Goal: Communication & Community: Answer question/provide support

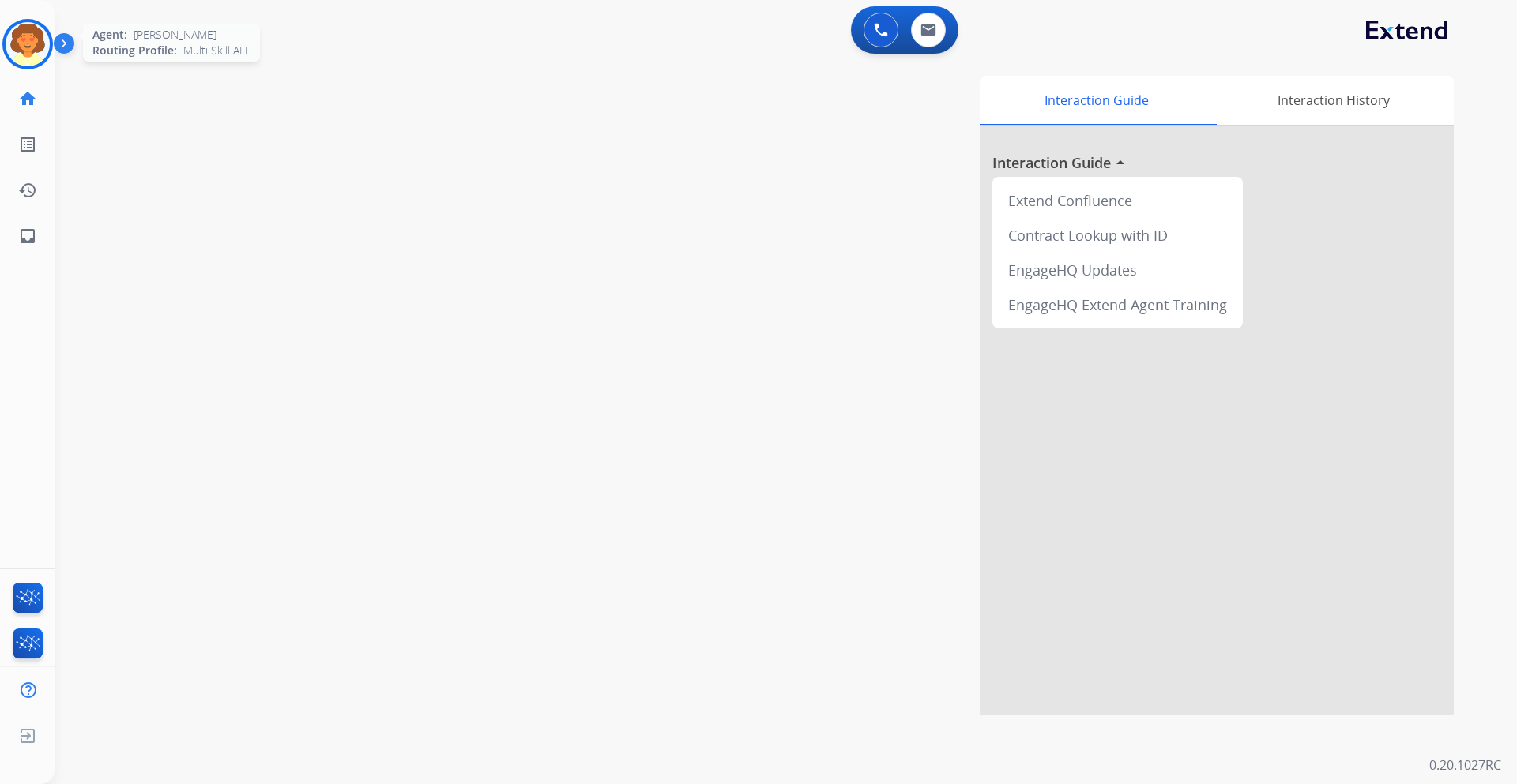
click at [32, 48] on img at bounding box center [27, 44] width 45 height 45
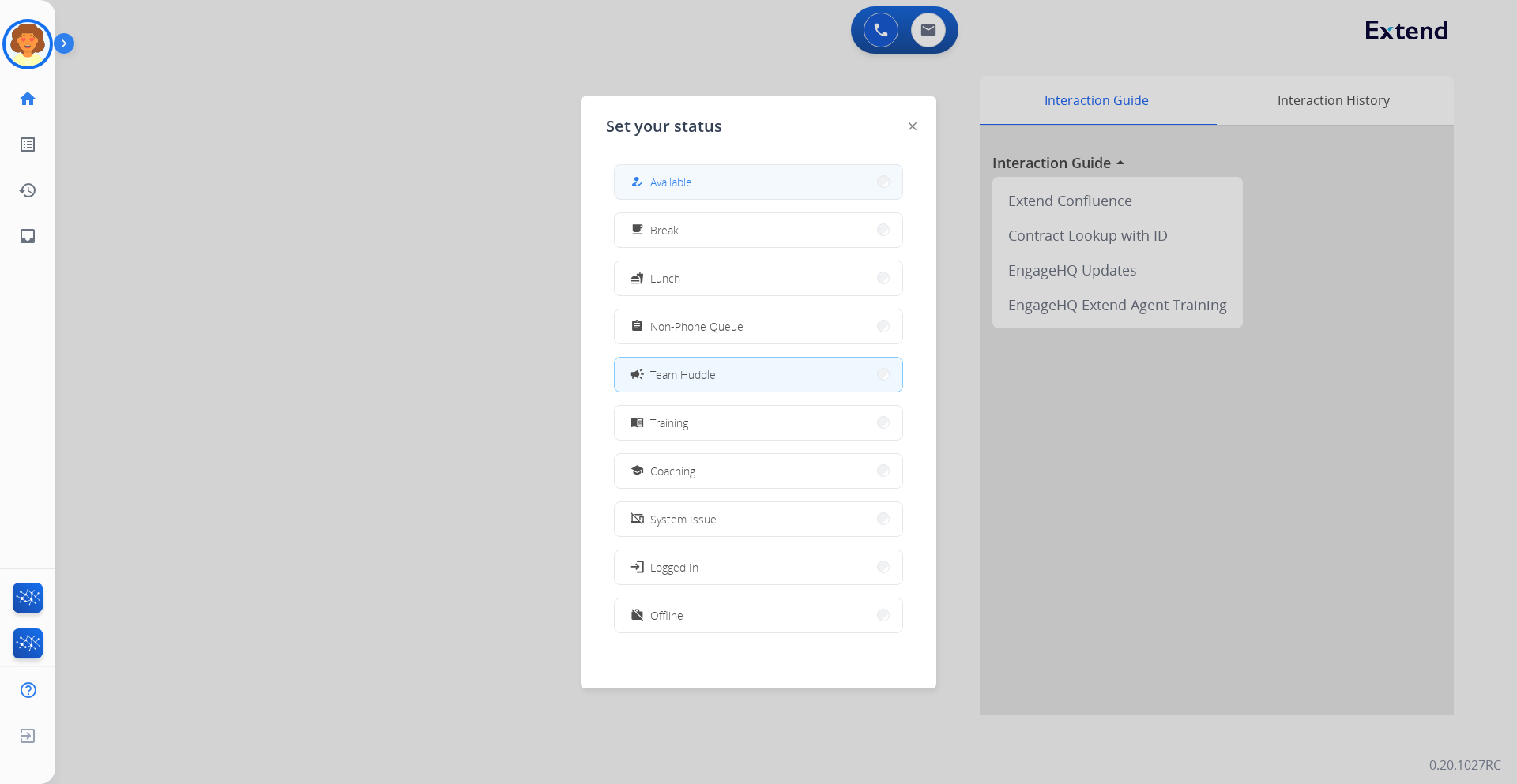
click at [718, 177] on button "how_to_reg Available" at bounding box center [758, 182] width 287 height 34
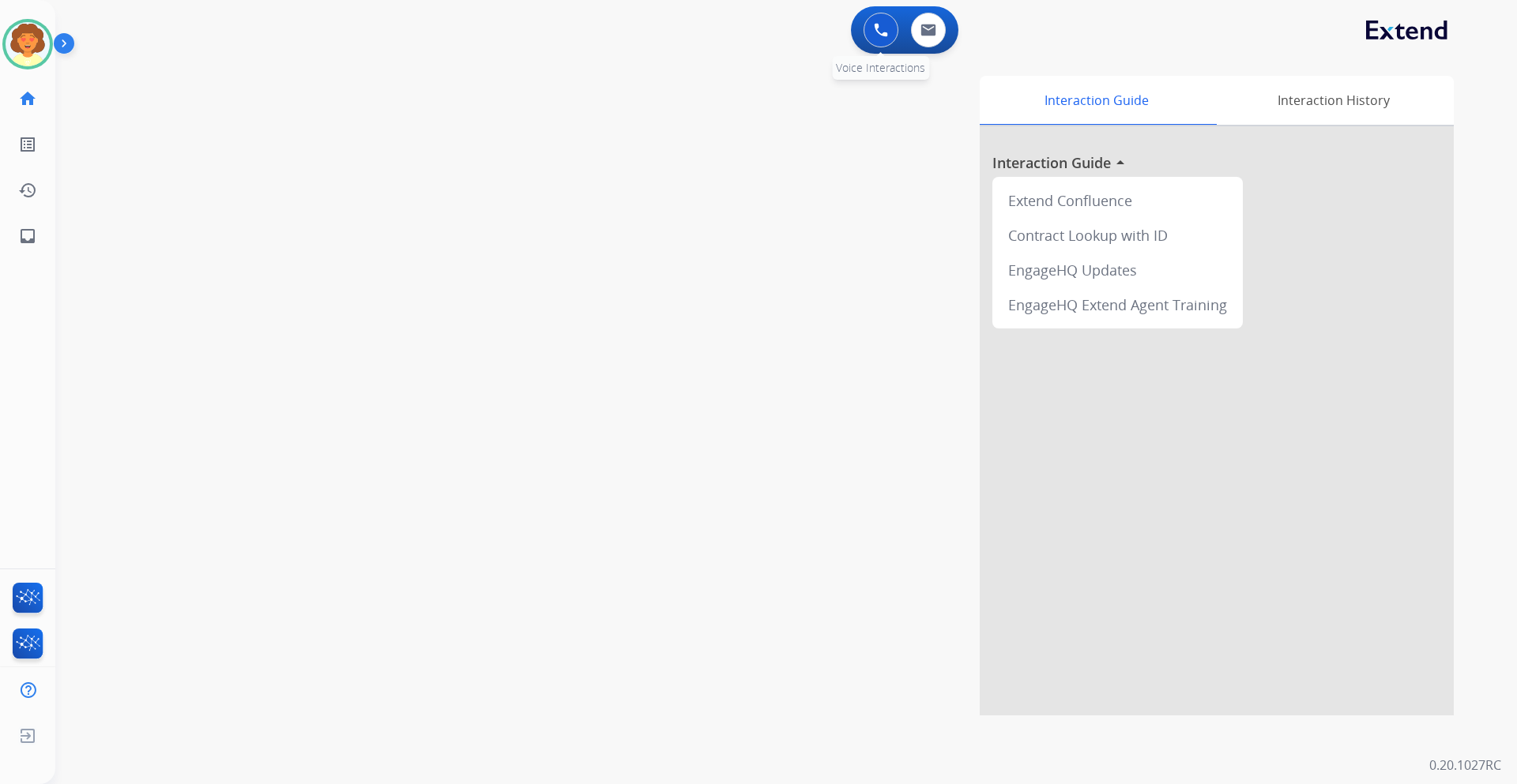
click at [881, 35] on img at bounding box center [881, 30] width 15 height 15
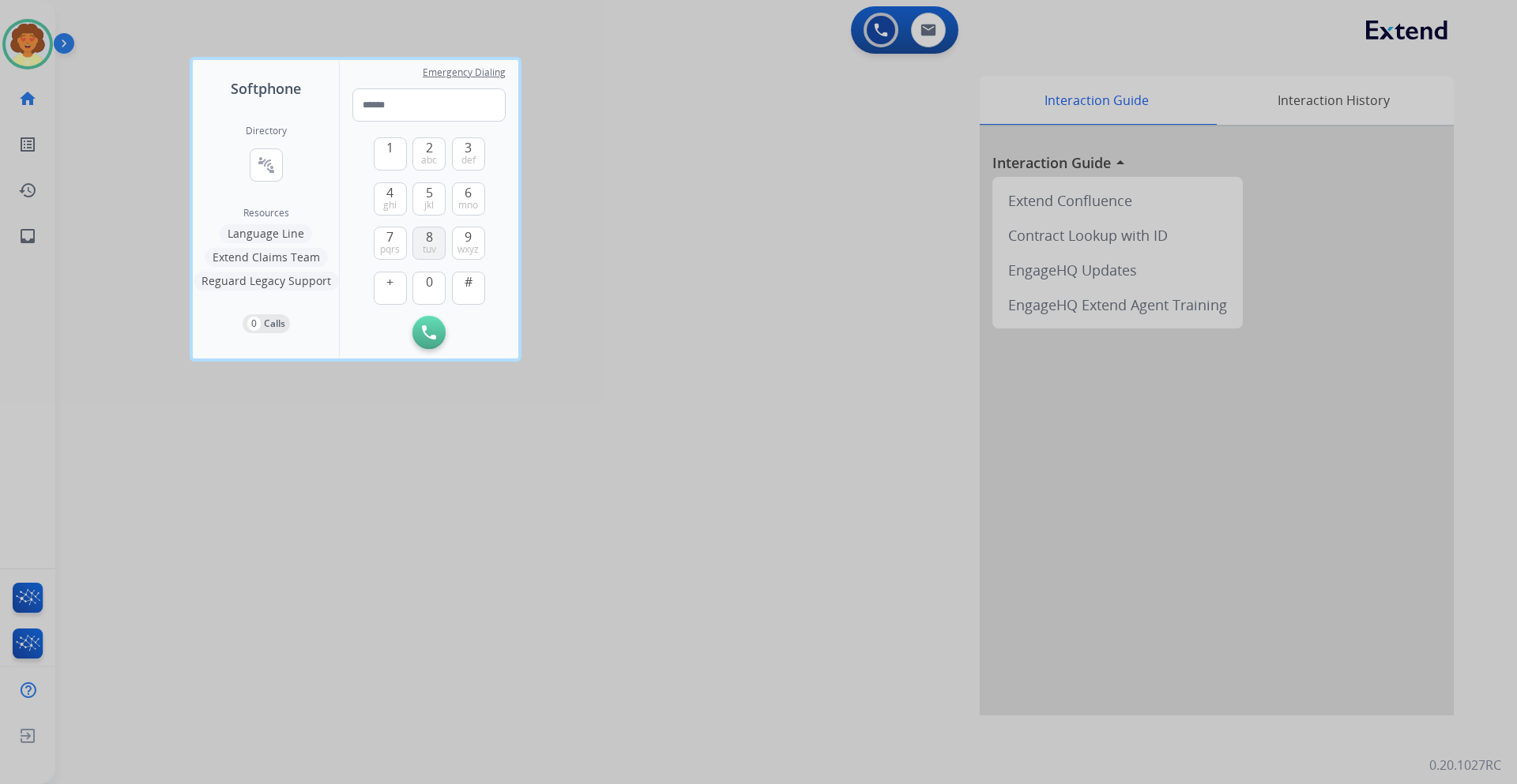
click at [428, 250] on span "tuv" at bounding box center [429, 250] width 14 height 13
click at [425, 285] on span "0" at bounding box center [429, 282] width 7 height 19
click at [385, 192] on button "4 ghi" at bounding box center [390, 199] width 33 height 33
click at [394, 250] on span "pqrs" at bounding box center [390, 250] width 20 height 13
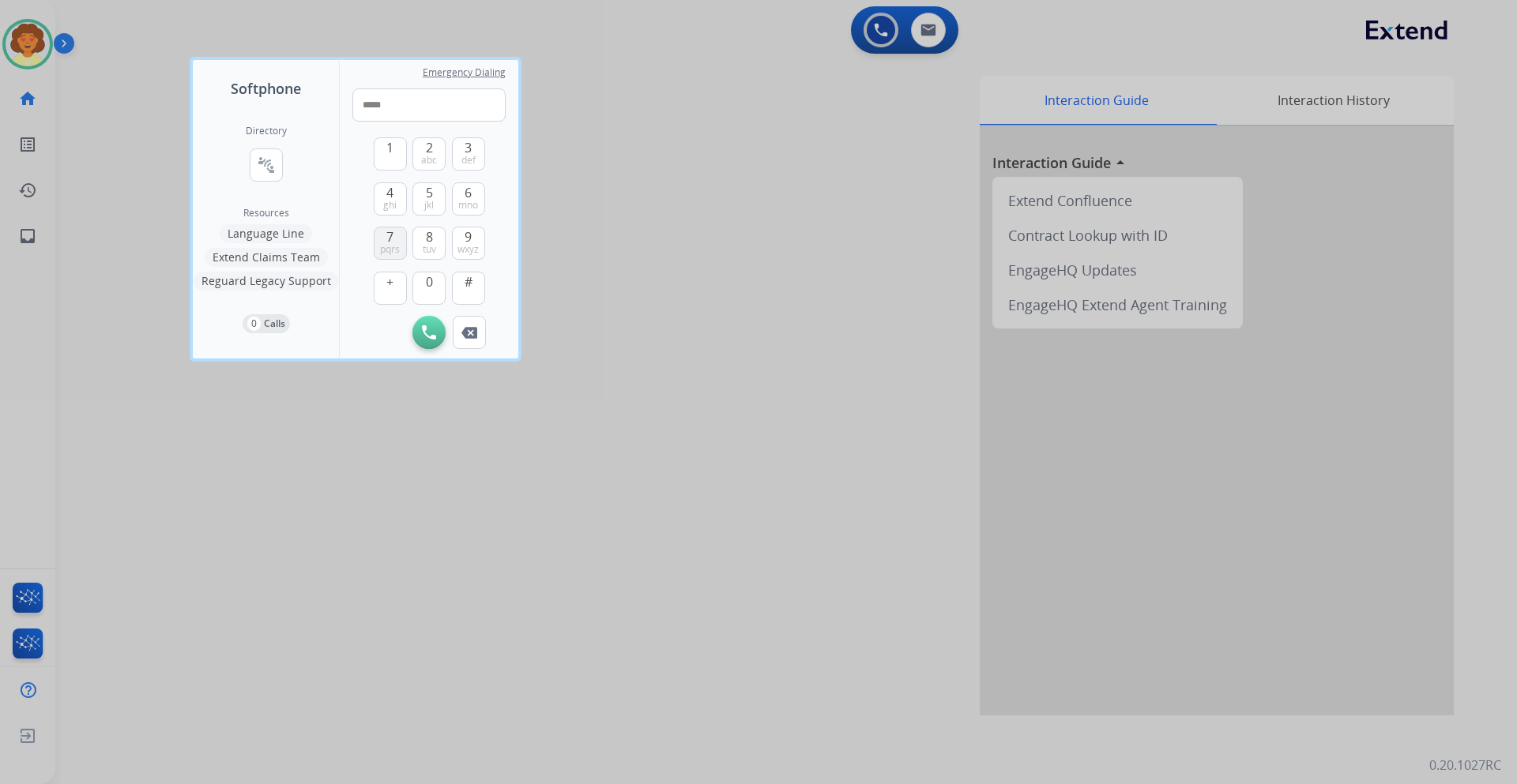
click at [394, 250] on span "pqrs" at bounding box center [390, 250] width 20 height 13
click at [434, 293] on button "0" at bounding box center [429, 288] width 33 height 33
click at [467, 238] on span "9" at bounding box center [468, 236] width 7 height 19
click at [392, 243] on span "pqrs" at bounding box center [390, 250] width 20 height 13
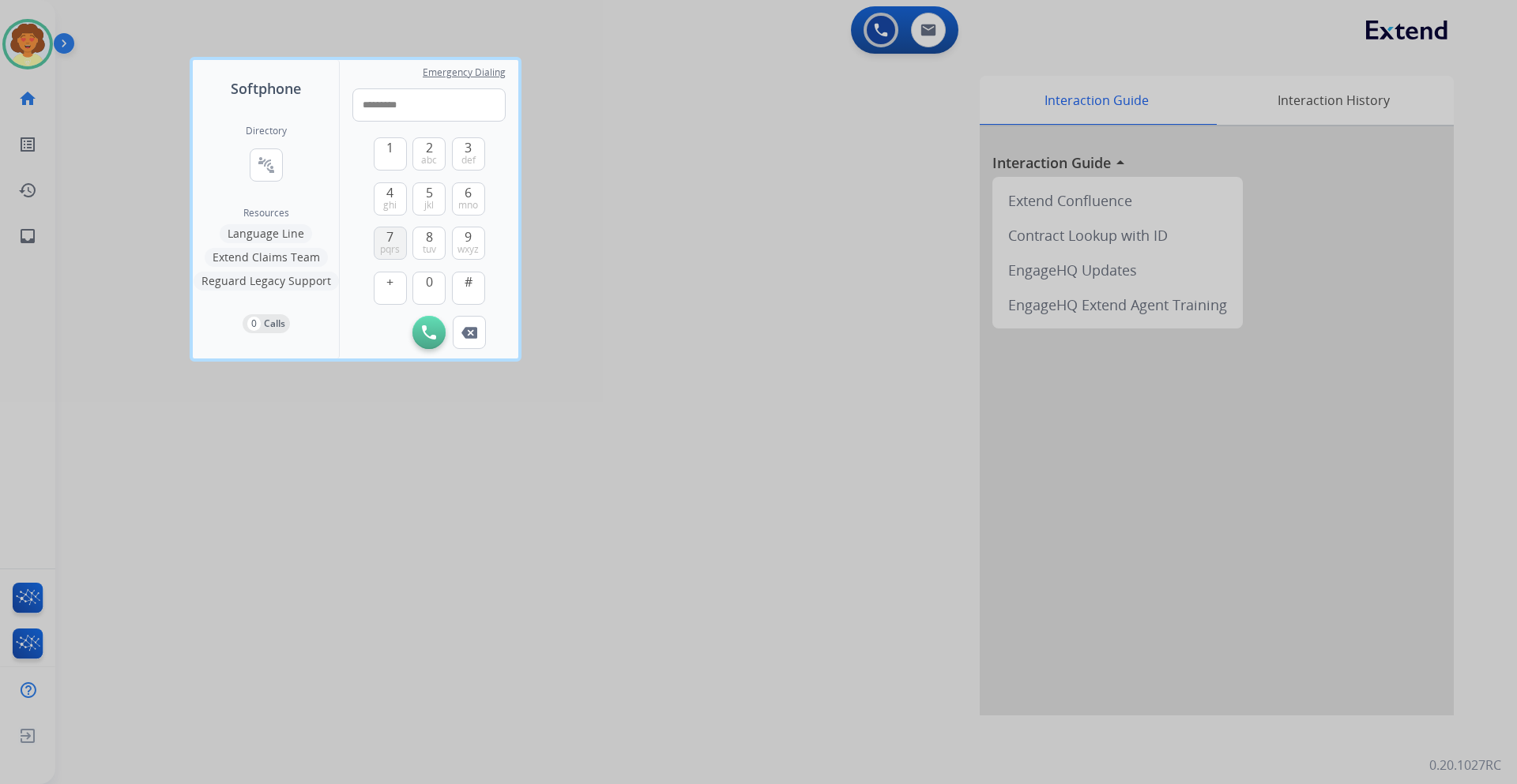
type input "**********"
click at [425, 334] on img at bounding box center [429, 332] width 15 height 15
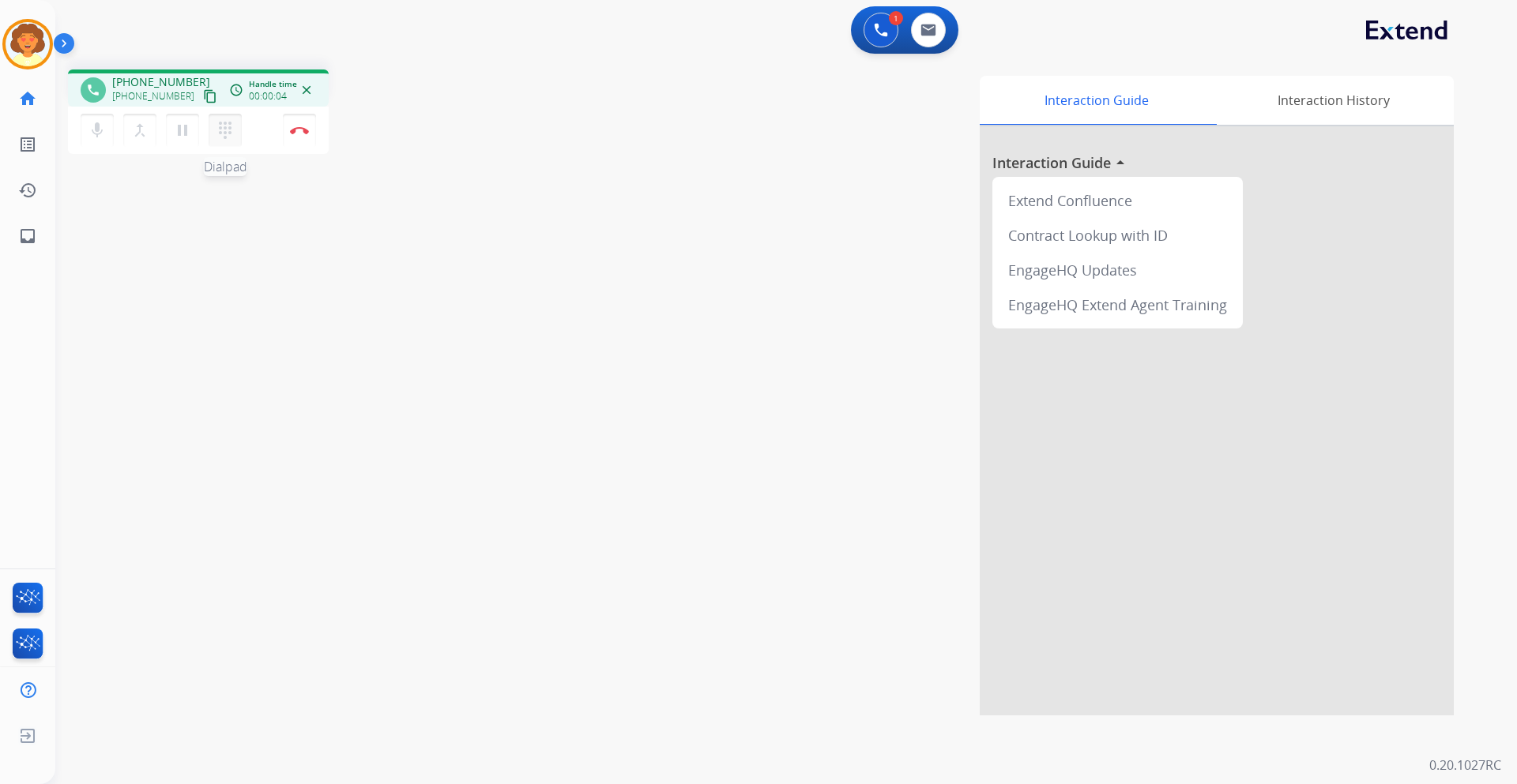
click at [228, 135] on mat-icon "dialpad" at bounding box center [225, 130] width 19 height 19
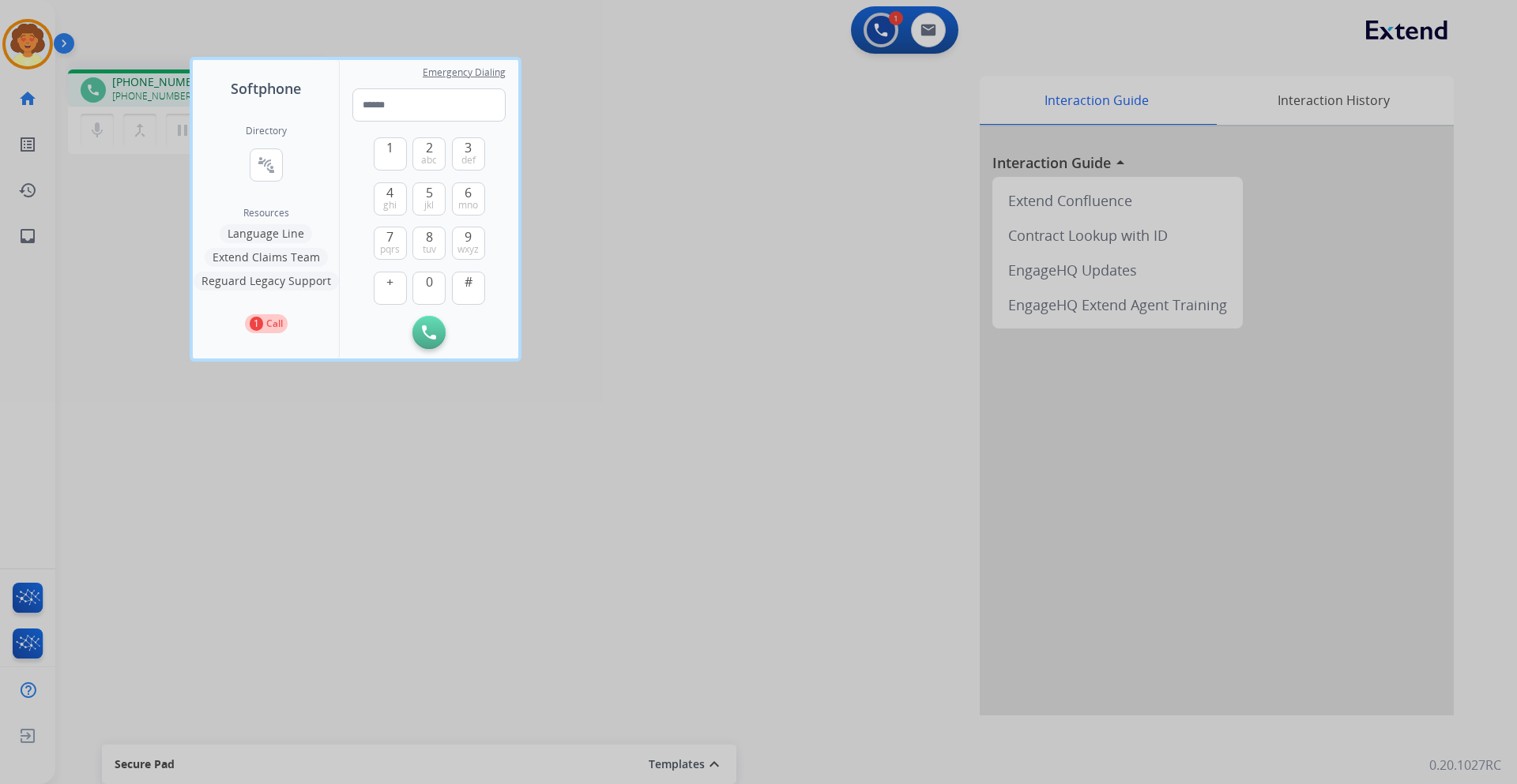
drag, startPoint x: 427, startPoint y: 334, endPoint x: 370, endPoint y: 277, distance: 80.6
click at [427, 334] on img at bounding box center [429, 332] width 15 height 15
click at [437, 330] on button "Initiate Call" at bounding box center [429, 332] width 33 height 33
click at [430, 194] on span "5" at bounding box center [429, 193] width 7 height 19
click at [426, 191] on span "5" at bounding box center [429, 193] width 7 height 19
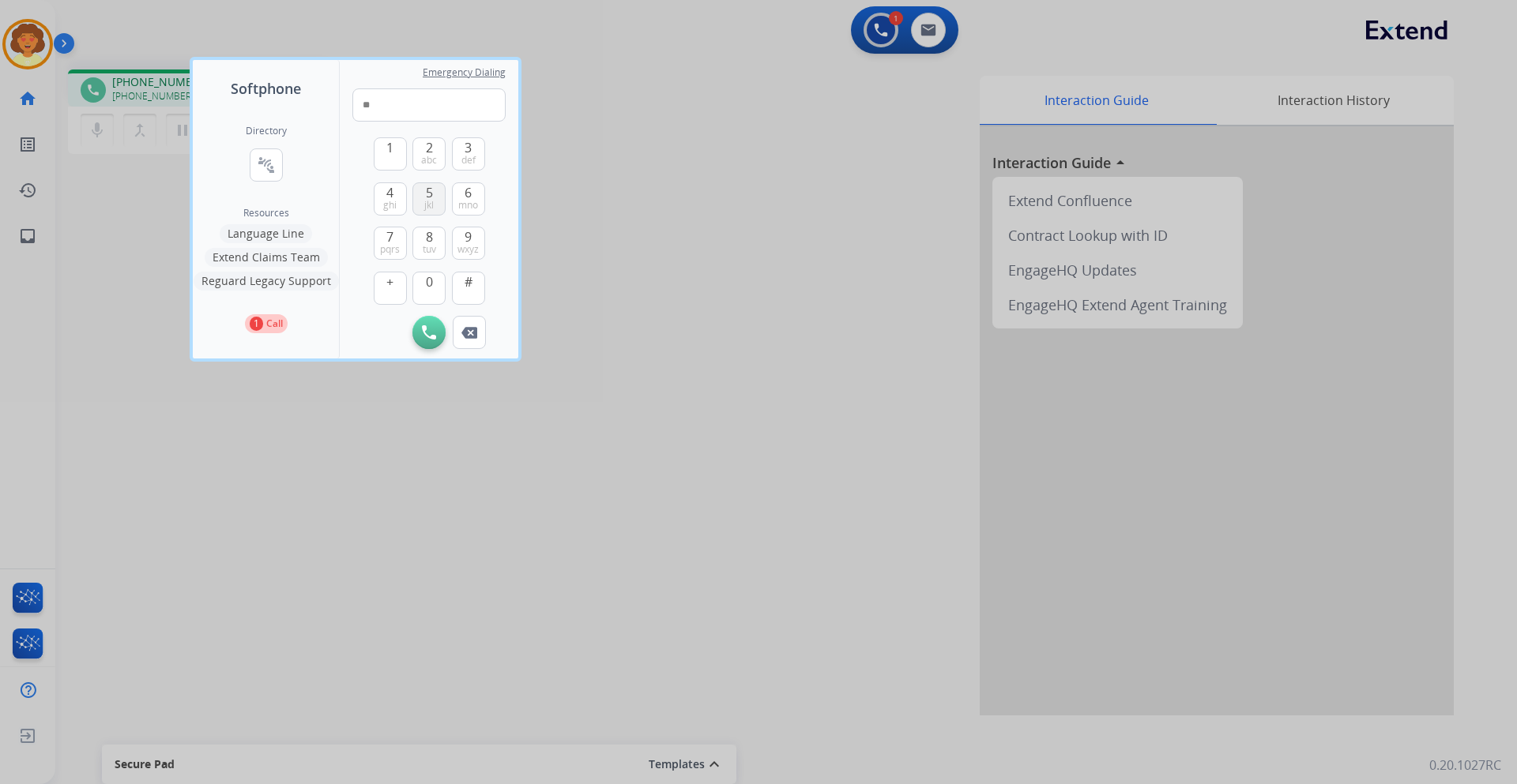
click at [426, 191] on span "5" at bounding box center [429, 193] width 7 height 19
type input "***"
click at [424, 332] on img at bounding box center [429, 332] width 15 height 15
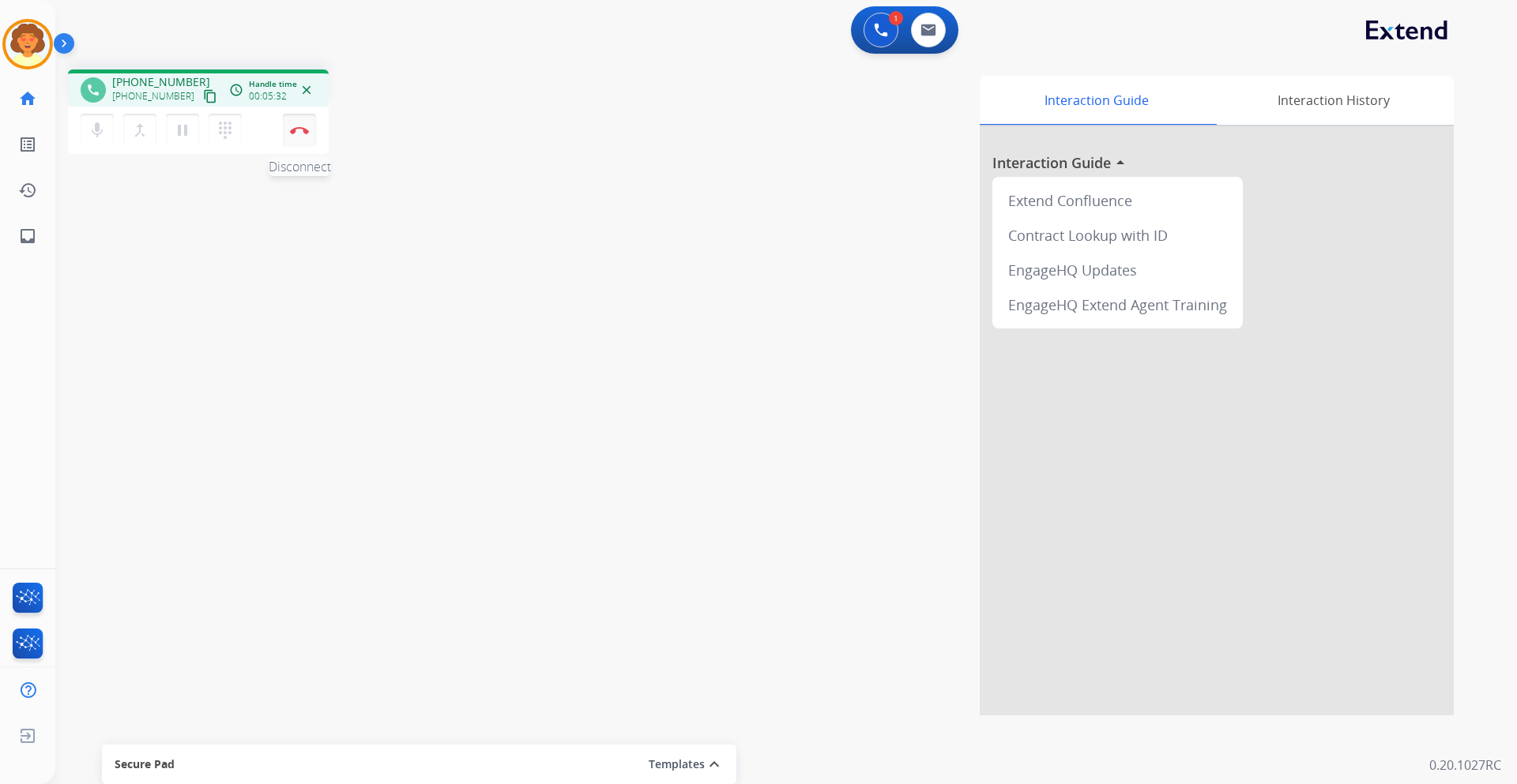
click at [300, 137] on button "Disconnect" at bounding box center [299, 130] width 33 height 33
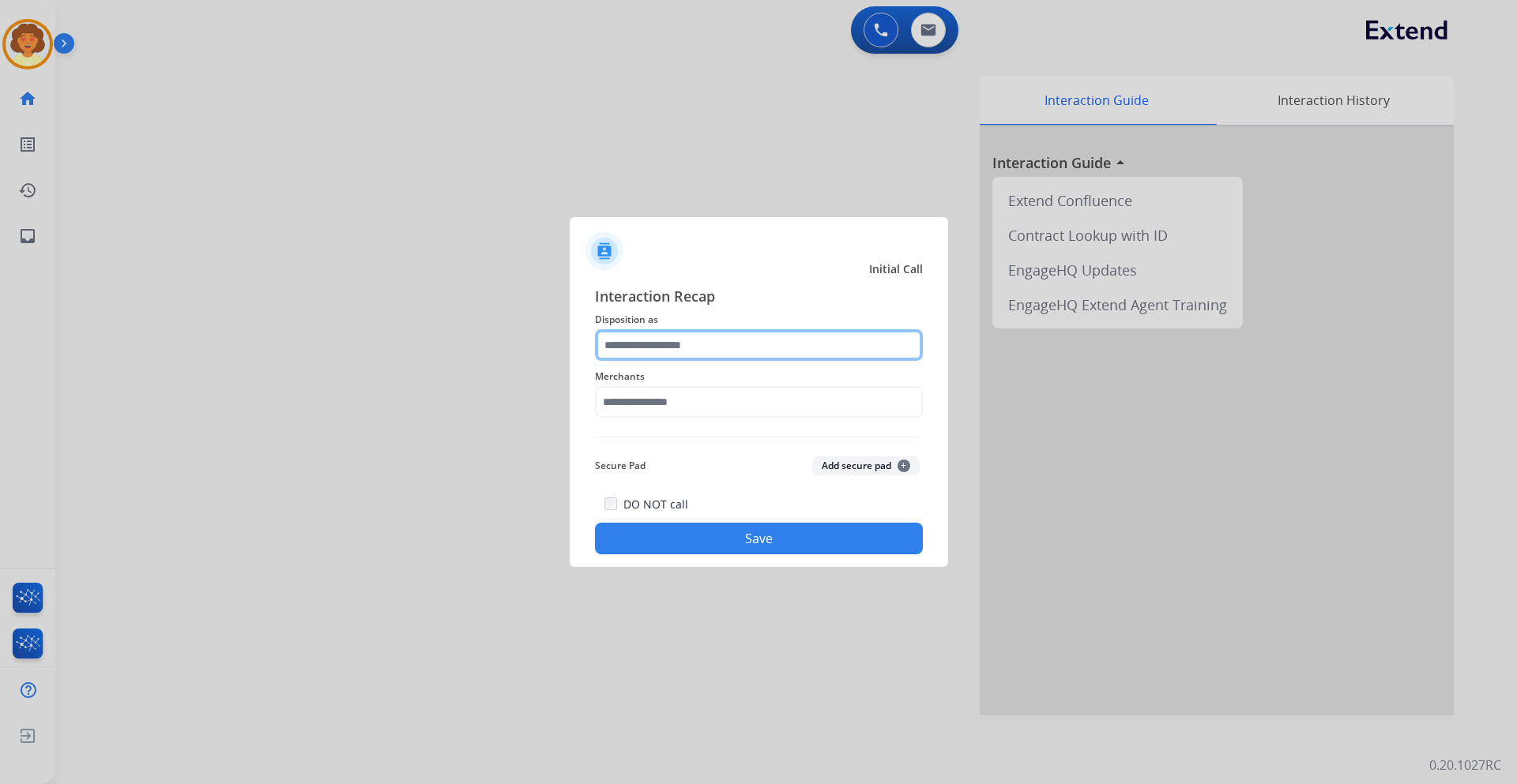
click at [728, 347] on input "text" at bounding box center [758, 344] width 328 height 32
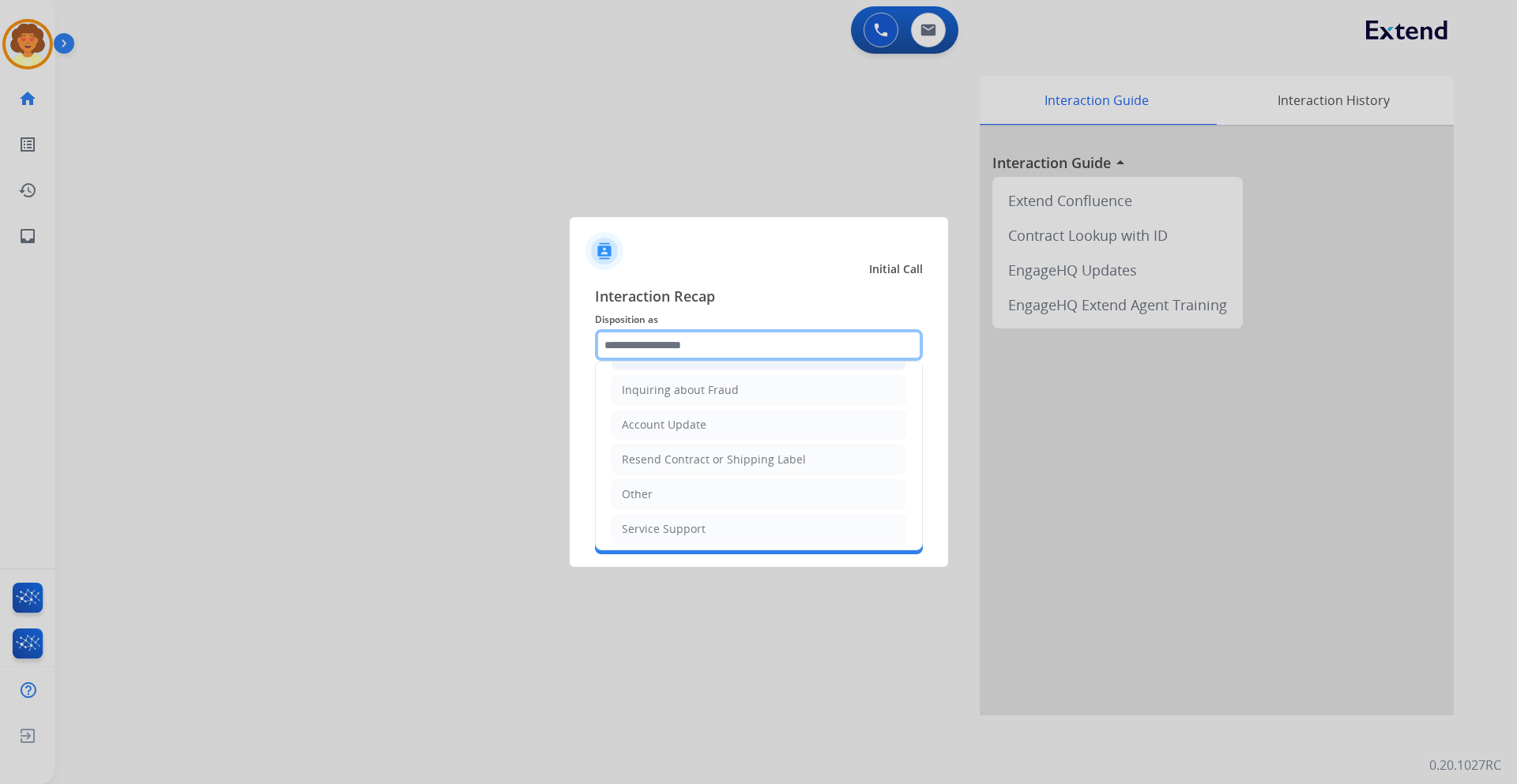
scroll to position [316, 0]
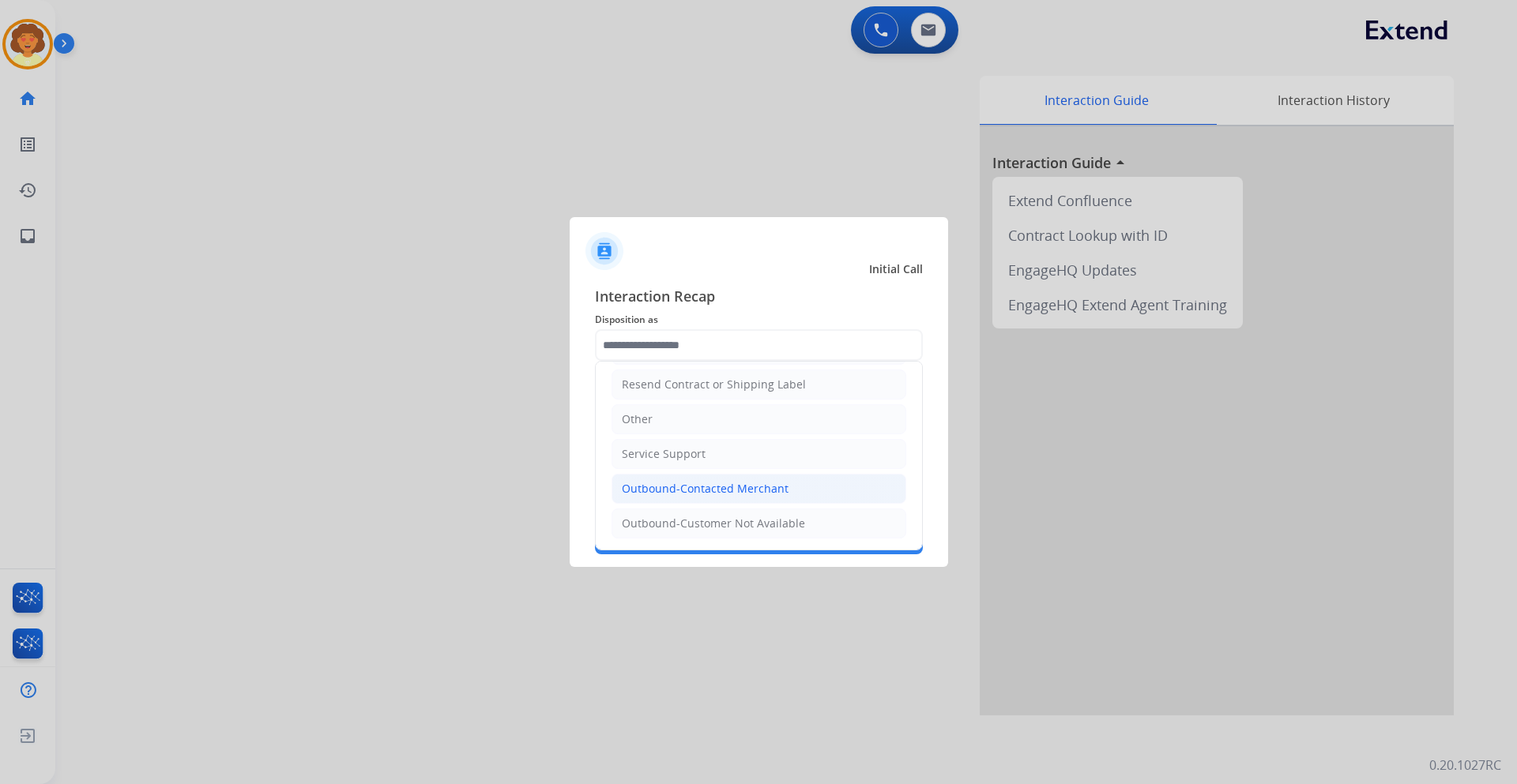
click at [696, 485] on div "Outbound-Contacted Merchant" at bounding box center [704, 488] width 166 height 15
type input "**********"
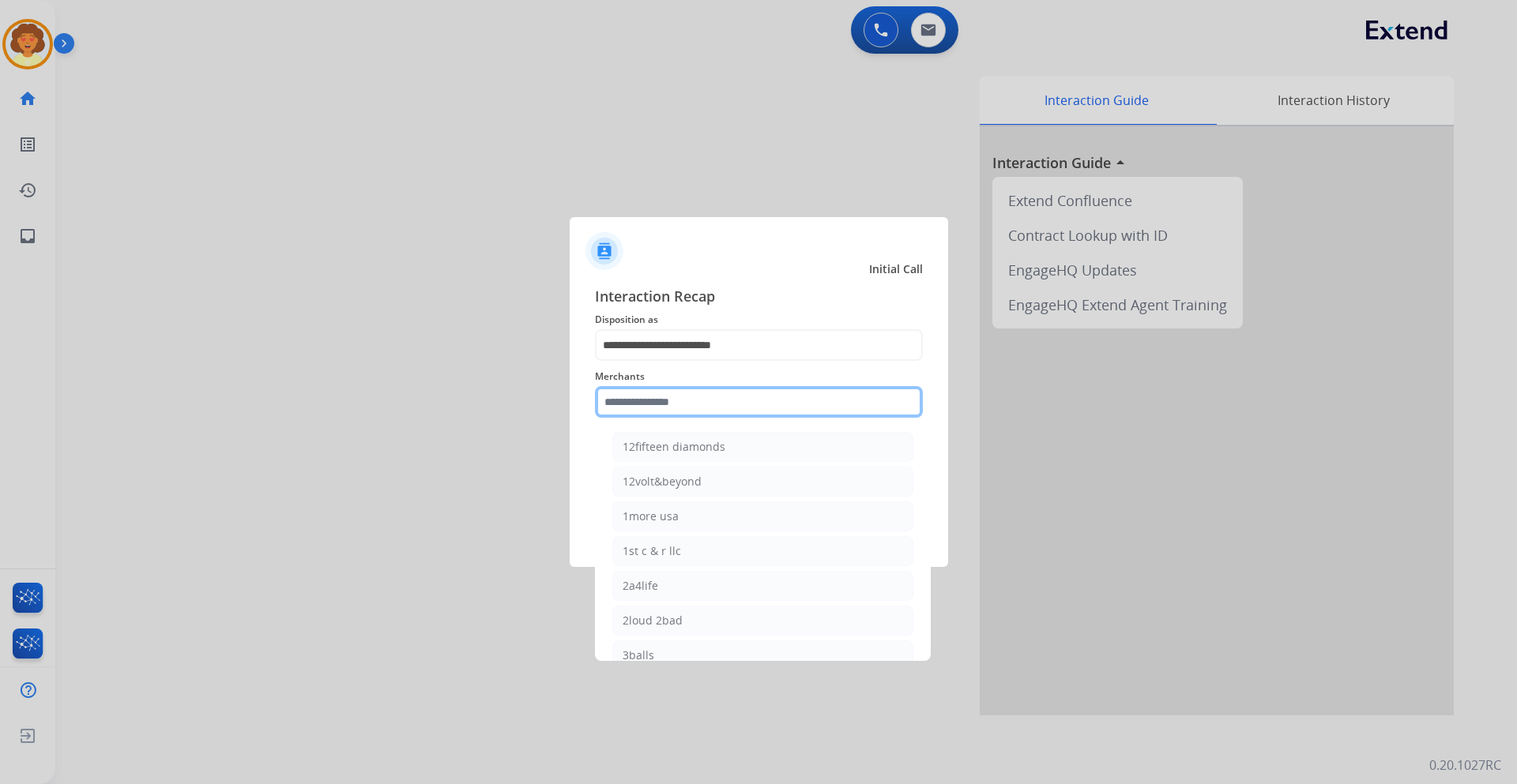
click at [674, 404] on input "text" at bounding box center [758, 402] width 328 height 32
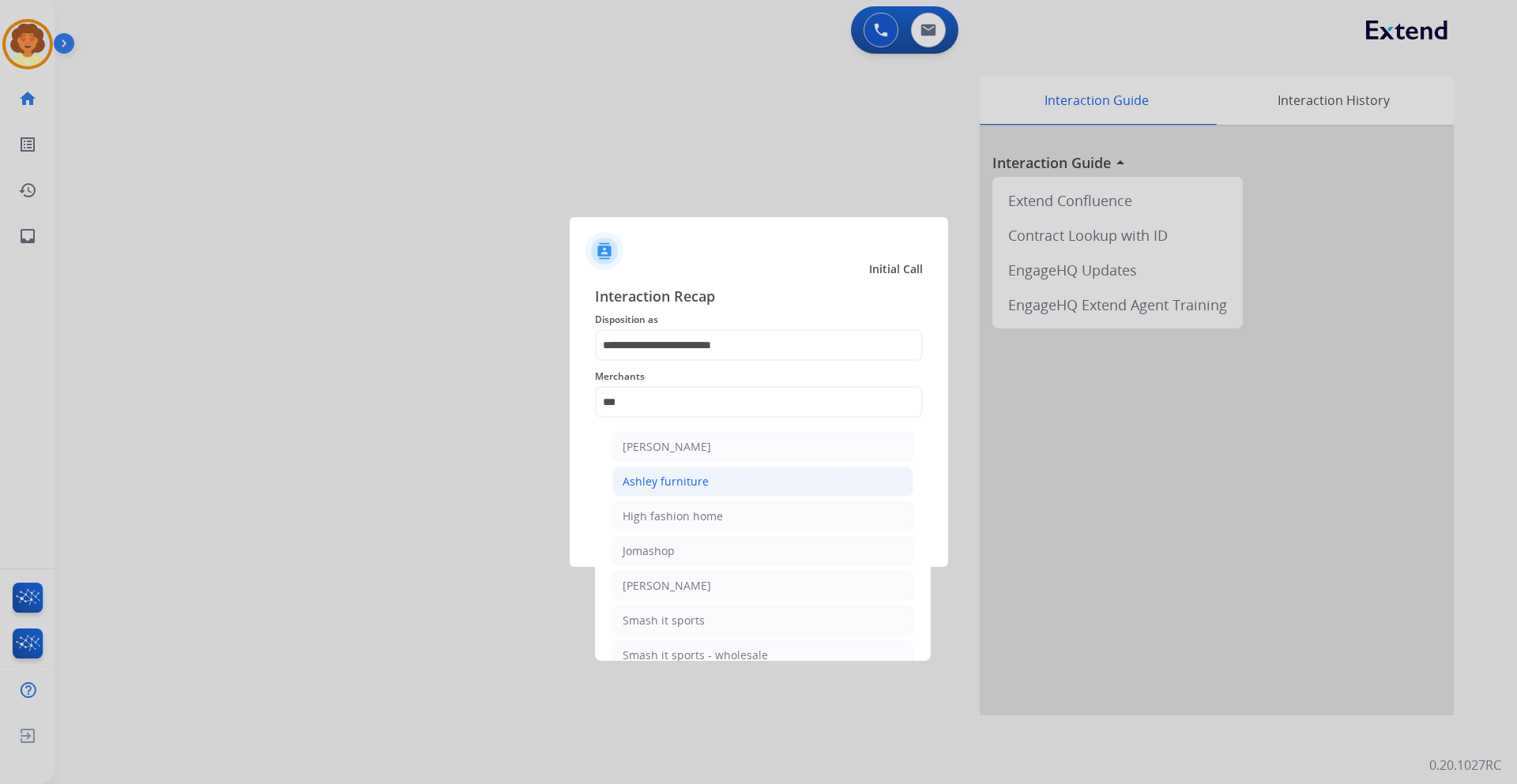
click at [680, 476] on div "Ashley furniture" at bounding box center [665, 481] width 86 height 15
type input "**********"
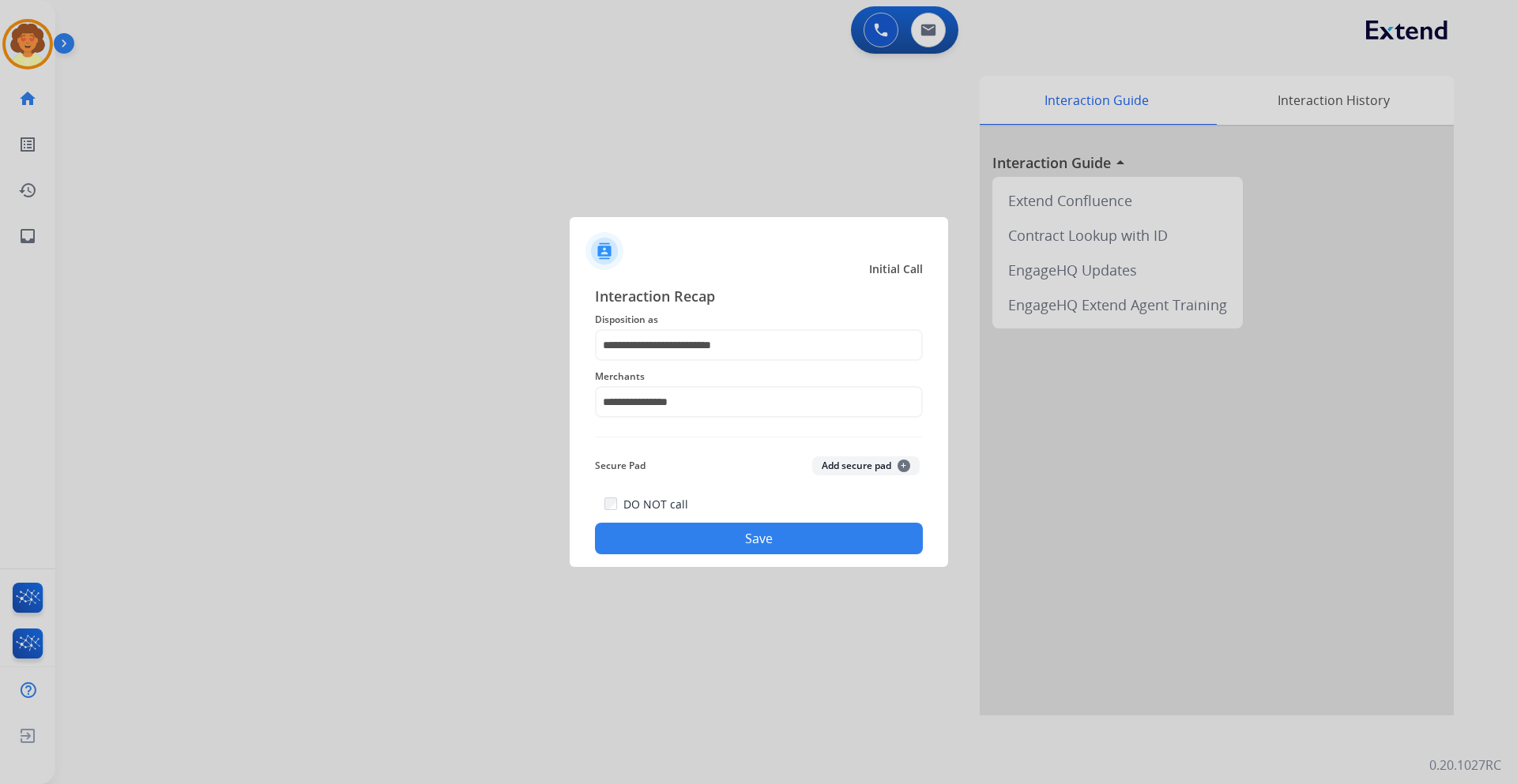
click at [696, 539] on button "Save" at bounding box center [758, 538] width 328 height 32
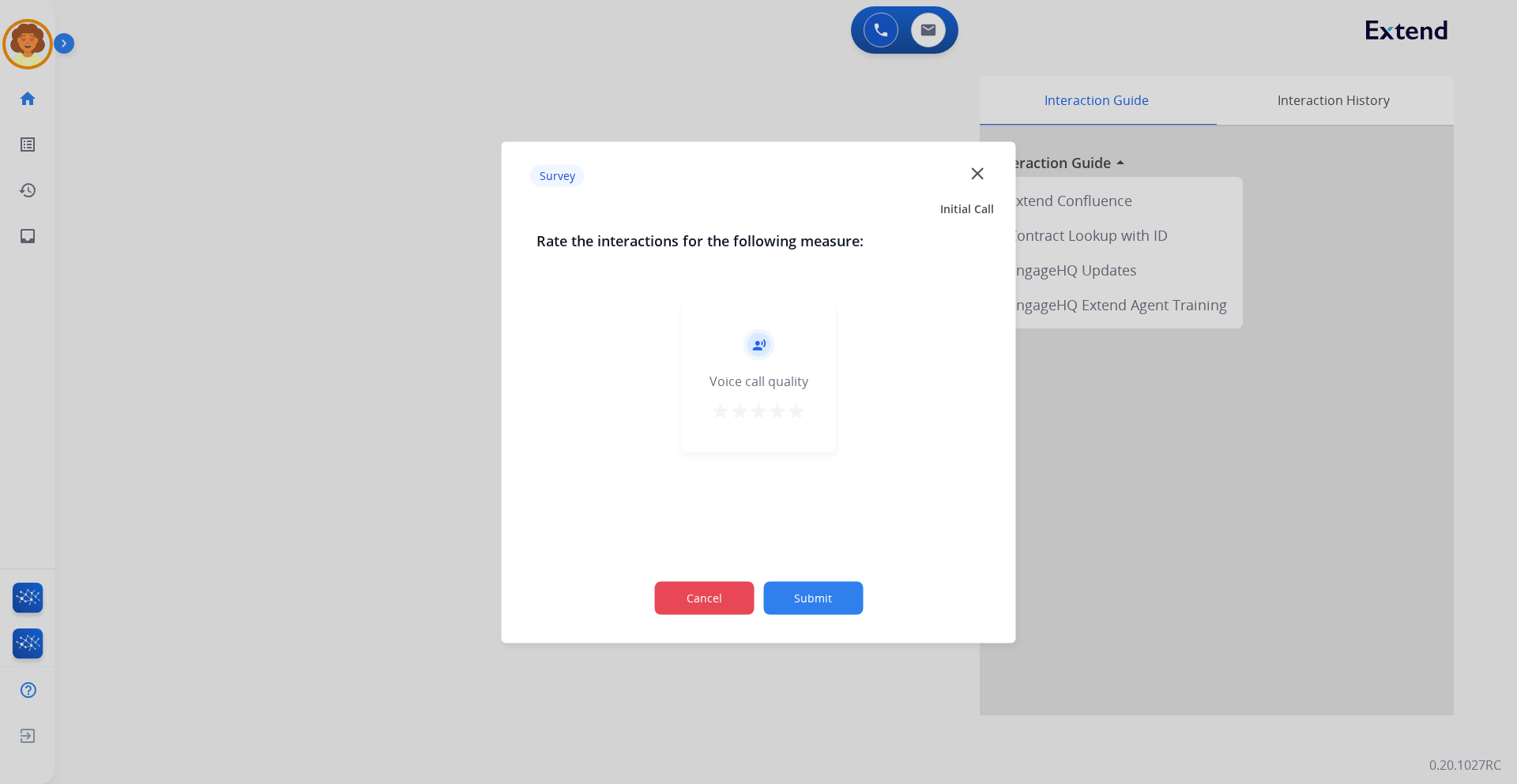
click at [684, 604] on button "Cancel" at bounding box center [704, 598] width 99 height 33
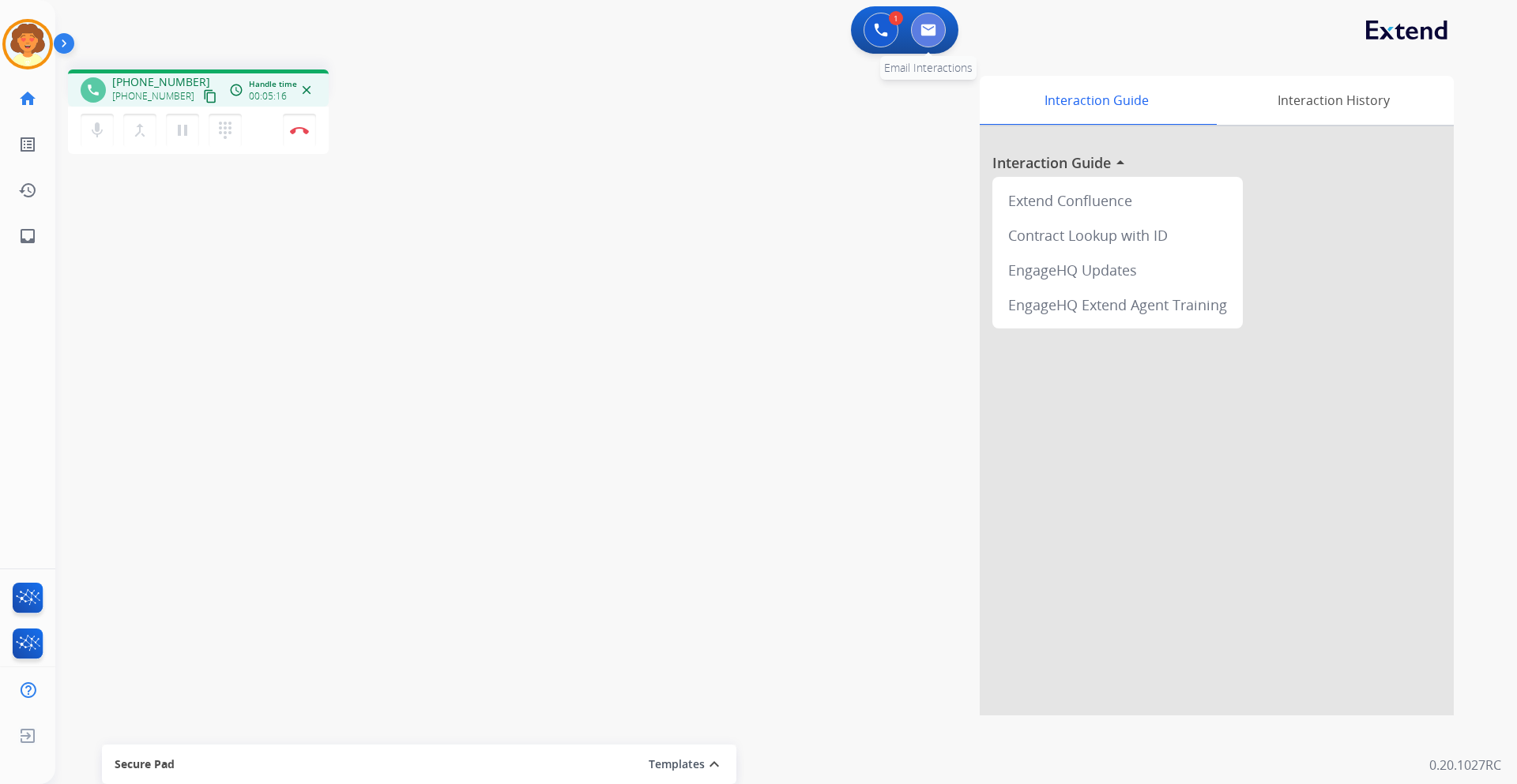
click at [924, 31] on img at bounding box center [927, 30] width 15 height 13
select select "**********"
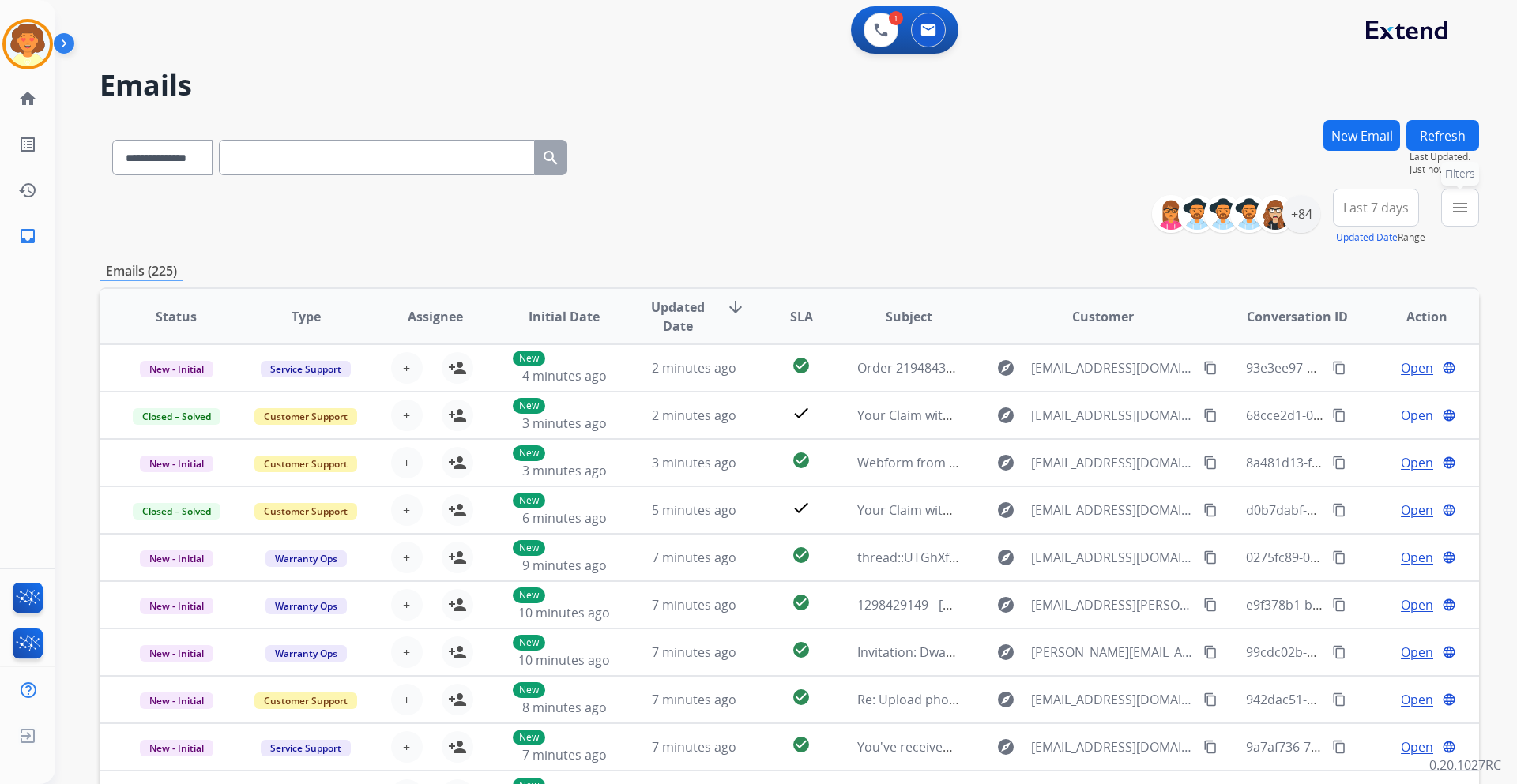
click at [1457, 209] on mat-icon "menu" at bounding box center [1460, 207] width 19 height 19
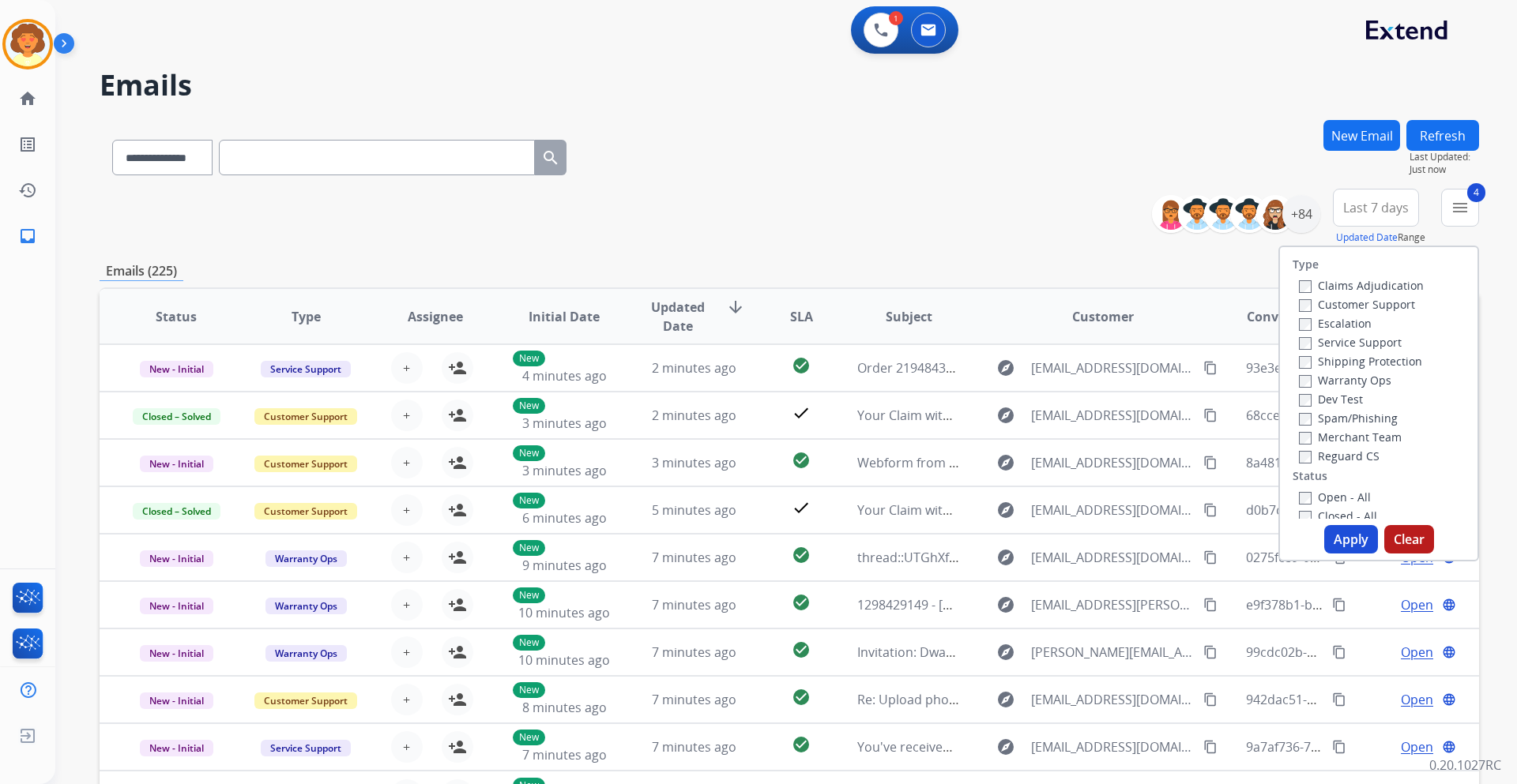
click at [1347, 533] on button "Apply" at bounding box center [1351, 539] width 54 height 28
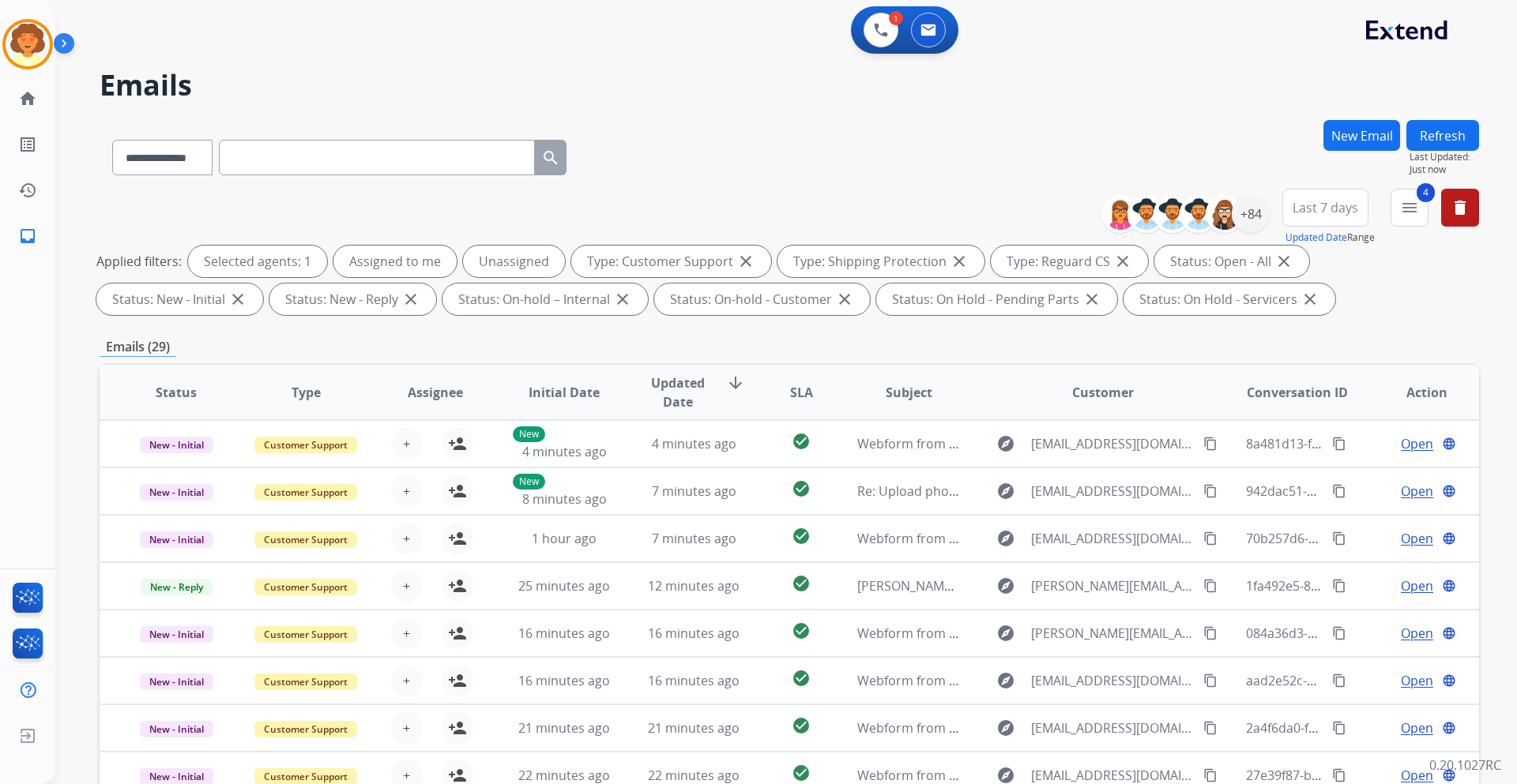
click at [1325, 218] on button "Last 7 days" at bounding box center [1324, 208] width 86 height 38
click at [1312, 401] on div "Last 90 days" at bounding box center [1320, 400] width 87 height 24
click at [1342, 128] on button "New Email" at bounding box center [1362, 135] width 76 height 31
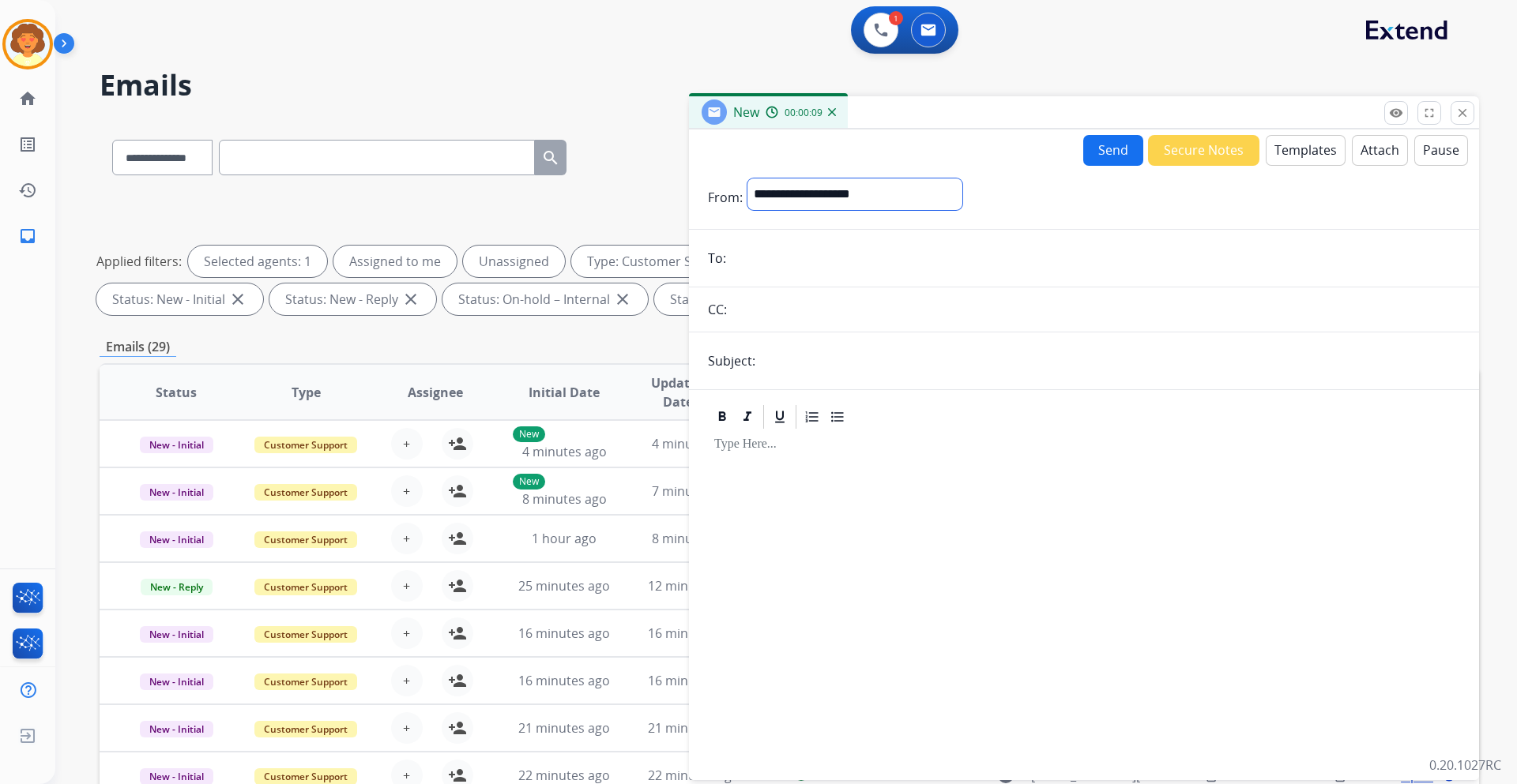
click at [918, 191] on select "**********" at bounding box center [854, 194] width 215 height 32
select select "**********"
click at [747, 178] on select "**********" at bounding box center [854, 194] width 215 height 32
click at [751, 261] on input "email" at bounding box center [1095, 260] width 729 height 32
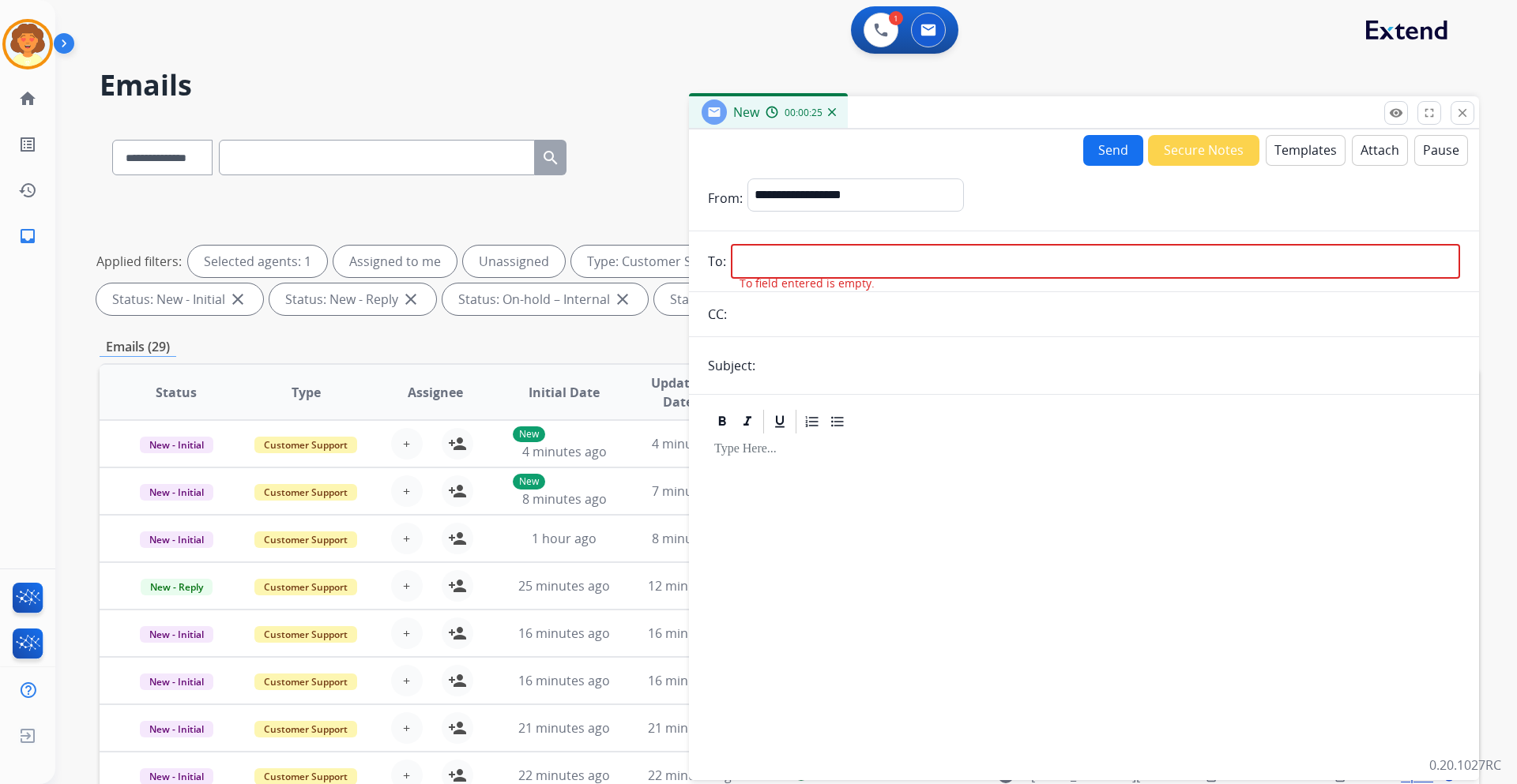
click at [763, 256] on input "email" at bounding box center [1095, 262] width 729 height 35
paste input "**********"
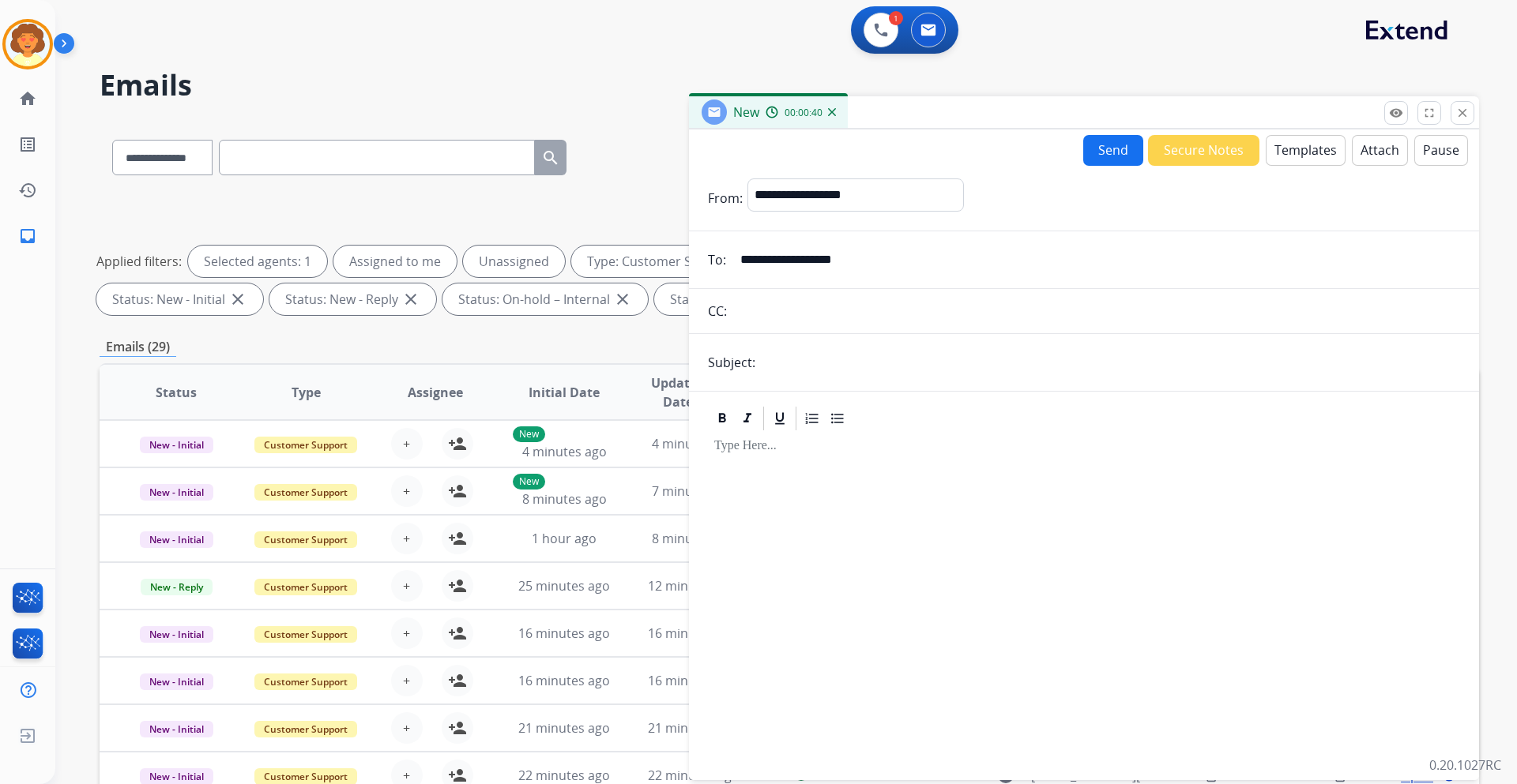
type input "**********"
click at [768, 362] on input "text" at bounding box center [1110, 362] width 700 height 32
type input "**********"
click at [1285, 146] on button "Templates" at bounding box center [1305, 151] width 80 height 31
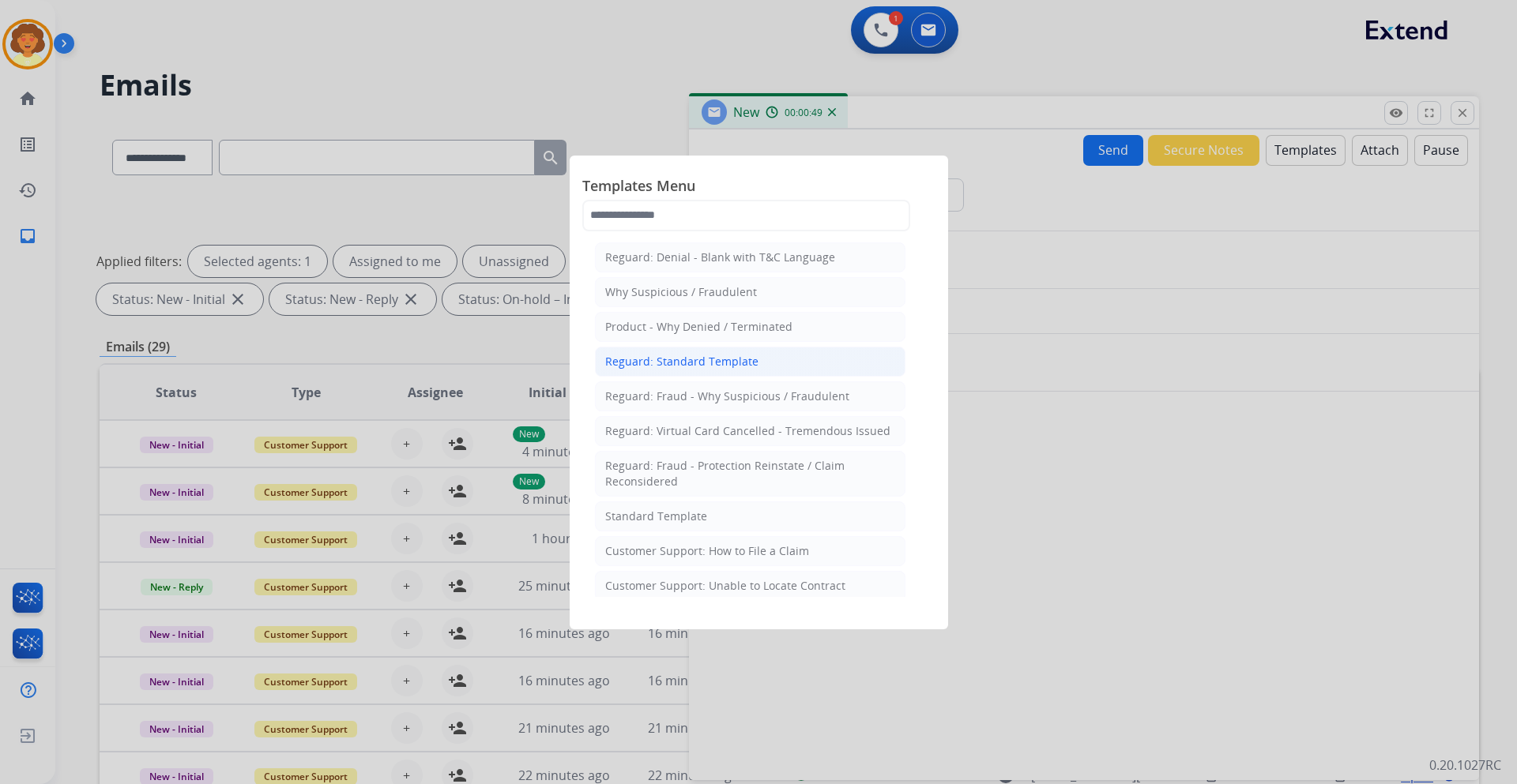
click at [674, 361] on div "Reguard: Standard Template" at bounding box center [682, 361] width 154 height 15
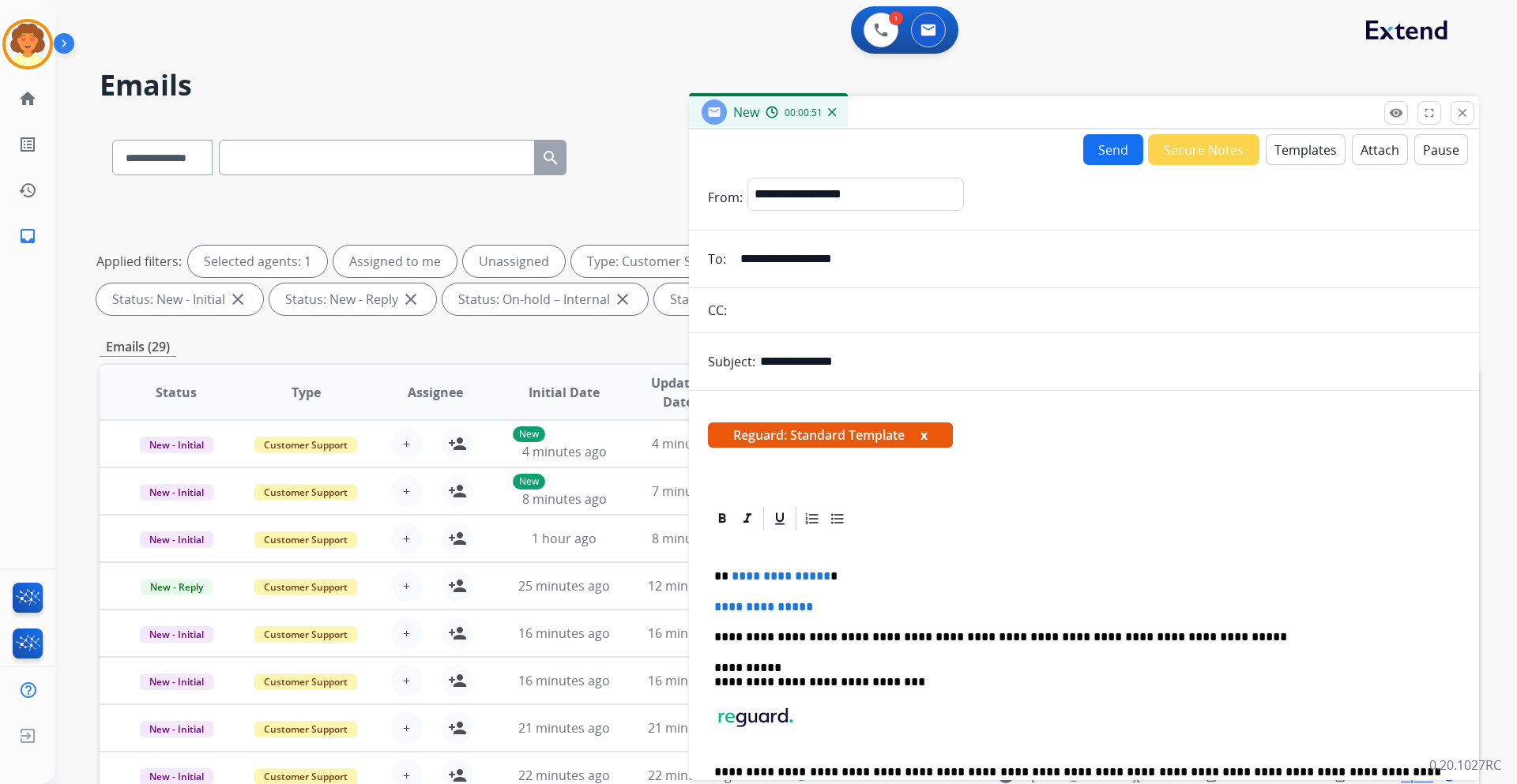
scroll to position [74, 0]
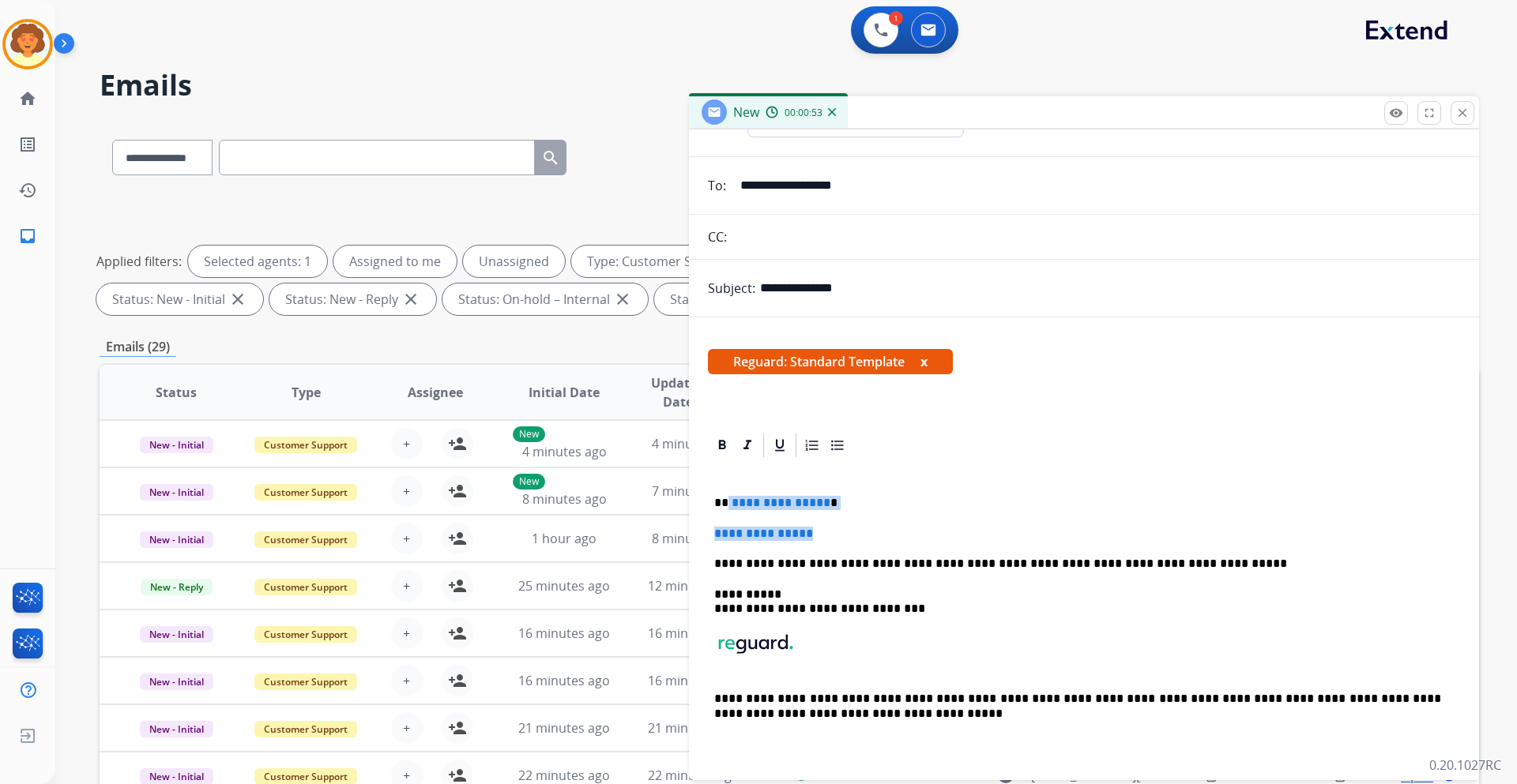
drag, startPoint x: 727, startPoint y: 503, endPoint x: 868, endPoint y: 525, distance: 142.7
click at [868, 525] on div "**********" at bounding box center [1083, 615] width 752 height 312
click at [720, 528] on p at bounding box center [1083, 534] width 739 height 15
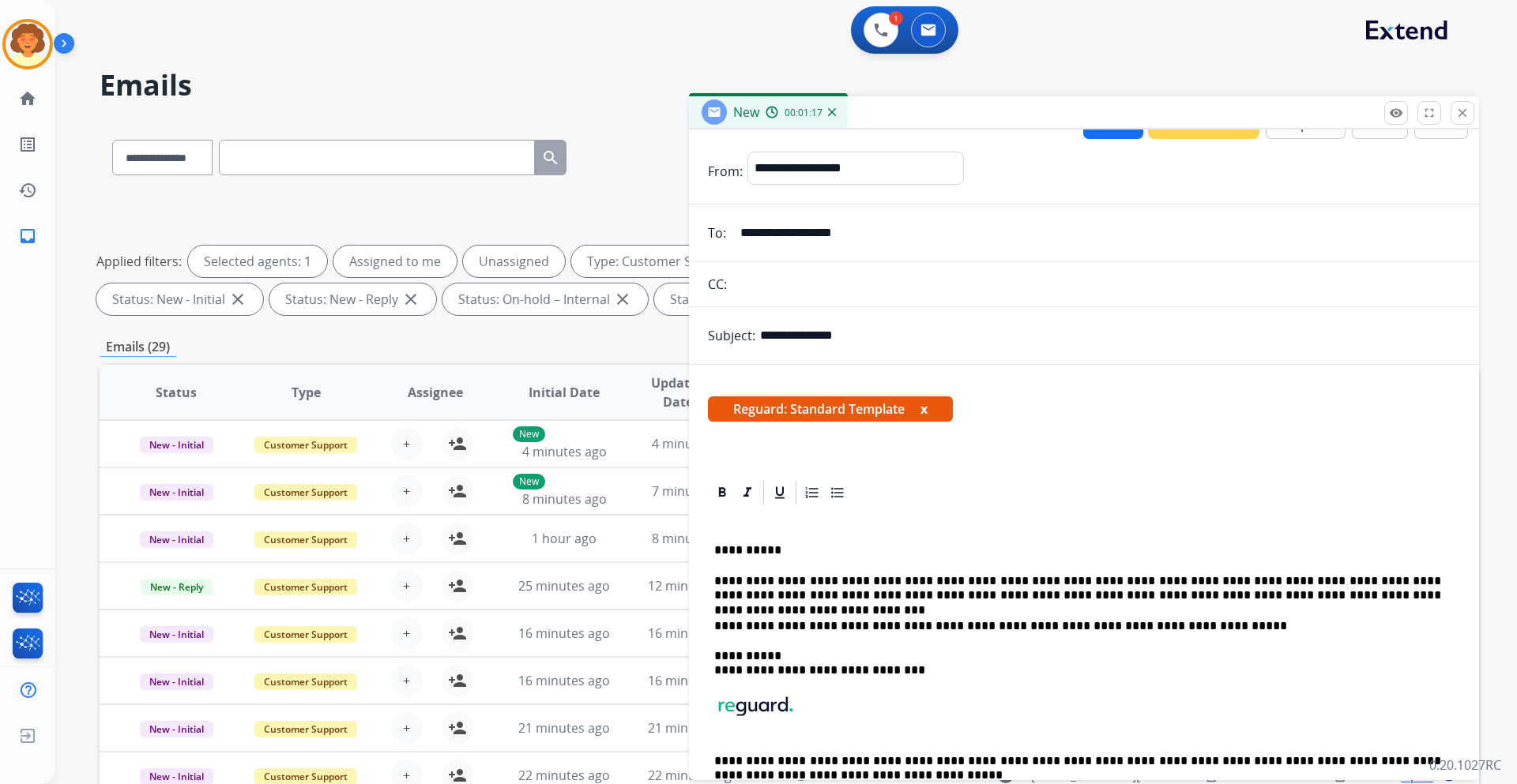
scroll to position [0, 0]
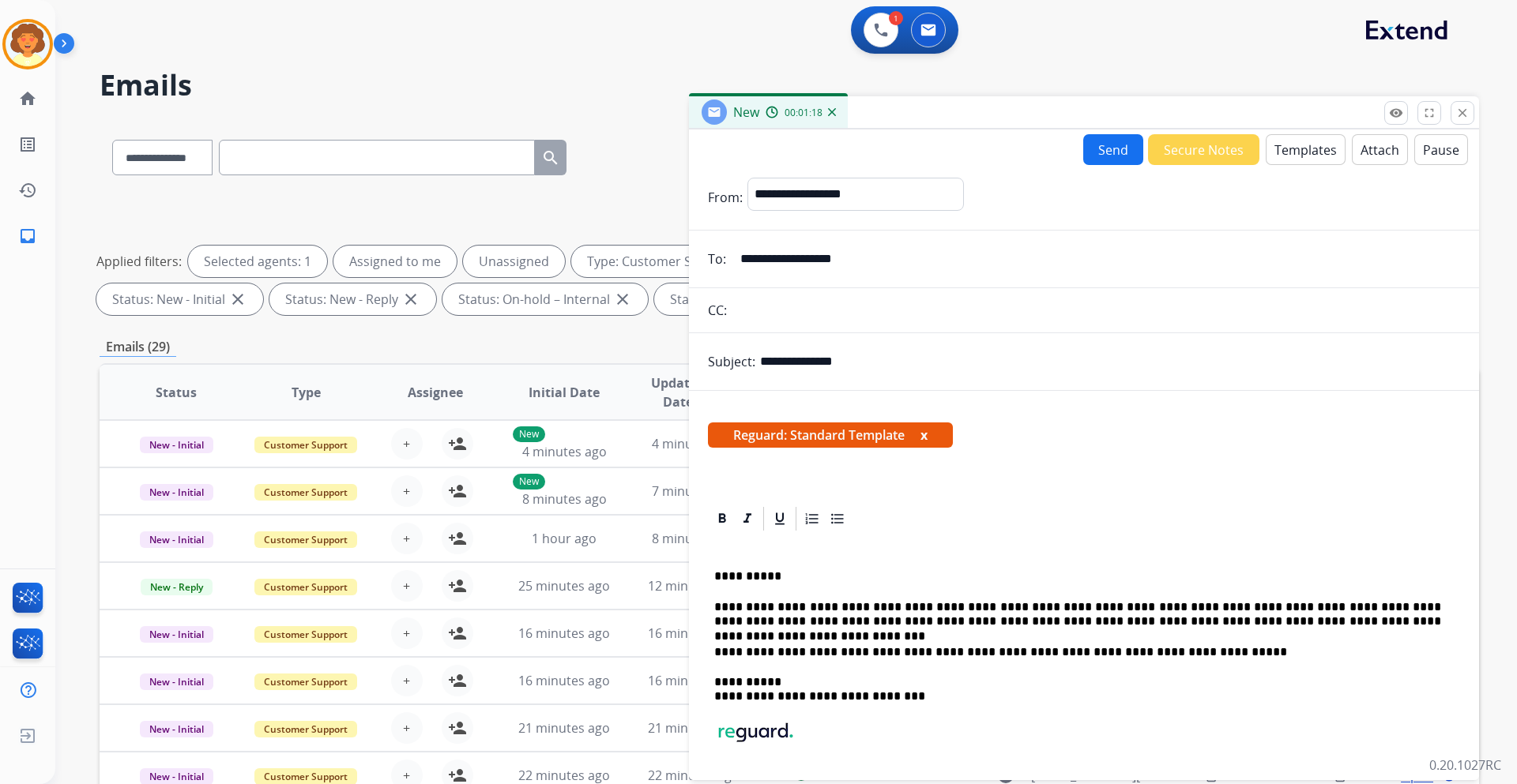
click at [1099, 157] on button "Send" at bounding box center [1113, 150] width 60 height 31
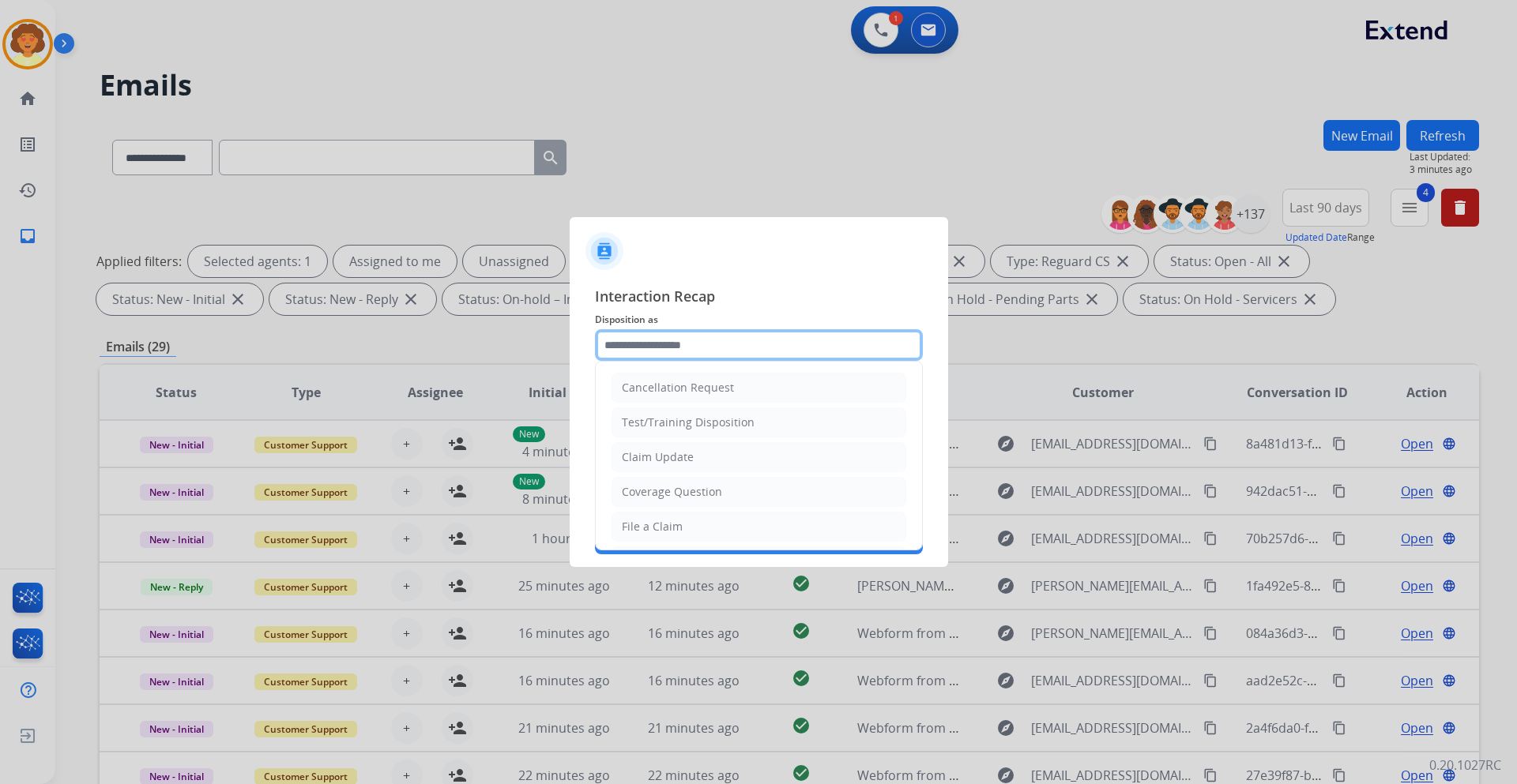
click at [634, 341] on input "text" at bounding box center [758, 344] width 328 height 32
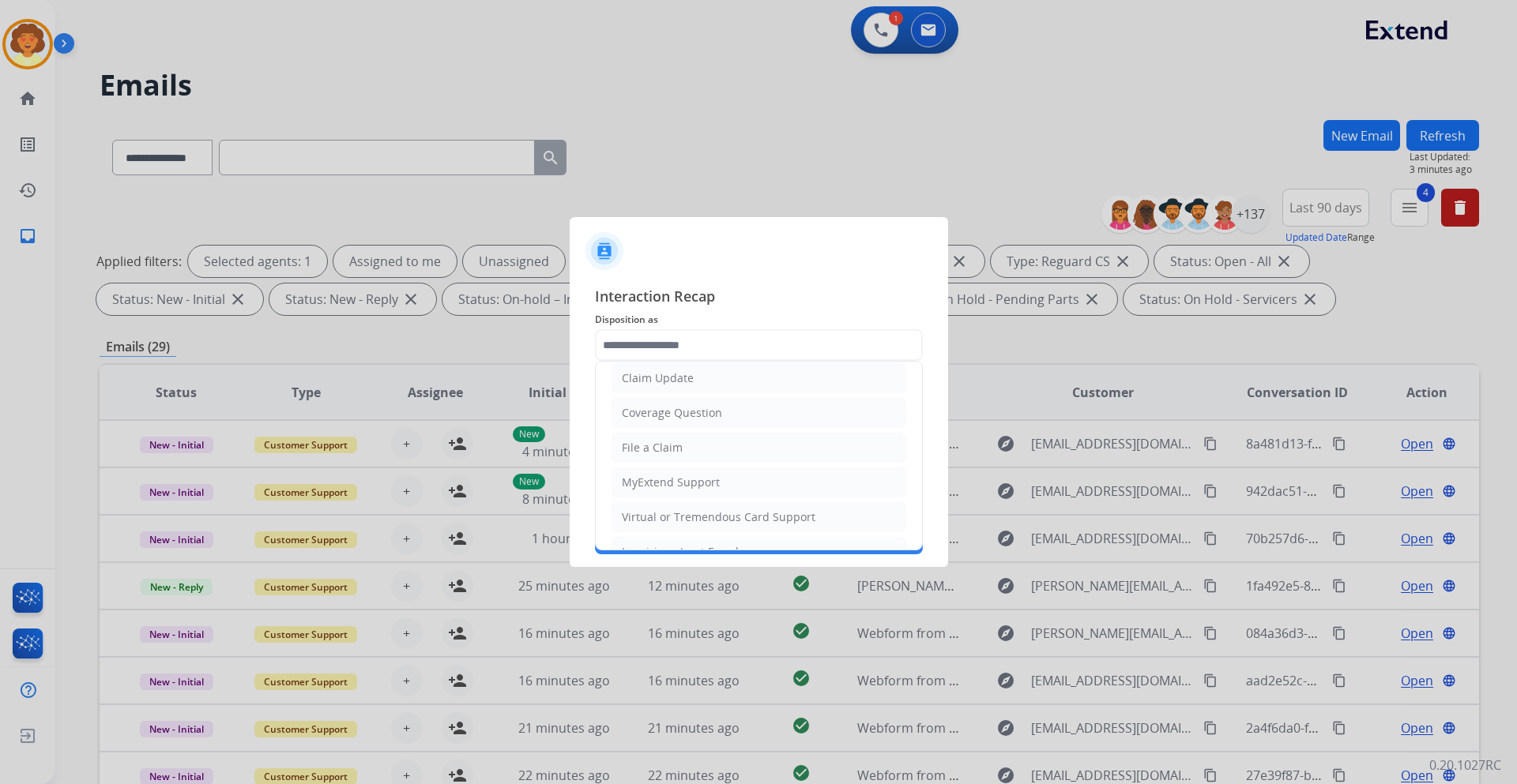
click at [675, 382] on div "Claim Update" at bounding box center [657, 378] width 72 height 15
type input "**********"
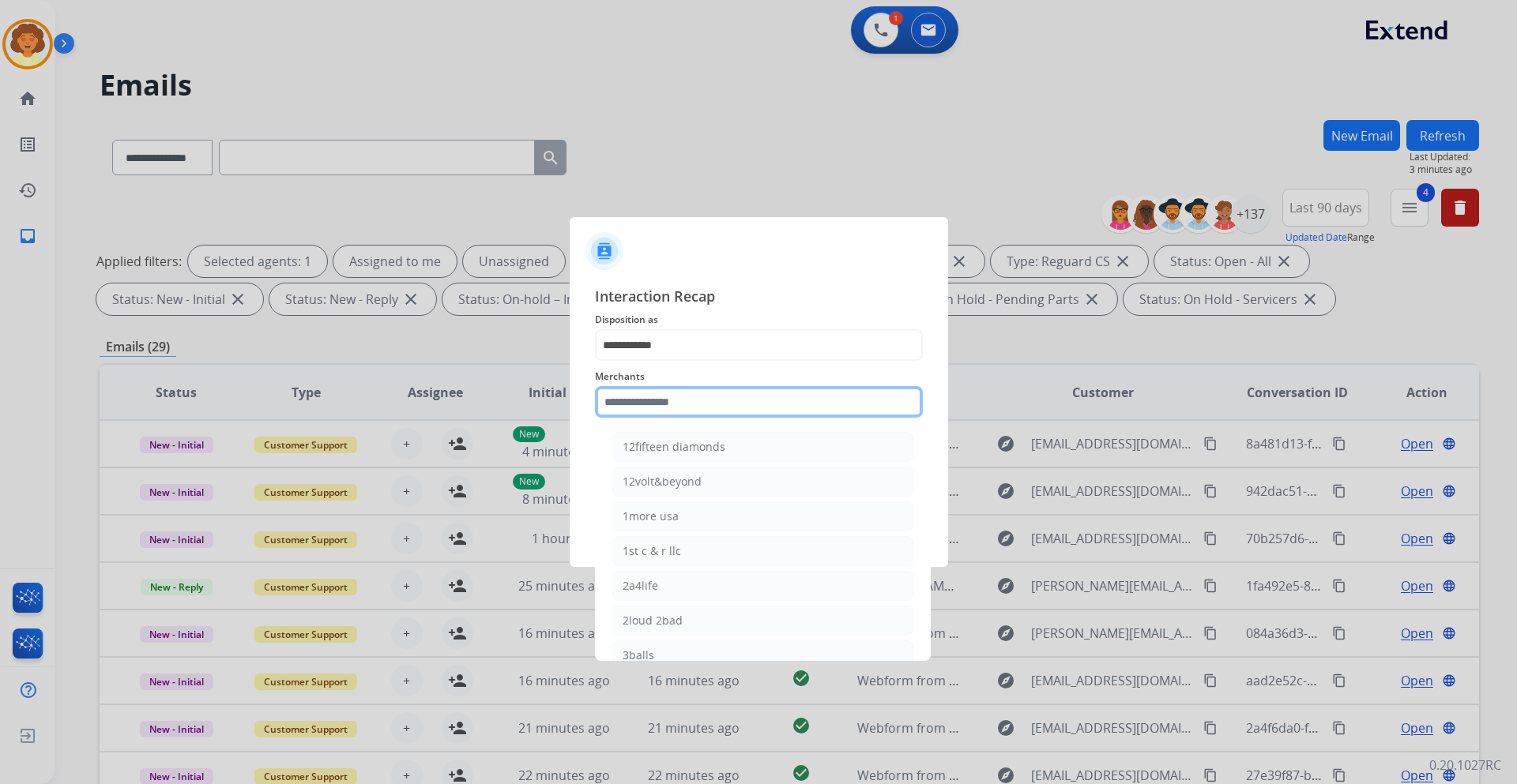
click at [648, 399] on input "text" at bounding box center [758, 402] width 328 height 32
click at [670, 451] on div "[PERSON_NAME]" at bounding box center [666, 446] width 88 height 15
type input "**********"
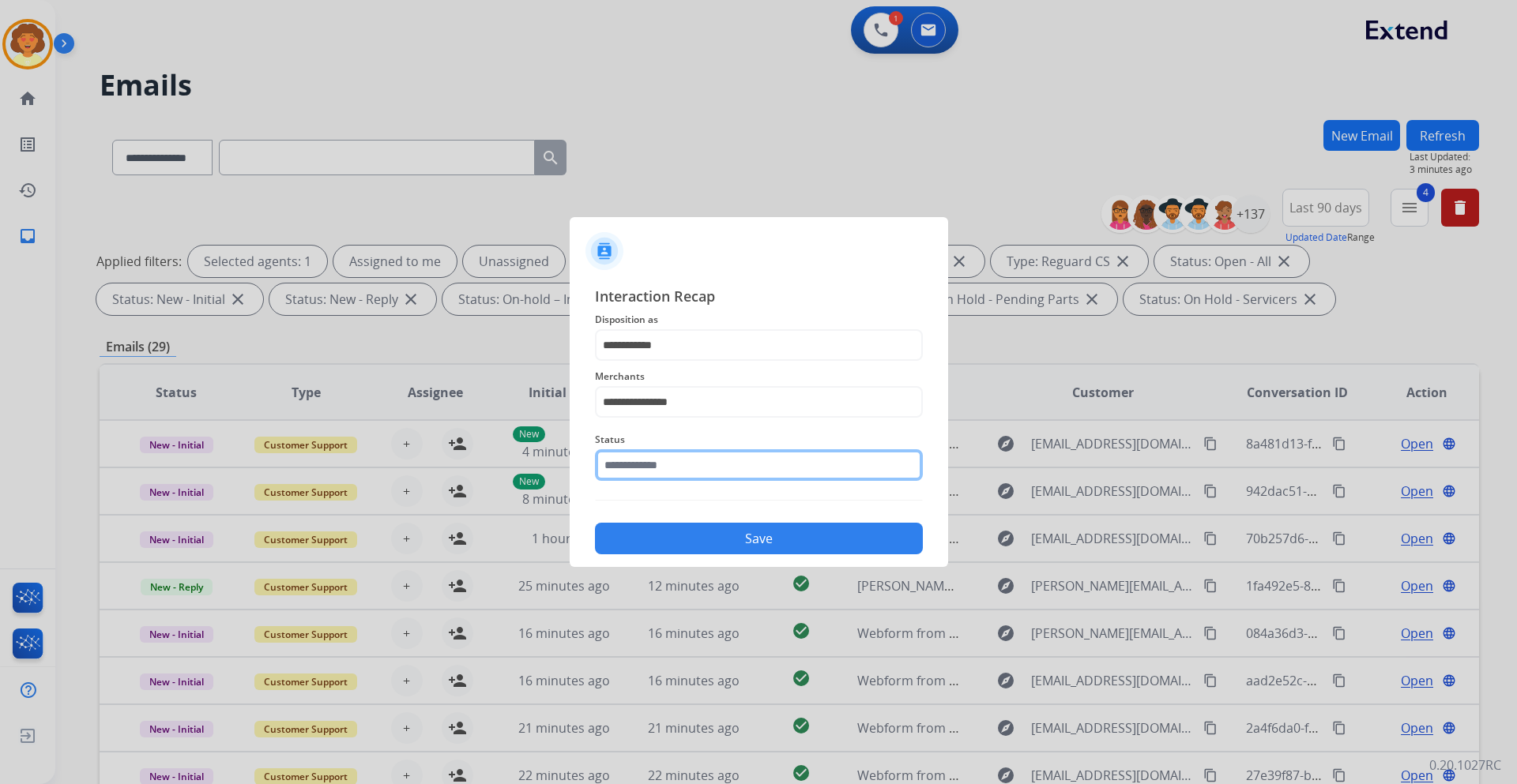
click at [657, 465] on input "text" at bounding box center [758, 464] width 328 height 32
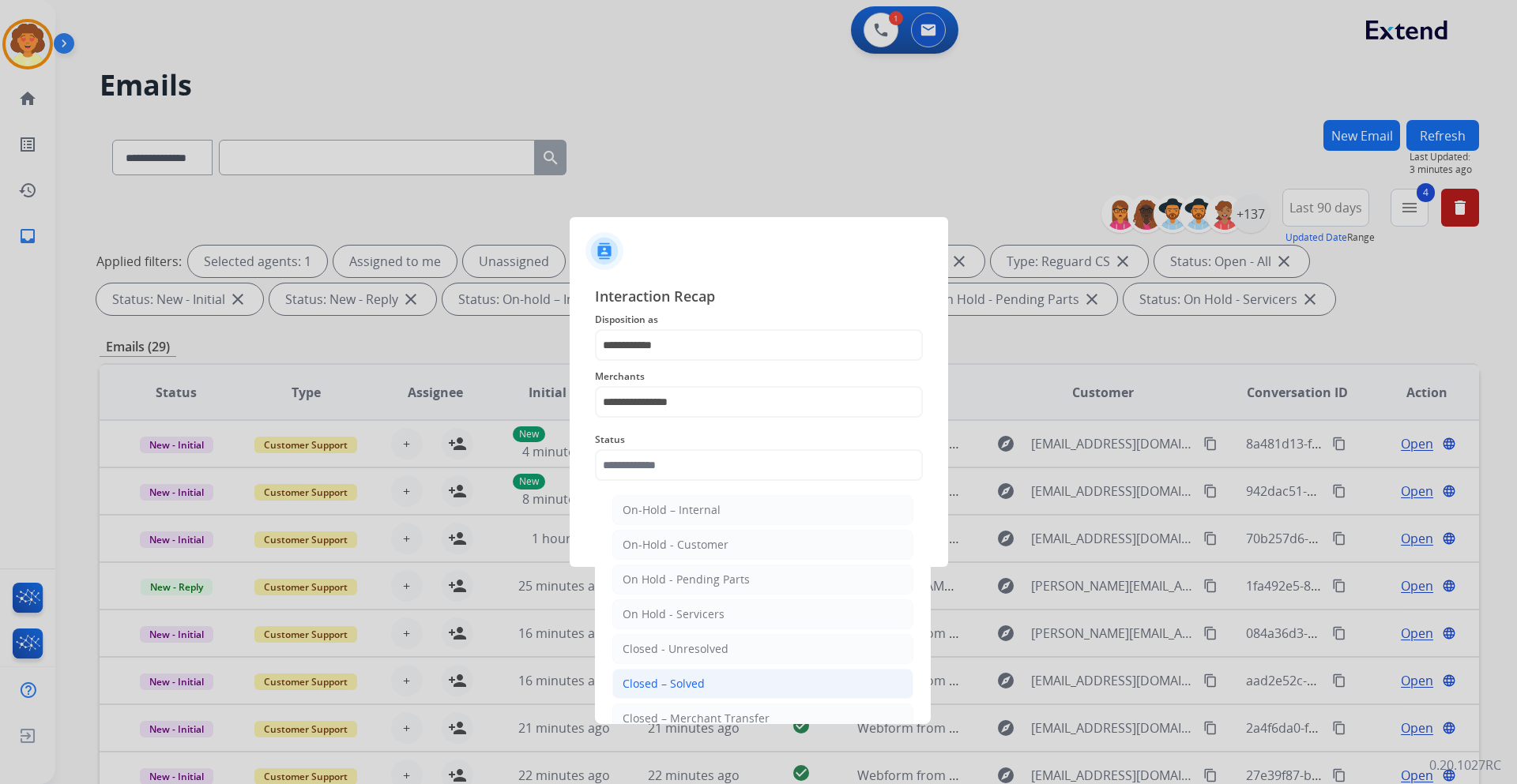
click at [719, 688] on li "Closed – Solved" at bounding box center [763, 683] width 301 height 30
type input "**********"
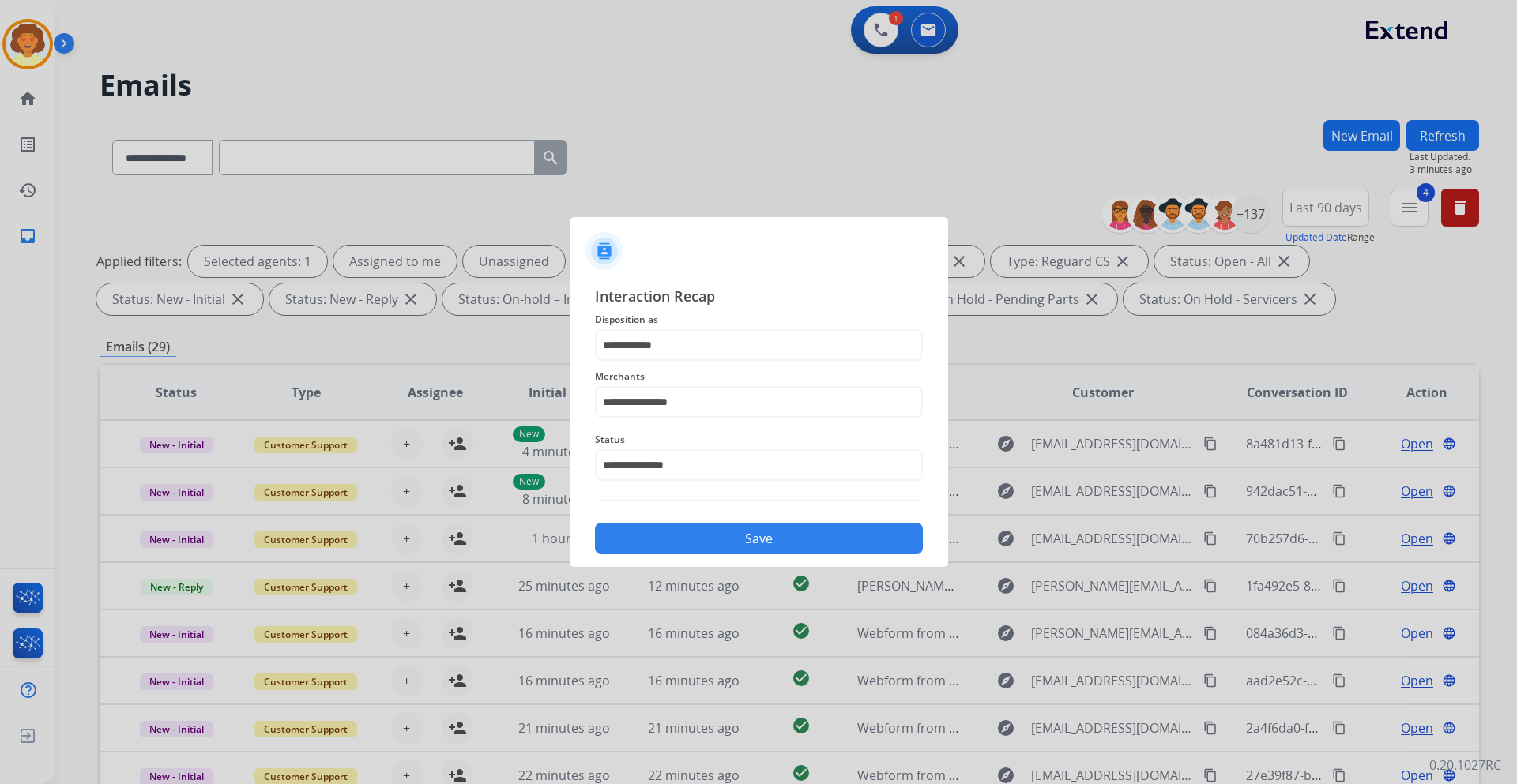
click at [820, 542] on button "Save" at bounding box center [758, 538] width 328 height 32
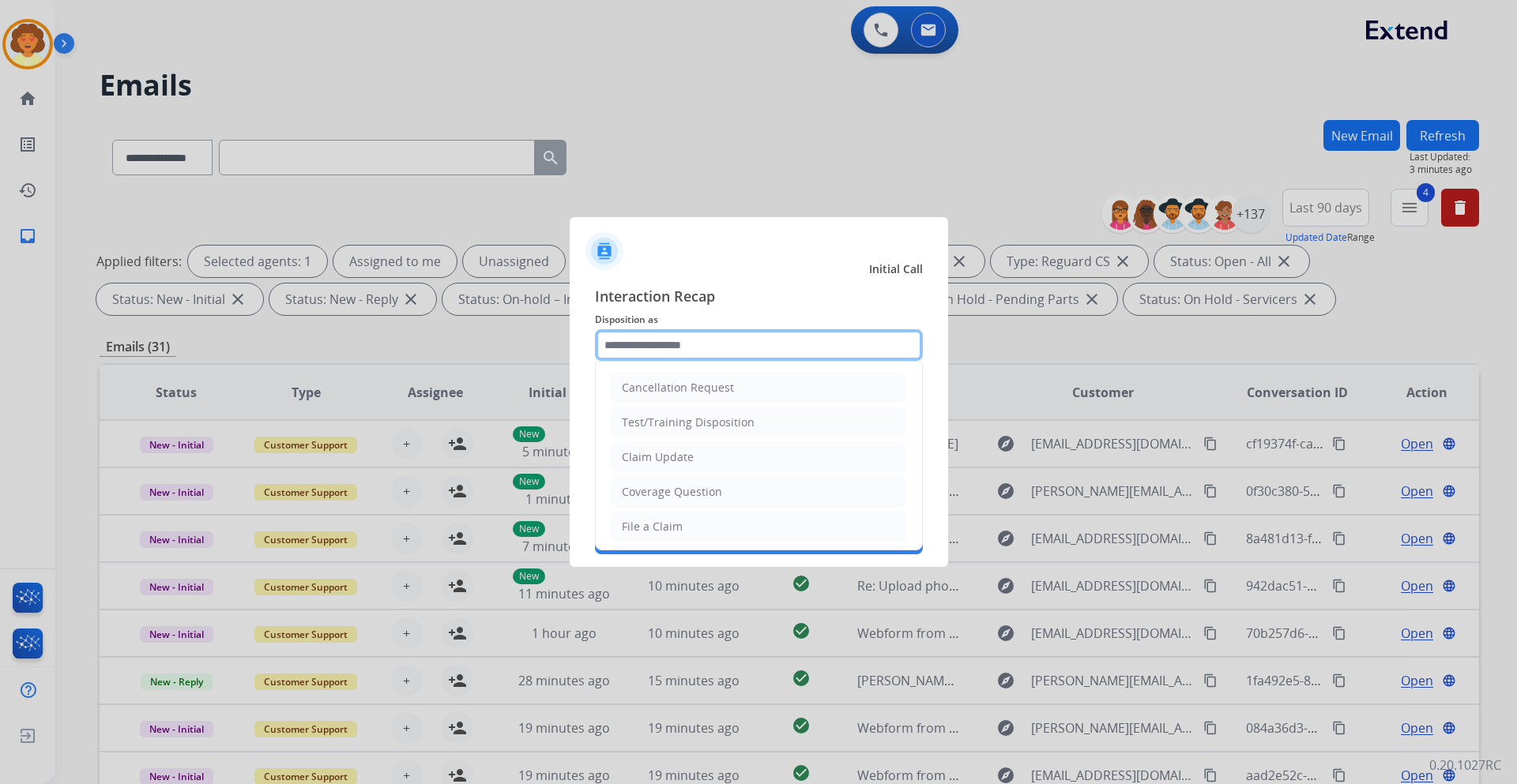
click at [660, 350] on input "text" at bounding box center [758, 344] width 328 height 32
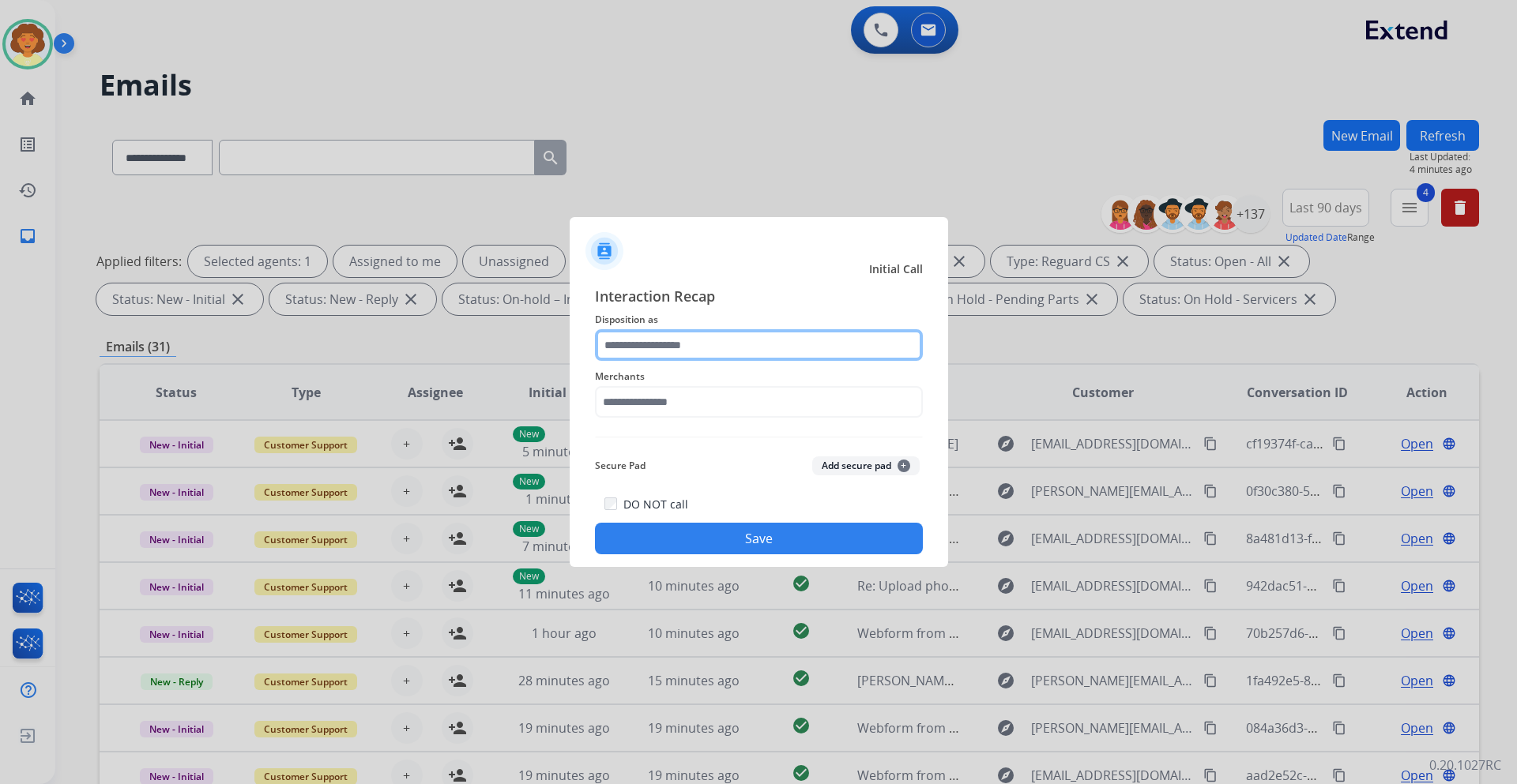
click at [698, 351] on input "text" at bounding box center [758, 344] width 328 height 32
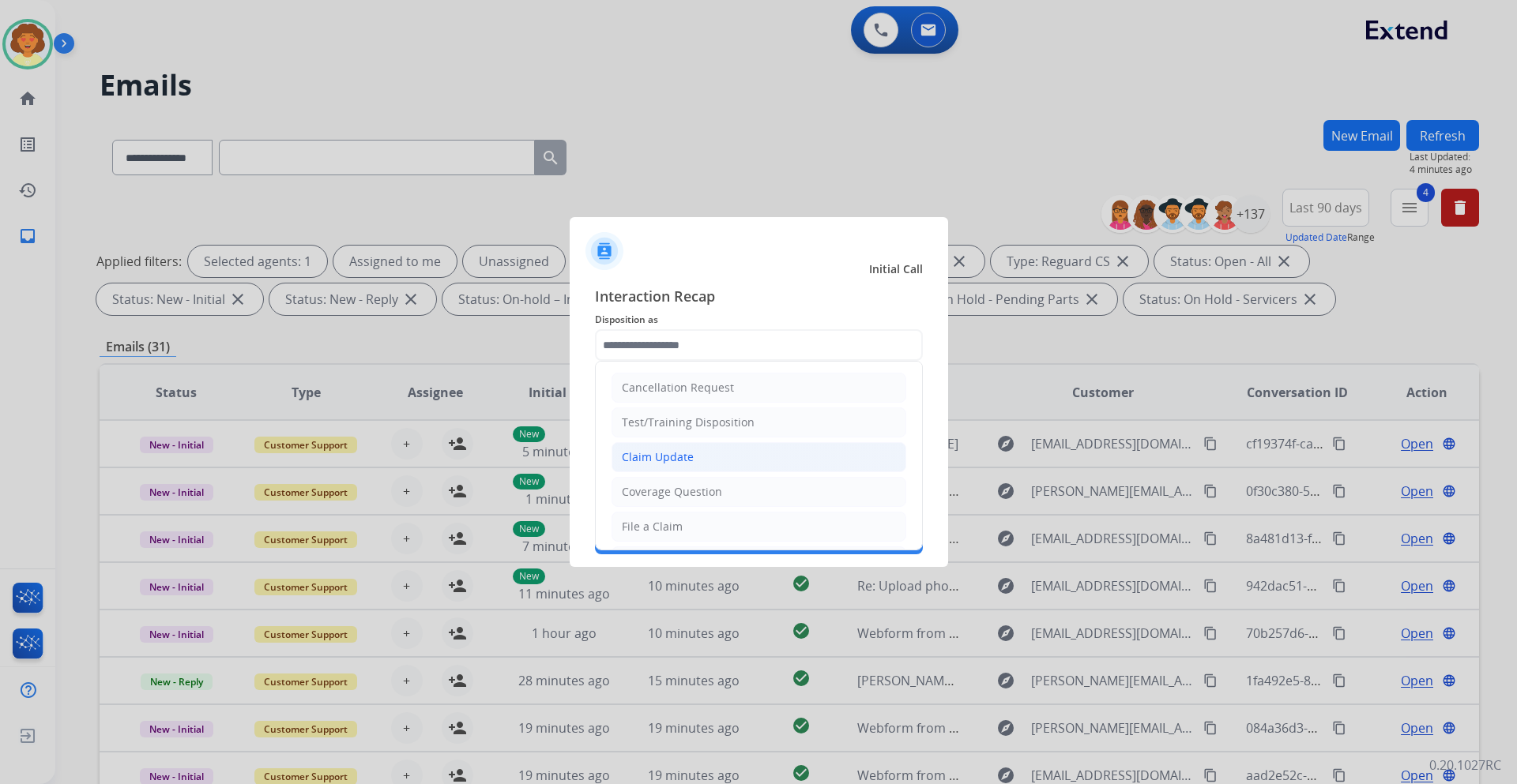
click at [704, 459] on li "Claim Update" at bounding box center [759, 457] width 294 height 30
type input "**********"
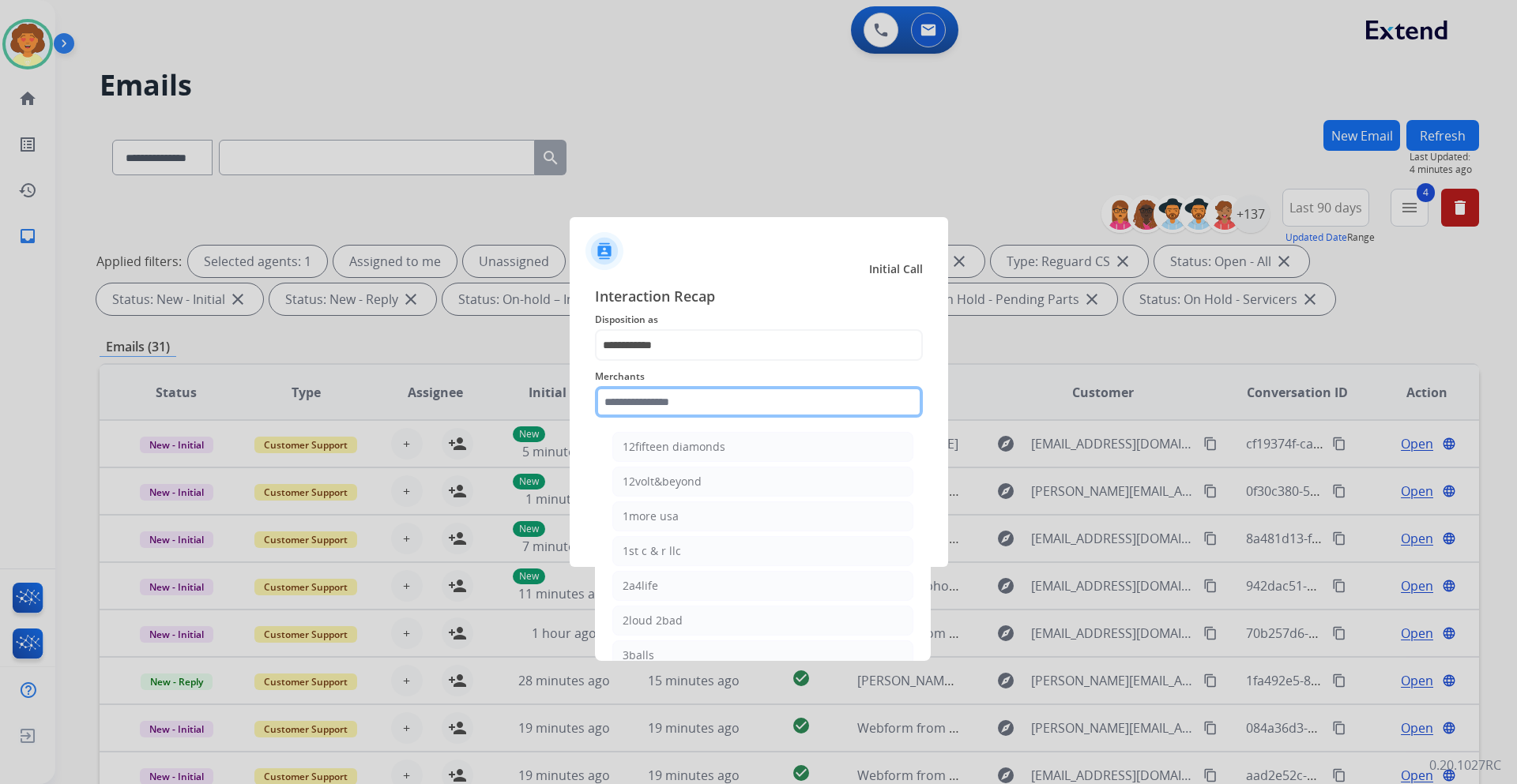
click at [631, 404] on input "text" at bounding box center [758, 402] width 328 height 32
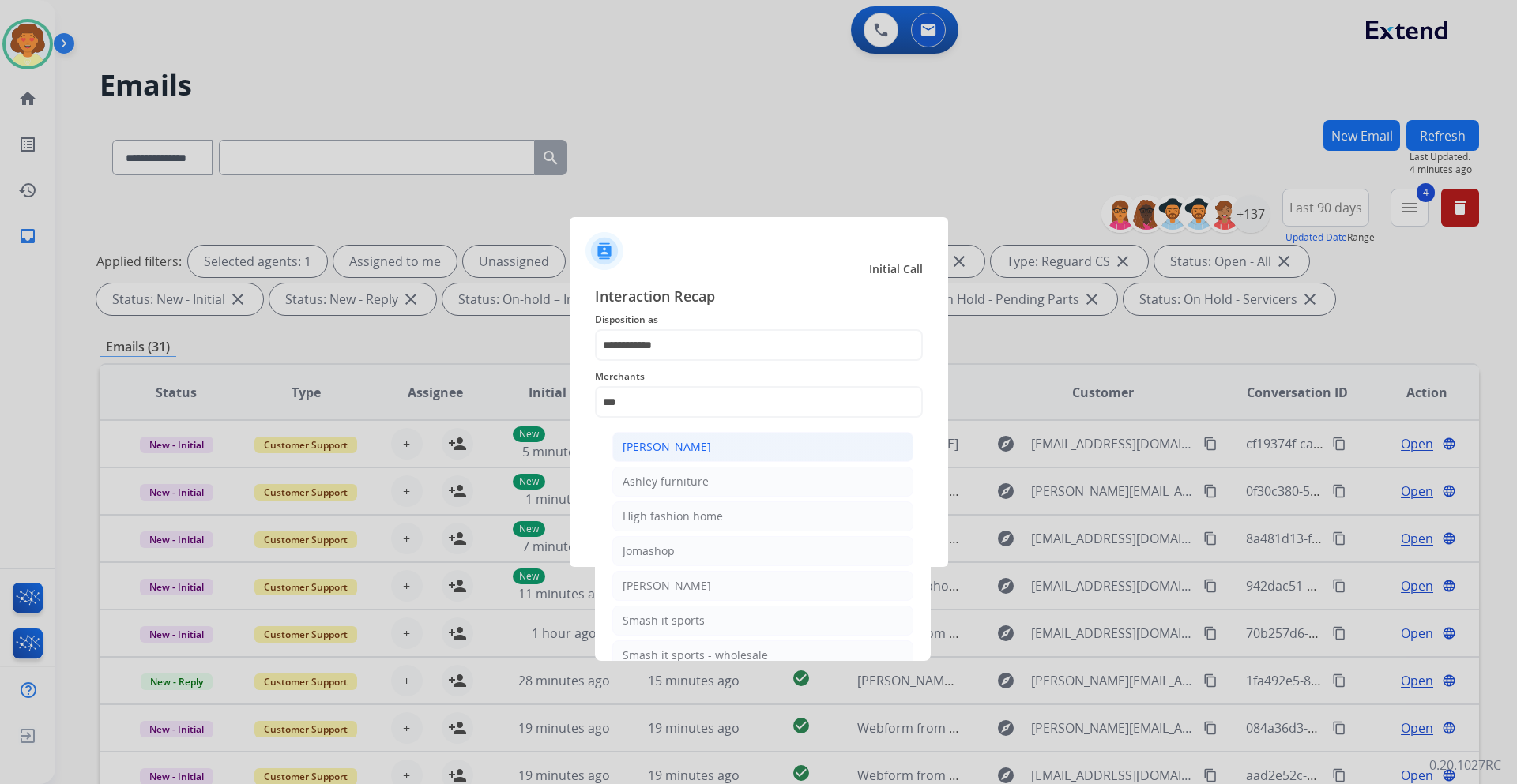
click at [687, 449] on div "[PERSON_NAME]" at bounding box center [666, 446] width 88 height 15
type input "**********"
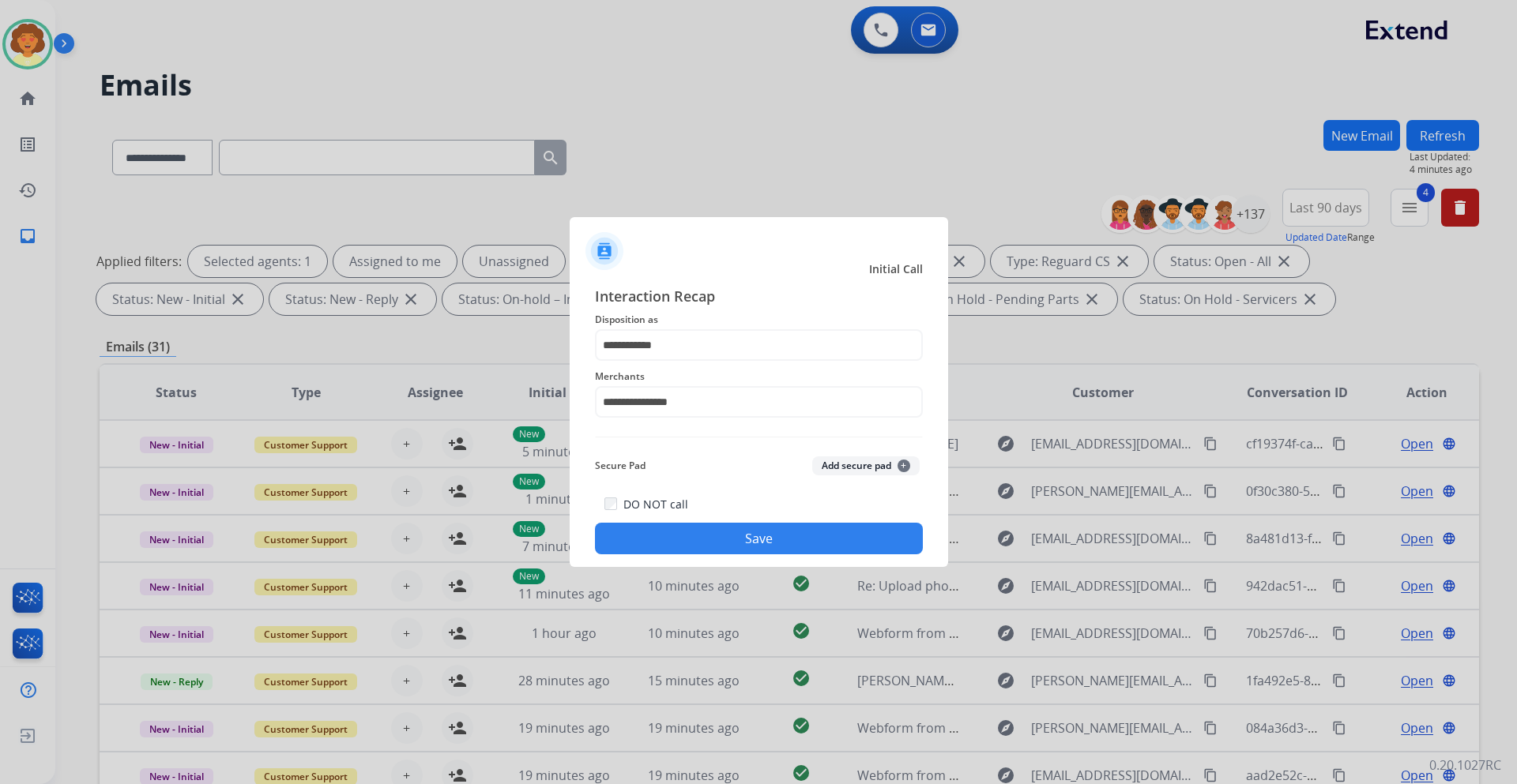
click at [710, 544] on button "Save" at bounding box center [758, 538] width 328 height 32
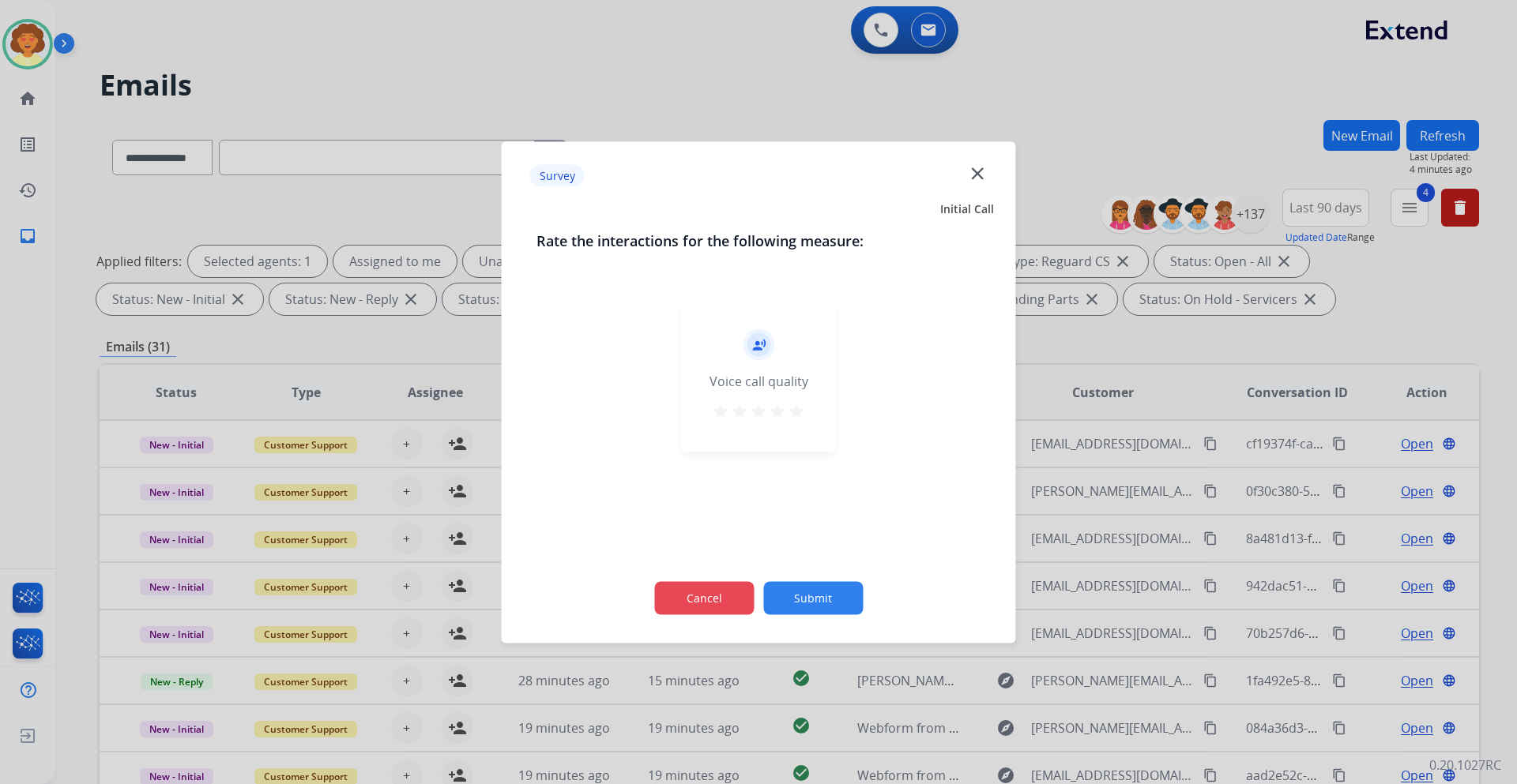
click at [684, 588] on button "Cancel" at bounding box center [704, 598] width 99 height 33
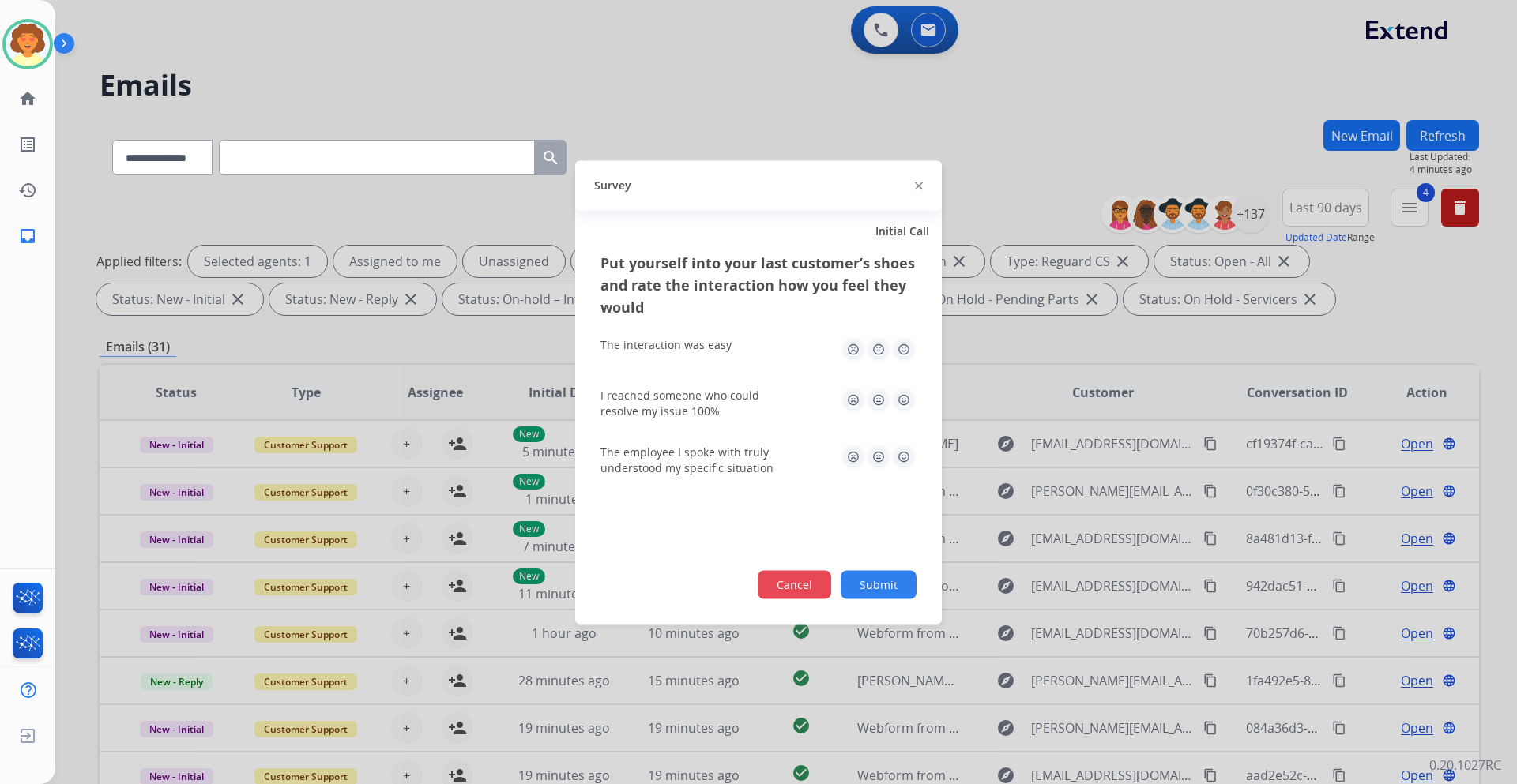
click at [793, 580] on button "Cancel" at bounding box center [793, 583] width 74 height 28
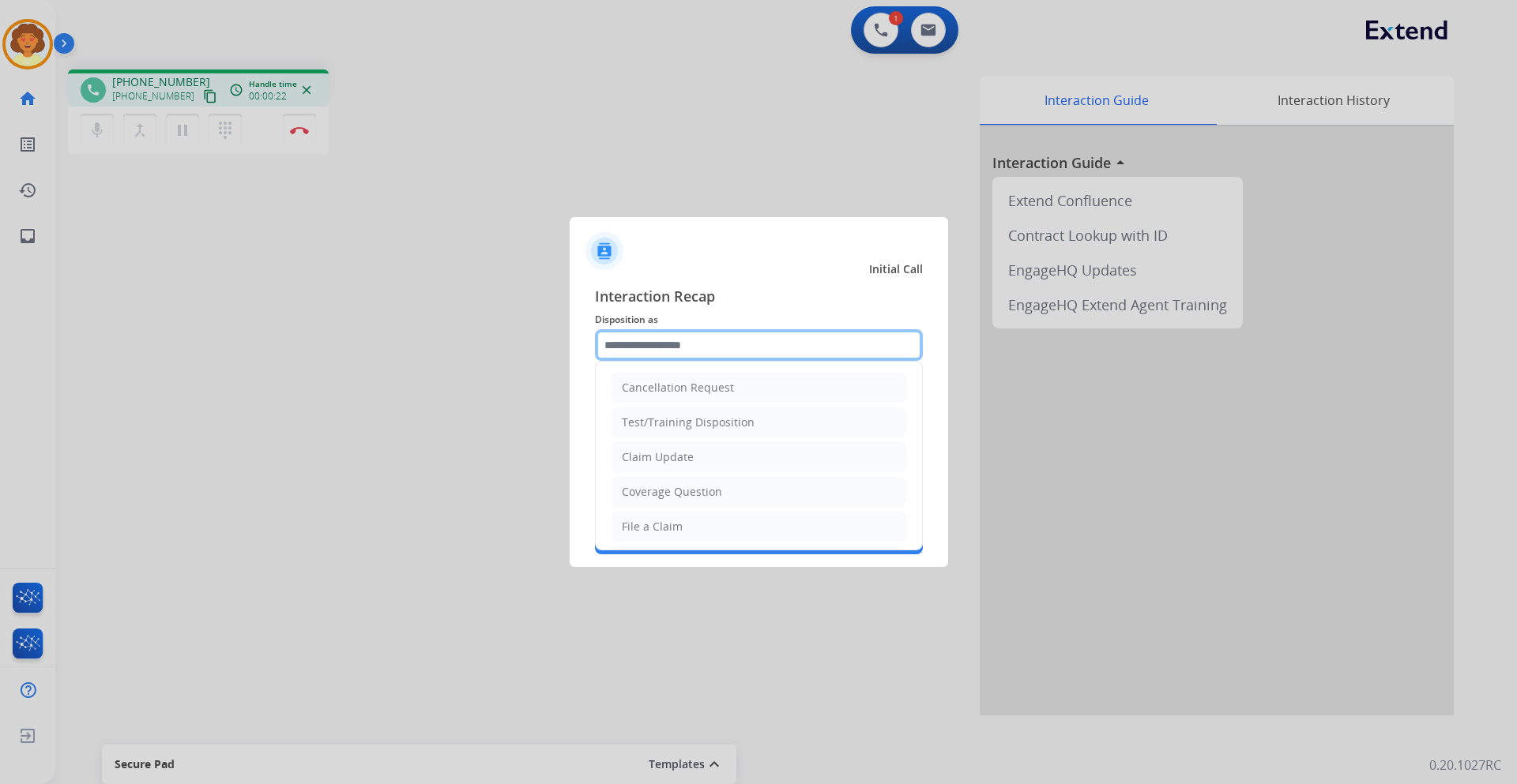
click at [697, 347] on input "text" at bounding box center [758, 344] width 328 height 32
type input "*"
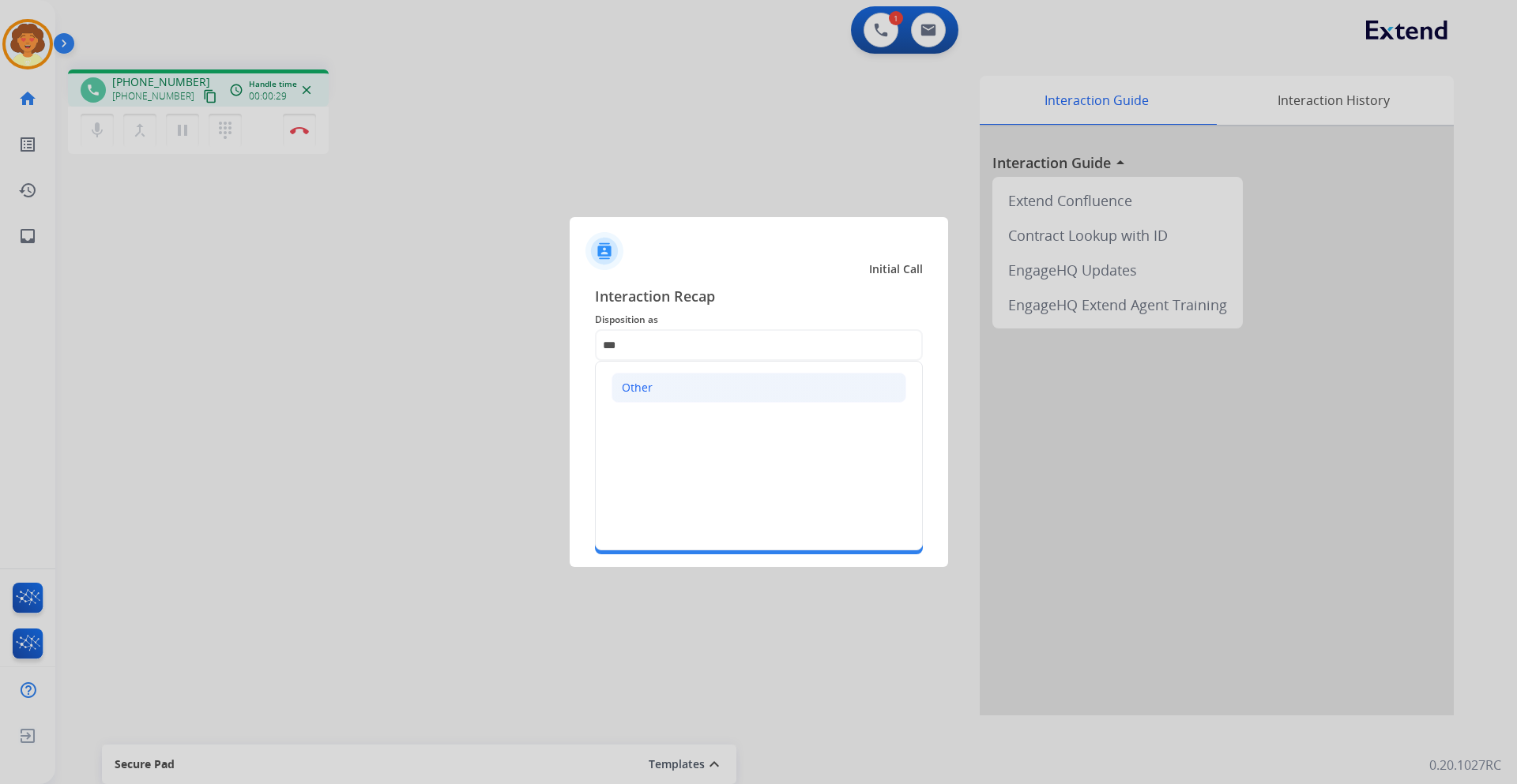
click at [637, 385] on div "Other" at bounding box center [637, 387] width 31 height 15
type input "*****"
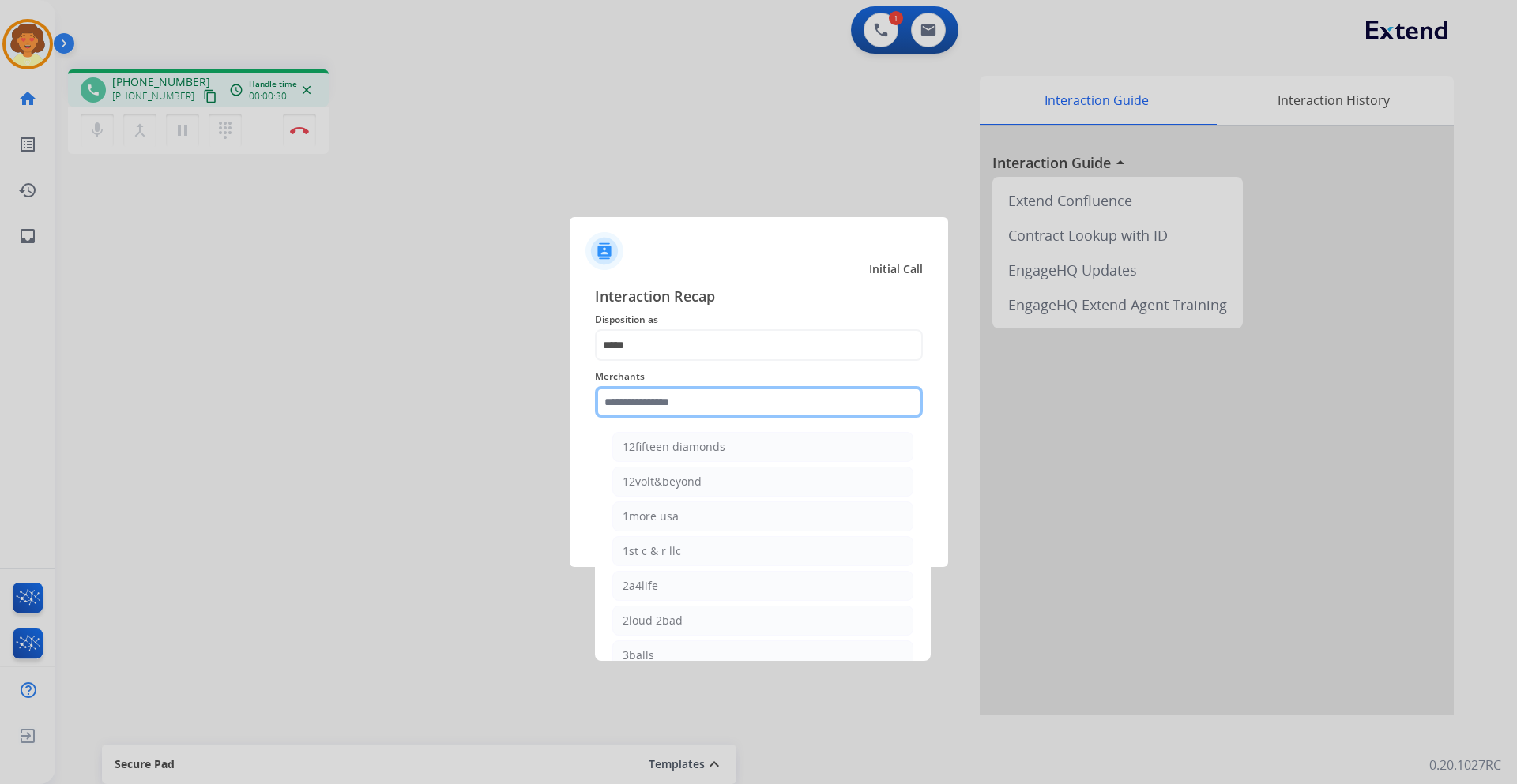
click at [643, 402] on input "text" at bounding box center [758, 402] width 328 height 32
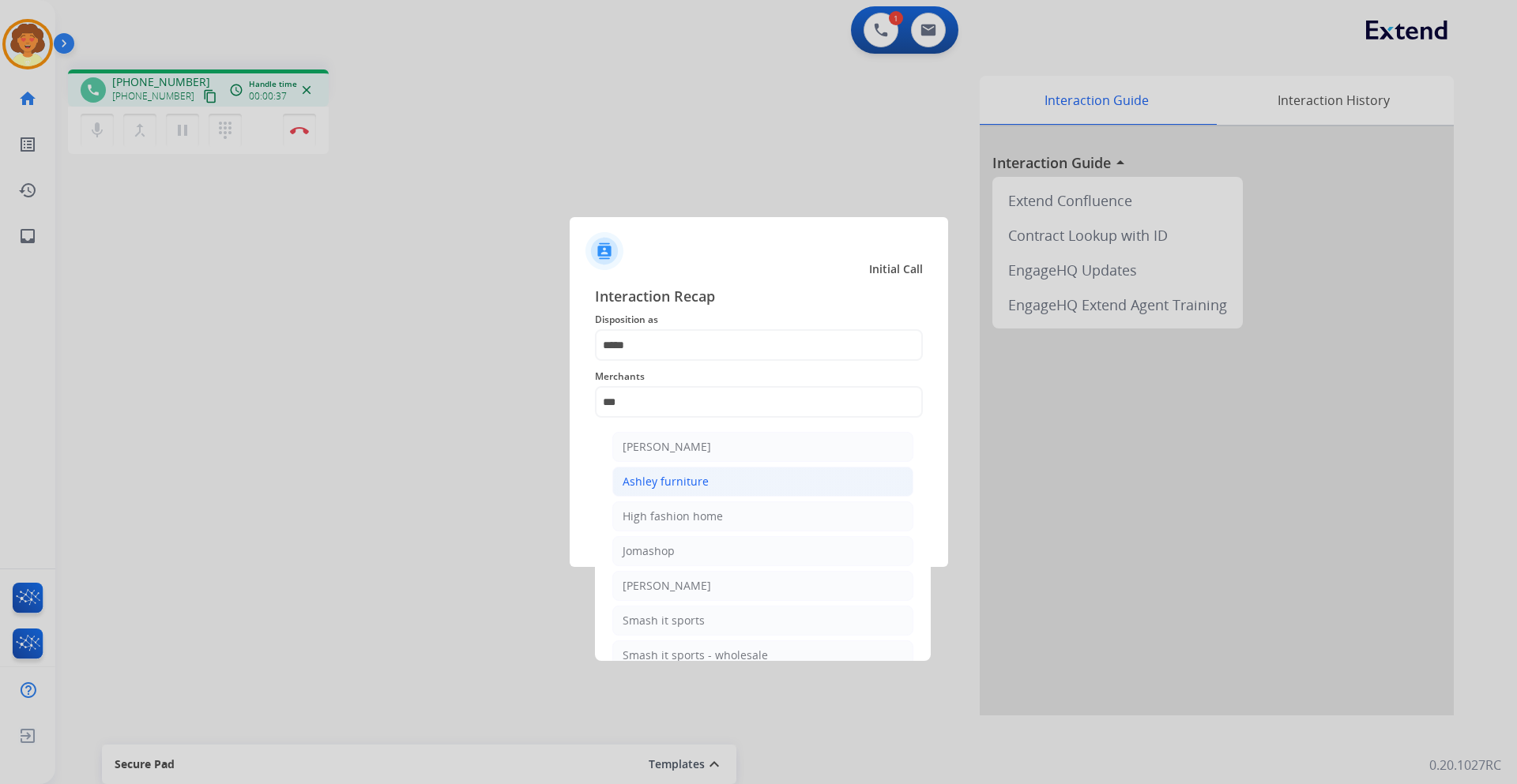
click at [688, 481] on div "Ashley furniture" at bounding box center [665, 481] width 86 height 15
type input "**********"
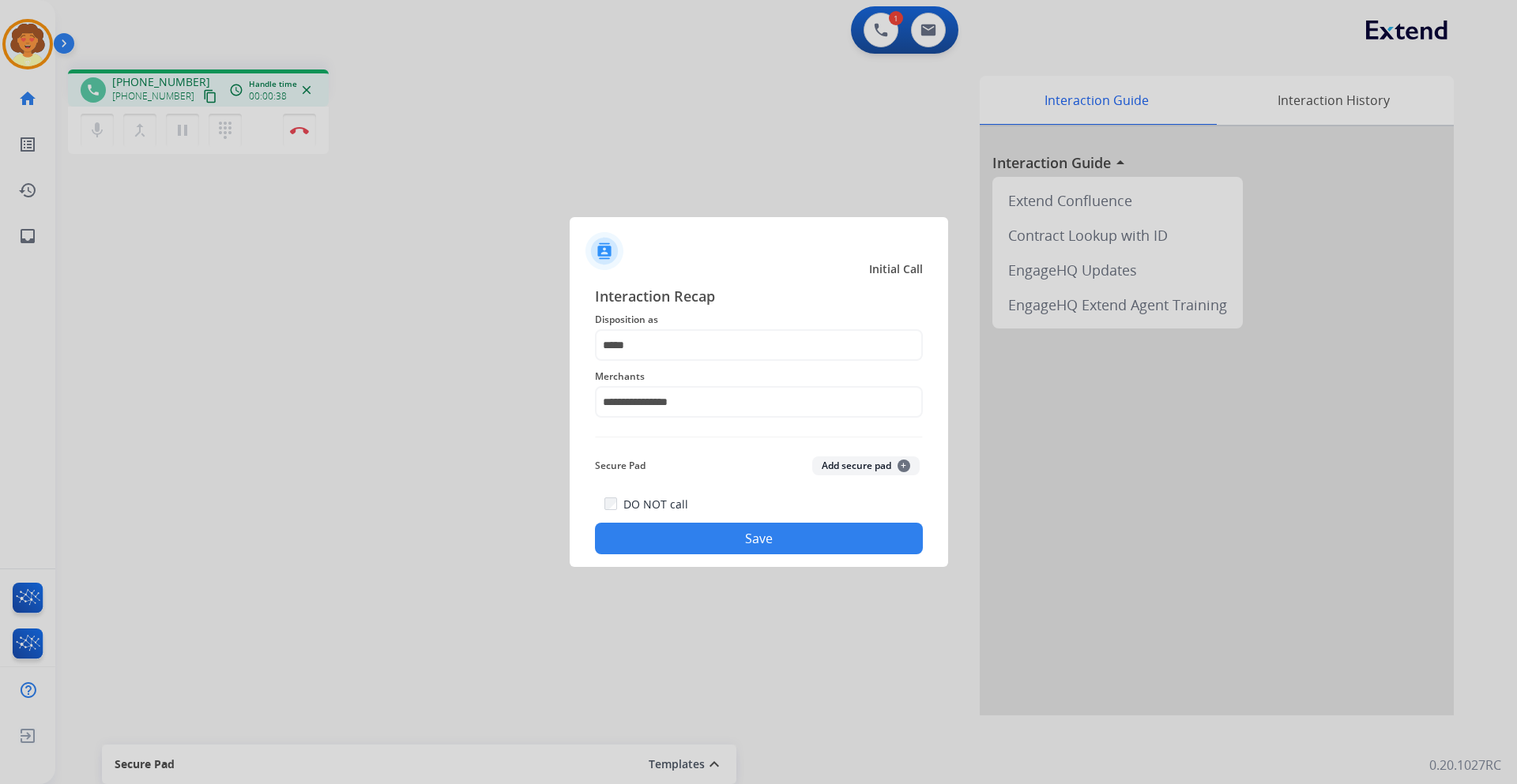
click at [703, 543] on button "Save" at bounding box center [758, 538] width 328 height 32
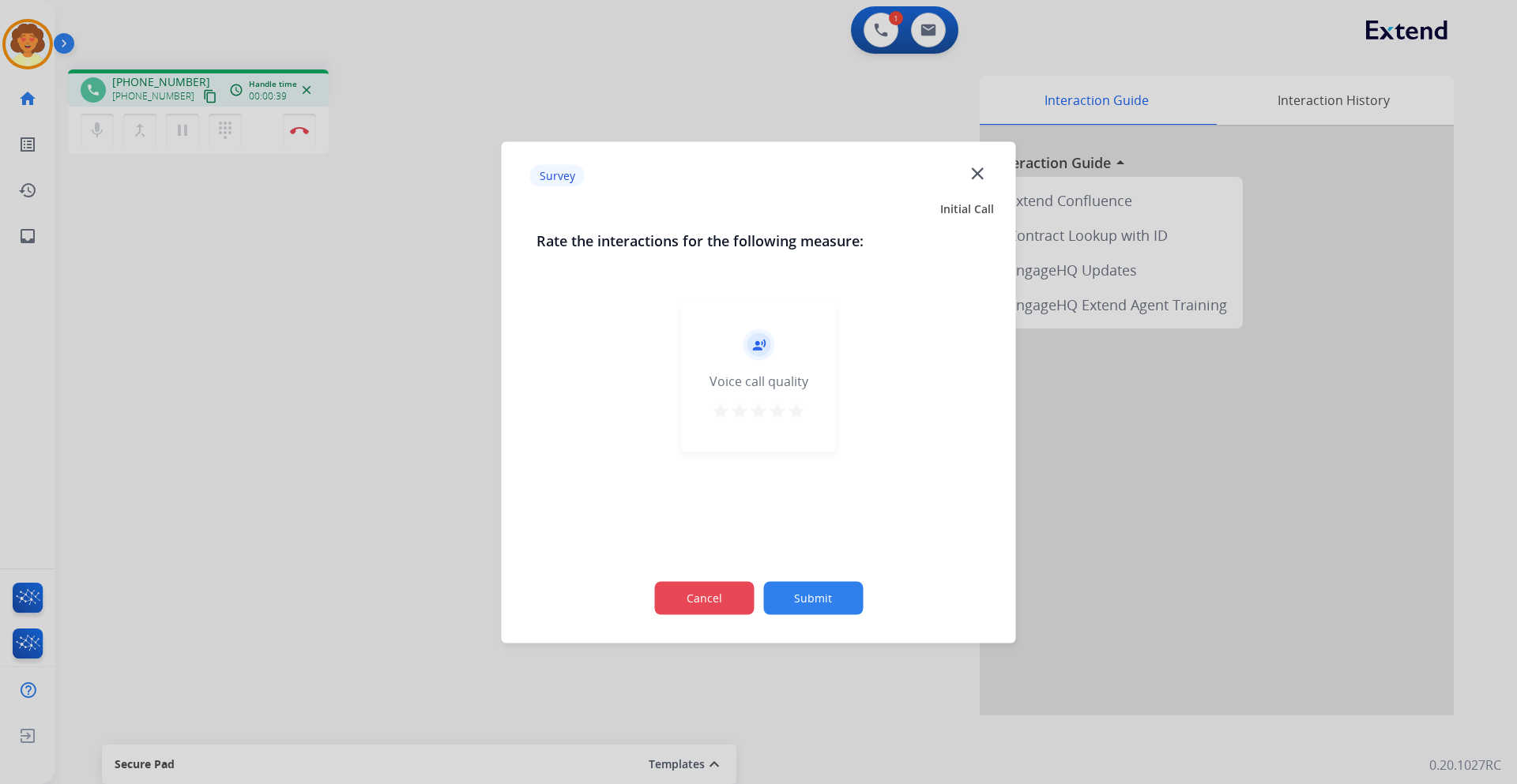
click at [668, 591] on button "Cancel" at bounding box center [704, 598] width 99 height 33
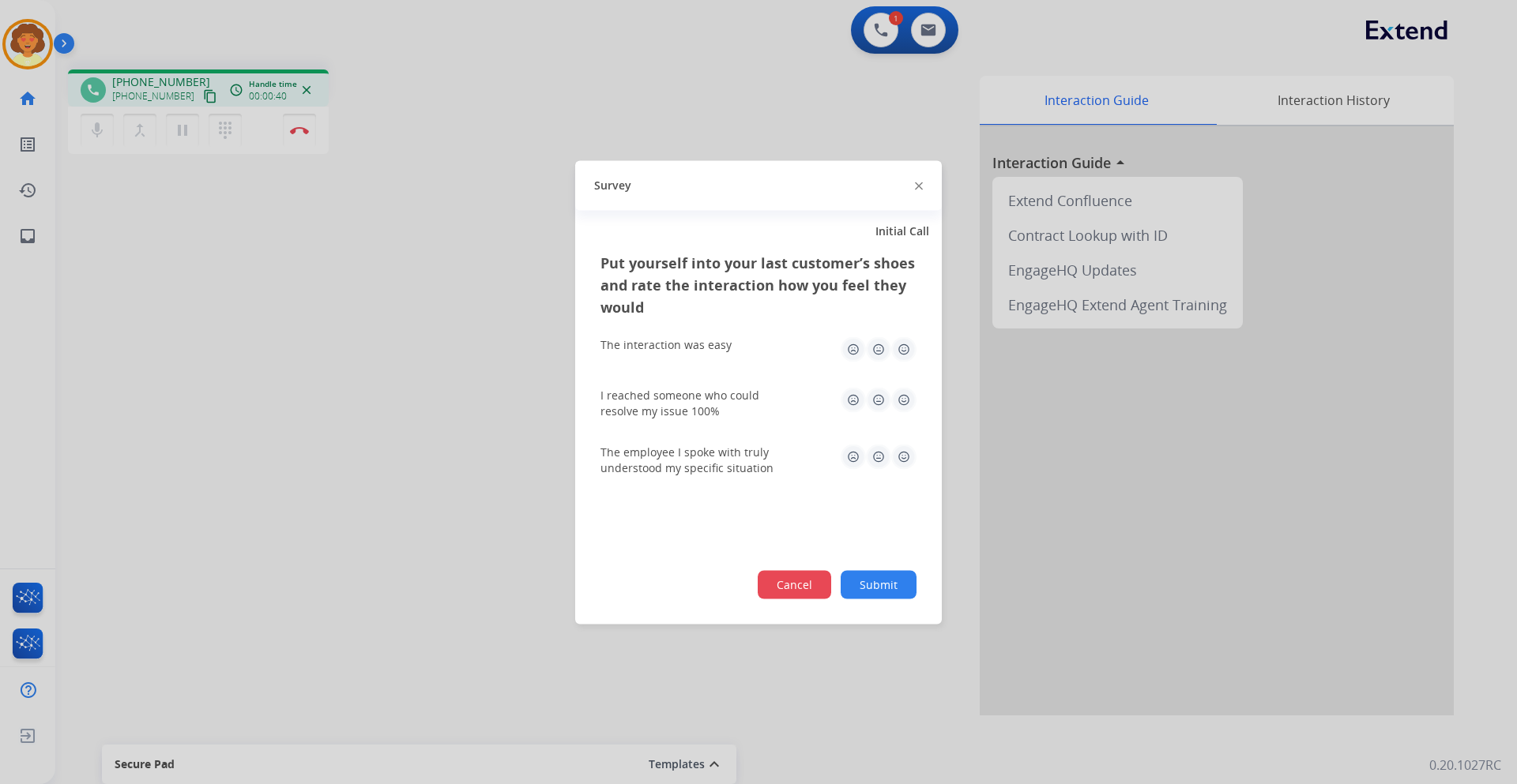
click at [769, 588] on button "Cancel" at bounding box center [793, 583] width 74 height 28
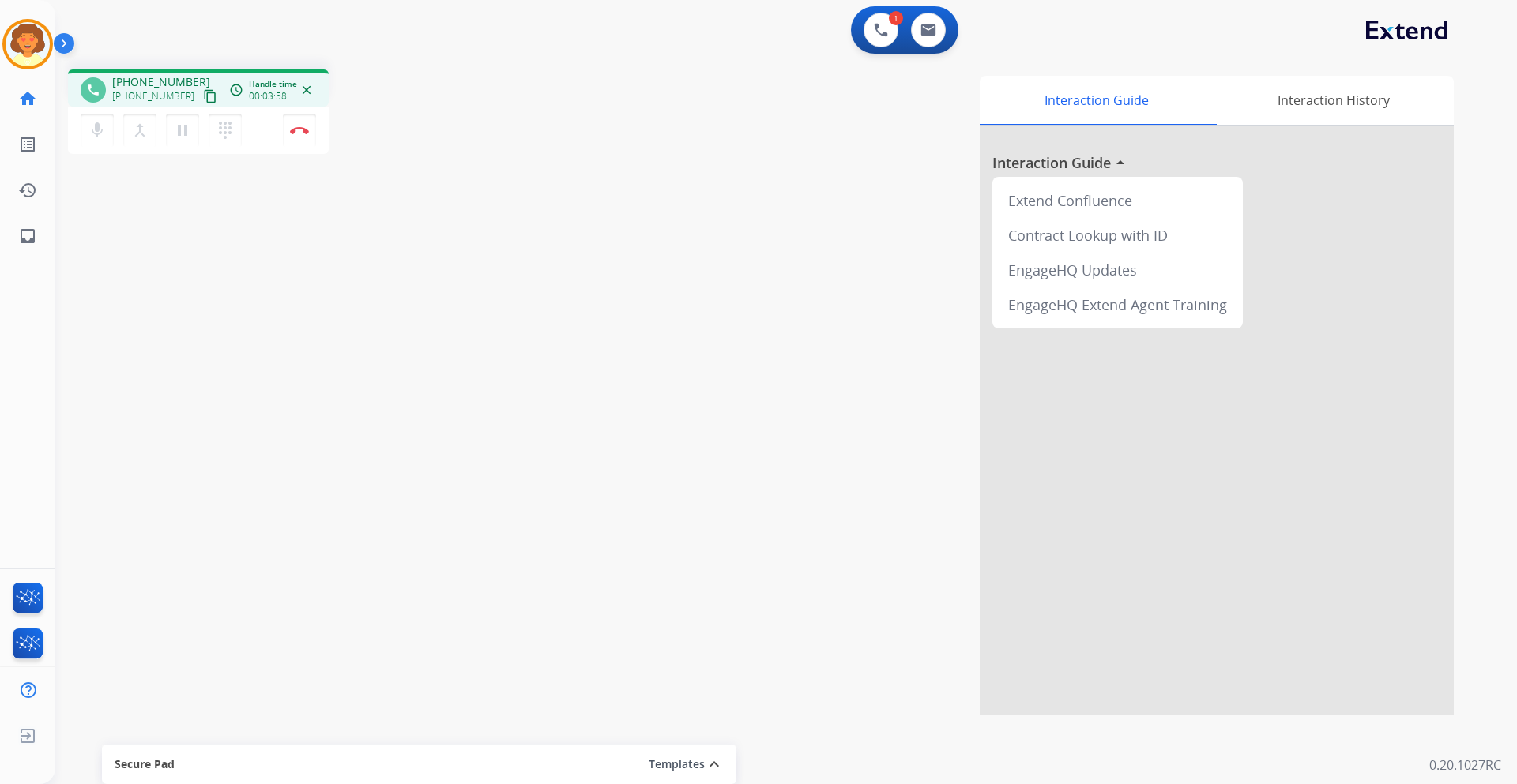
drag, startPoint x: 300, startPoint y: 135, endPoint x: 343, endPoint y: 139, distance: 43.2
click at [300, 135] on button "Disconnect" at bounding box center [299, 130] width 33 height 33
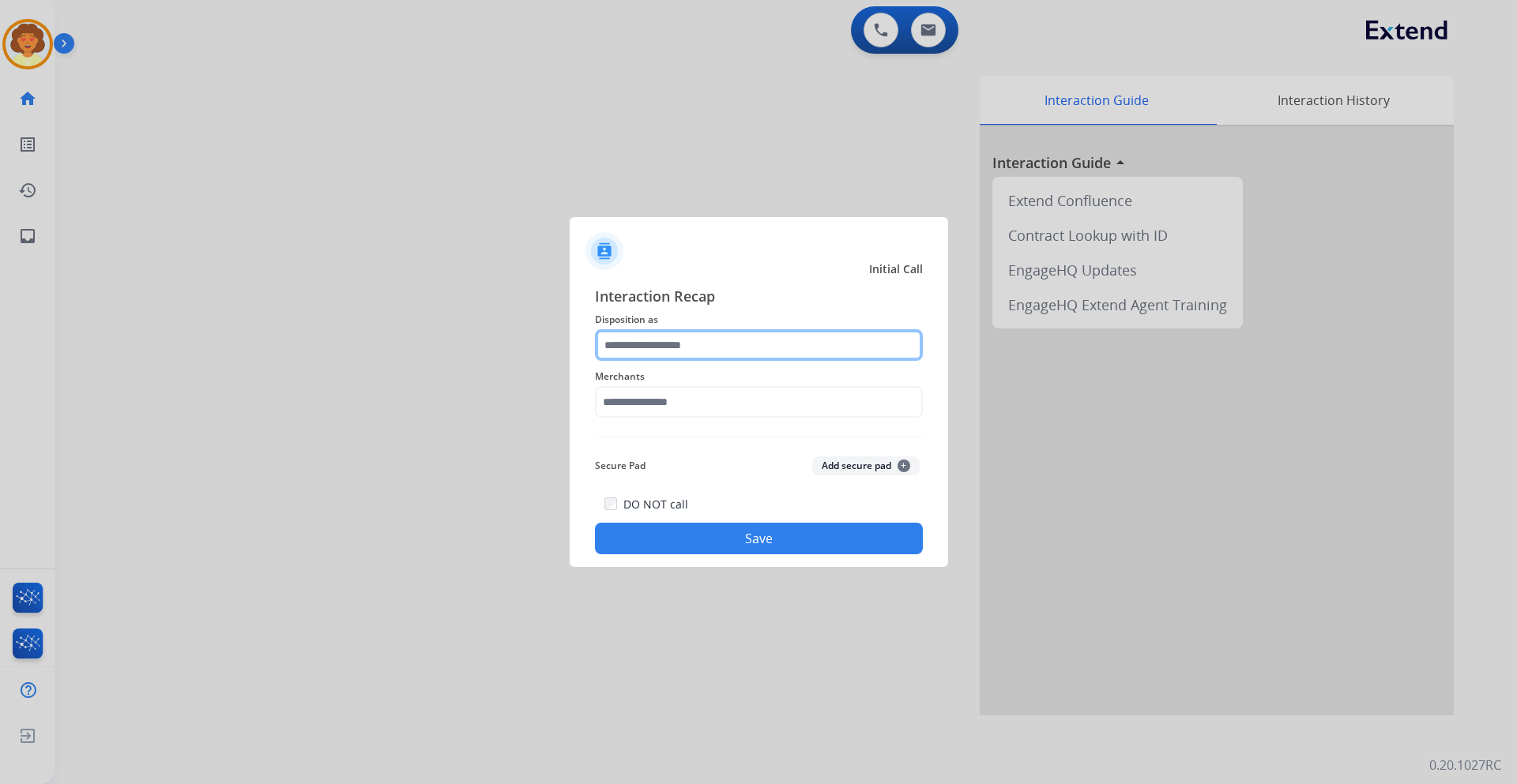
click at [684, 334] on input "text" at bounding box center [758, 344] width 328 height 32
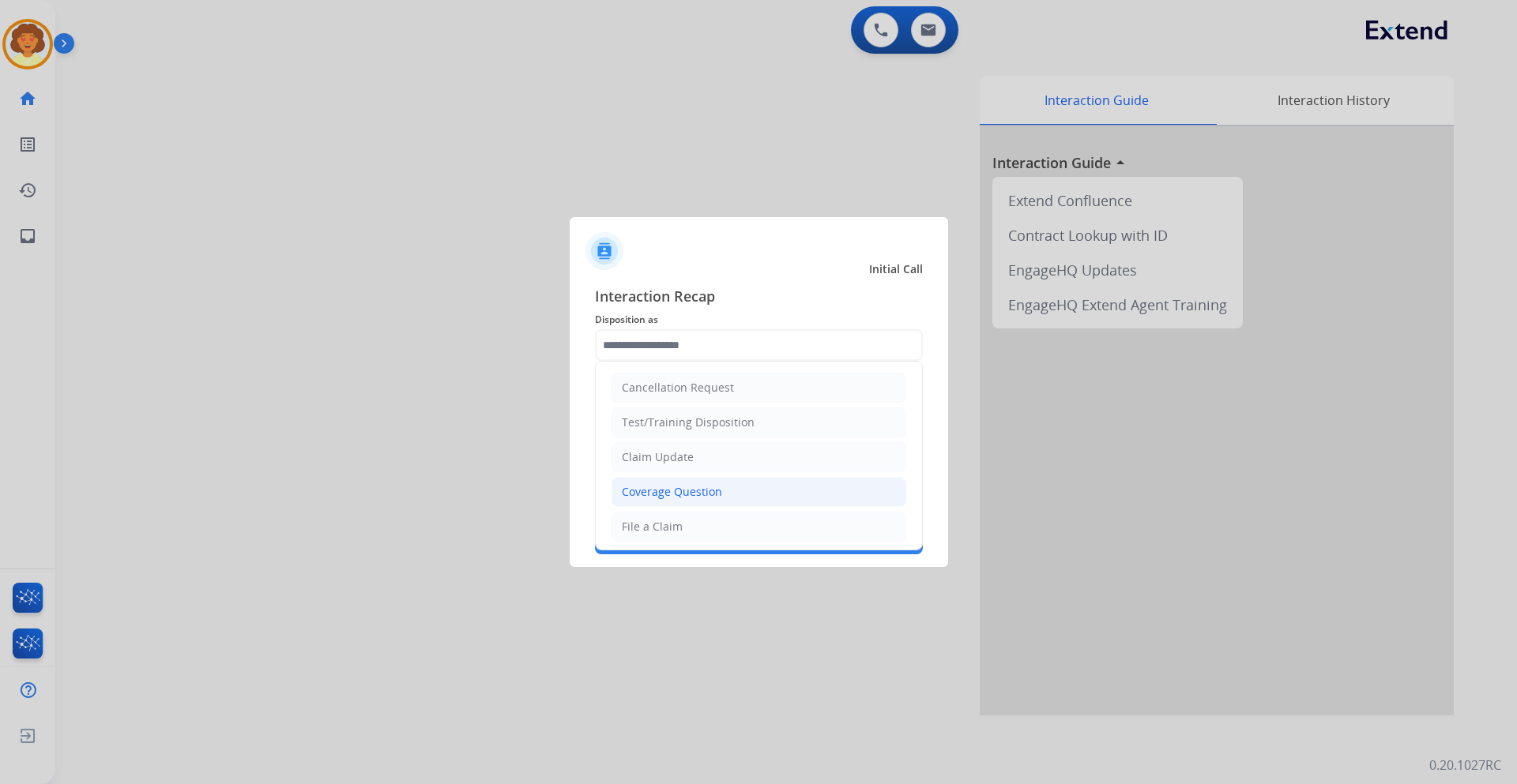
click at [688, 492] on div "Coverage Question" at bounding box center [672, 491] width 100 height 15
type input "**********"
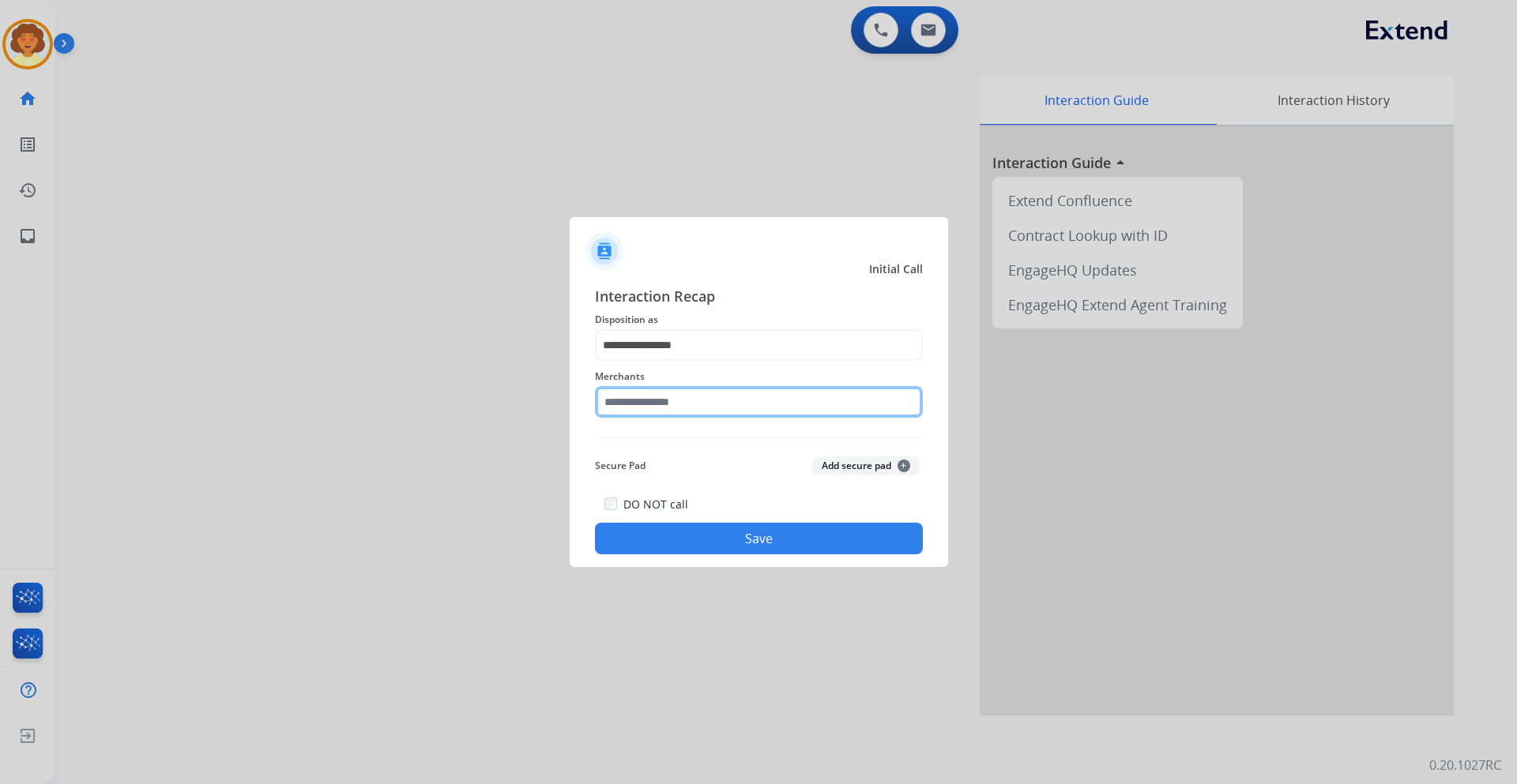
click at [614, 411] on input "text" at bounding box center [758, 402] width 328 height 32
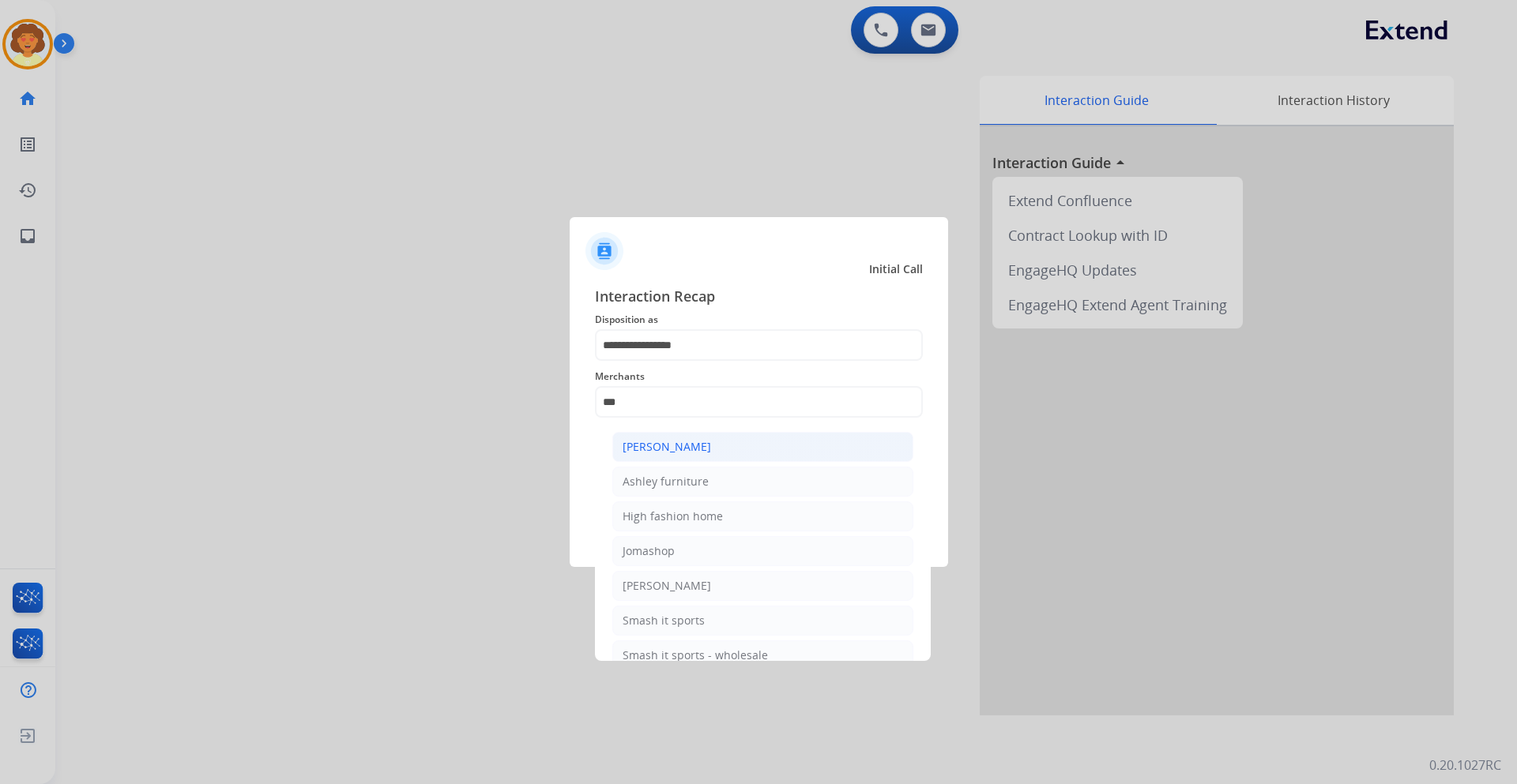
click at [683, 449] on div "[PERSON_NAME]" at bounding box center [666, 446] width 88 height 15
type input "**********"
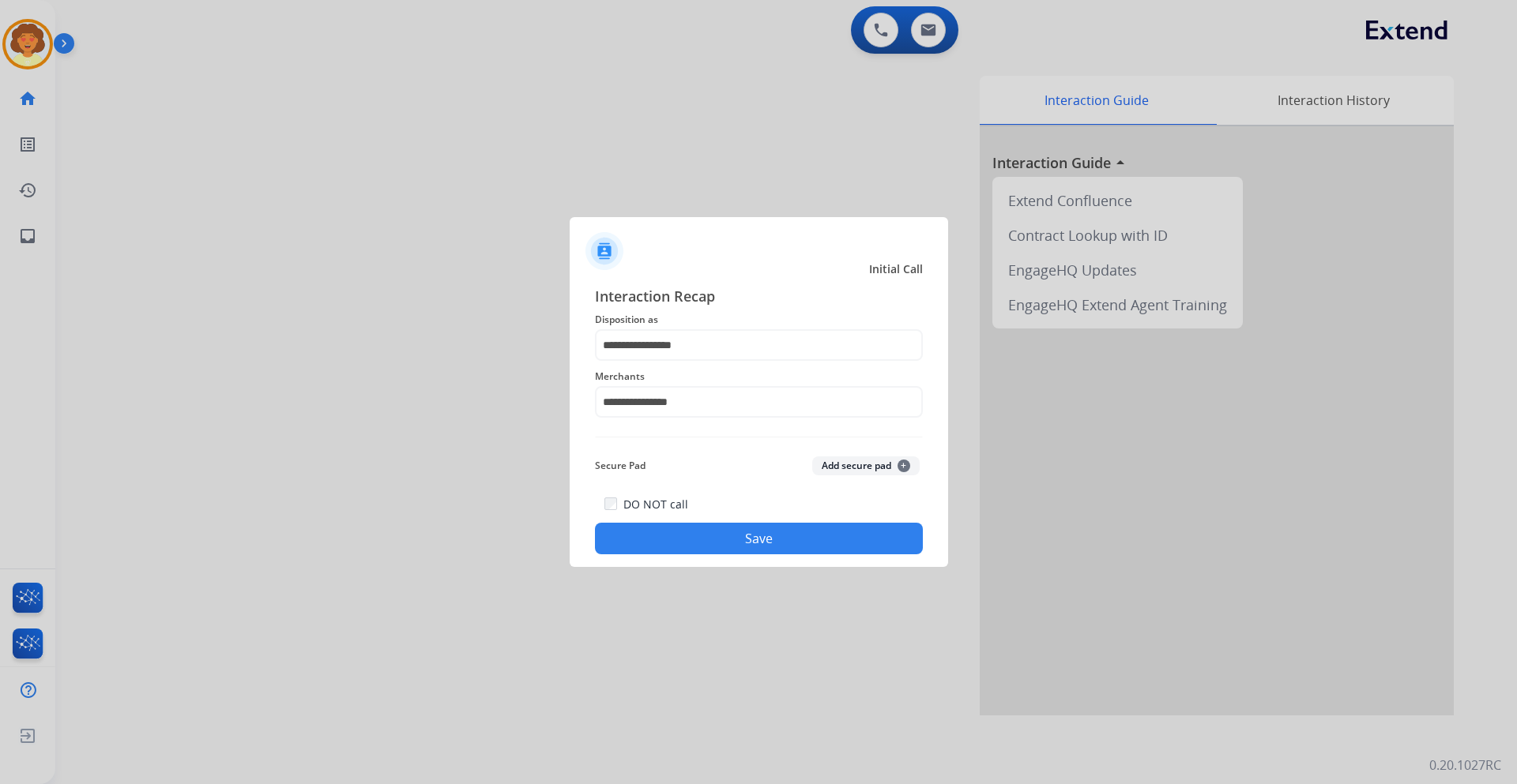
click at [724, 533] on button "Save" at bounding box center [758, 538] width 328 height 32
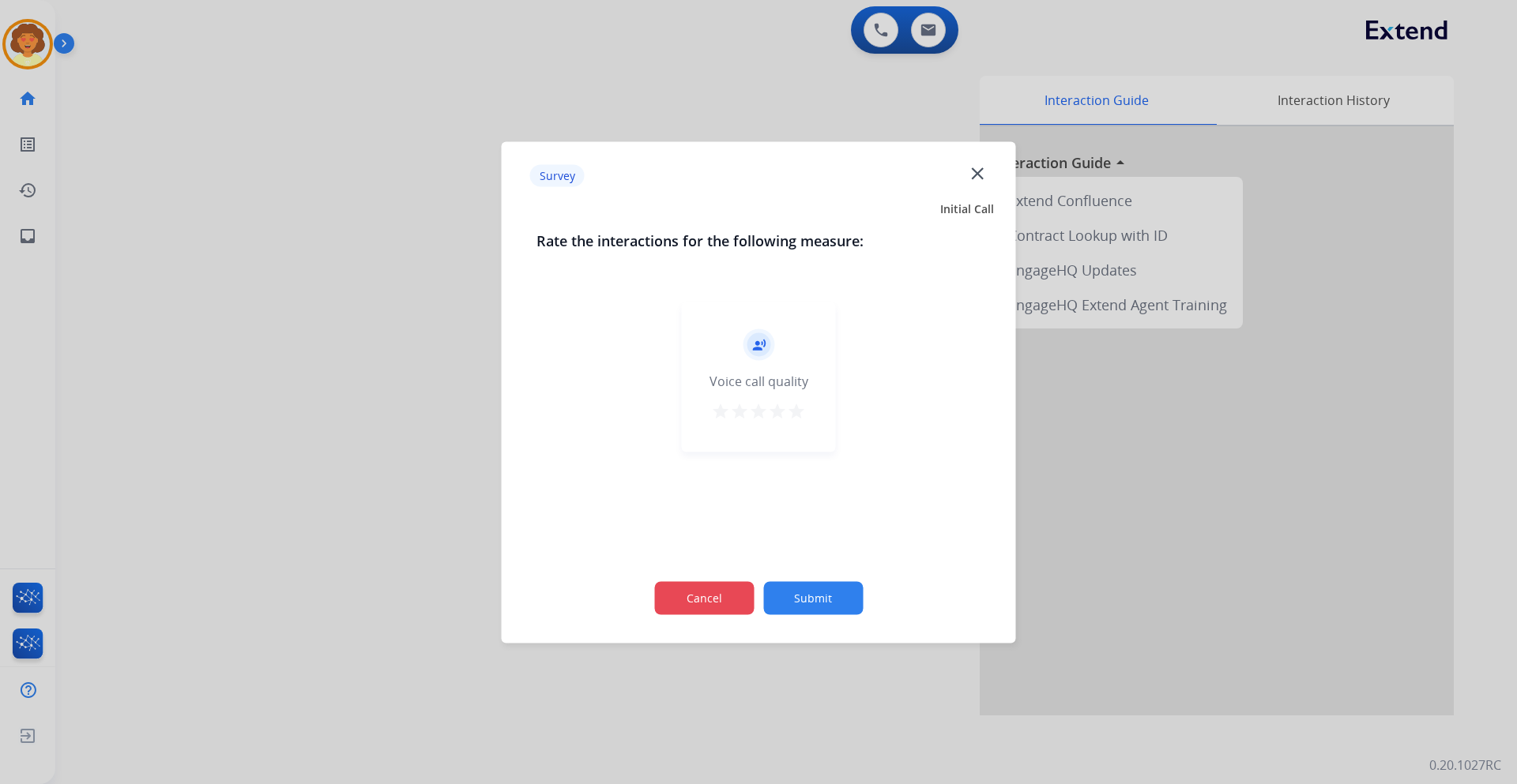
click at [722, 601] on button "Cancel" at bounding box center [704, 598] width 99 height 33
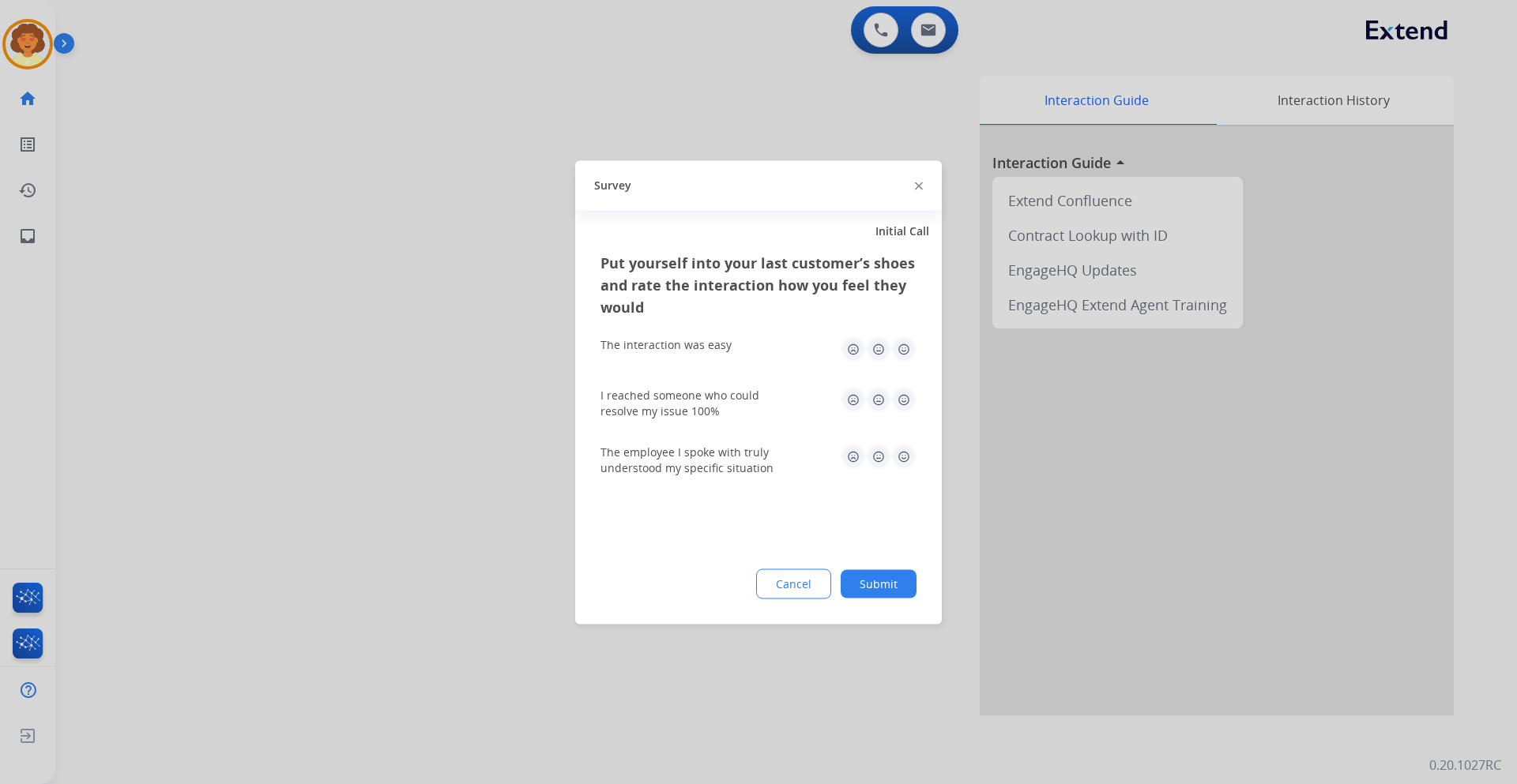
drag, startPoint x: 789, startPoint y: 588, endPoint x: 805, endPoint y: 558, distance: 34.0
click at [790, 588] on button "Cancel" at bounding box center [793, 583] width 75 height 30
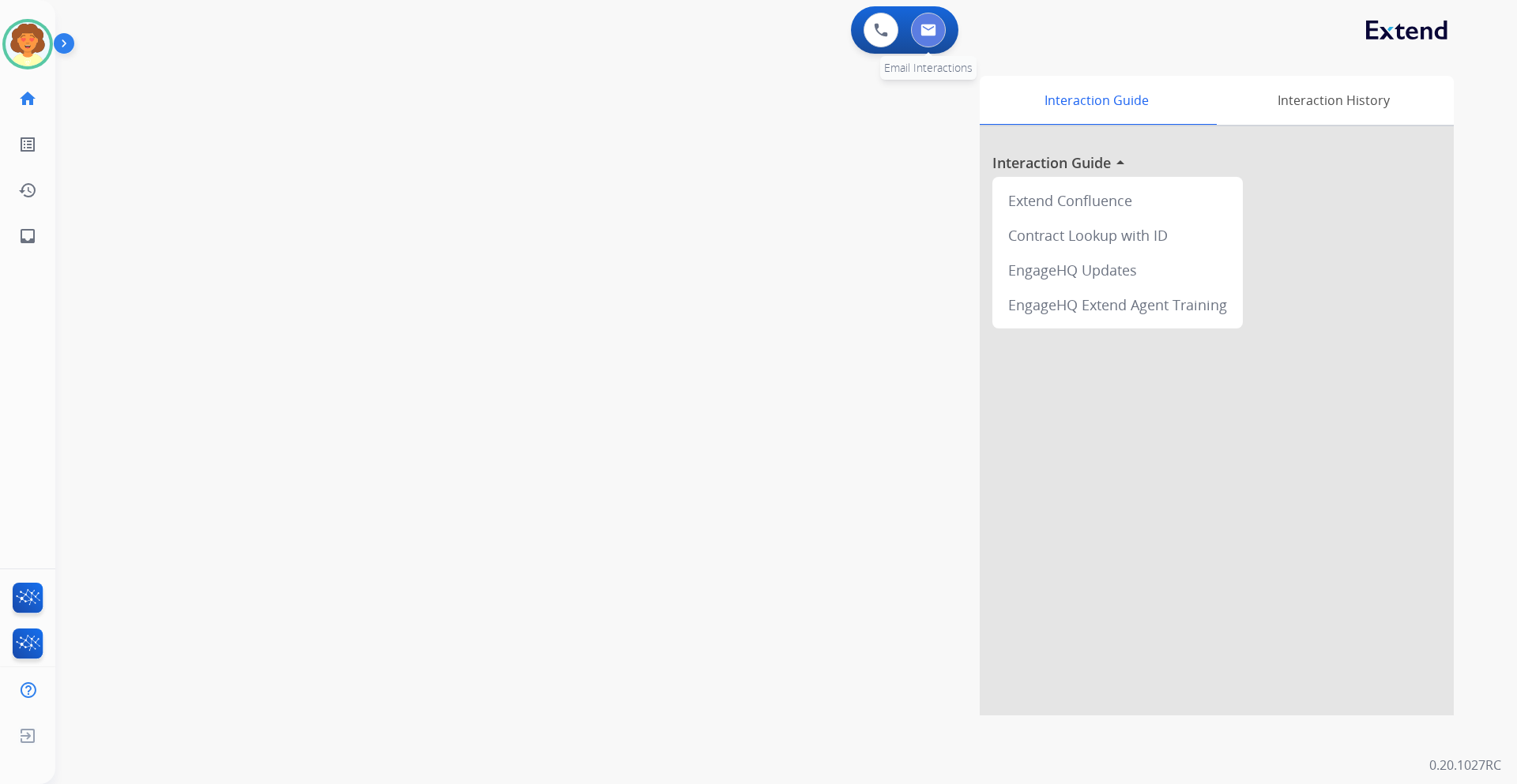
click at [926, 18] on button at bounding box center [928, 30] width 35 height 35
select select "**********"
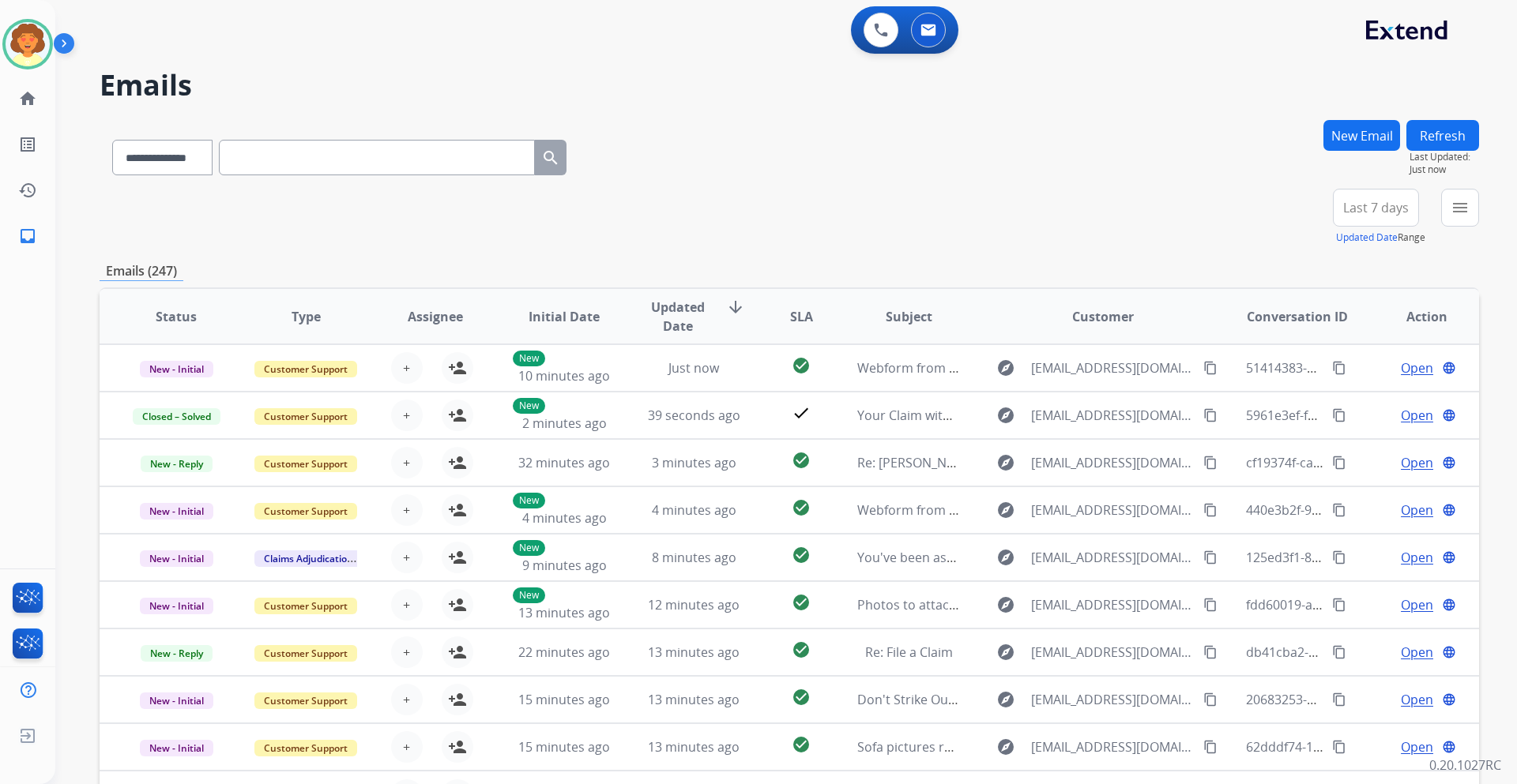
click at [1360, 138] on button "New Email" at bounding box center [1362, 135] width 76 height 31
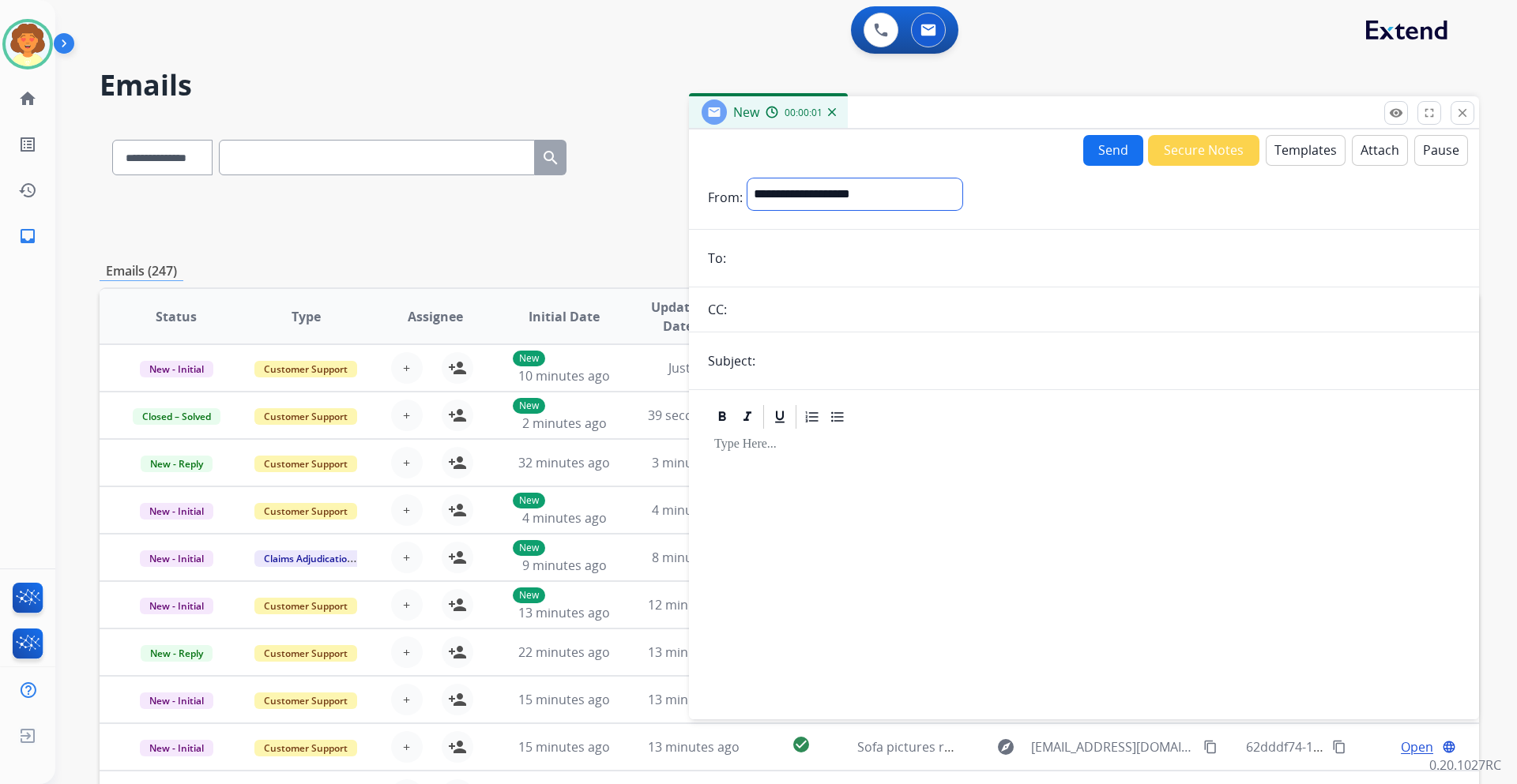
click at [934, 194] on select "**********" at bounding box center [854, 194] width 215 height 32
select select "**********"
click at [747, 178] on select "**********" at bounding box center [854, 194] width 215 height 32
click at [765, 263] on input "email" at bounding box center [1095, 260] width 729 height 32
paste input "**********"
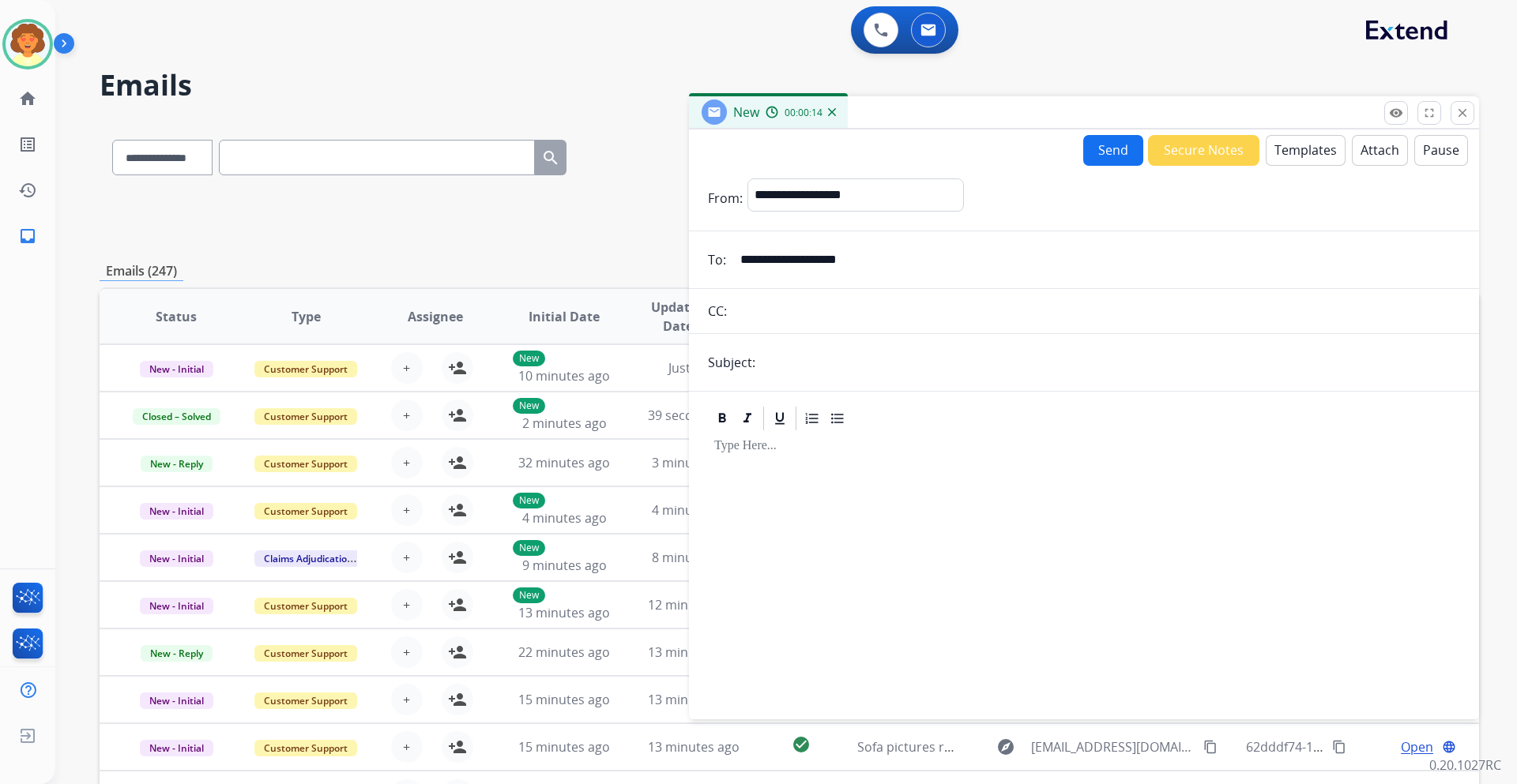
type input "**********"
click at [787, 363] on input "text" at bounding box center [1110, 362] width 700 height 32
click at [775, 358] on input "text" at bounding box center [1110, 362] width 700 height 32
type input "*****"
click at [1304, 148] on button "Templates" at bounding box center [1305, 151] width 80 height 31
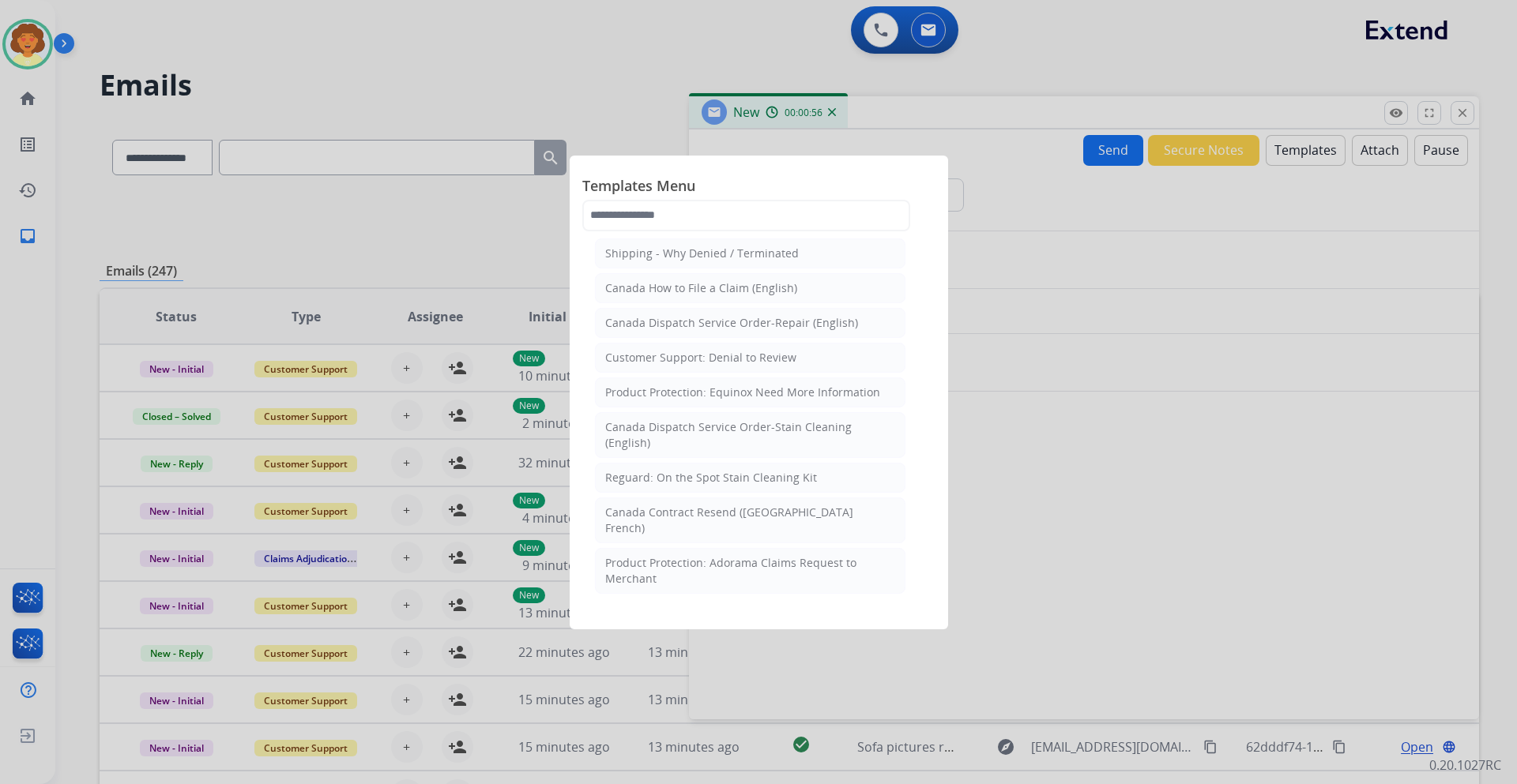
scroll to position [1106, 0]
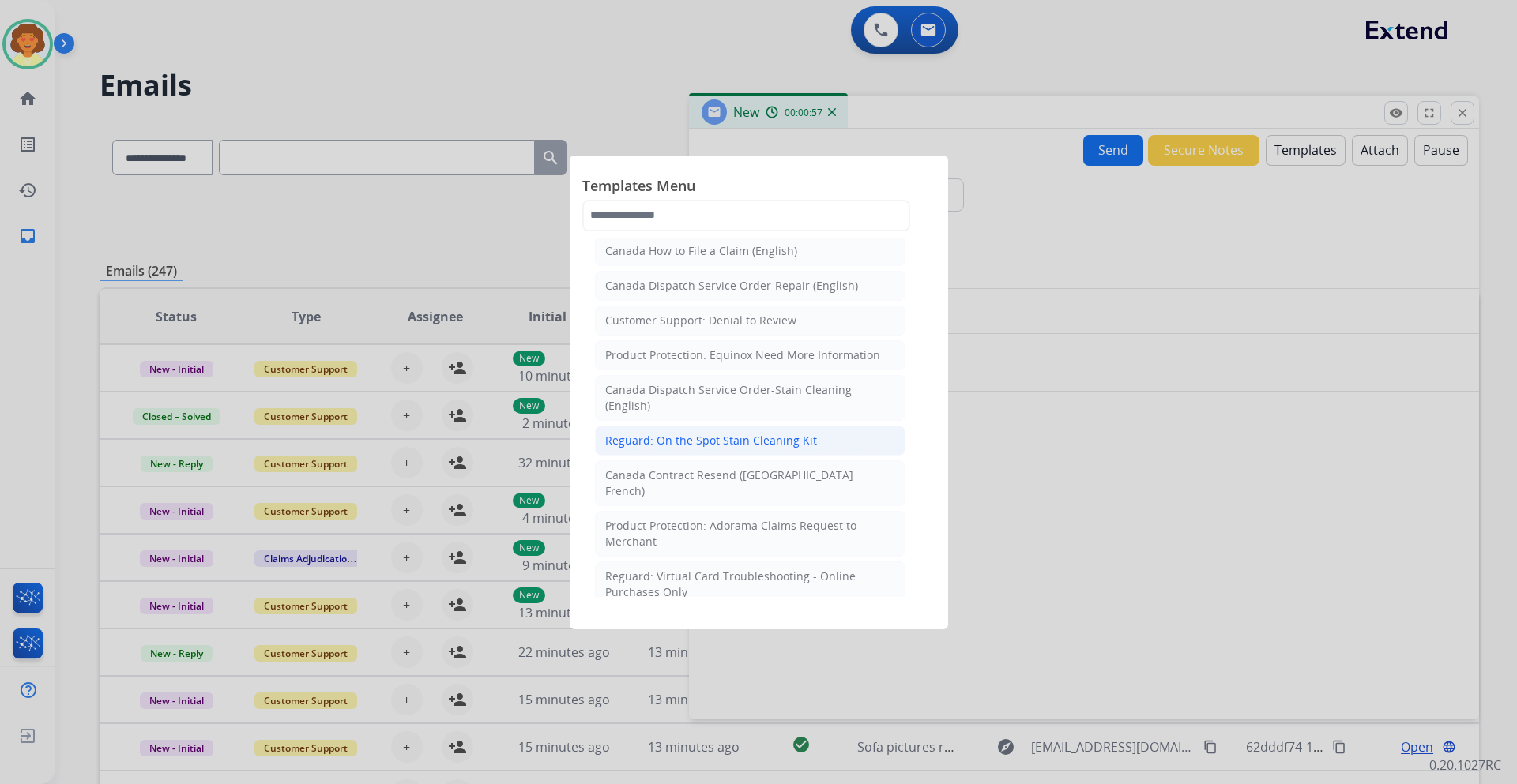
click at [767, 437] on div "Reguard: On the Spot Stain Cleaning Kit" at bounding box center [711, 440] width 212 height 15
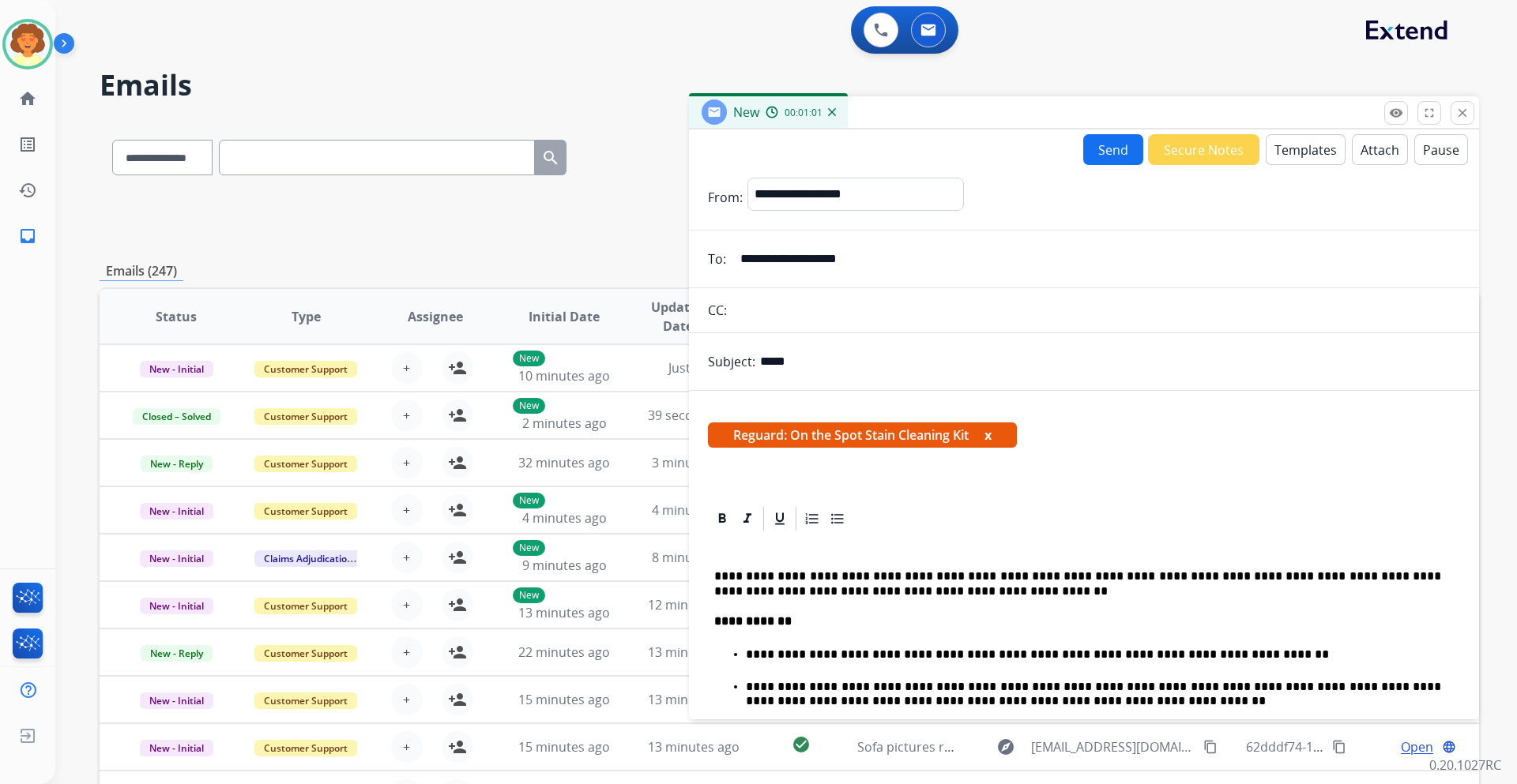
click at [1108, 149] on button "Send" at bounding box center [1113, 150] width 60 height 31
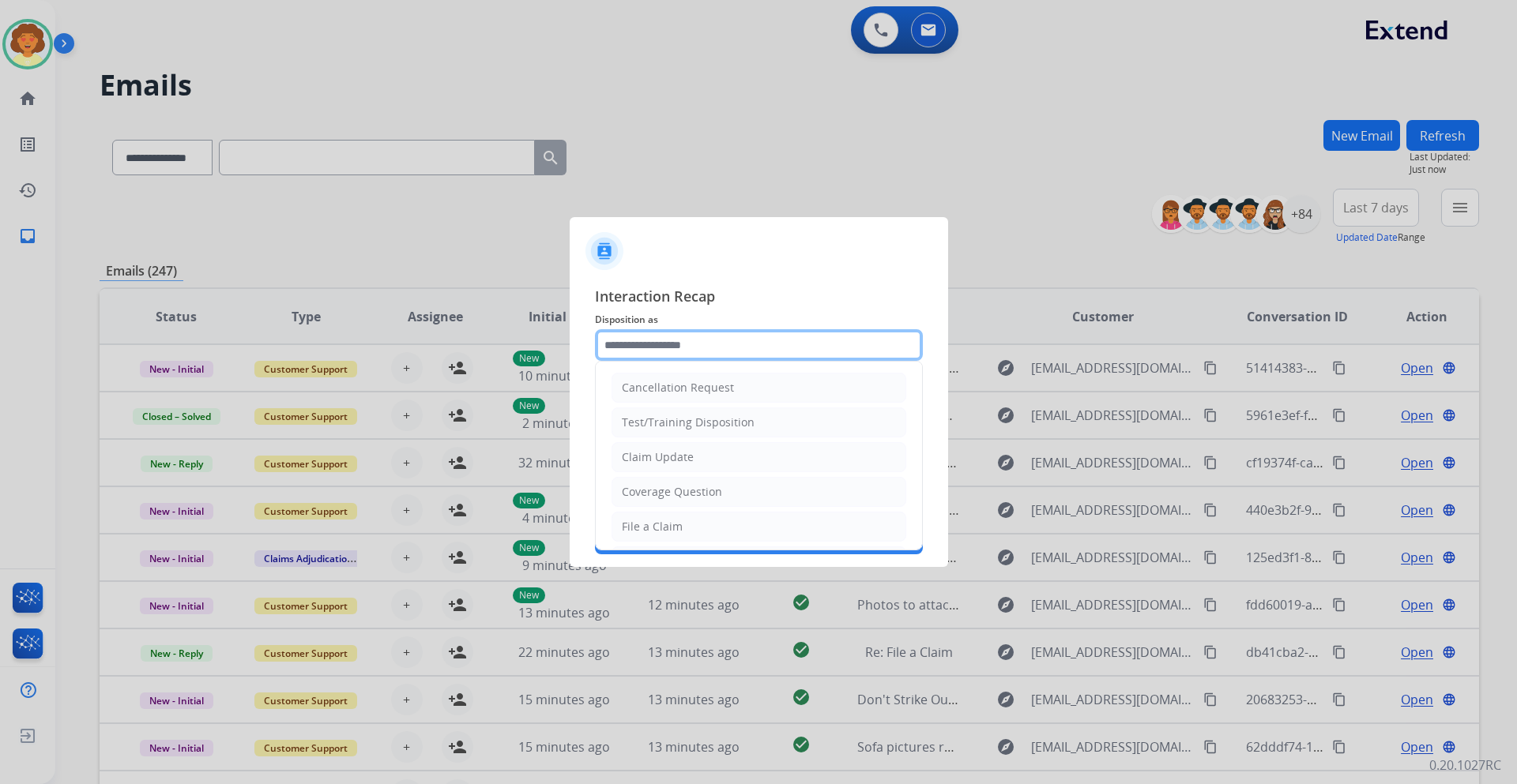
click at [696, 341] on input "text" at bounding box center [758, 344] width 328 height 32
click at [661, 461] on div "Claim Update" at bounding box center [657, 456] width 72 height 15
type input "**********"
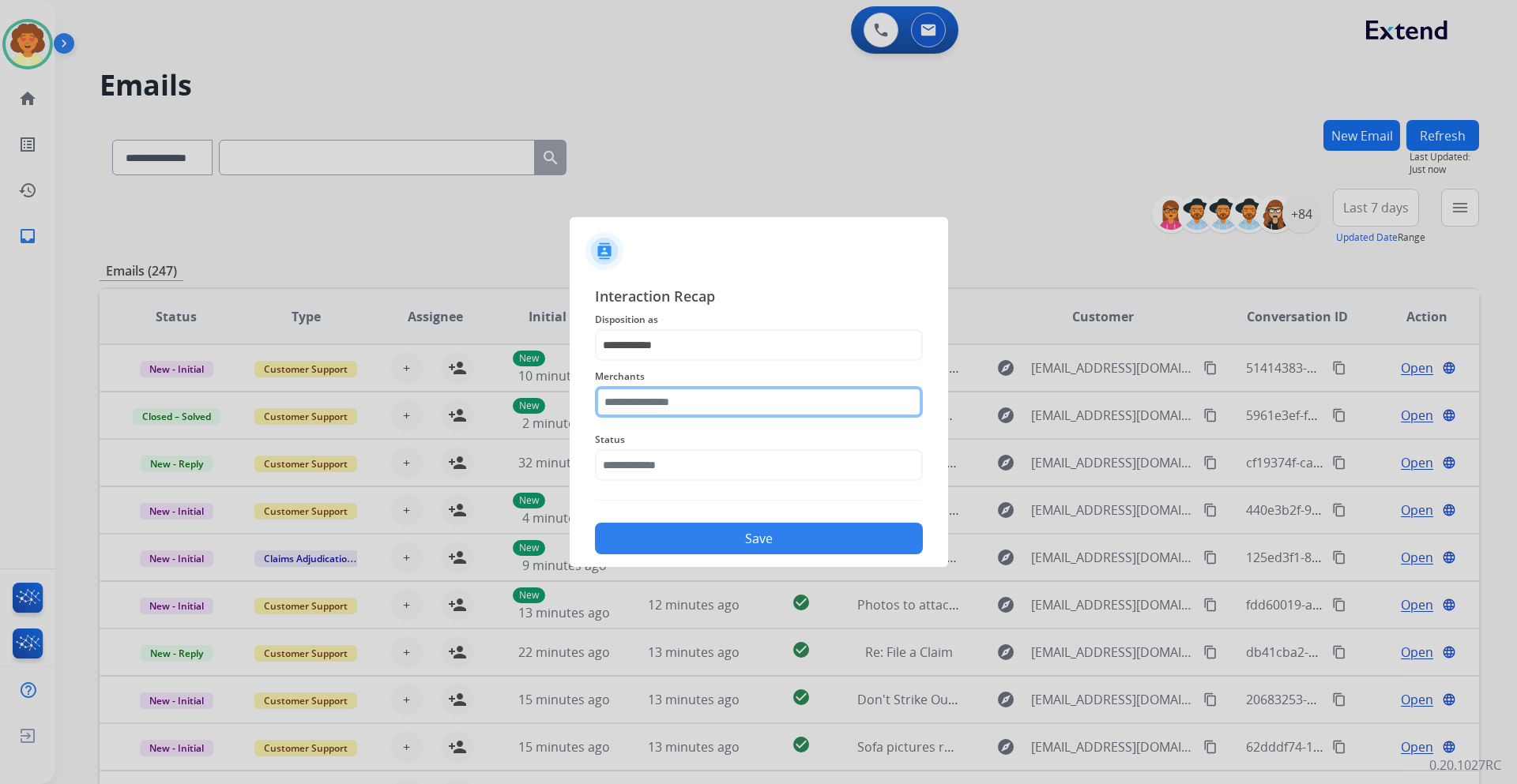
click at [623, 392] on input "text" at bounding box center [758, 402] width 328 height 32
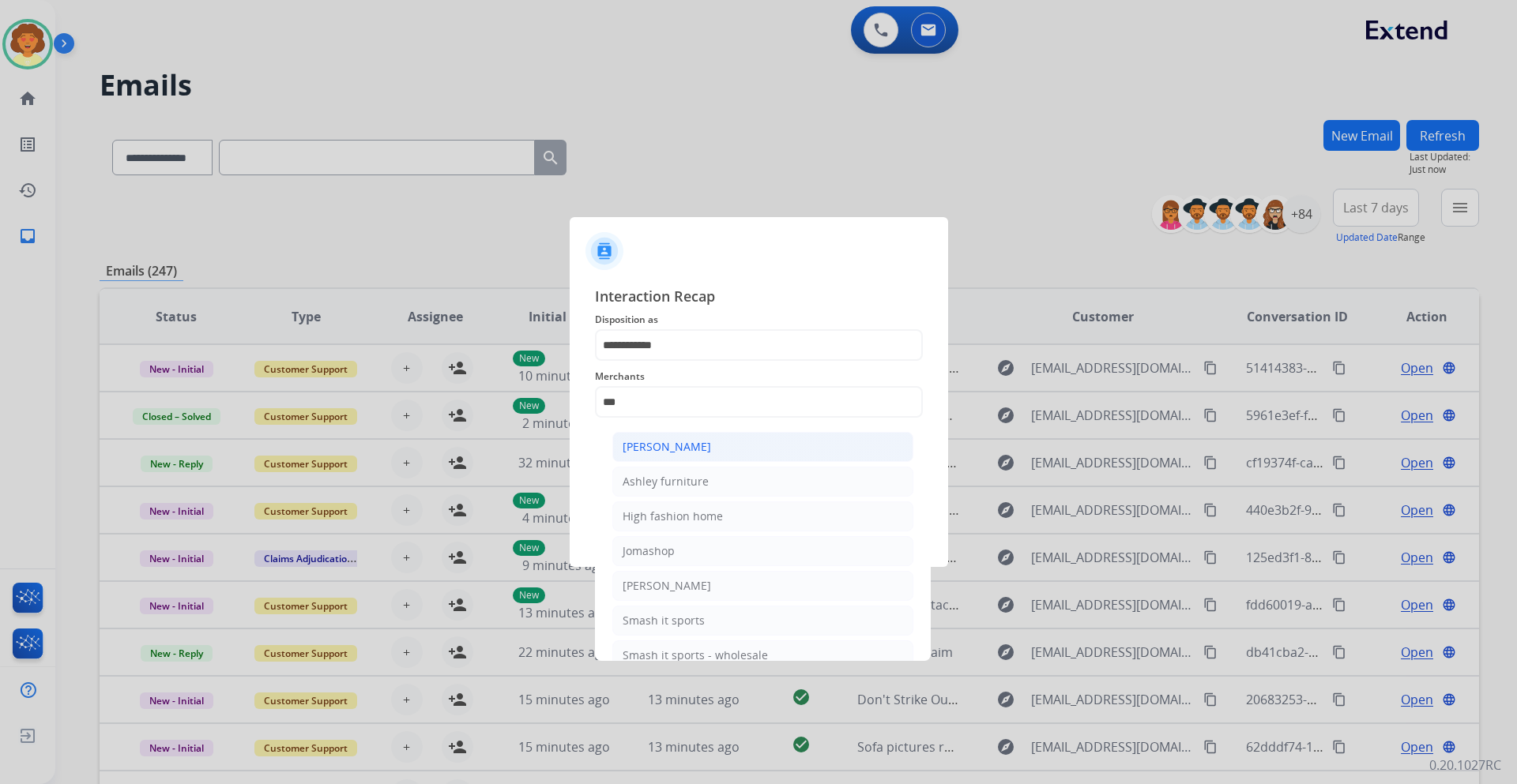
click at [683, 446] on div "[PERSON_NAME]" at bounding box center [666, 446] width 88 height 15
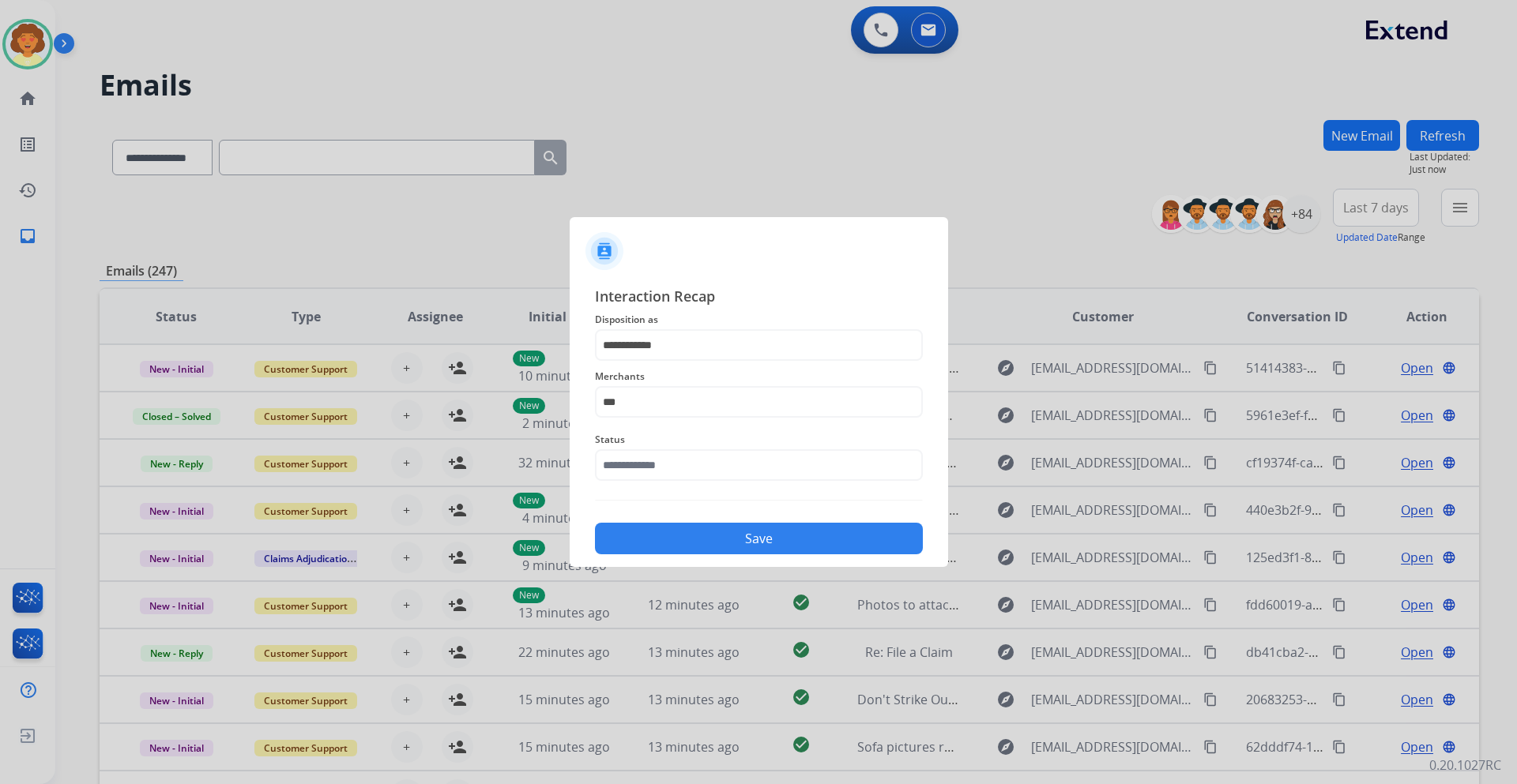
type input "**********"
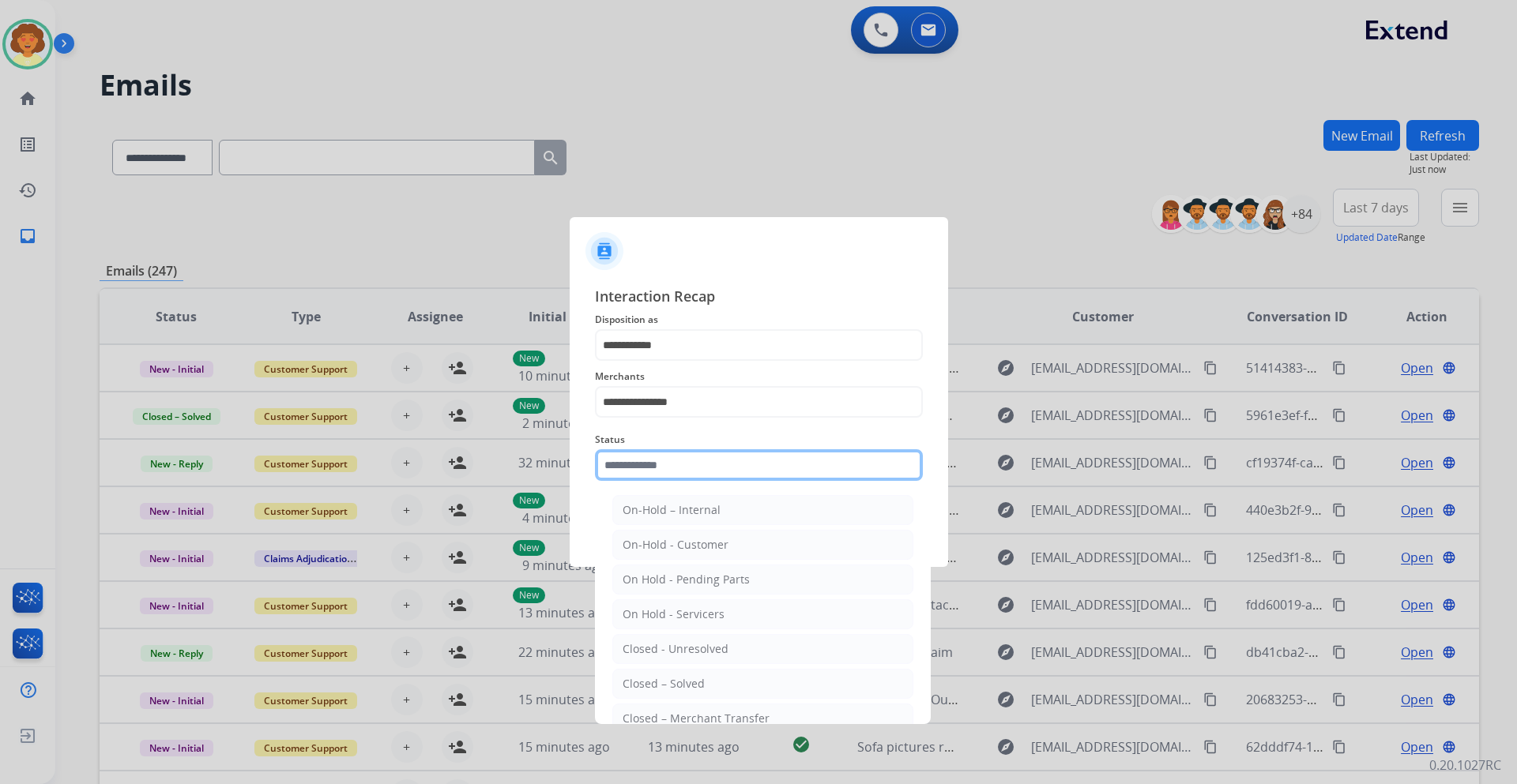
click at [652, 467] on input "text" at bounding box center [758, 464] width 328 height 32
drag, startPoint x: 679, startPoint y: 682, endPoint x: 690, endPoint y: 648, distance: 35.7
click at [679, 682] on div "Closed – Solved" at bounding box center [664, 683] width 82 height 15
type input "**********"
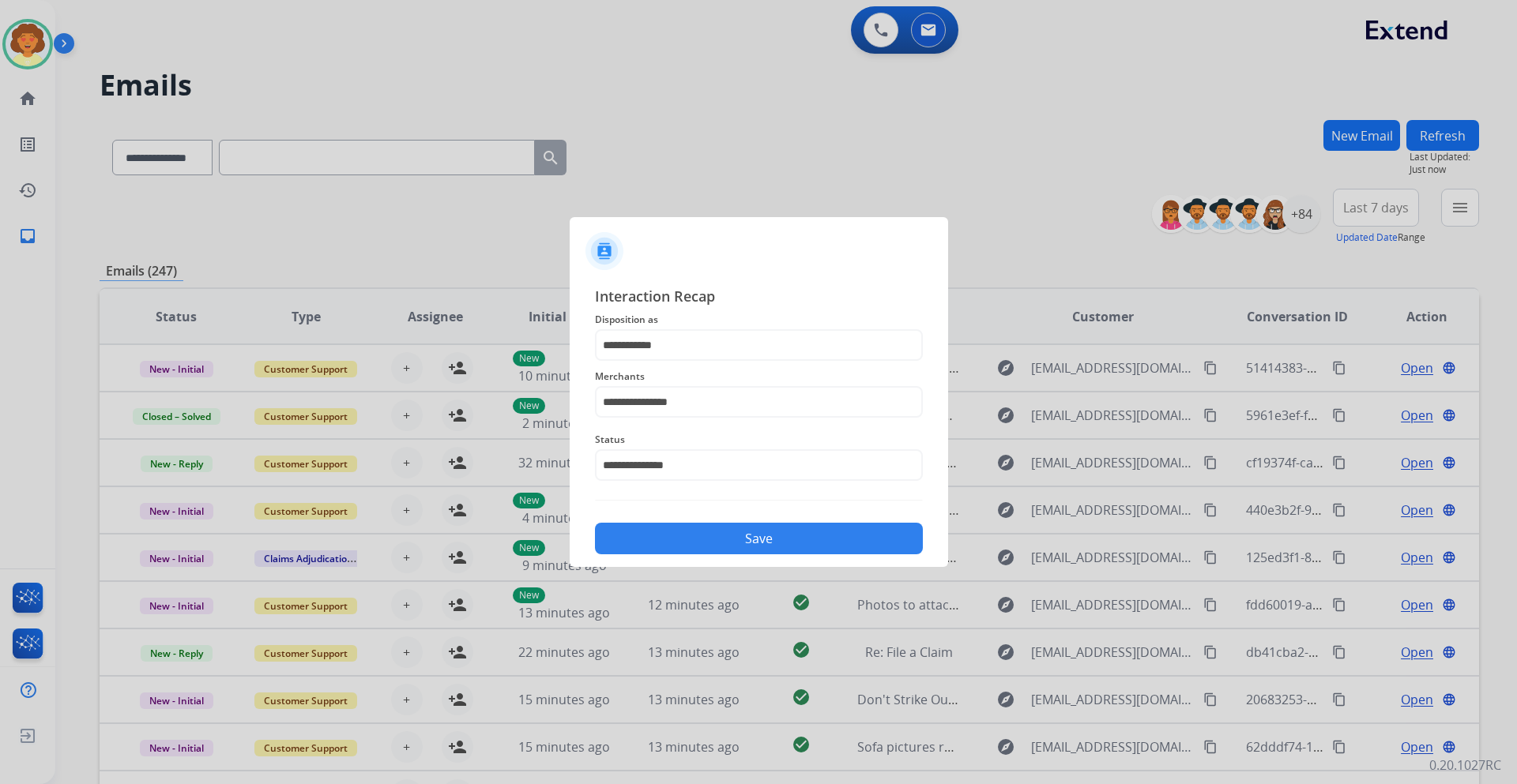
click at [760, 531] on button "Save" at bounding box center [758, 538] width 328 height 32
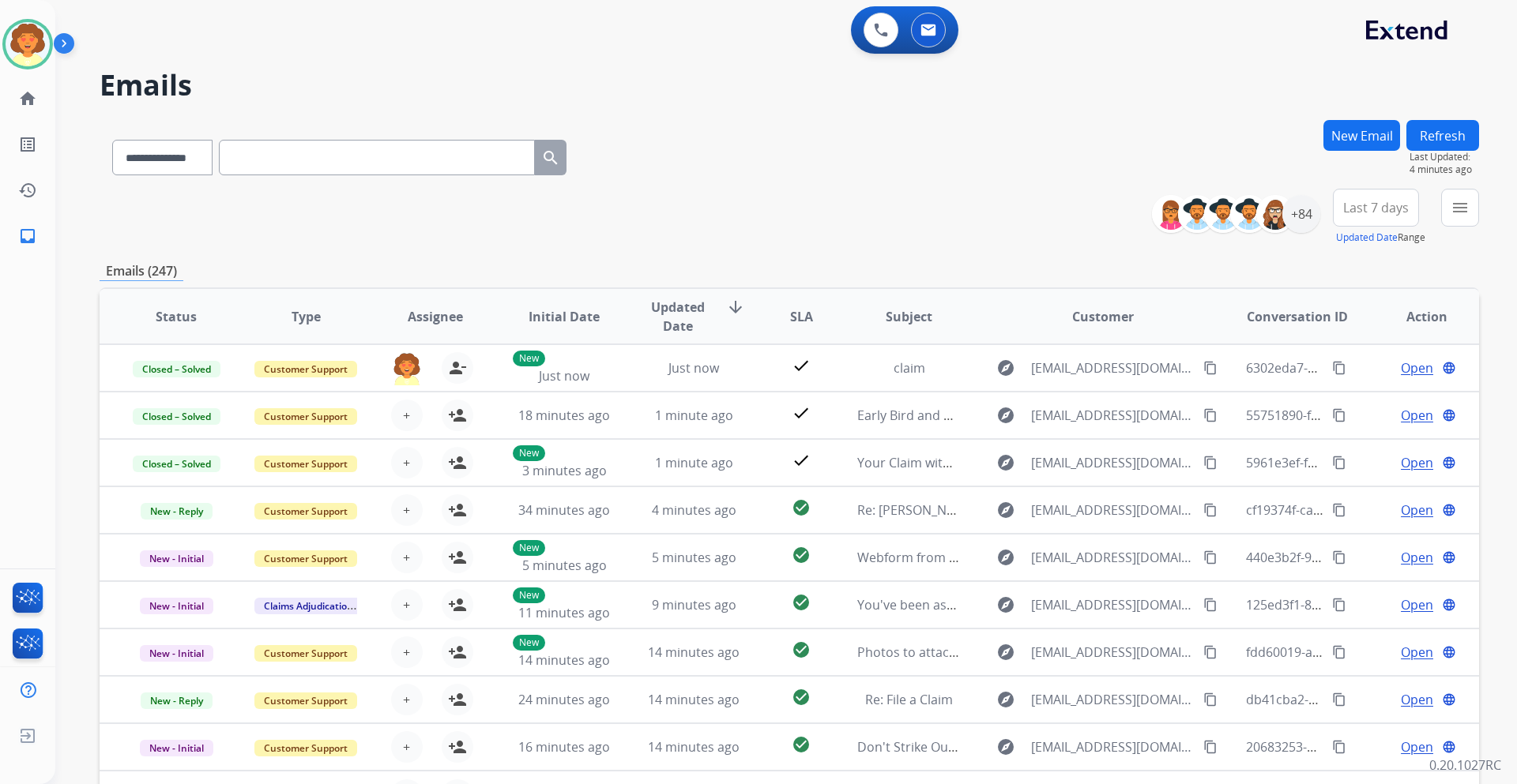
click at [1356, 136] on button "New Email" at bounding box center [1362, 135] width 76 height 31
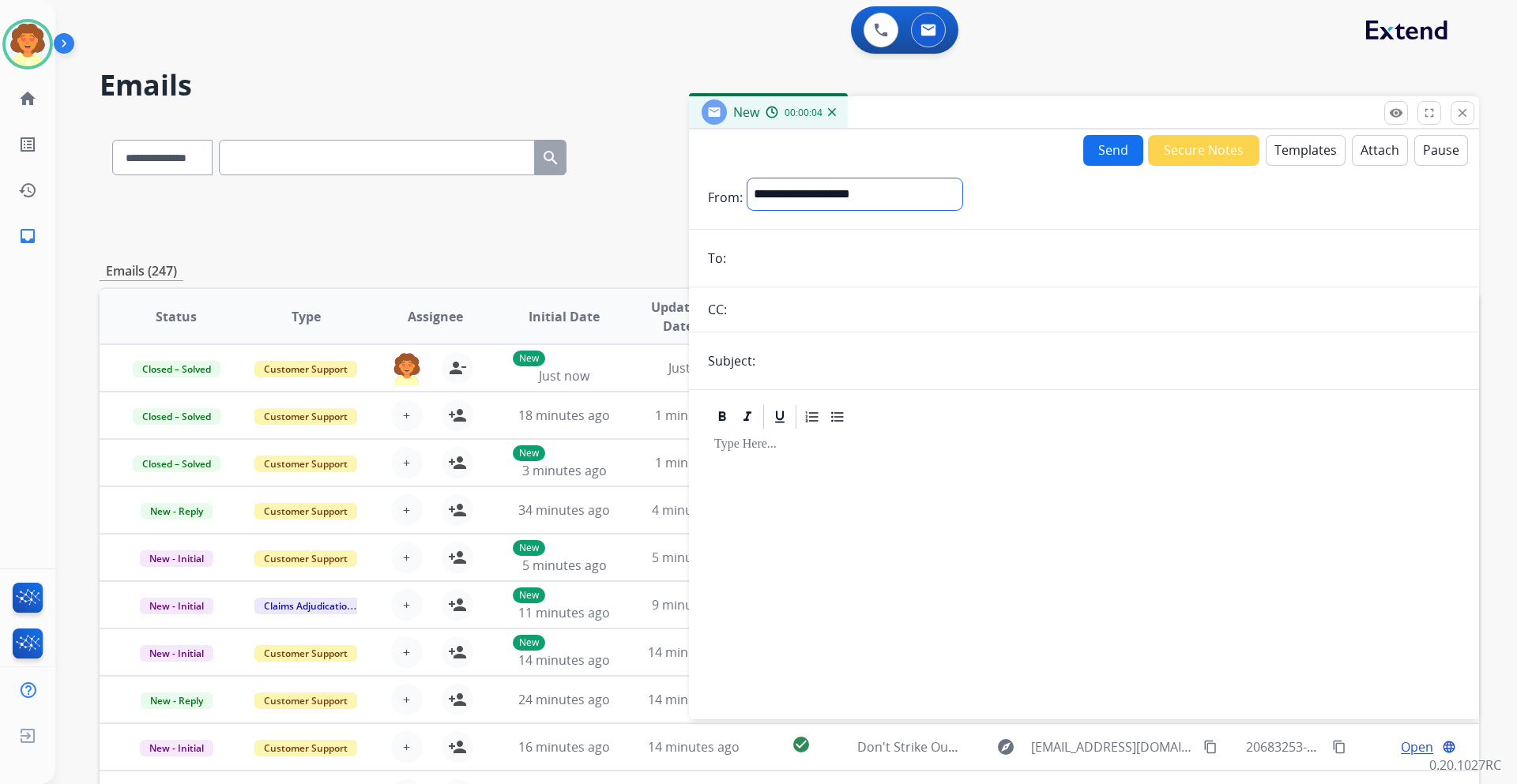
click at [962, 188] on select "**********" at bounding box center [854, 194] width 215 height 32
select select "**********"
click at [747, 178] on select "**********" at bounding box center [854, 194] width 215 height 32
click at [760, 255] on input "email" at bounding box center [1095, 260] width 729 height 32
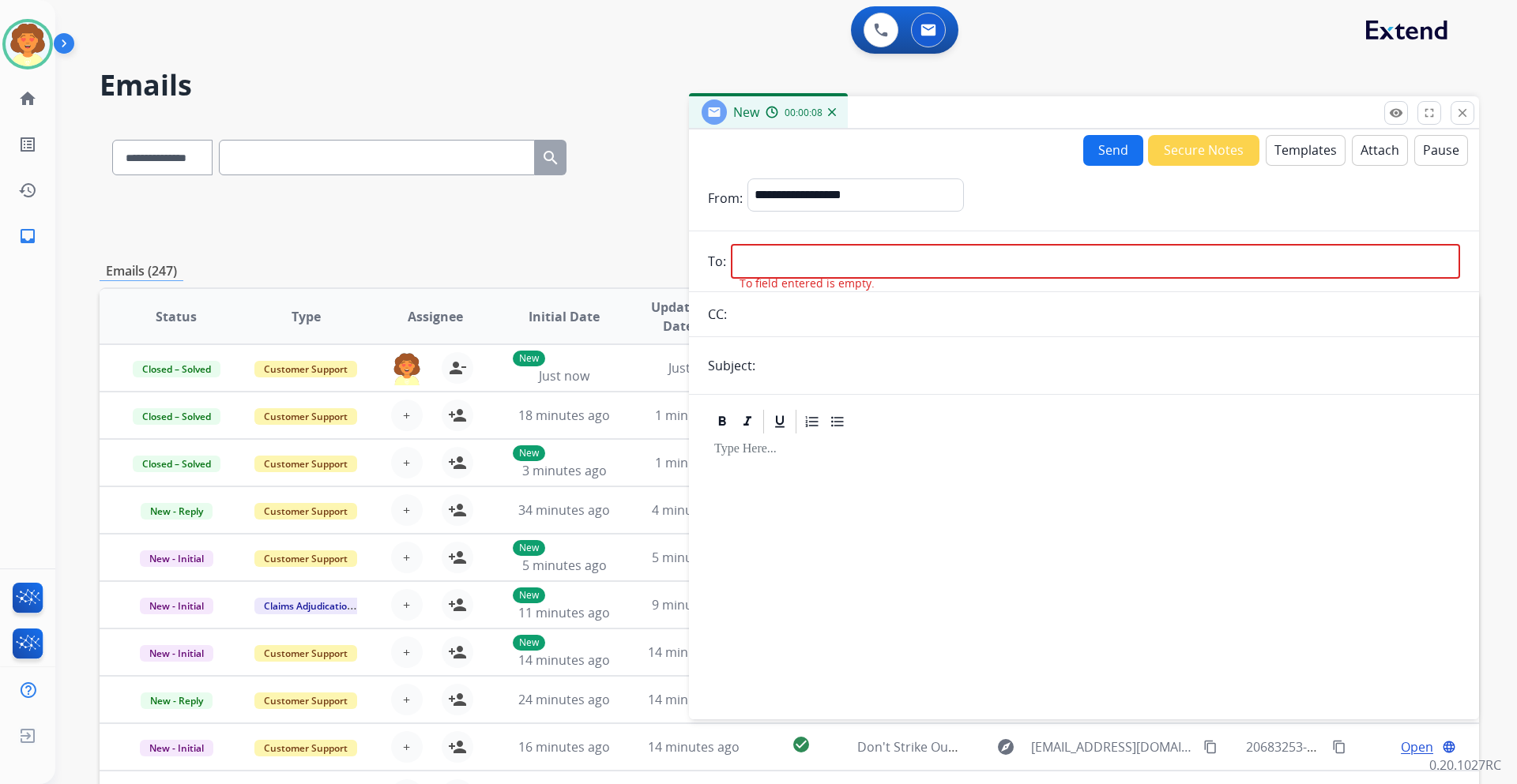
click at [1298, 151] on button "Templates" at bounding box center [1305, 151] width 80 height 31
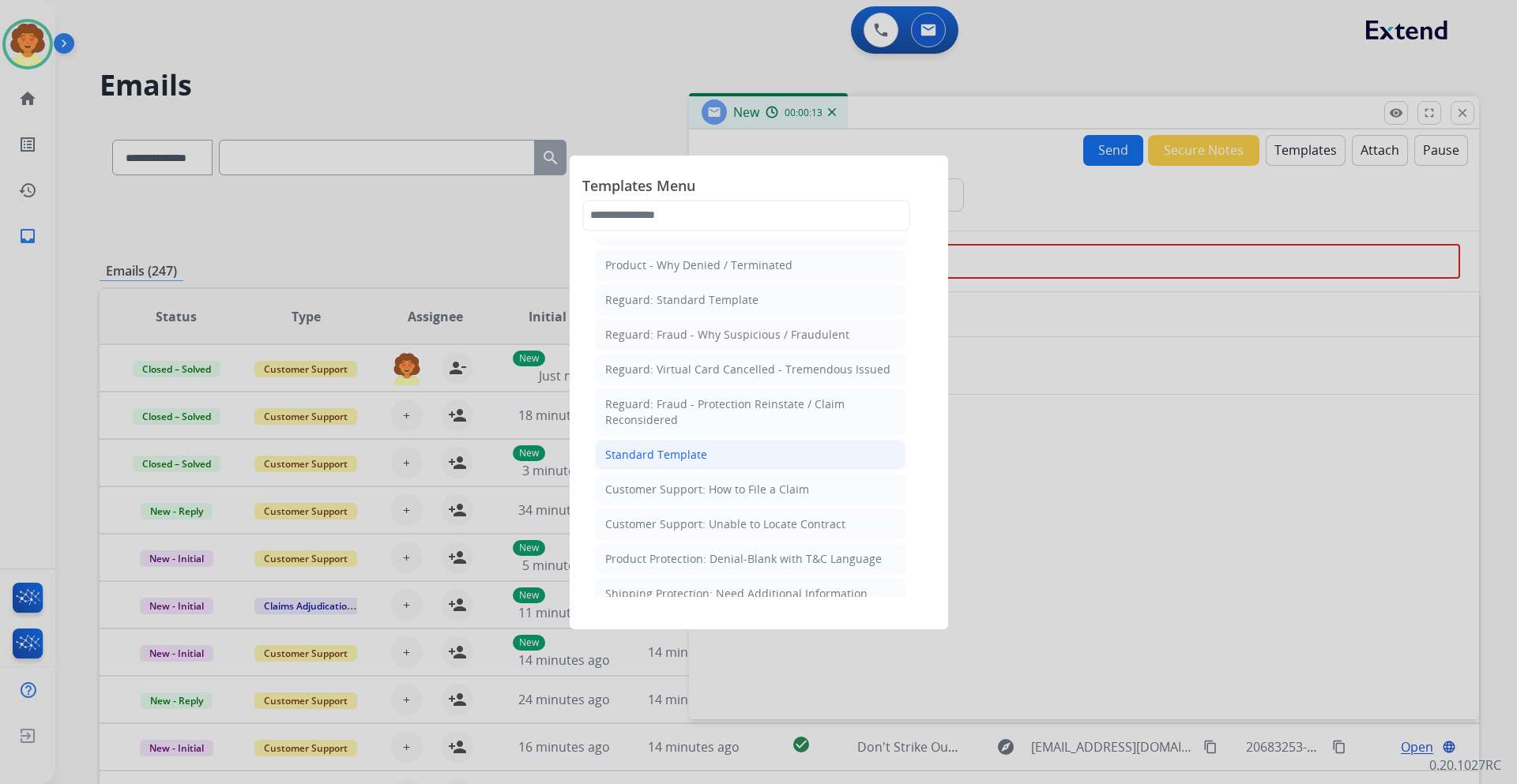
scroll to position [79, 0]
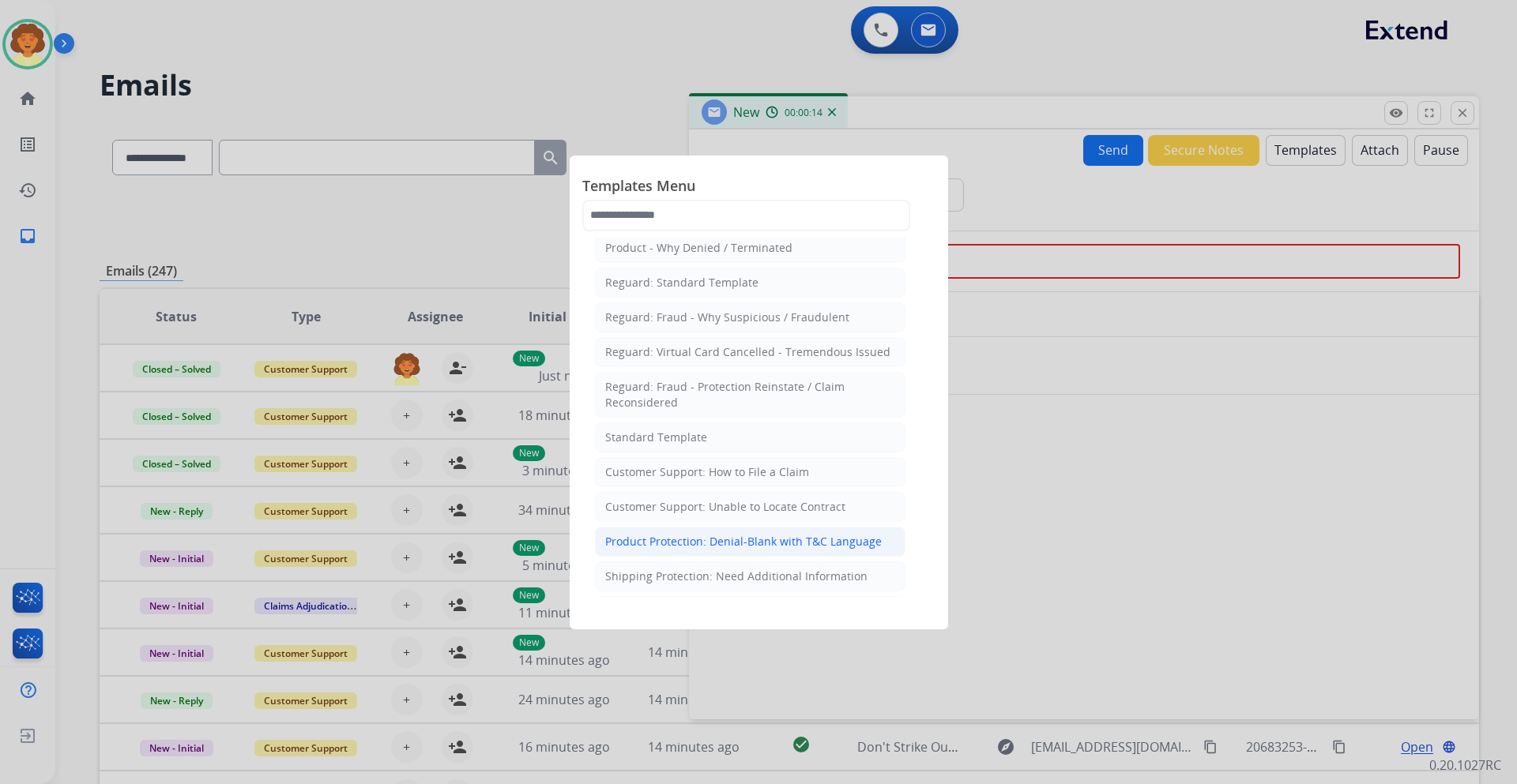
click at [711, 538] on div "Product Protection: Denial-Blank with T&C Language" at bounding box center [744, 541] width 276 height 15
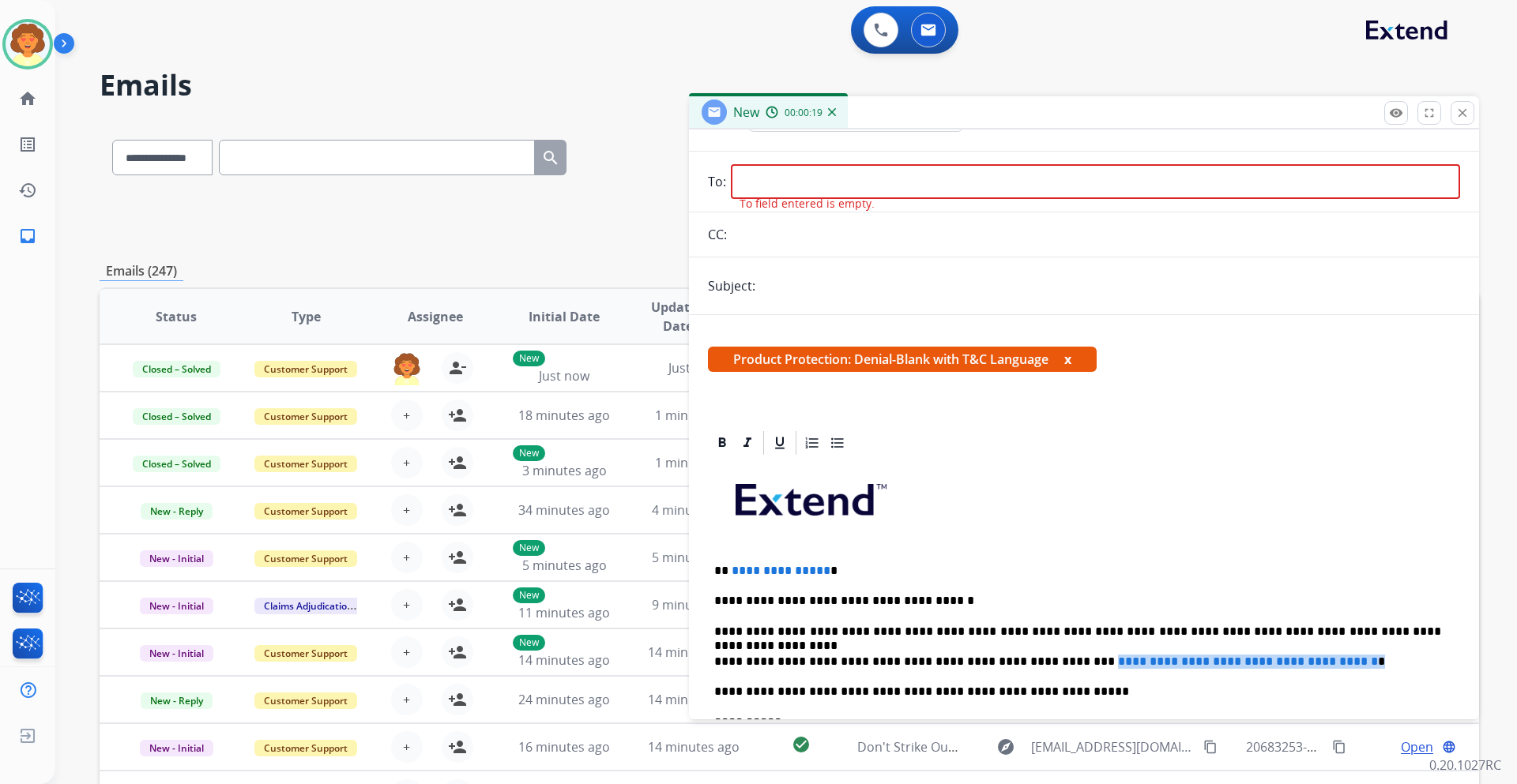
drag, startPoint x: 1038, startPoint y: 660, endPoint x: 1432, endPoint y: 660, distance: 394.0
click at [1432, 660] on p "**********" at bounding box center [1078, 661] width 727 height 15
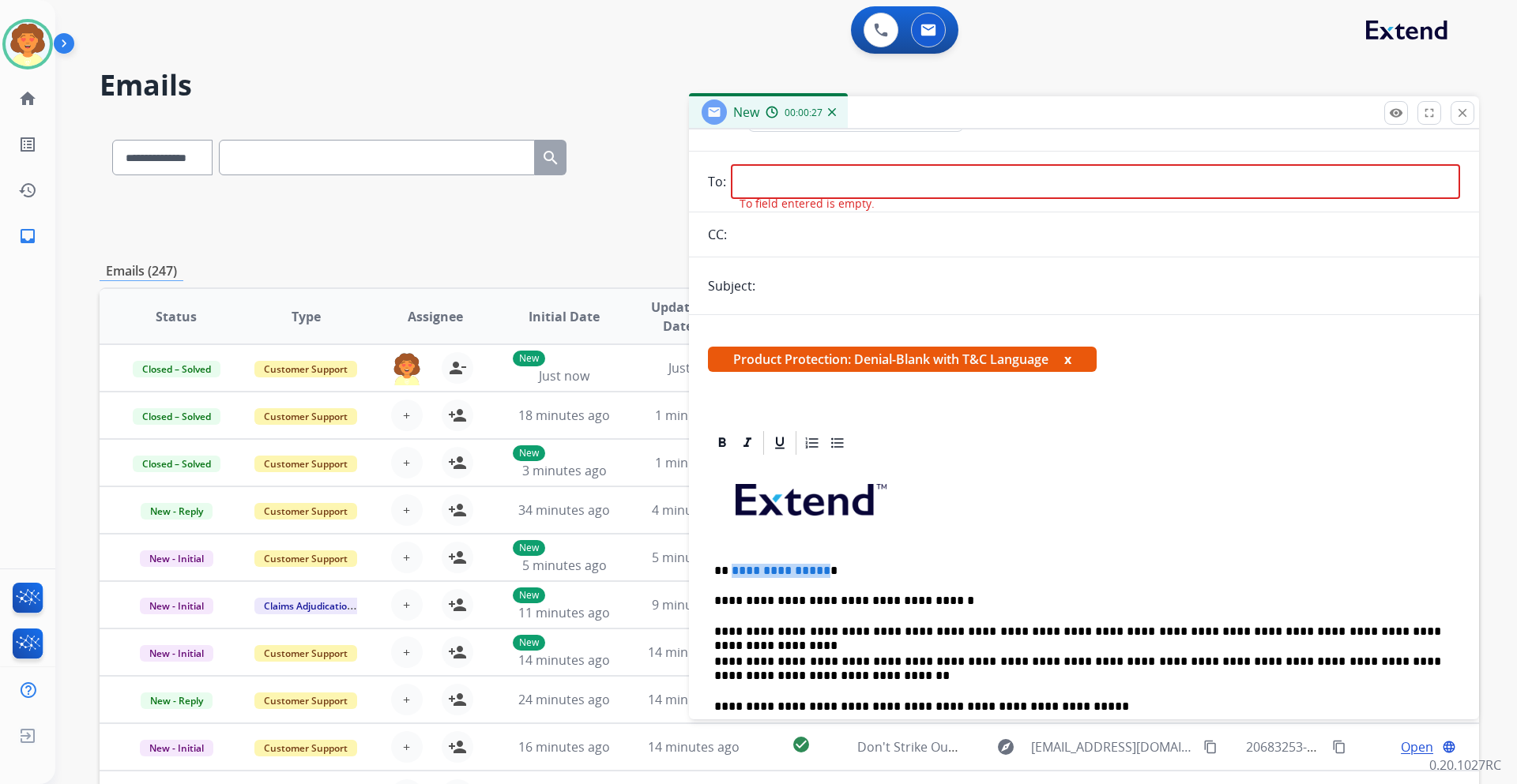
drag, startPoint x: 821, startPoint y: 570, endPoint x: 732, endPoint y: 568, distance: 89.0
click at [732, 568] on p "**********" at bounding box center [1078, 571] width 727 height 15
click at [834, 176] on input "email" at bounding box center [1095, 182] width 729 height 35
click at [765, 170] on input "email" at bounding box center [1095, 182] width 729 height 35
paste input "**********"
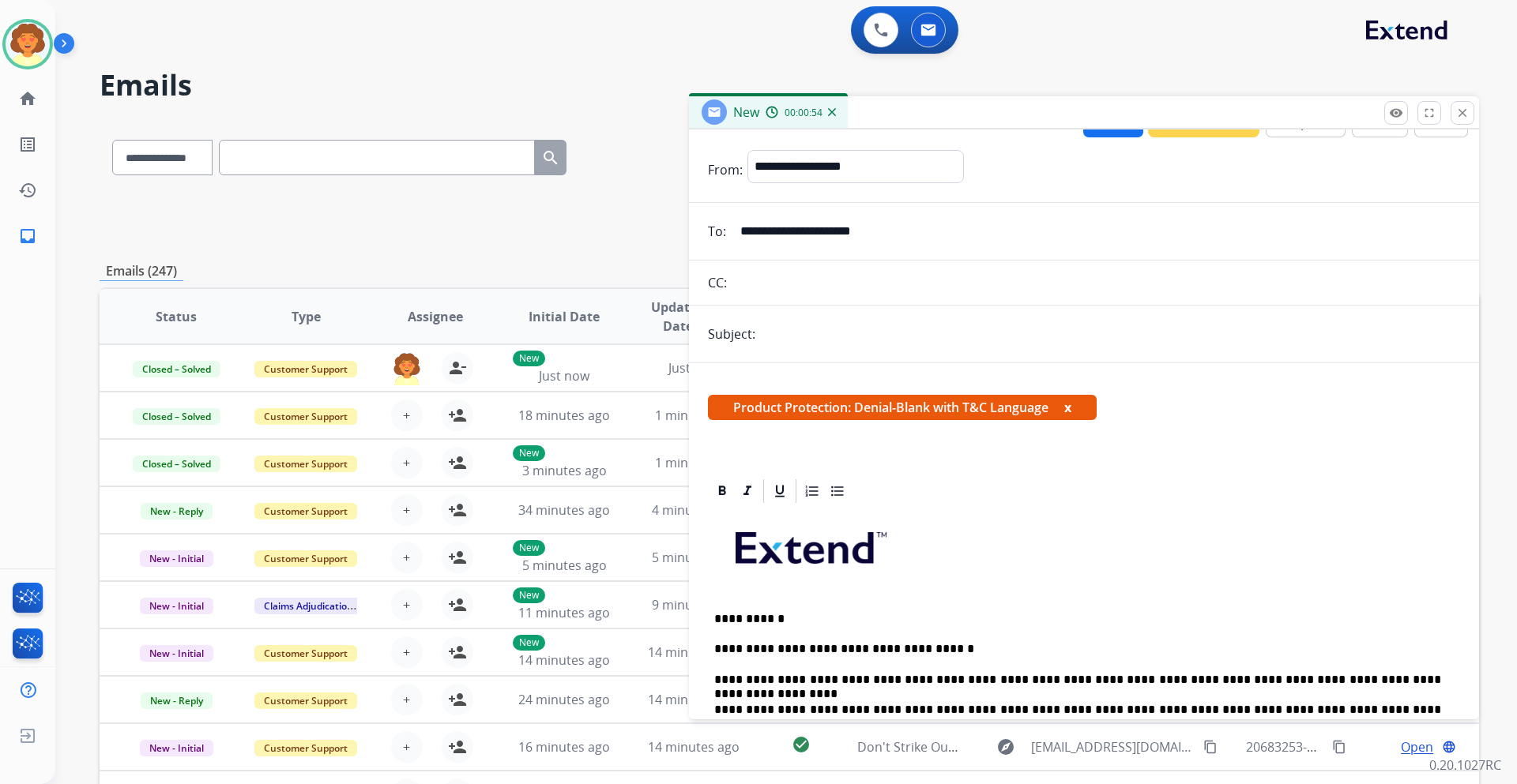
scroll to position [0, 0]
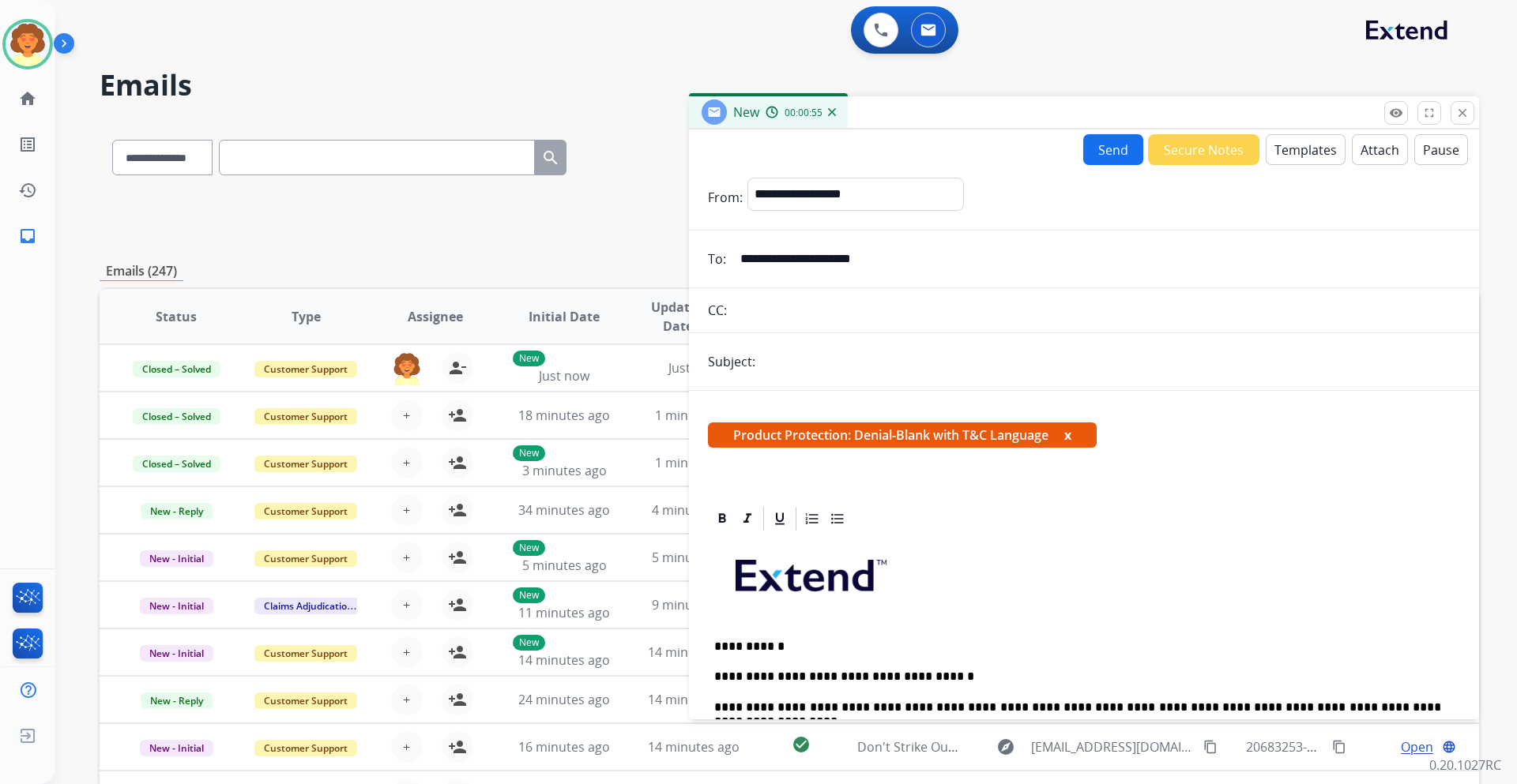
type input "**********"
click at [792, 357] on input "text" at bounding box center [1110, 362] width 700 height 32
type input "*****"
click at [1111, 151] on button "Send" at bounding box center [1113, 150] width 60 height 31
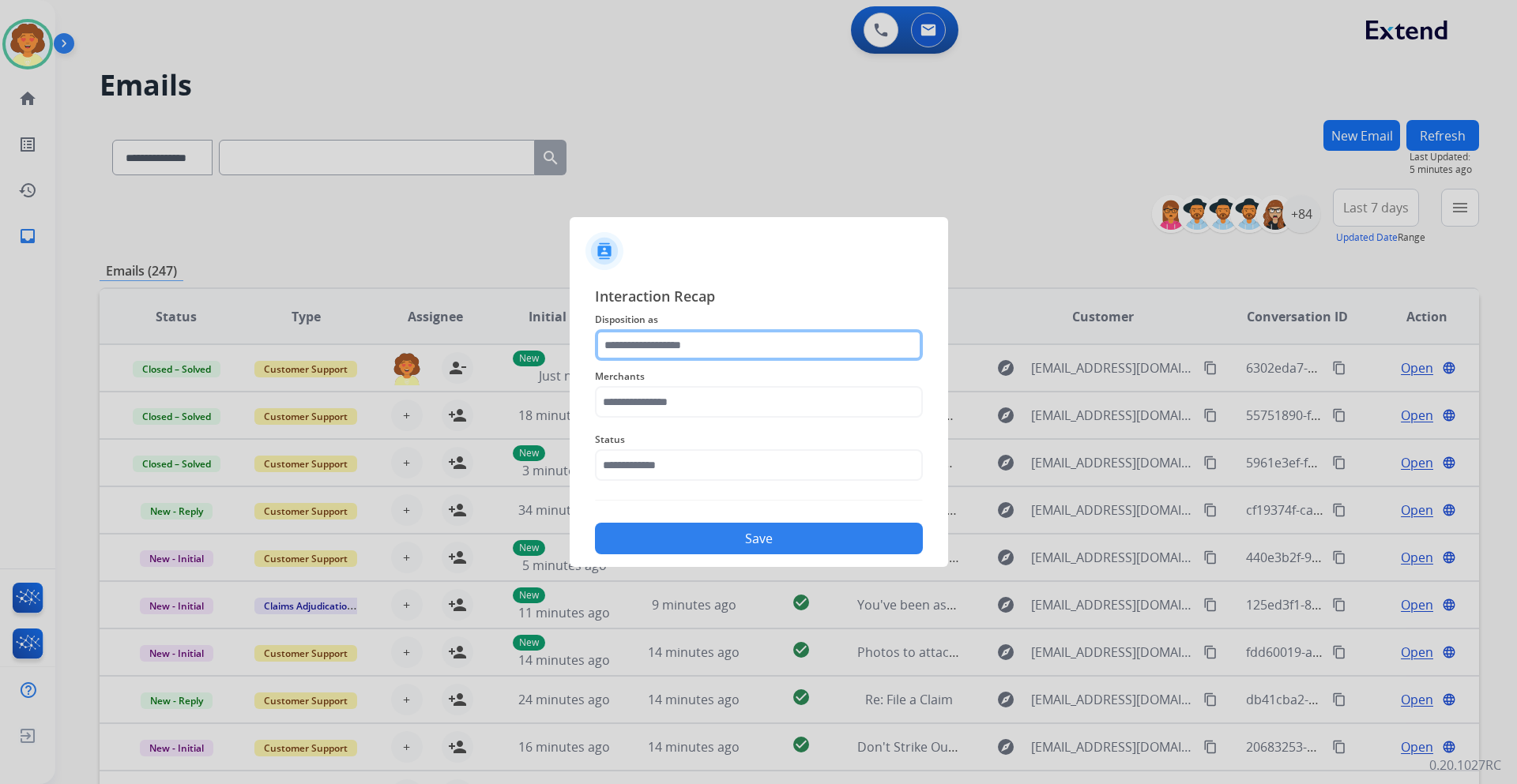
click at [725, 348] on input "text" at bounding box center [758, 344] width 328 height 32
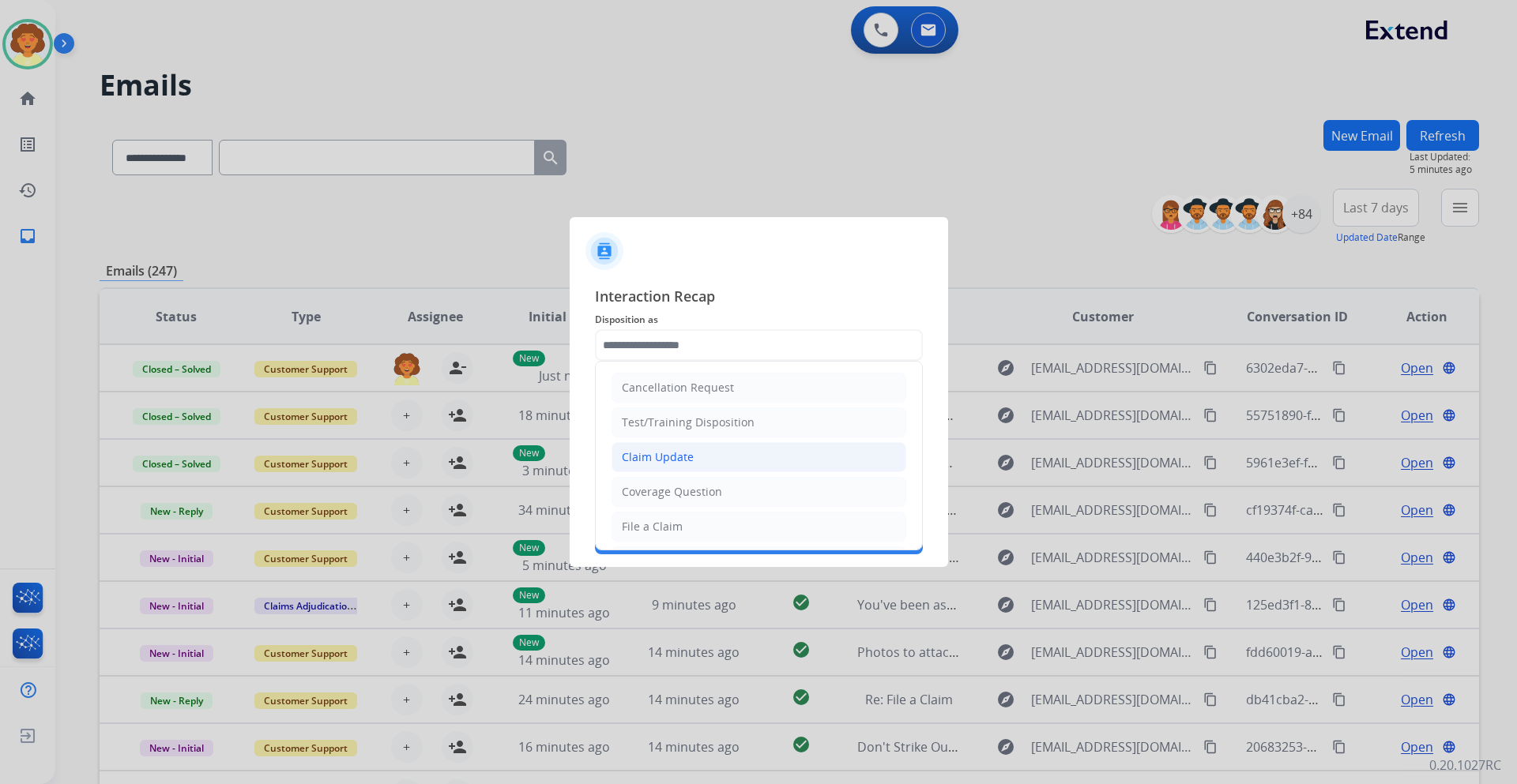
click at [703, 451] on li "Claim Update" at bounding box center [759, 457] width 294 height 30
type input "**********"
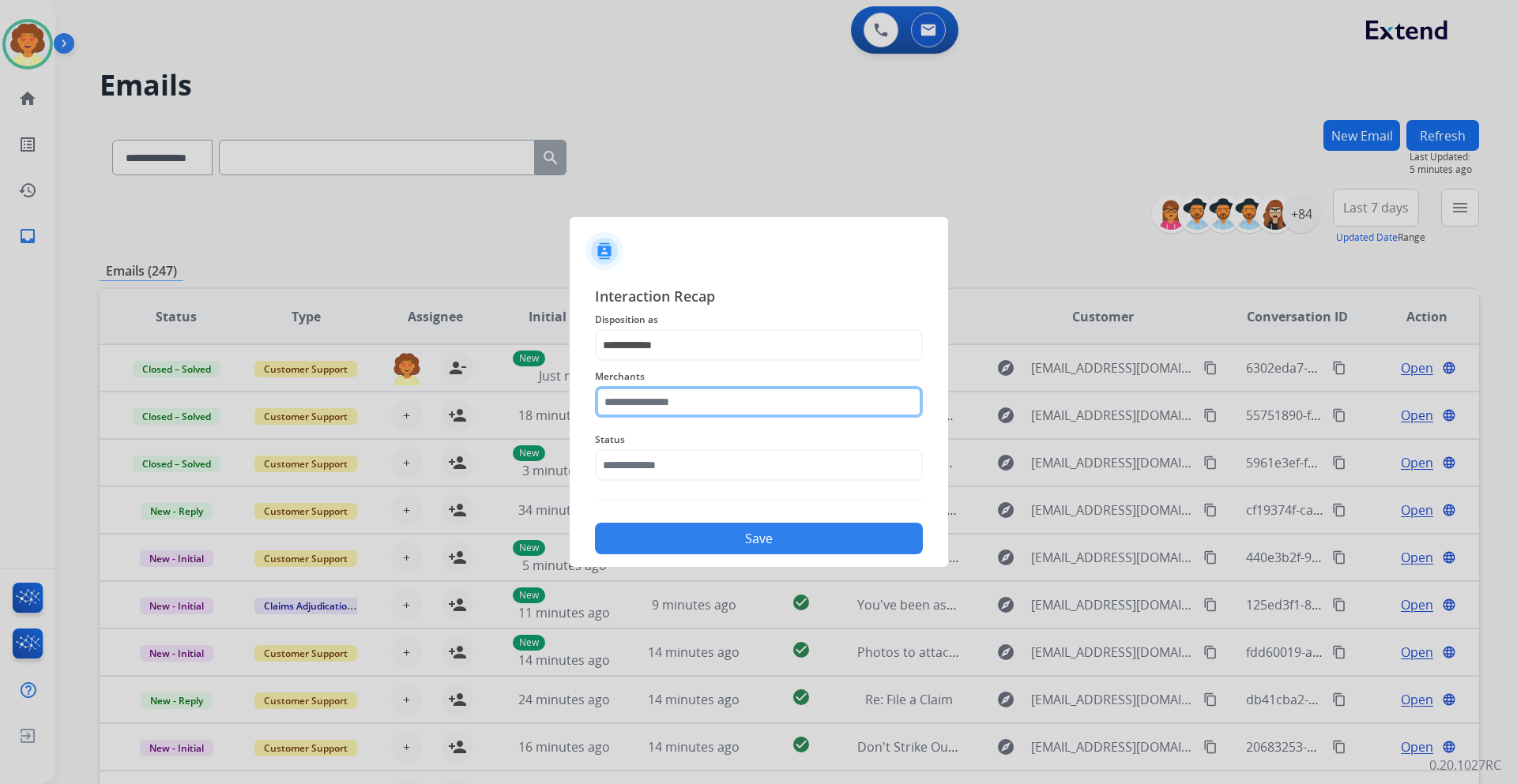
click at [670, 401] on input "text" at bounding box center [758, 402] width 328 height 32
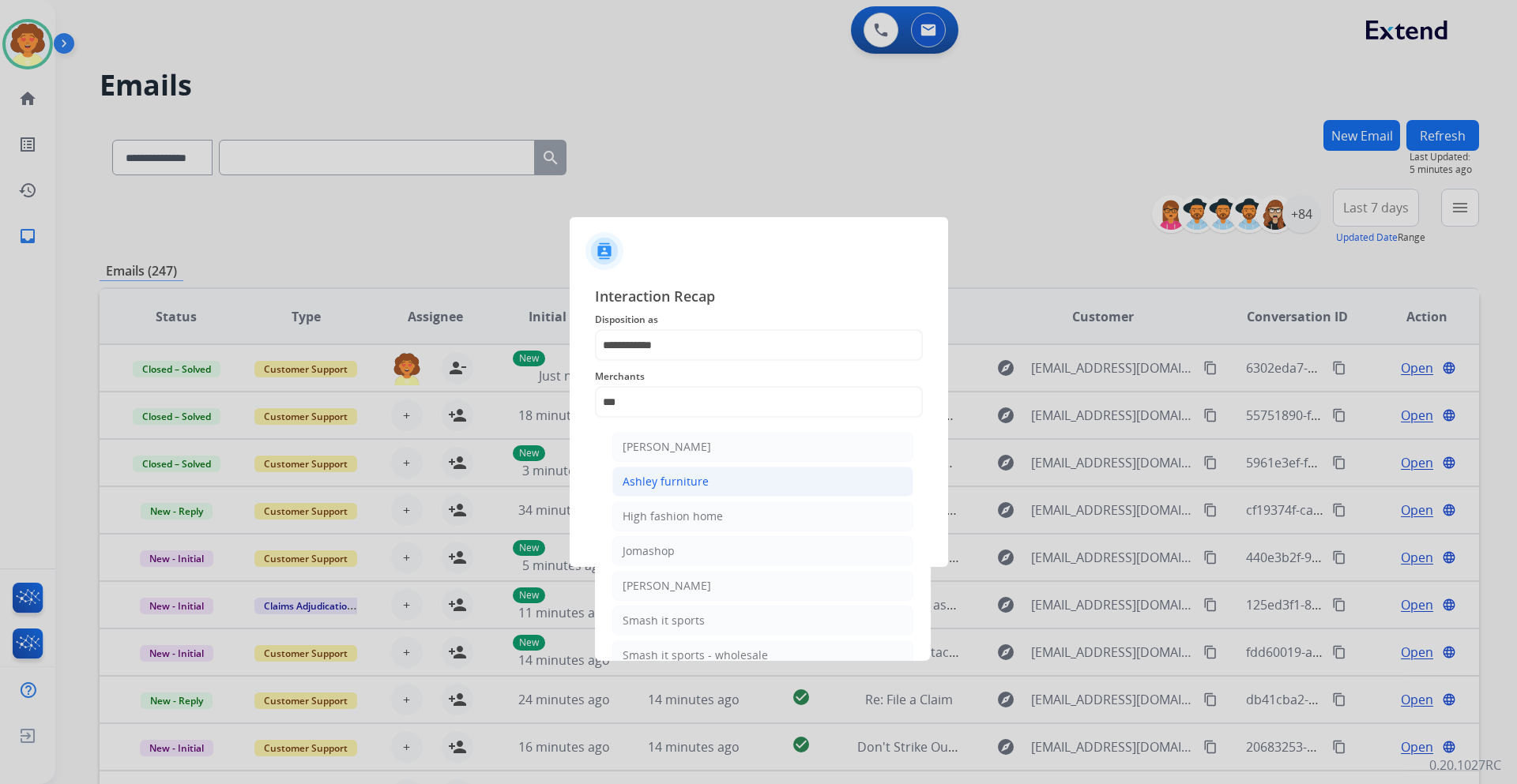
click at [675, 485] on div "Ashley furniture" at bounding box center [665, 481] width 86 height 15
type input "**********"
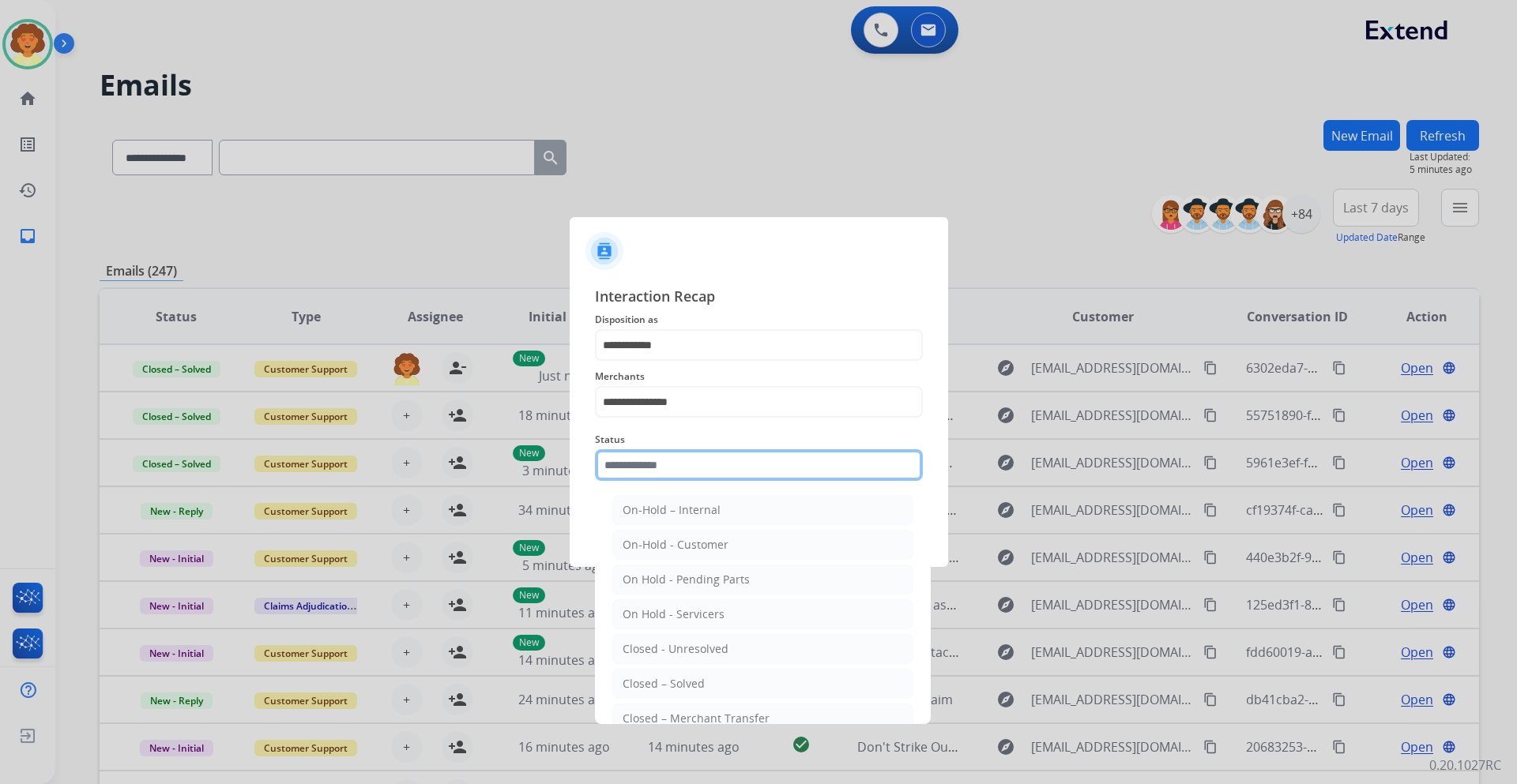
click at [648, 468] on input "text" at bounding box center [758, 464] width 328 height 32
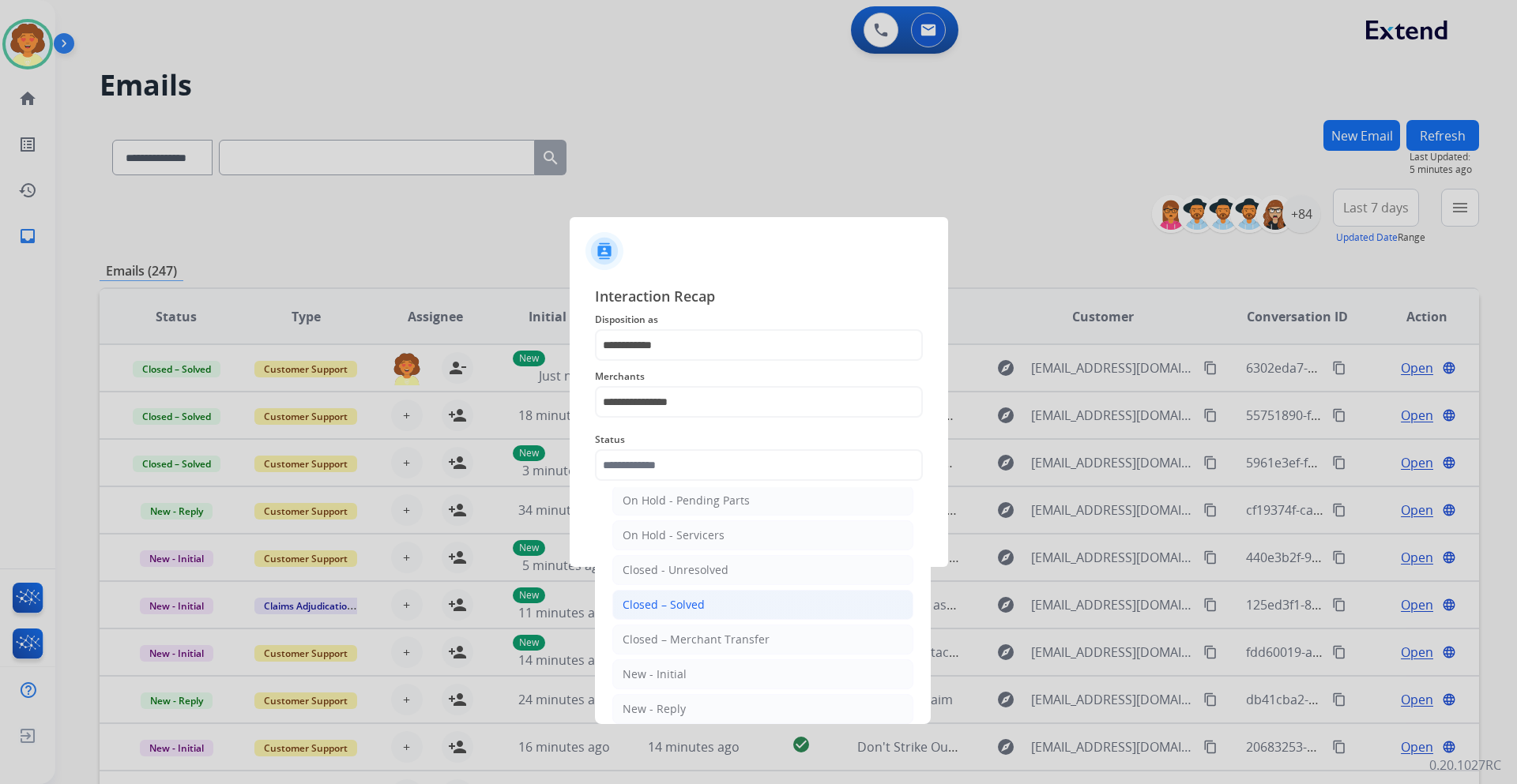
click at [684, 606] on div "Closed – Solved" at bounding box center [664, 604] width 82 height 15
type input "**********"
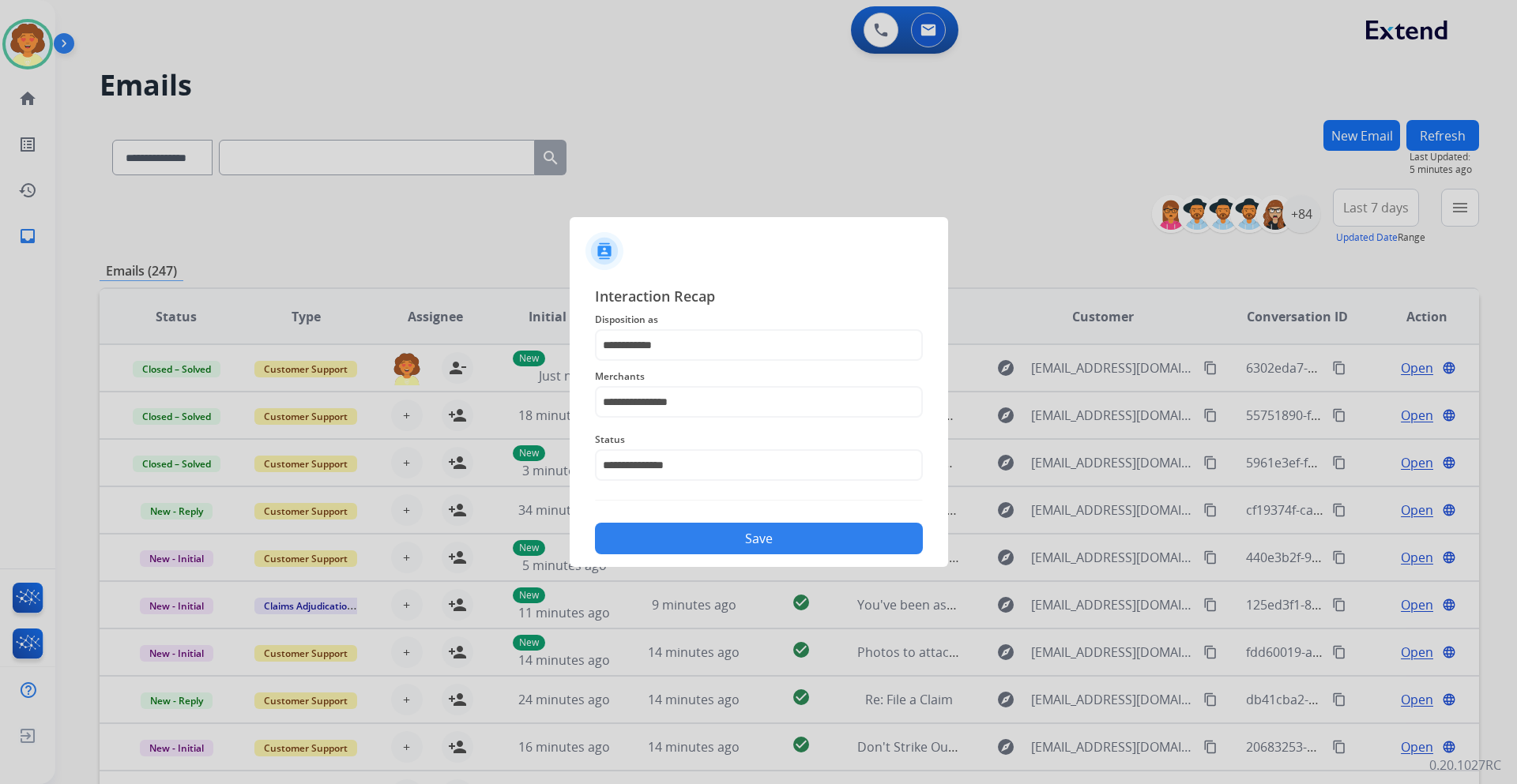
click at [736, 541] on button "Save" at bounding box center [758, 538] width 328 height 32
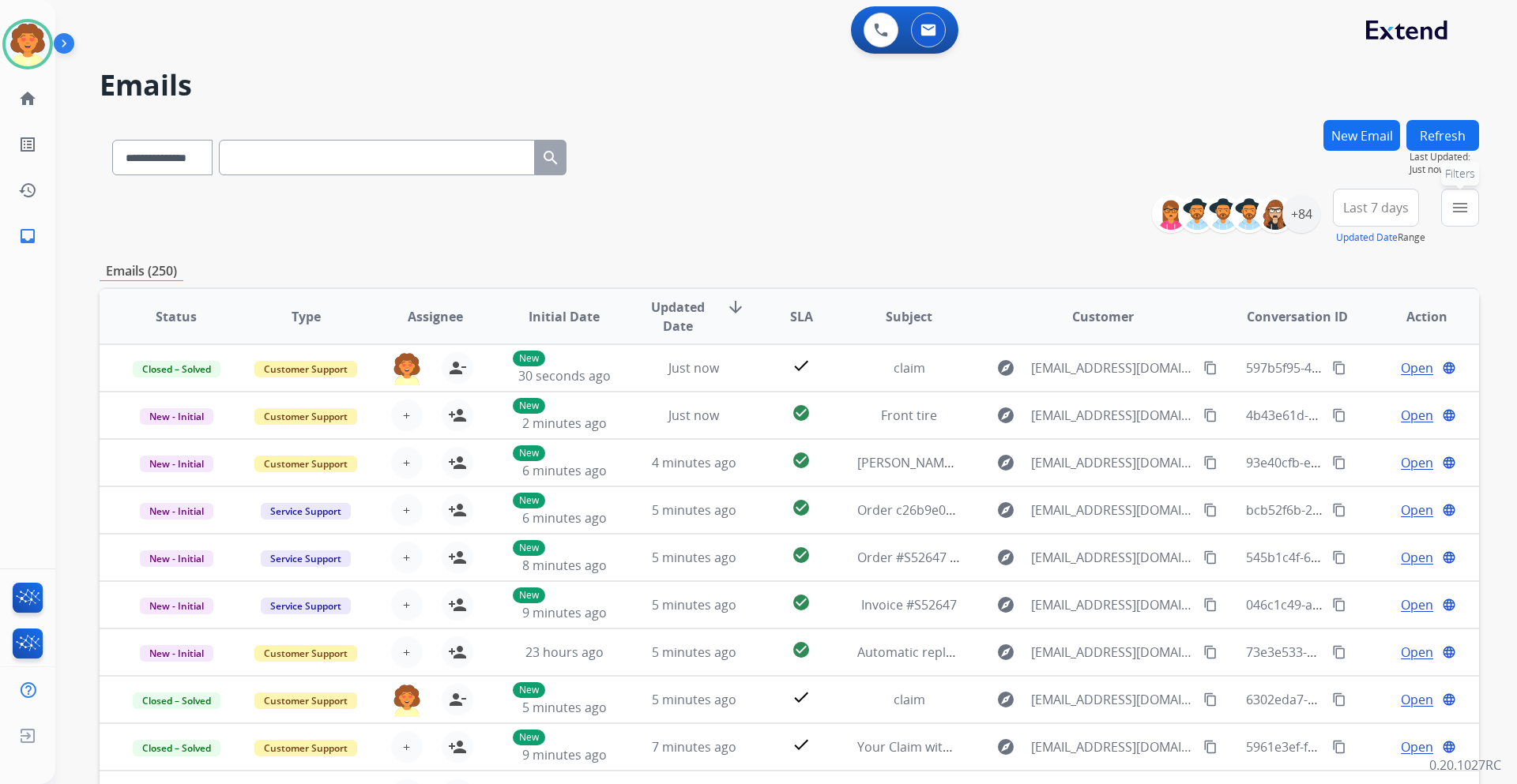
click at [1457, 204] on mat-icon "menu" at bounding box center [1460, 207] width 19 height 19
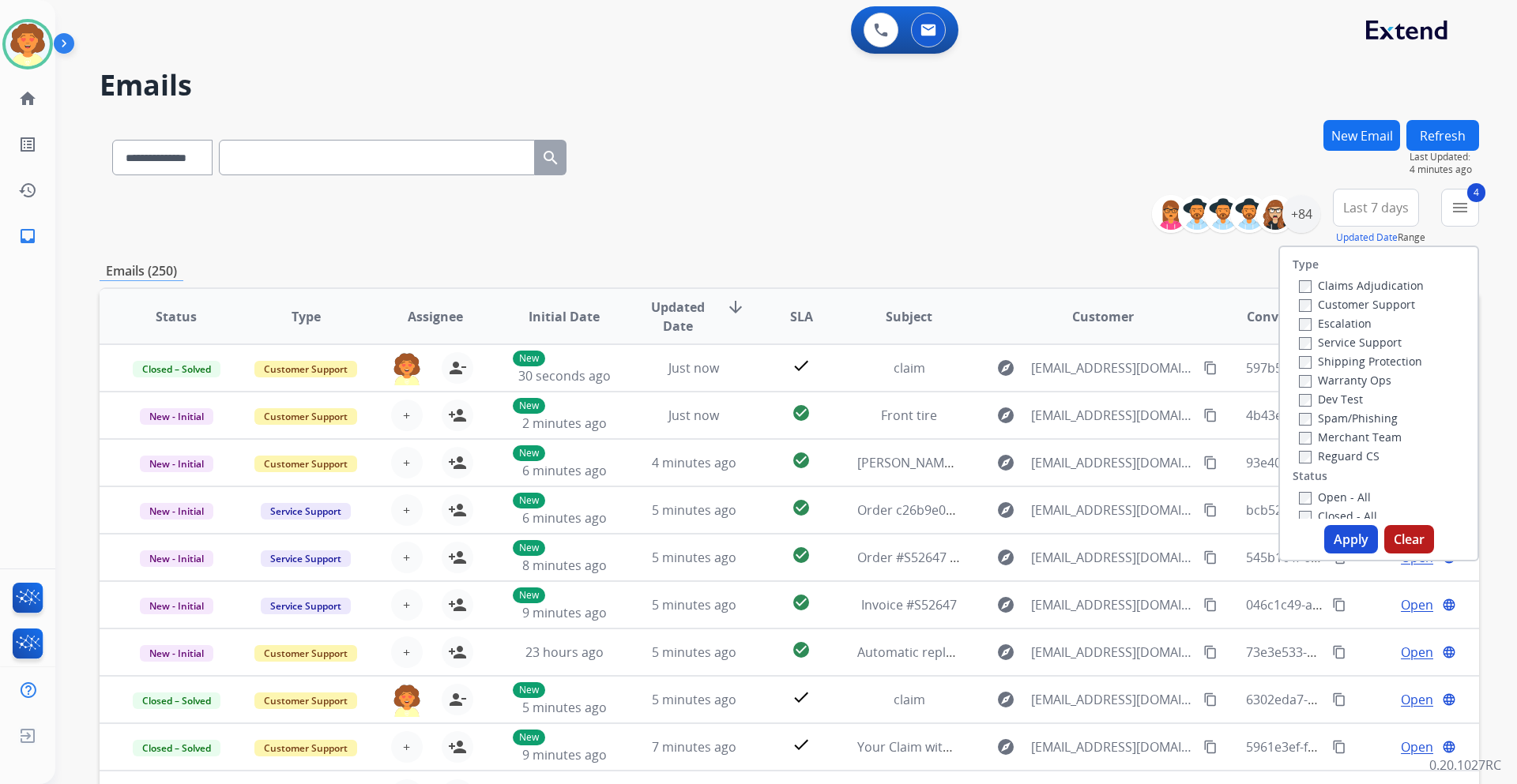
click at [1341, 544] on button "Apply" at bounding box center [1351, 539] width 54 height 28
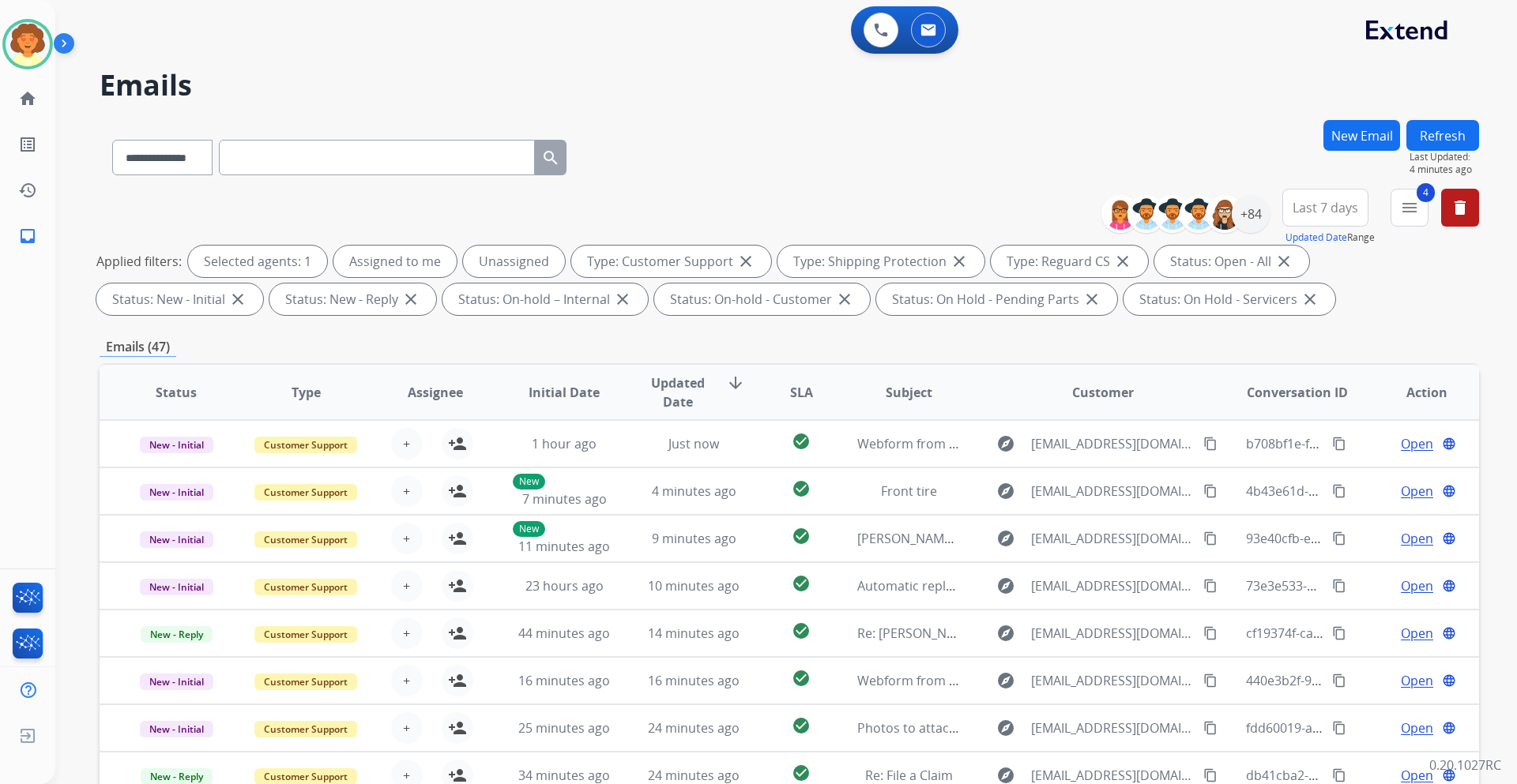
click at [1322, 208] on span "Last 7 days" at bounding box center [1325, 207] width 65 height 6
click at [1303, 402] on div "Last 90 days" at bounding box center [1320, 400] width 87 height 24
click at [1255, 212] on div "+137" at bounding box center [1251, 214] width 38 height 38
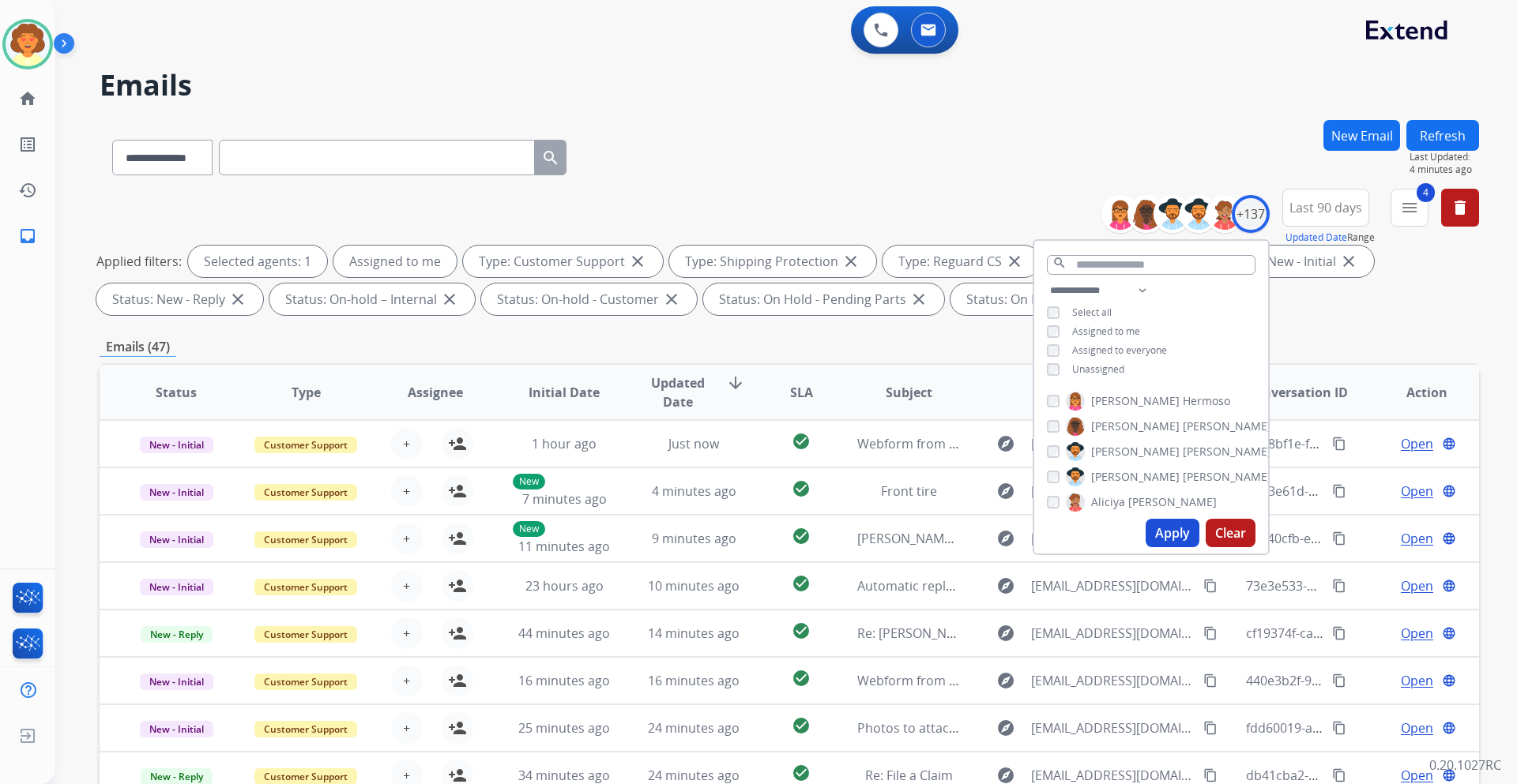
click at [1167, 534] on button "Apply" at bounding box center [1172, 532] width 54 height 28
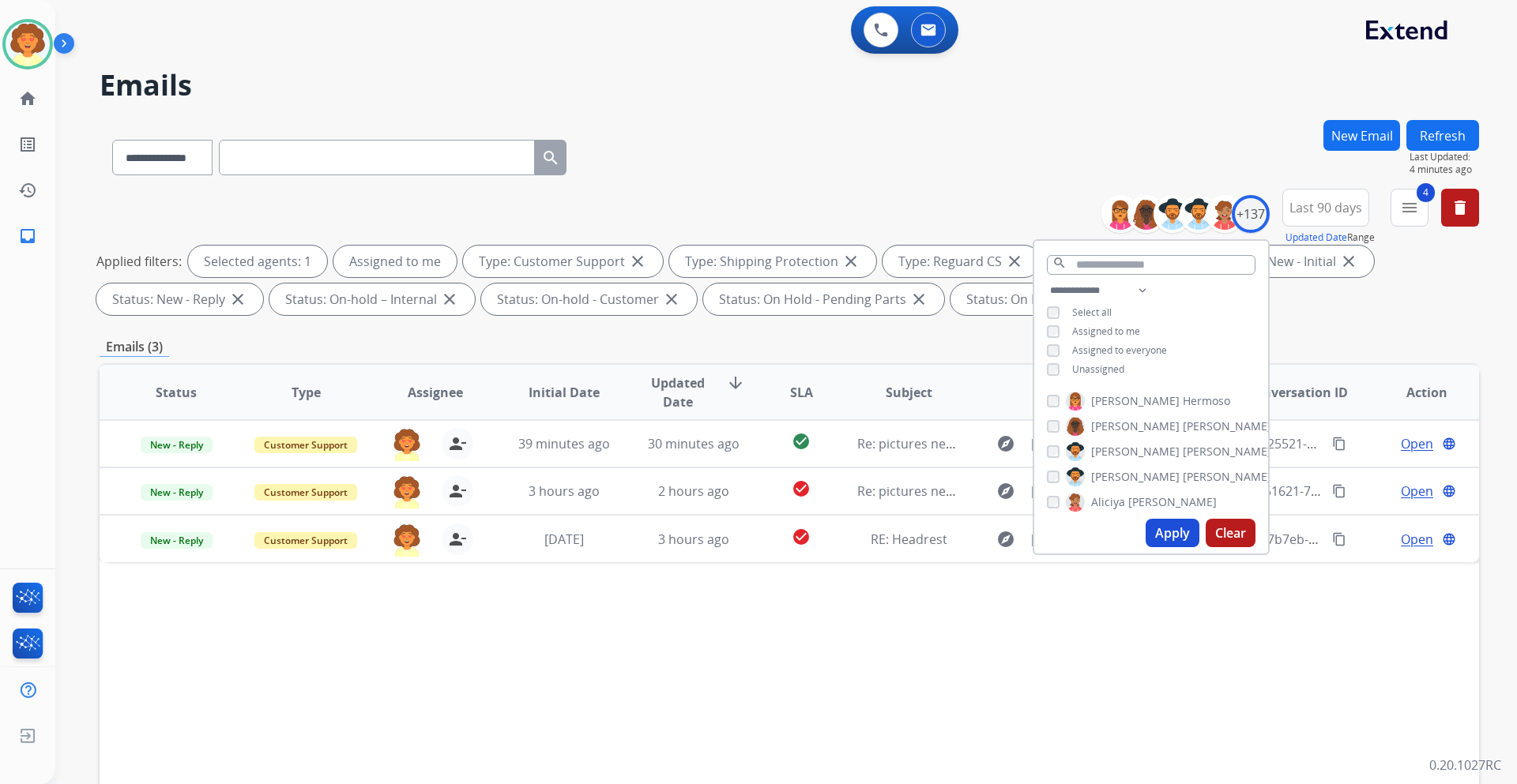
click at [1395, 337] on div "Emails (3)" at bounding box center [788, 347] width 1379 height 20
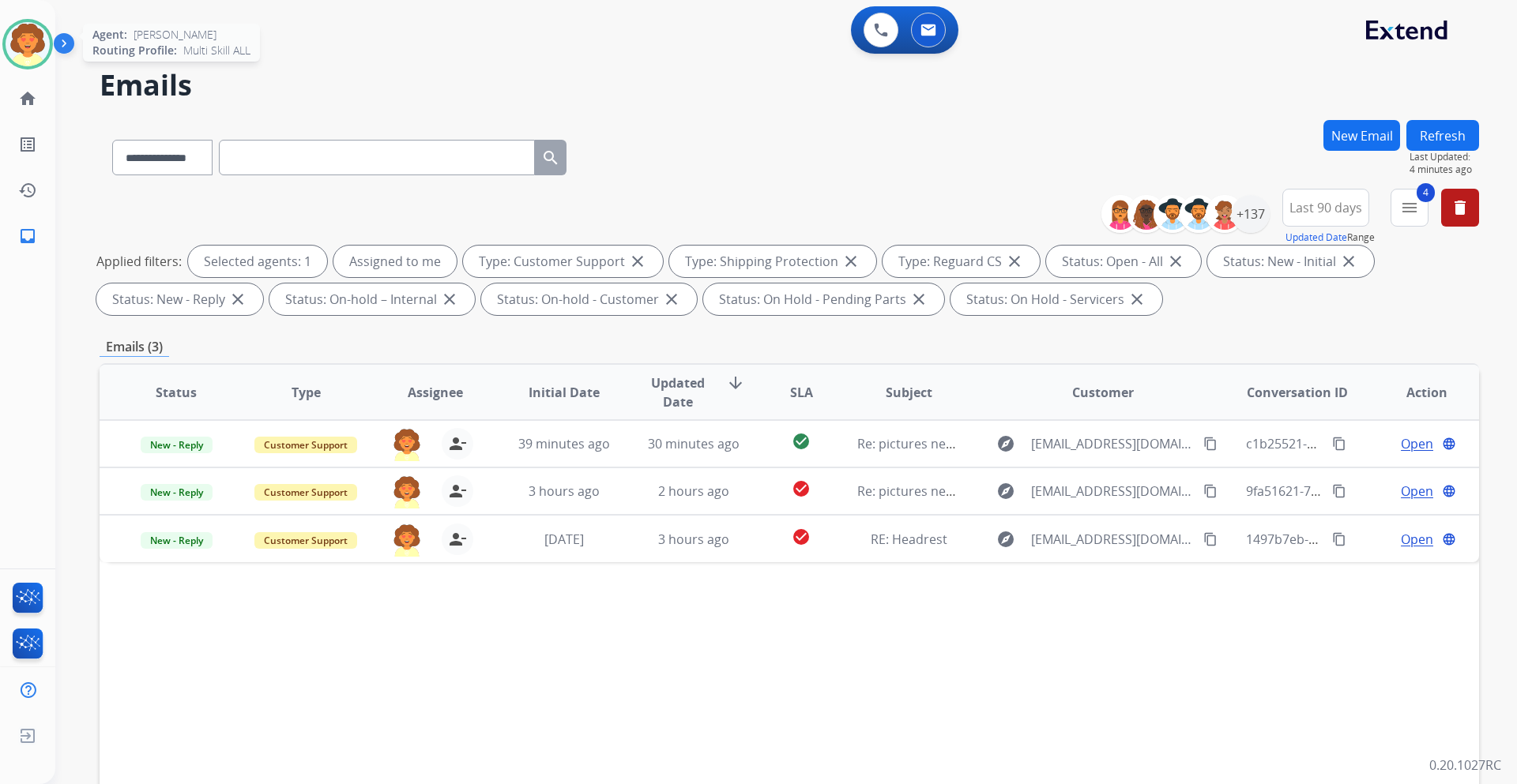
click at [25, 40] on img at bounding box center [27, 44] width 45 height 45
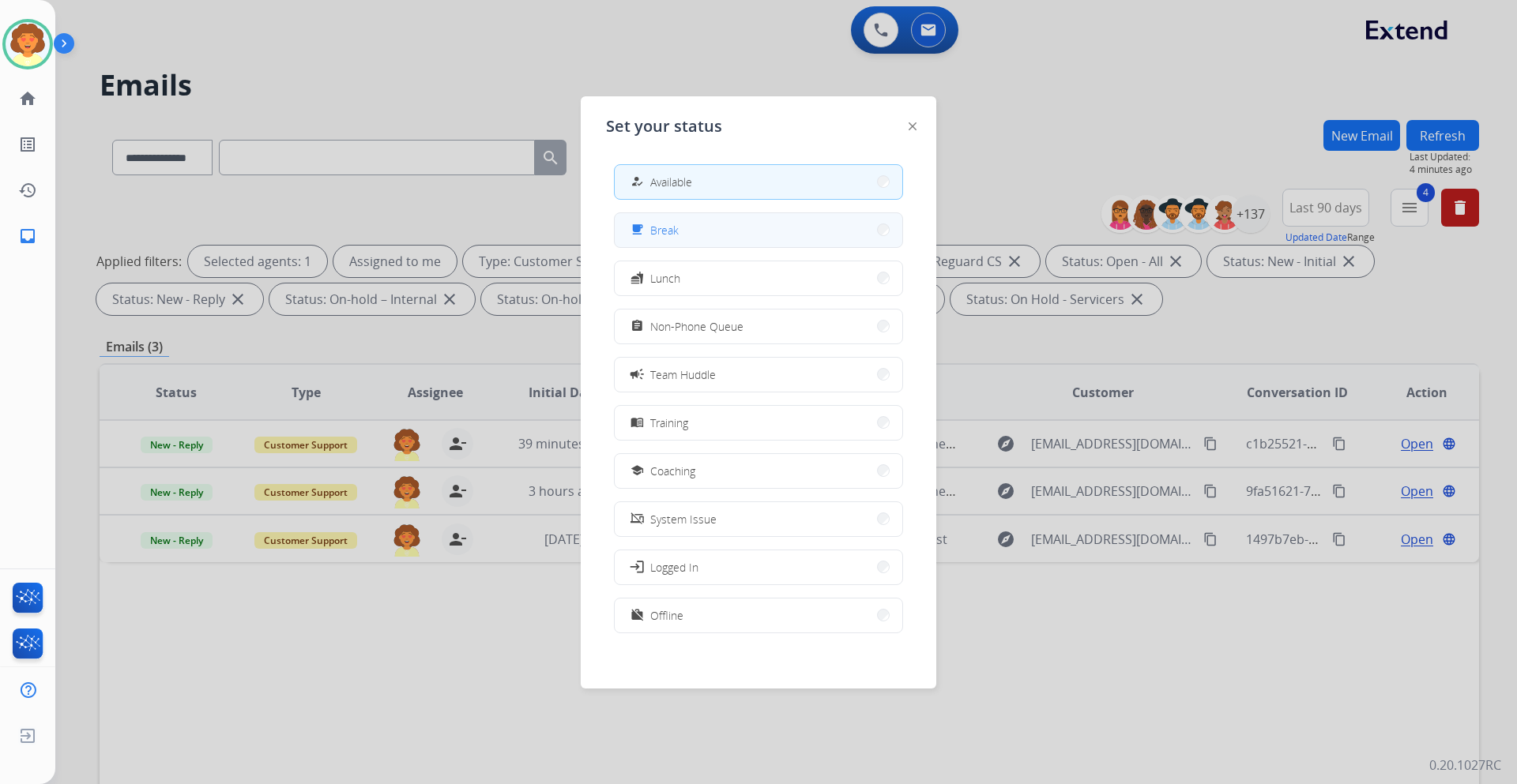
click at [714, 230] on button "free_breakfast Break" at bounding box center [758, 230] width 287 height 34
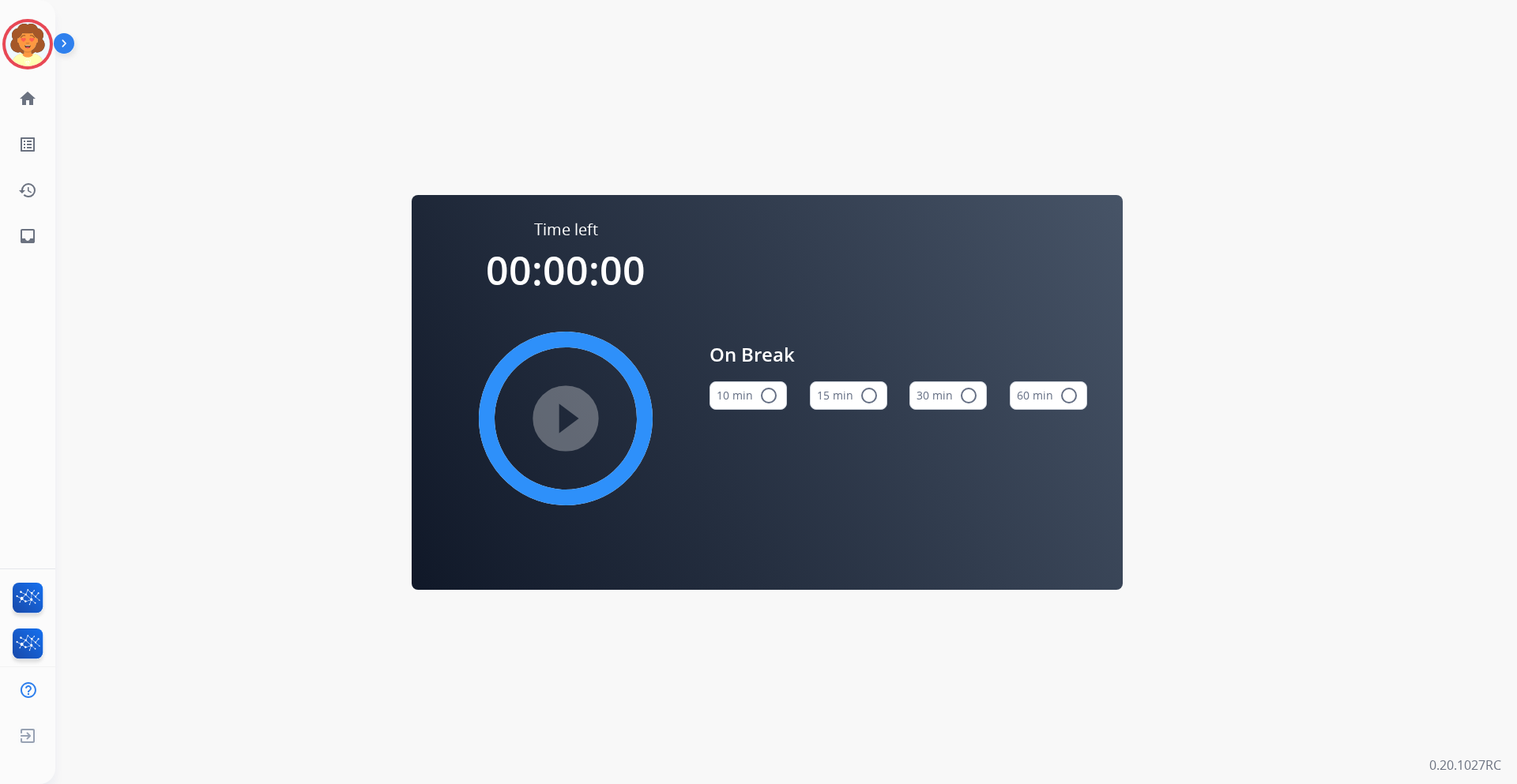
click at [860, 394] on mat-icon "radio_button_unchecked" at bounding box center [869, 395] width 19 height 19
click at [556, 418] on mat-icon "play_circle_filled" at bounding box center [565, 418] width 19 height 19
click at [15, 38] on img at bounding box center [27, 44] width 45 height 45
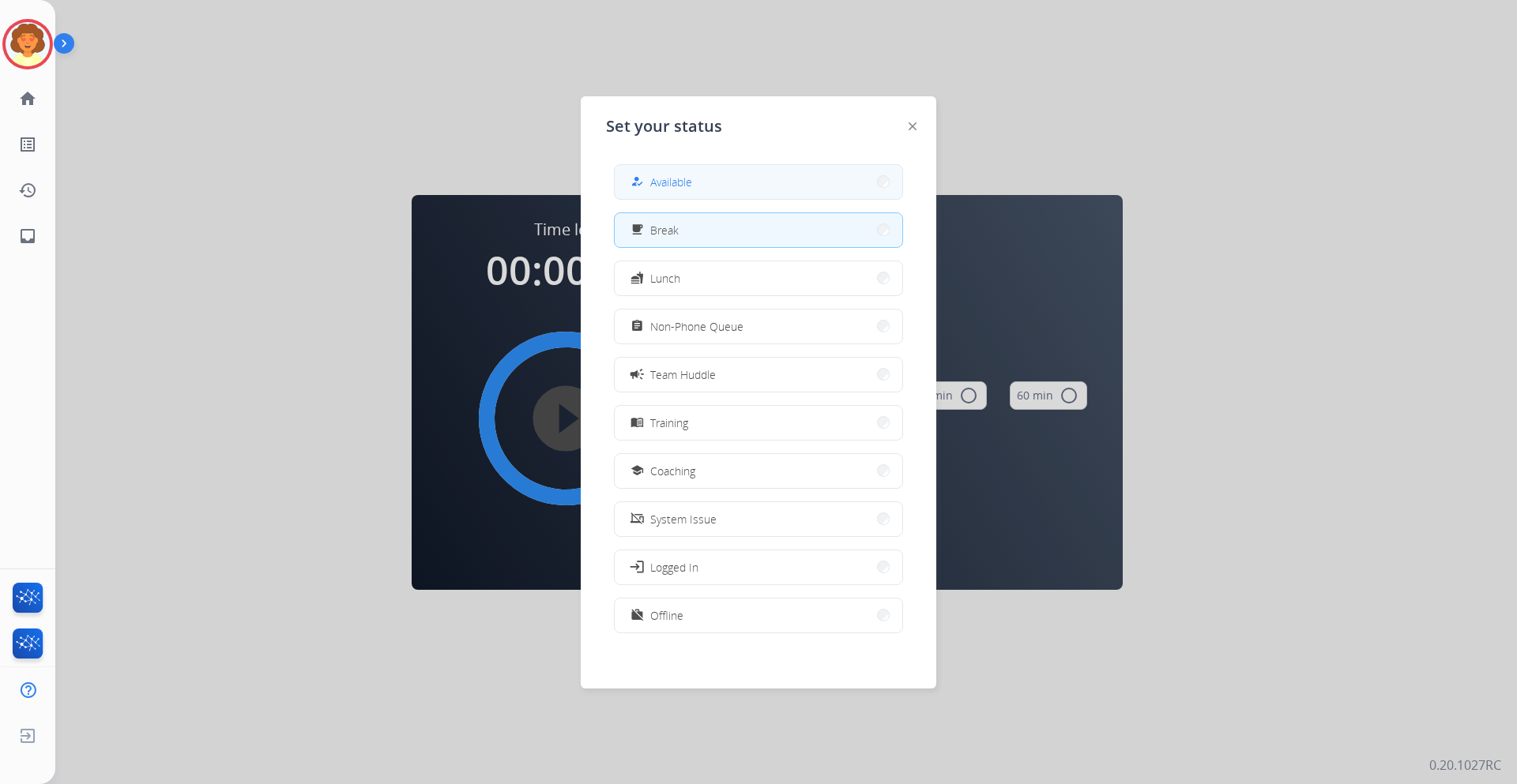
click at [688, 184] on span "Available" at bounding box center [671, 182] width 42 height 16
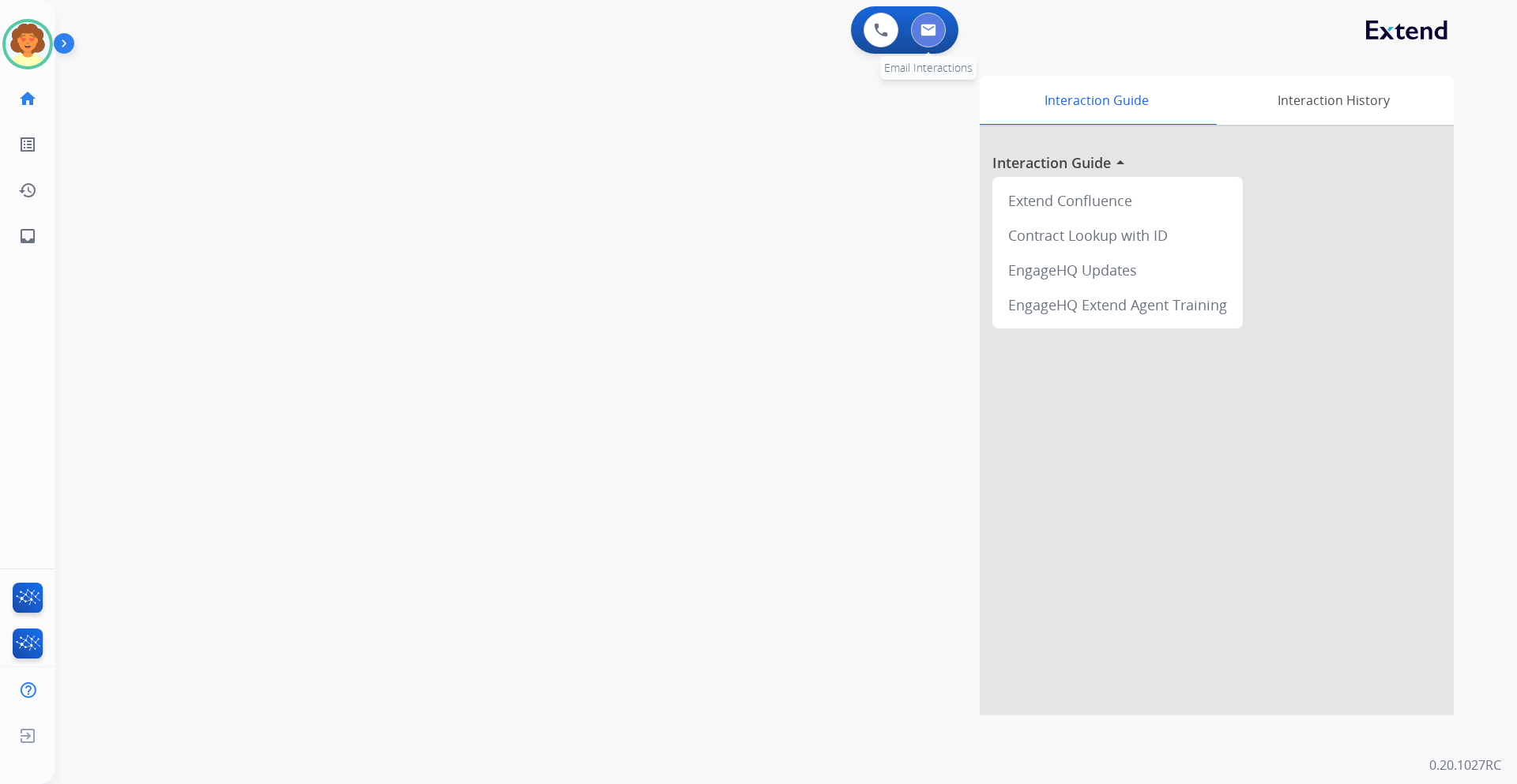
click at [929, 33] on img at bounding box center [927, 30] width 15 height 13
select select "**********"
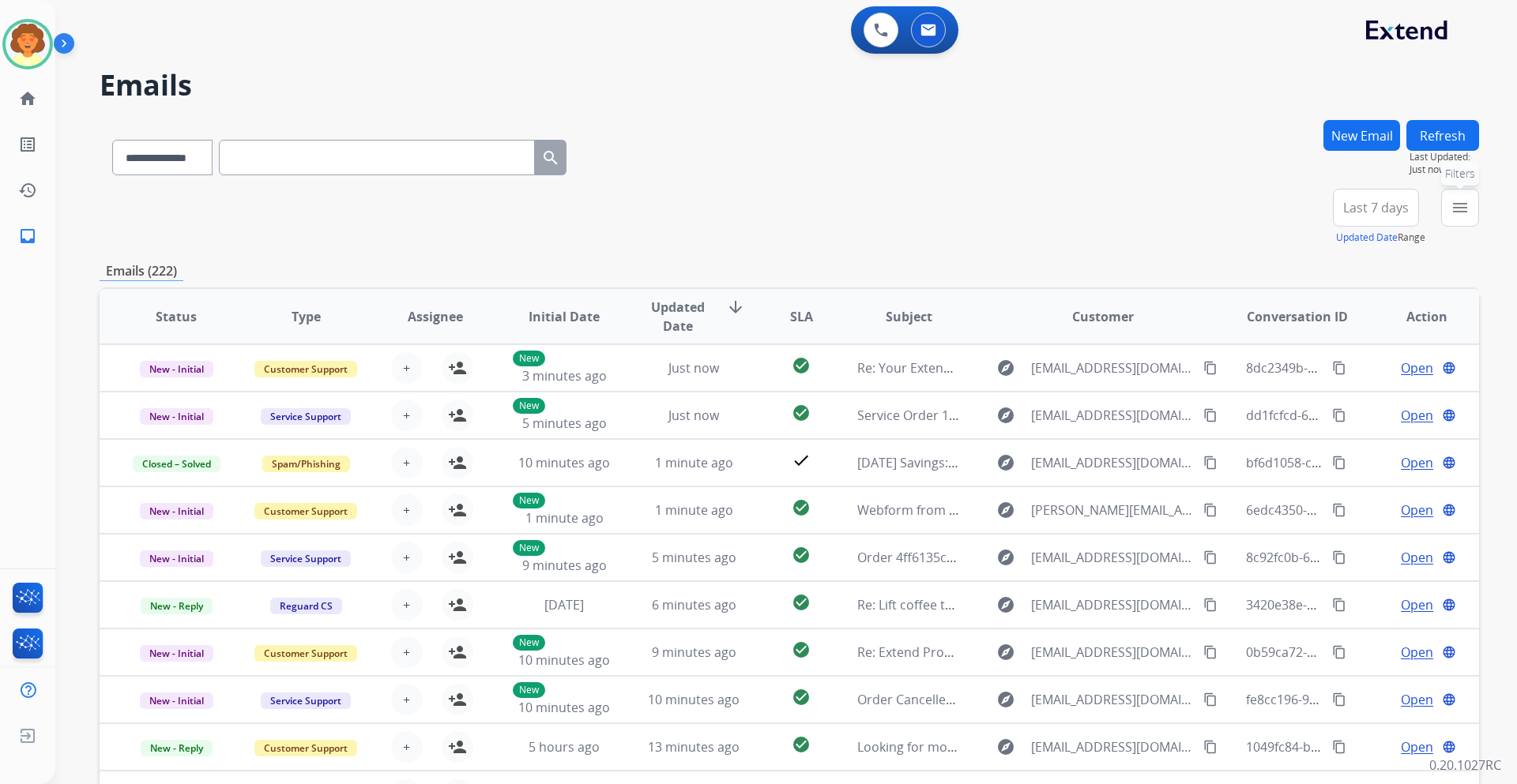
click at [1451, 208] on mat-icon "menu" at bounding box center [1460, 207] width 19 height 19
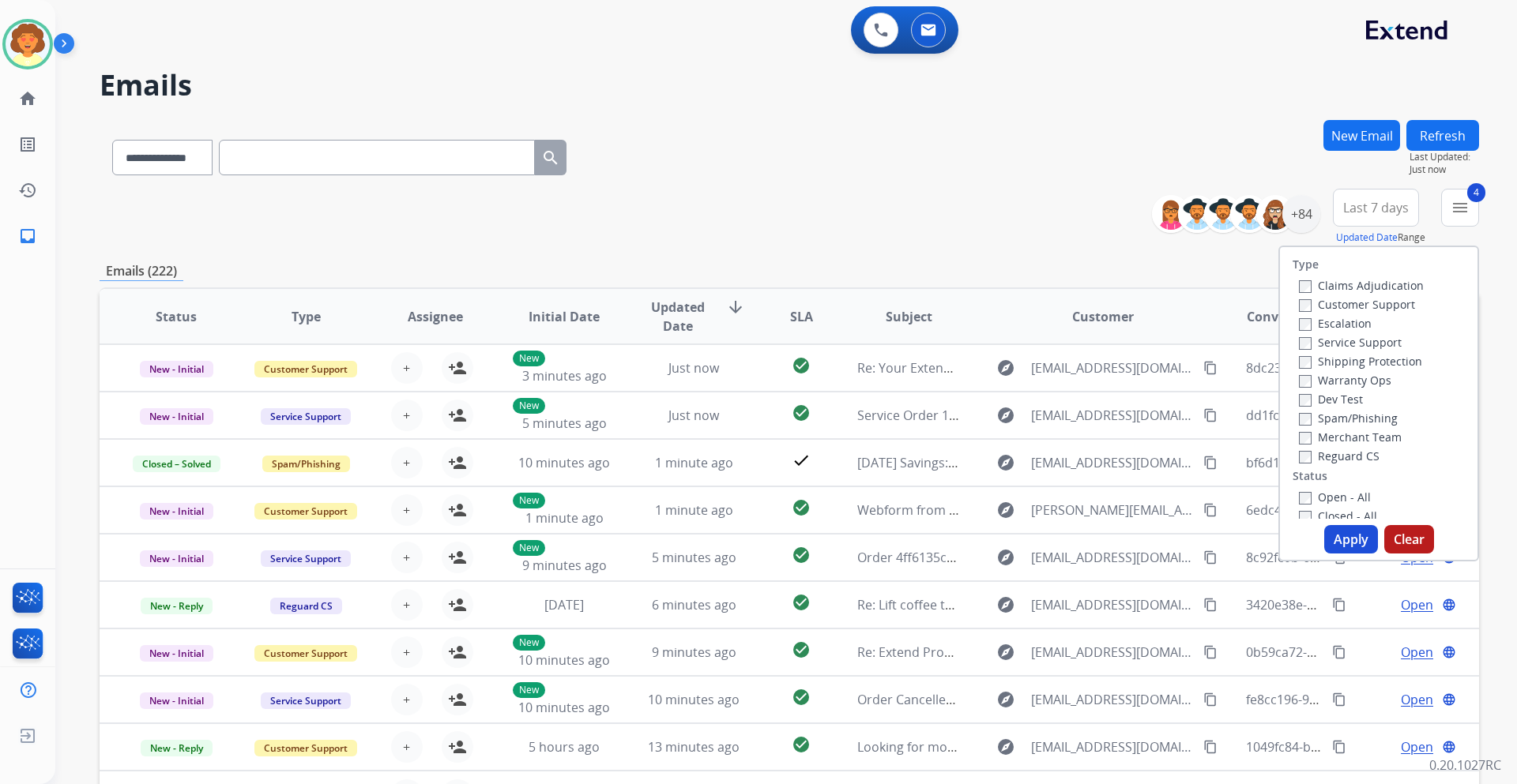
click at [1345, 539] on button "Apply" at bounding box center [1351, 539] width 54 height 28
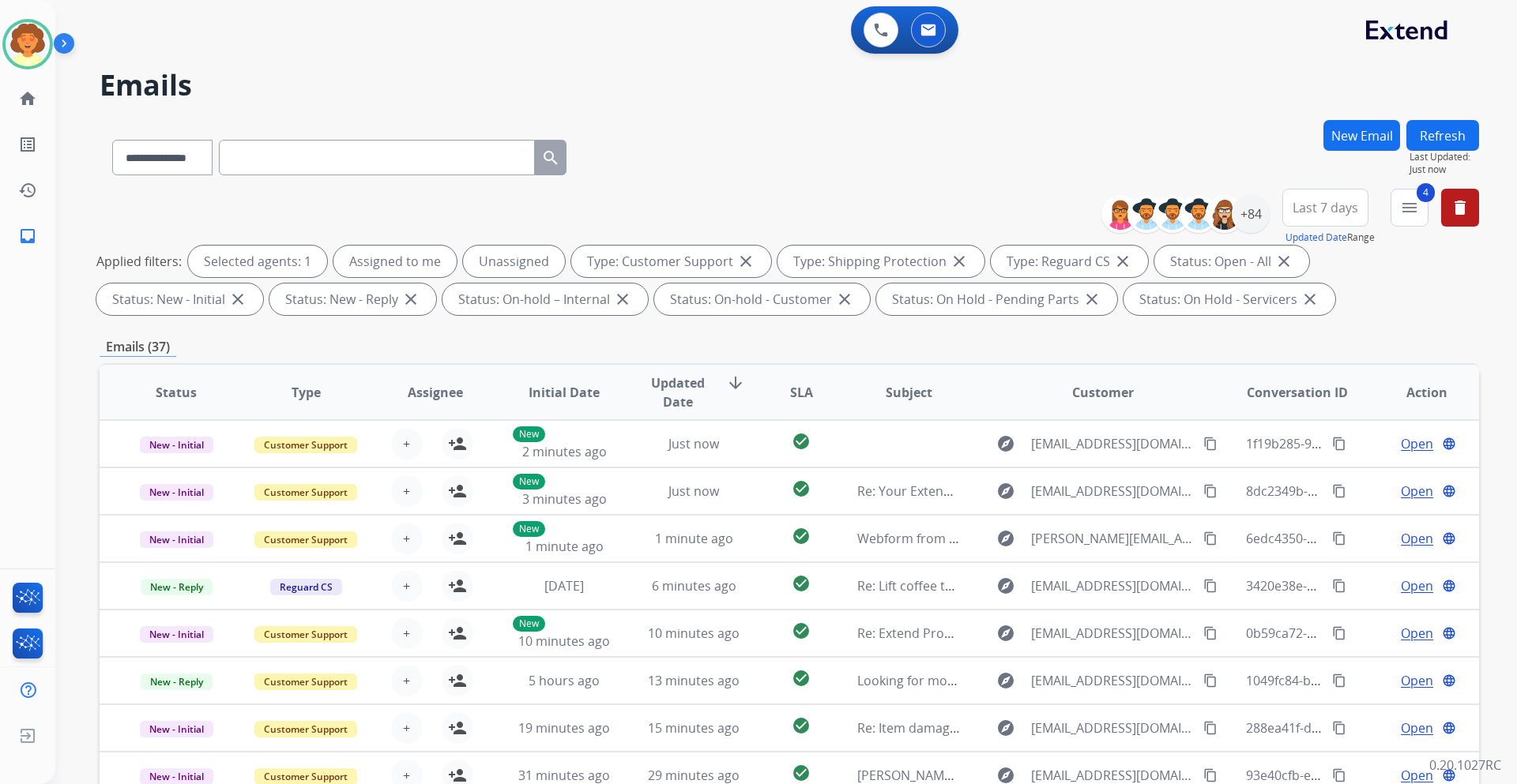
click at [1312, 204] on span "Last 7 days" at bounding box center [1325, 207] width 65 height 6
click at [1317, 402] on div "Last 90 days" at bounding box center [1320, 400] width 87 height 24
click at [1251, 213] on div "+137" at bounding box center [1251, 214] width 38 height 38
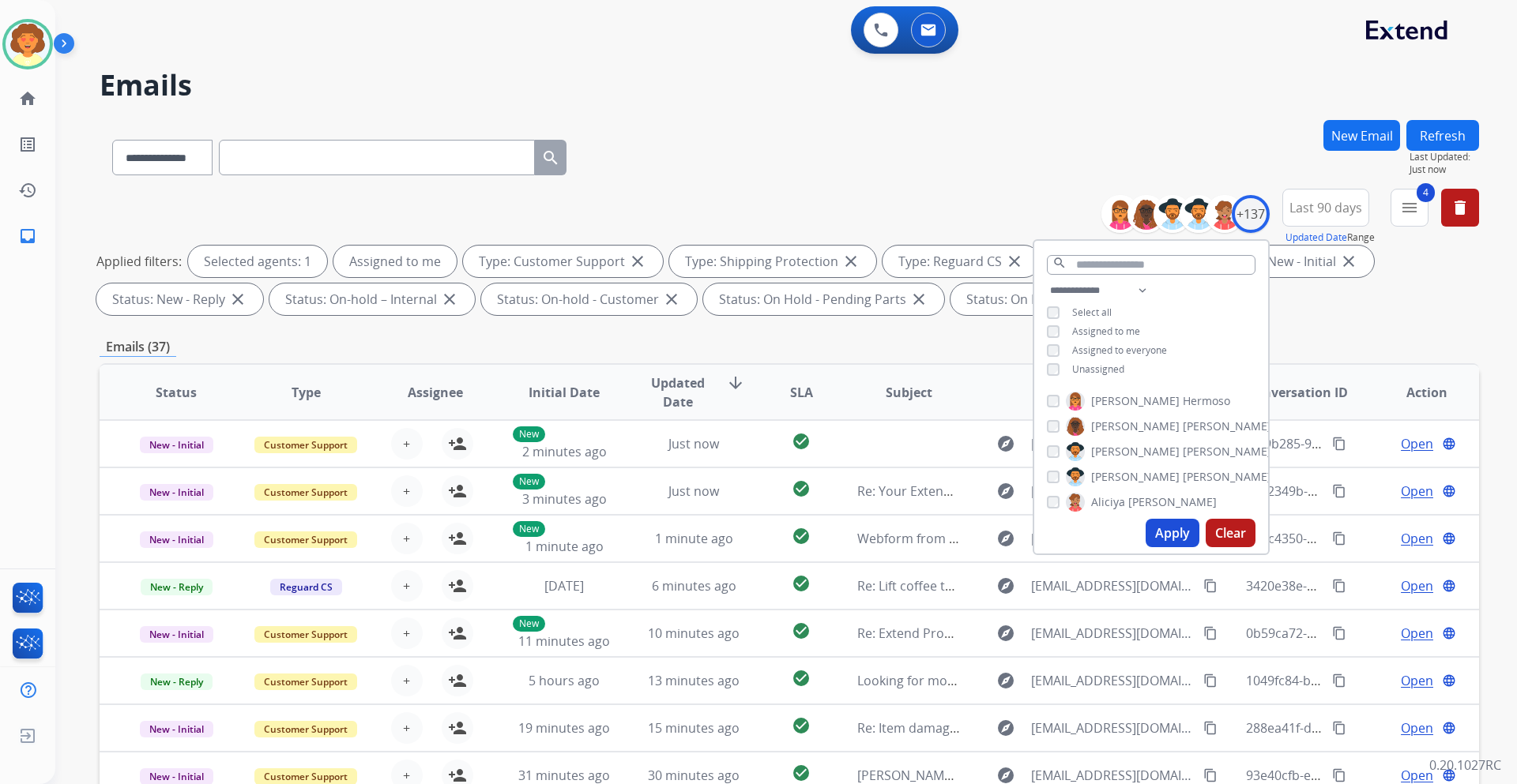
click at [1179, 528] on button "Apply" at bounding box center [1172, 532] width 54 height 28
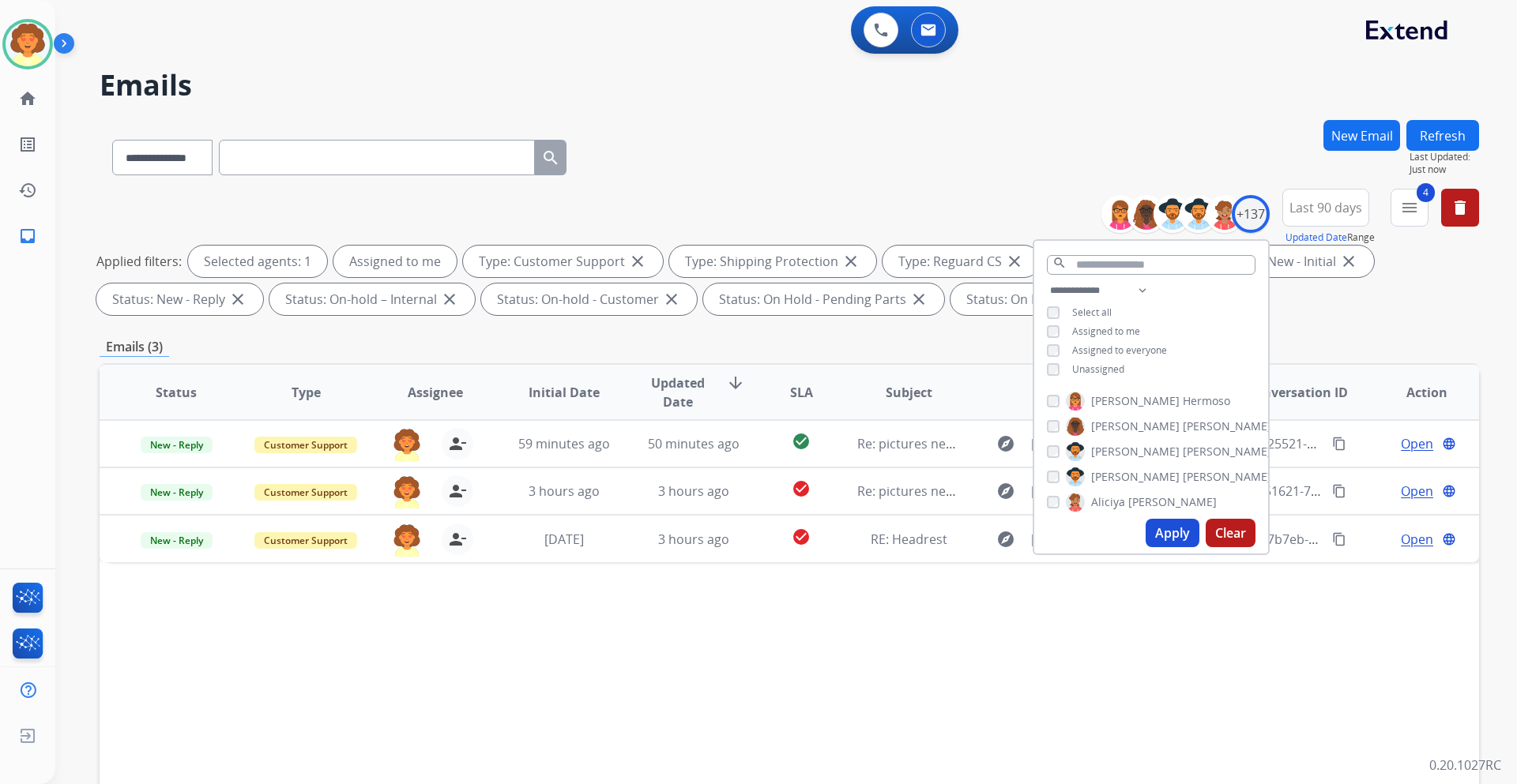
drag, startPoint x: 790, startPoint y: 655, endPoint x: 1516, endPoint y: 567, distance: 731.3
click at [817, 645] on div "Status Type Assignee Initial Date Updated Date arrow_downward SLA Subject Custo…" at bounding box center [788, 628] width 1379 height 529
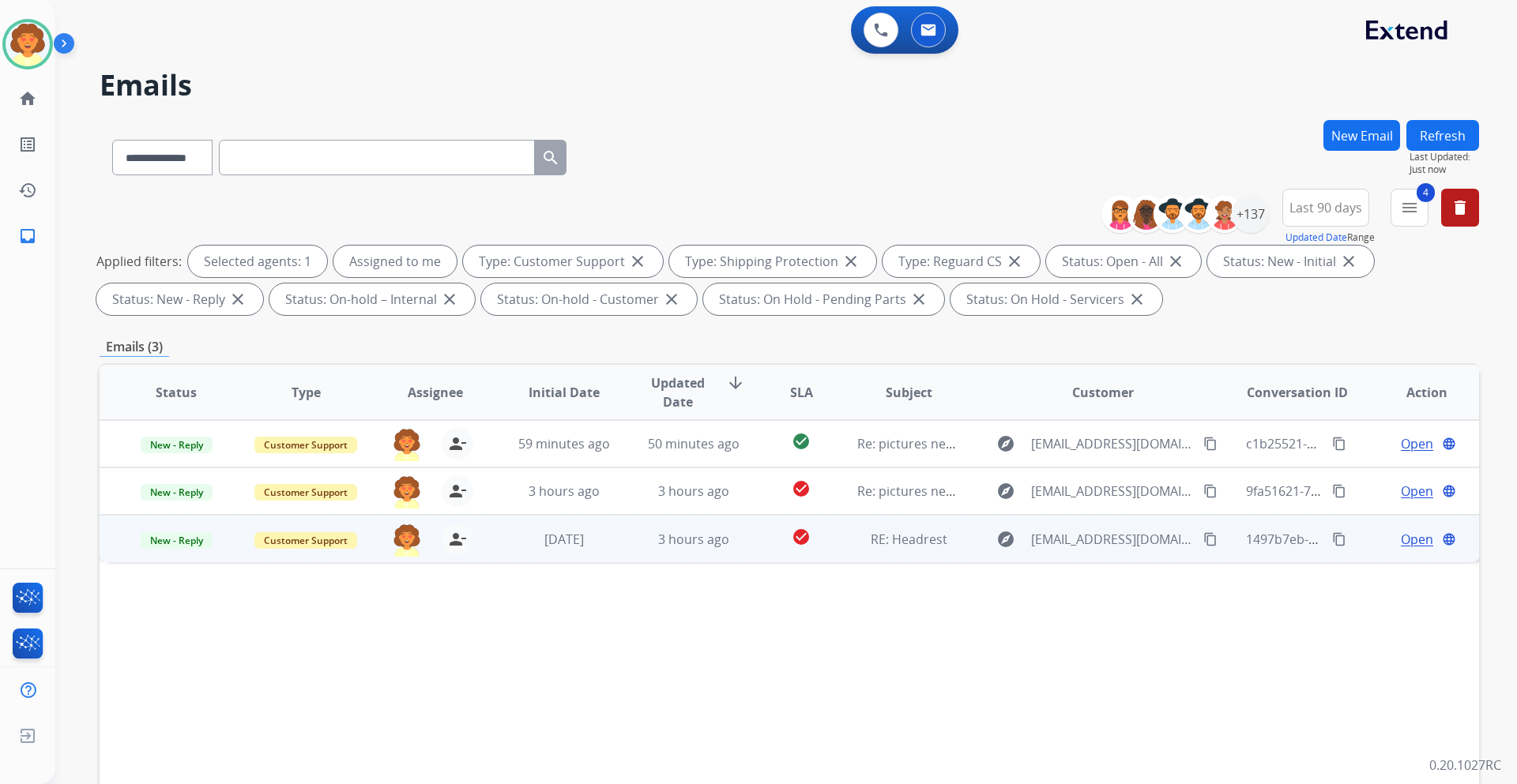
click at [1402, 548] on span "Open" at bounding box center [1417, 539] width 33 height 19
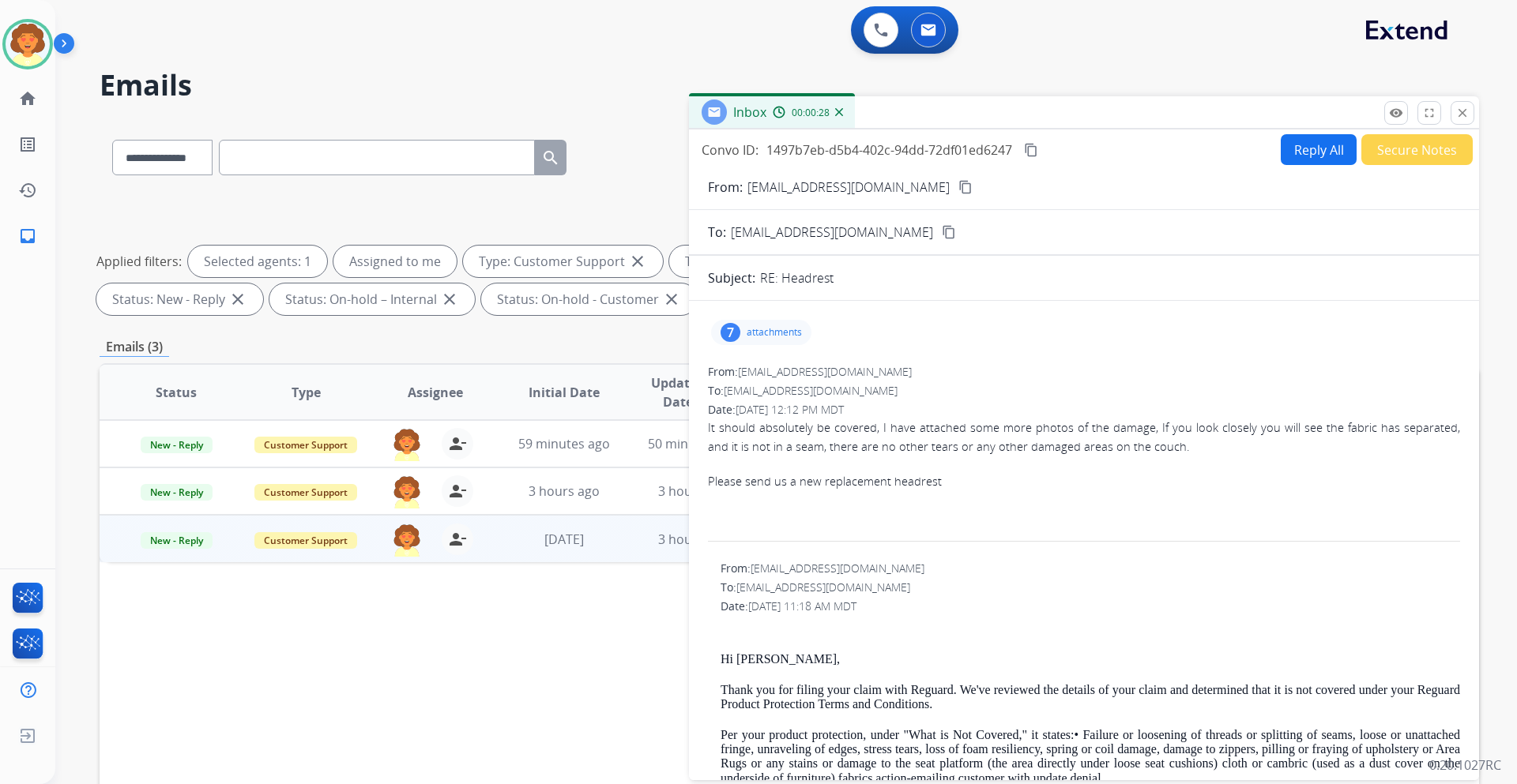
click at [732, 328] on div "7" at bounding box center [731, 332] width 20 height 19
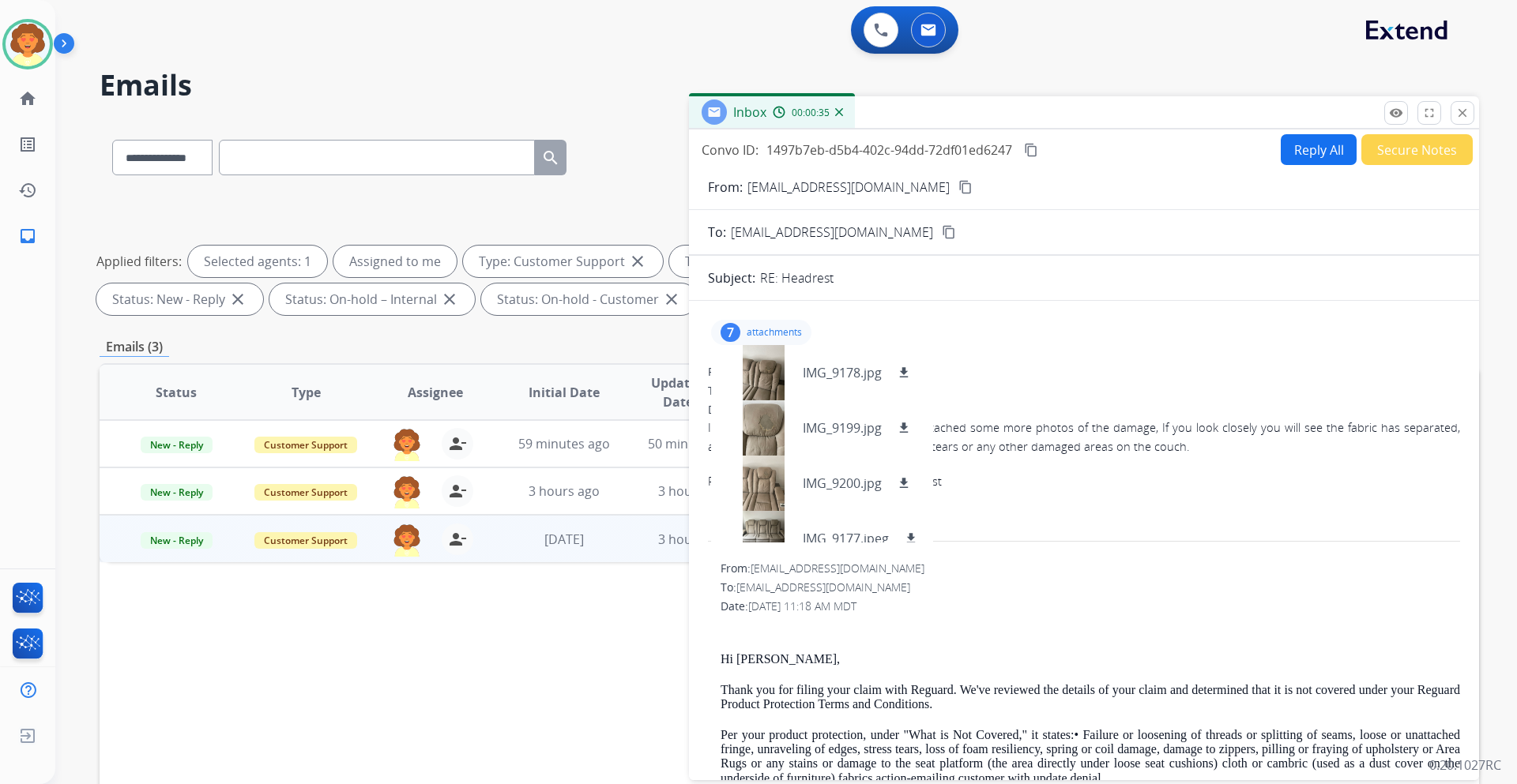
click at [796, 185] on p "[EMAIL_ADDRESS][DOMAIN_NAME]" at bounding box center [848, 187] width 202 height 19
drag, startPoint x: 746, startPoint y: 184, endPoint x: 872, endPoint y: 182, distance: 126.0
click at [872, 182] on p "[EMAIL_ADDRESS][DOMAIN_NAME]" at bounding box center [848, 187] width 202 height 19
copy p "[EMAIL_ADDRESS][DOMAIN_NAME]"
click at [760, 379] on div at bounding box center [763, 372] width 79 height 55
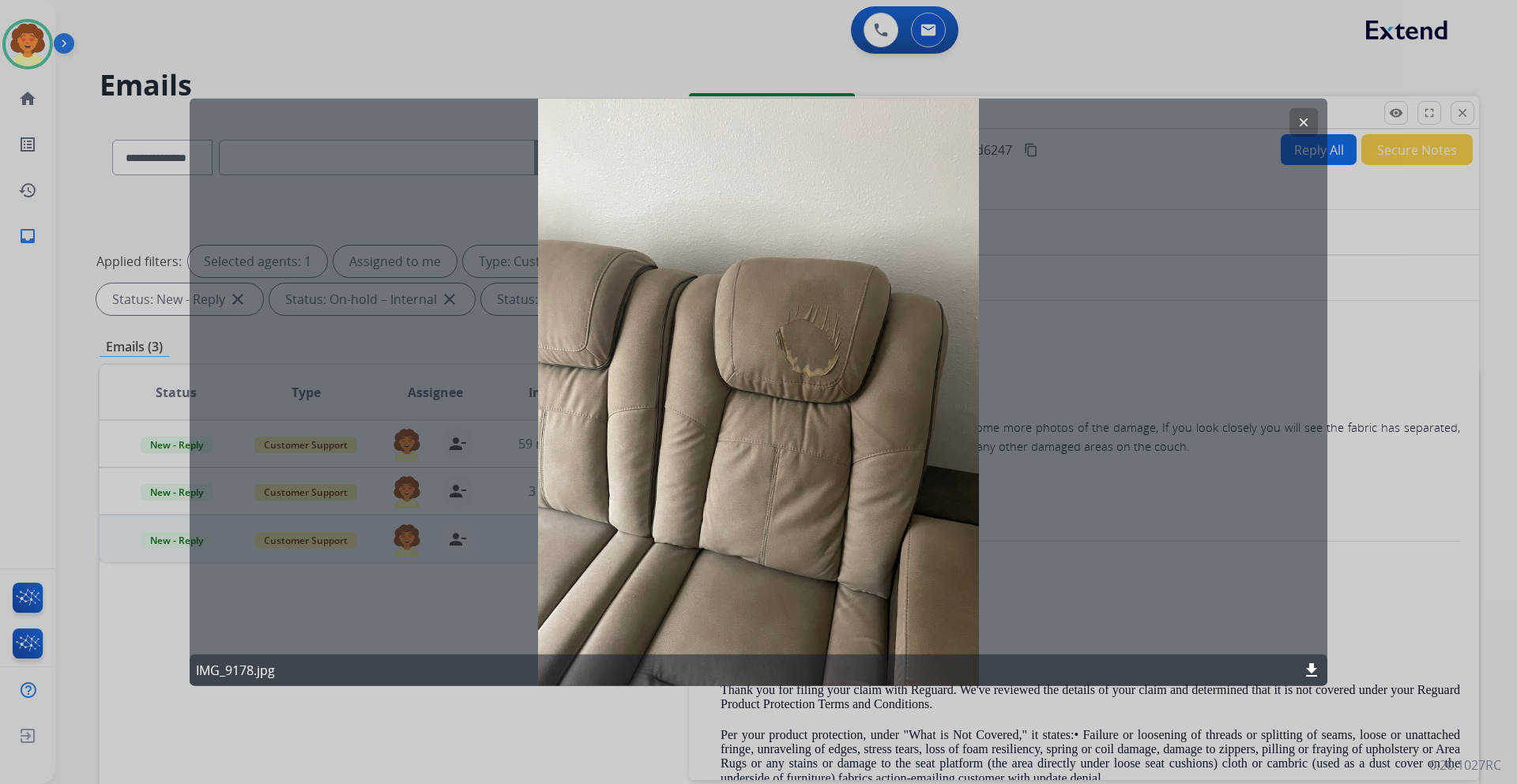
click at [1302, 122] on mat-icon "clear" at bounding box center [1303, 122] width 15 height 15
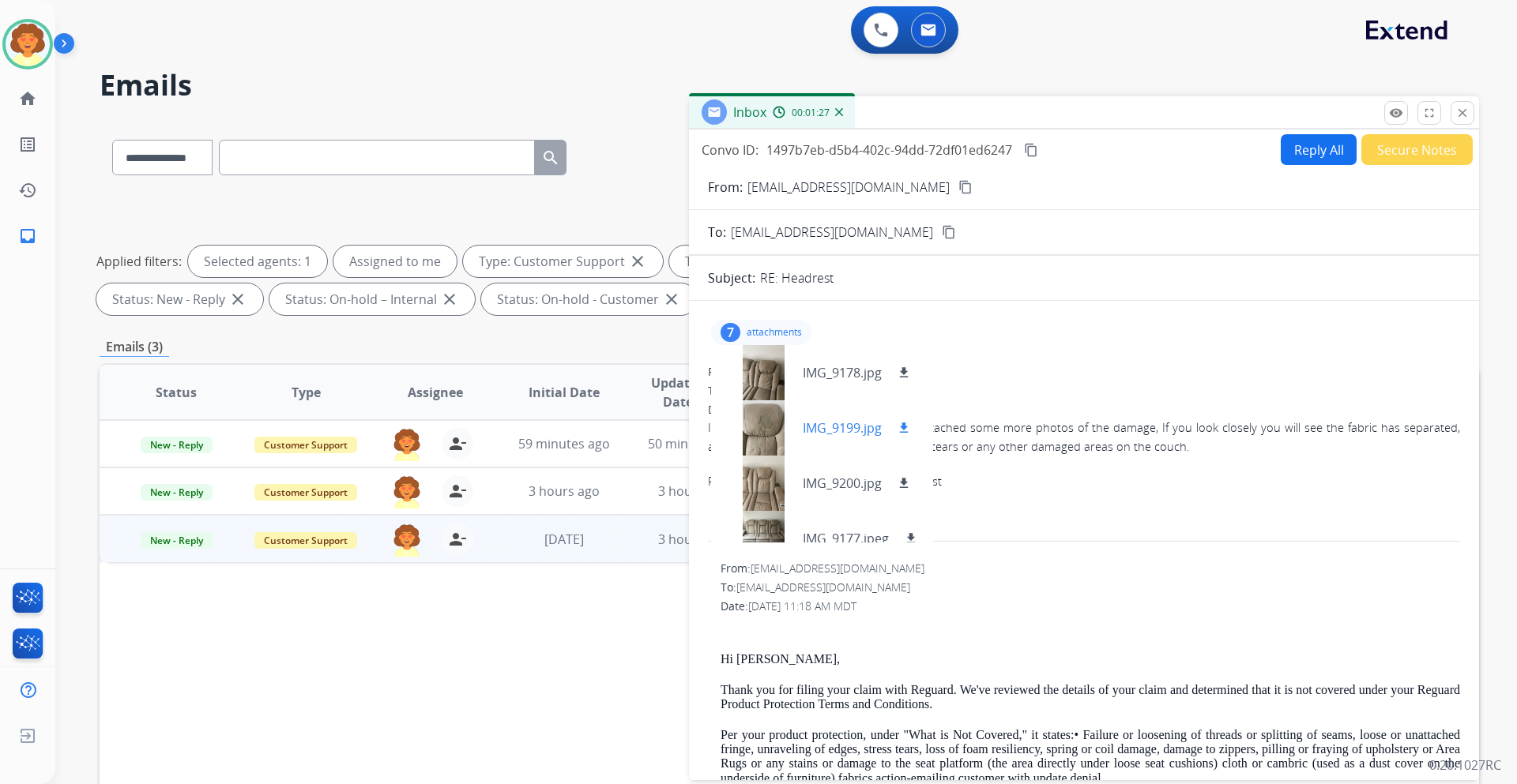
click at [760, 435] on div at bounding box center [763, 428] width 79 height 55
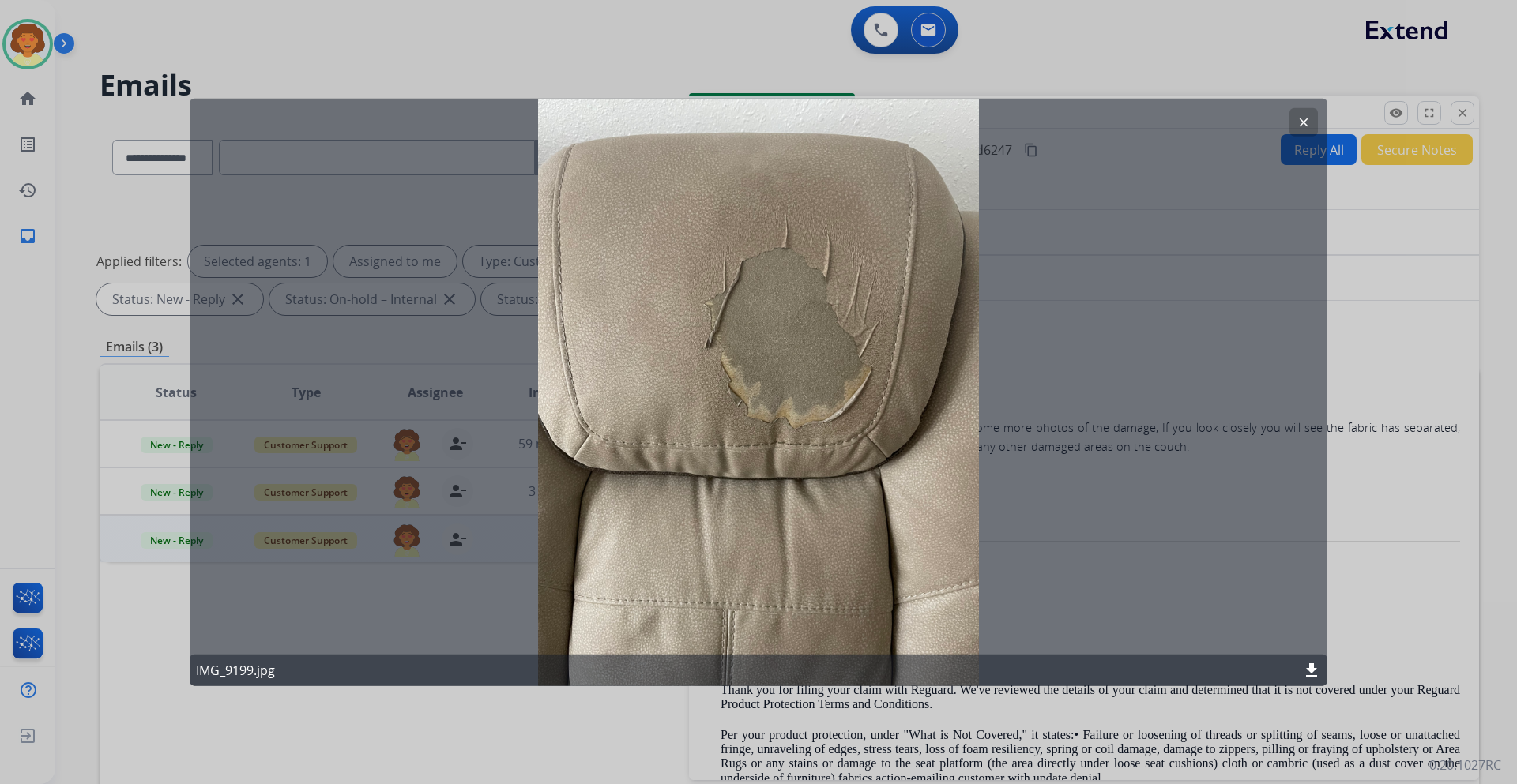
click at [1300, 122] on mat-icon "clear" at bounding box center [1303, 122] width 15 height 15
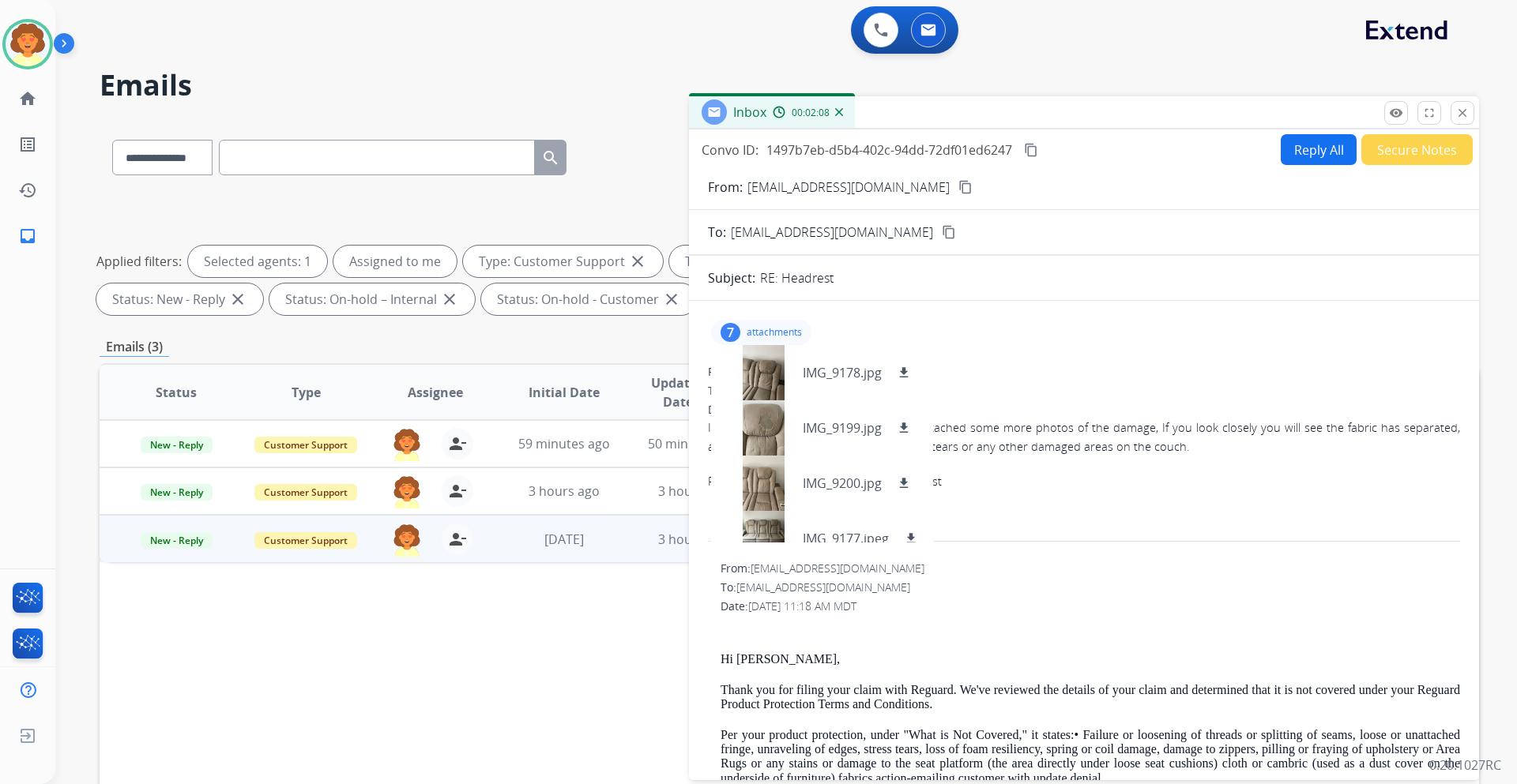
click at [1103, 503] on div "It should absolutely be covered, I have attached some more photos of the damage…" at bounding box center [1083, 481] width 752 height 127
click at [723, 325] on div "7" at bounding box center [731, 332] width 20 height 19
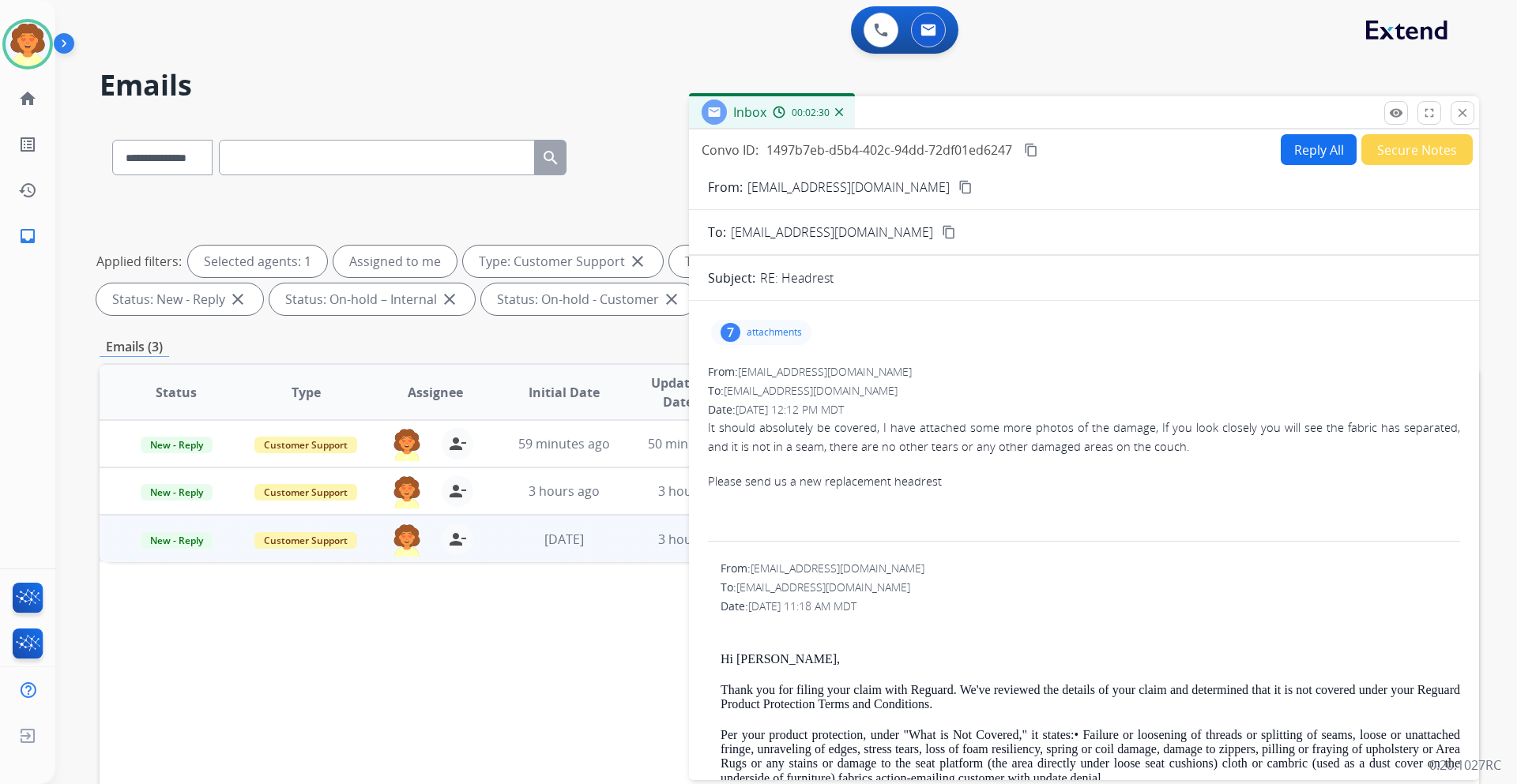
click at [751, 330] on p "attachments" at bounding box center [773, 332] width 55 height 13
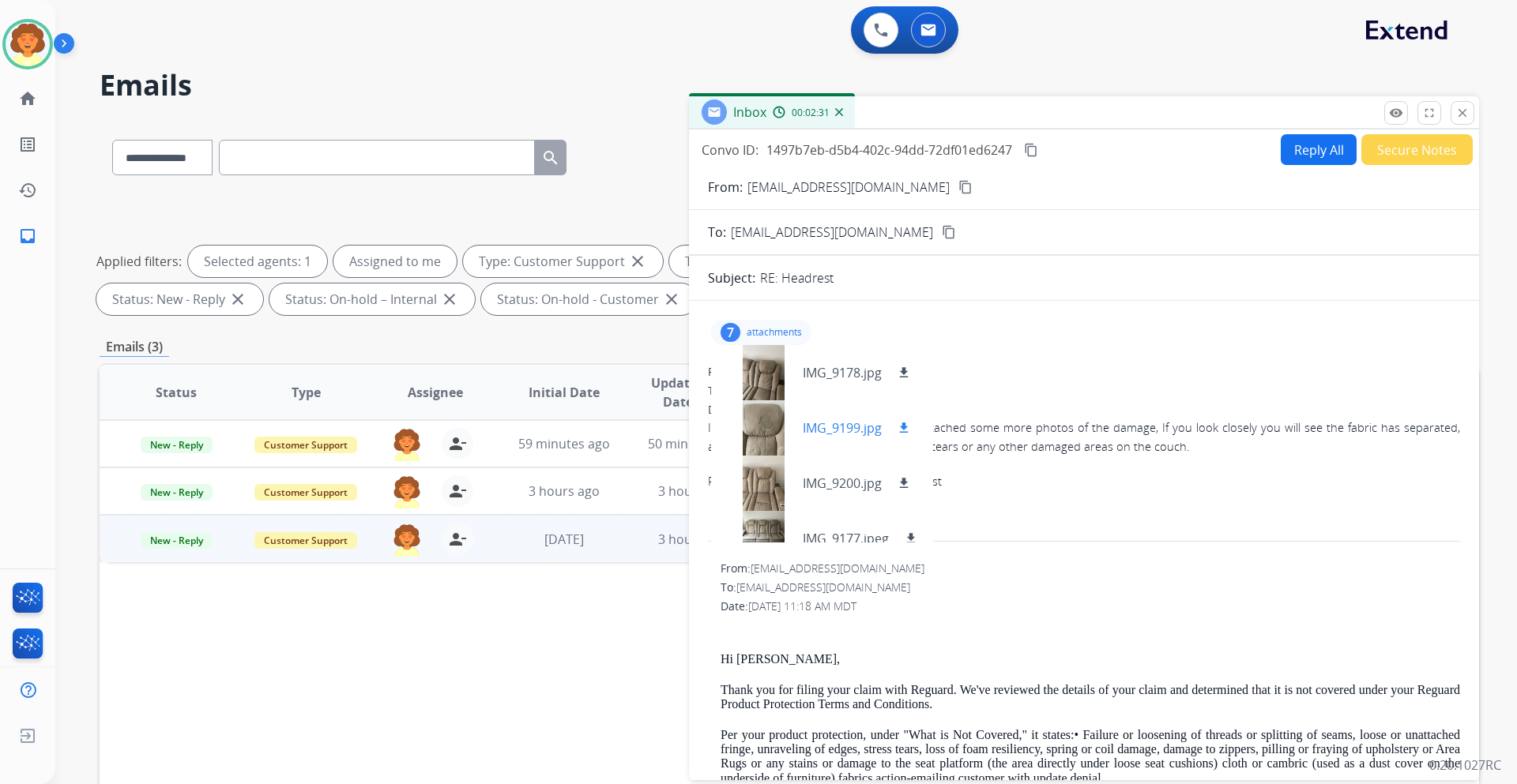
click at [762, 422] on div at bounding box center [763, 428] width 79 height 55
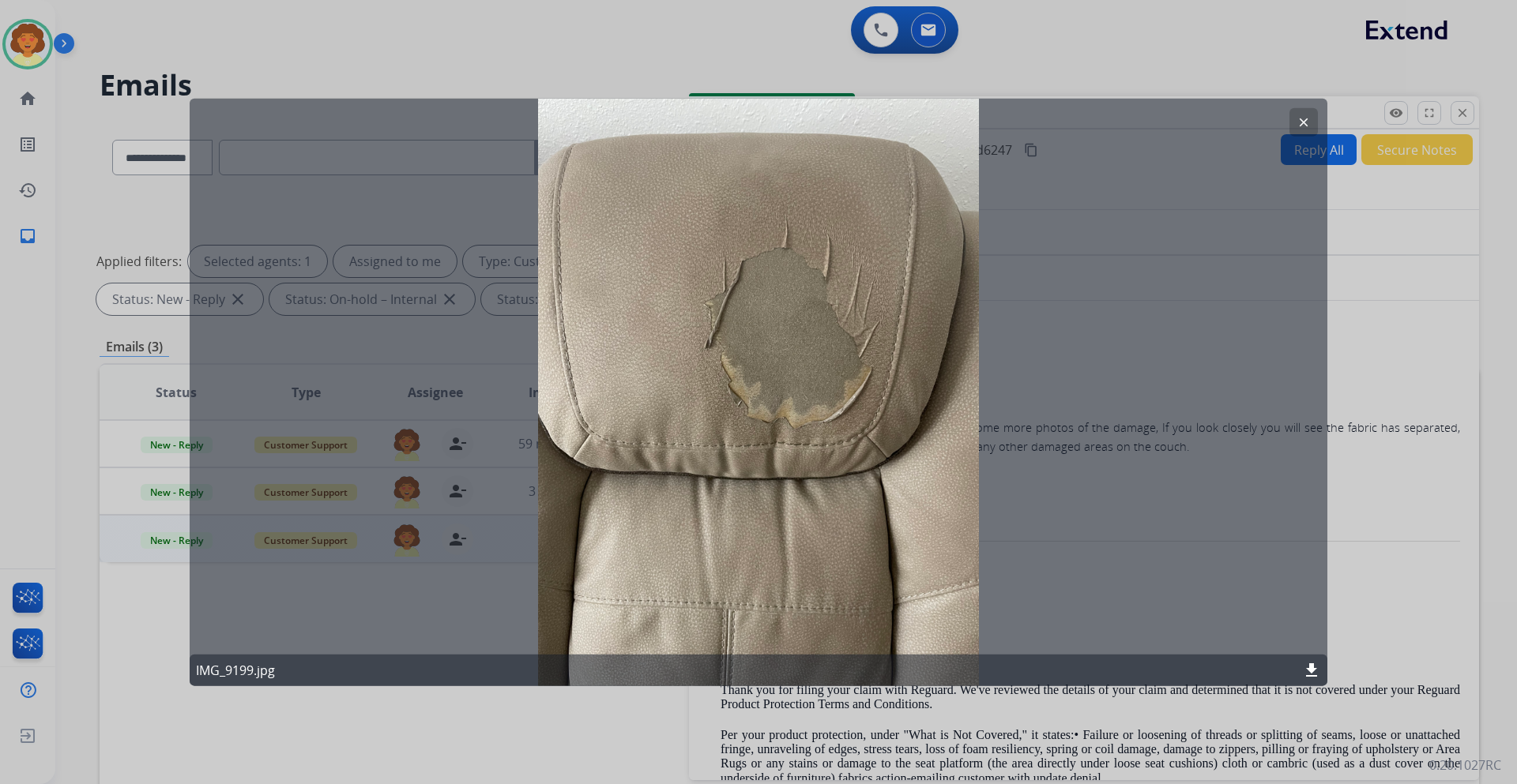
click at [1303, 118] on mat-icon "clear" at bounding box center [1303, 122] width 15 height 15
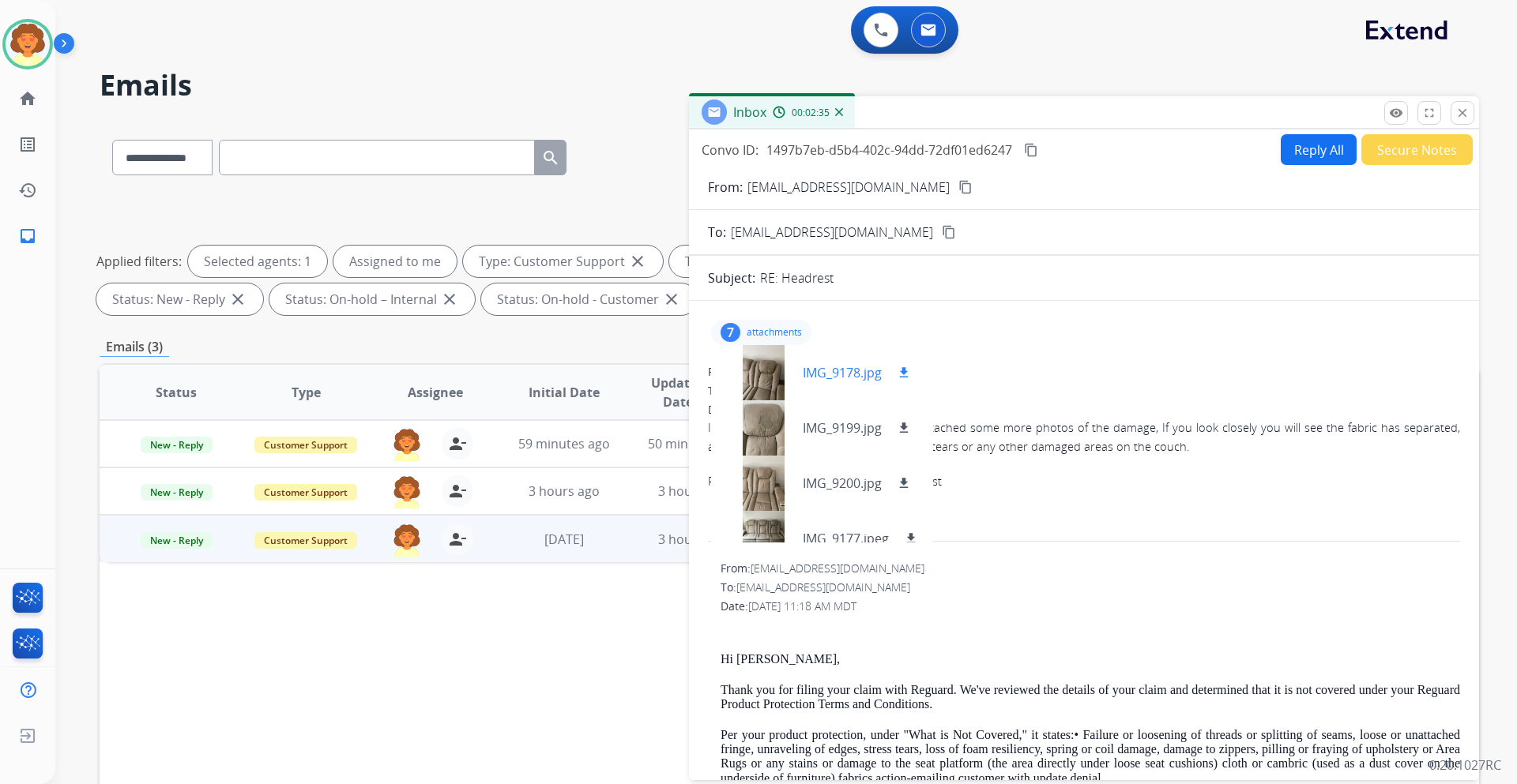
click at [753, 373] on div at bounding box center [763, 372] width 79 height 55
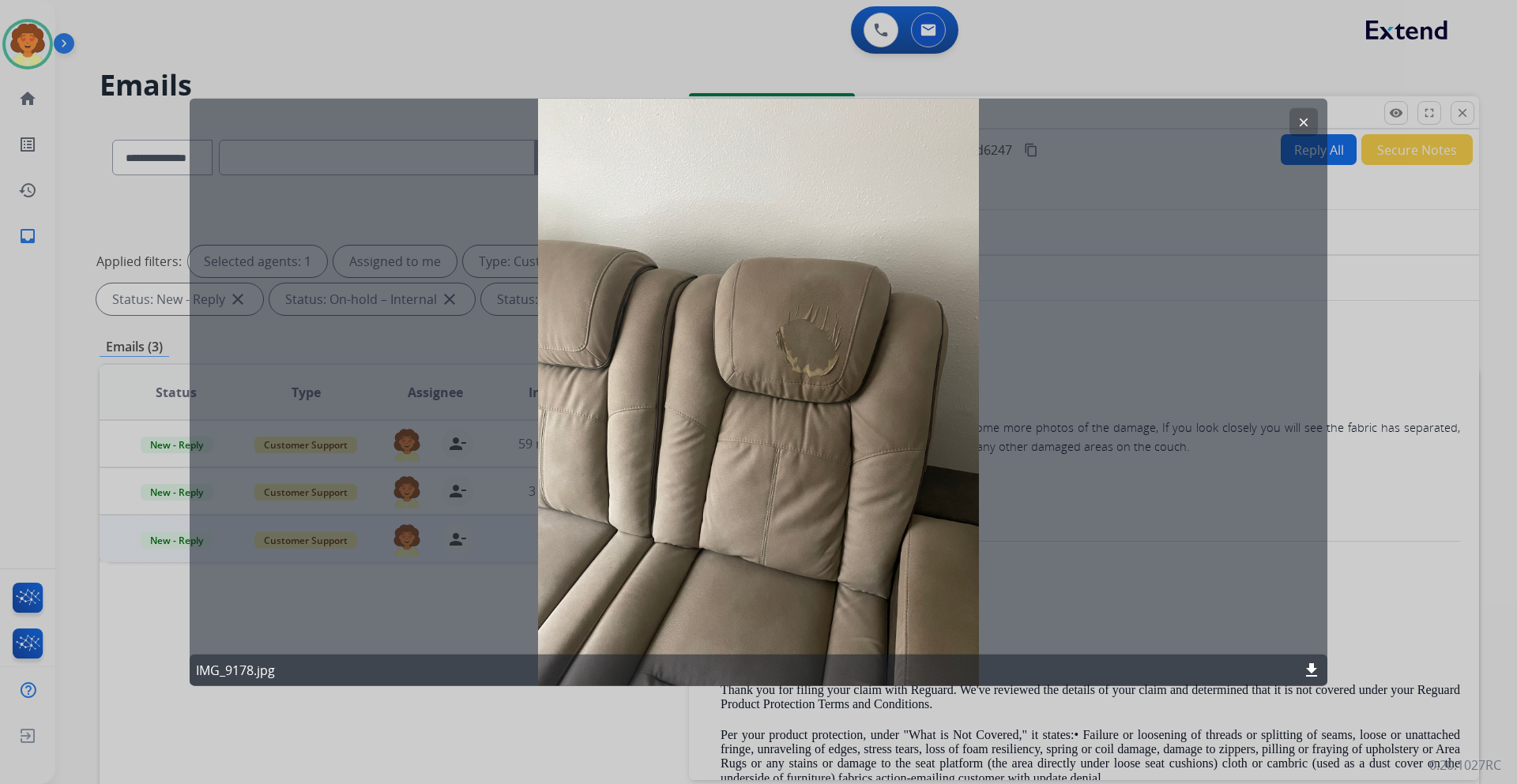
click at [1303, 117] on button "clear" at bounding box center [1302, 121] width 28 height 28
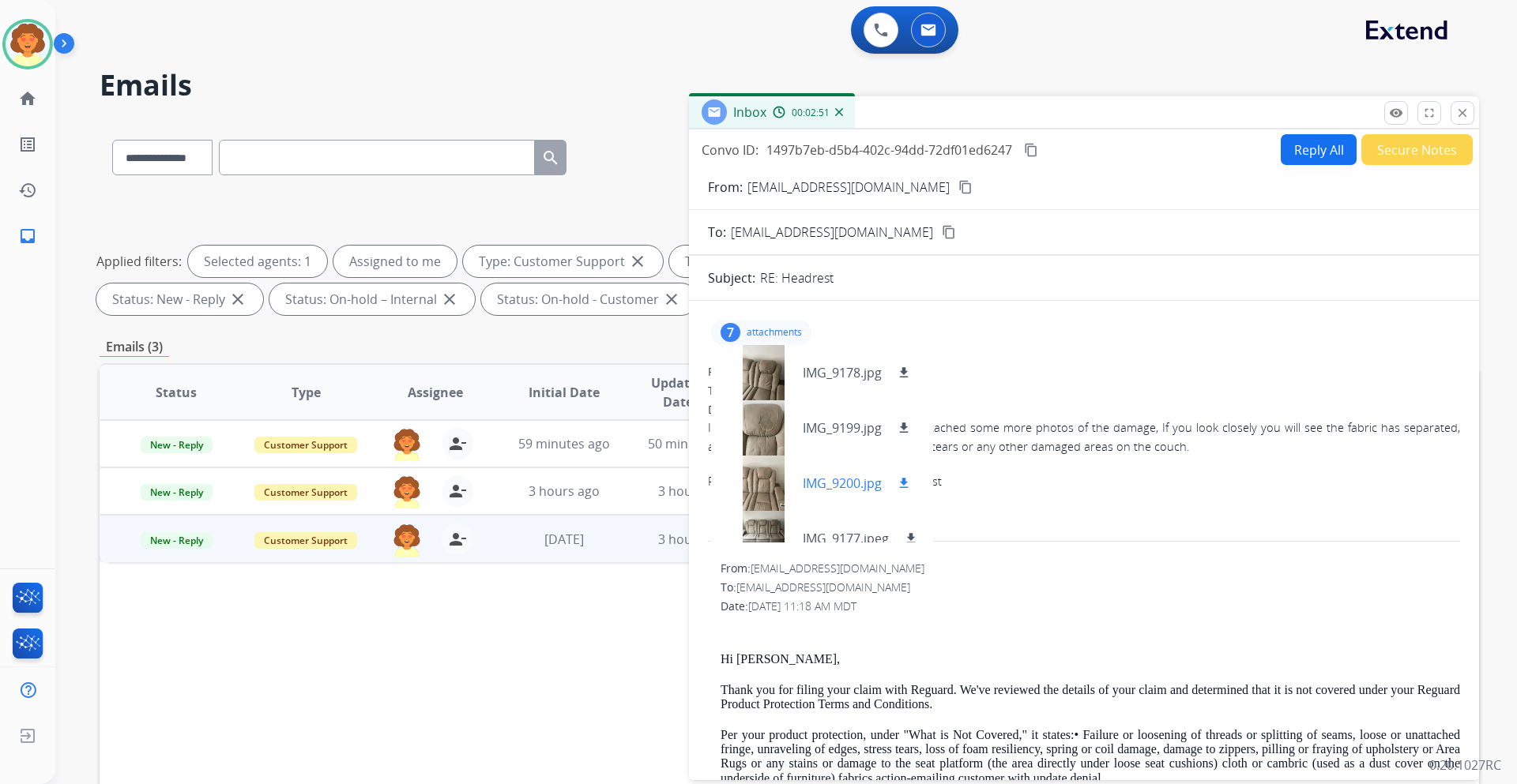
click at [757, 483] on div at bounding box center [763, 482] width 79 height 55
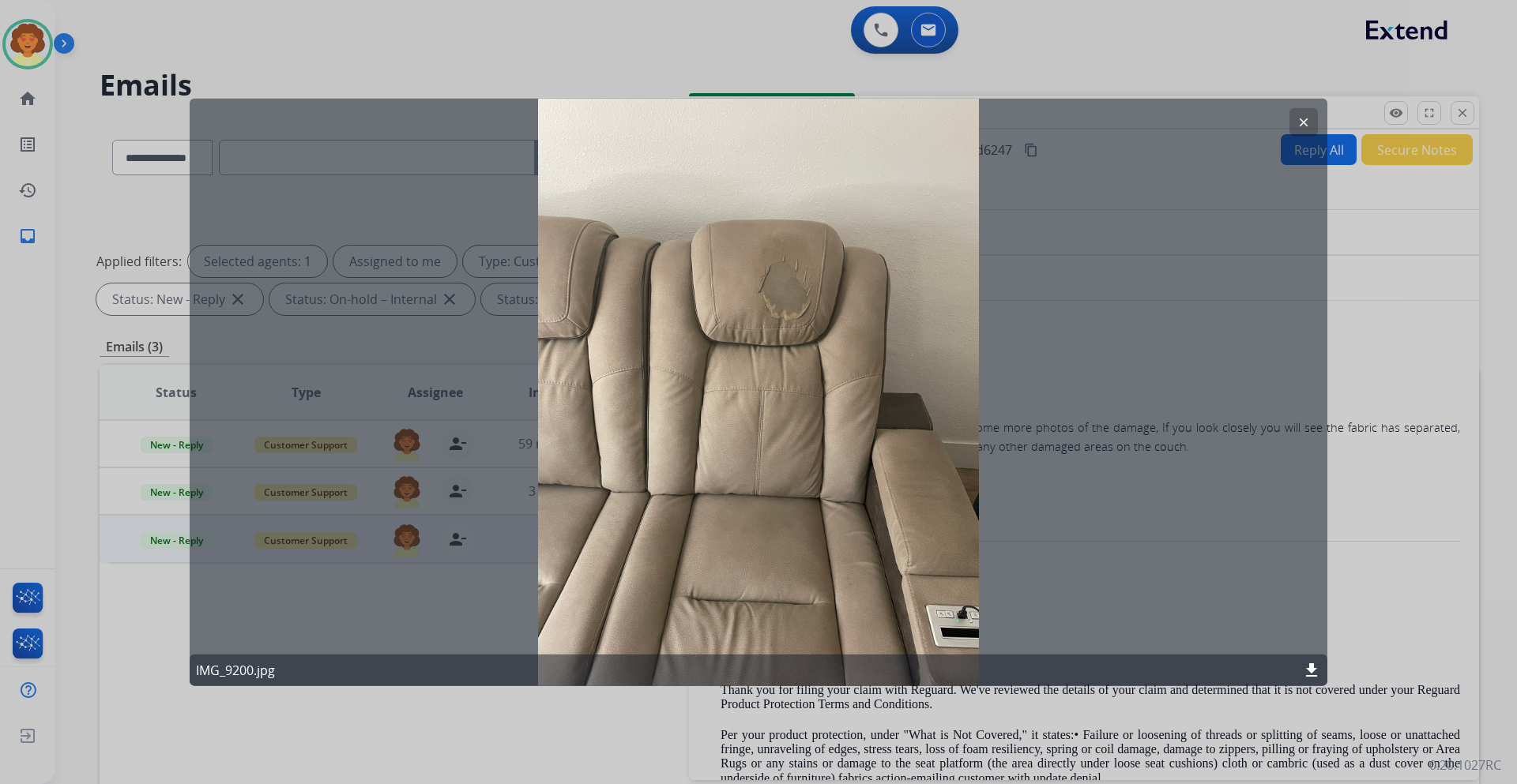
click at [1298, 116] on mat-icon "clear" at bounding box center [1303, 122] width 15 height 15
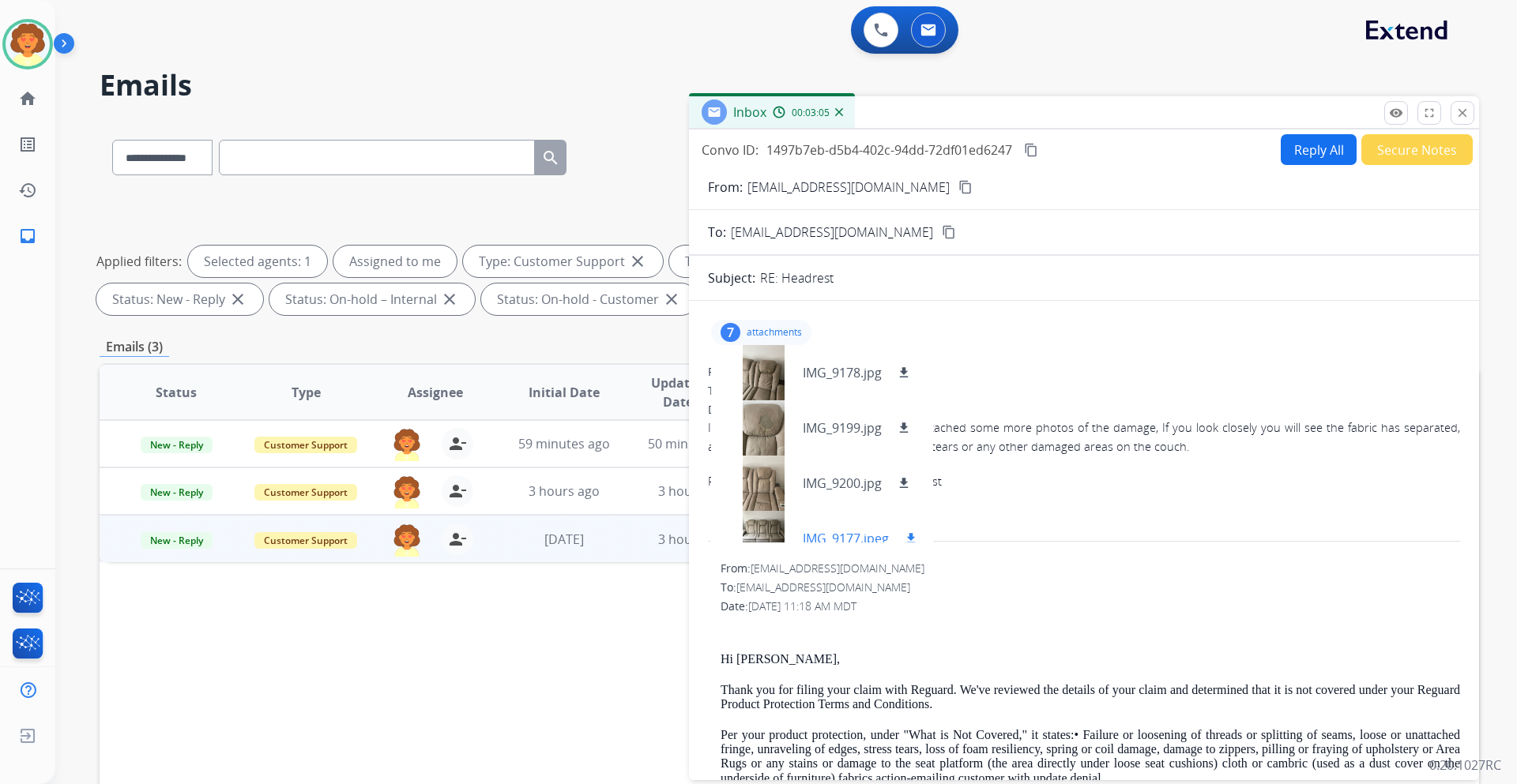
click at [762, 520] on div at bounding box center [763, 538] width 79 height 55
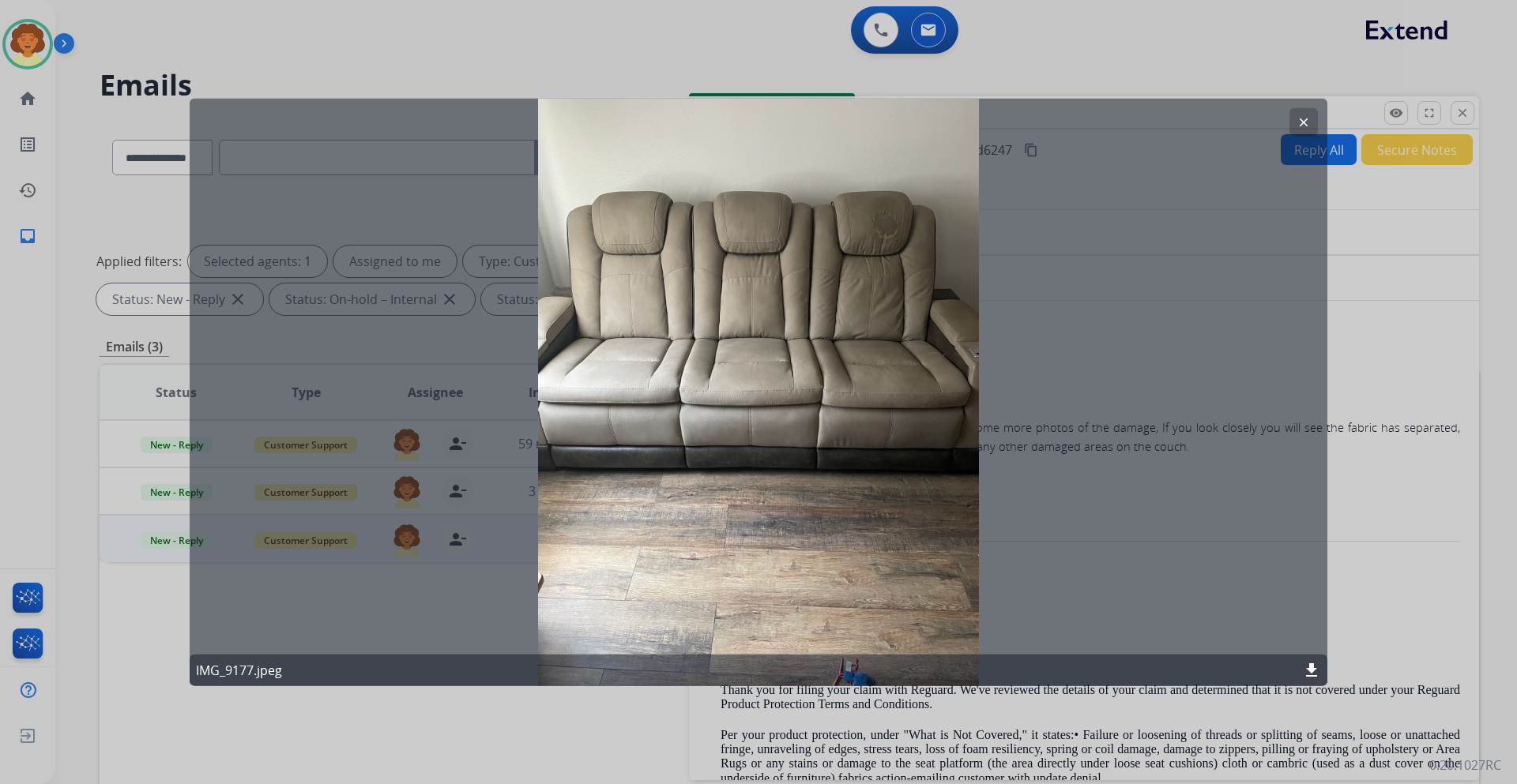
click at [1312, 114] on button "clear" at bounding box center [1302, 121] width 28 height 28
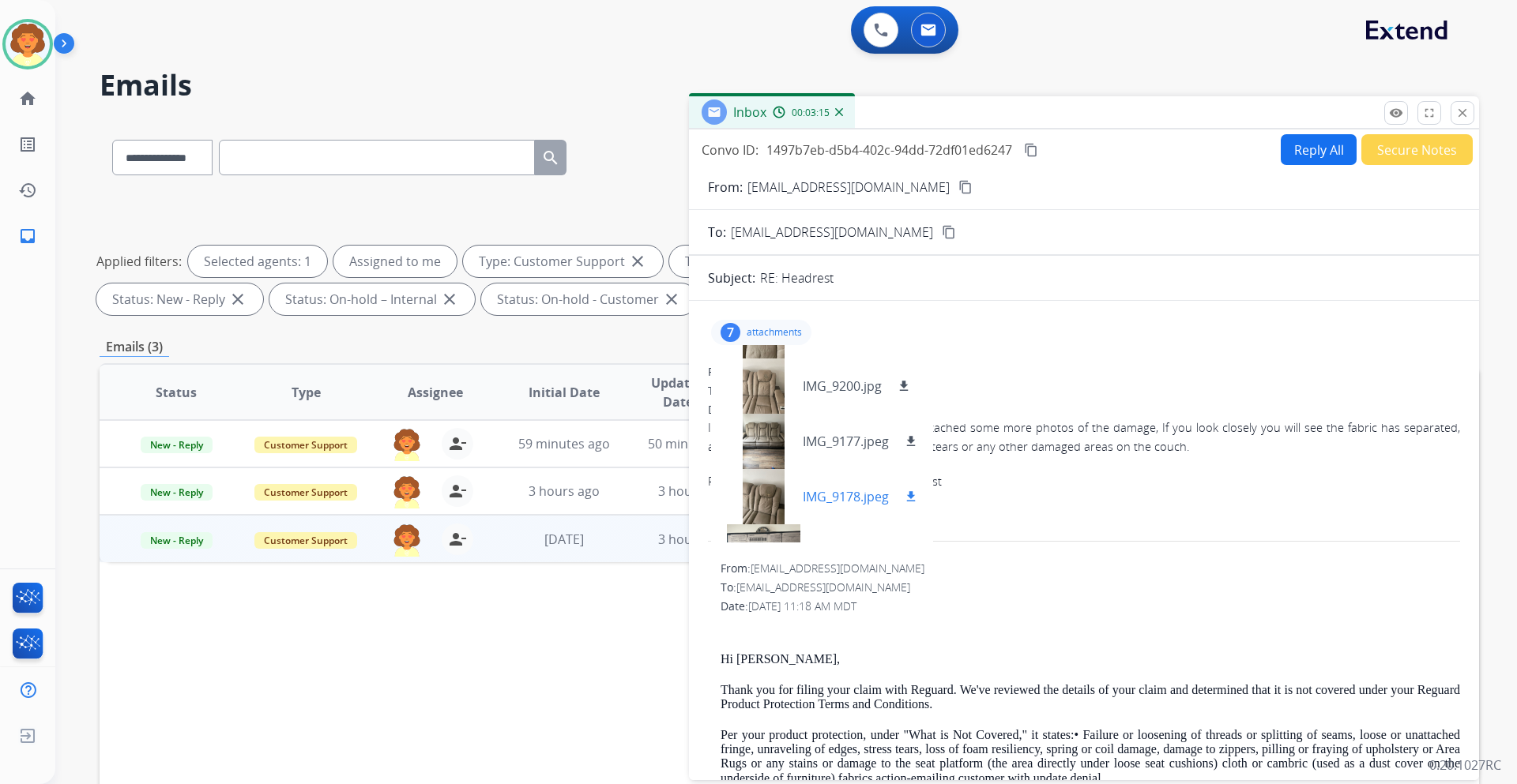
scroll to position [190, 0]
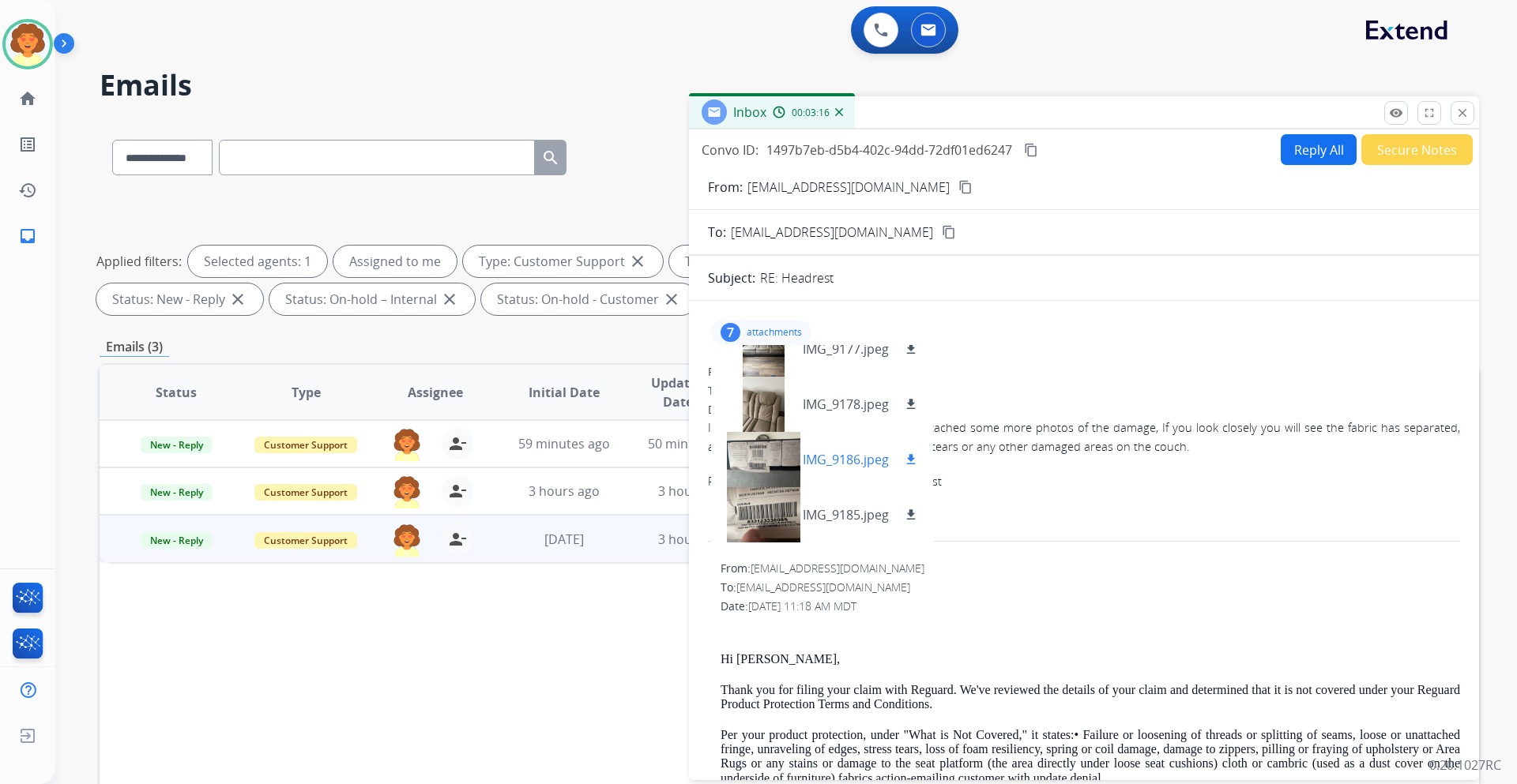
click at [769, 466] on div at bounding box center [763, 459] width 79 height 55
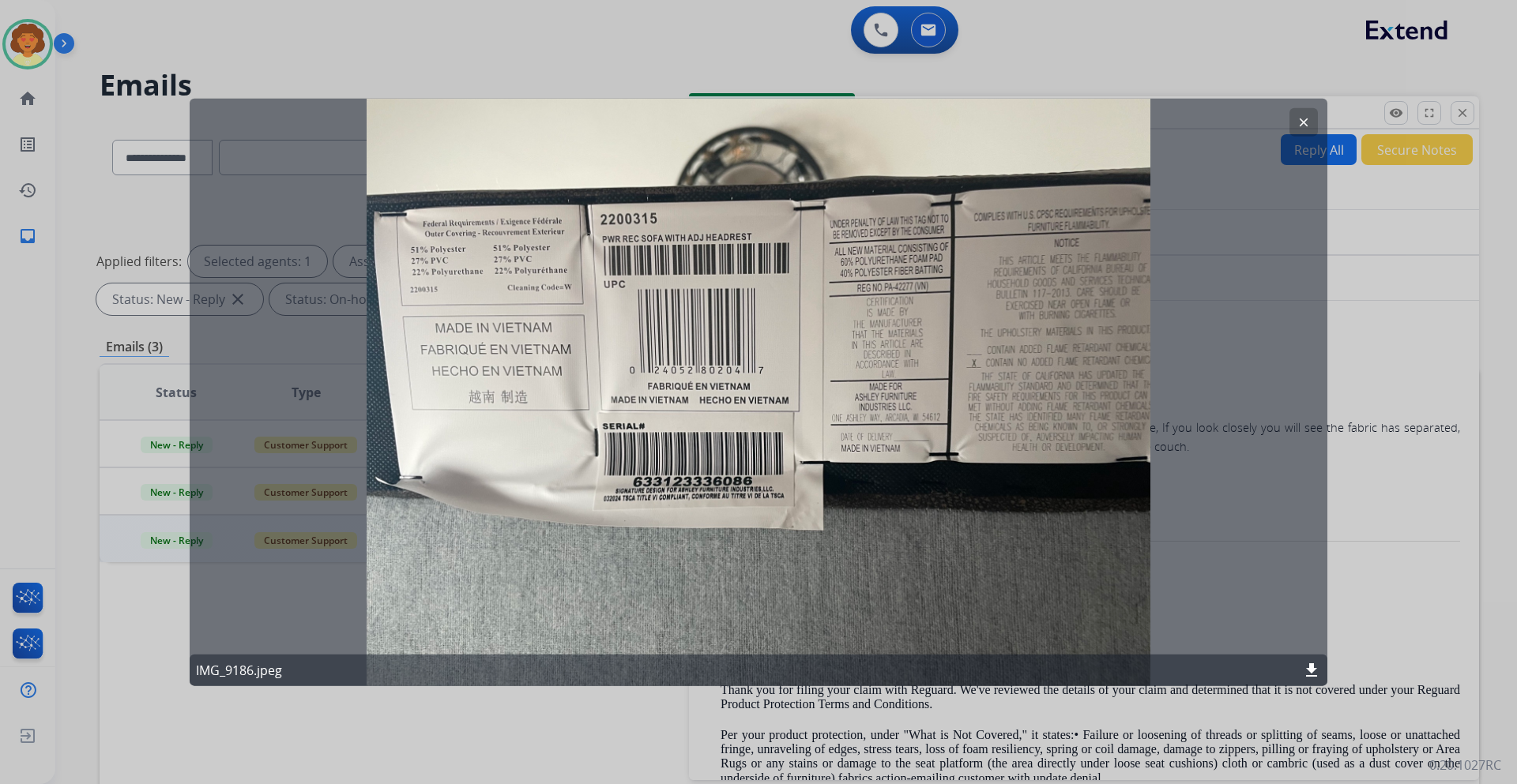
click at [1297, 112] on button "clear" at bounding box center [1302, 121] width 28 height 28
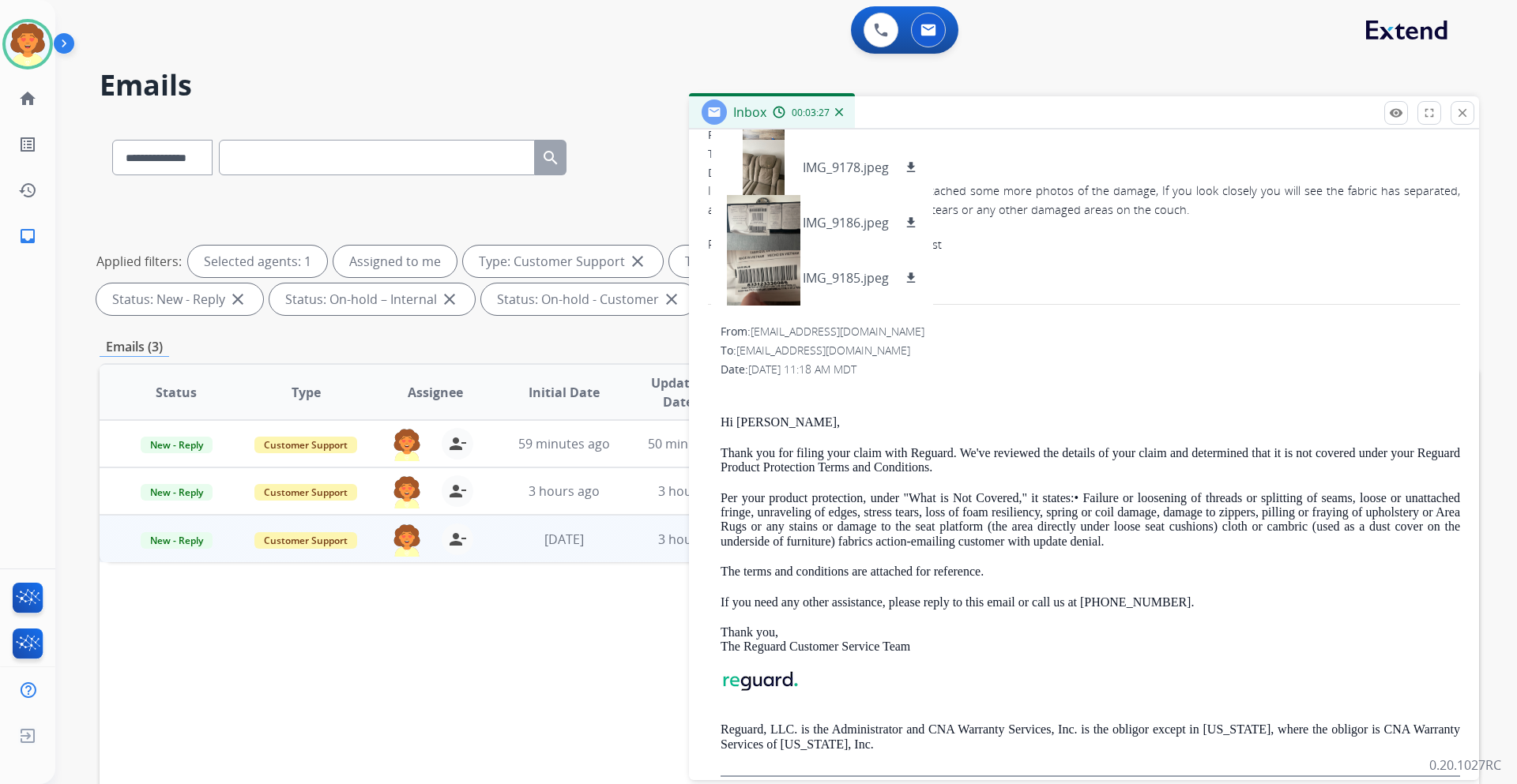
scroll to position [0, 0]
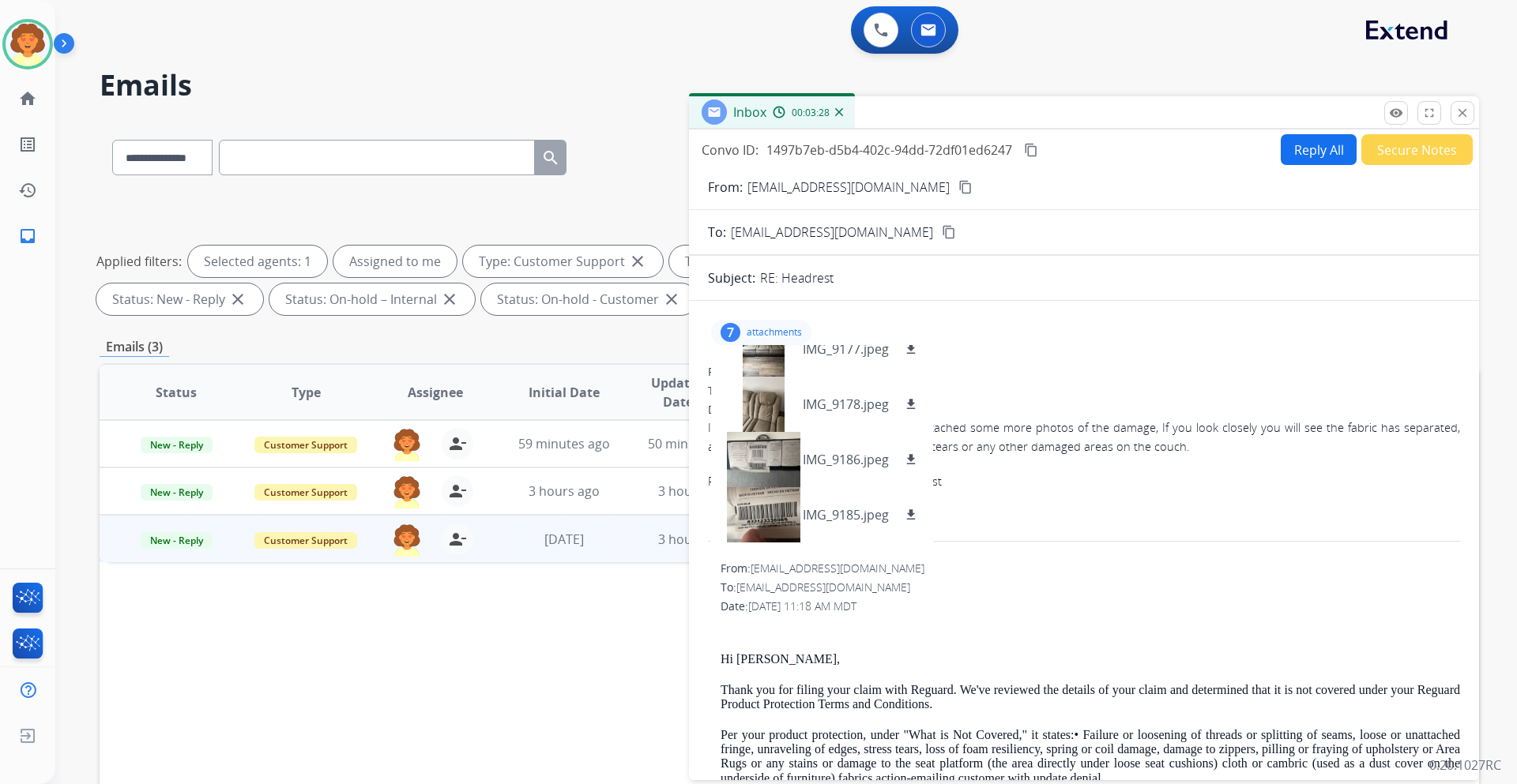
click at [738, 333] on div "7" at bounding box center [731, 332] width 20 height 19
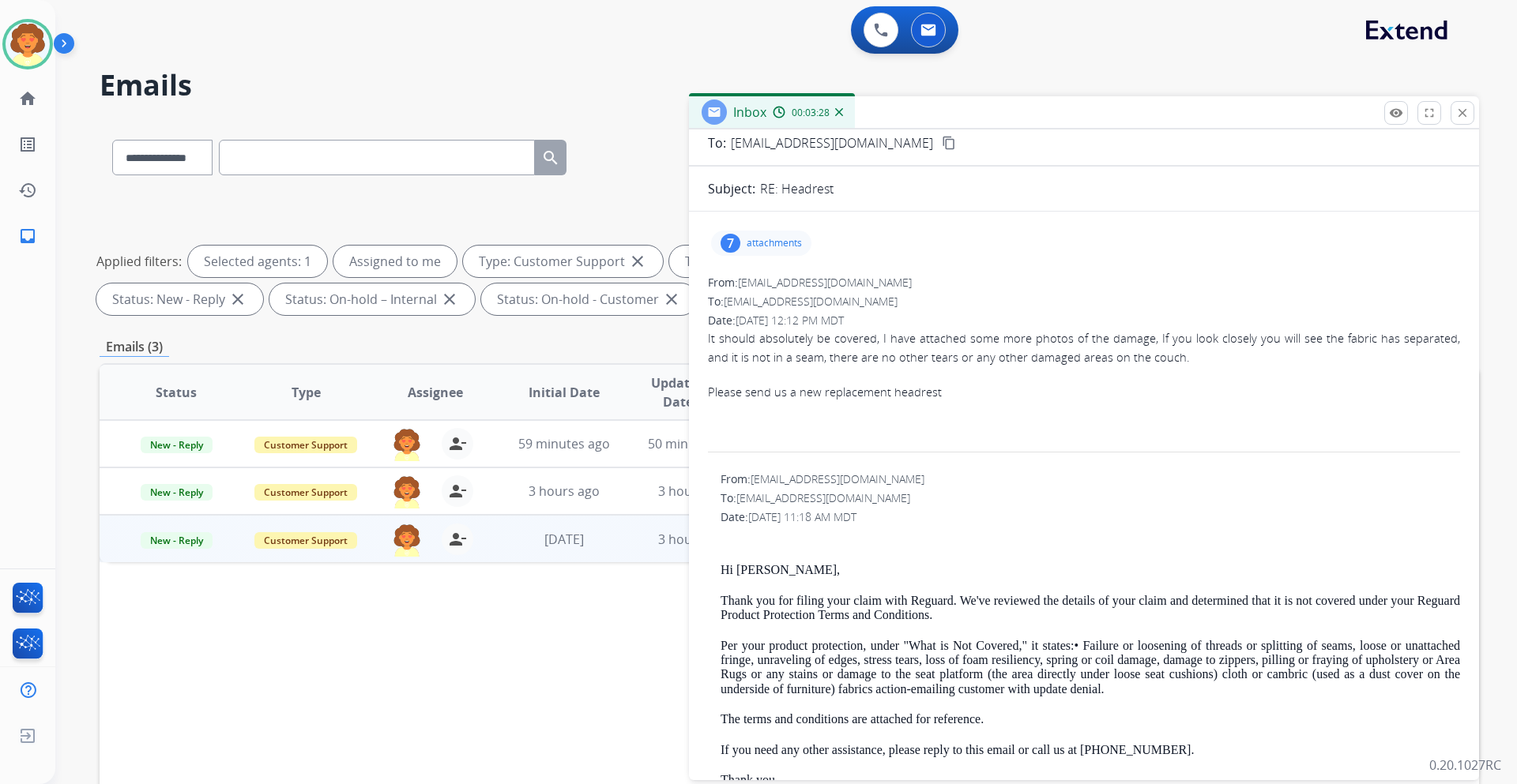
scroll to position [316, 0]
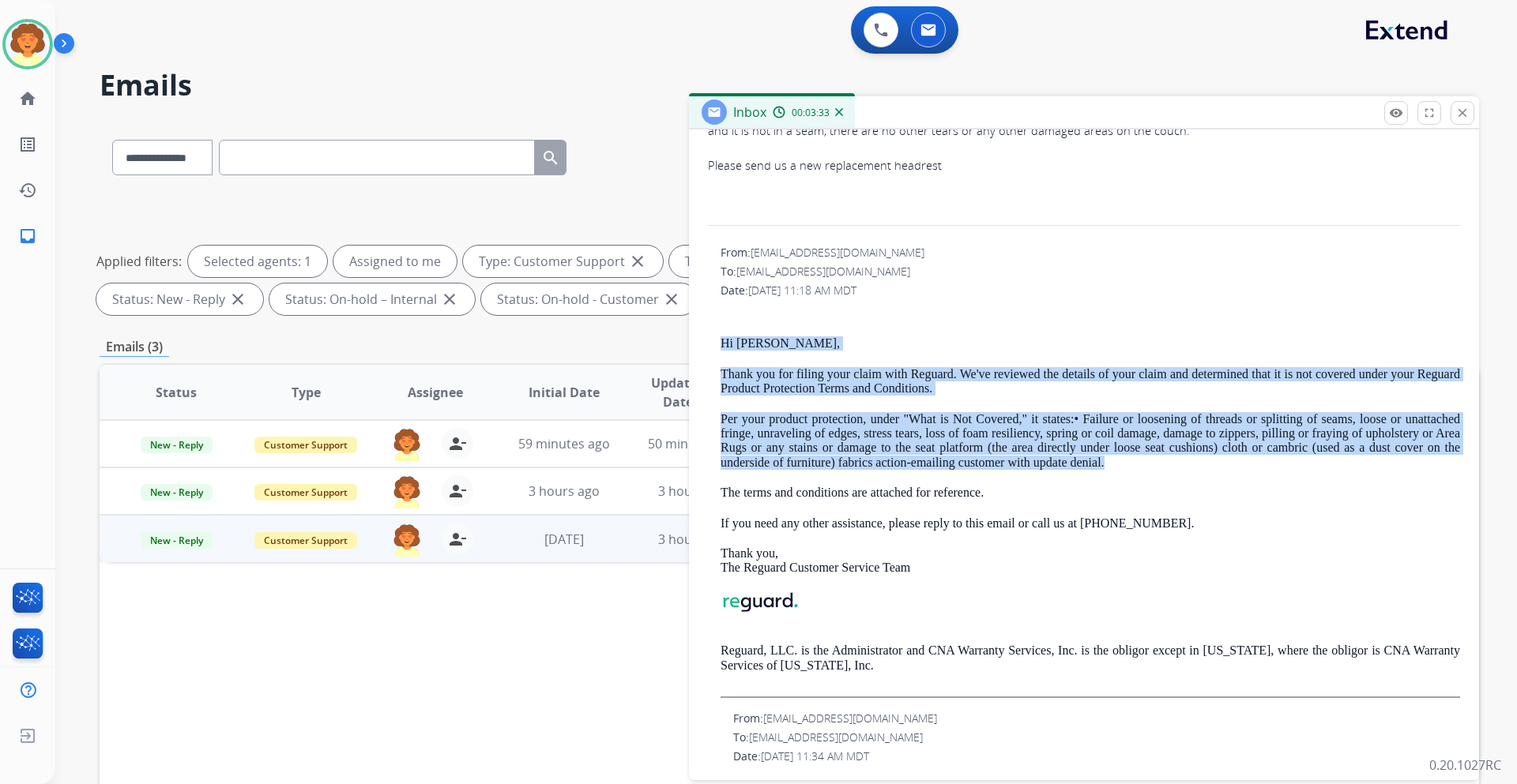
drag, startPoint x: 1133, startPoint y: 466, endPoint x: 710, endPoint y: 350, distance: 438.6
click at [710, 350] on div "From: [EMAIL_ADDRESS][DOMAIN_NAME] To: [EMAIL_ADDRESS][DOMAIN_NAME] Date: [DATE…" at bounding box center [1083, 471] width 752 height 453
copy div "Hi [PERSON_NAME], Thank you for filing your claim with Reguard. We've reviewed …"
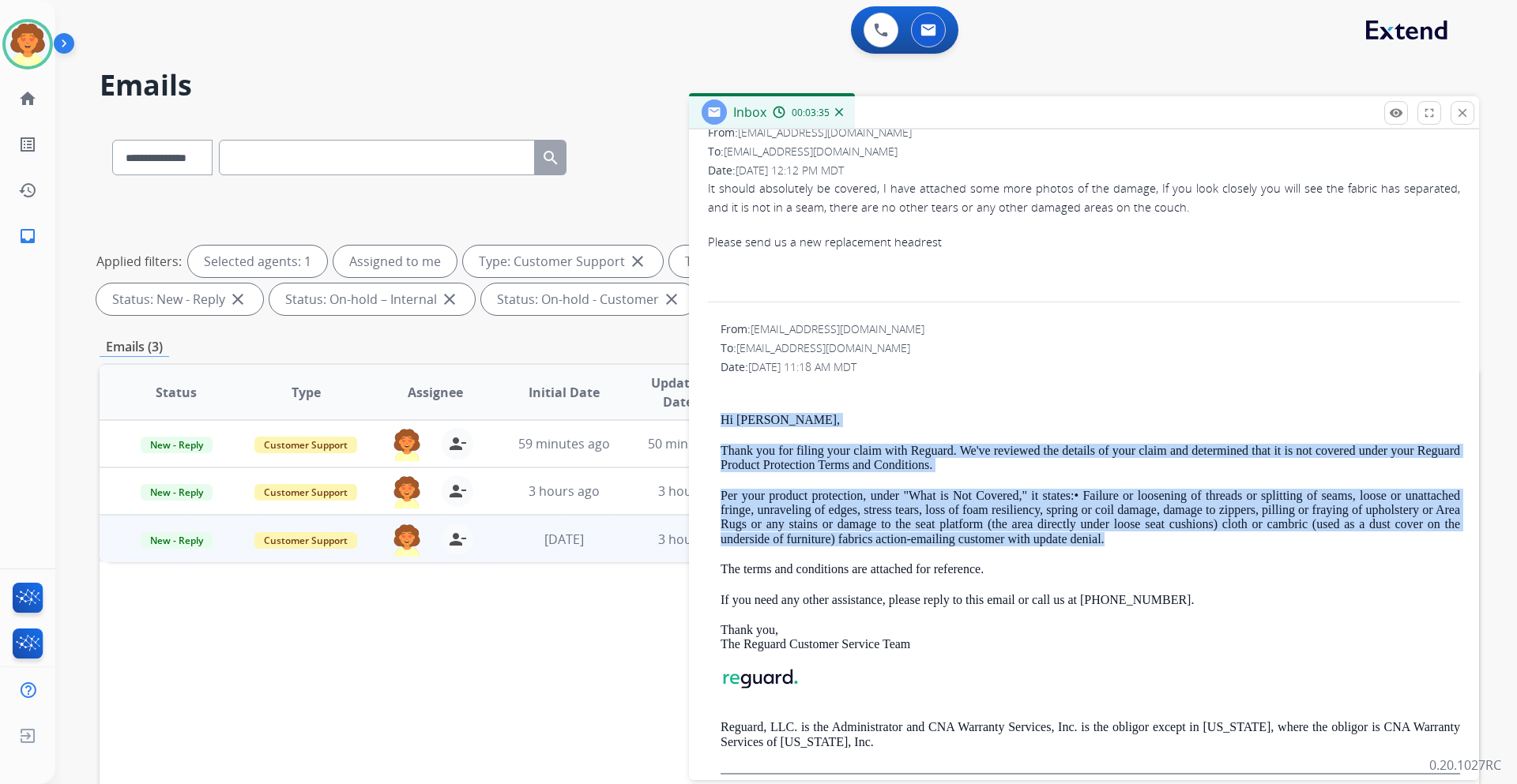
scroll to position [0, 0]
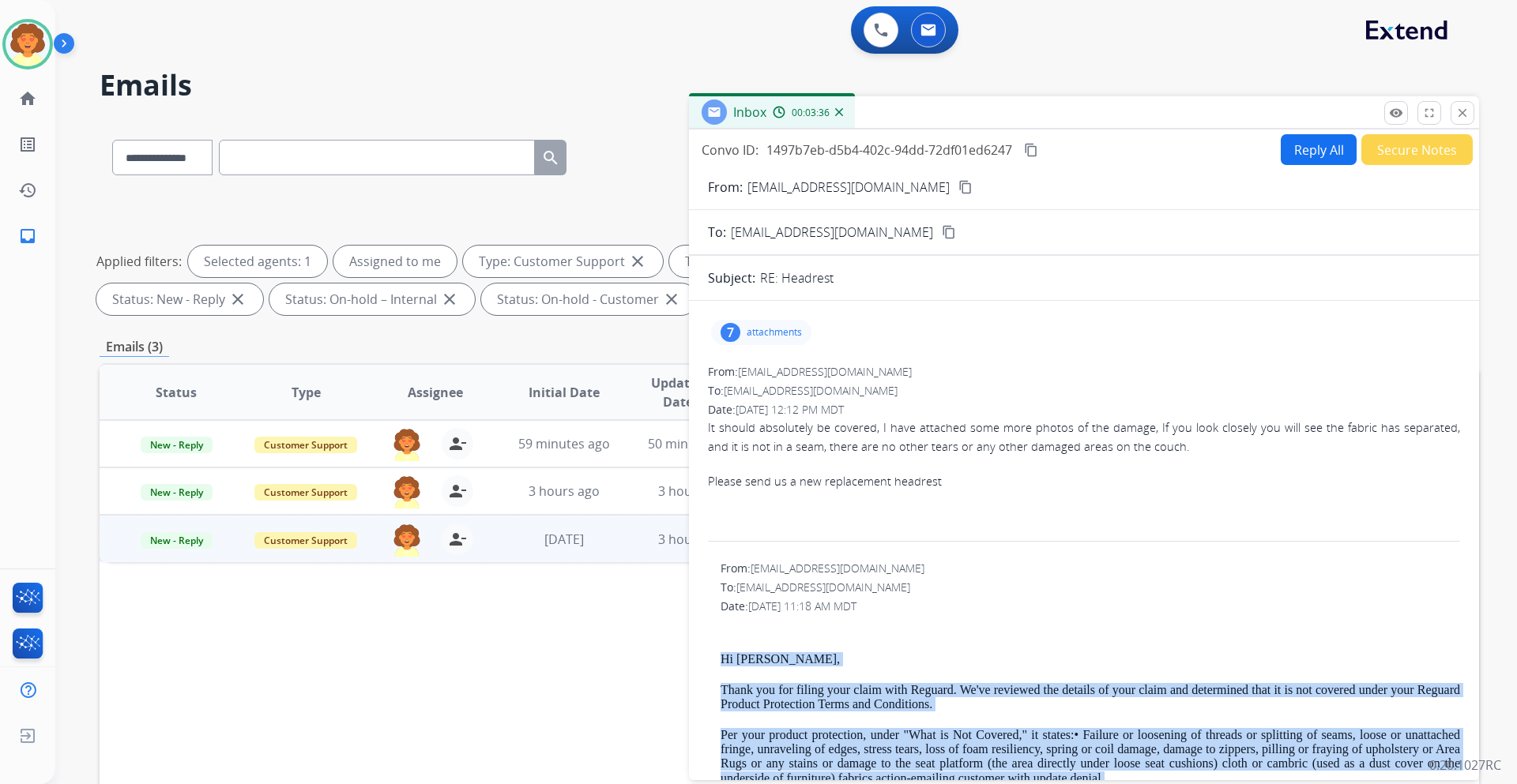
click at [1288, 150] on button "Reply All" at bounding box center [1318, 150] width 75 height 31
select select "**********"
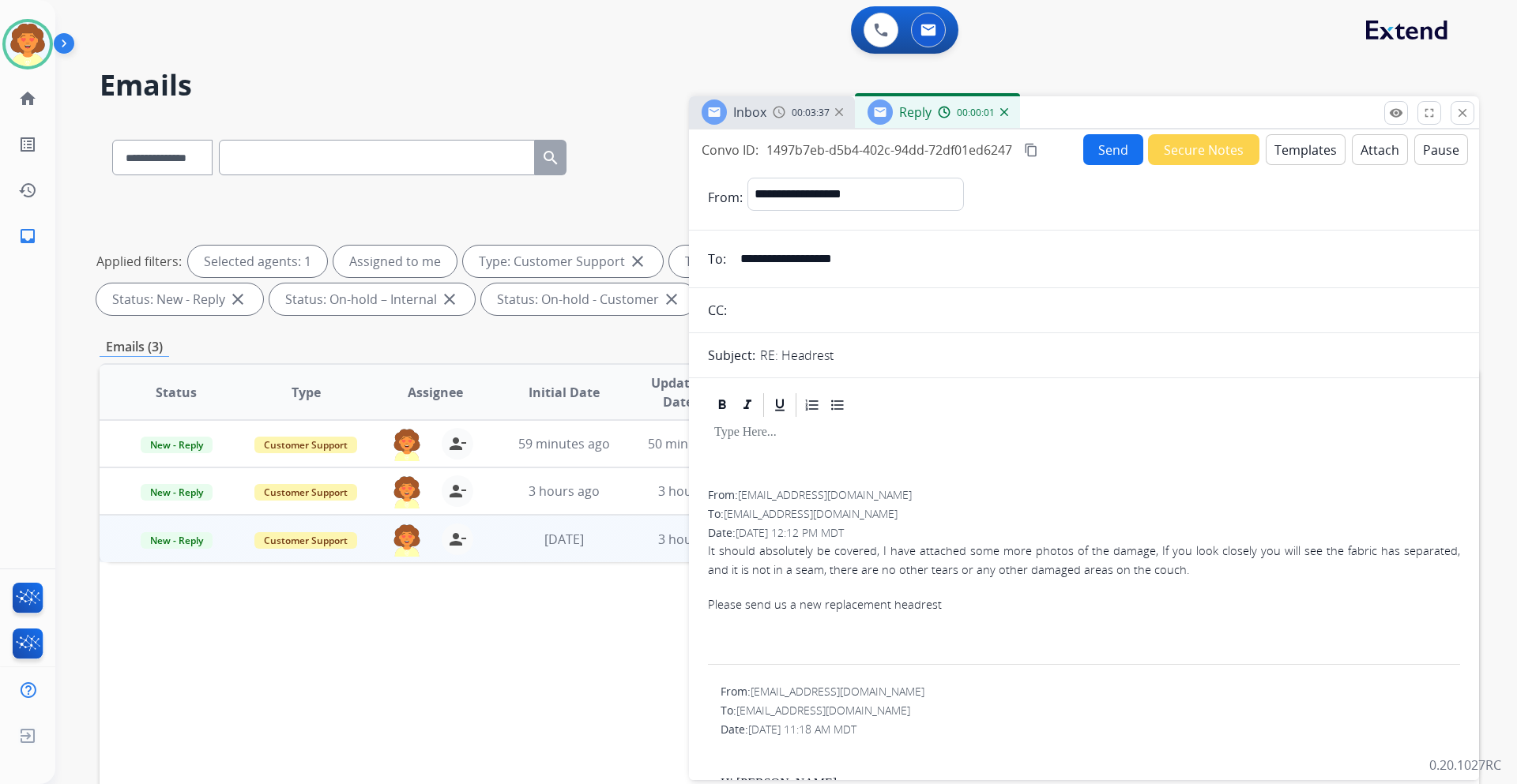
click at [1300, 154] on button "Templates" at bounding box center [1305, 150] width 80 height 31
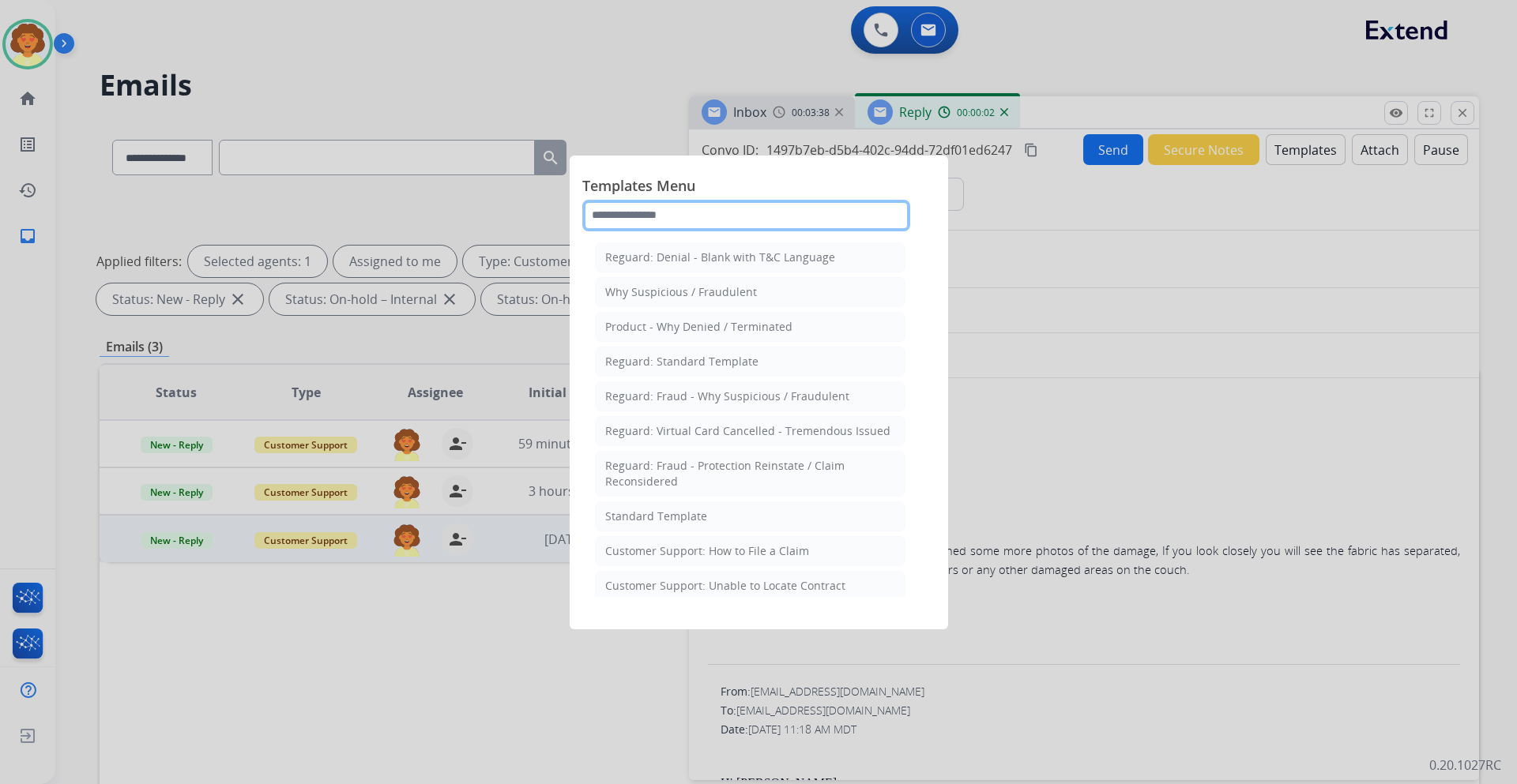
click at [684, 224] on input "text" at bounding box center [745, 215] width 328 height 32
click at [685, 248] on li "Reguard: Denial - Blank with T&C Language" at bounding box center [750, 257] width 311 height 30
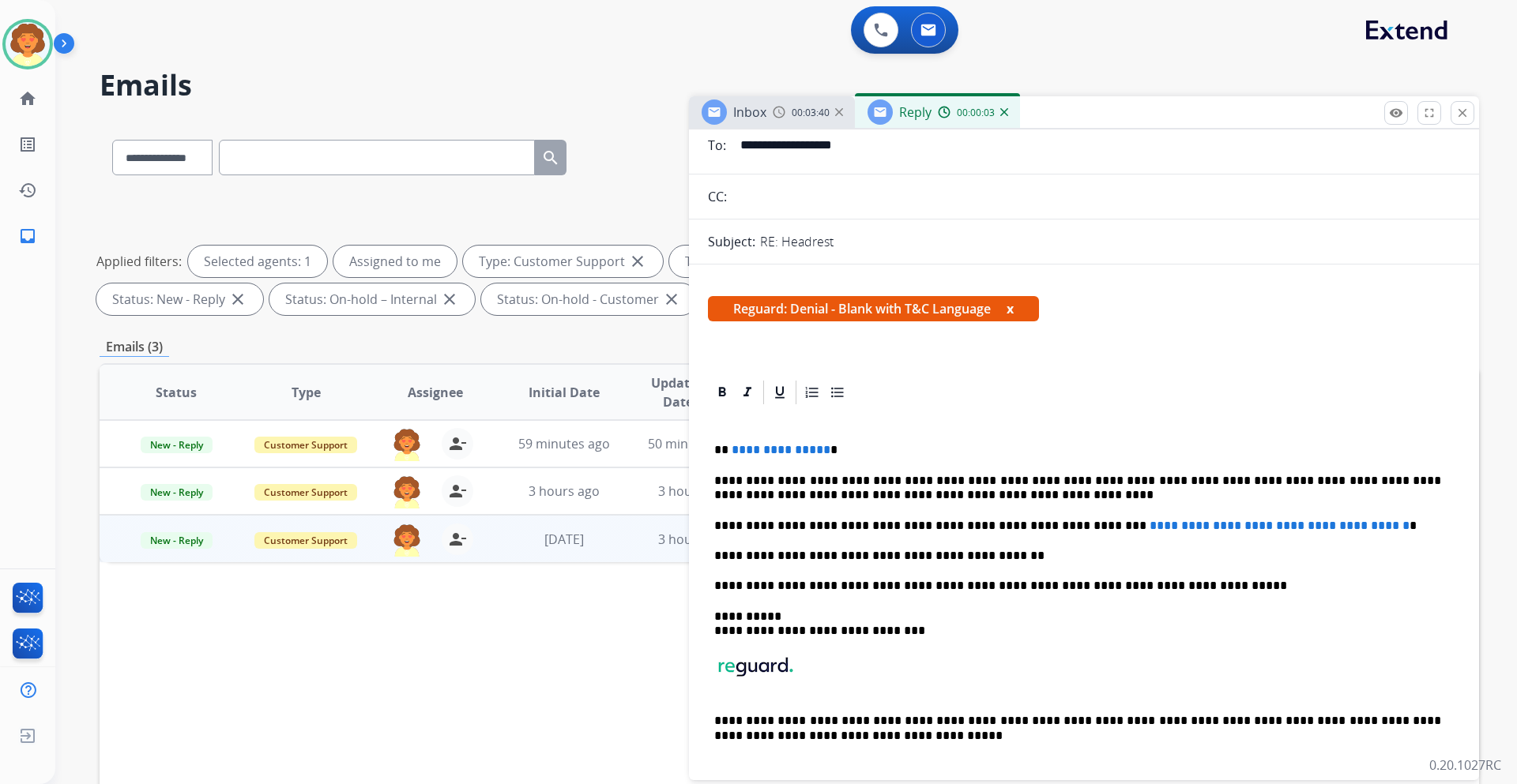
scroll to position [158, 0]
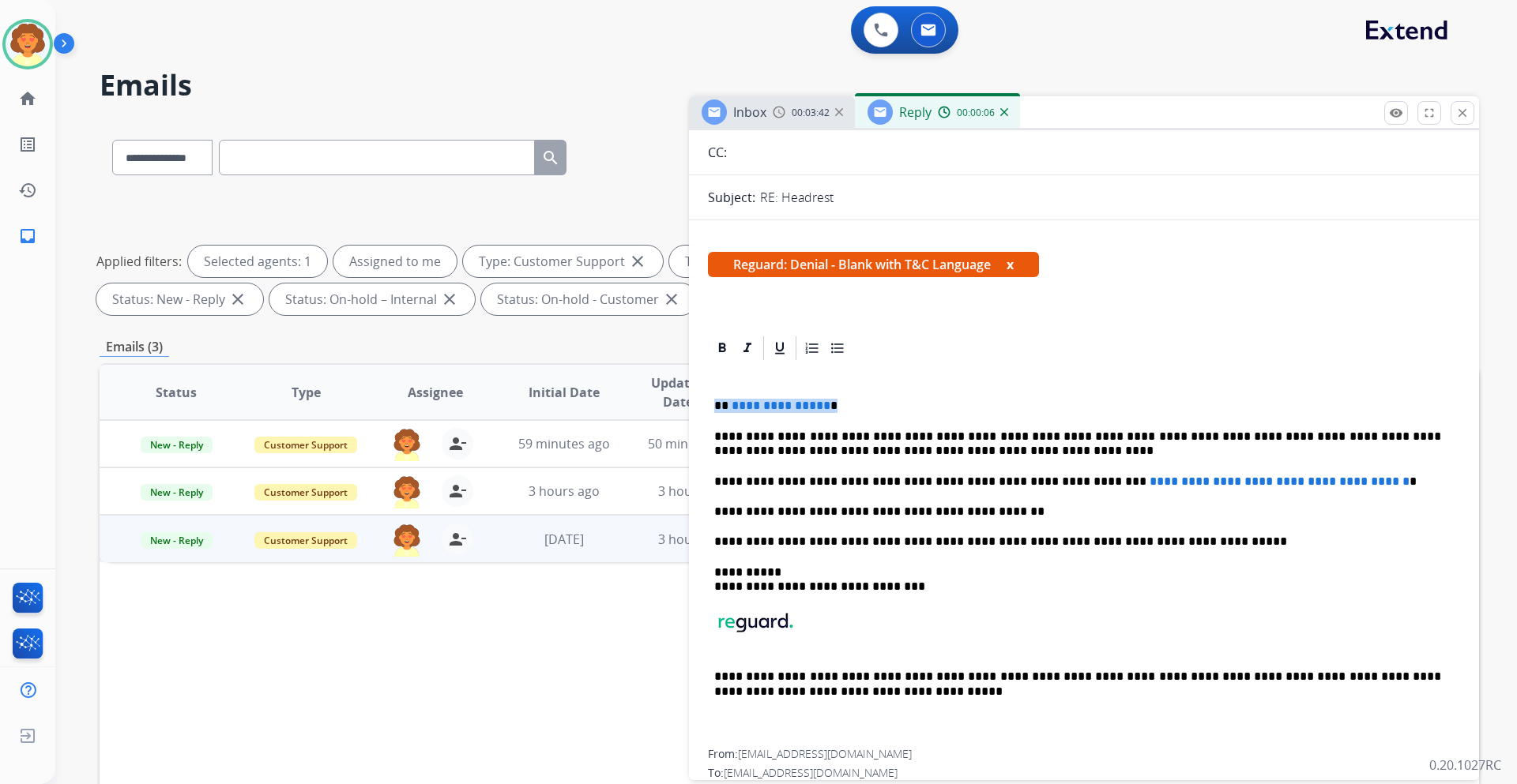
drag, startPoint x: 847, startPoint y: 408, endPoint x: 704, endPoint y: 409, distance: 143.0
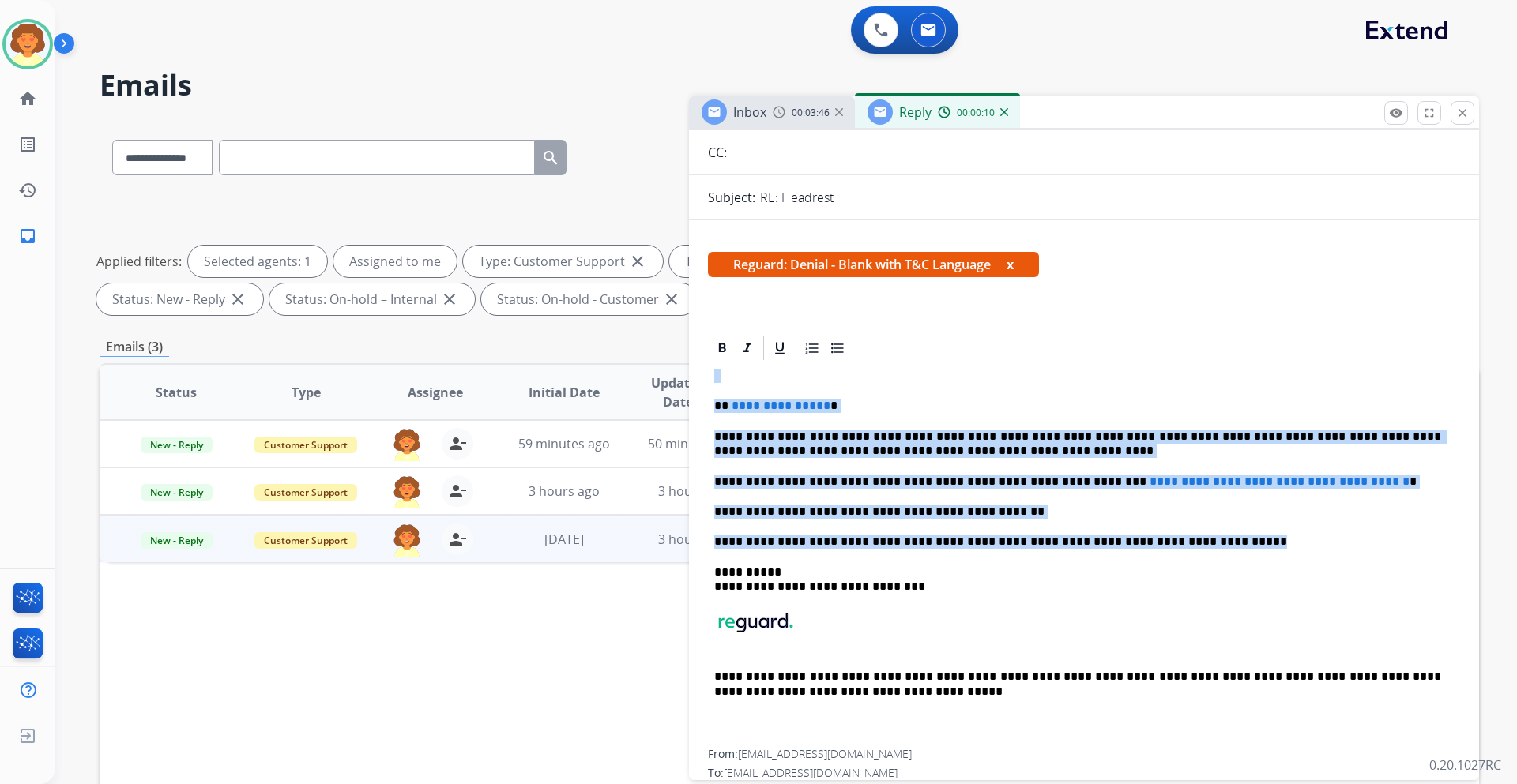
drag, startPoint x: 1099, startPoint y: 528, endPoint x: 673, endPoint y: 382, distance: 450.3
click at [673, 382] on div "**********" at bounding box center [788, 547] width 1379 height 854
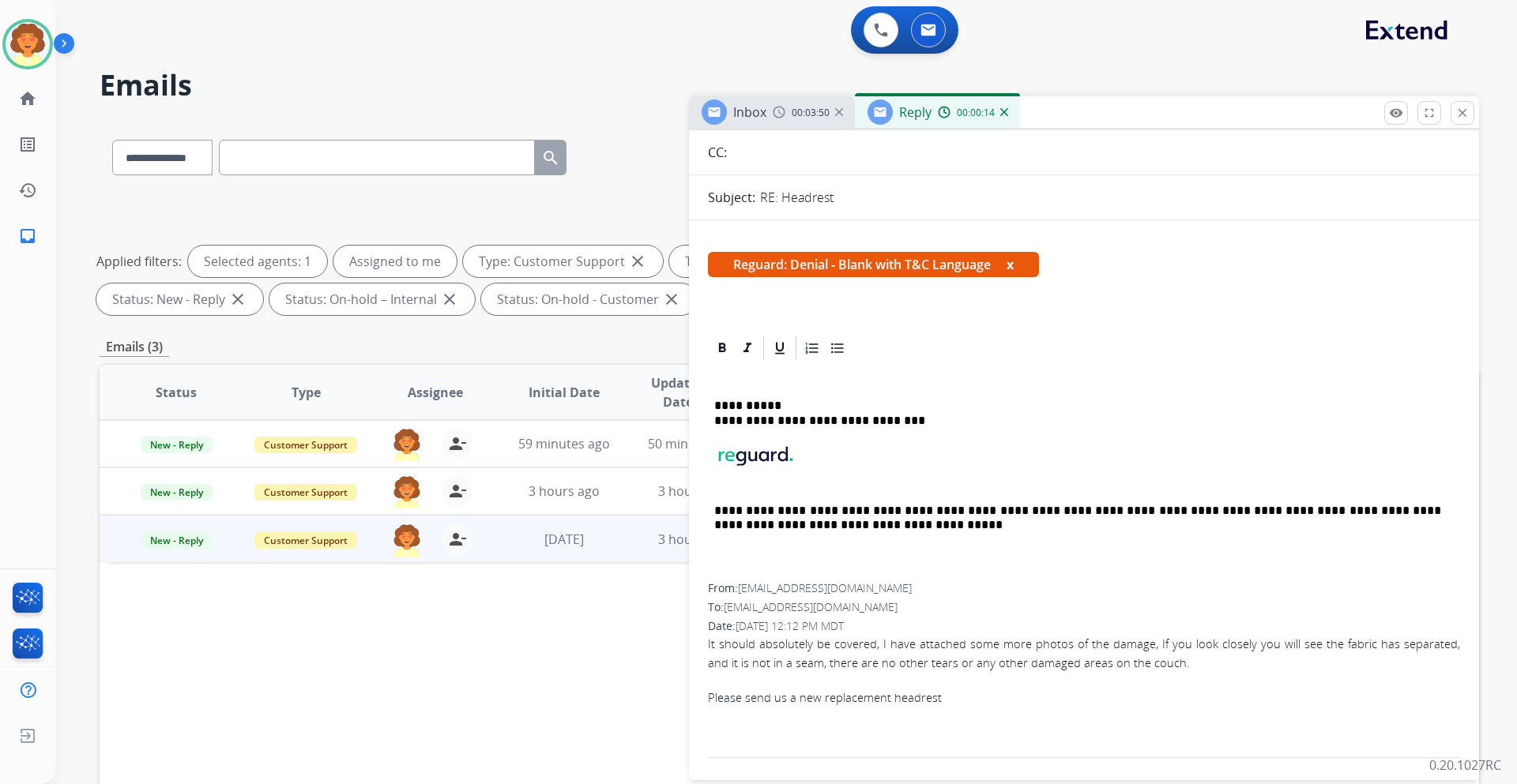
drag, startPoint x: 744, startPoint y: 383, endPoint x: 727, endPoint y: 382, distance: 17.0
click at [727, 382] on p at bounding box center [1078, 376] width 727 height 15
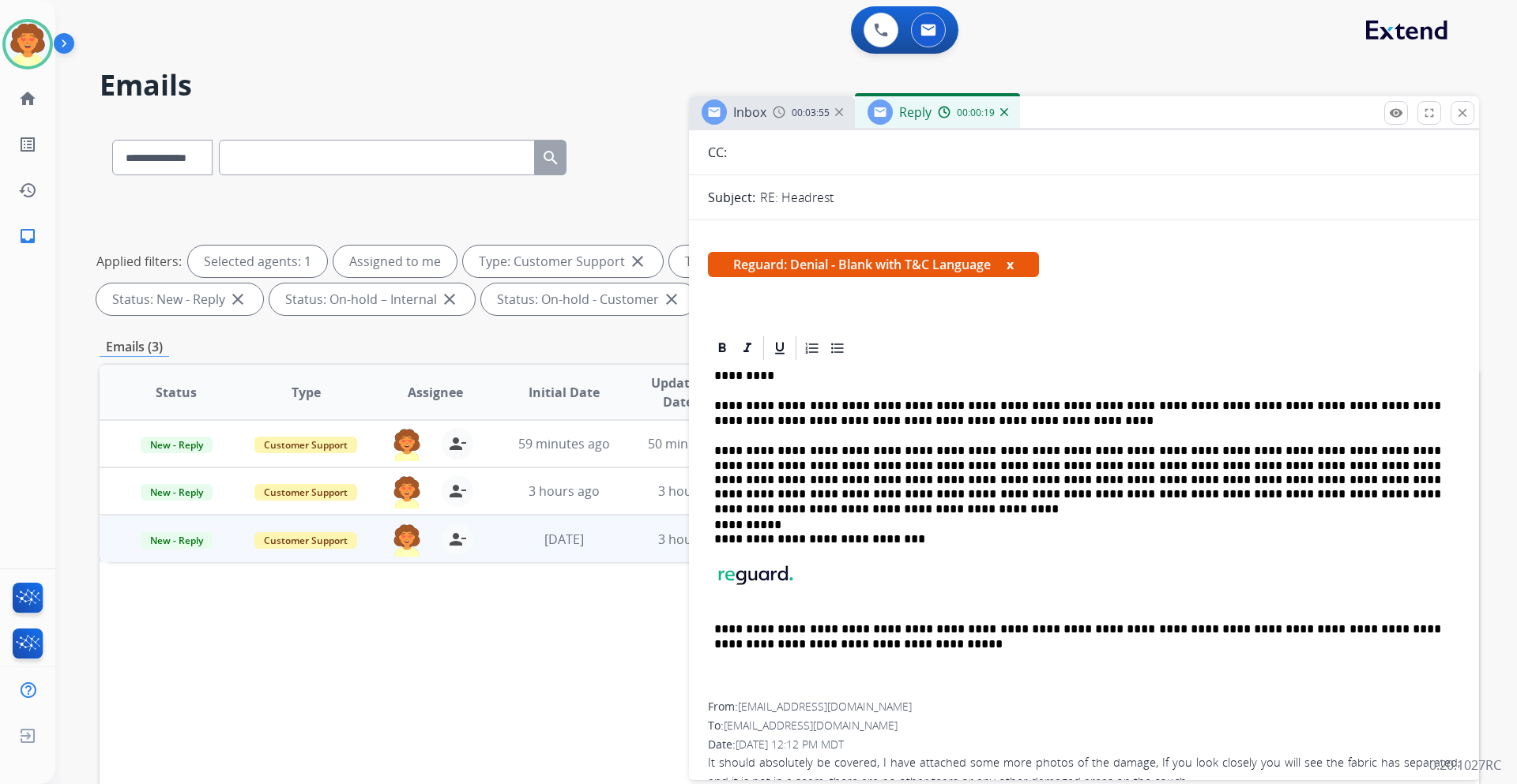
click at [1042, 579] on p at bounding box center [1083, 585] width 739 height 45
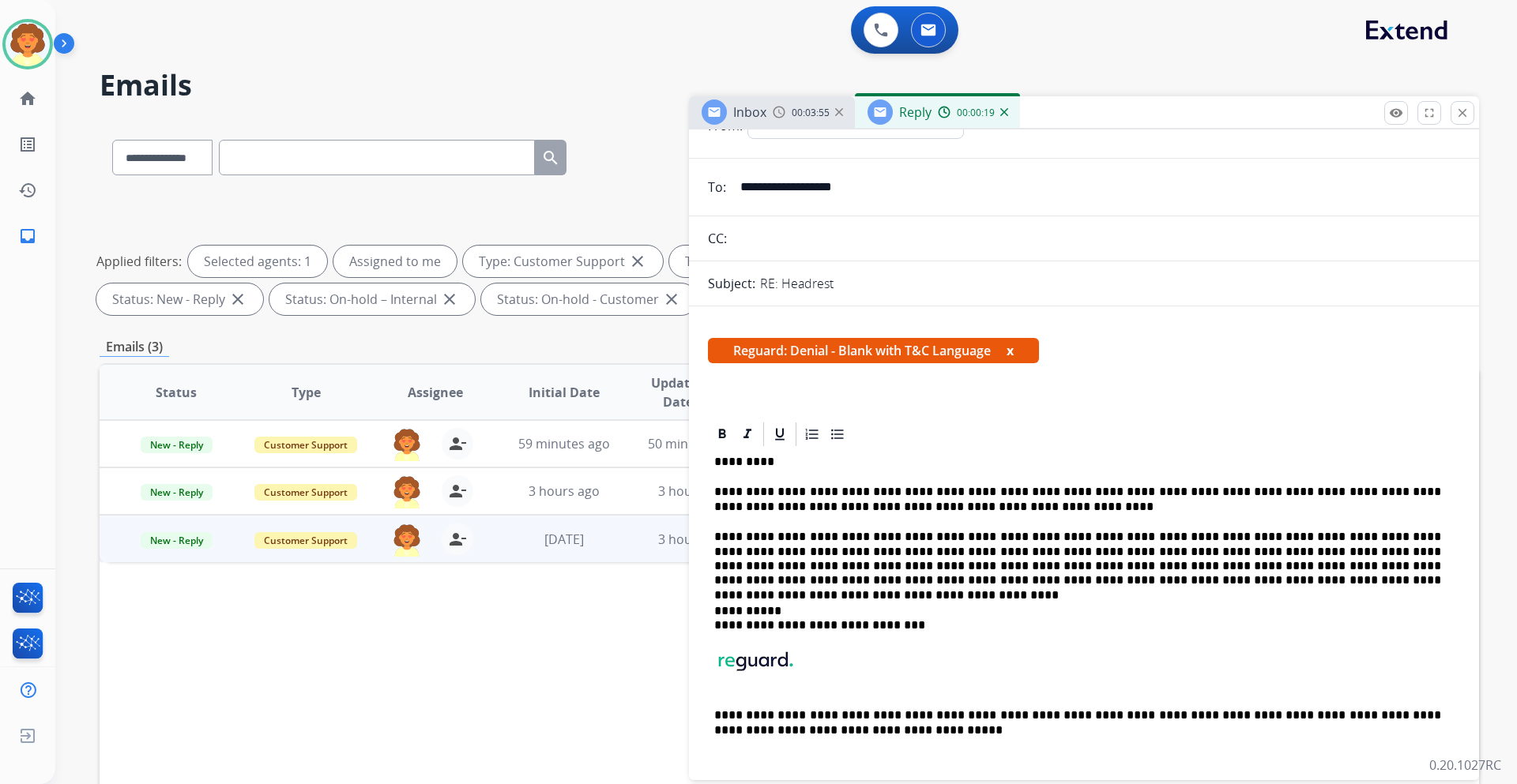
scroll to position [0, 0]
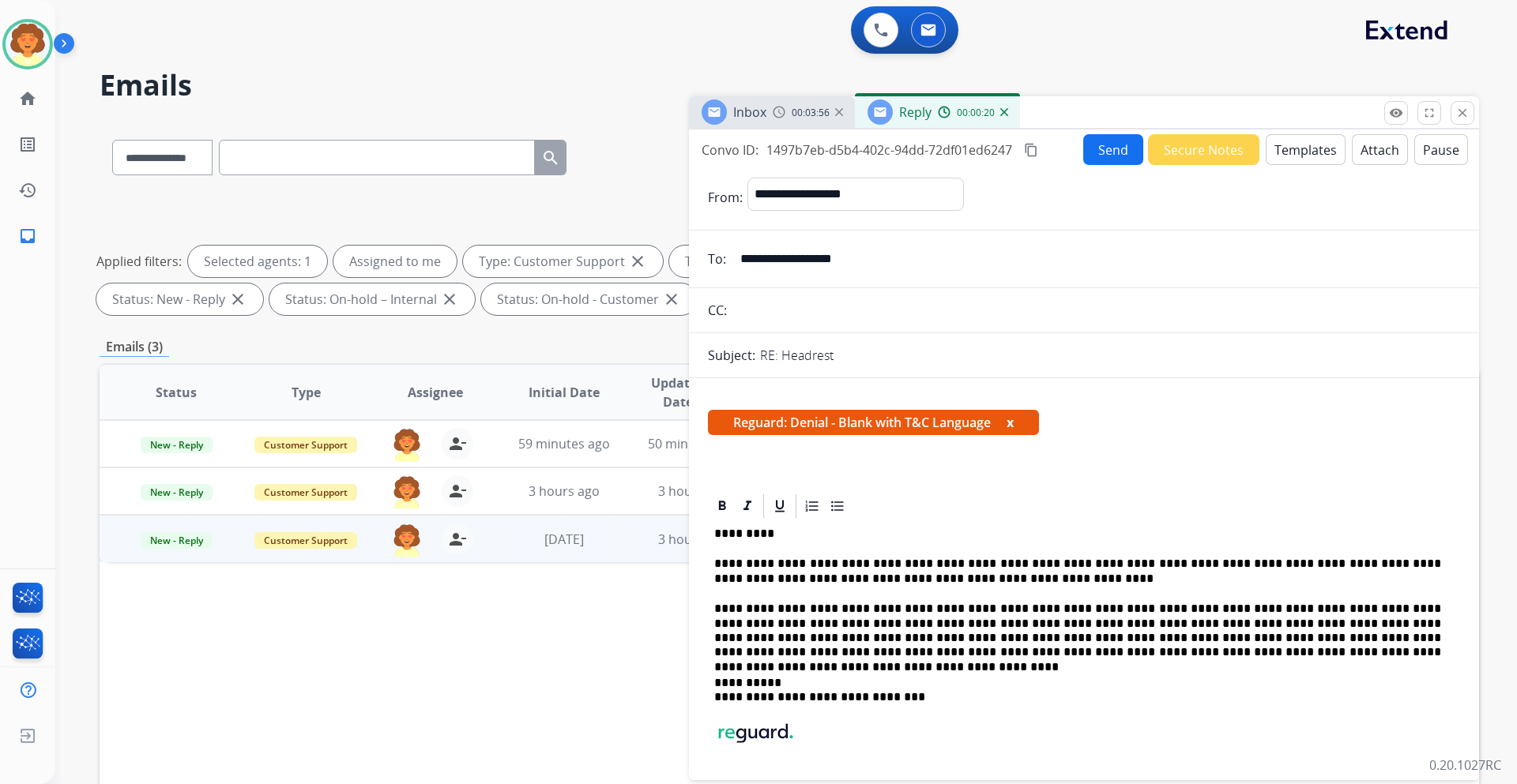
click at [1112, 158] on button "Send" at bounding box center [1113, 150] width 60 height 31
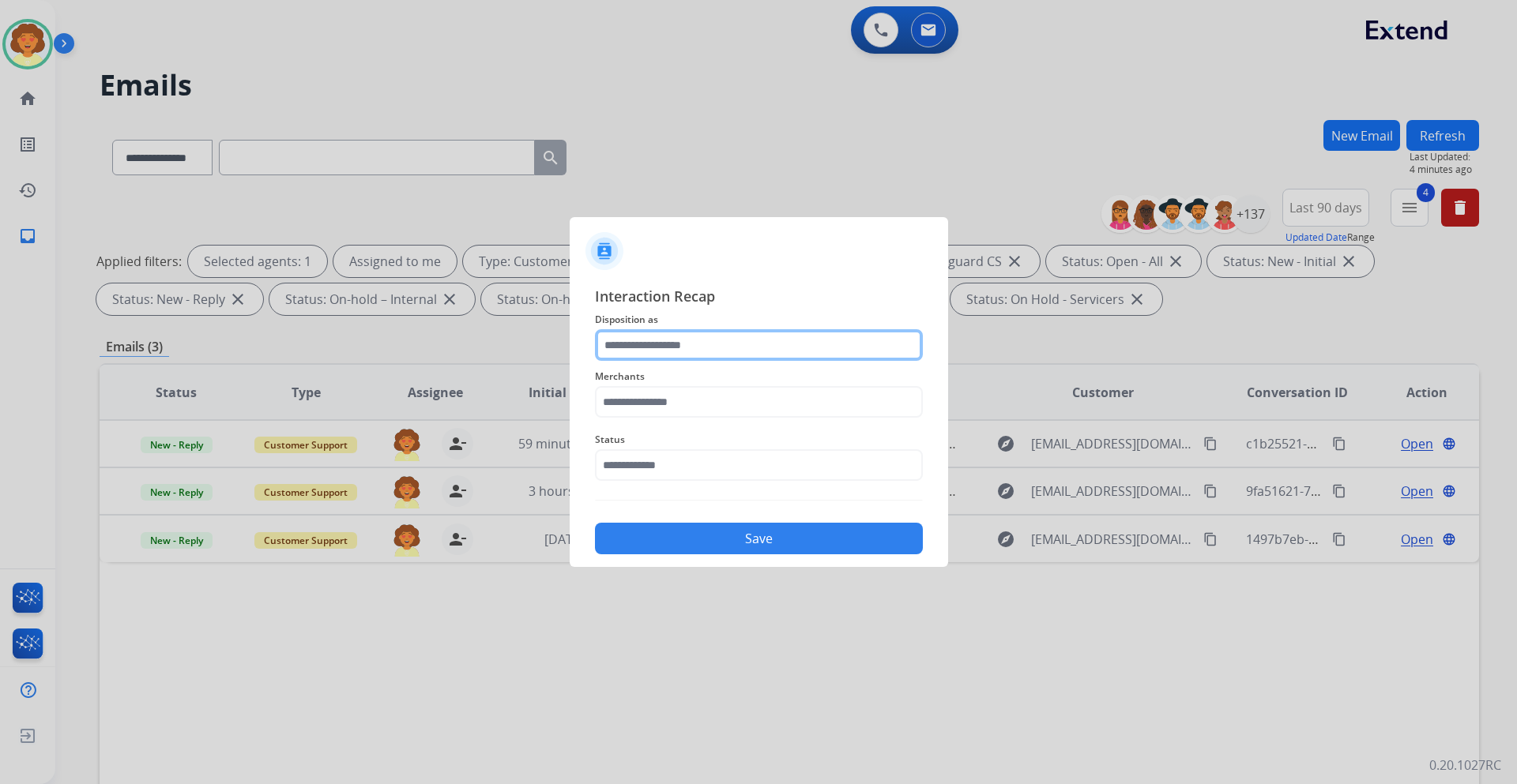
click at [648, 351] on input "text" at bounding box center [758, 344] width 328 height 32
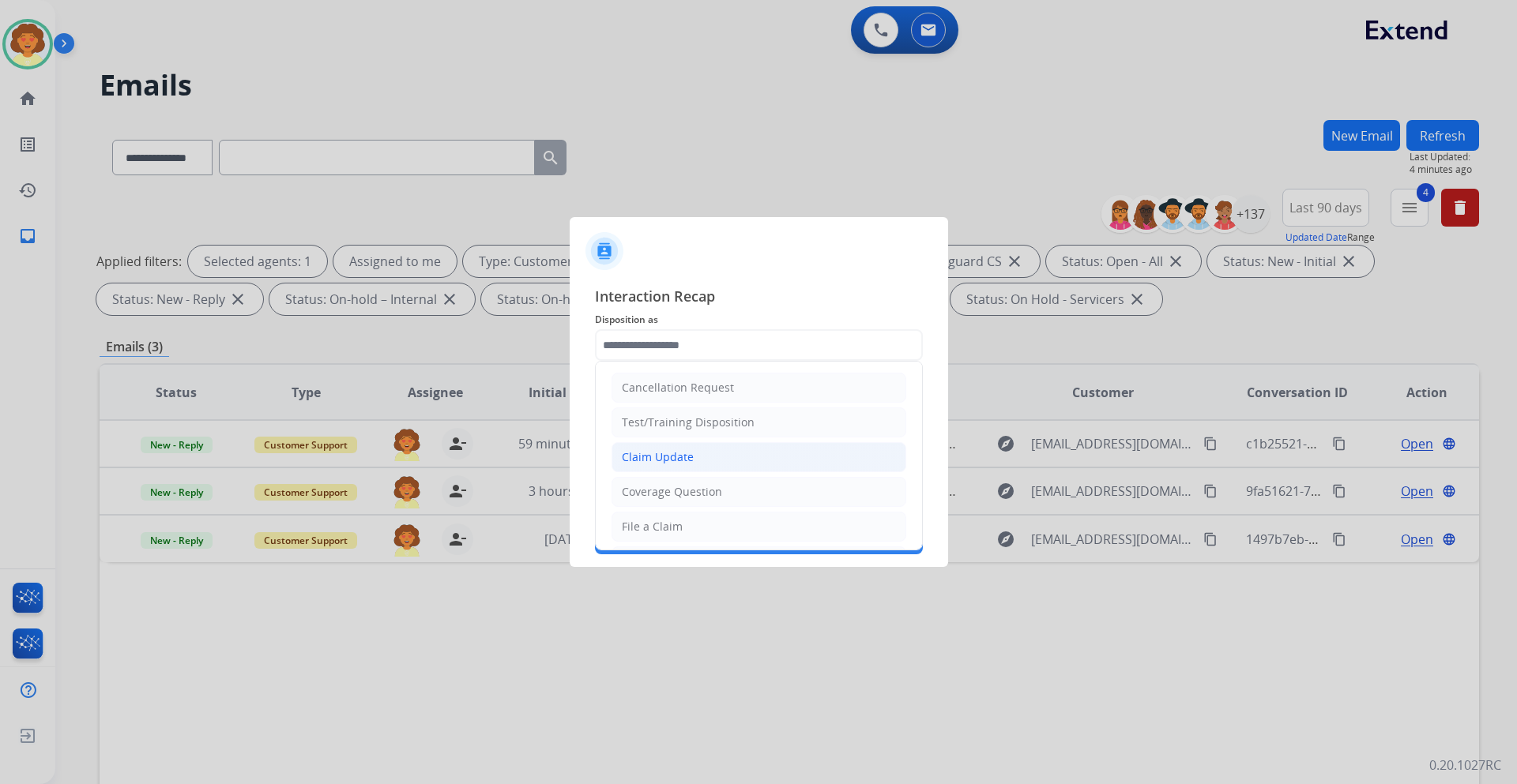
click at [693, 461] on li "Claim Update" at bounding box center [759, 457] width 294 height 30
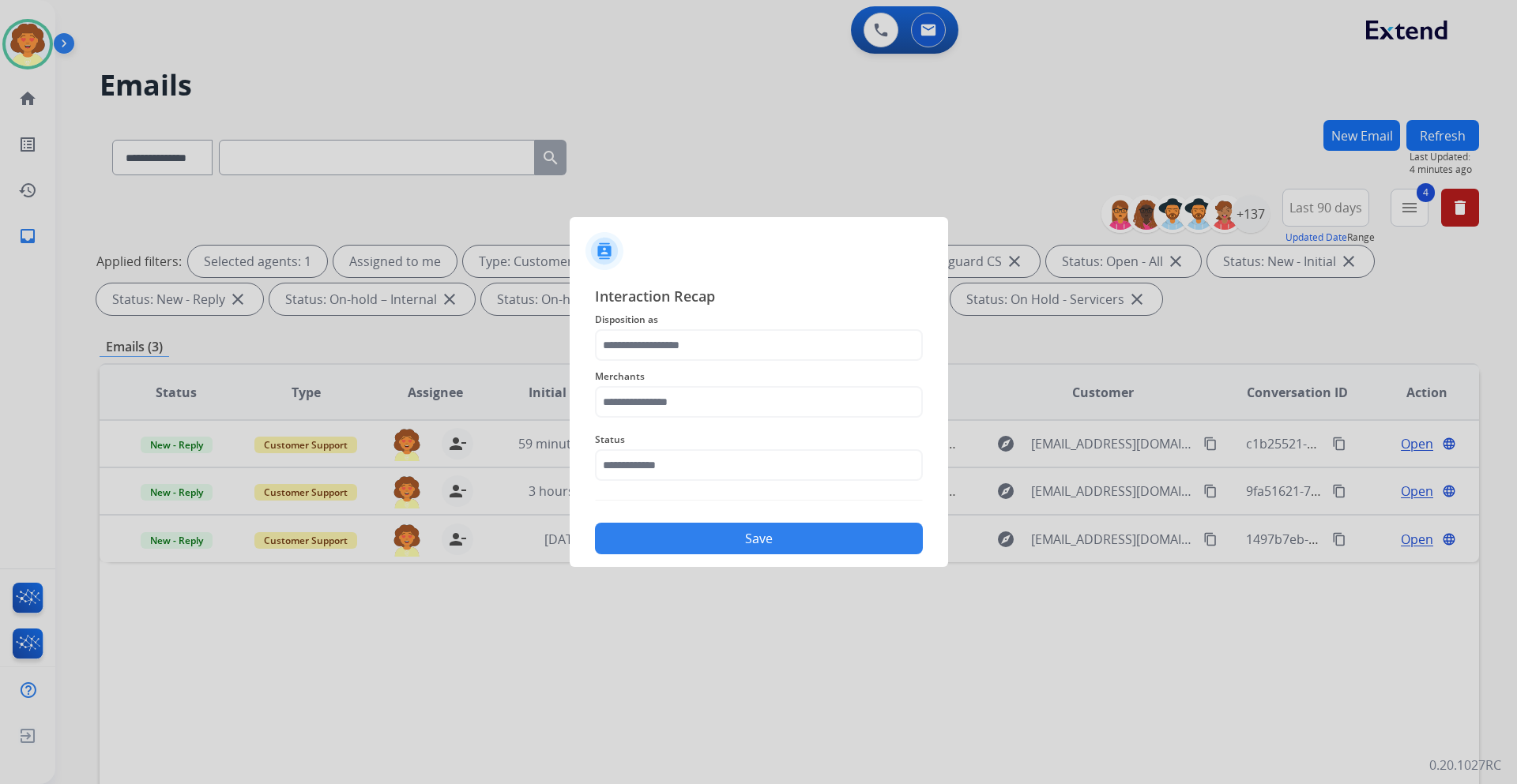
type input "**********"
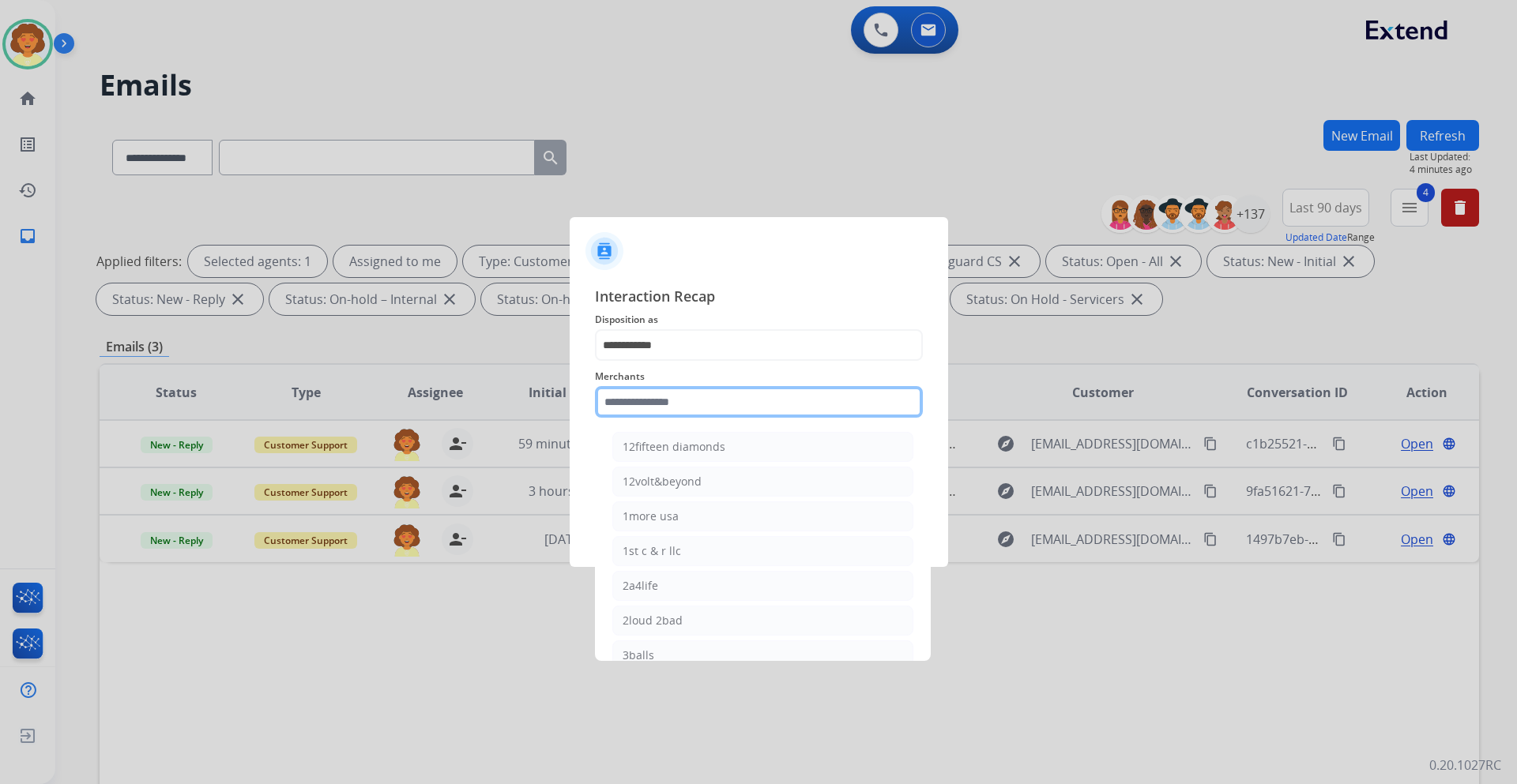
click at [689, 404] on input "text" at bounding box center [758, 402] width 328 height 32
click at [704, 446] on div "[PERSON_NAME]" at bounding box center [666, 446] width 88 height 15
type input "**********"
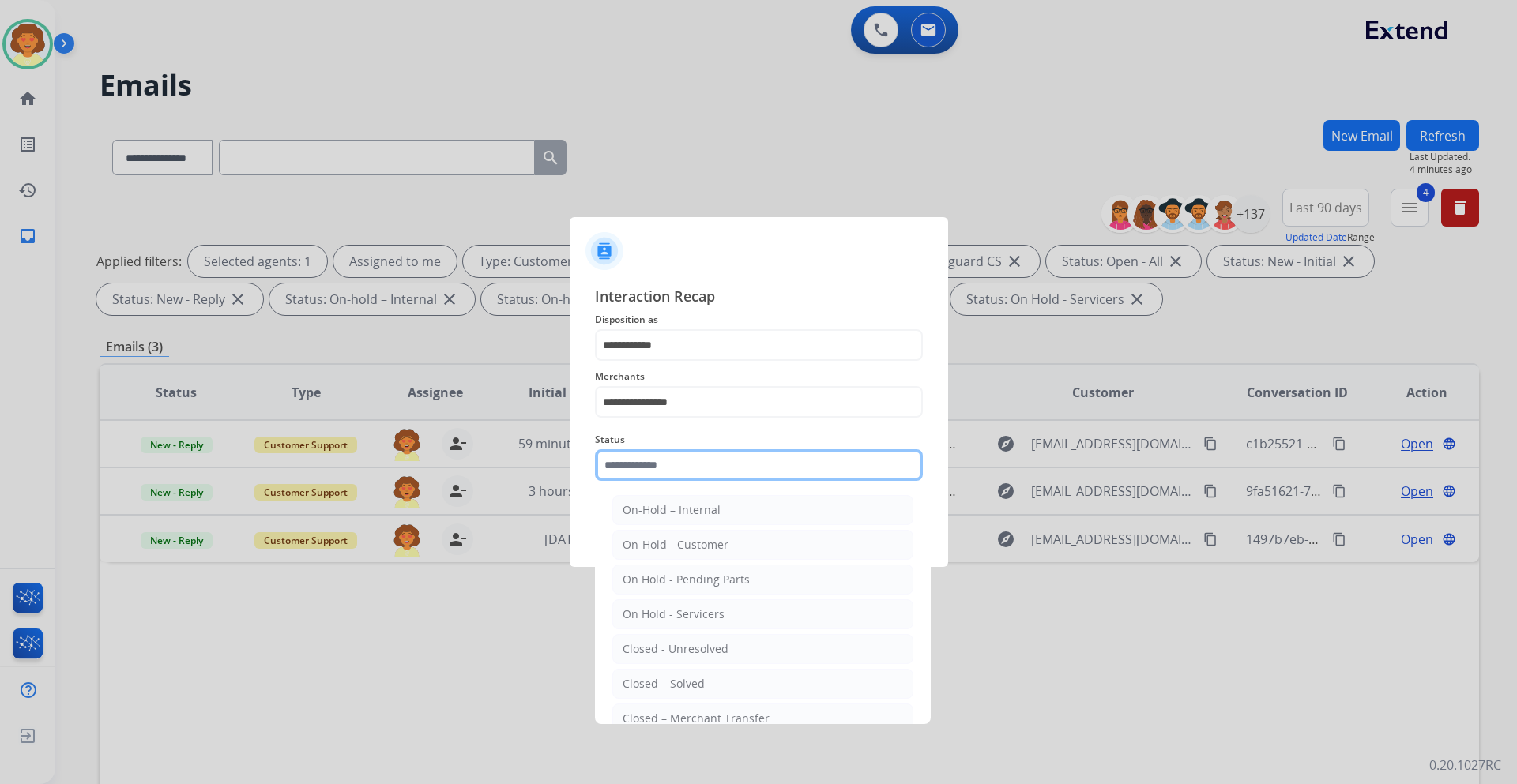
click at [694, 467] on input "text" at bounding box center [758, 464] width 328 height 32
click at [745, 674] on li "Closed – Solved" at bounding box center [763, 683] width 301 height 30
type input "**********"
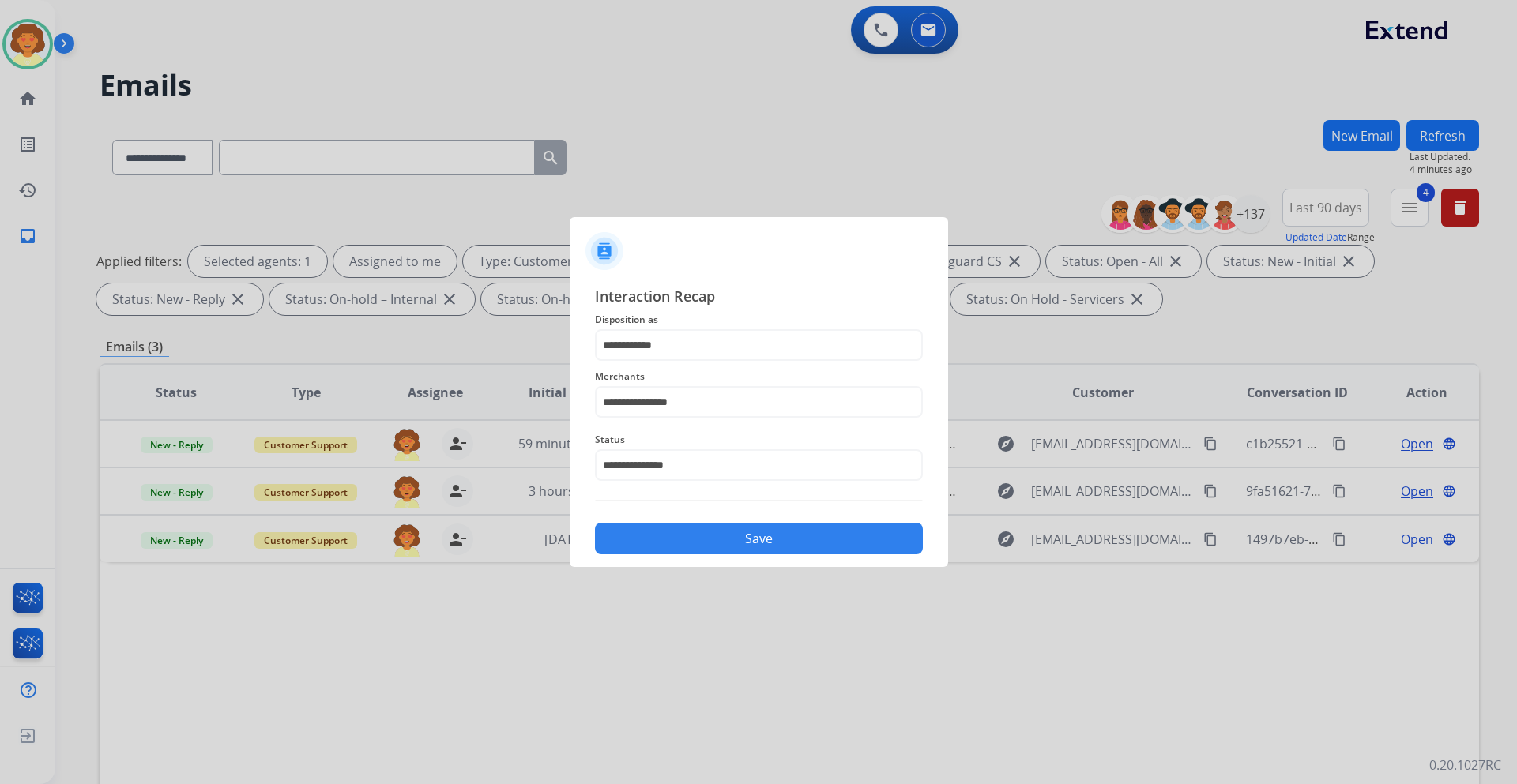
click at [808, 546] on button "Save" at bounding box center [758, 538] width 328 height 32
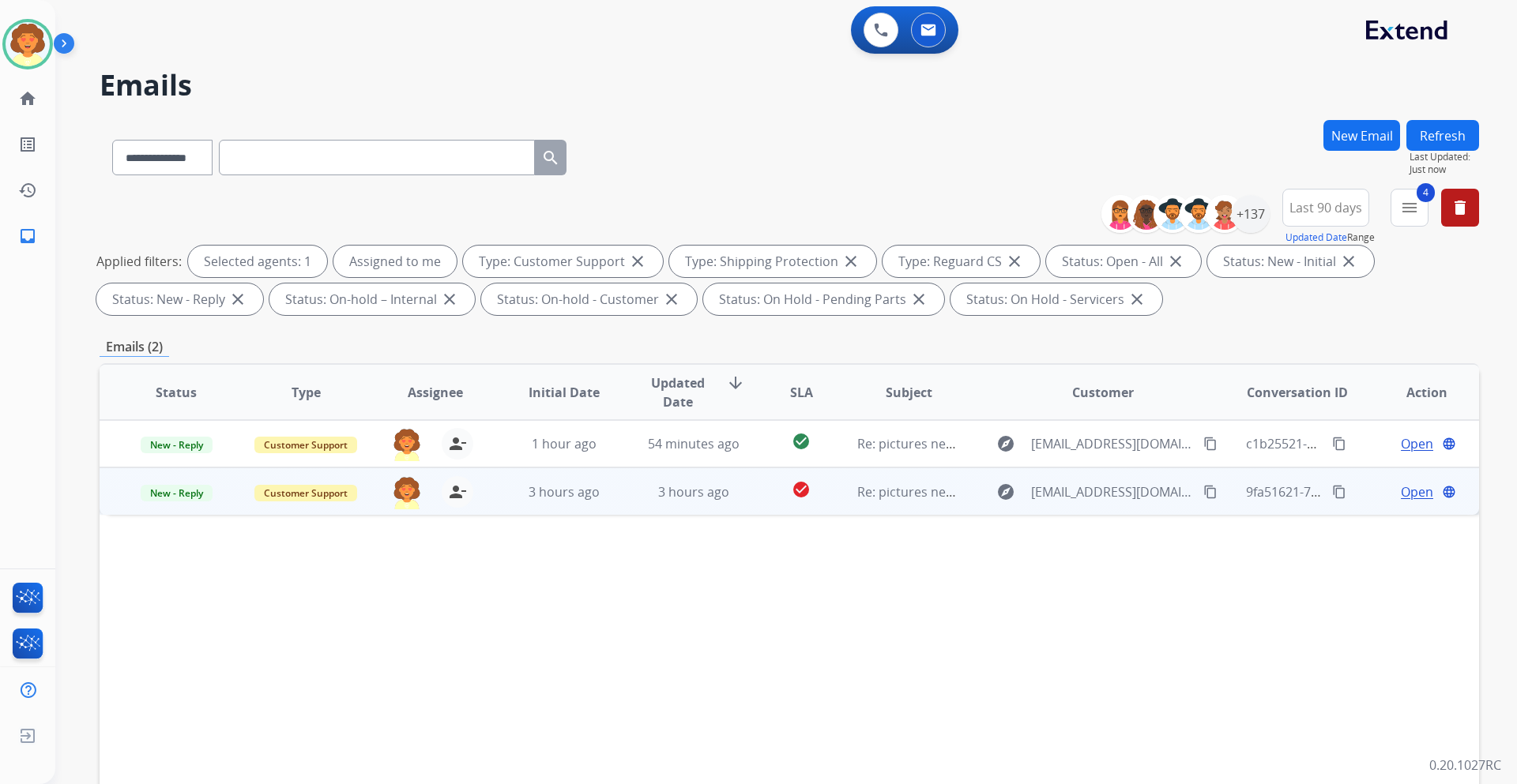
click at [1401, 489] on span "Open" at bounding box center [1417, 491] width 33 height 19
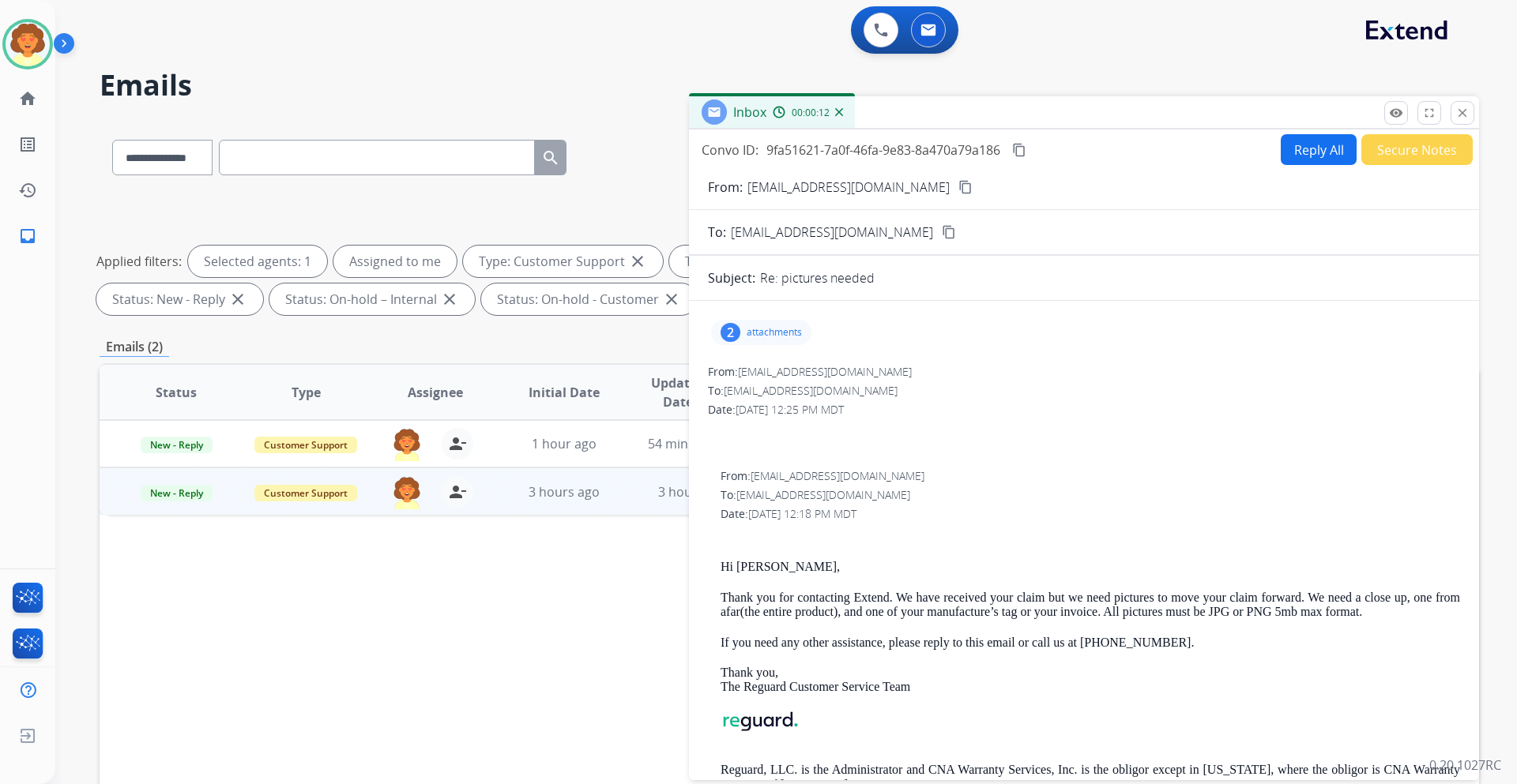
click at [731, 330] on div "2" at bounding box center [731, 332] width 20 height 19
drag, startPoint x: 745, startPoint y: 188, endPoint x: 865, endPoint y: 194, distance: 120.1
click at [865, 194] on div "From: [EMAIL_ADDRESS][DOMAIN_NAME] content_copy" at bounding box center [1083, 187] width 790 height 19
copy p "From:"
click at [1292, 152] on button "Reply All" at bounding box center [1318, 150] width 75 height 31
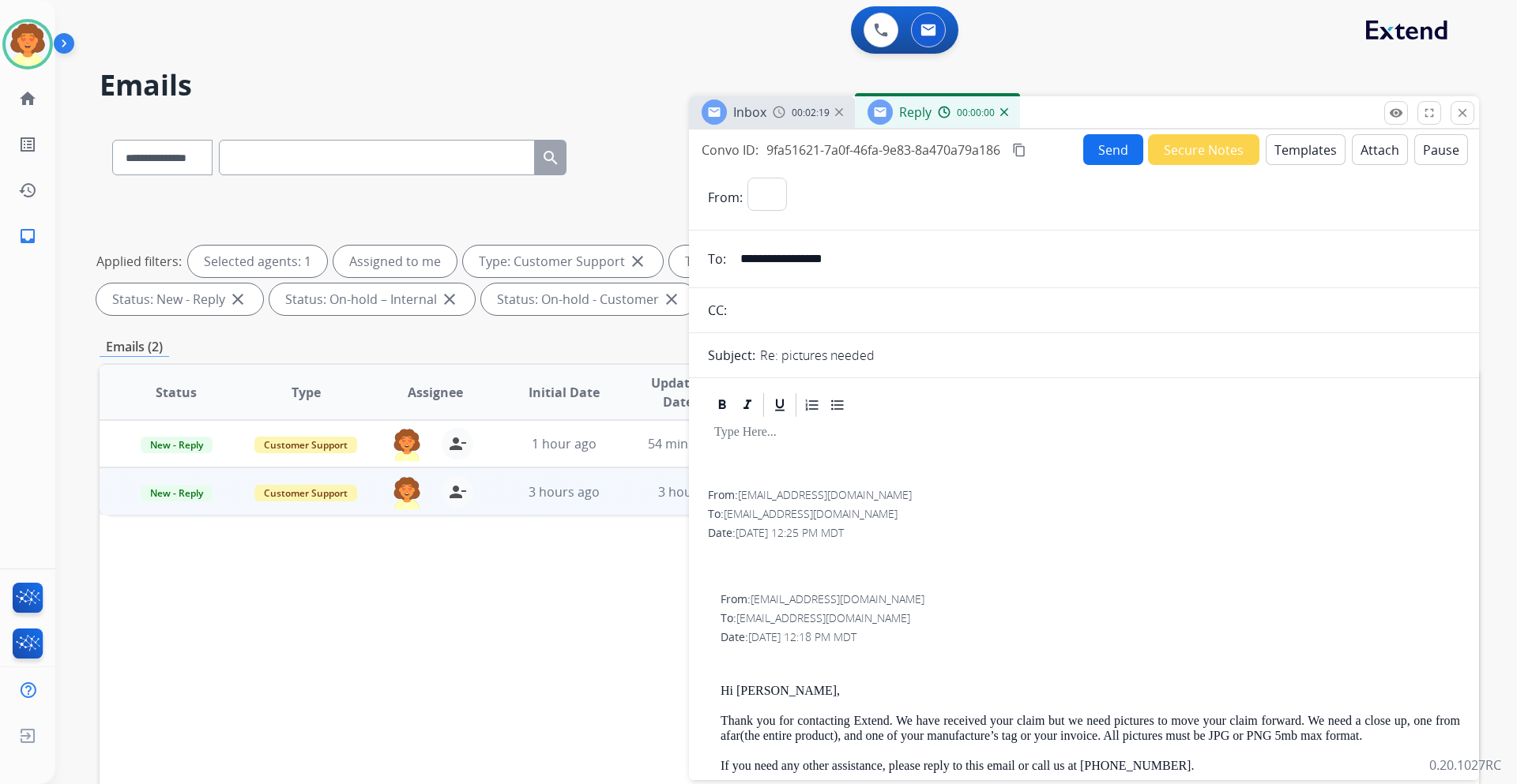
select select "**********"
click at [1286, 158] on button "Templates" at bounding box center [1305, 150] width 80 height 31
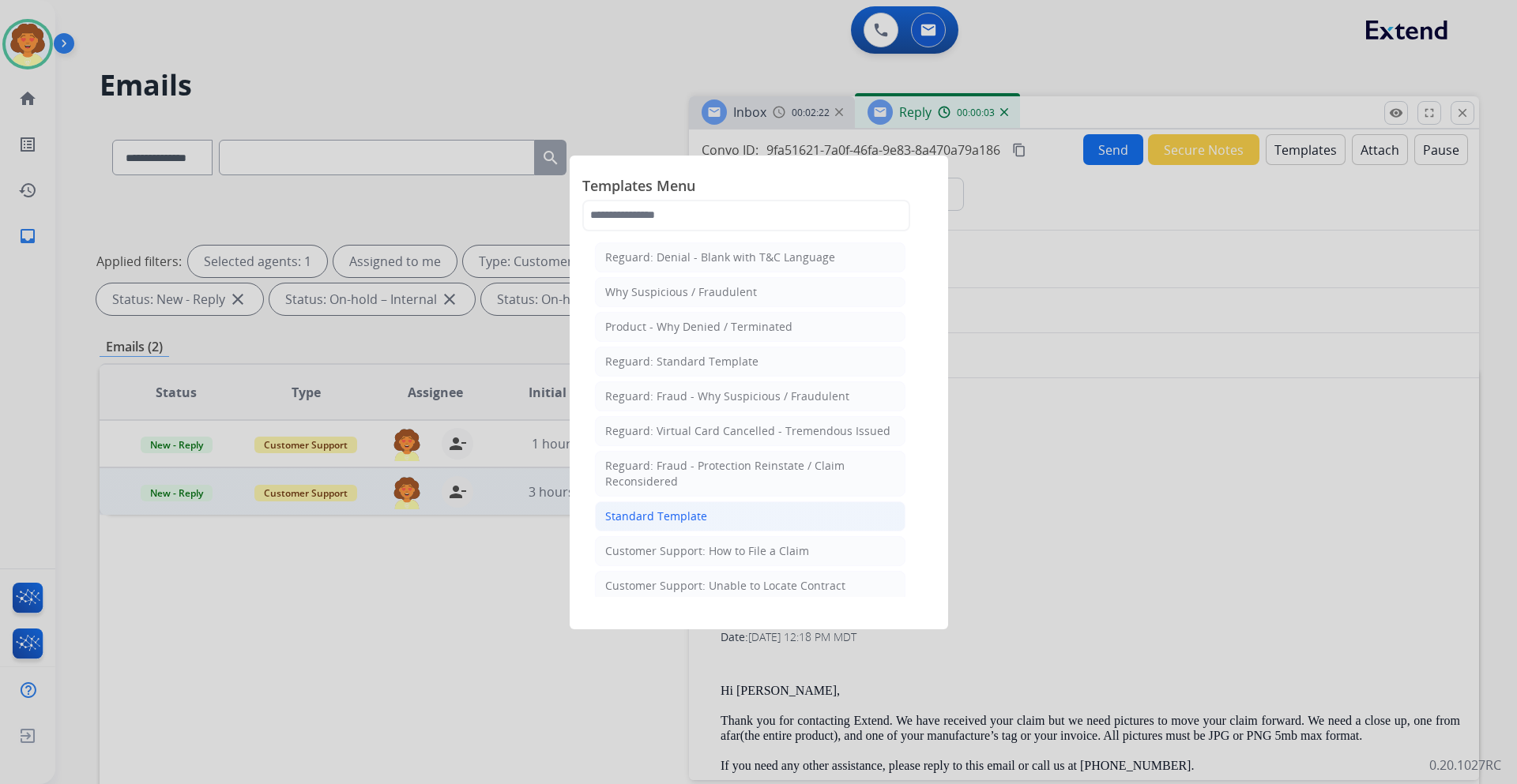
click at [733, 515] on li "Standard Template" at bounding box center [750, 516] width 311 height 30
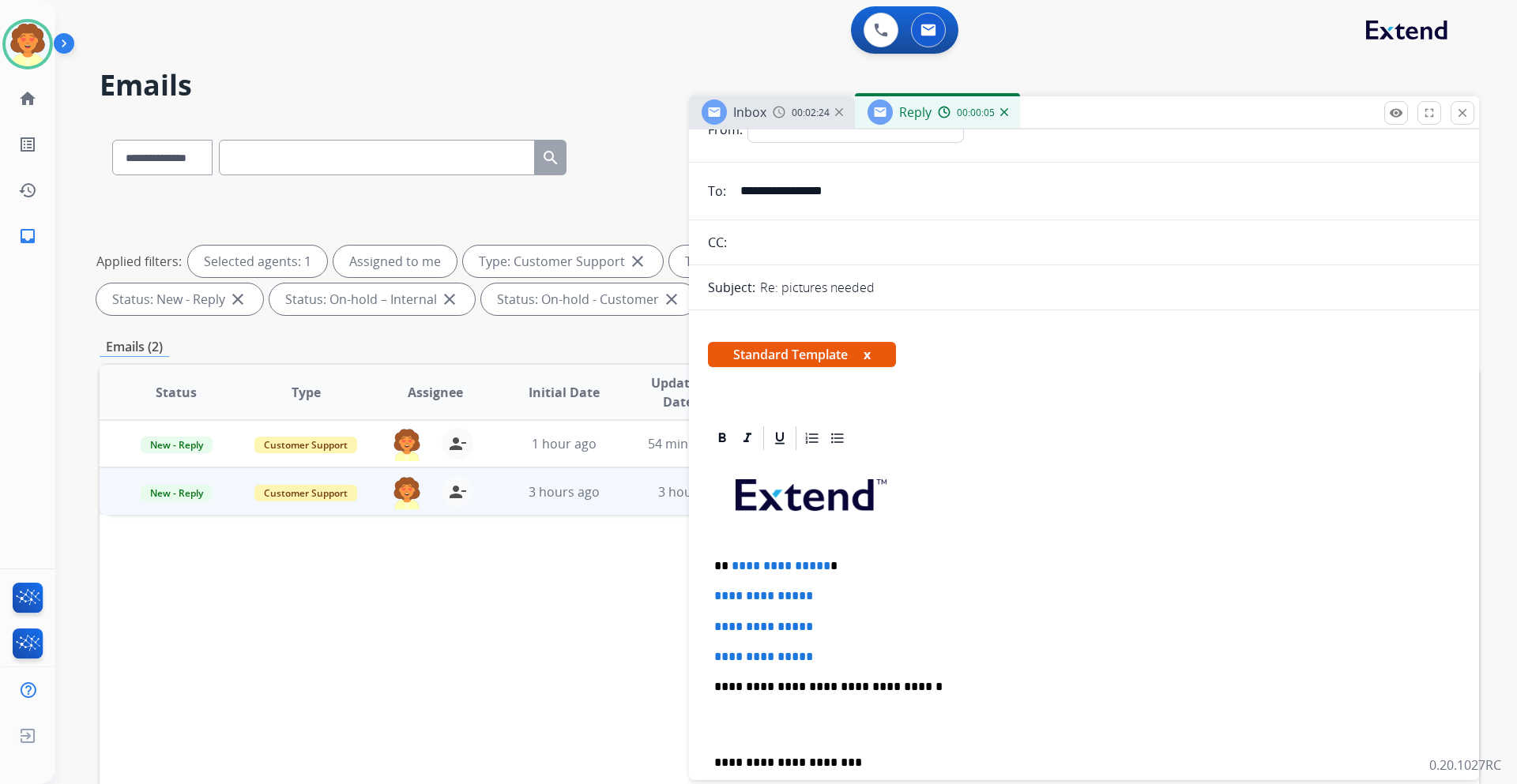
scroll to position [158, 0]
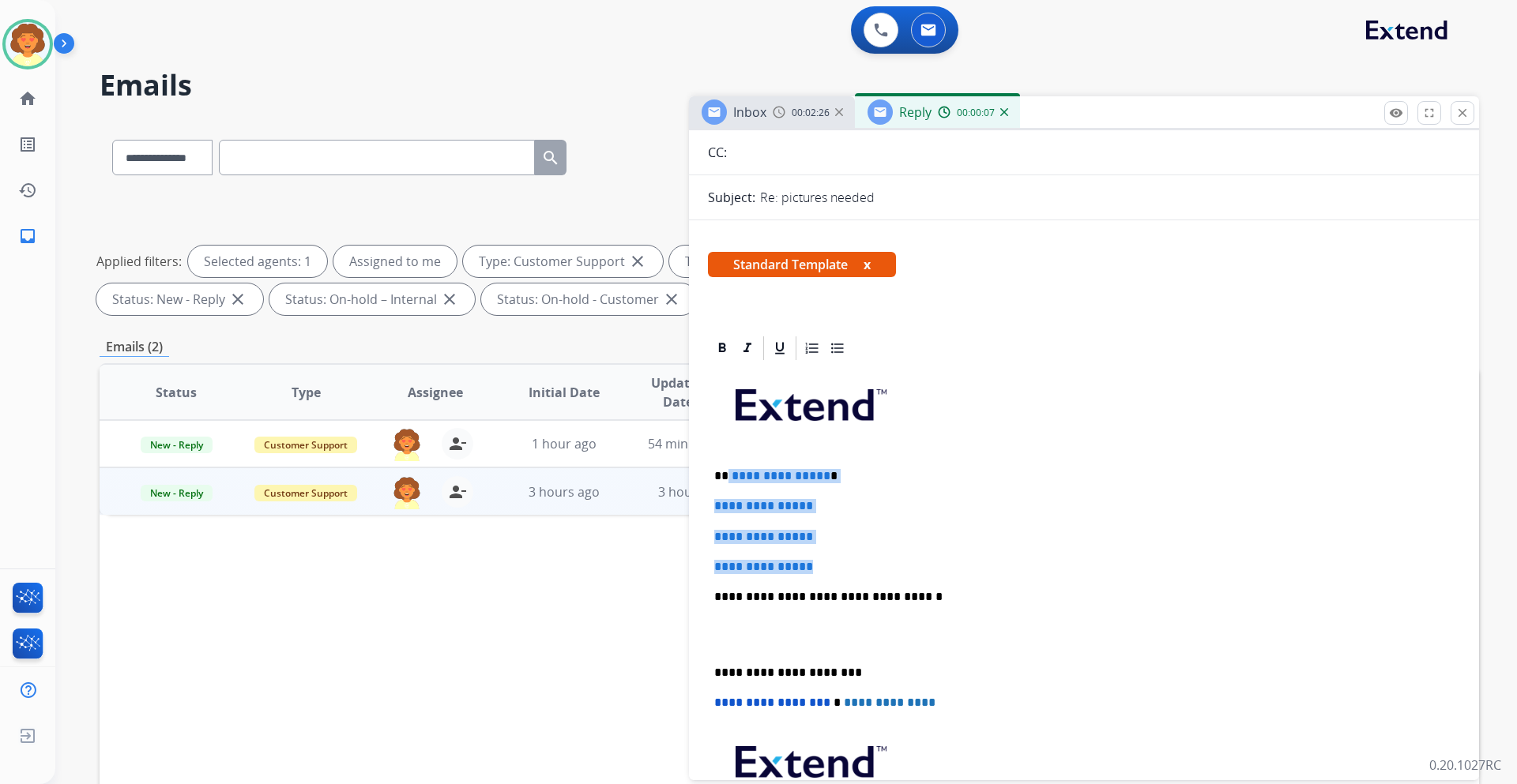
drag, startPoint x: 727, startPoint y: 473, endPoint x: 831, endPoint y: 558, distance: 134.3
click at [831, 558] on div "**********" at bounding box center [1083, 634] width 752 height 543
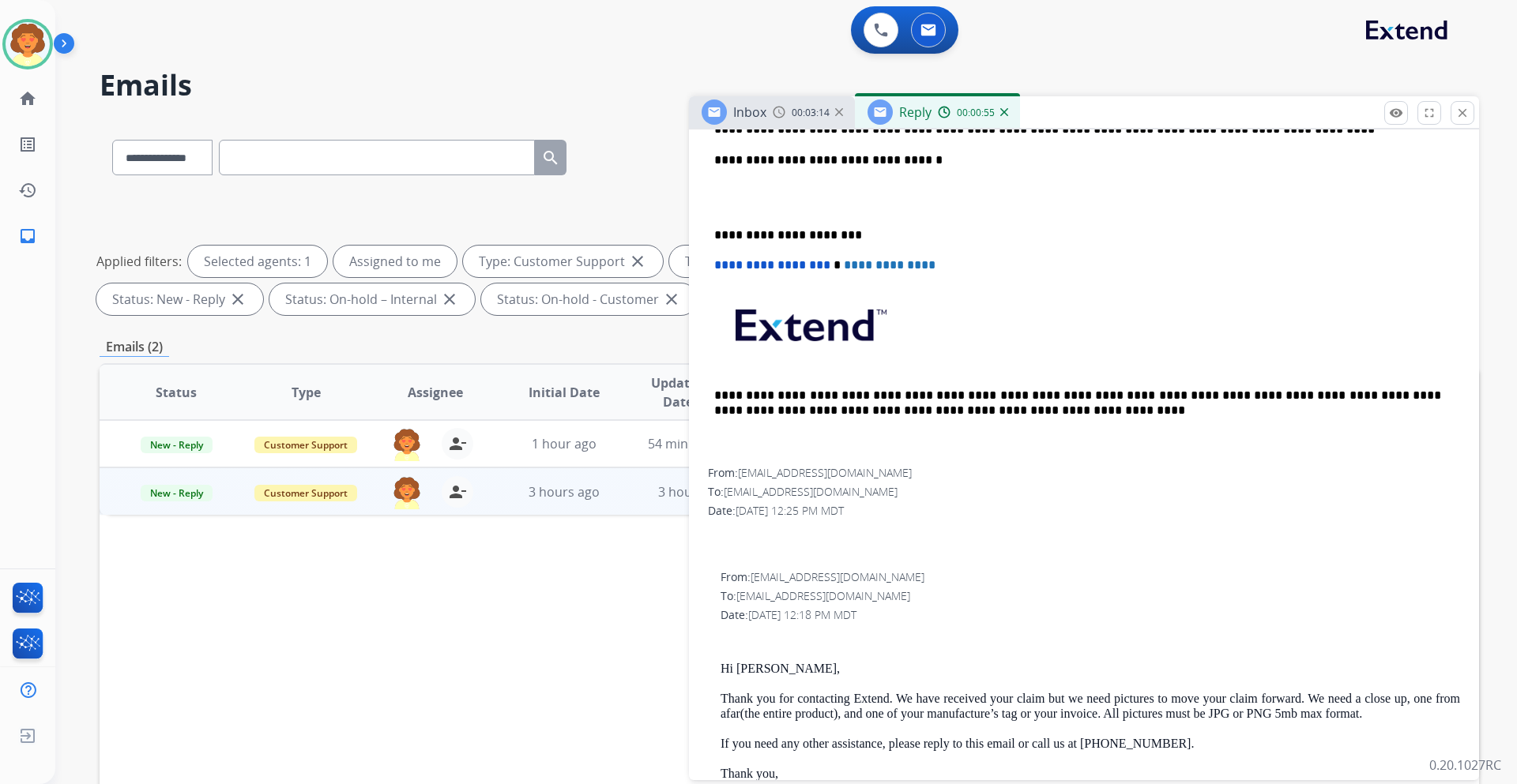
scroll to position [631, 0]
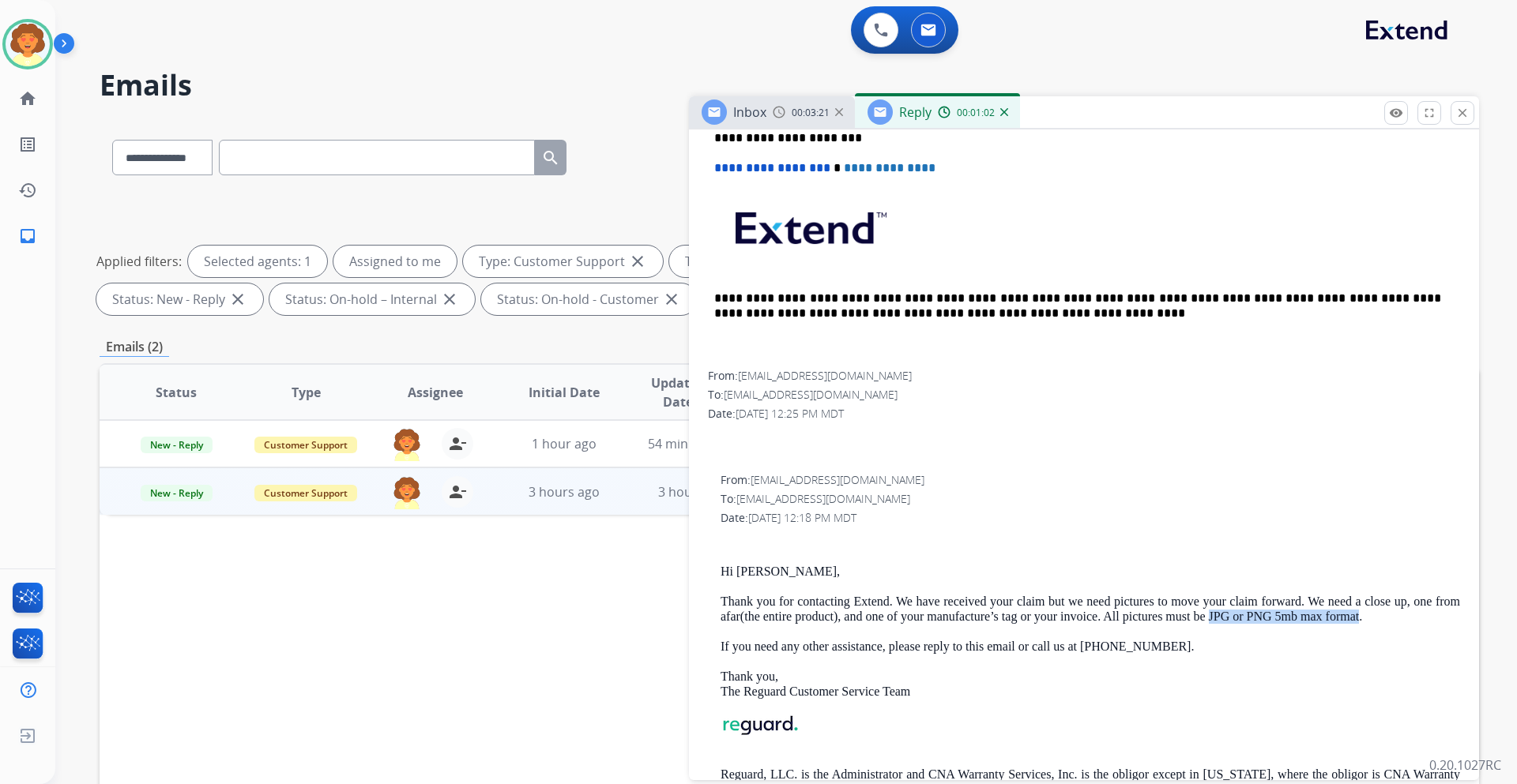
drag, startPoint x: 1235, startPoint y: 617, endPoint x: 1388, endPoint y: 621, distance: 153.1
click at [1388, 621] on p "Thank you for contacting Extend. We have received your claim but we need pictur…" at bounding box center [1090, 609] width 739 height 29
copy p "JPG or PNG 5mb max format"
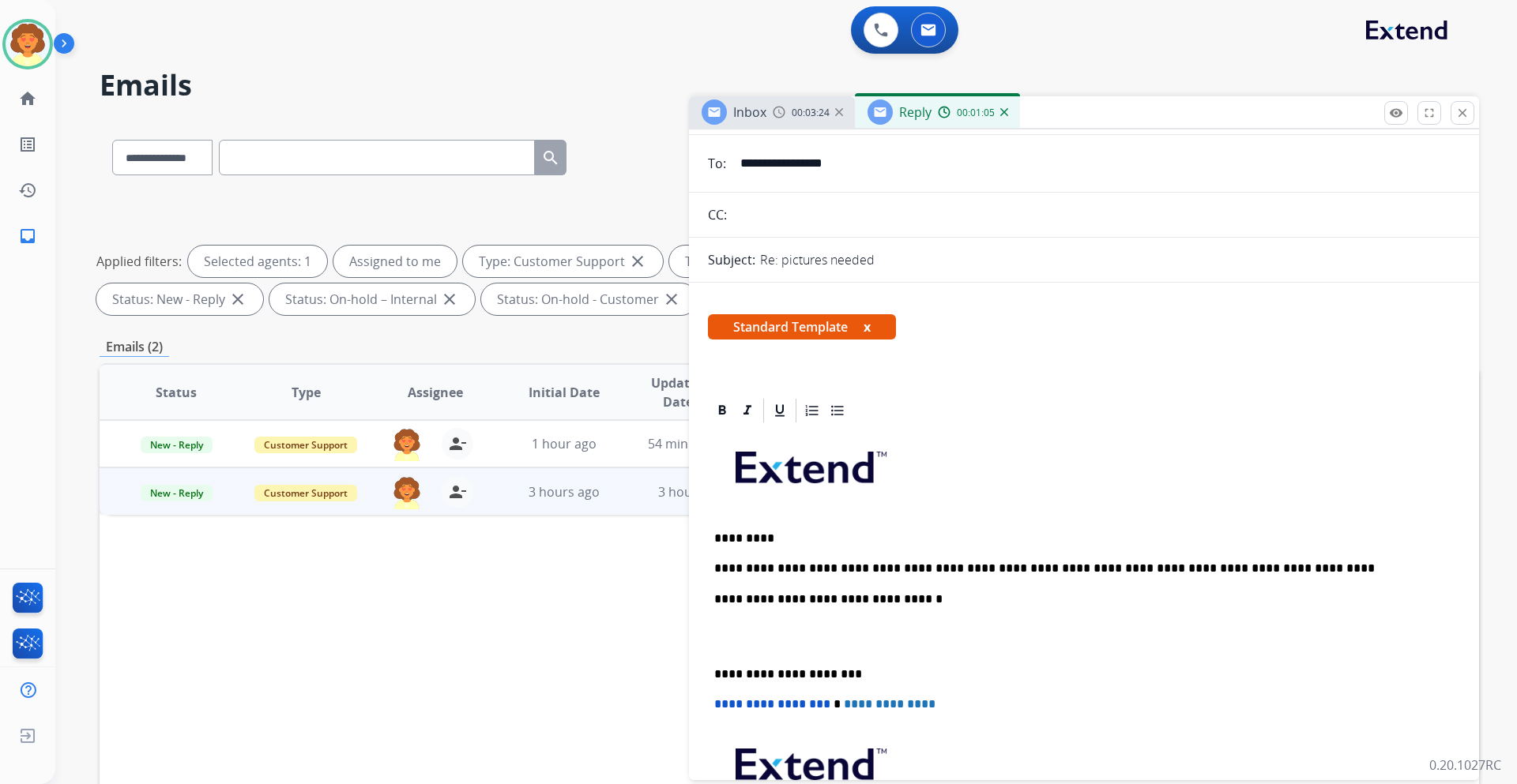
scroll to position [79, 0]
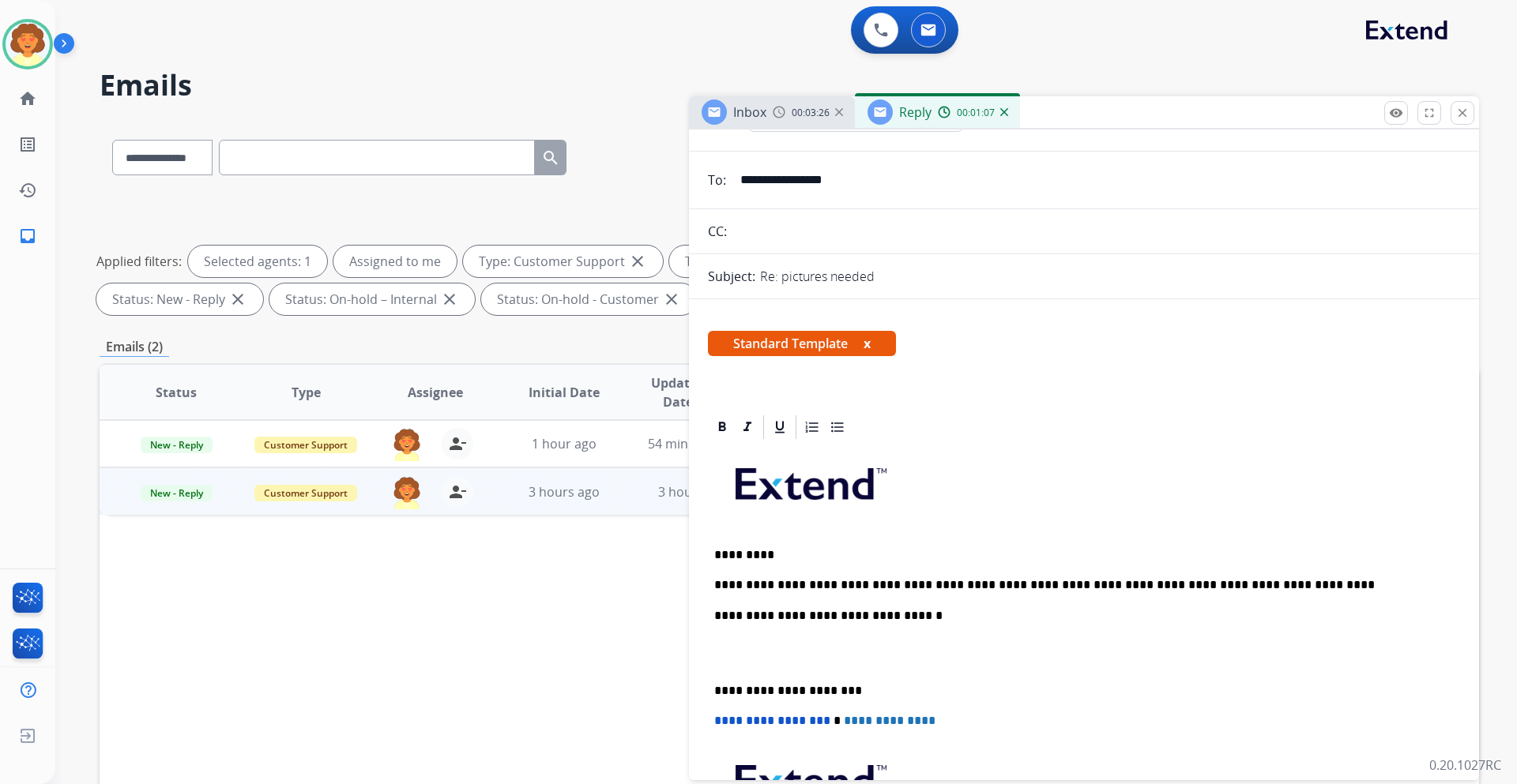
click at [1270, 584] on p "**********" at bounding box center [1078, 585] width 727 height 15
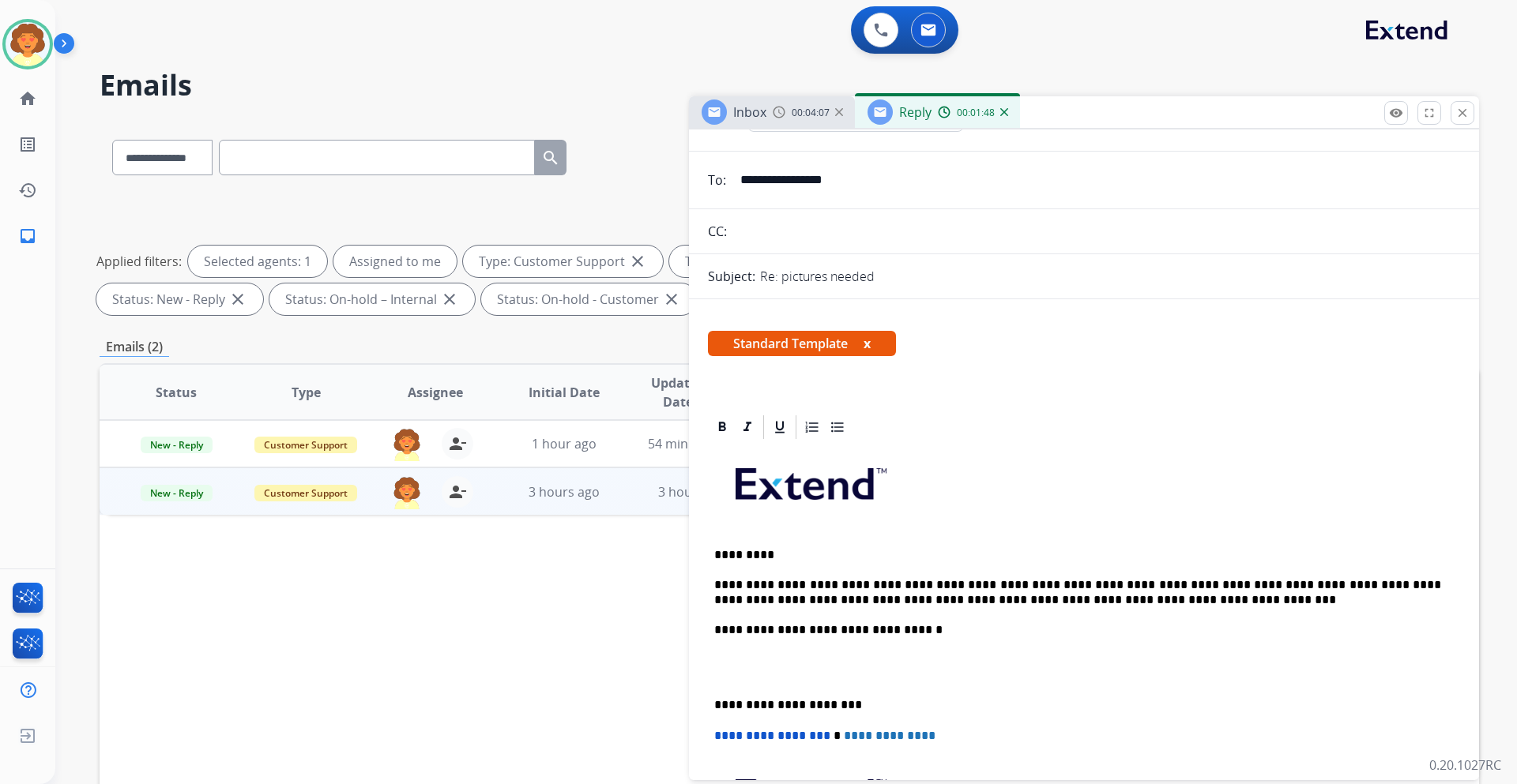
click at [751, 680] on p at bounding box center [1083, 668] width 739 height 29
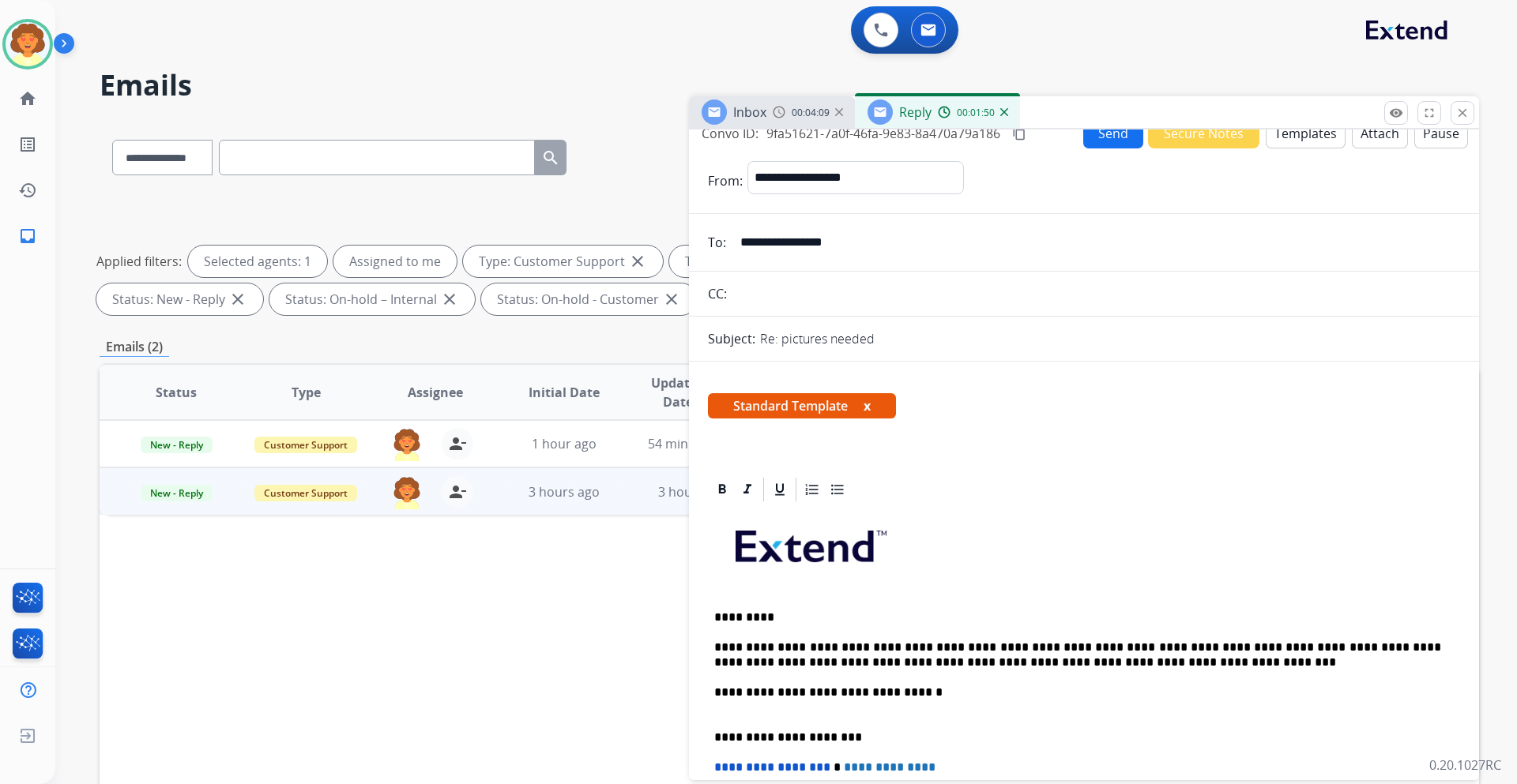
scroll to position [0, 0]
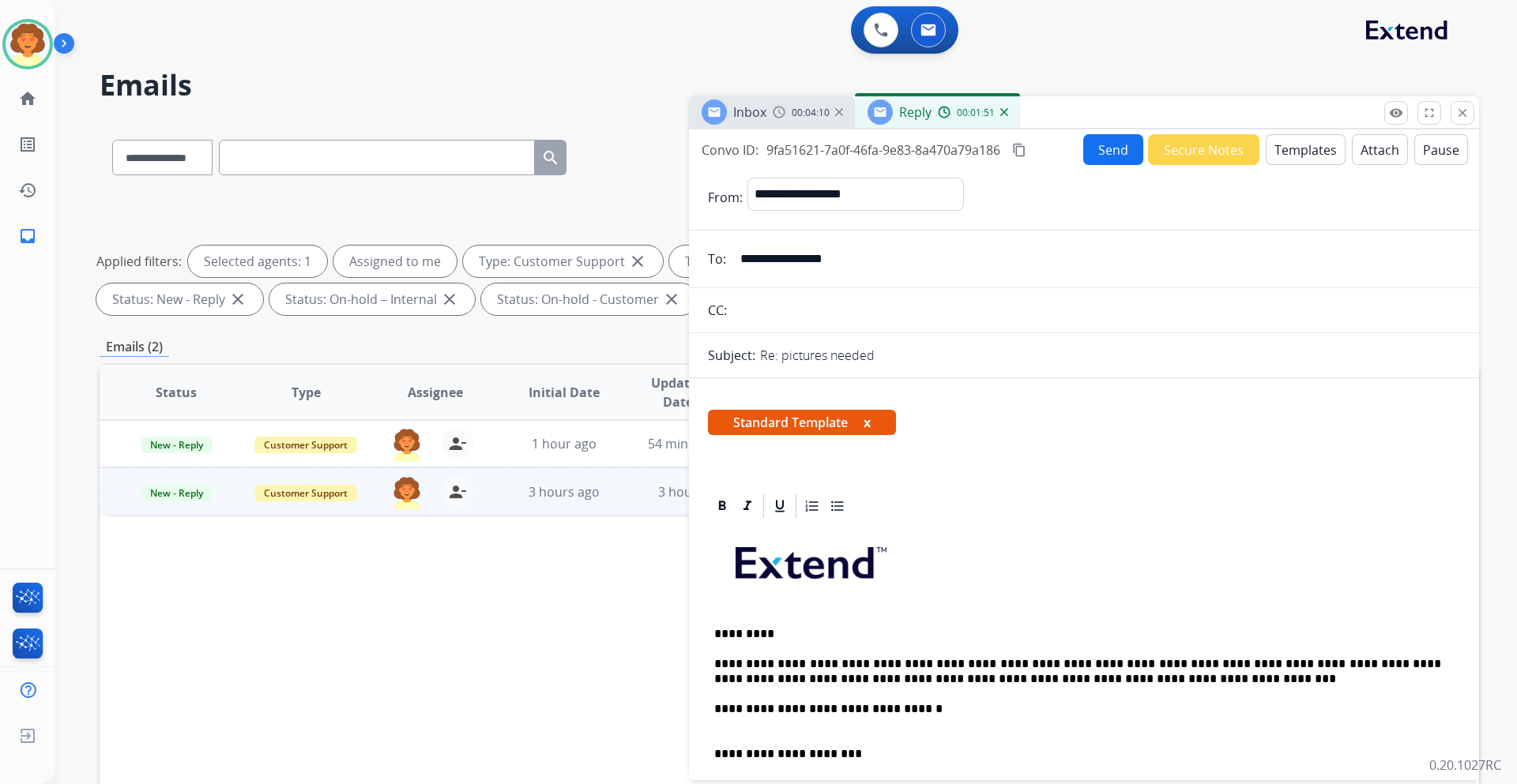
click at [1094, 154] on button "Send" at bounding box center [1113, 150] width 60 height 31
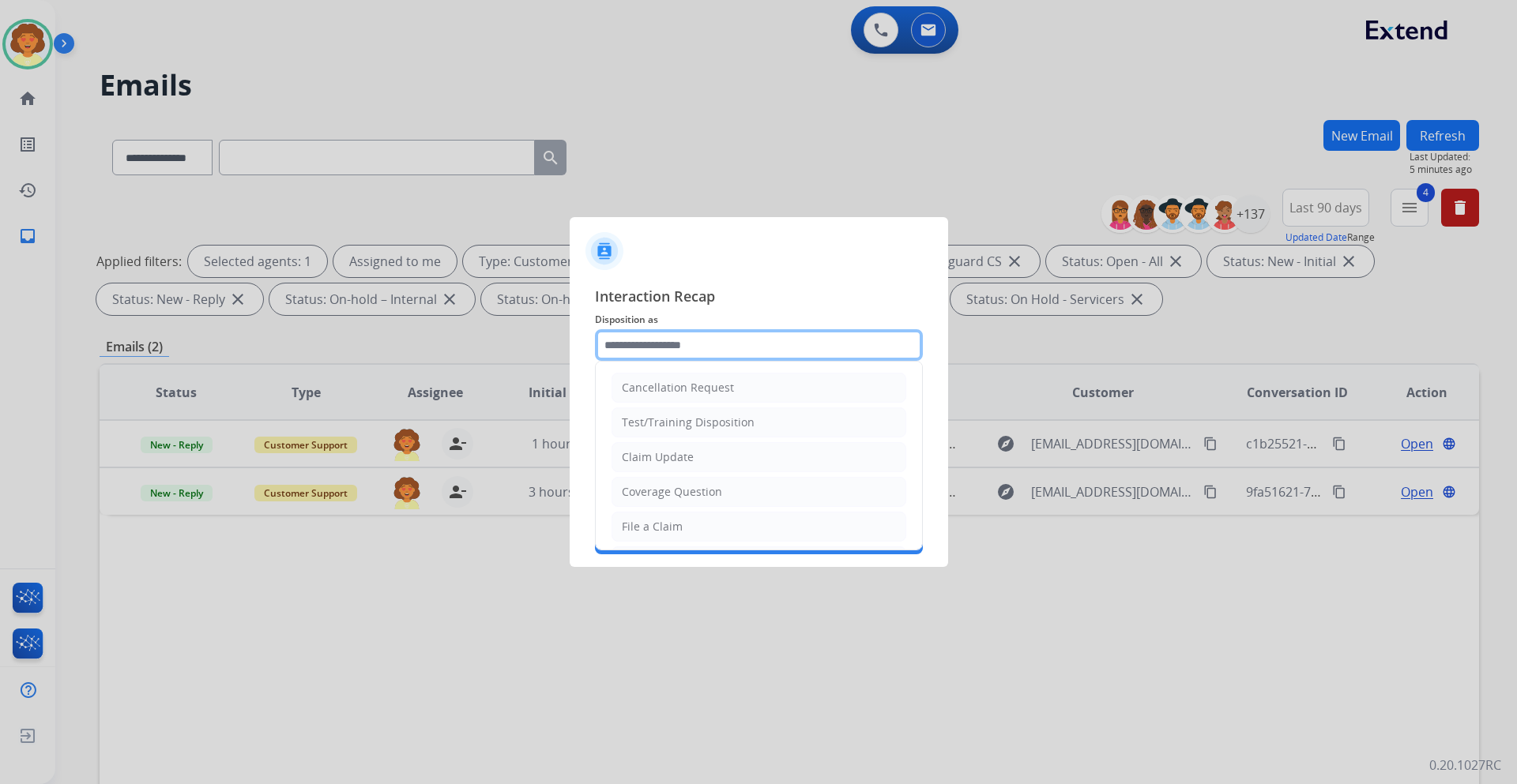
click at [681, 347] on input "text" at bounding box center [758, 344] width 328 height 32
click at [671, 459] on div "Claim Update" at bounding box center [657, 456] width 72 height 15
type input "**********"
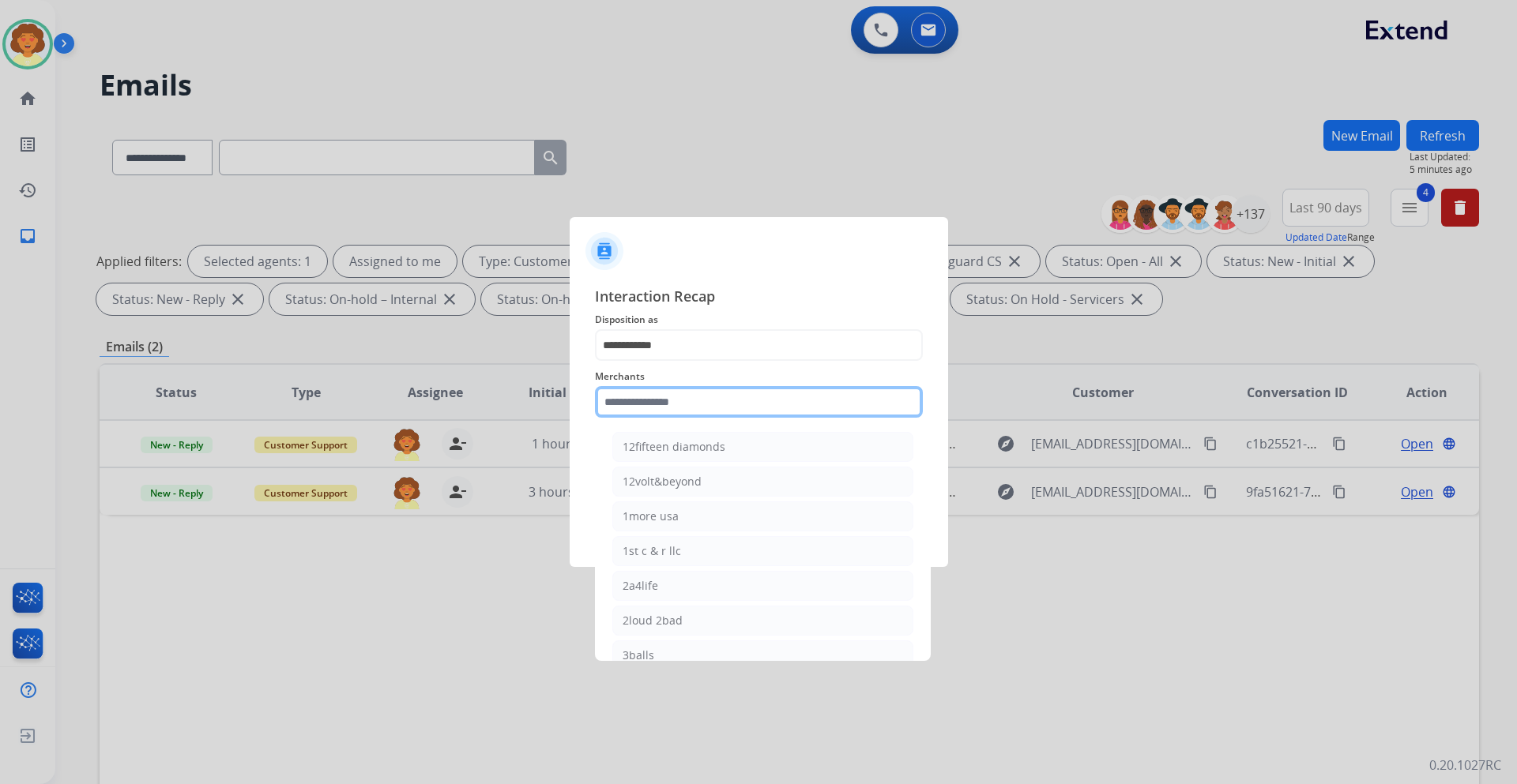
click at [624, 396] on input "text" at bounding box center [758, 402] width 328 height 32
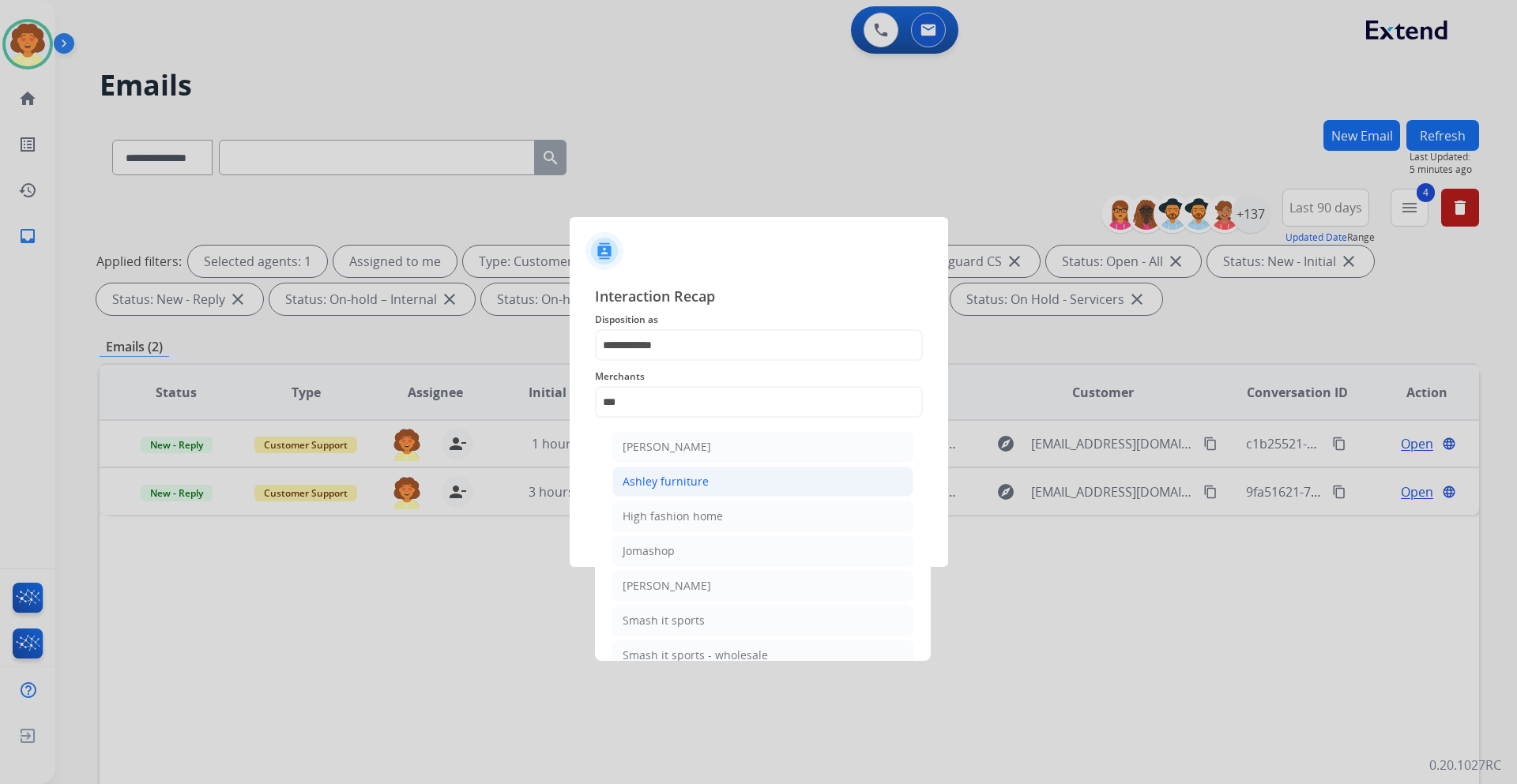
click at [691, 482] on div "Ashley furniture" at bounding box center [665, 481] width 86 height 15
type input "**********"
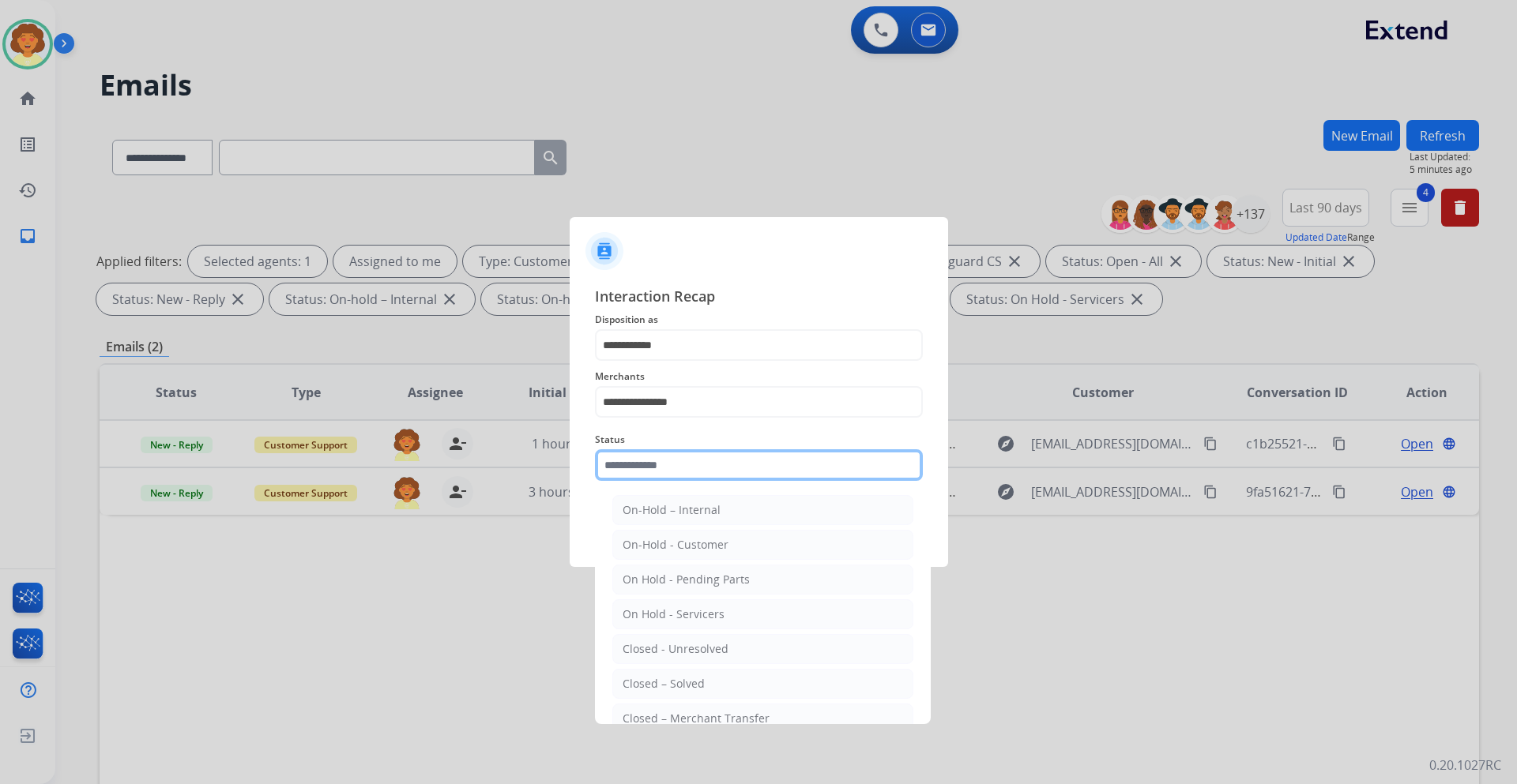
click at [683, 462] on input "text" at bounding box center [758, 464] width 328 height 32
click at [733, 674] on li "Closed – Solved" at bounding box center [763, 683] width 301 height 30
type input "**********"
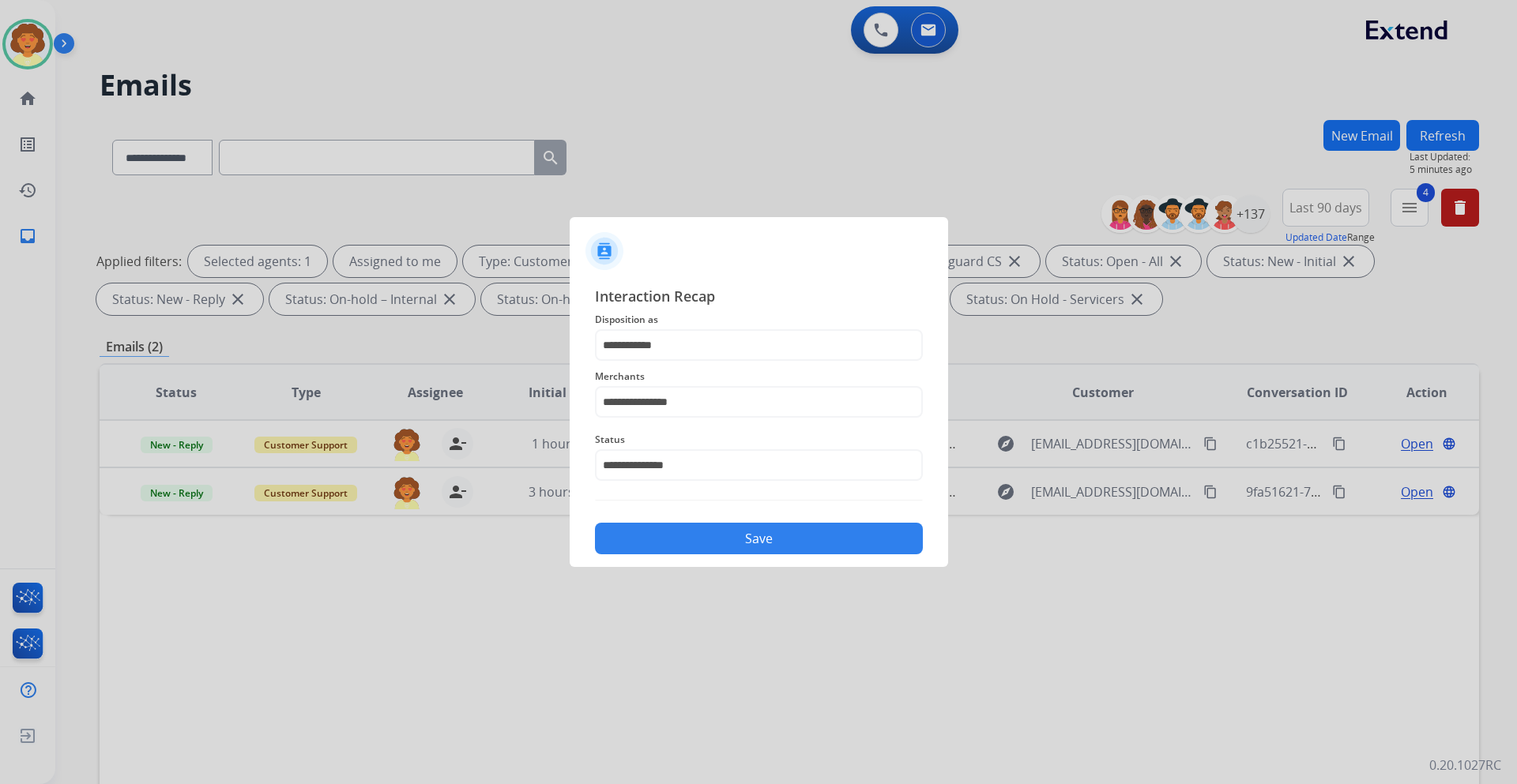
click at [786, 542] on button "Save" at bounding box center [758, 538] width 328 height 32
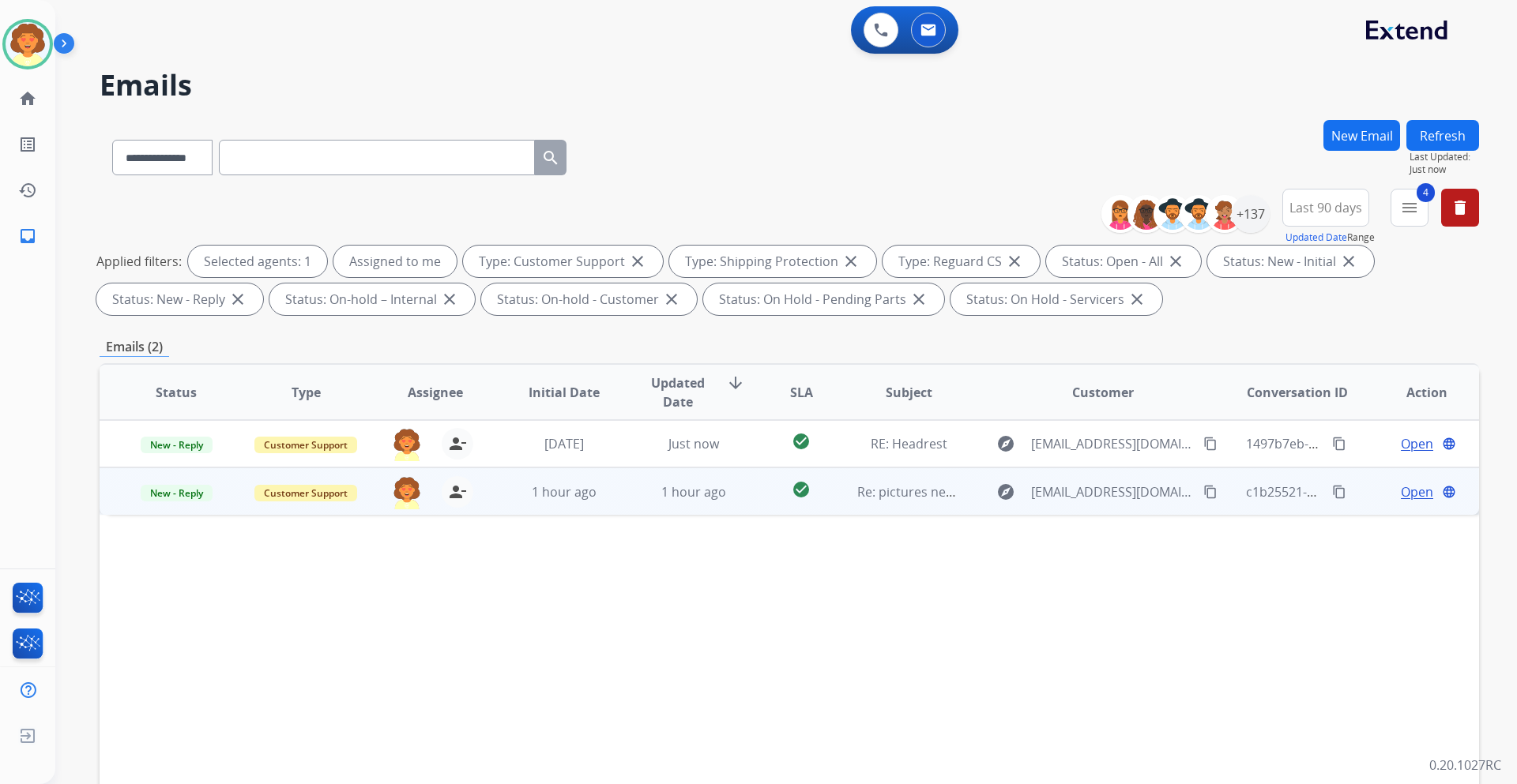
click at [1402, 491] on span "Open" at bounding box center [1417, 491] width 33 height 19
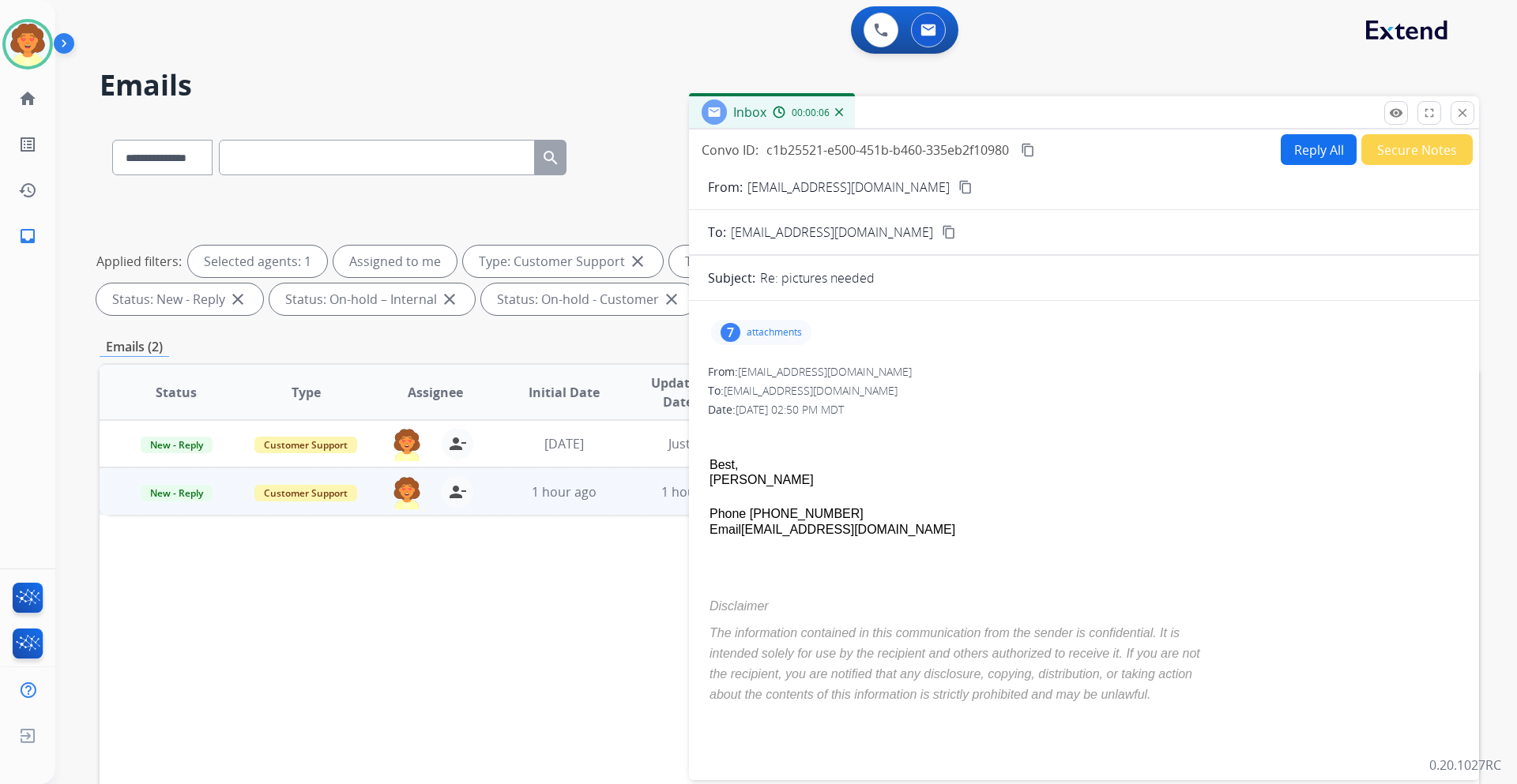
click at [728, 330] on div "7" at bounding box center [731, 332] width 20 height 19
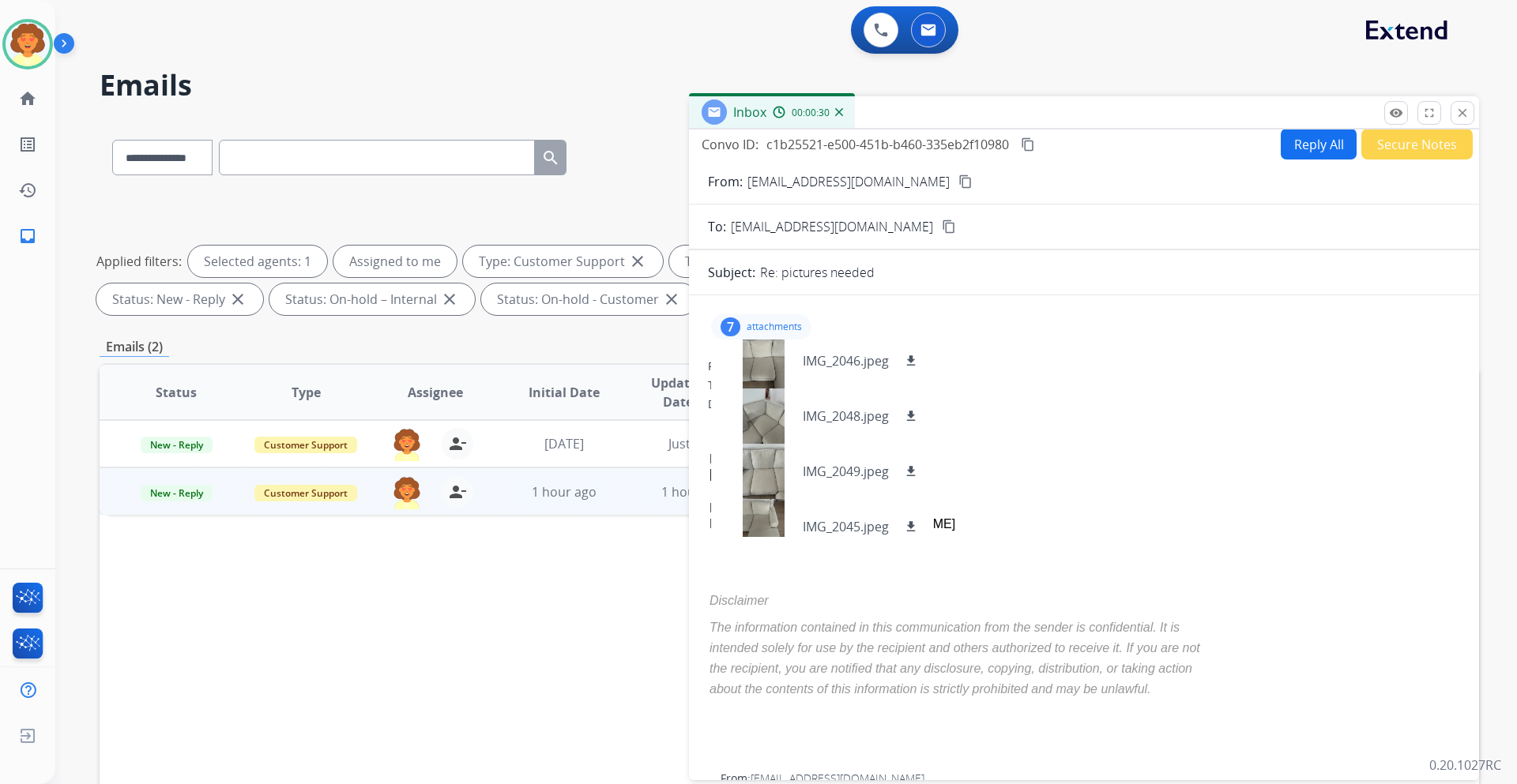
scroll to position [190, 0]
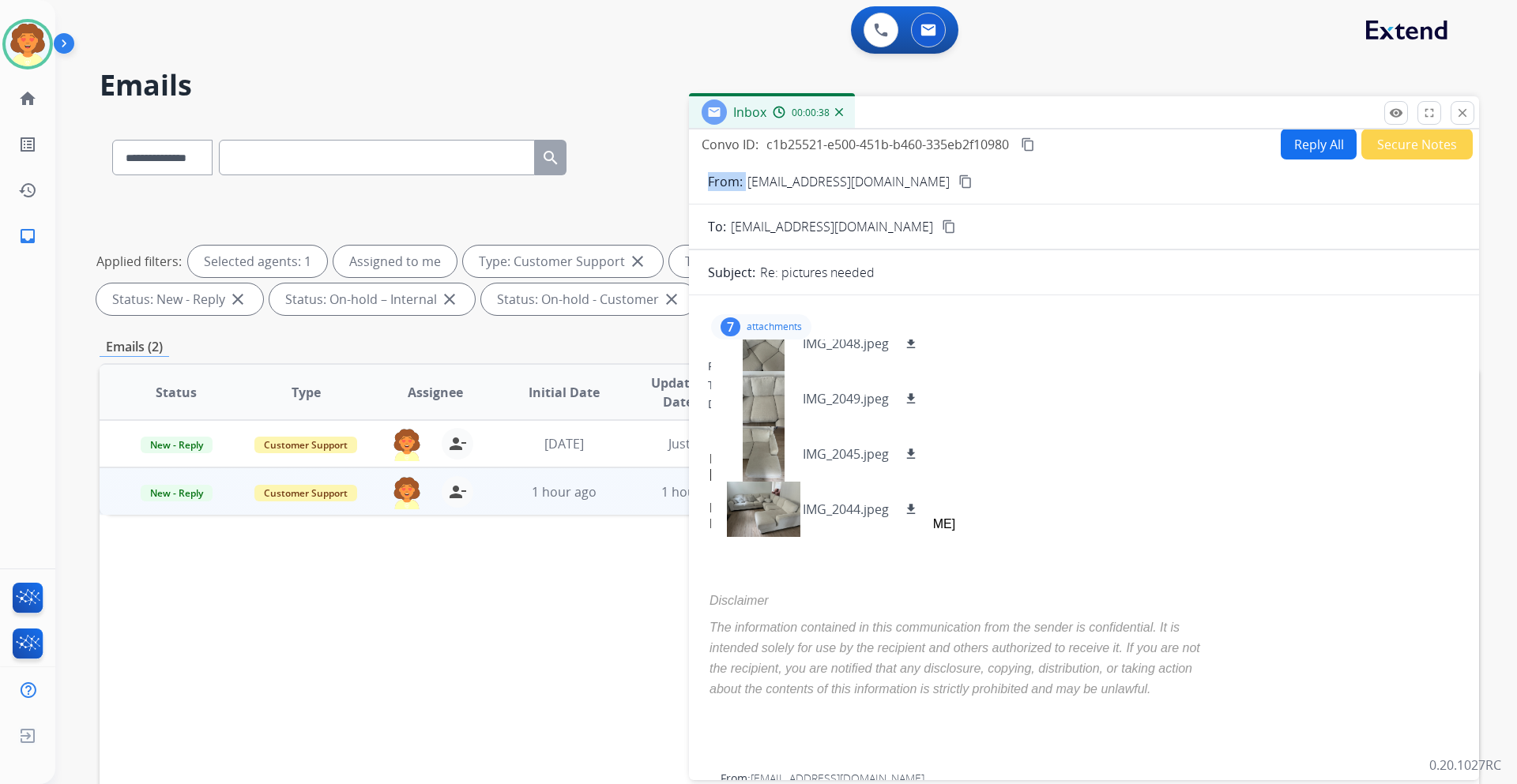
drag, startPoint x: 748, startPoint y: 180, endPoint x: 877, endPoint y: 184, distance: 129.1
click at [877, 184] on div "From: [EMAIL_ADDRESS][DOMAIN_NAME] content_copy" at bounding box center [1083, 181] width 790 height 19
copy p "From:"
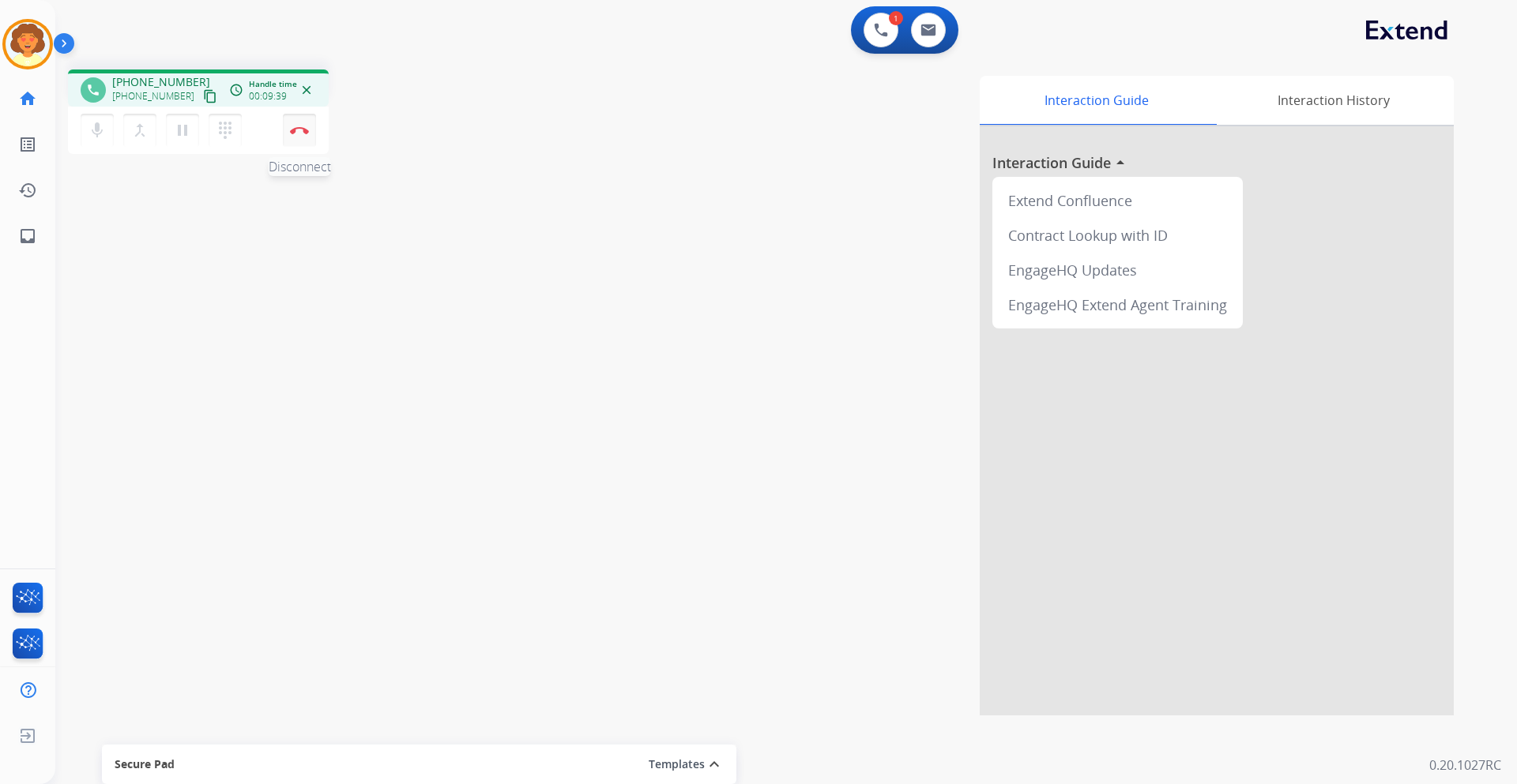
click at [304, 135] on button "Disconnect" at bounding box center [299, 130] width 33 height 33
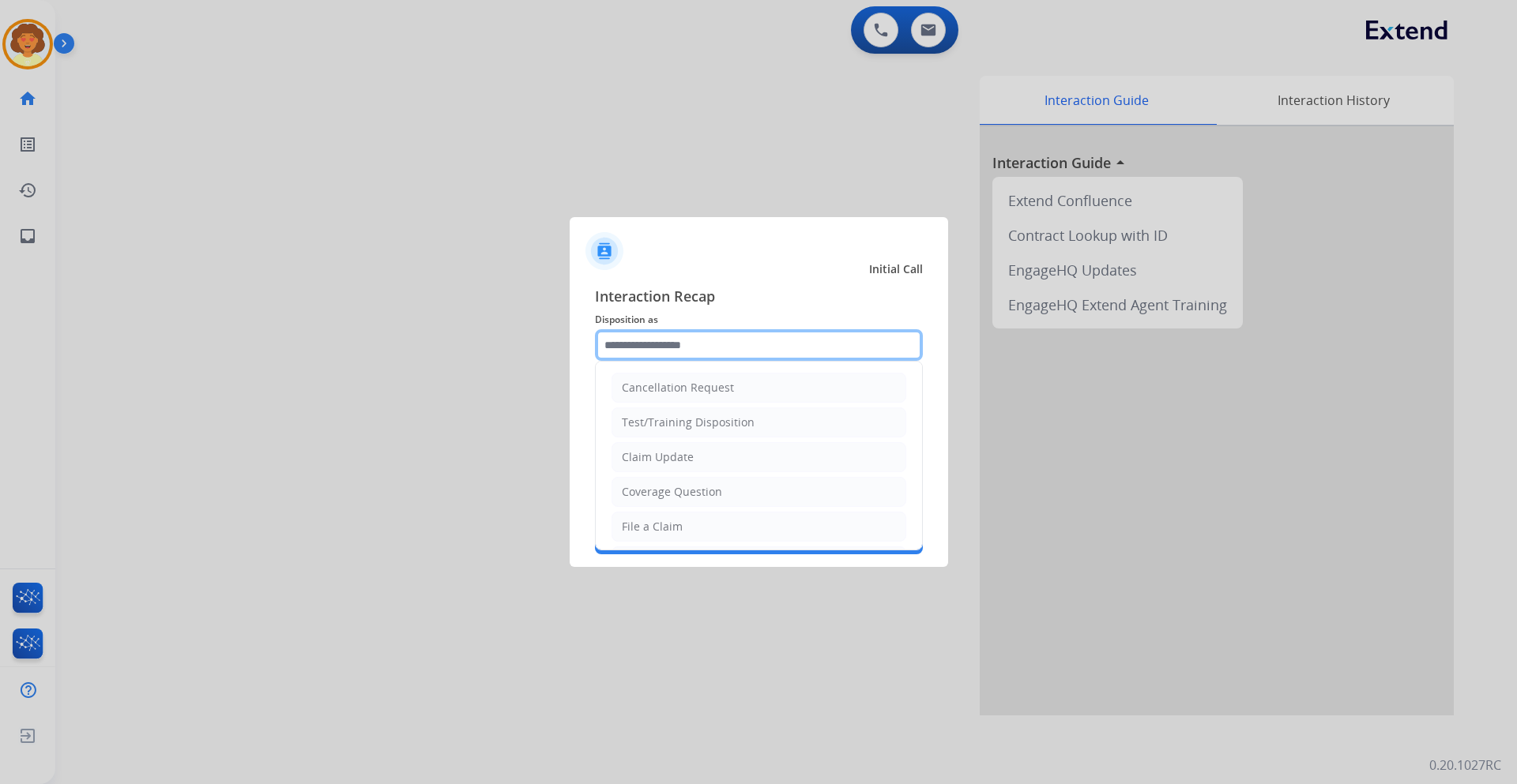
click at [627, 345] on input "text" at bounding box center [758, 344] width 328 height 32
click at [661, 461] on div "Claim Update" at bounding box center [657, 456] width 72 height 15
type input "**********"
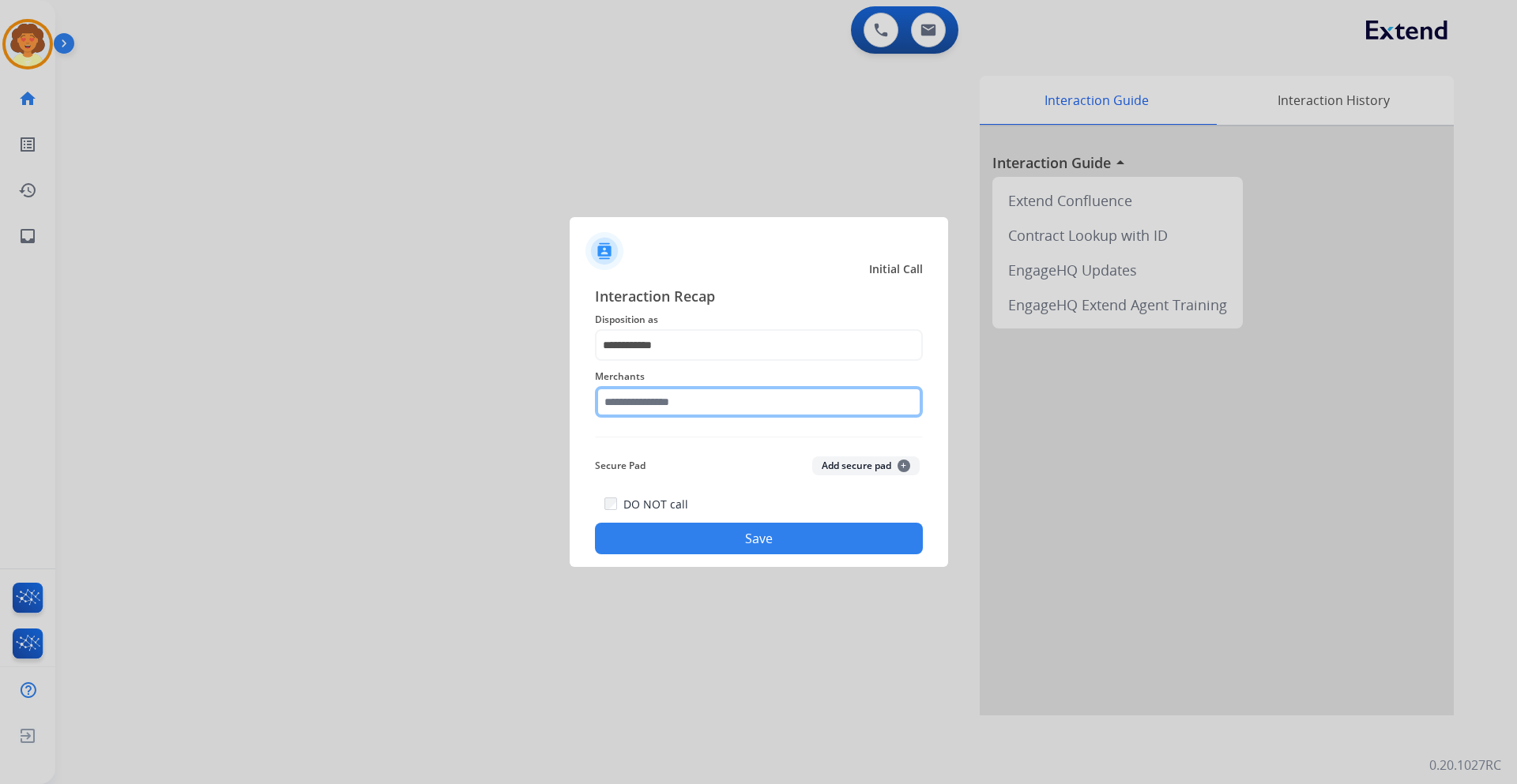
click at [637, 400] on input "text" at bounding box center [758, 402] width 328 height 32
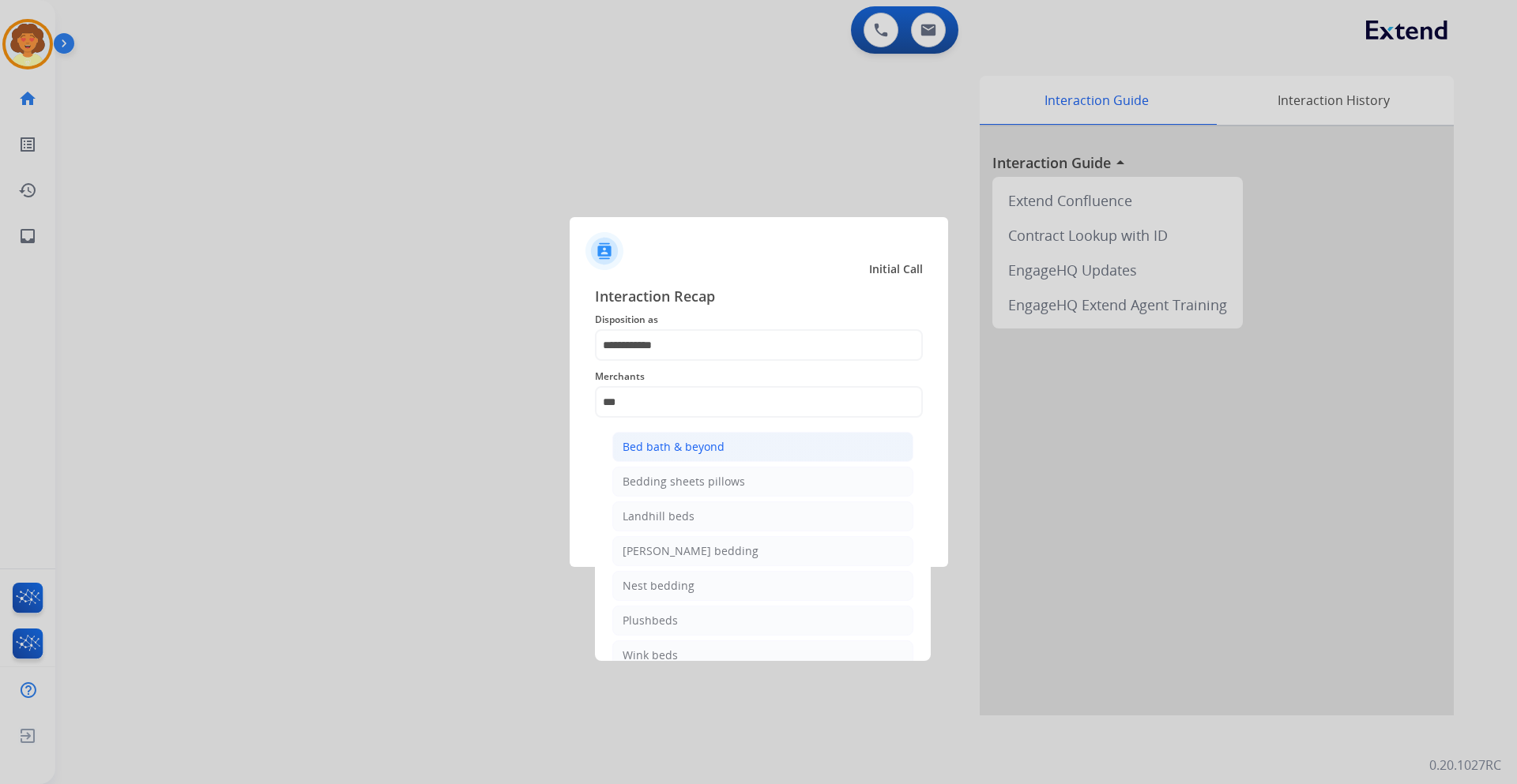
click at [674, 449] on div "Bed bath & beyond" at bounding box center [674, 446] width 102 height 15
type input "**********"
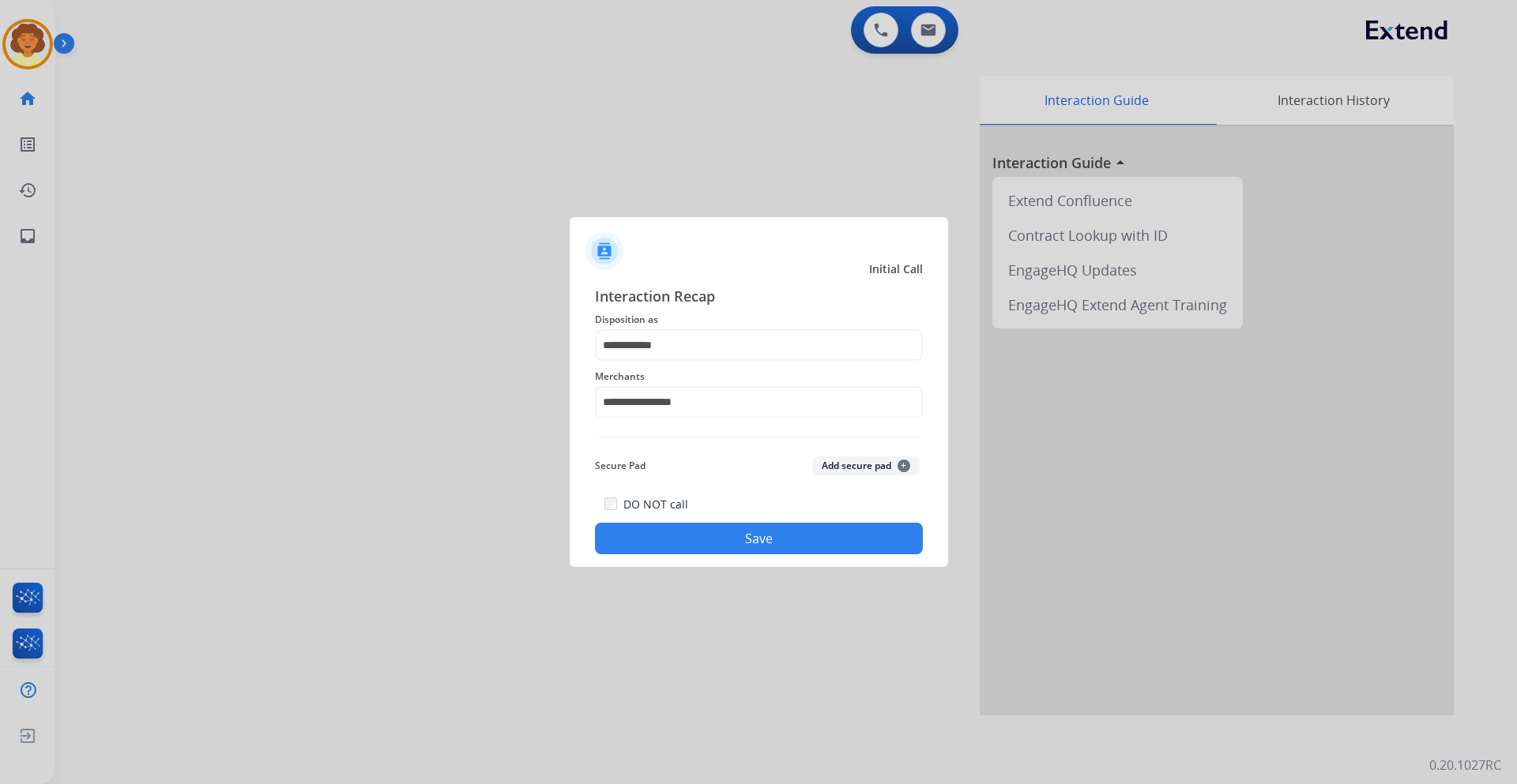
click at [687, 551] on button "Save" at bounding box center [758, 538] width 328 height 32
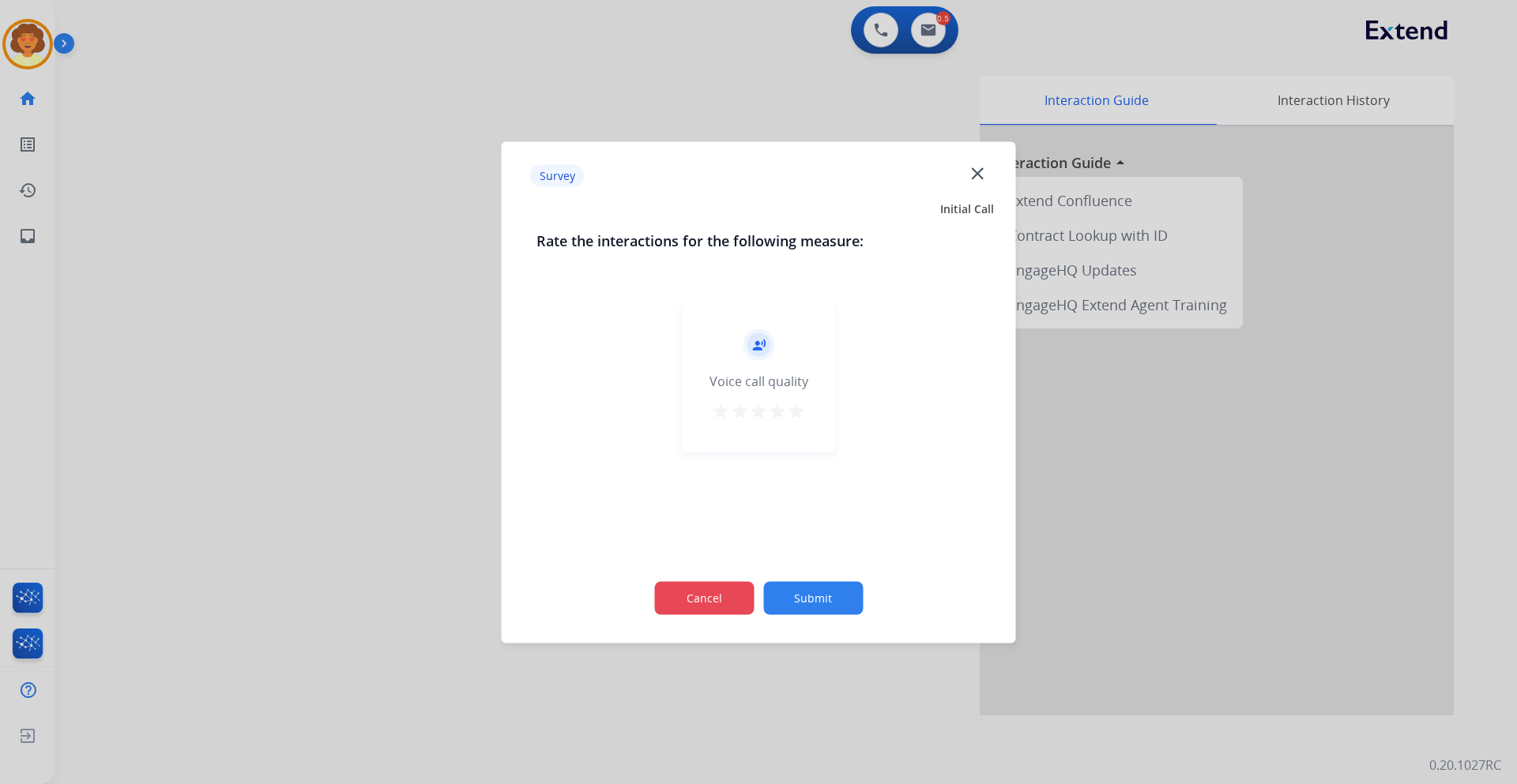
click at [693, 608] on button "Cancel" at bounding box center [704, 598] width 99 height 33
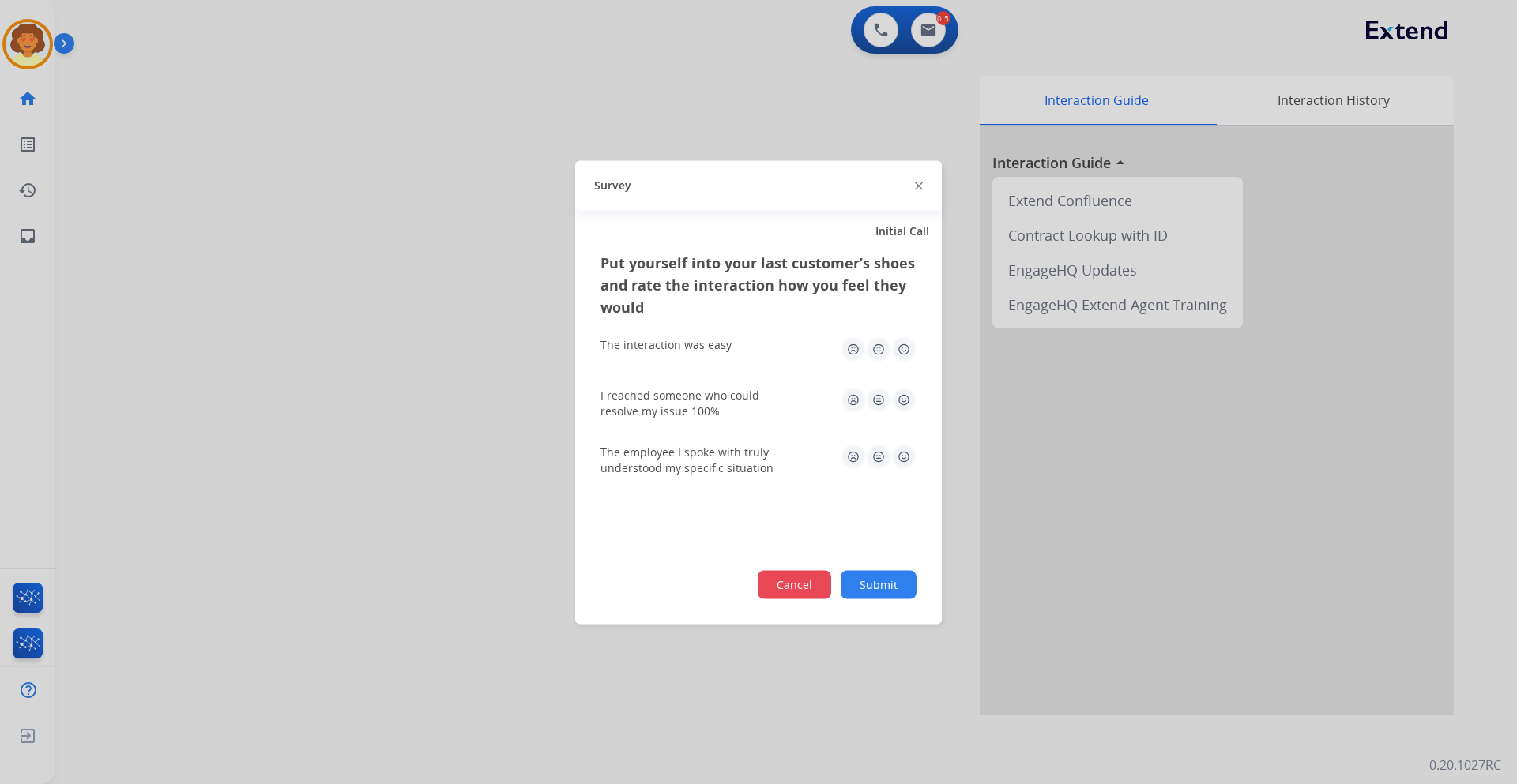
click at [807, 586] on button "Cancel" at bounding box center [793, 583] width 74 height 28
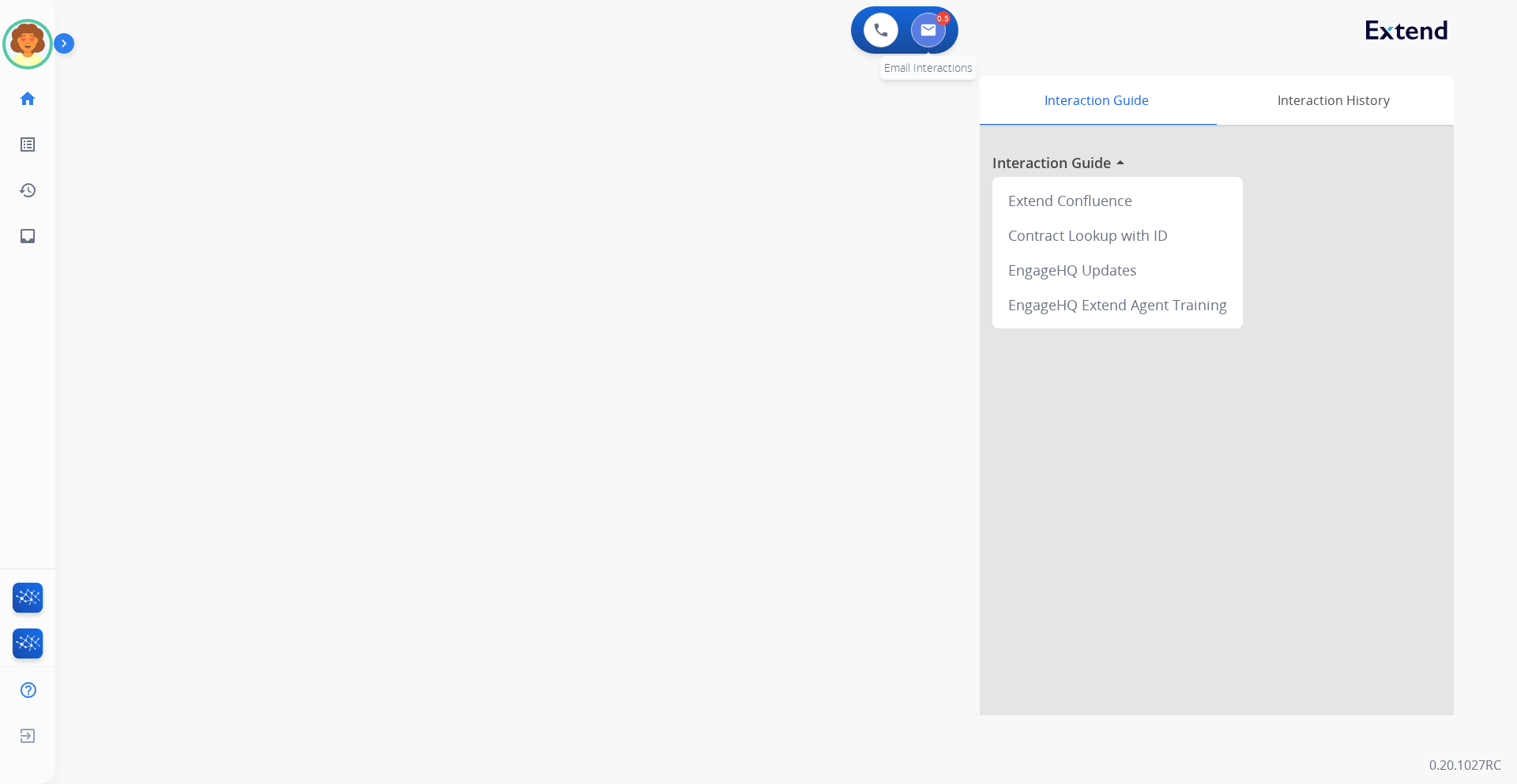
click at [924, 27] on img at bounding box center [927, 30] width 15 height 13
select select "**********"
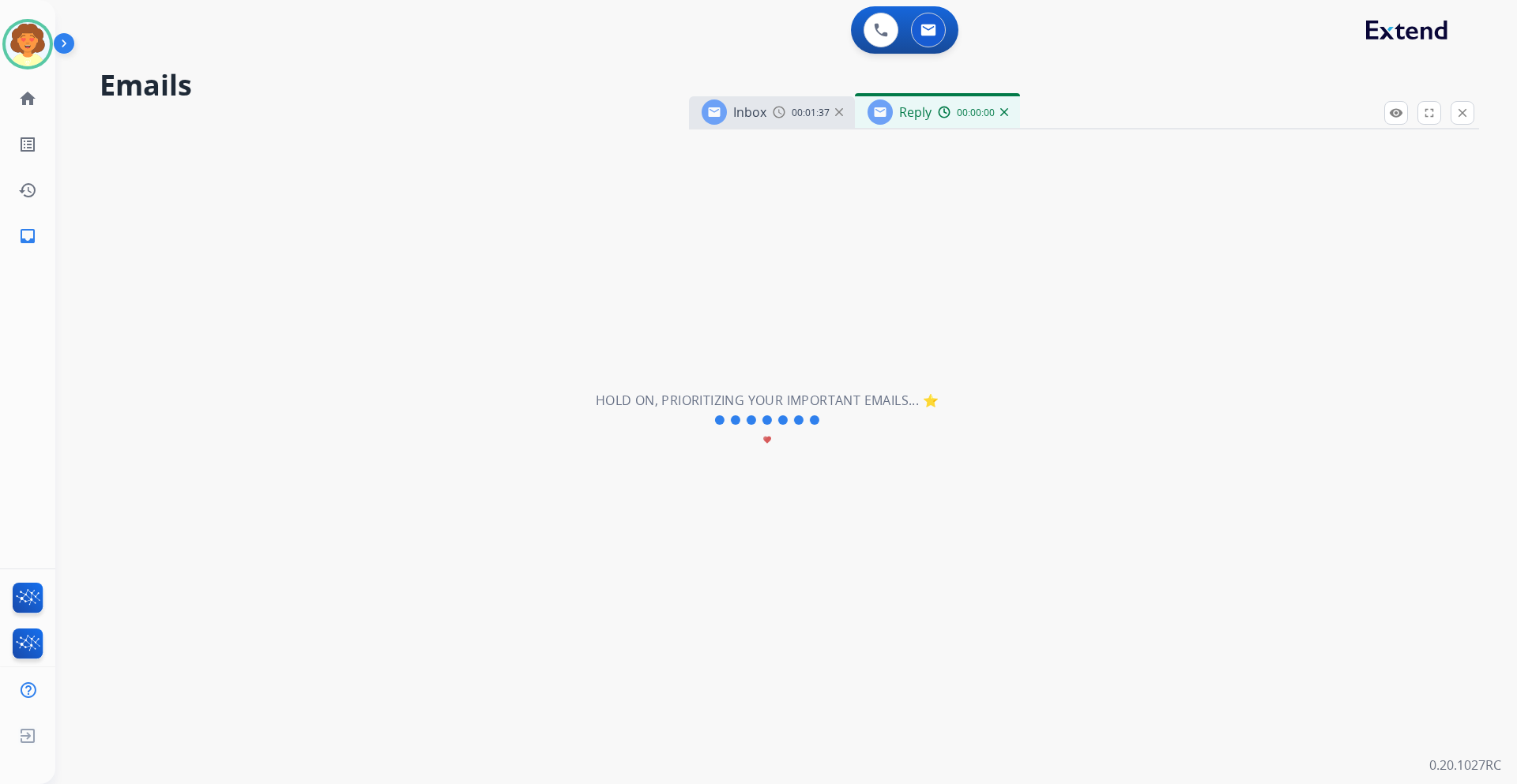
select select "**********"
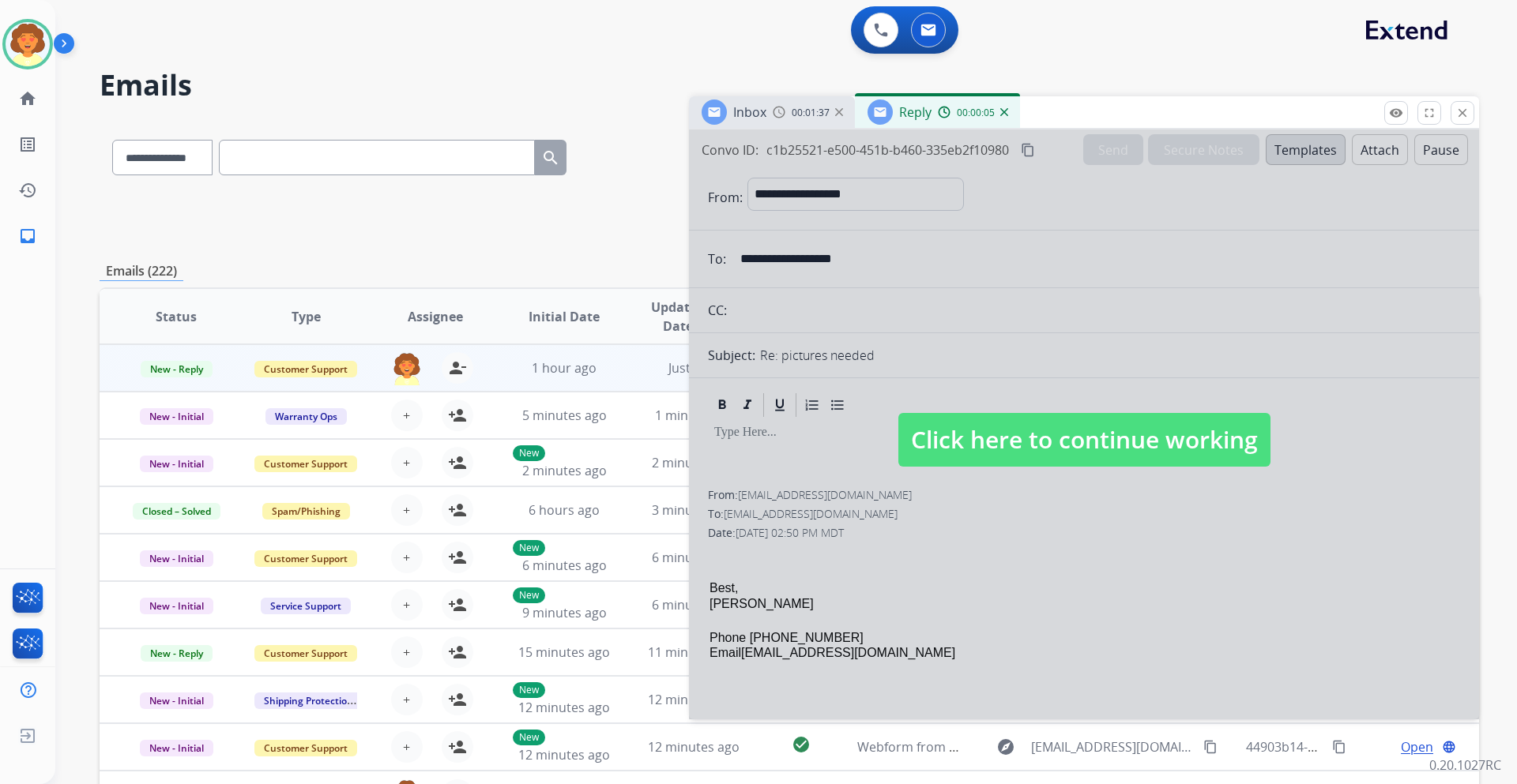
click at [956, 605] on div at bounding box center [1083, 424] width 790 height 590
select select
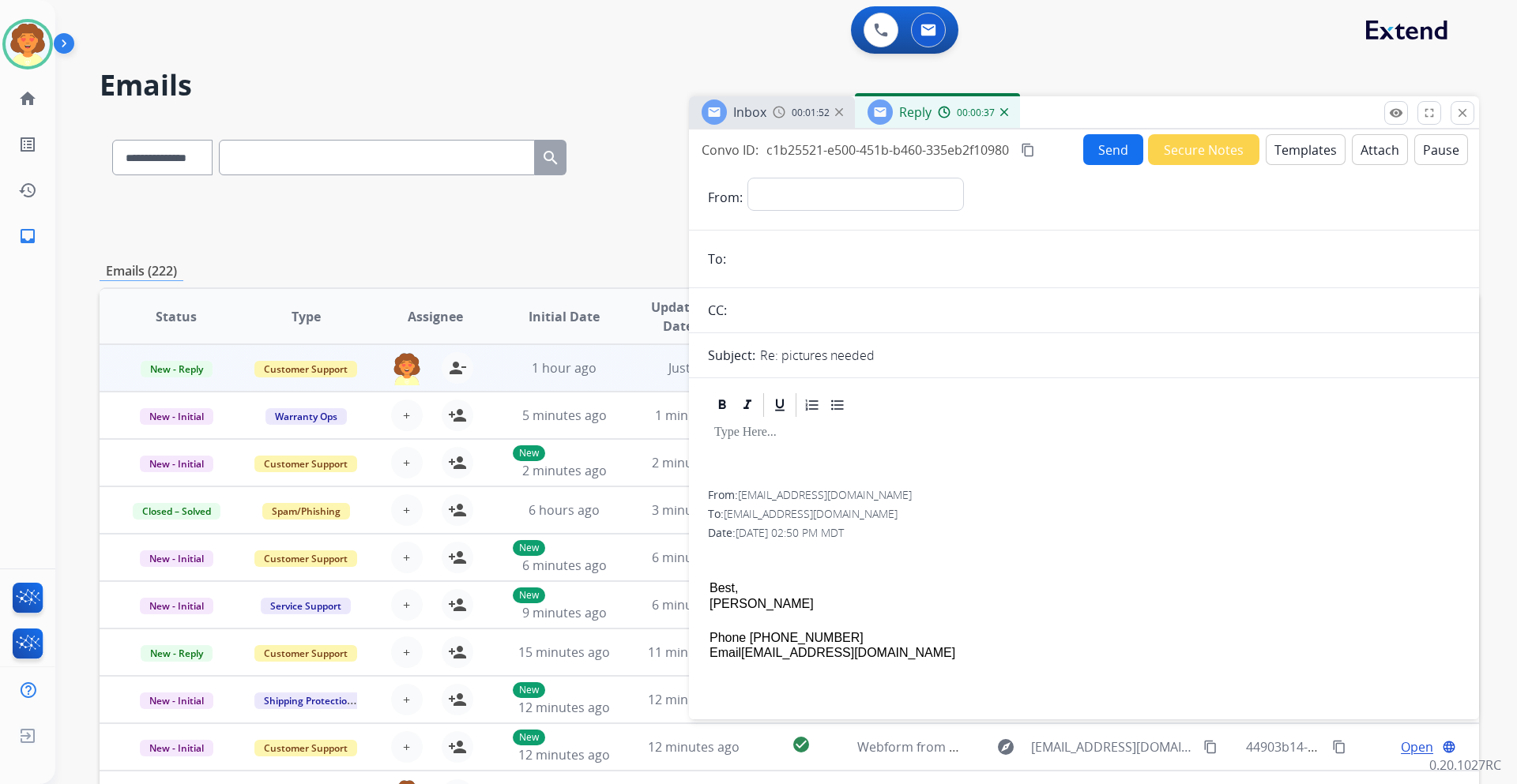
drag, startPoint x: 743, startPoint y: 495, endPoint x: 815, endPoint y: 490, distance: 72.2
click at [815, 490] on span "[EMAIL_ADDRESS][DOMAIN_NAME]" at bounding box center [824, 494] width 174 height 15
click at [744, 497] on span "[EMAIL_ADDRESS][DOMAIN_NAME]" at bounding box center [824, 494] width 174 height 15
click at [743, 495] on span "[EMAIL_ADDRESS][DOMAIN_NAME]" at bounding box center [824, 494] width 174 height 15
drag, startPoint x: 743, startPoint y: 495, endPoint x: 842, endPoint y: 492, distance: 99.0
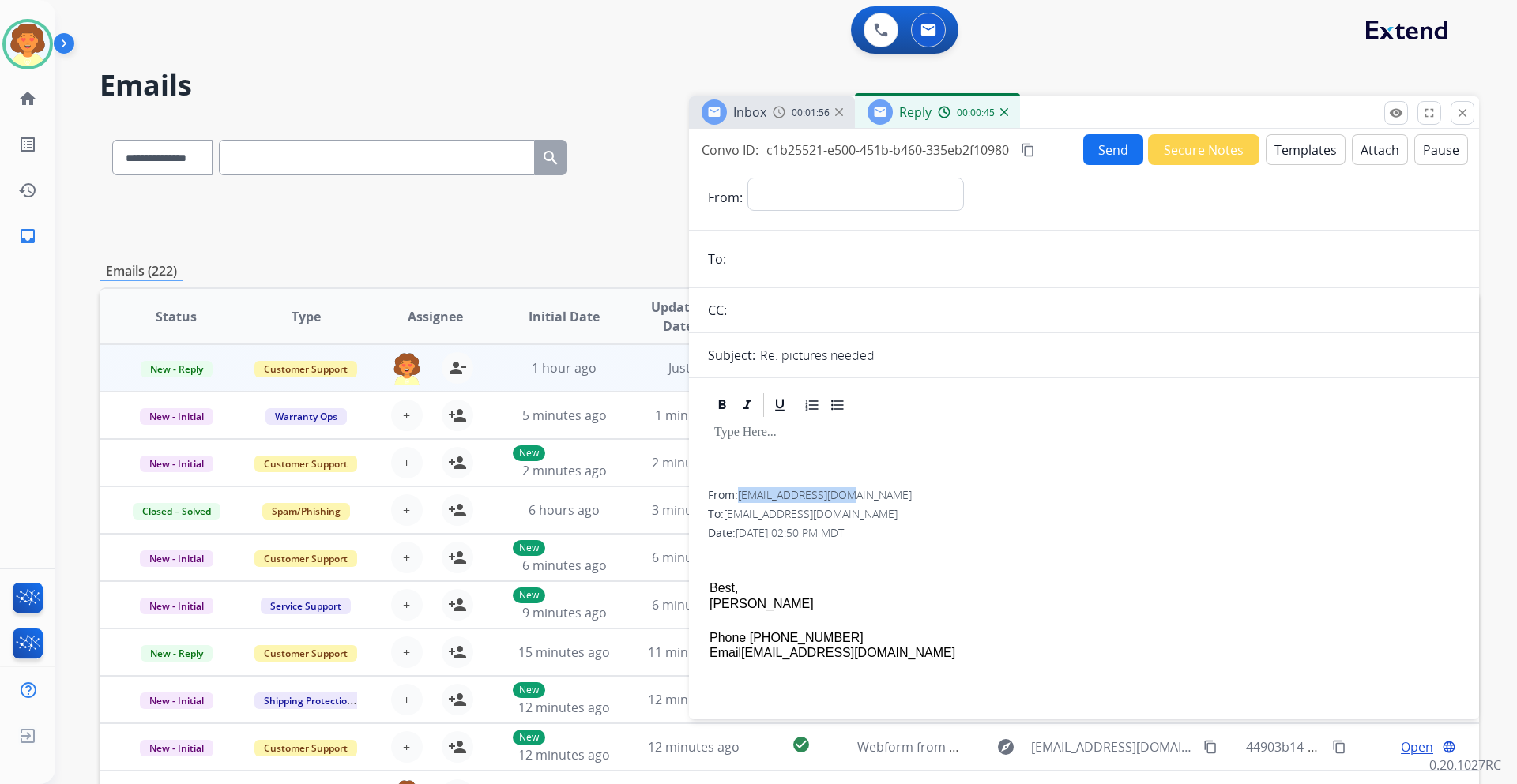
click at [842, 492] on span "[EMAIL_ADDRESS][DOMAIN_NAME]" at bounding box center [824, 494] width 174 height 15
copy span "[EMAIL_ADDRESS][DOMAIN_NAME]"
click at [912, 115] on span "Reply" at bounding box center [915, 112] width 33 height 17
click at [1001, 113] on img at bounding box center [1003, 112] width 8 height 8
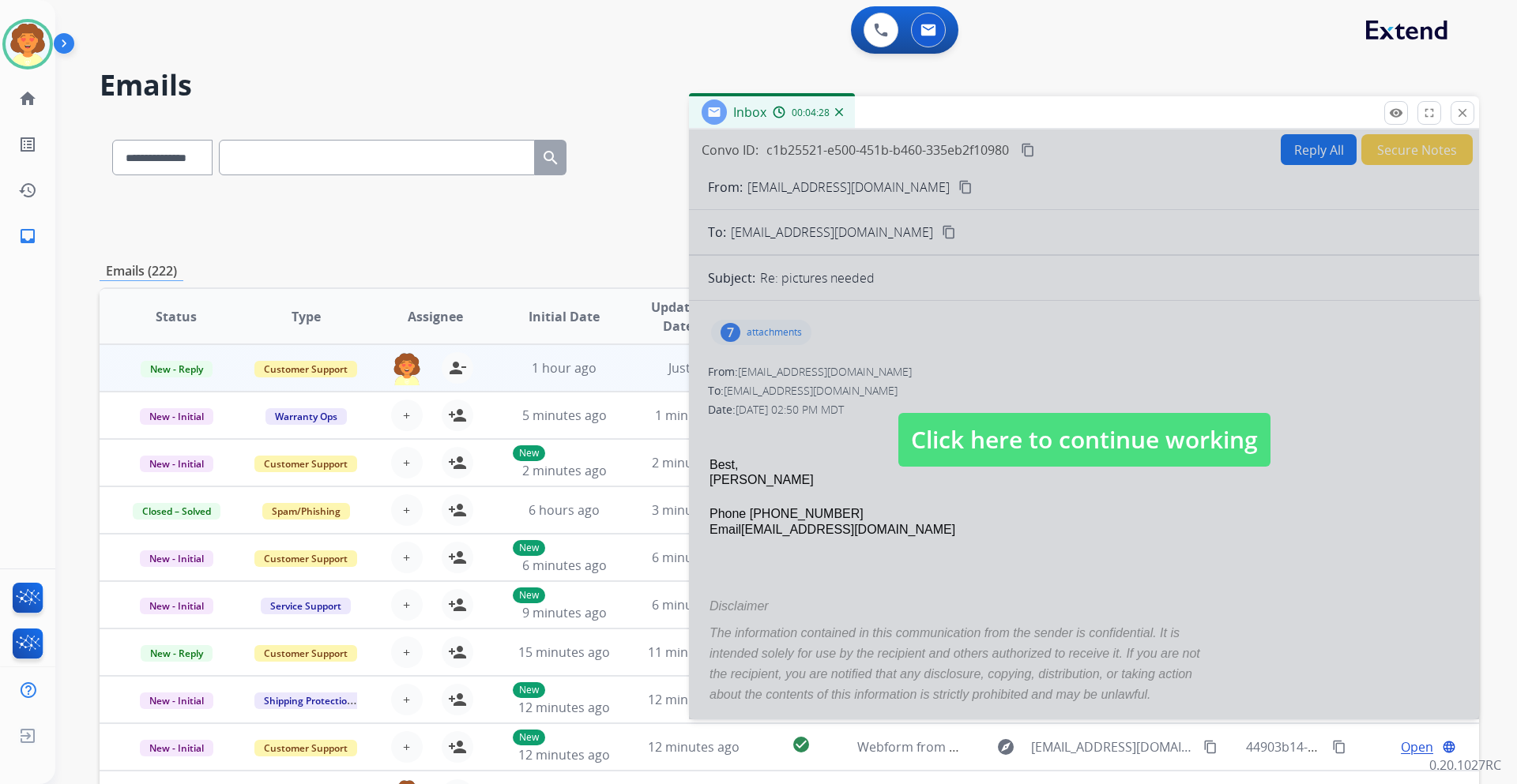
click at [895, 362] on div at bounding box center [1083, 424] width 790 height 590
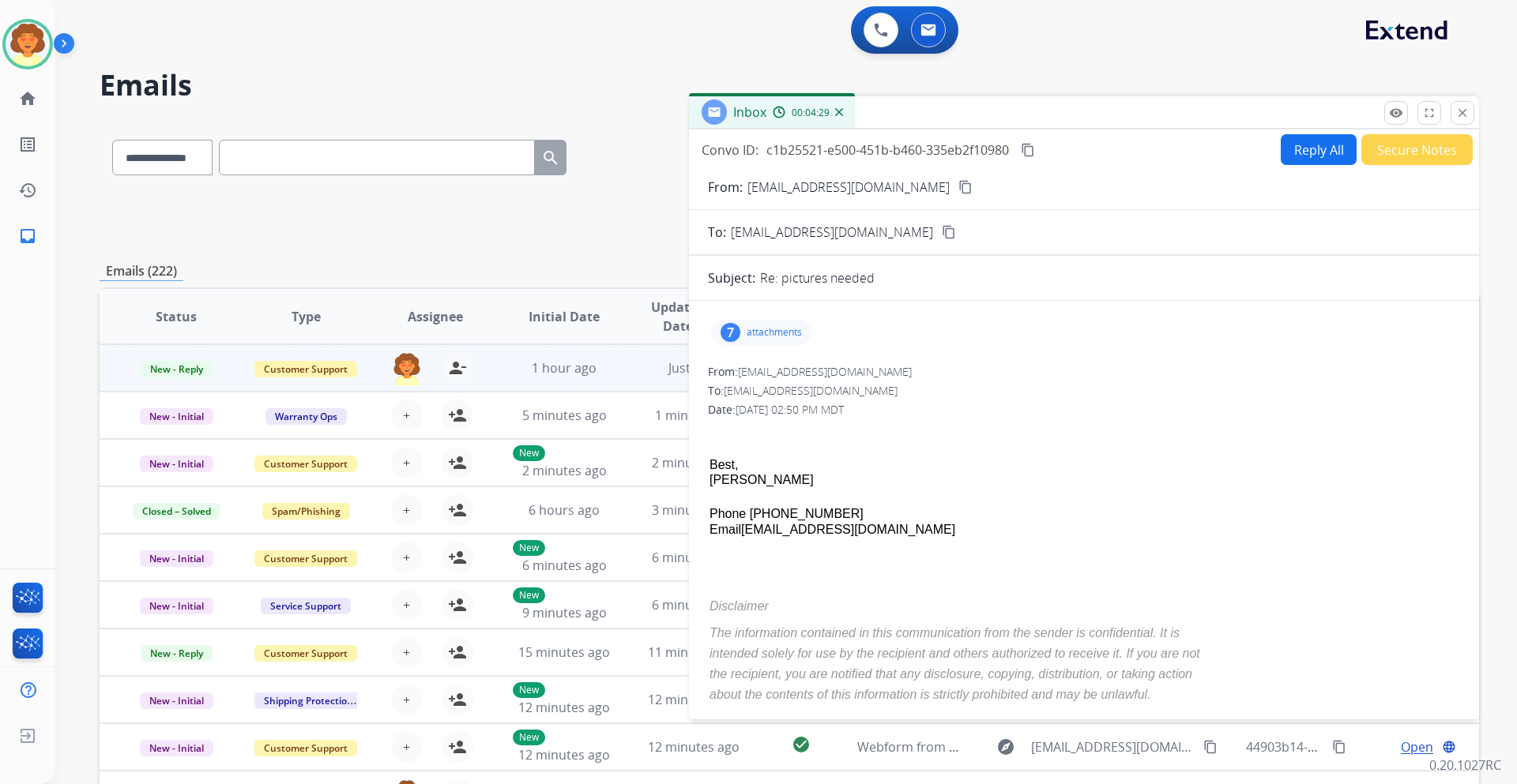
click at [731, 336] on div "7" at bounding box center [731, 332] width 20 height 19
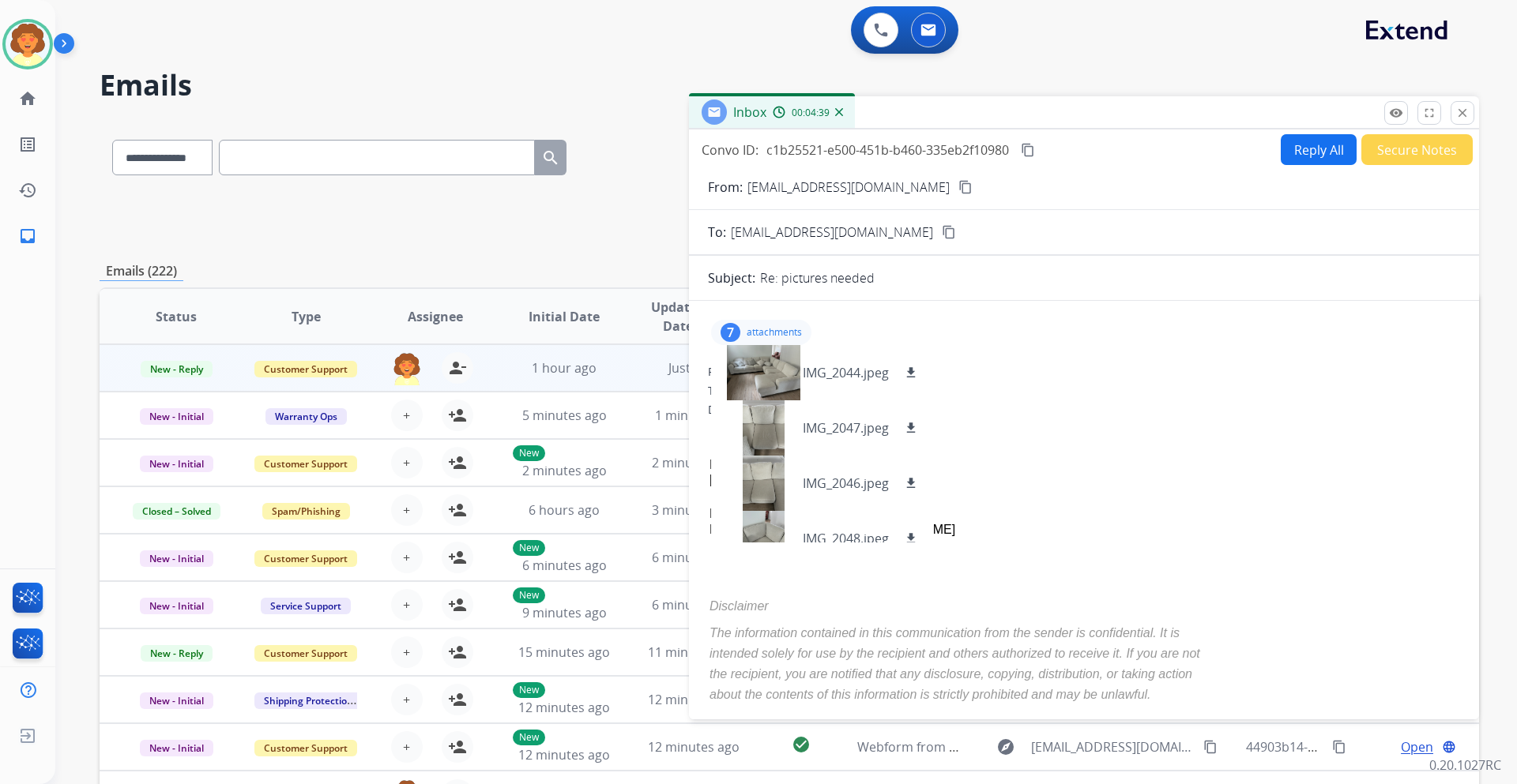
drag, startPoint x: 912, startPoint y: 373, endPoint x: 943, endPoint y: 364, distance: 32.3
click at [912, 373] on mat-icon "download" at bounding box center [911, 372] width 15 height 15
click at [908, 425] on mat-icon "download" at bounding box center [911, 428] width 15 height 15
click at [910, 482] on mat-icon "download" at bounding box center [911, 483] width 15 height 15
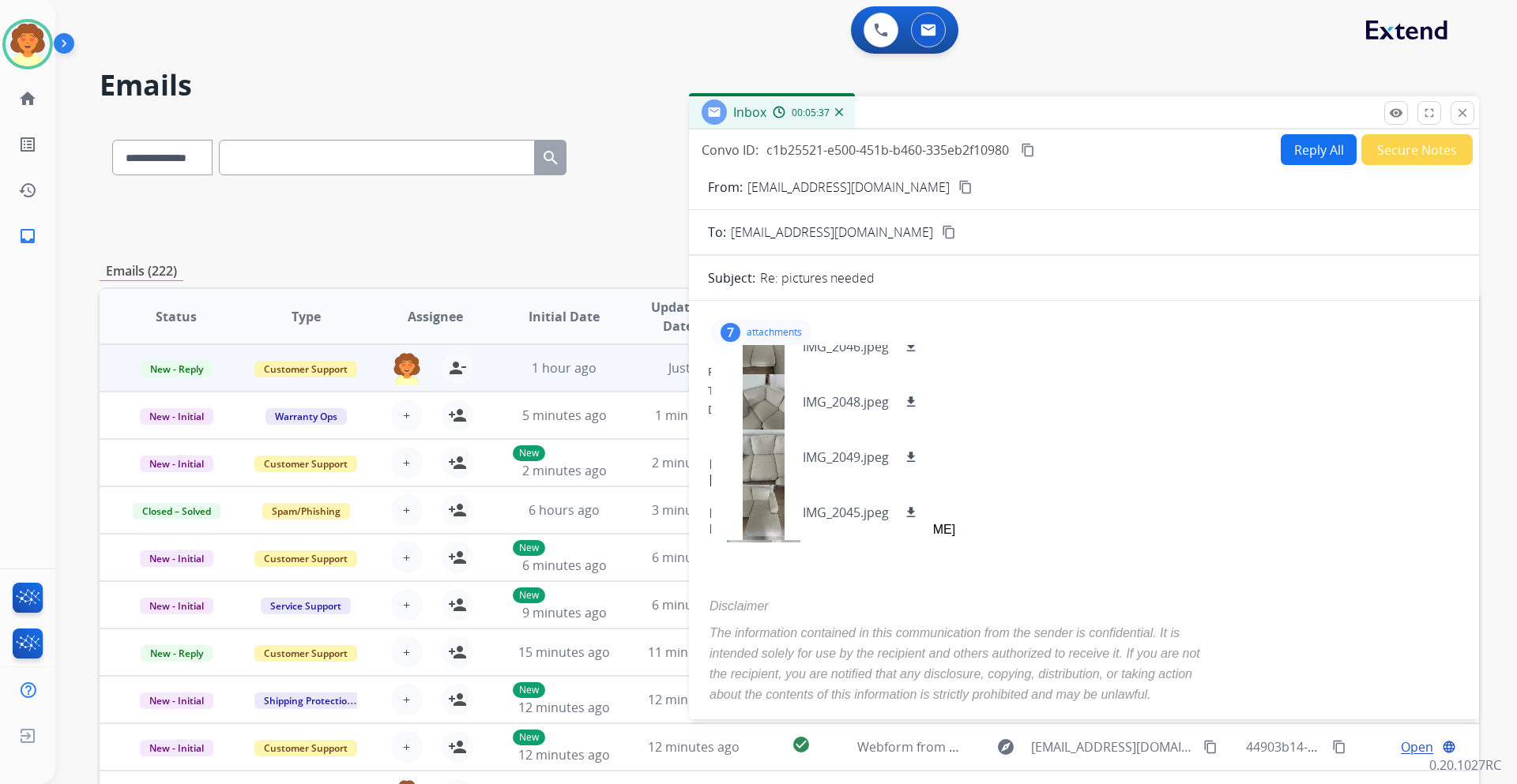
scroll to position [155, 0]
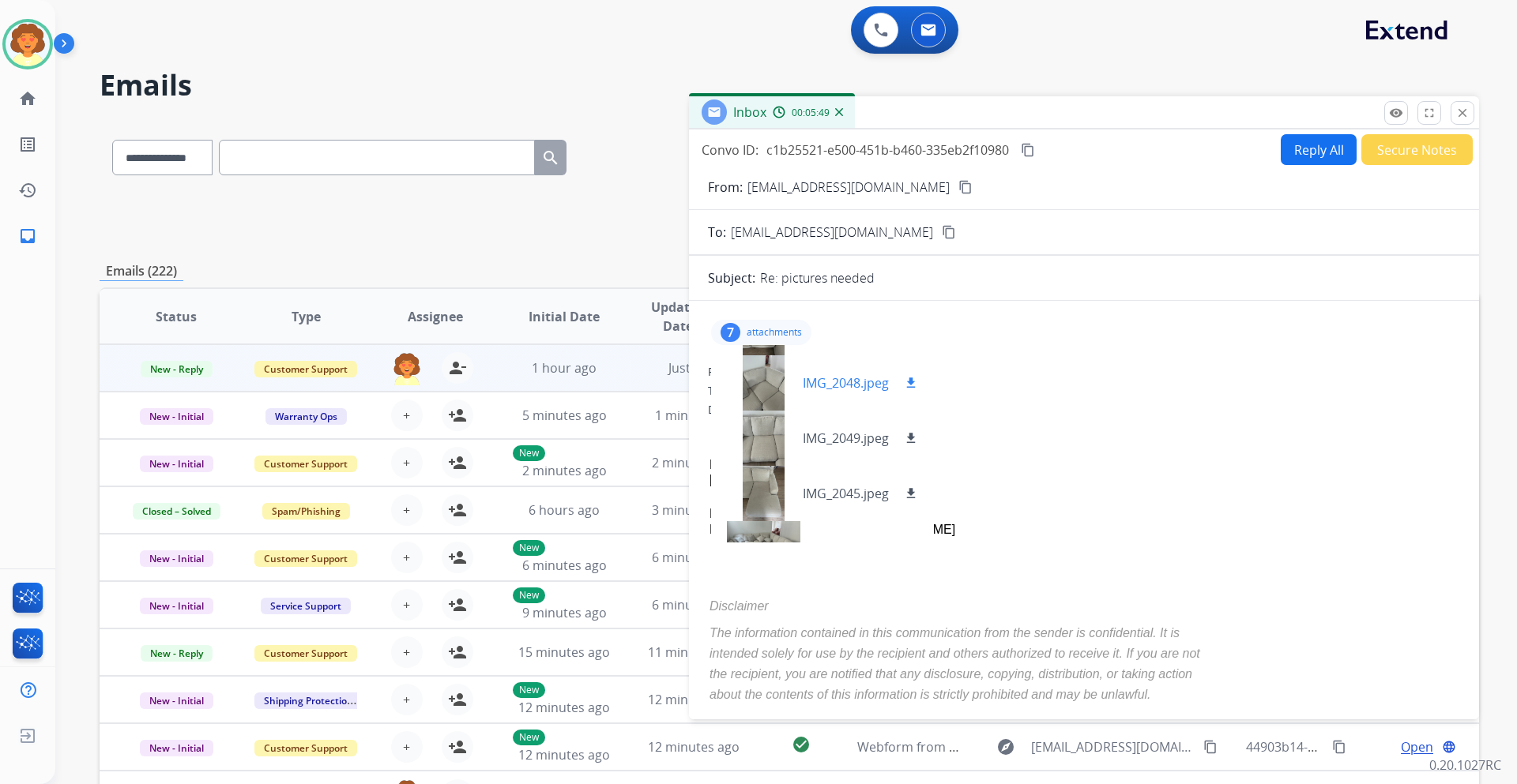
click at [909, 379] on mat-icon "download" at bounding box center [911, 383] width 15 height 15
click at [910, 435] on mat-icon "download" at bounding box center [911, 438] width 15 height 15
click at [908, 489] on mat-icon "download" at bounding box center [911, 493] width 15 height 15
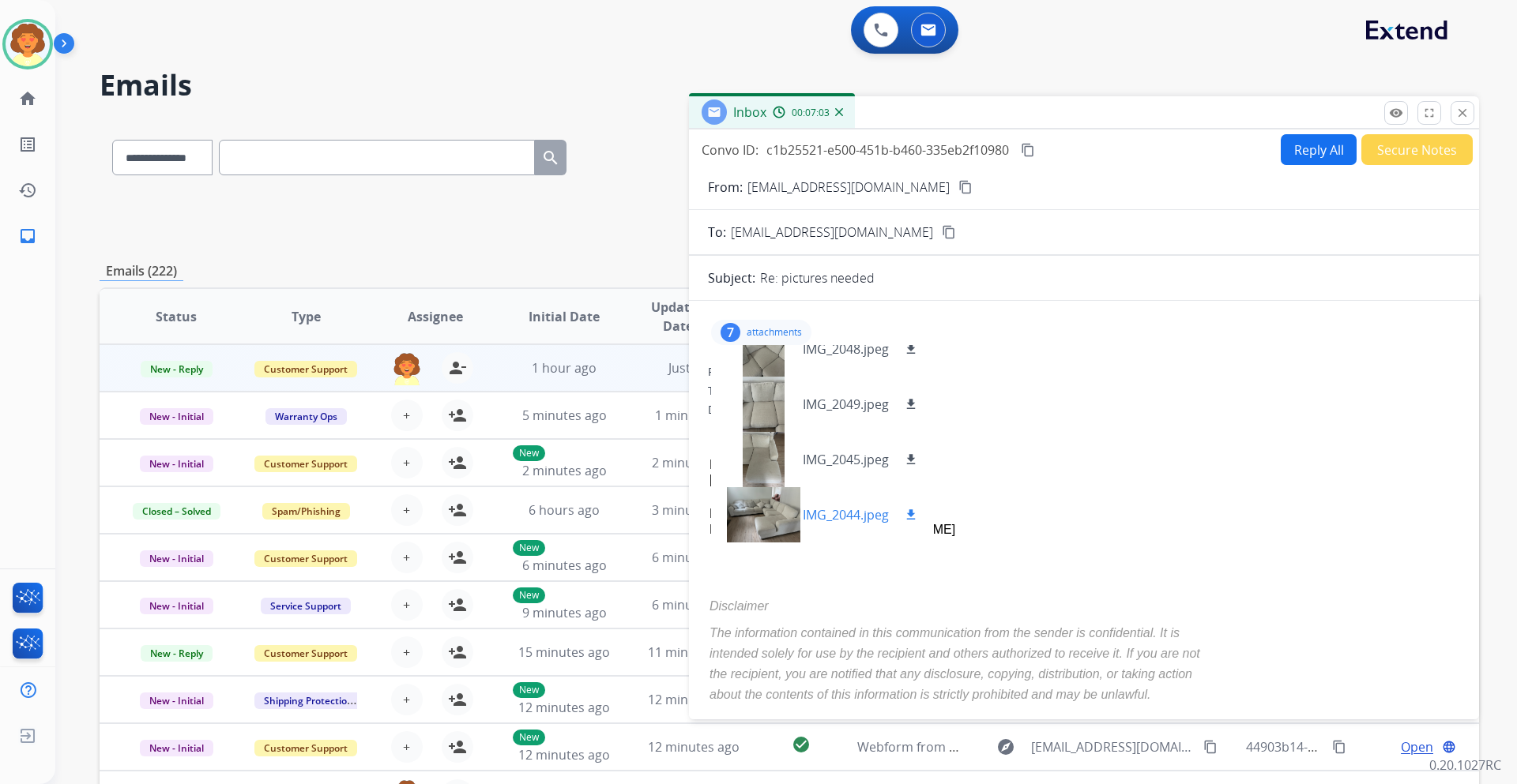
click at [907, 514] on mat-icon "download" at bounding box center [911, 515] width 15 height 15
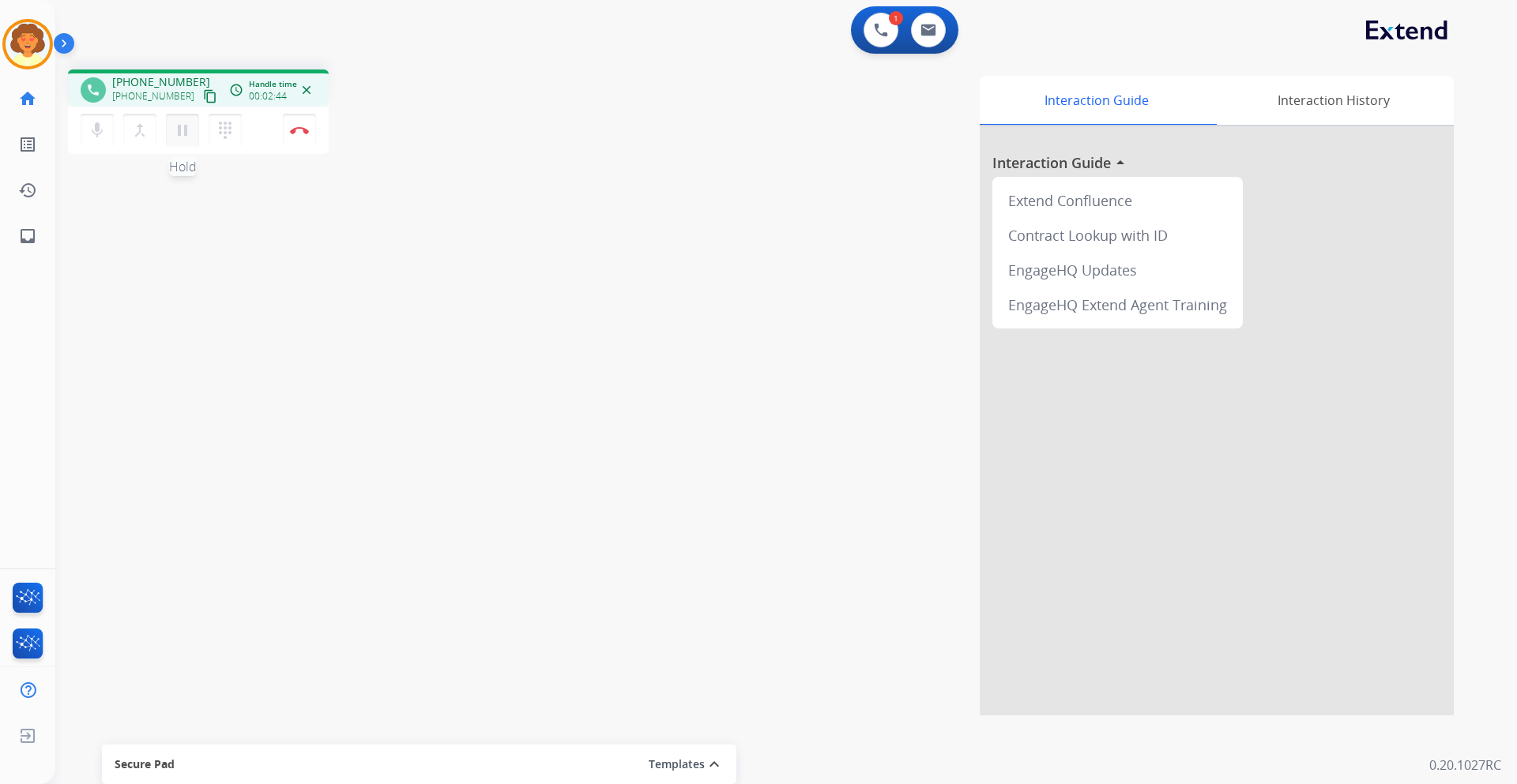
click at [178, 132] on mat-icon "pause" at bounding box center [182, 130] width 19 height 19
click at [185, 126] on mat-icon "play_arrow" at bounding box center [182, 130] width 19 height 19
click at [185, 140] on button "pause Hold" at bounding box center [182, 130] width 33 height 33
click at [931, 45] on button at bounding box center [928, 30] width 35 height 35
select select "**********"
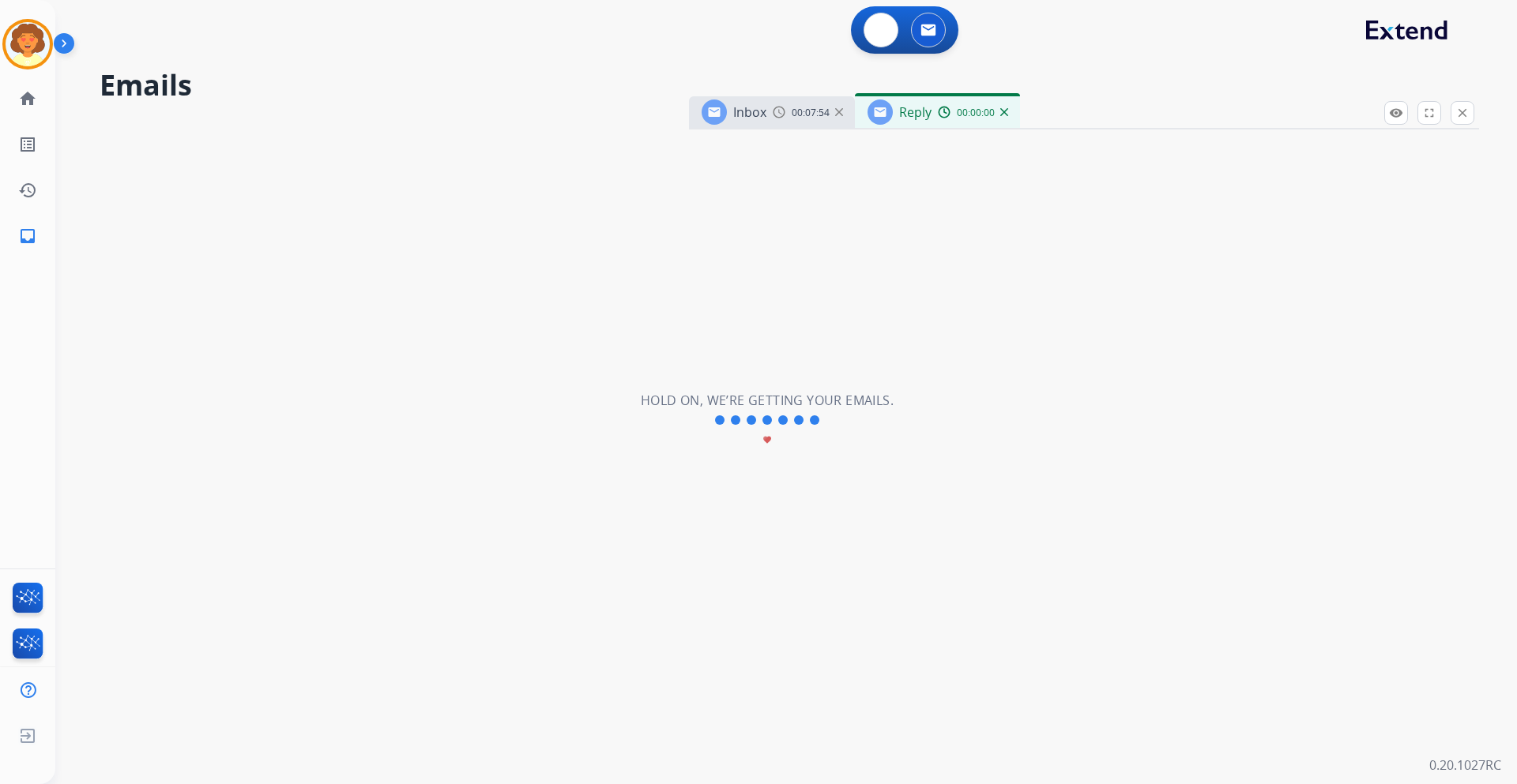
select select "**********"
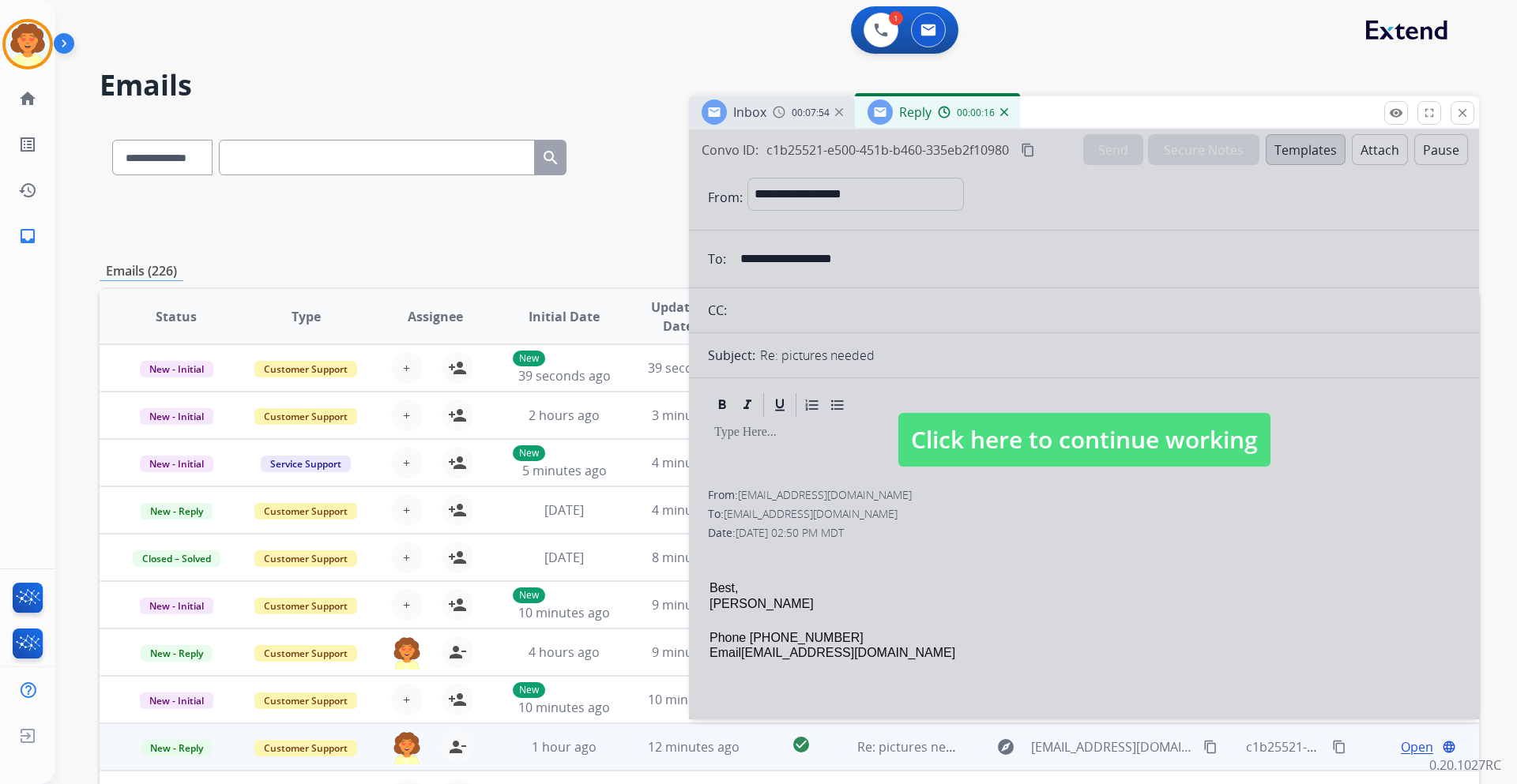
click at [488, 250] on div "**********" at bounding box center [788, 509] width 1379 height 779
click at [563, 60] on div "**********" at bounding box center [767, 449] width 1423 height 784
click at [871, 36] on button at bounding box center [881, 30] width 35 height 35
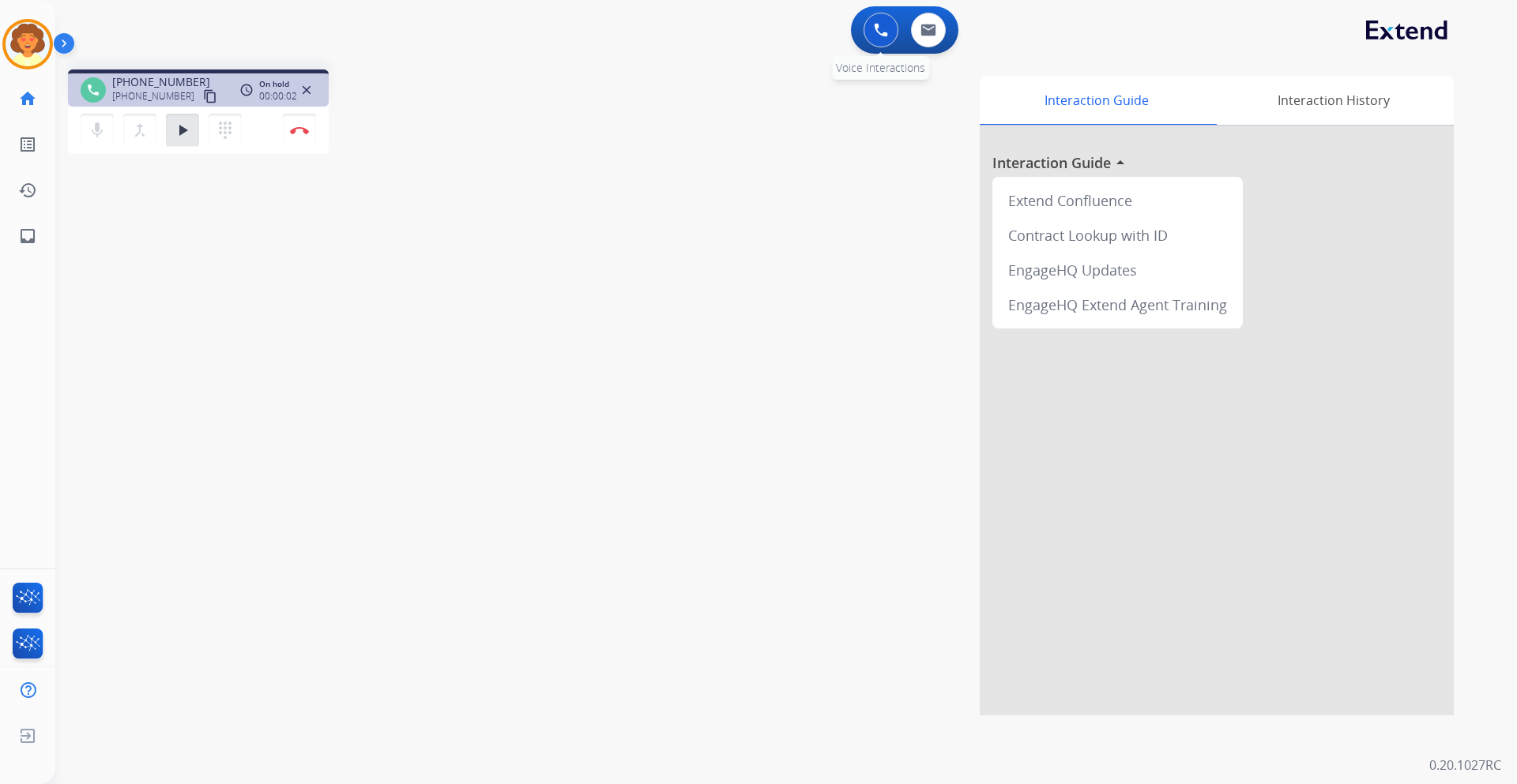
click at [883, 33] on img at bounding box center [881, 30] width 15 height 15
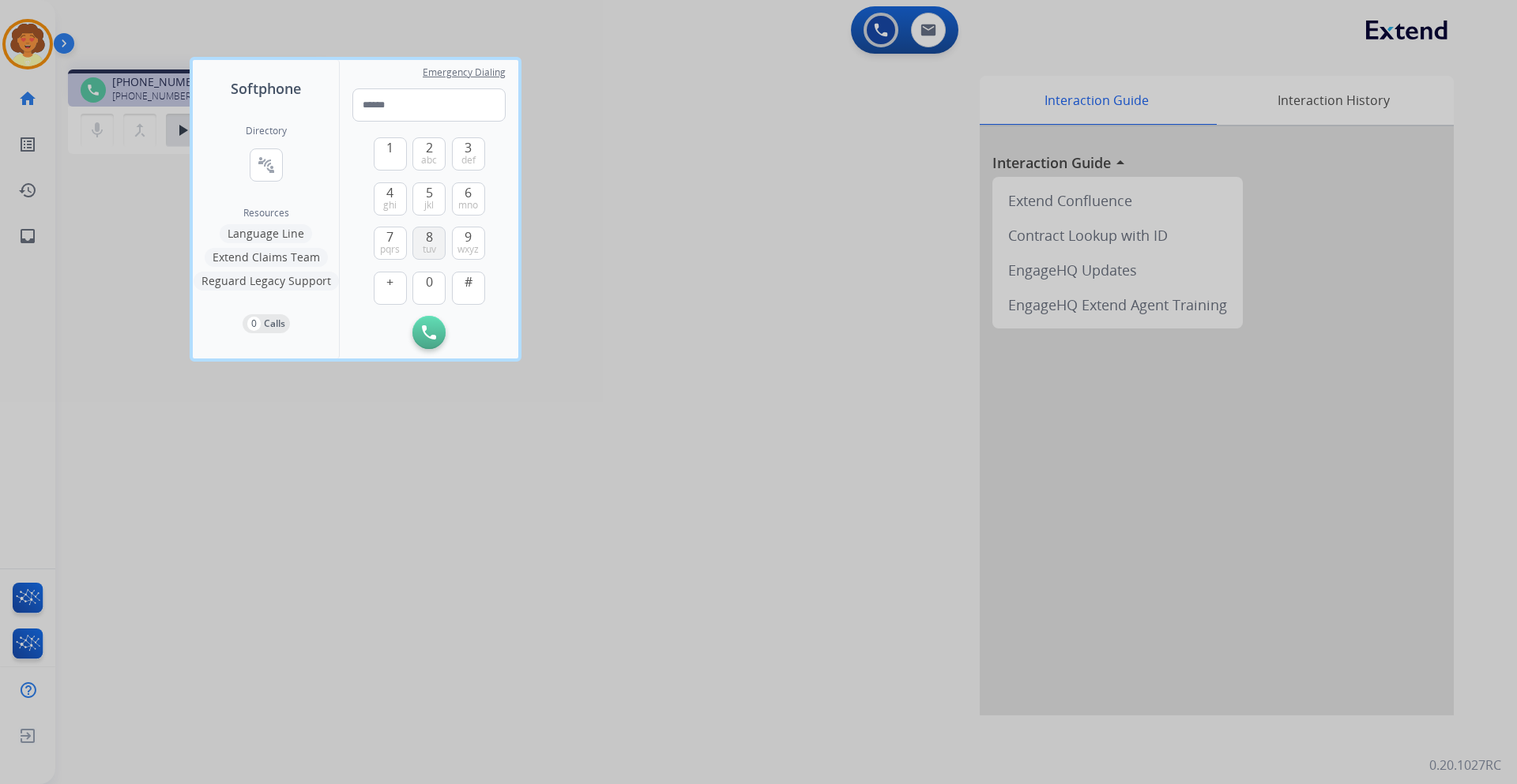
click at [429, 235] on span "8" at bounding box center [429, 236] width 7 height 19
click at [422, 281] on button "0" at bounding box center [429, 288] width 33 height 33
click at [389, 195] on span "4" at bounding box center [390, 193] width 7 height 19
click at [389, 244] on span "pqrs" at bounding box center [390, 250] width 20 height 13
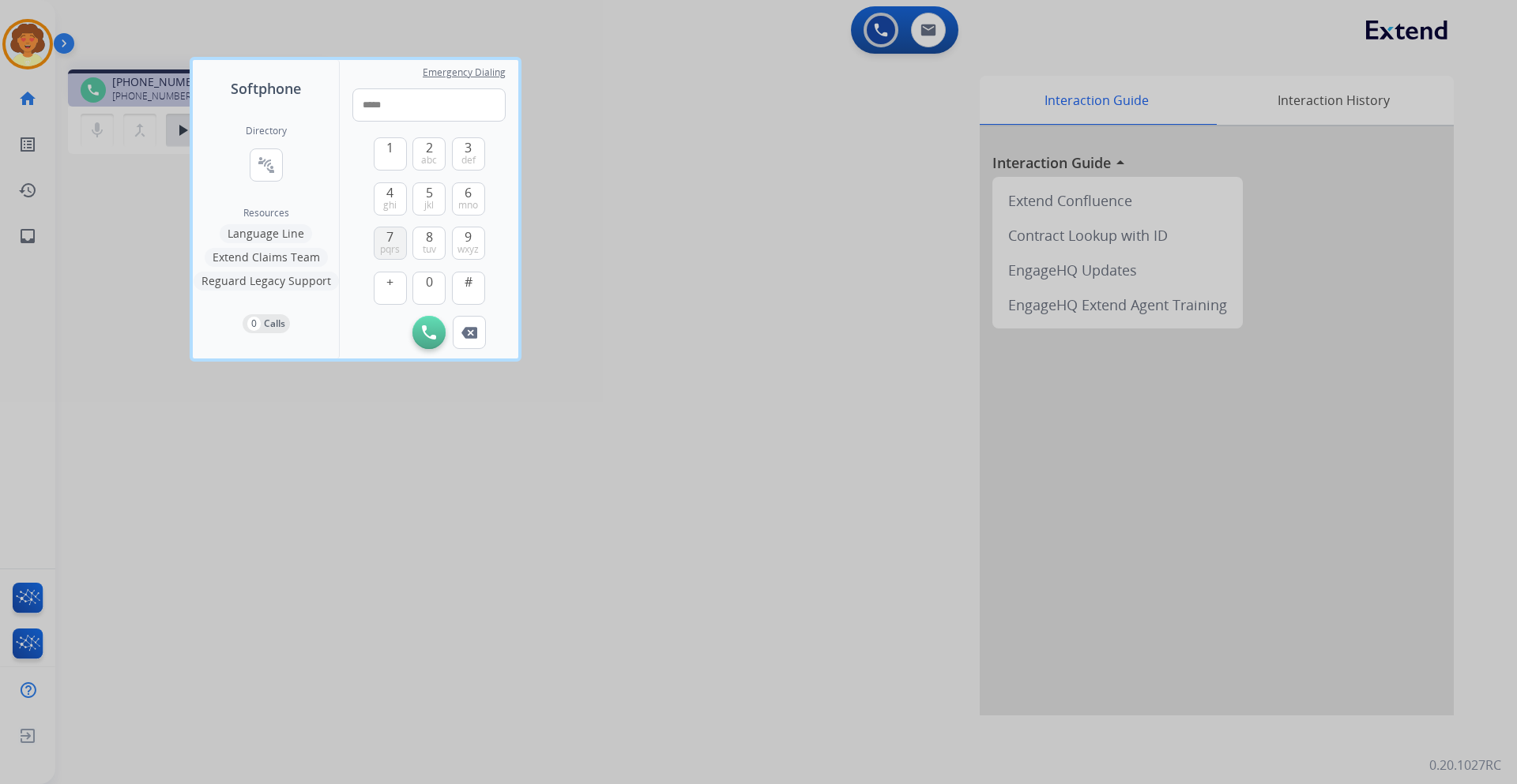
click at [389, 244] on span "pqrs" at bounding box center [390, 250] width 20 height 13
click at [437, 285] on button "0" at bounding box center [429, 288] width 33 height 33
click at [472, 242] on span "9" at bounding box center [468, 236] width 7 height 19
click at [389, 248] on span "pqrs" at bounding box center [390, 250] width 20 height 13
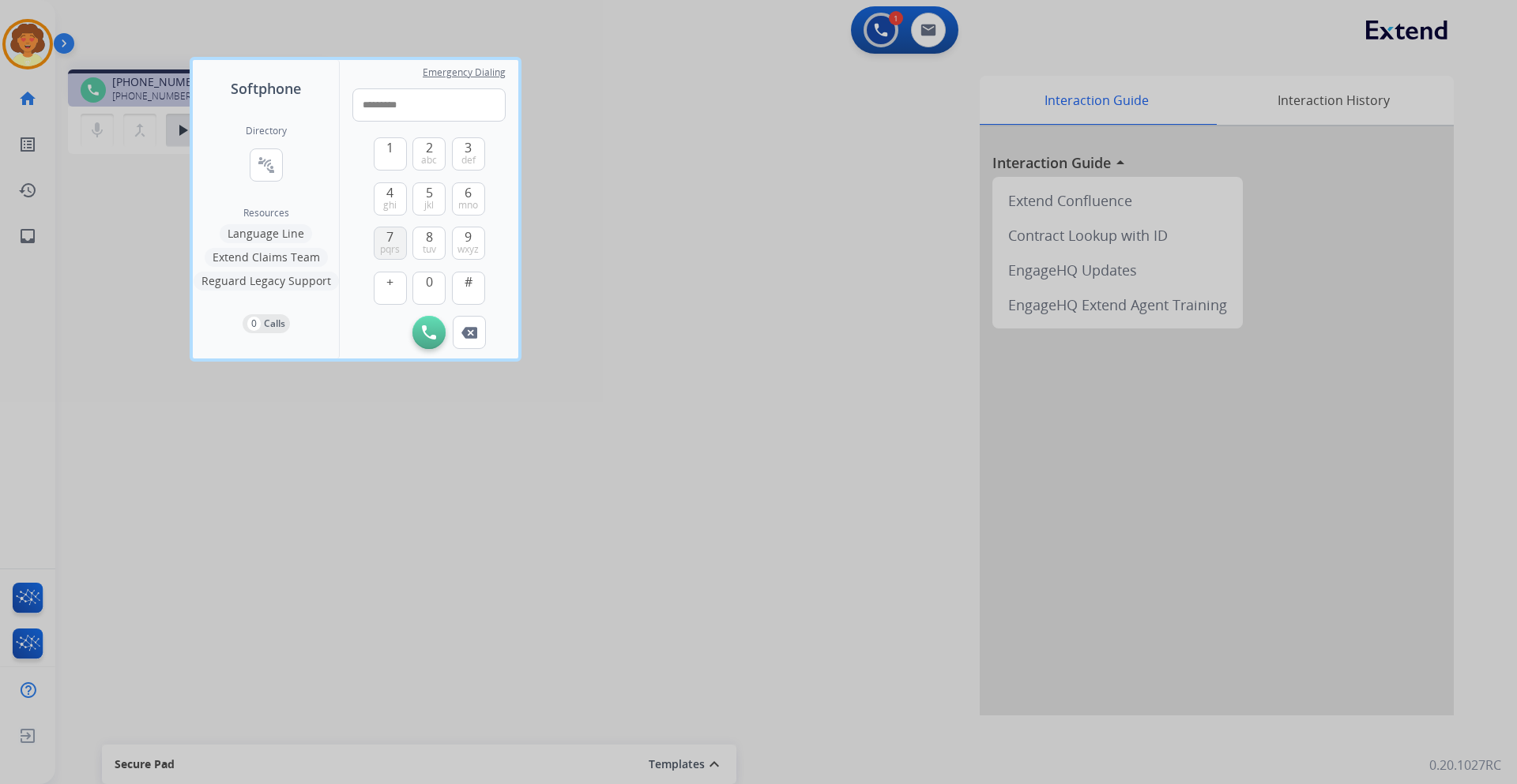
type input "**********"
click at [420, 335] on button "Initiate Call" at bounding box center [429, 332] width 33 height 33
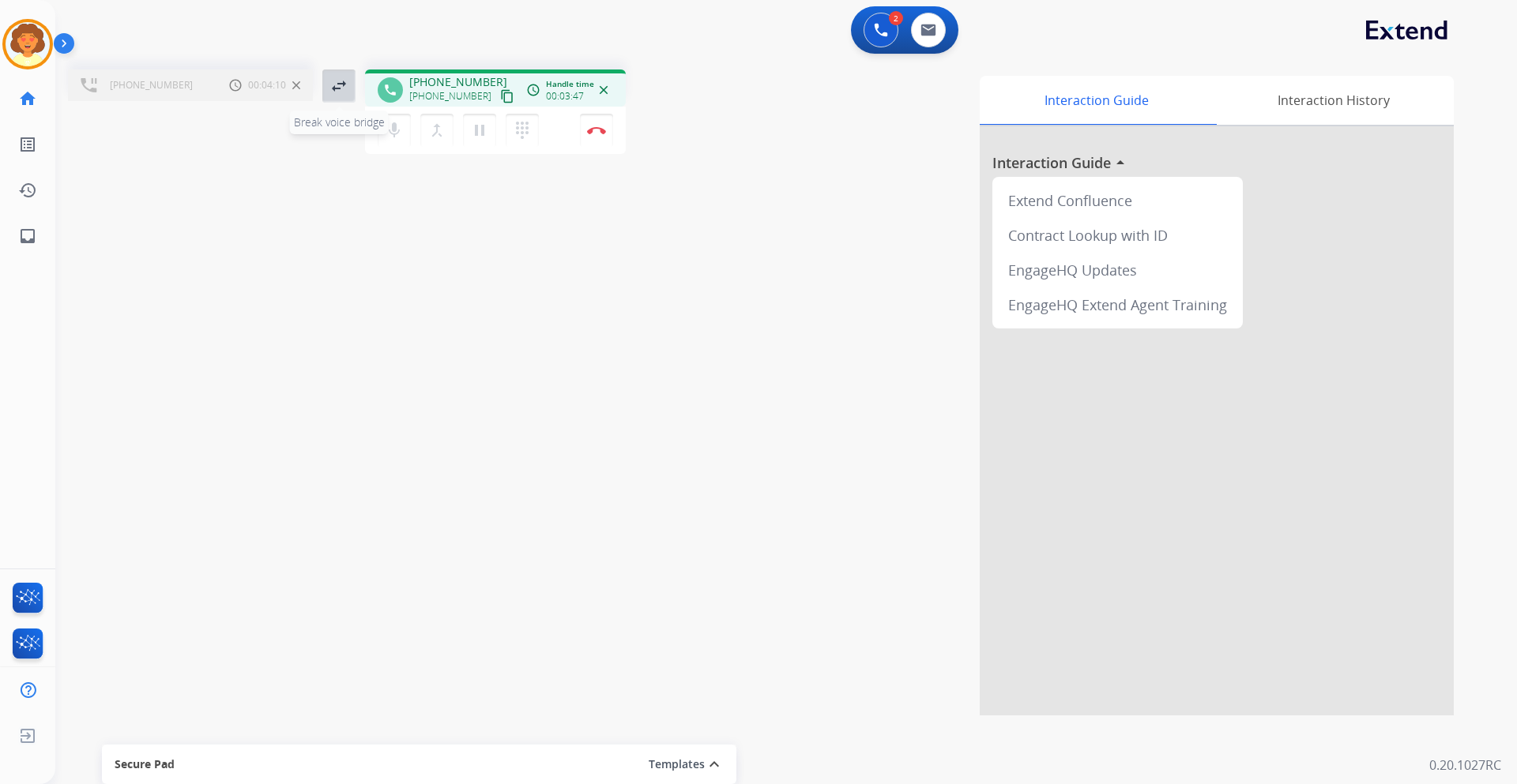
click at [335, 87] on mat-icon "swap_horiz" at bounding box center [338, 85] width 19 height 19
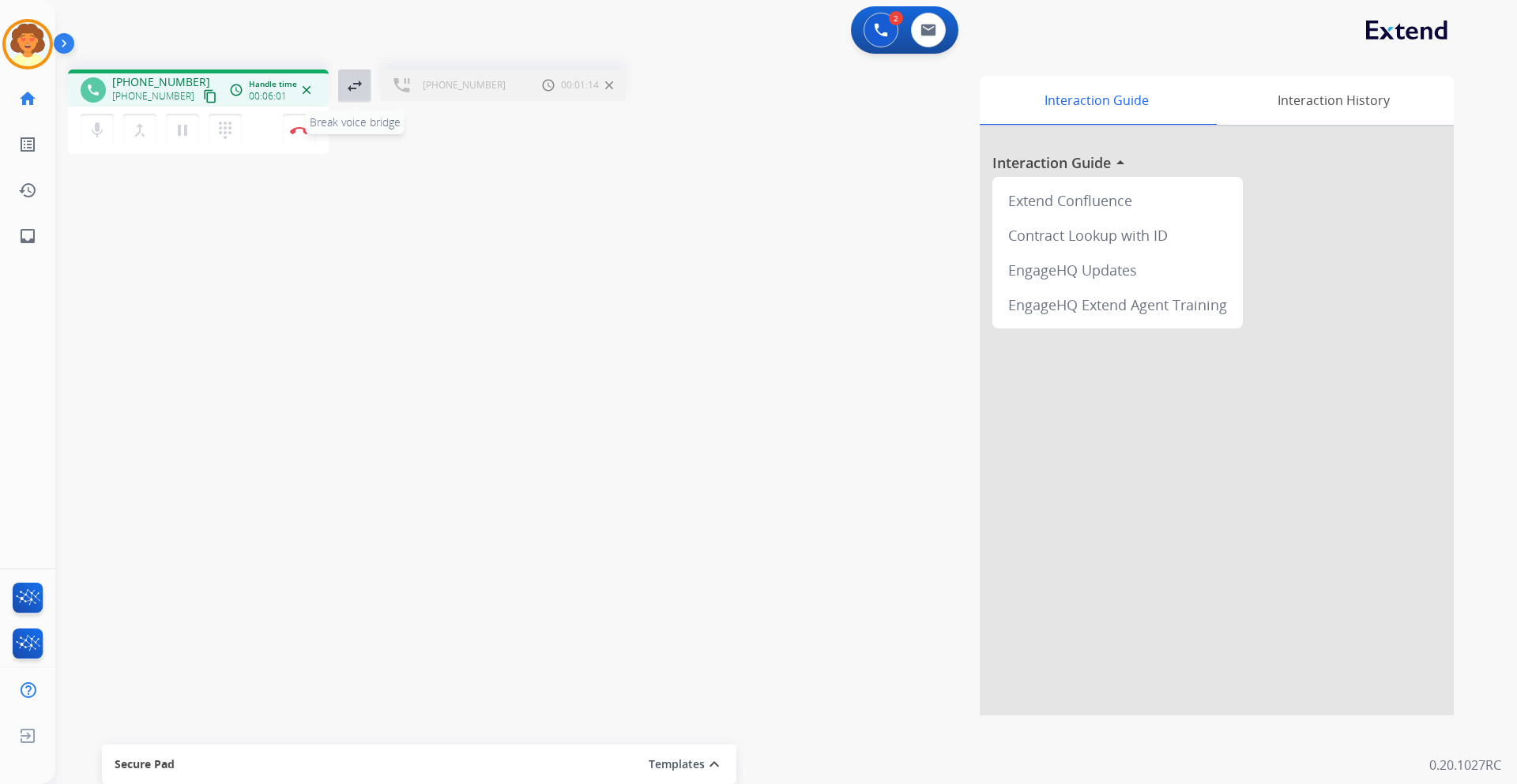
click at [352, 90] on mat-icon "swap_horiz" at bounding box center [354, 85] width 19 height 19
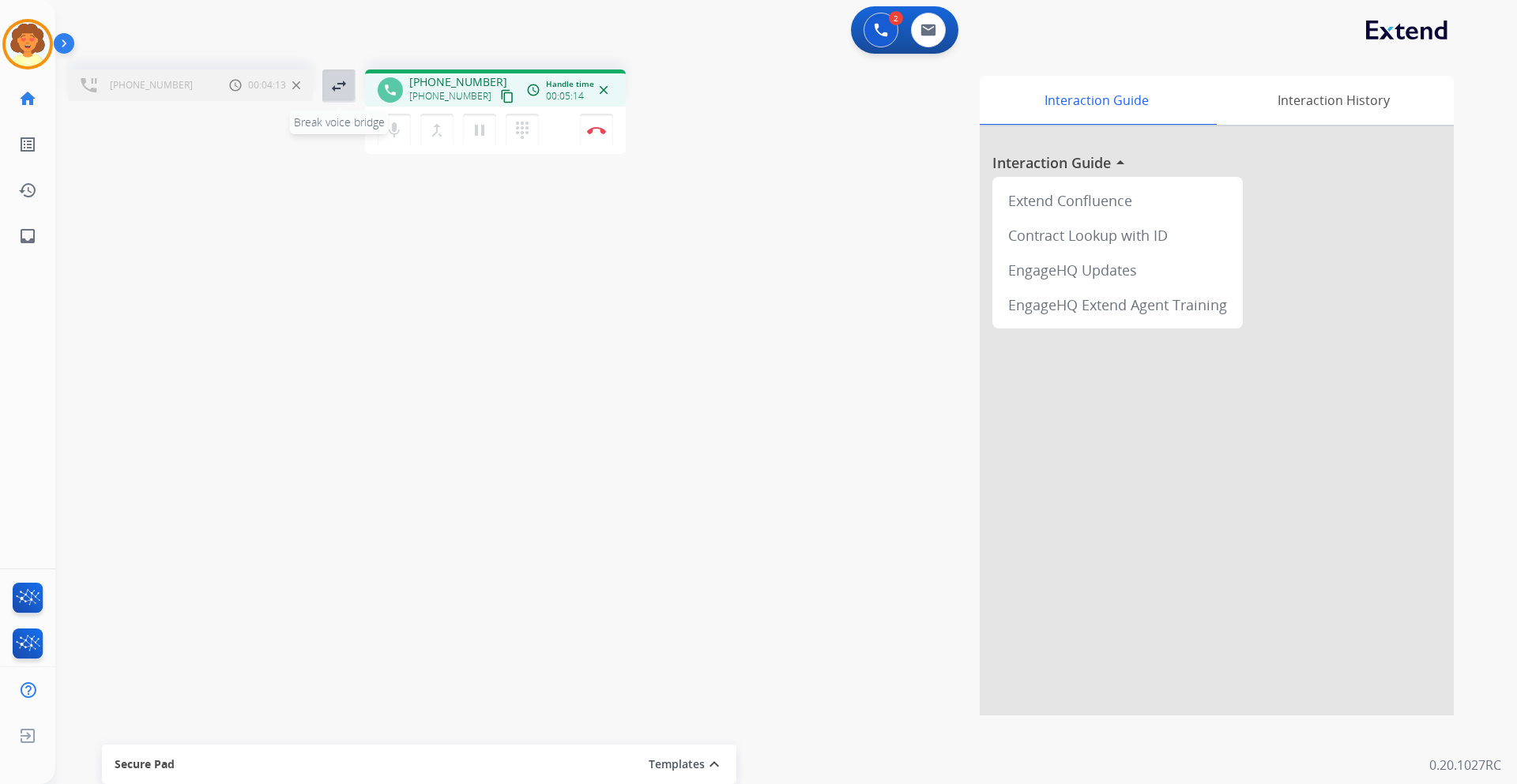
click at [334, 82] on mat-icon "swap_horiz" at bounding box center [338, 85] width 19 height 19
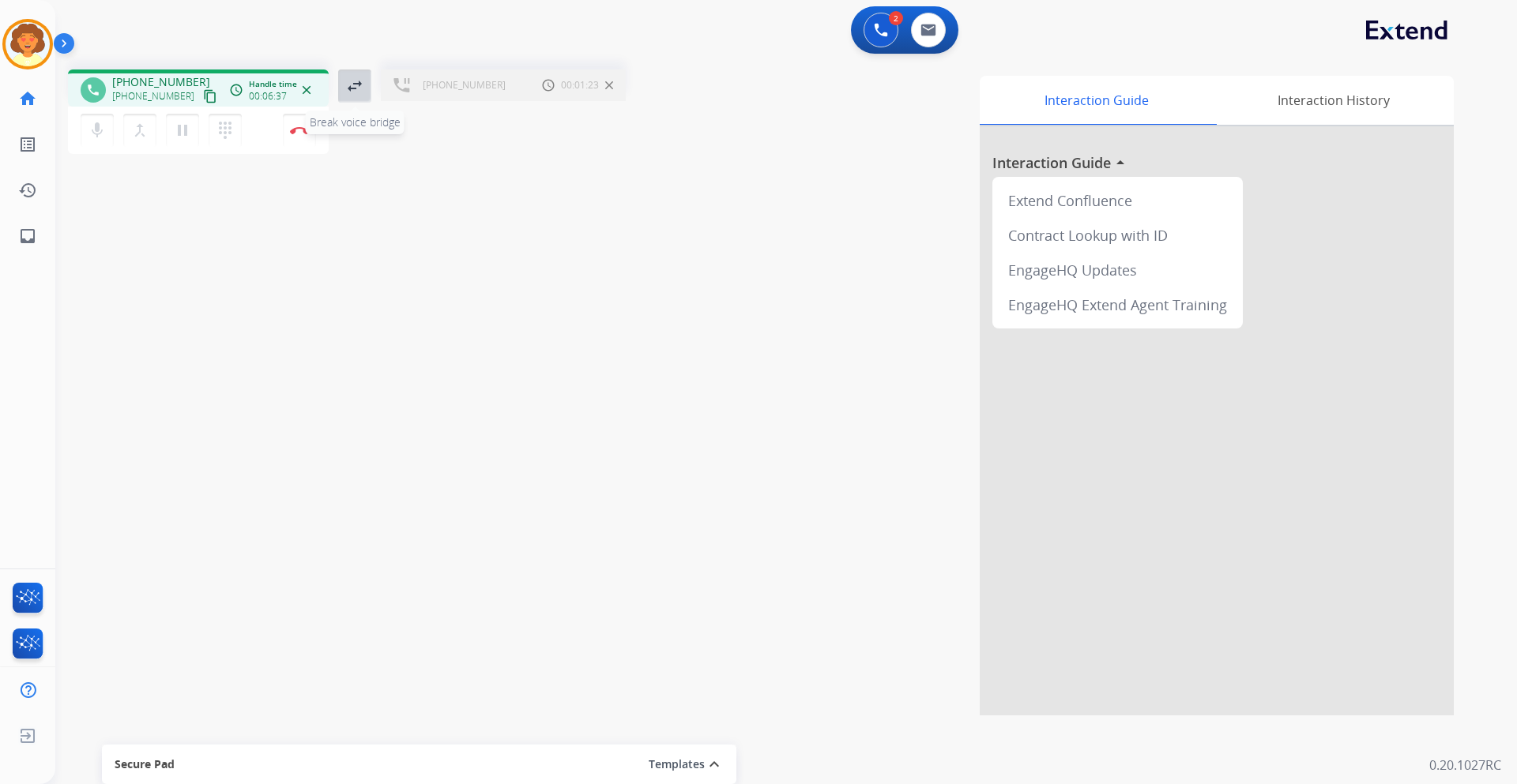
click at [354, 87] on mat-icon "swap_horiz" at bounding box center [354, 85] width 19 height 19
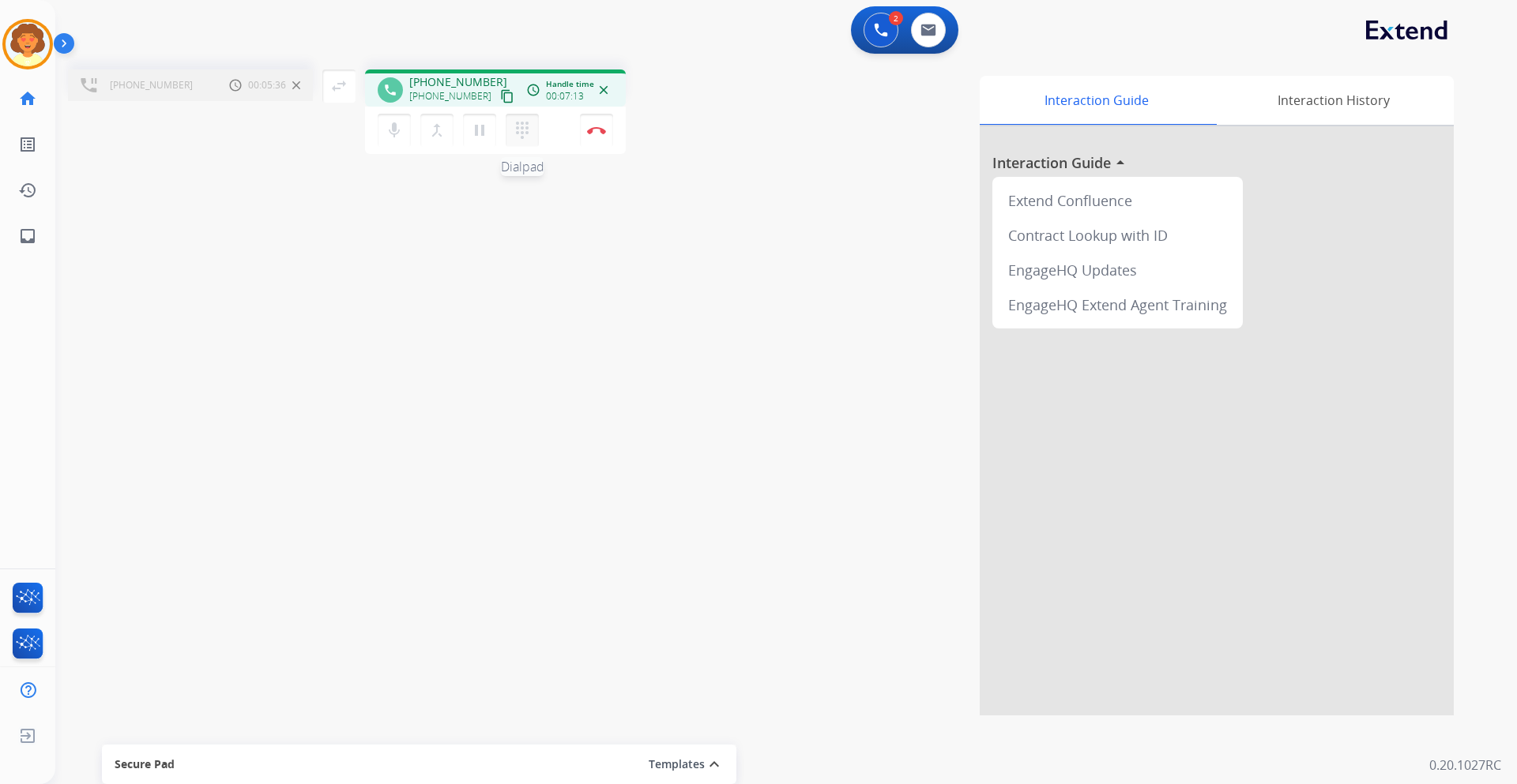
click at [522, 135] on mat-icon "dialpad" at bounding box center [522, 130] width 19 height 19
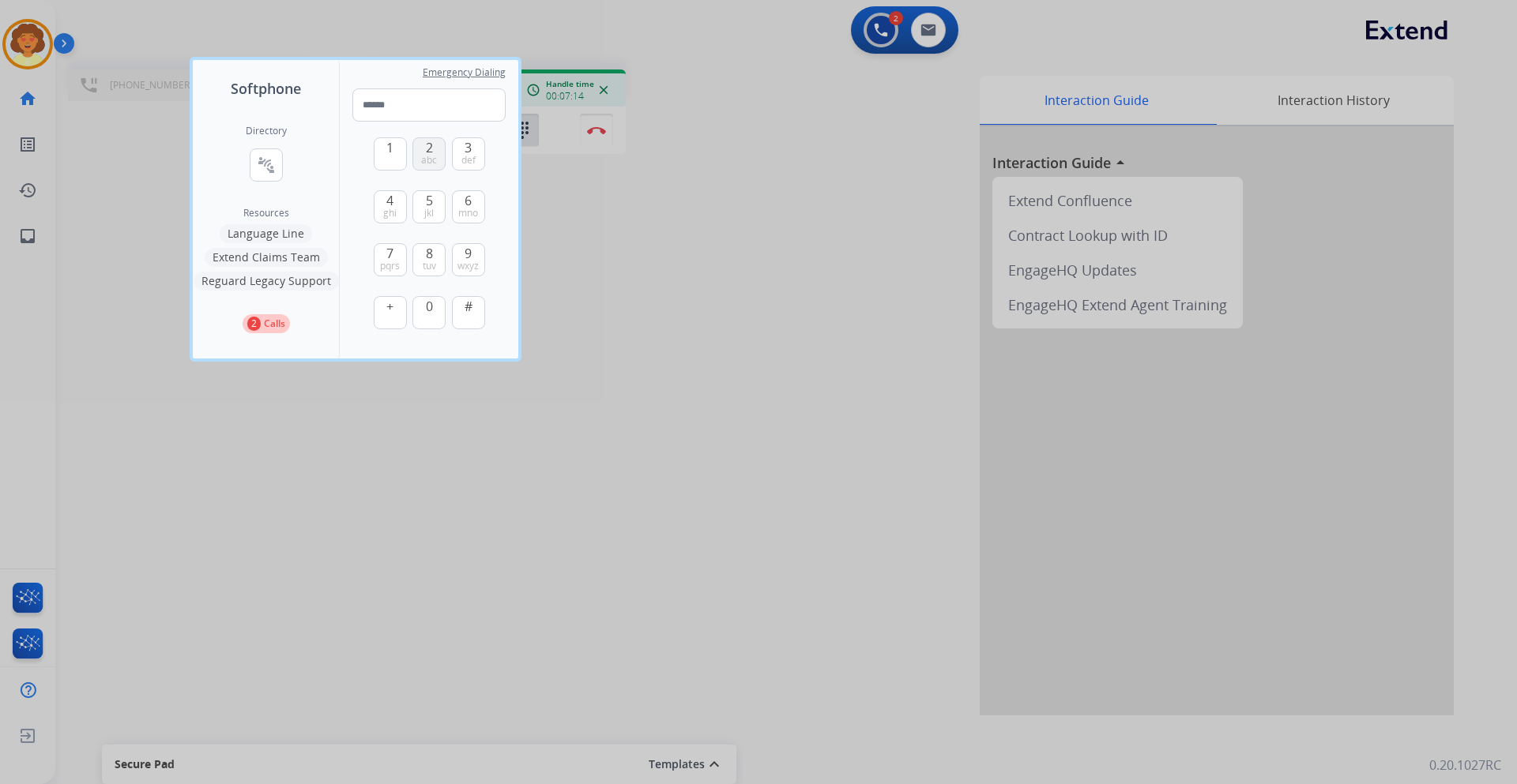
click at [424, 150] on button "2 abc" at bounding box center [429, 154] width 33 height 33
click at [464, 204] on button "6 mno" at bounding box center [468, 206] width 33 height 33
click at [390, 153] on span "1" at bounding box center [390, 147] width 7 height 19
click at [432, 212] on span "jkl" at bounding box center [429, 213] width 9 height 13
click at [394, 207] on span "ghi" at bounding box center [389, 213] width 14 height 13
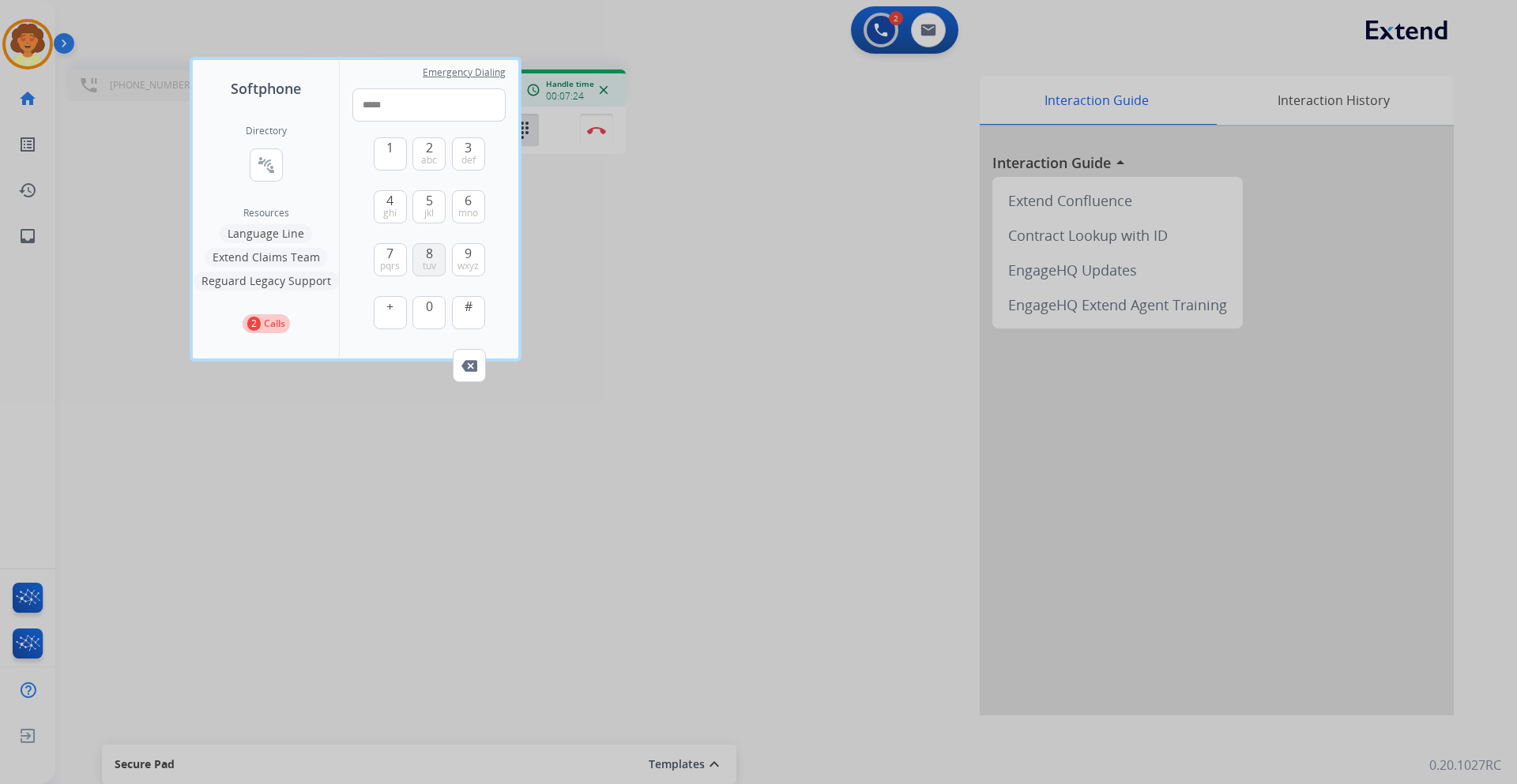
drag, startPoint x: 432, startPoint y: 303, endPoint x: 438, endPoint y: 251, distance: 52.3
click at [434, 287] on div "1 2 abc 3 def 4 ghi 5 jkl 6 mno 7 pqrs 8 tuv 9 wxyz + 0 #" at bounding box center [429, 235] width 112 height 227
click at [425, 212] on span "jkl" at bounding box center [429, 213] width 9 height 13
click at [389, 255] on span "7" at bounding box center [390, 253] width 7 height 19
click at [464, 162] on span "def" at bounding box center [469, 160] width 15 height 13
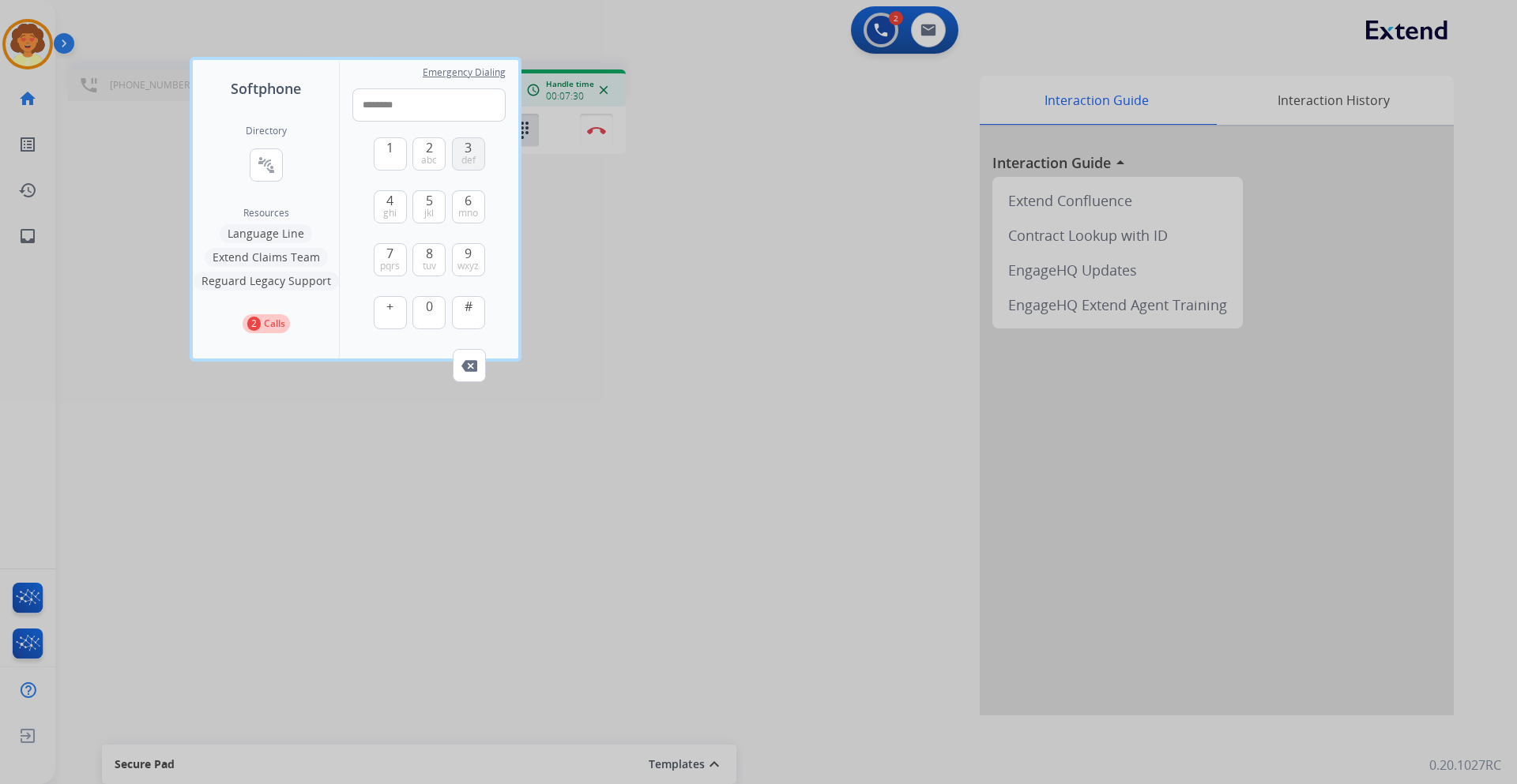
click at [464, 162] on span "def" at bounding box center [469, 160] width 15 height 13
click at [425, 313] on span "0" at bounding box center [429, 306] width 7 height 19
drag, startPoint x: 461, startPoint y: 307, endPoint x: 468, endPoint y: 313, distance: 9.2
click at [462, 308] on button "#" at bounding box center [468, 313] width 33 height 33
click at [429, 151] on span "2" at bounding box center [429, 147] width 7 height 19
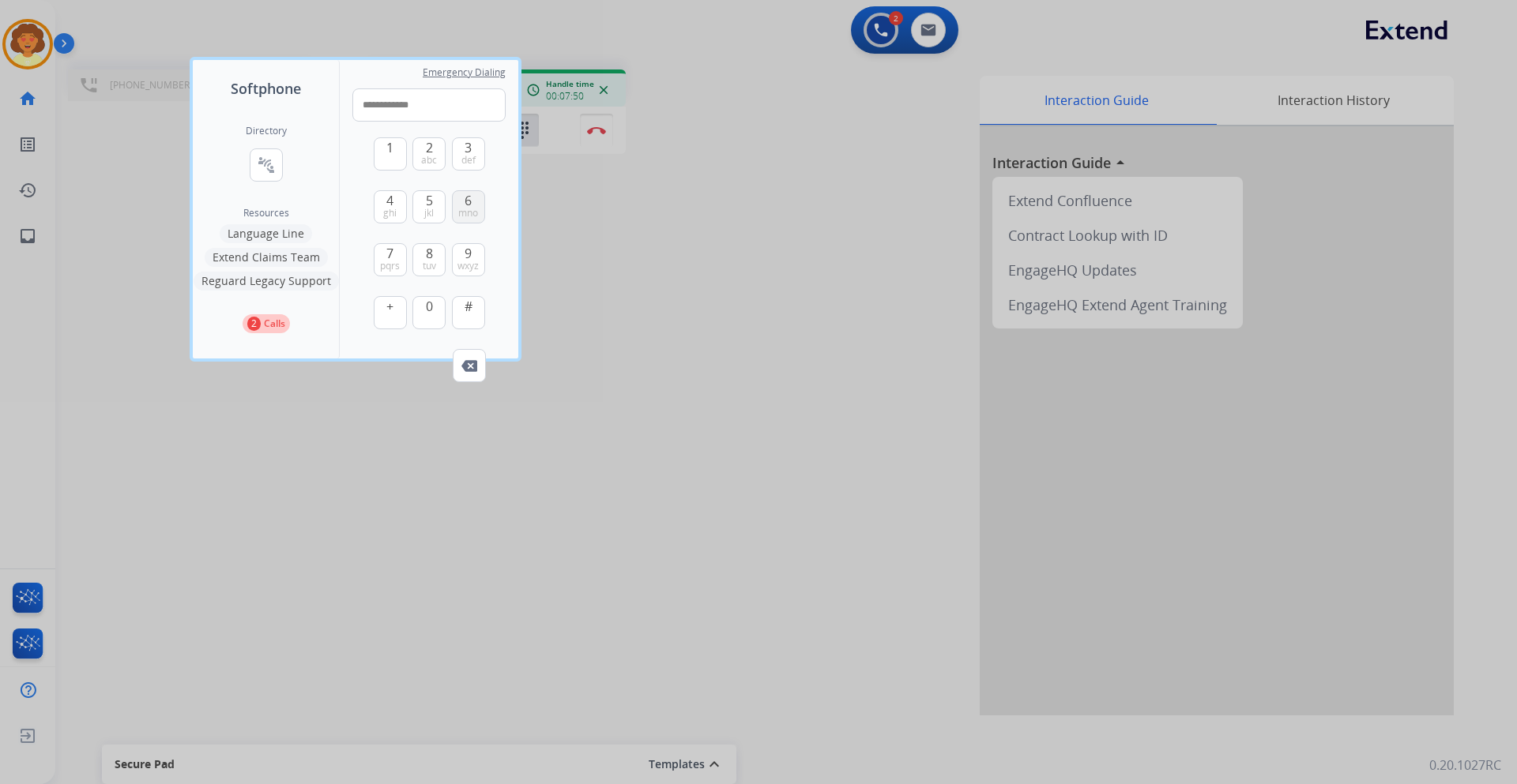
click at [467, 209] on span "mno" at bounding box center [468, 213] width 20 height 13
click at [388, 153] on span "1" at bounding box center [390, 147] width 7 height 19
click at [427, 207] on span "jkl" at bounding box center [429, 213] width 9 height 13
click at [384, 205] on button "4 ghi" at bounding box center [390, 206] width 33 height 33
click at [424, 310] on button "0" at bounding box center [429, 313] width 33 height 33
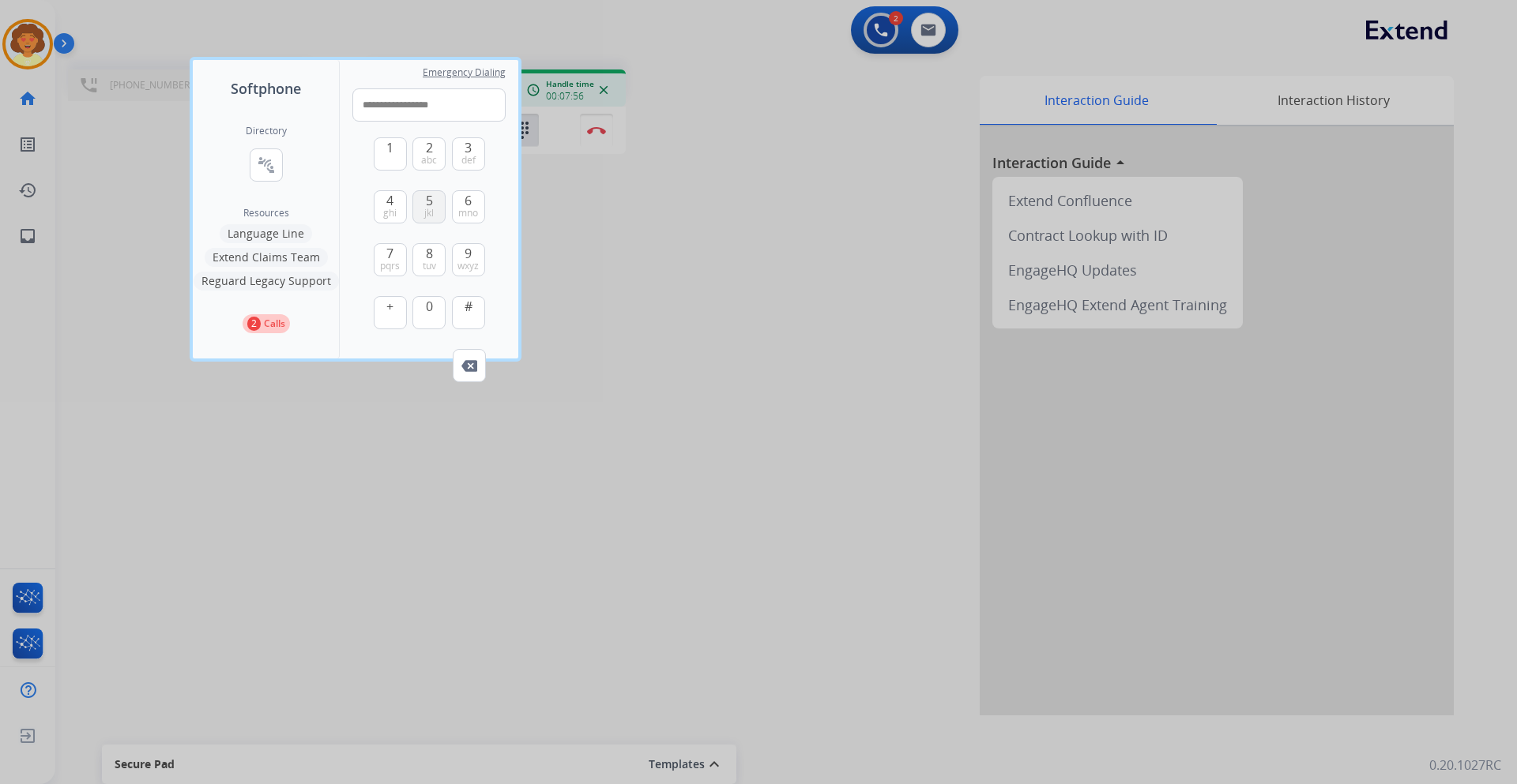
click at [430, 205] on span "5" at bounding box center [429, 200] width 7 height 19
click at [388, 266] on span "pqrs" at bounding box center [390, 266] width 20 height 13
click at [469, 159] on span "def" at bounding box center [469, 160] width 15 height 13
click at [424, 313] on button "0" at bounding box center [429, 313] width 33 height 33
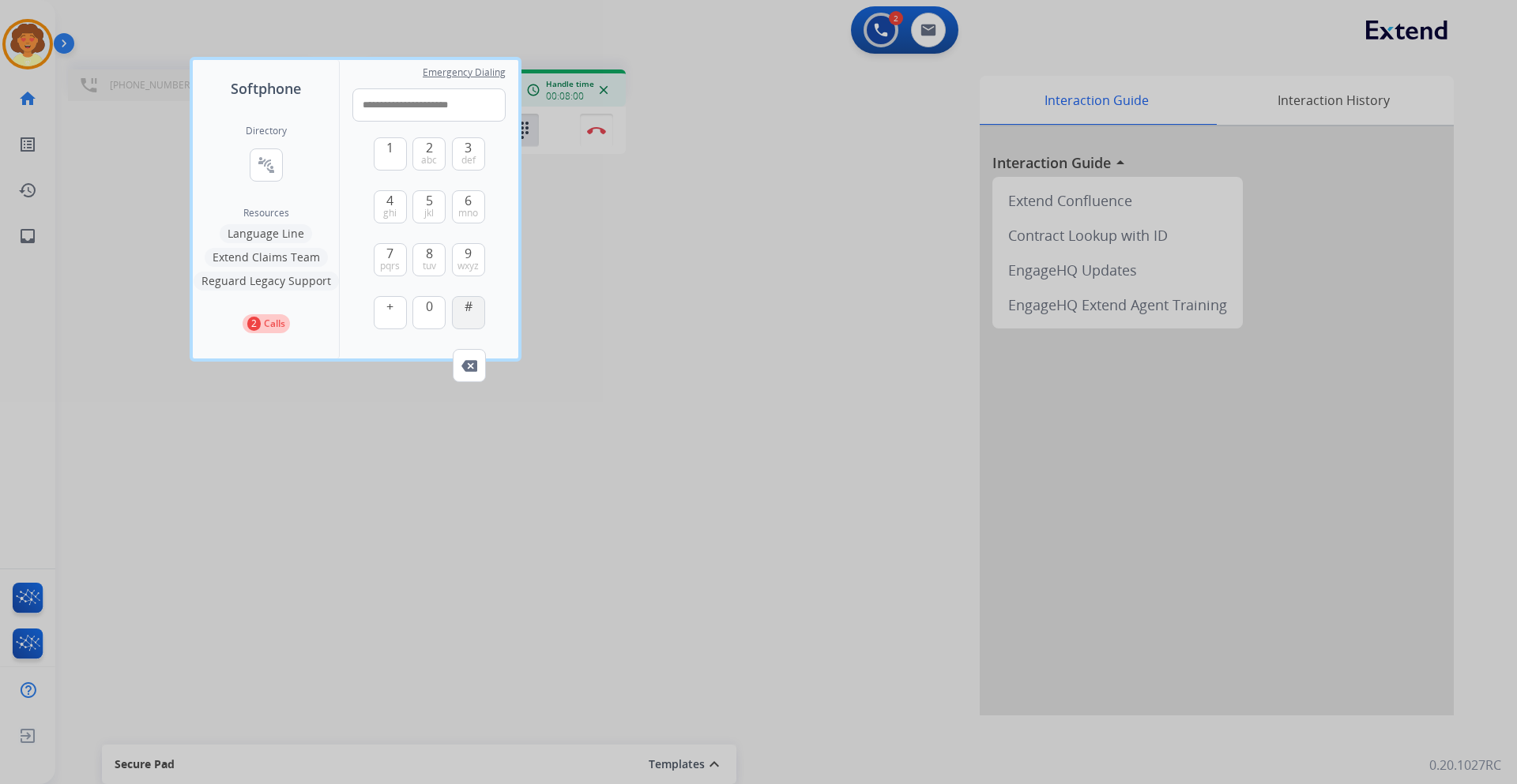
click at [469, 311] on span "#" at bounding box center [468, 306] width 8 height 19
click at [388, 158] on button "1" at bounding box center [390, 154] width 33 height 33
click at [467, 364] on img at bounding box center [469, 365] width 15 height 12
type input "**********"
drag, startPoint x: 164, startPoint y: 245, endPoint x: 94, endPoint y: 167, distance: 104.8
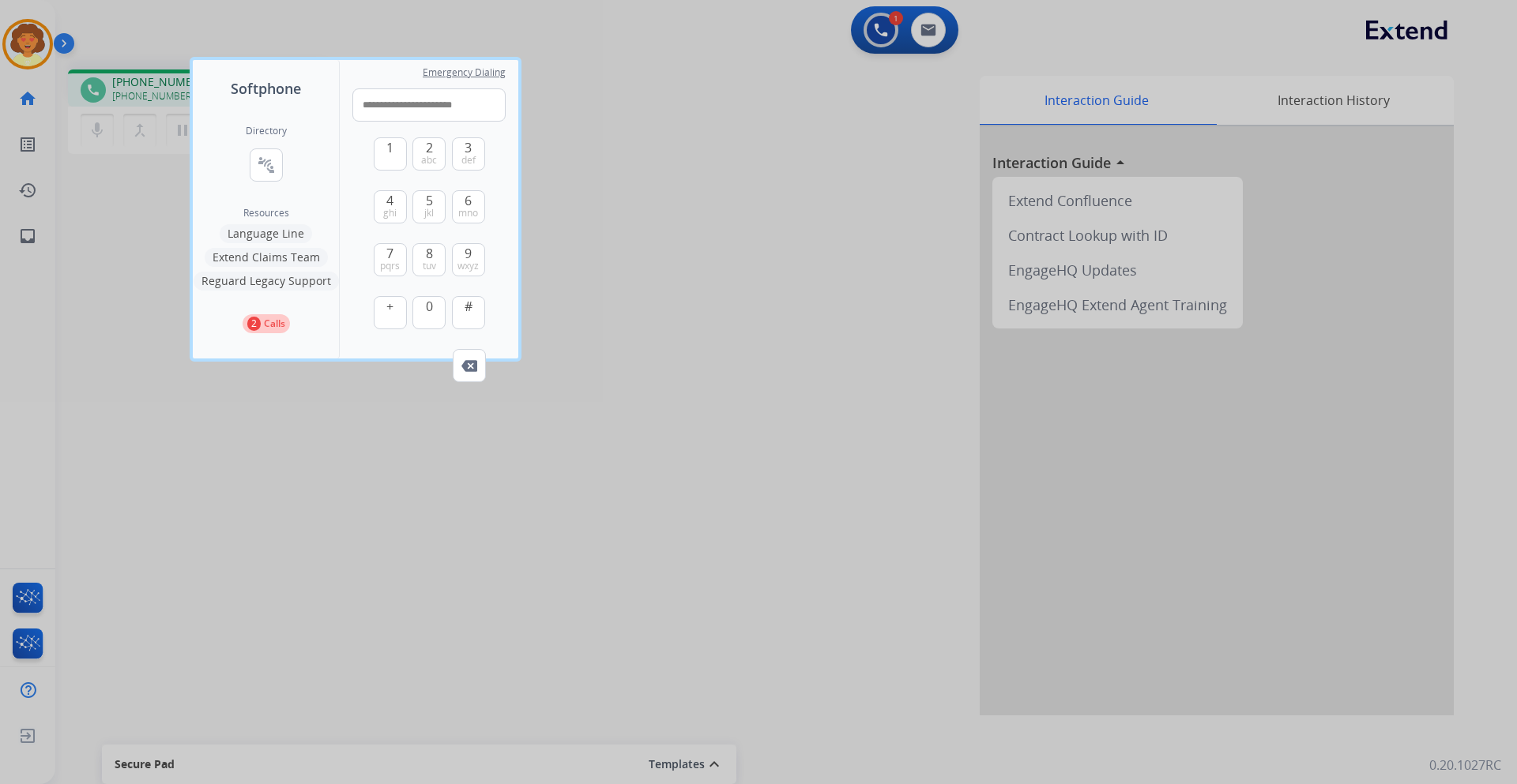
click at [164, 238] on div at bounding box center [758, 392] width 1517 height 784
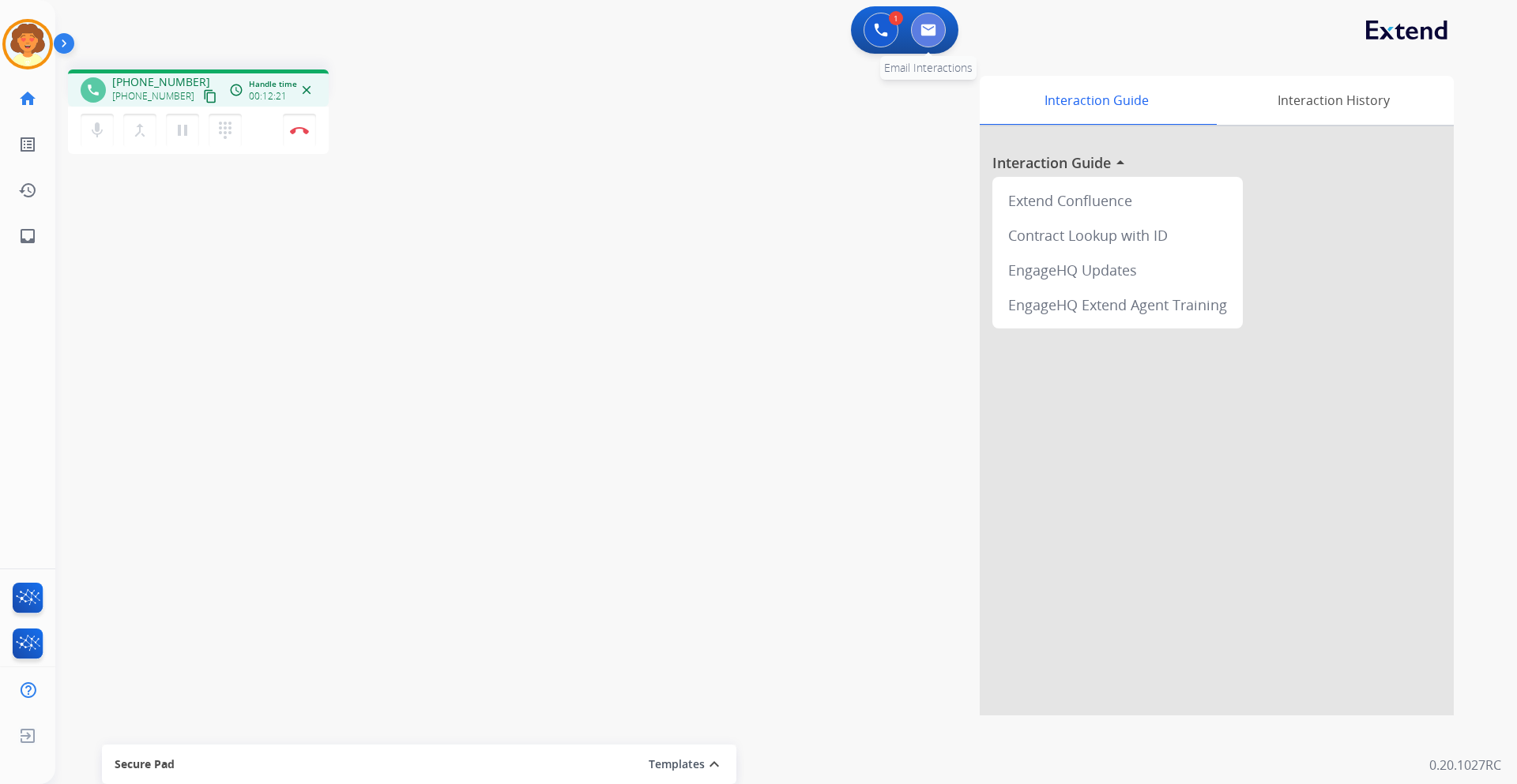
click at [929, 25] on img at bounding box center [927, 30] width 15 height 13
select select "**********"
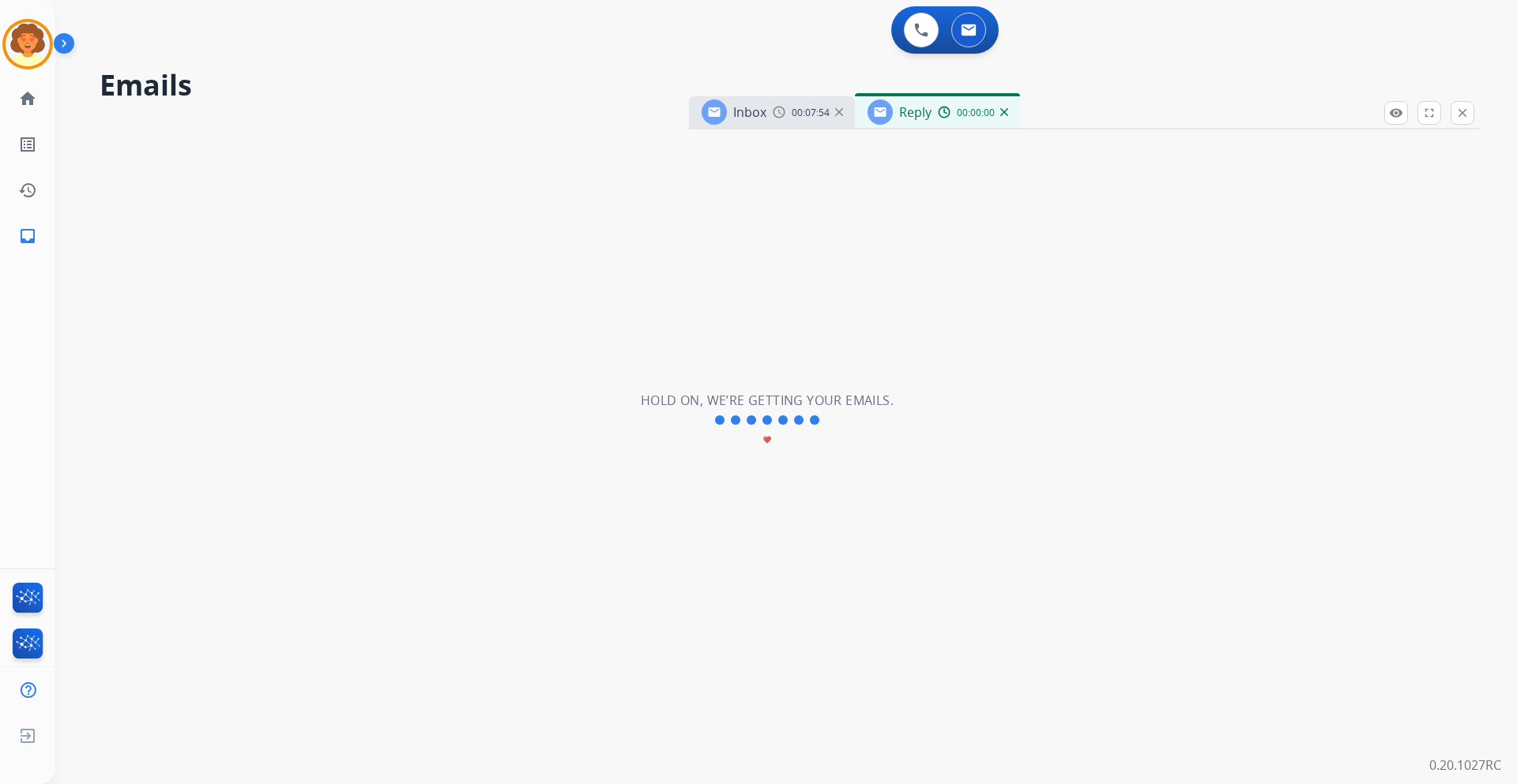
select select "**********"
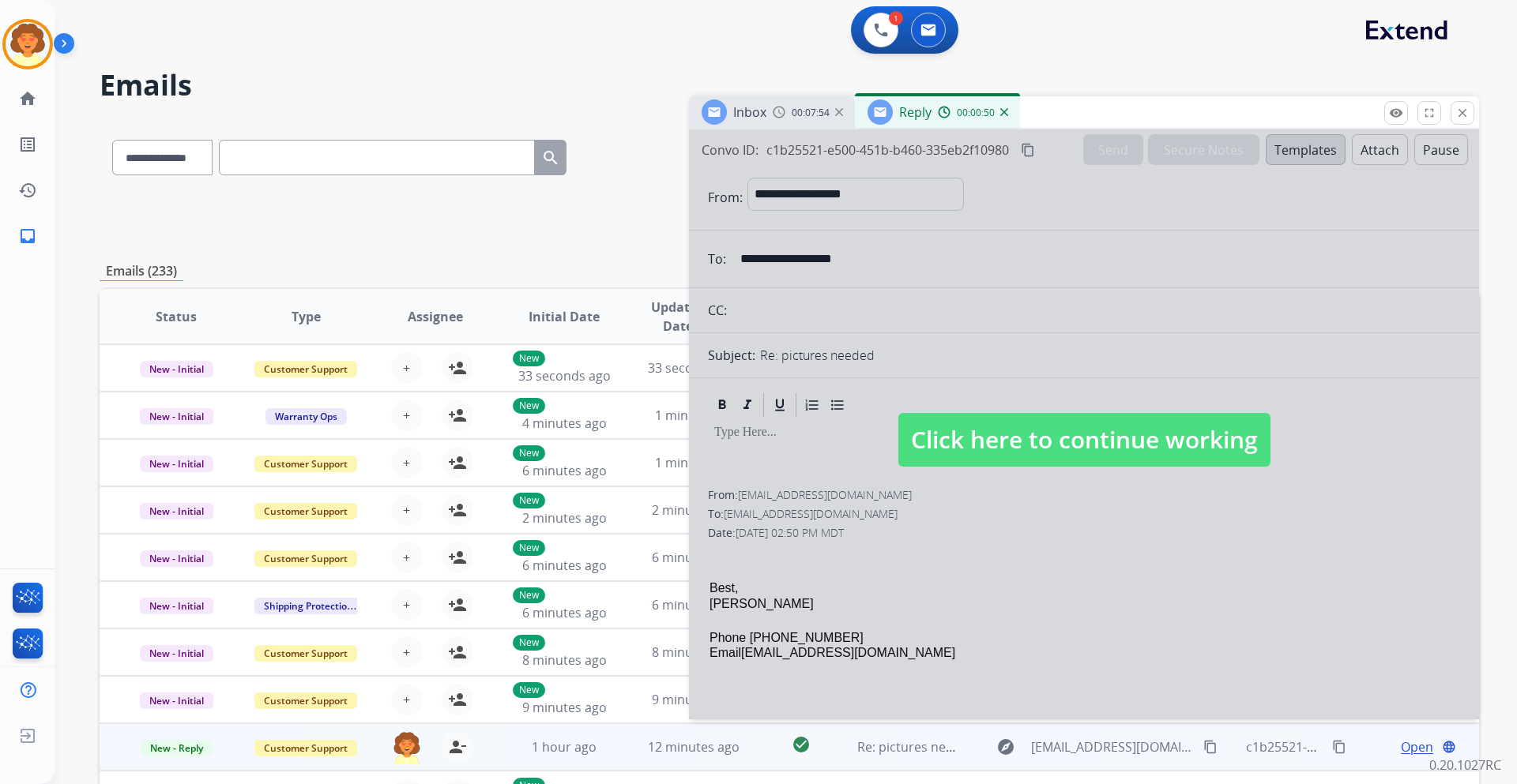
click at [1185, 25] on div "1 Voice Interactions 0 Email Interactions" at bounding box center [776, 32] width 1404 height 51
click at [1119, 40] on div "1 Voice Interactions 0 Email Interactions" at bounding box center [776, 32] width 1404 height 51
click at [742, 41] on div "1 Voice Interactions 0 Email Interactions" at bounding box center [776, 32] width 1404 height 51
click at [873, 31] on img at bounding box center [881, 30] width 15 height 15
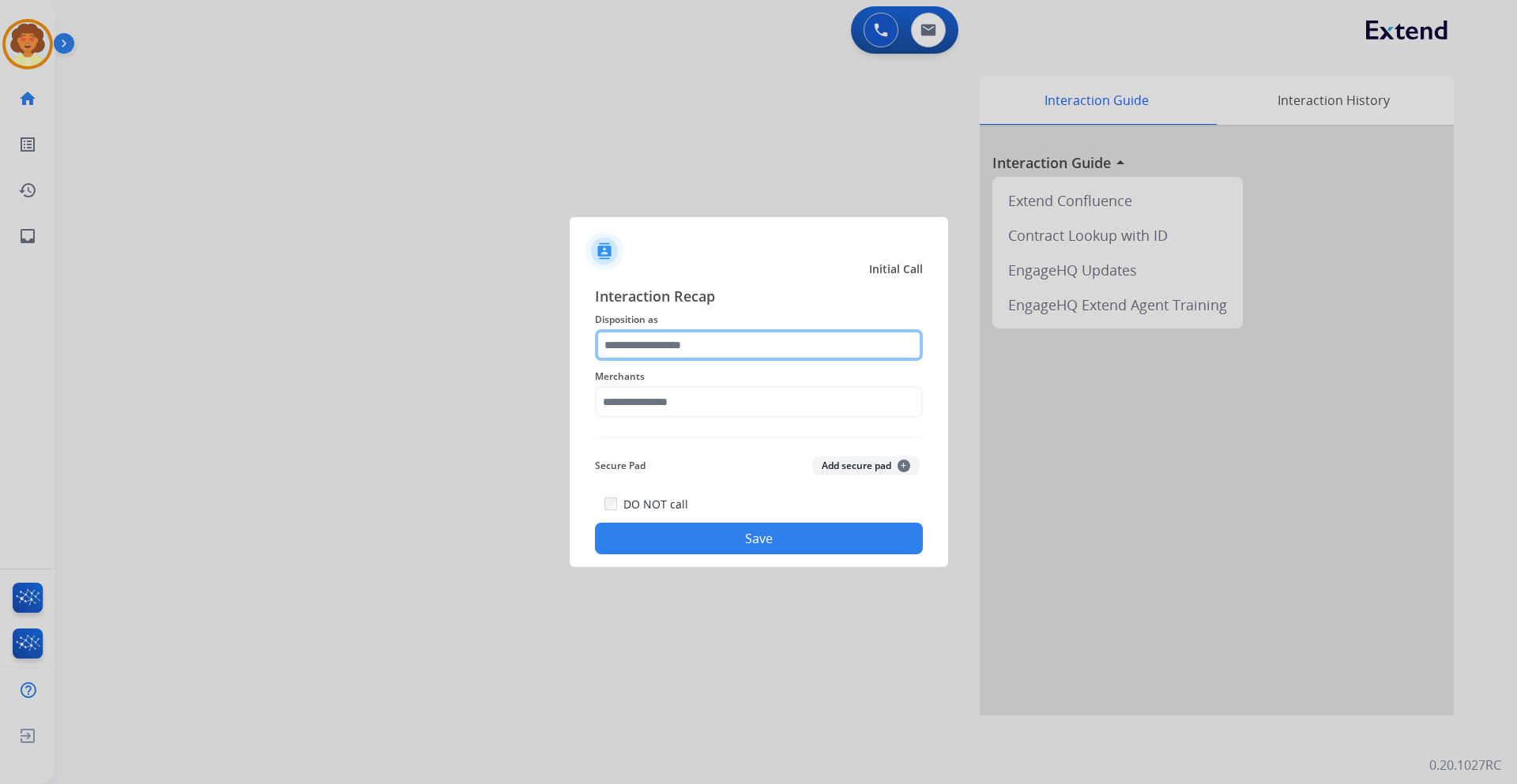
click at [658, 344] on input "text" at bounding box center [758, 344] width 328 height 32
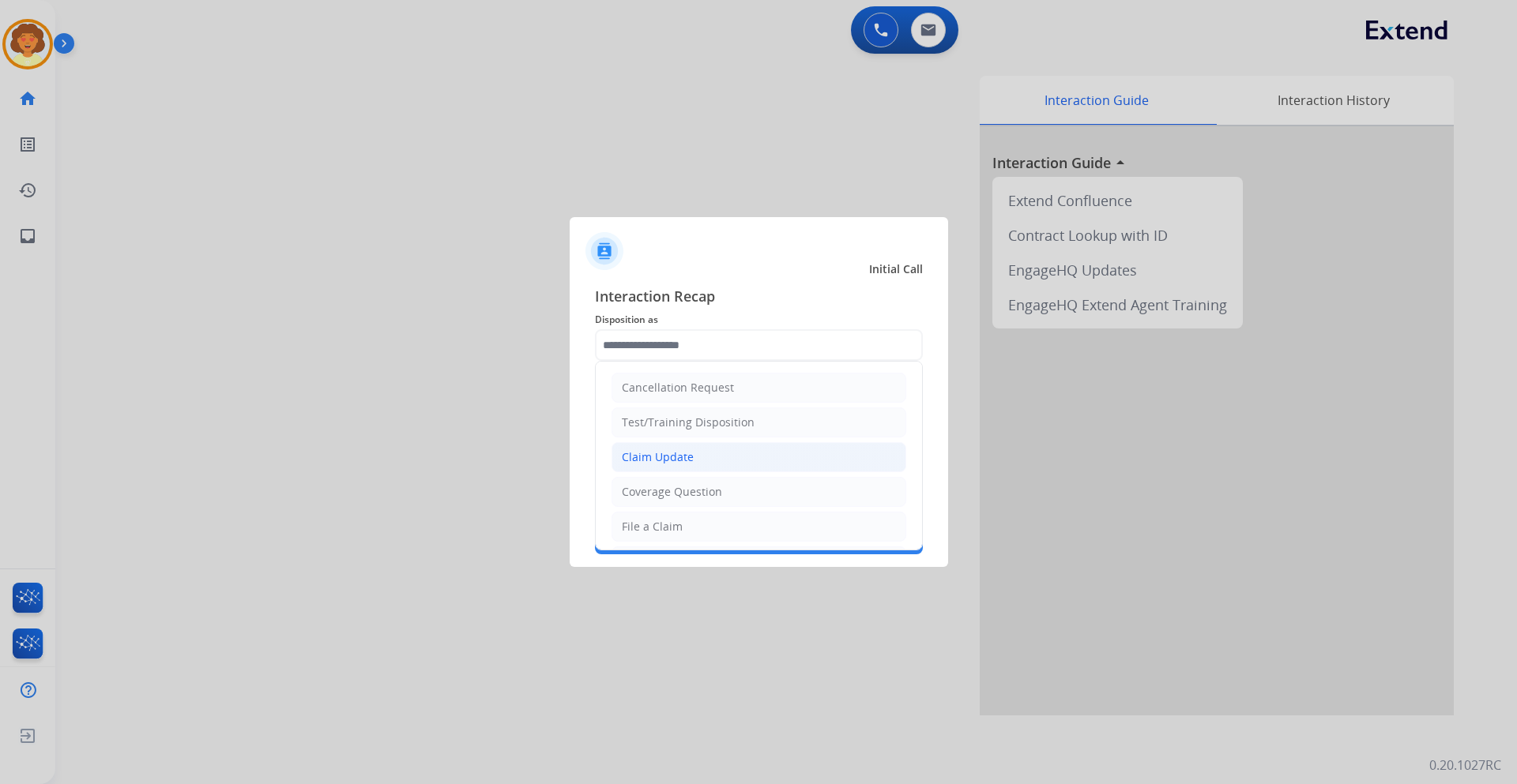
click at [683, 455] on div "Claim Update" at bounding box center [657, 456] width 72 height 15
type input "**********"
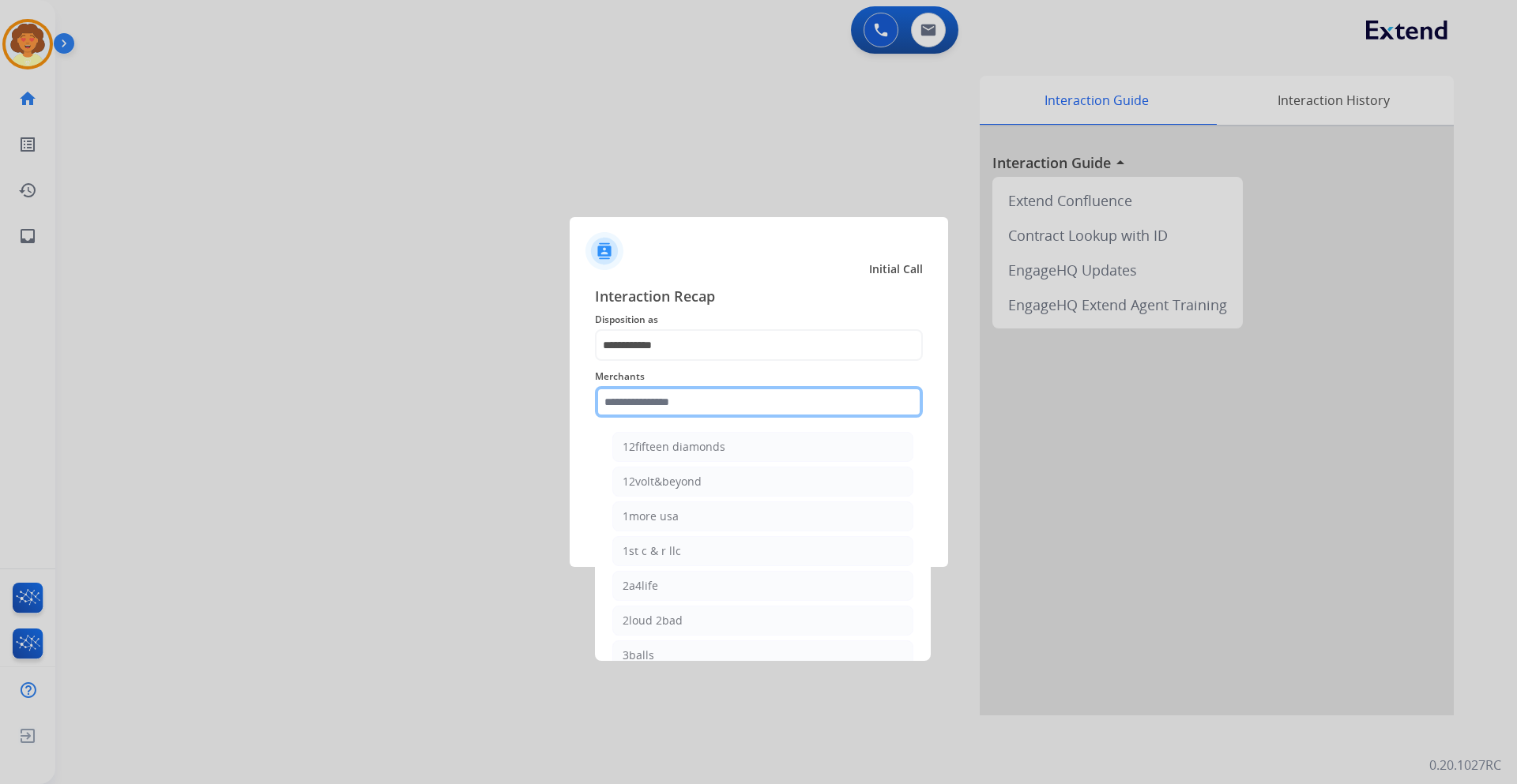
click at [679, 402] on input "text" at bounding box center [758, 402] width 328 height 32
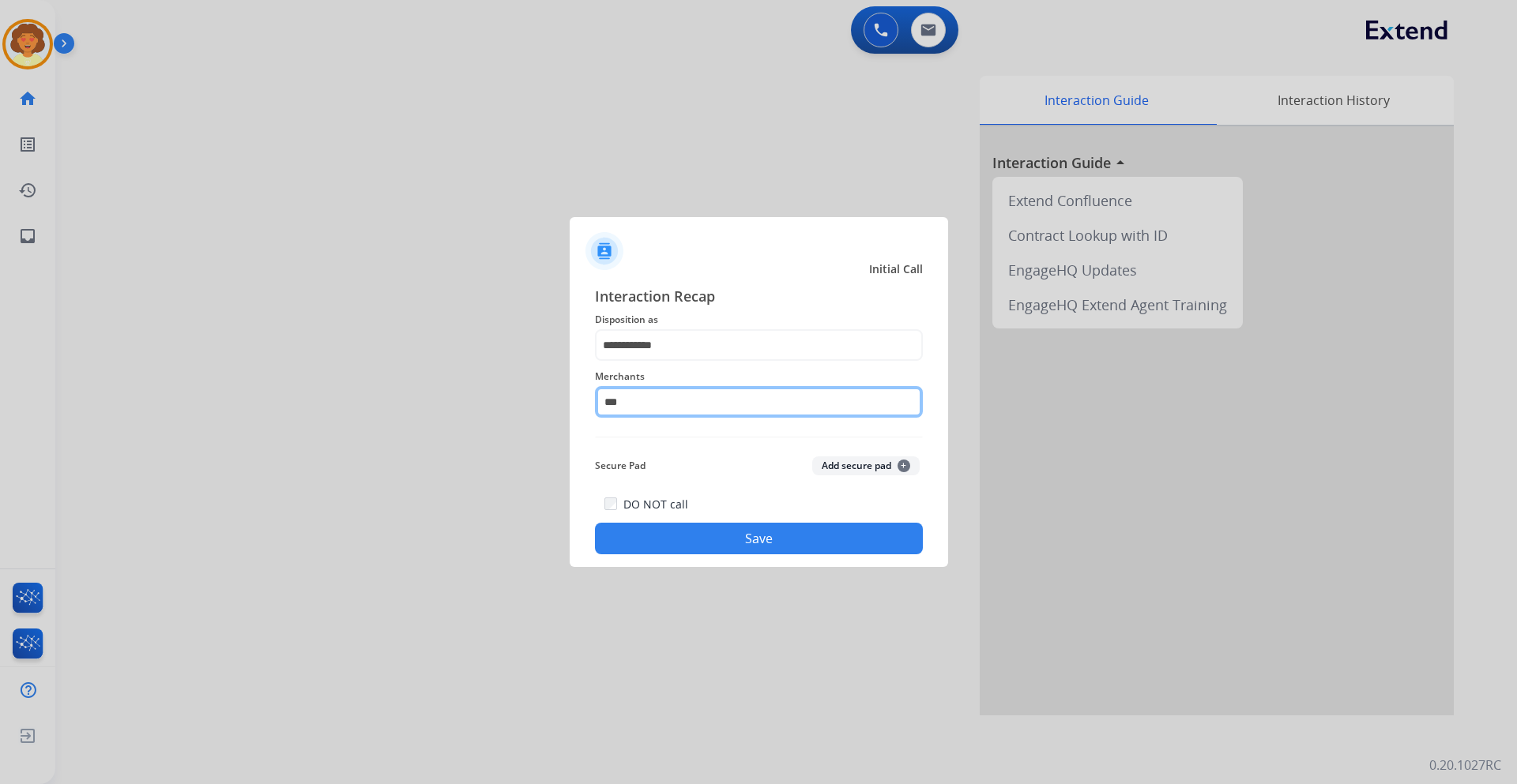
click at [654, 397] on input "***" at bounding box center [758, 402] width 328 height 32
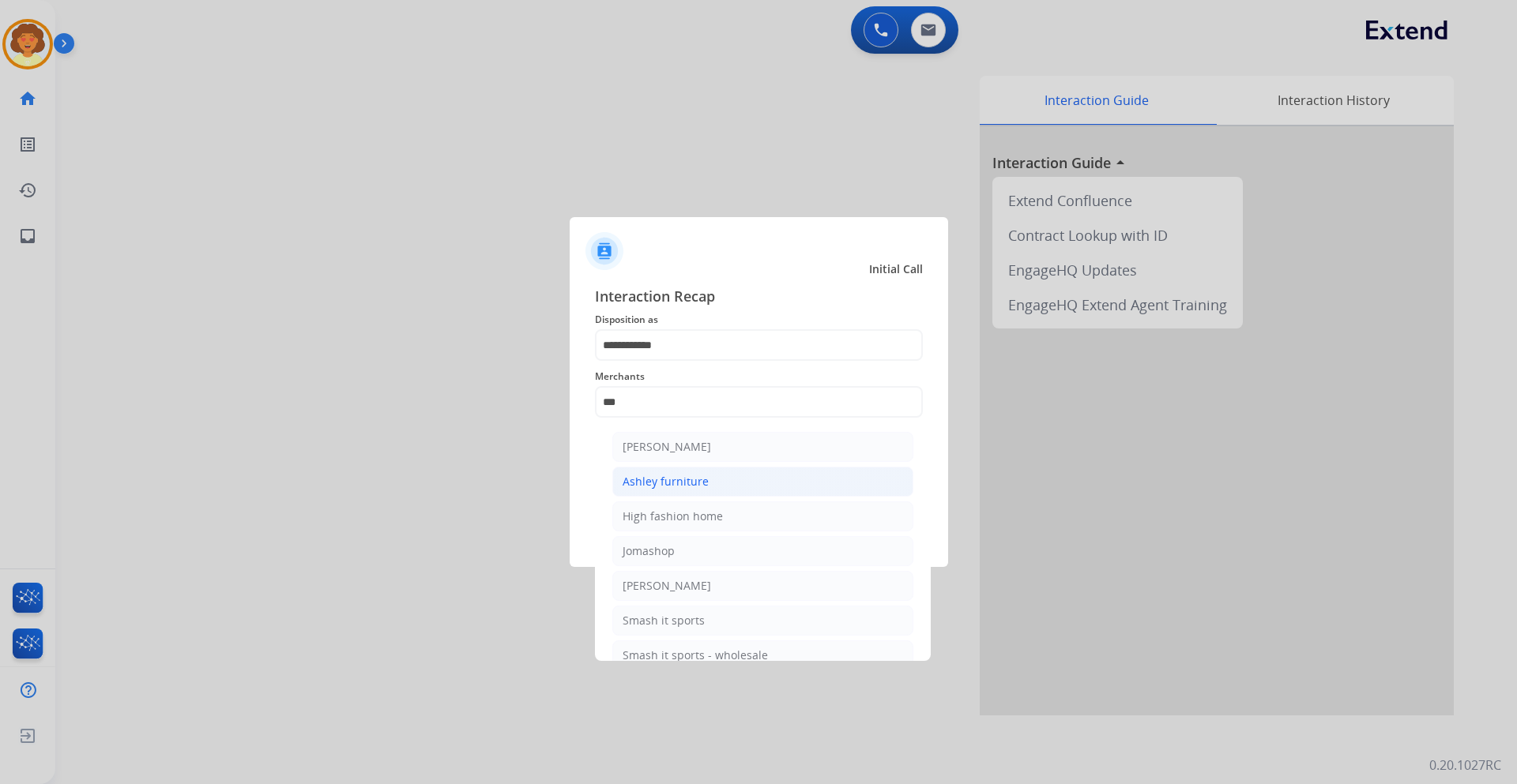
click at [657, 485] on div "Ashley furniture" at bounding box center [665, 481] width 86 height 15
type input "**********"
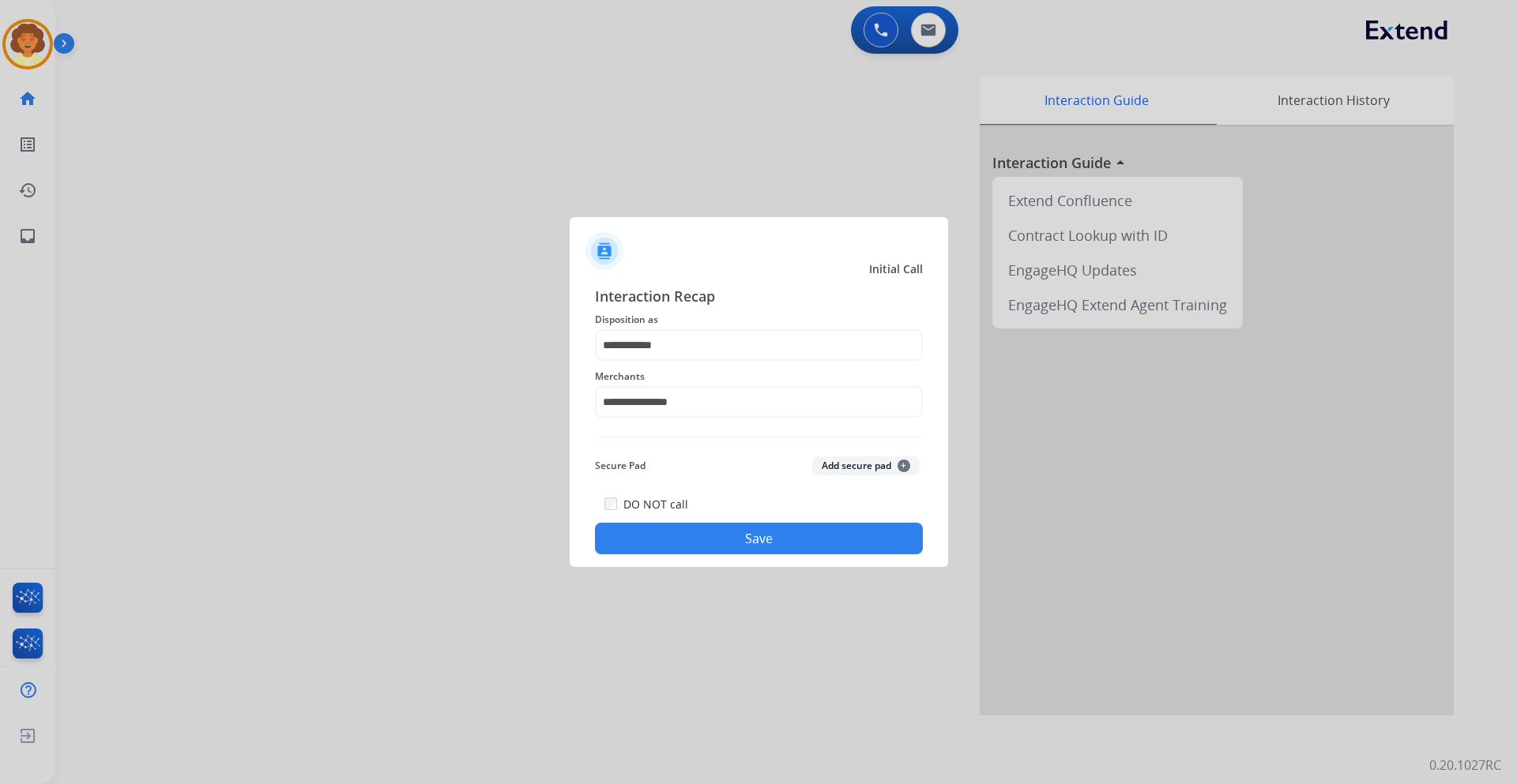
click at [694, 544] on button "Save" at bounding box center [758, 538] width 328 height 32
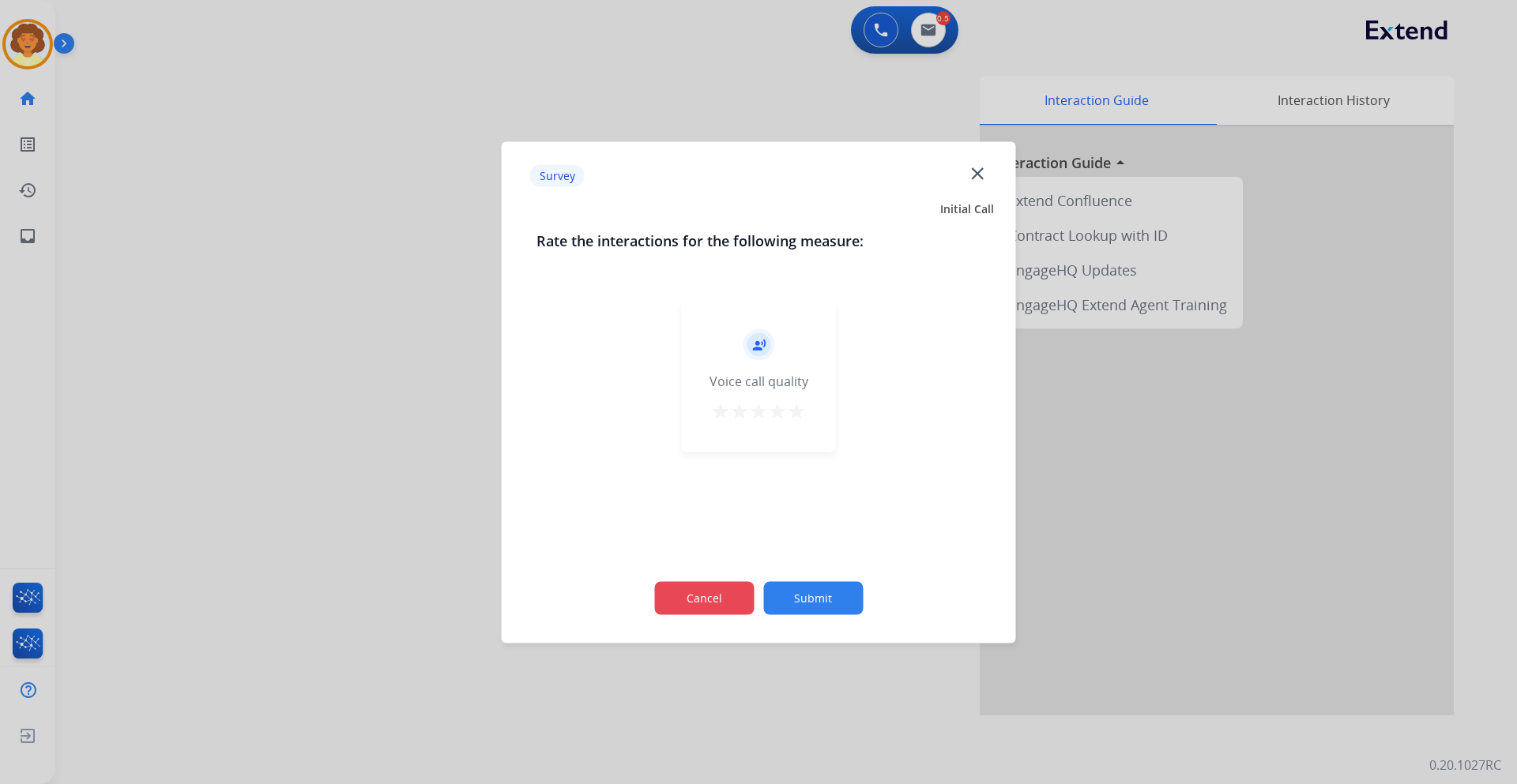
click at [688, 600] on button "Cancel" at bounding box center [704, 598] width 99 height 33
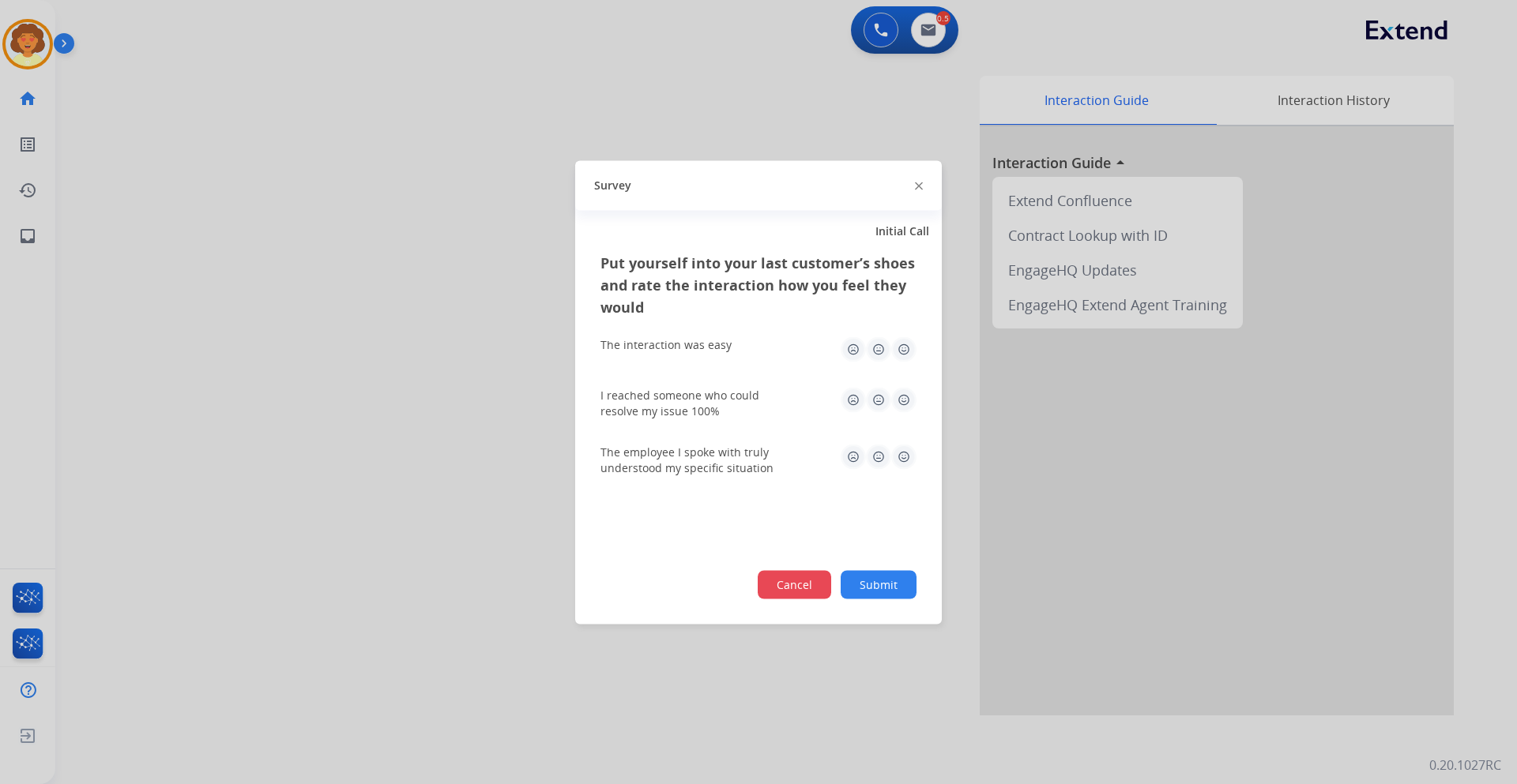
click at [774, 587] on button "Cancel" at bounding box center [793, 583] width 74 height 28
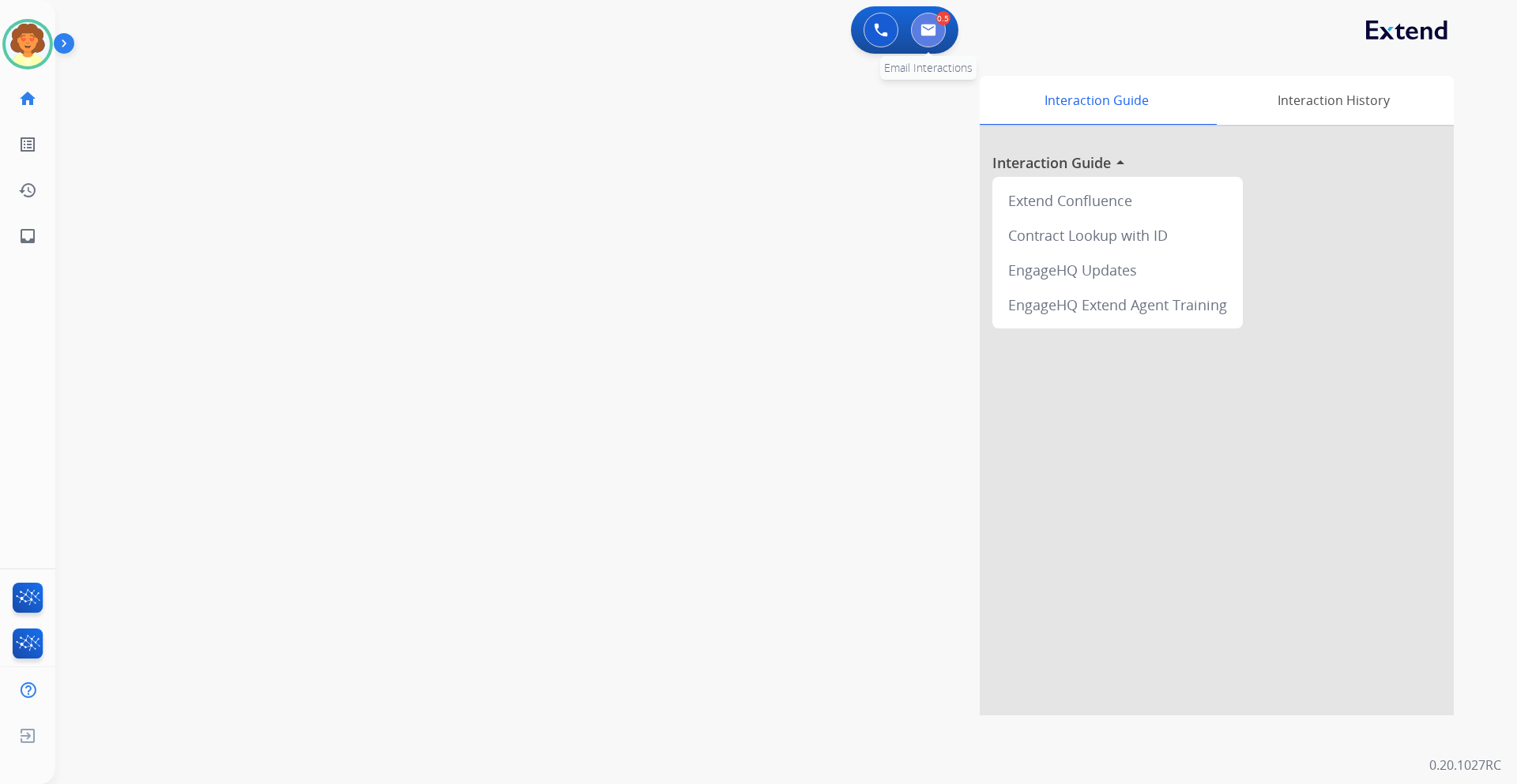
click at [925, 32] on img at bounding box center [927, 30] width 15 height 13
select select "**********"
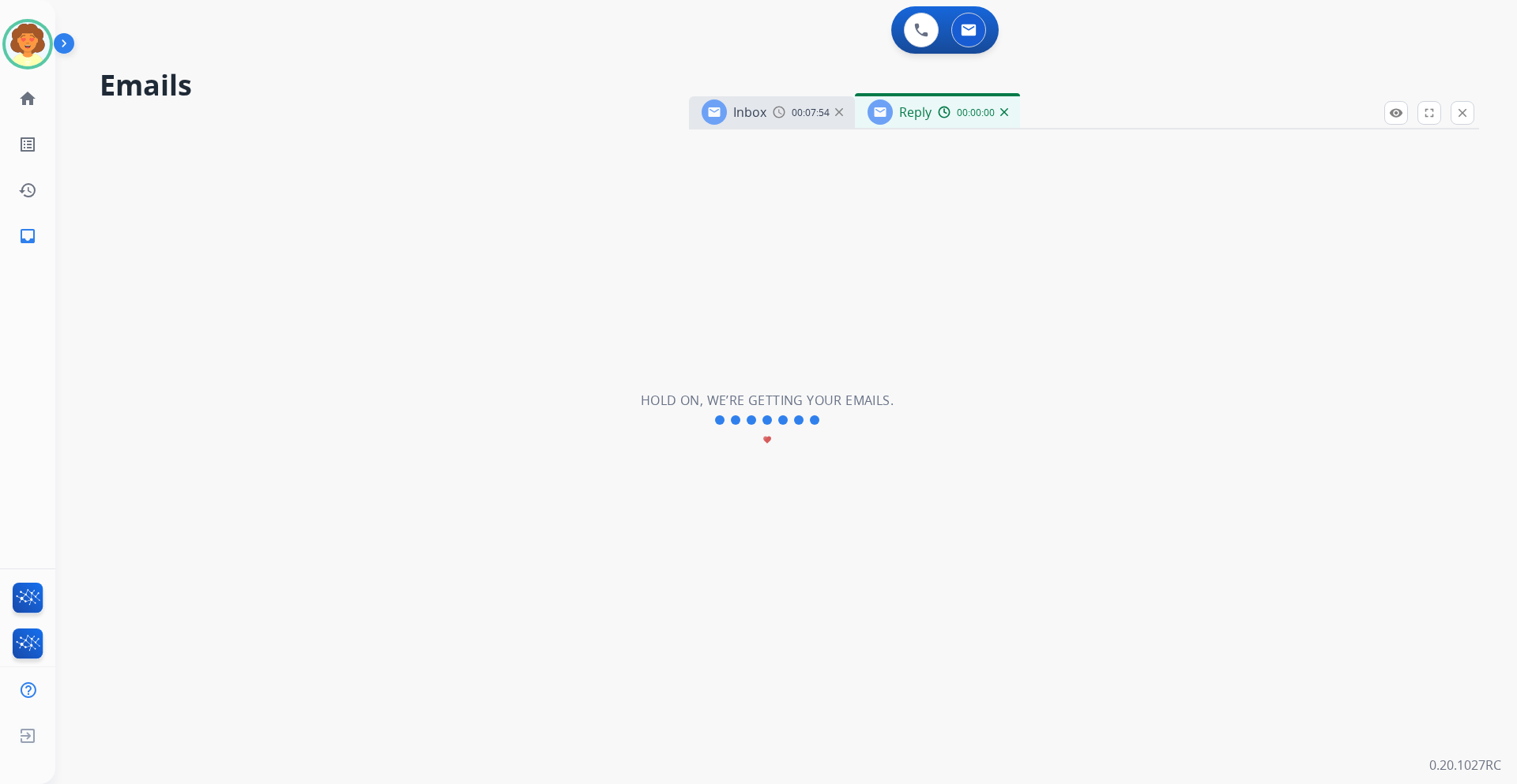
select select "**********"
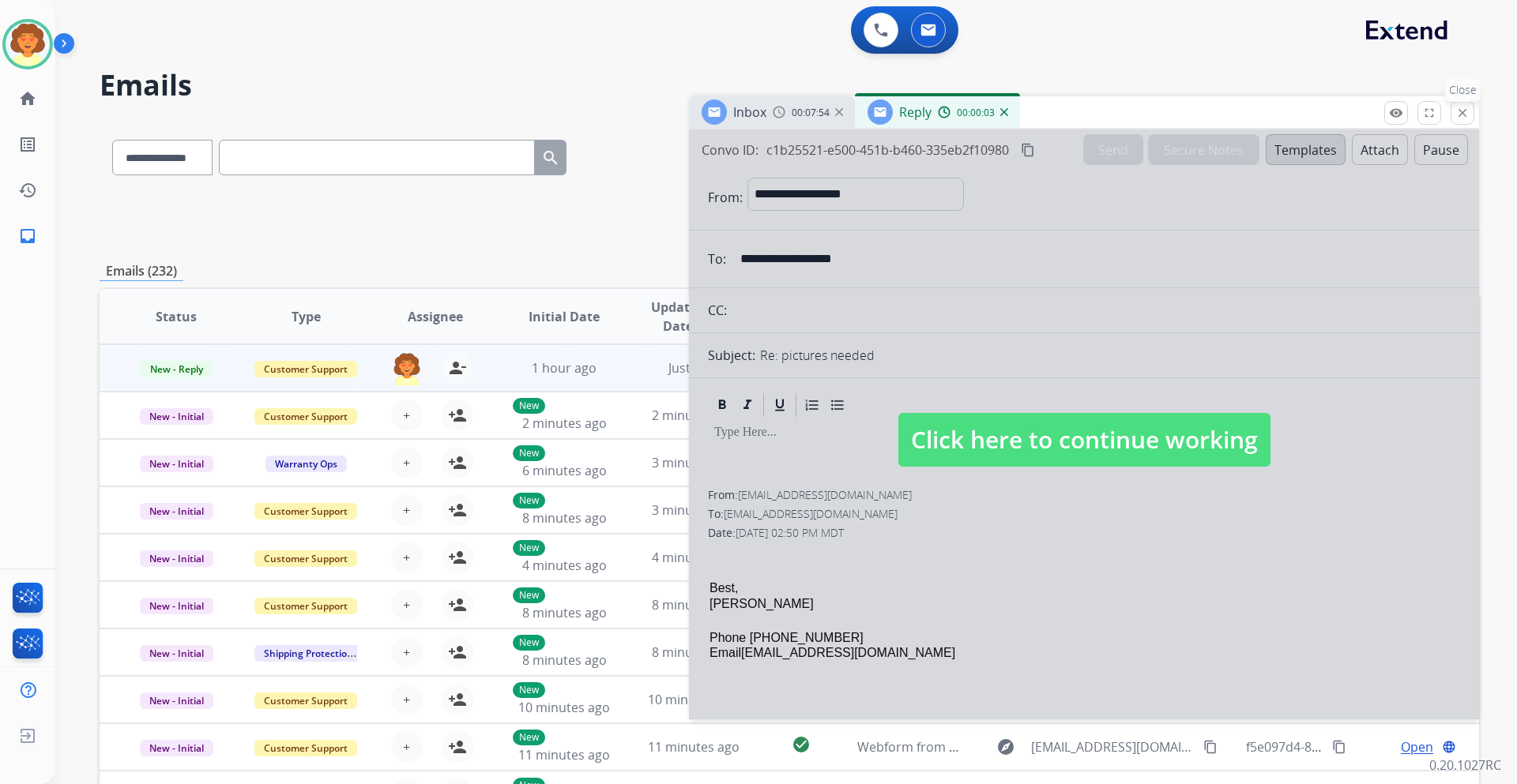
click at [1467, 112] on mat-icon "close" at bounding box center [1462, 113] width 15 height 15
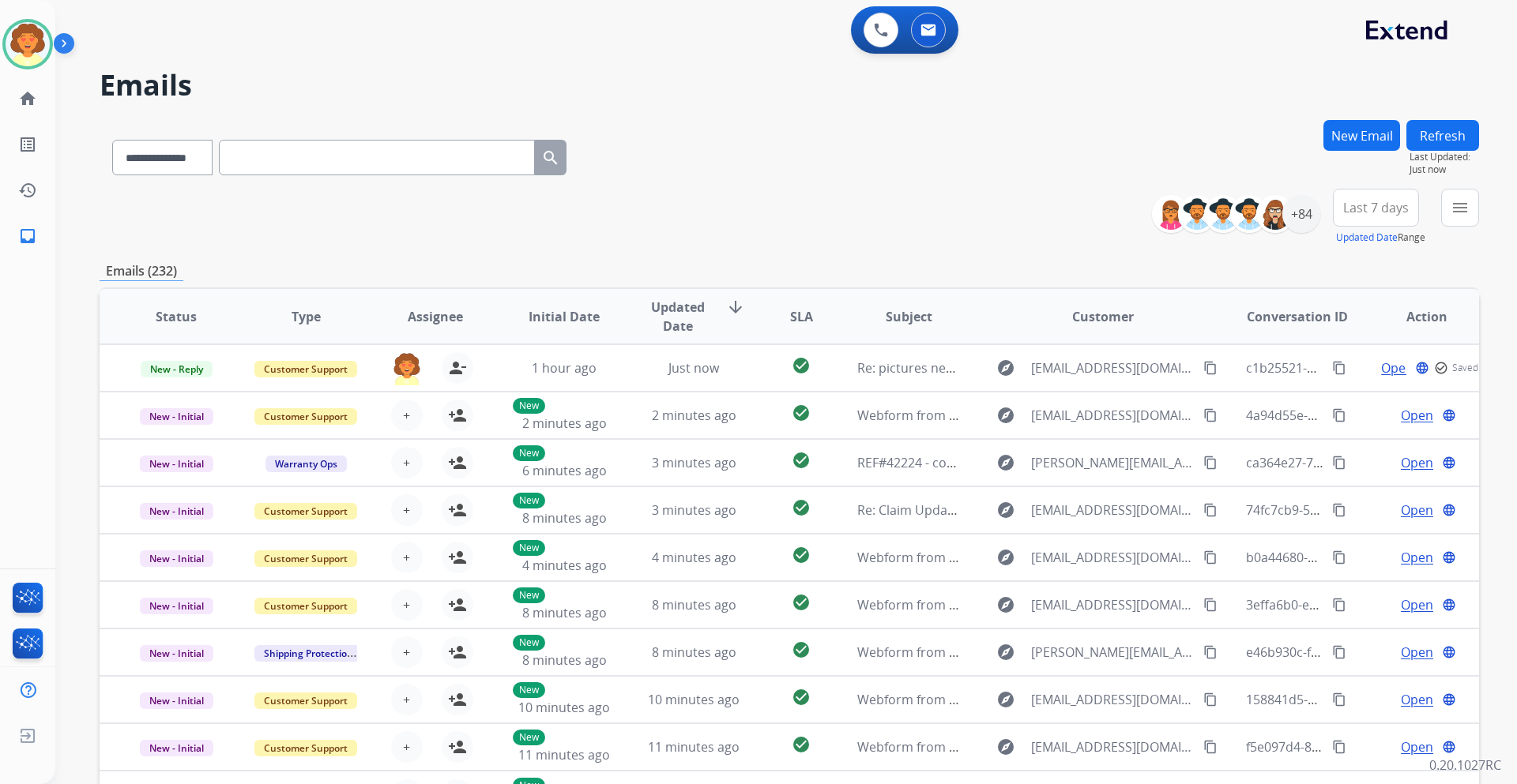
click at [1352, 136] on button "New Email" at bounding box center [1362, 135] width 76 height 31
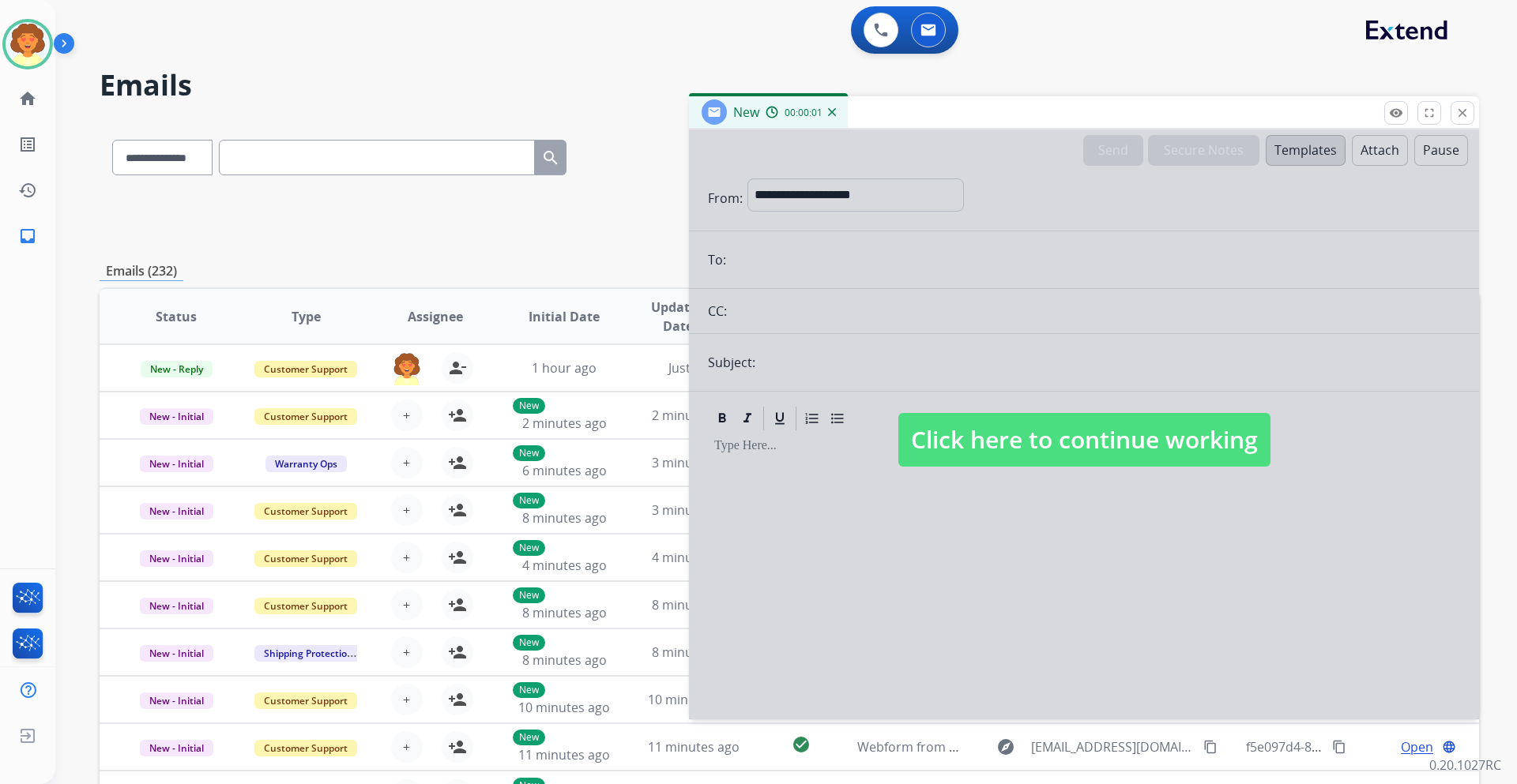
click at [789, 189] on div at bounding box center [1083, 424] width 790 height 590
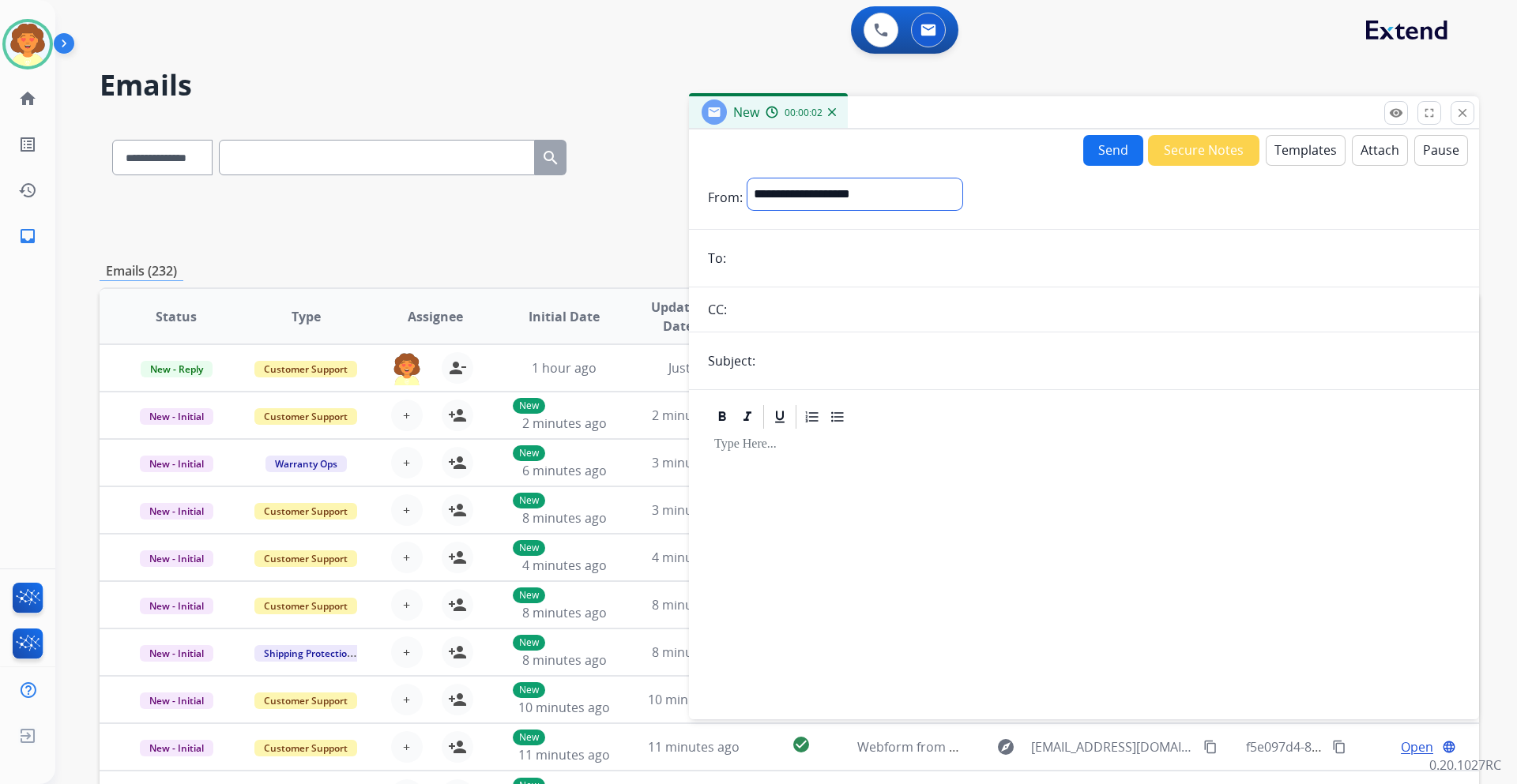
click at [822, 185] on select "**********" at bounding box center [854, 194] width 215 height 32
select select "**********"
click at [747, 178] on select "**********" at bounding box center [854, 194] width 215 height 32
drag, startPoint x: 770, startPoint y: 260, endPoint x: 759, endPoint y: 265, distance: 12.1
click at [770, 260] on input "email" at bounding box center [1095, 260] width 729 height 32
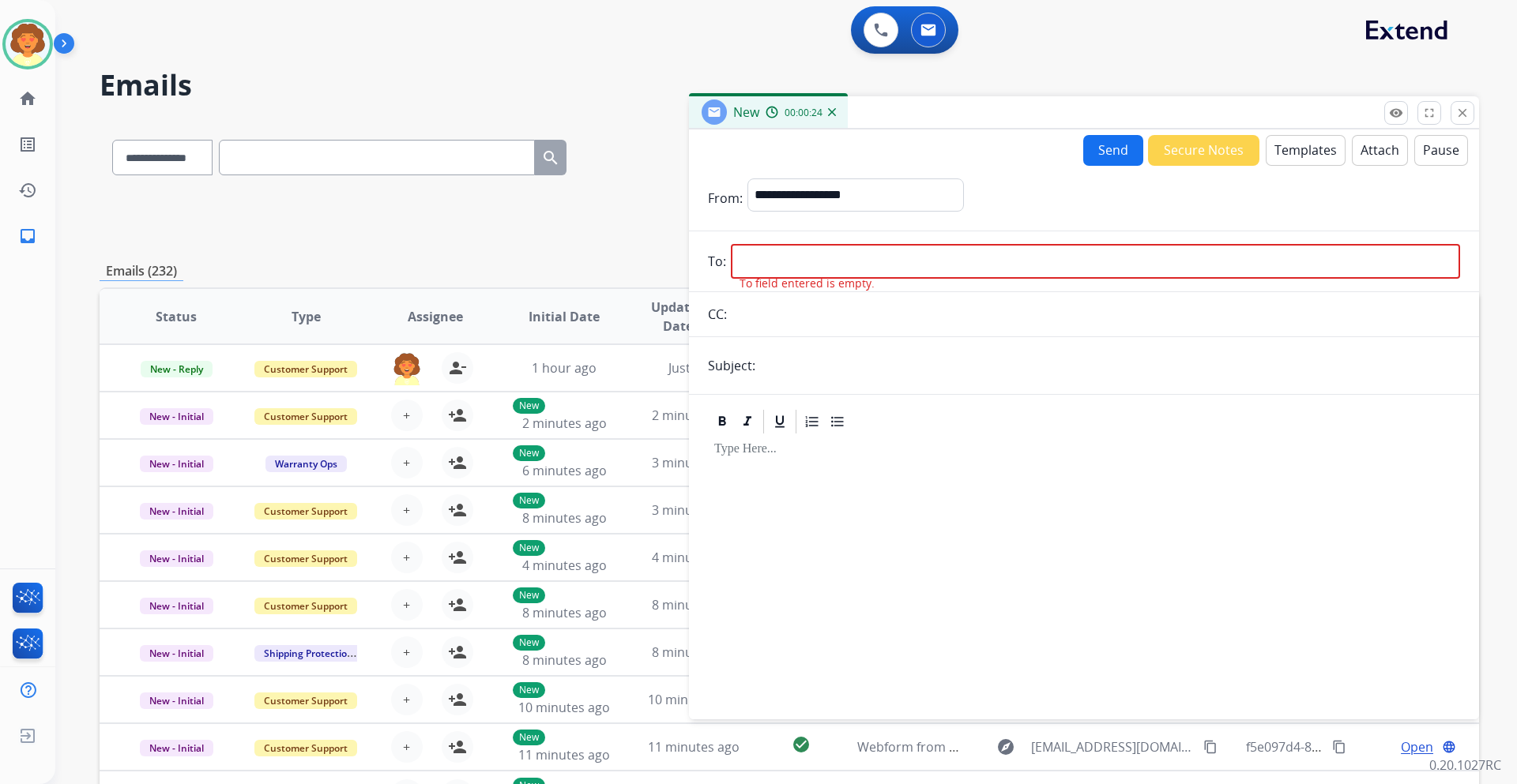
click at [809, 266] on input "email" at bounding box center [1095, 262] width 729 height 35
paste input "**********"
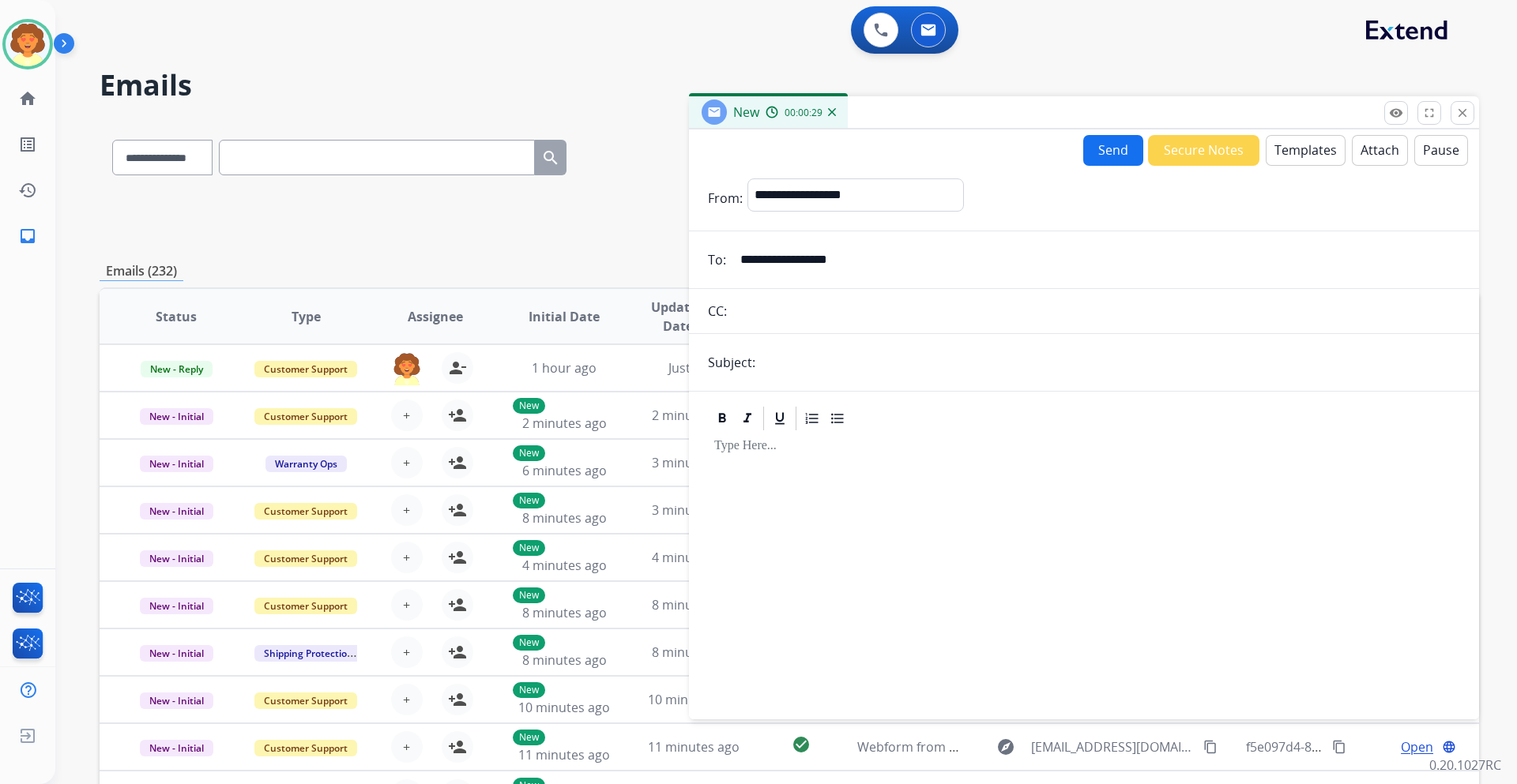
type input "**********"
click at [774, 365] on input "text" at bounding box center [1110, 362] width 700 height 32
type input "**********"
click at [1284, 151] on button "Templates" at bounding box center [1305, 151] width 80 height 31
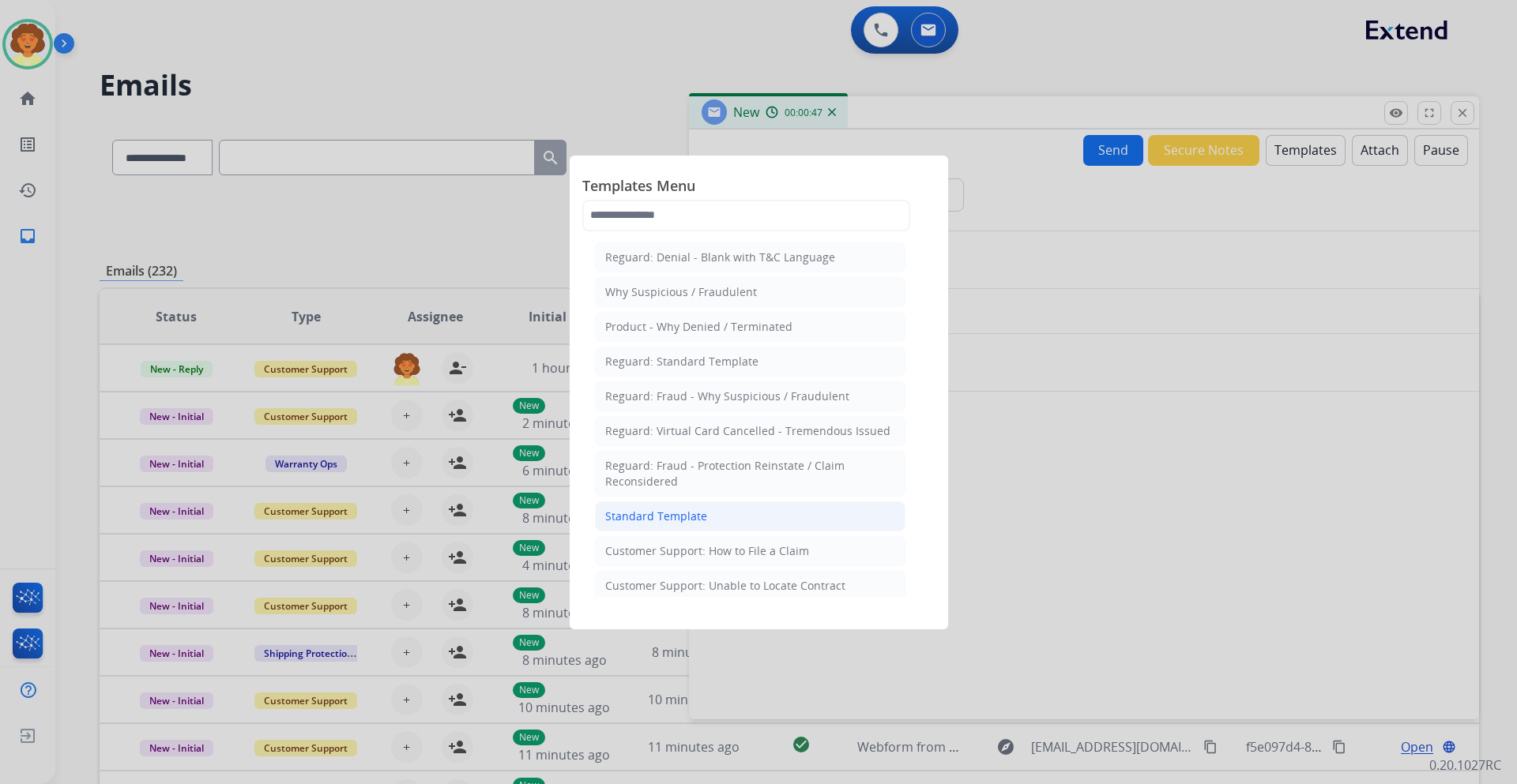
click at [666, 520] on div "Standard Template" at bounding box center [656, 516] width 102 height 15
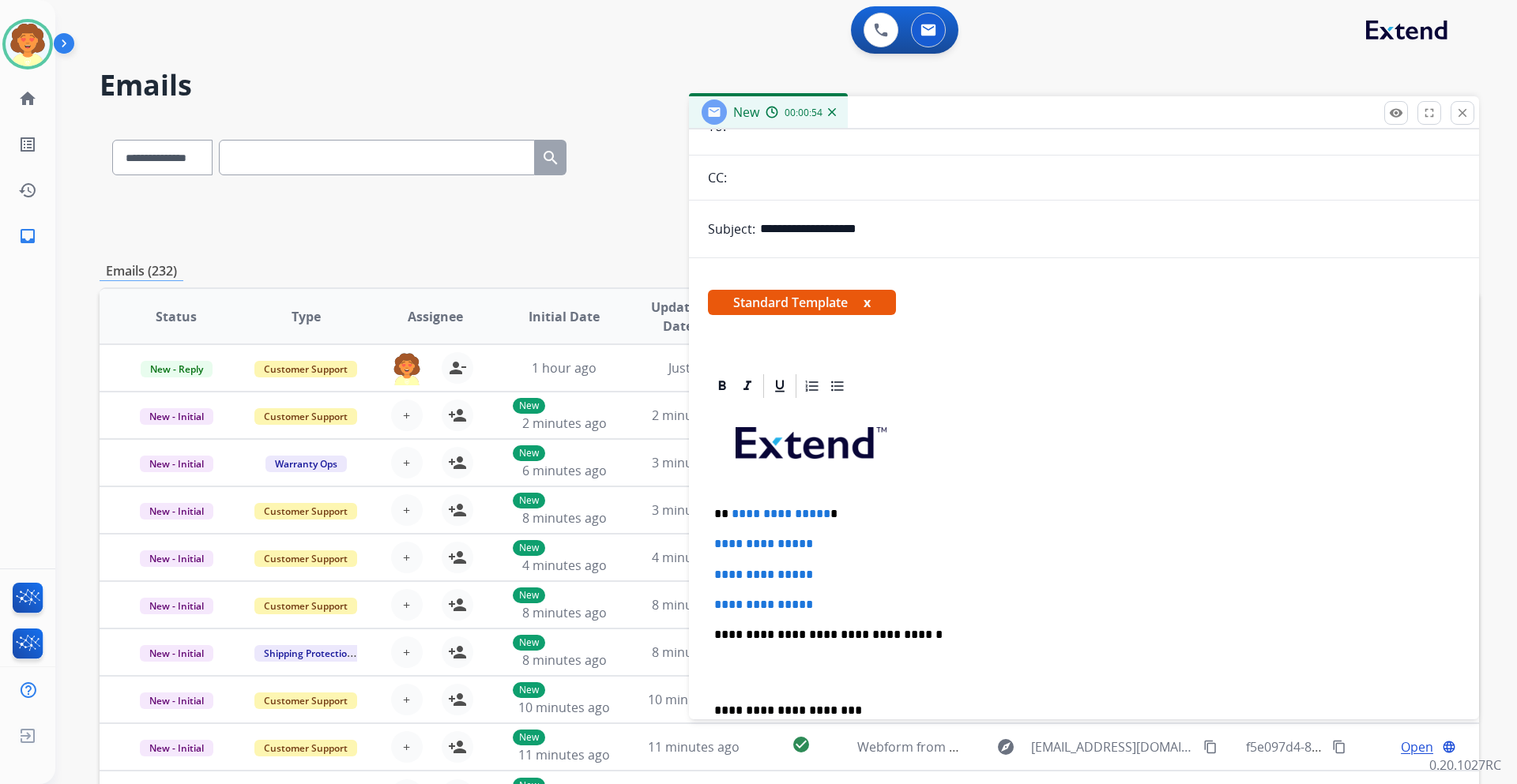
scroll to position [158, 0]
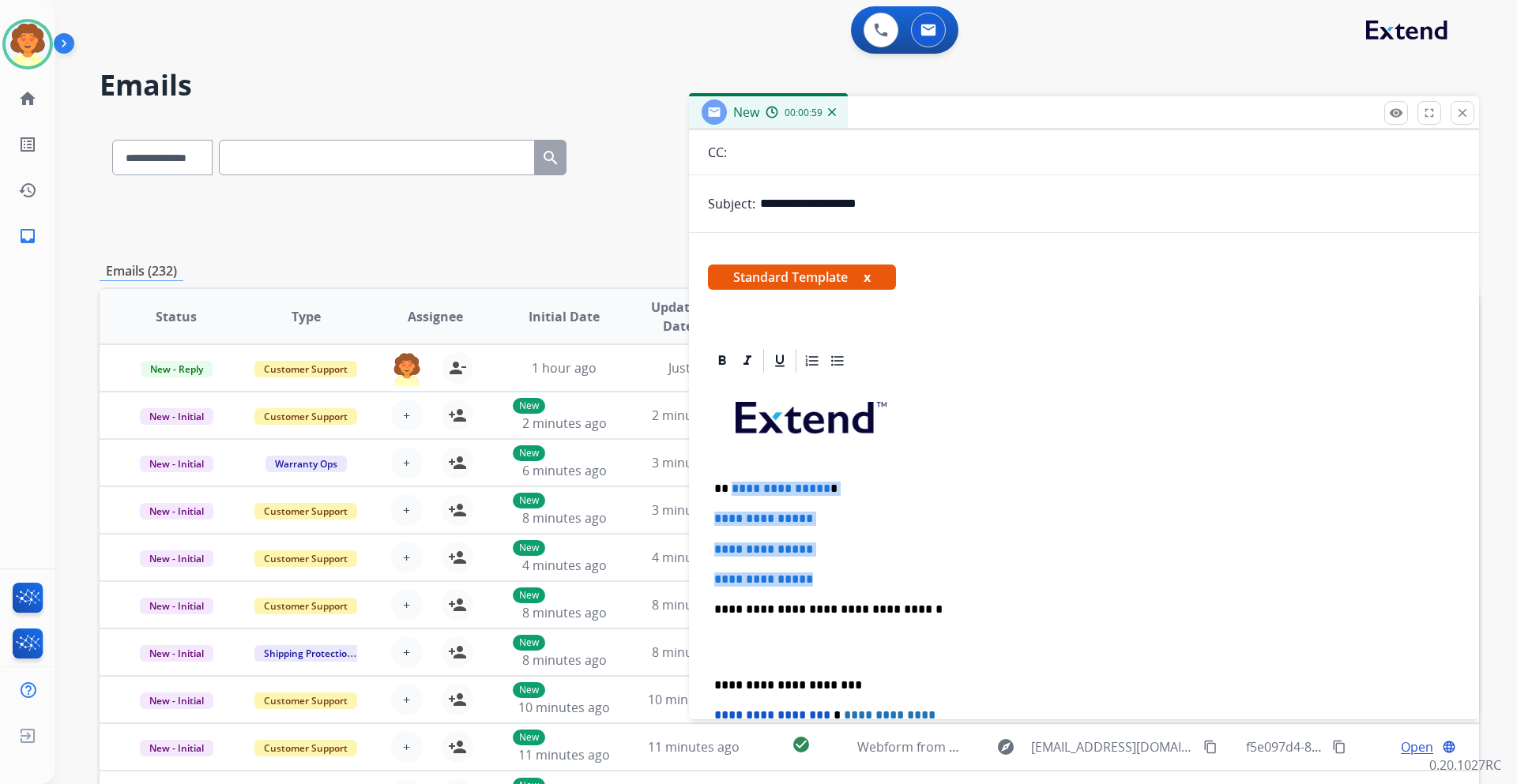
drag, startPoint x: 730, startPoint y: 487, endPoint x: 857, endPoint y: 561, distance: 147.0
click at [857, 561] on div "**********" at bounding box center [1083, 647] width 752 height 543
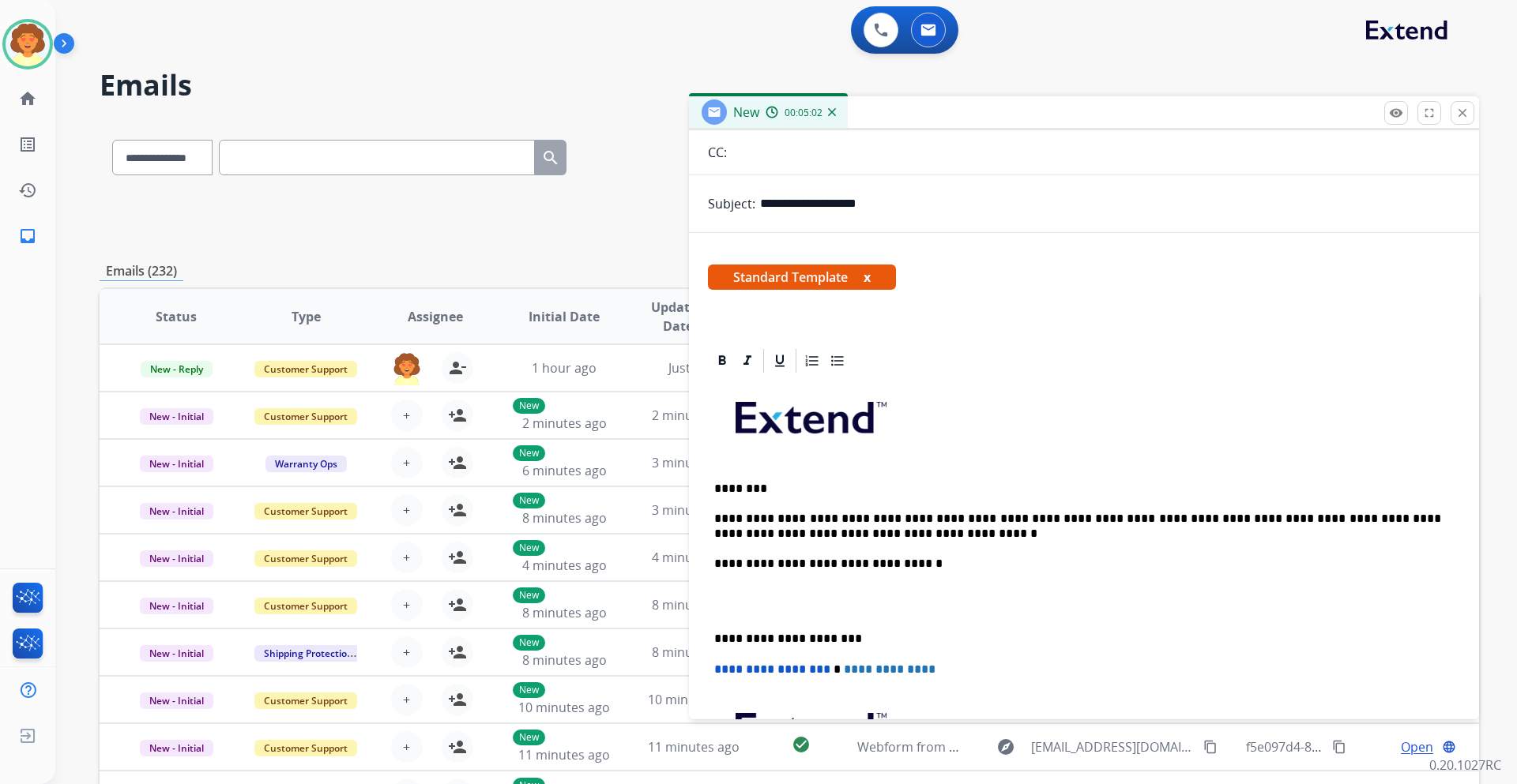
click at [853, 531] on p "**********" at bounding box center [1078, 526] width 727 height 29
click at [884, 530] on p "**********" at bounding box center [1078, 526] width 727 height 29
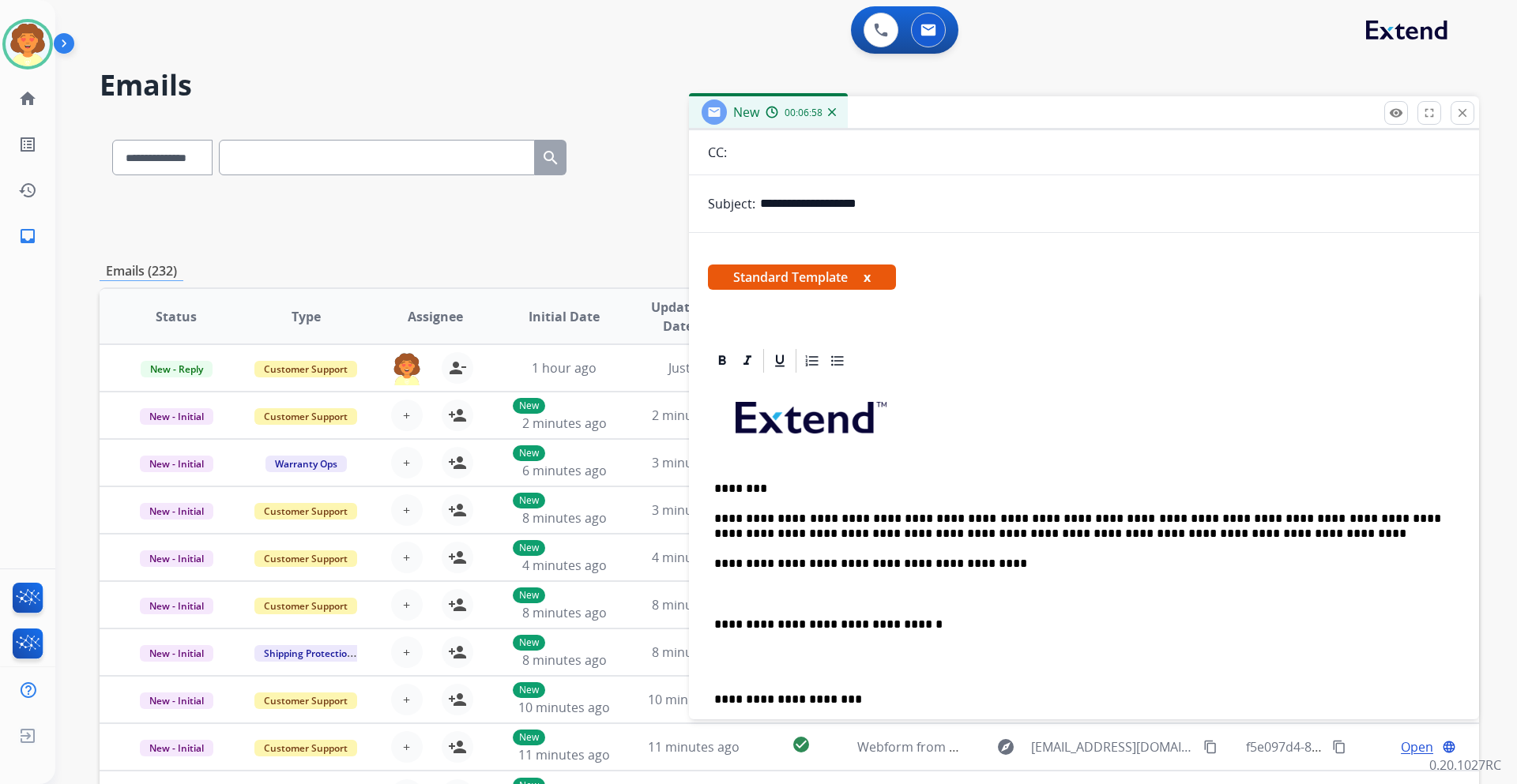
click at [719, 653] on p at bounding box center [1083, 662] width 739 height 29
click at [740, 585] on div "**********" at bounding box center [1083, 647] width 752 height 543
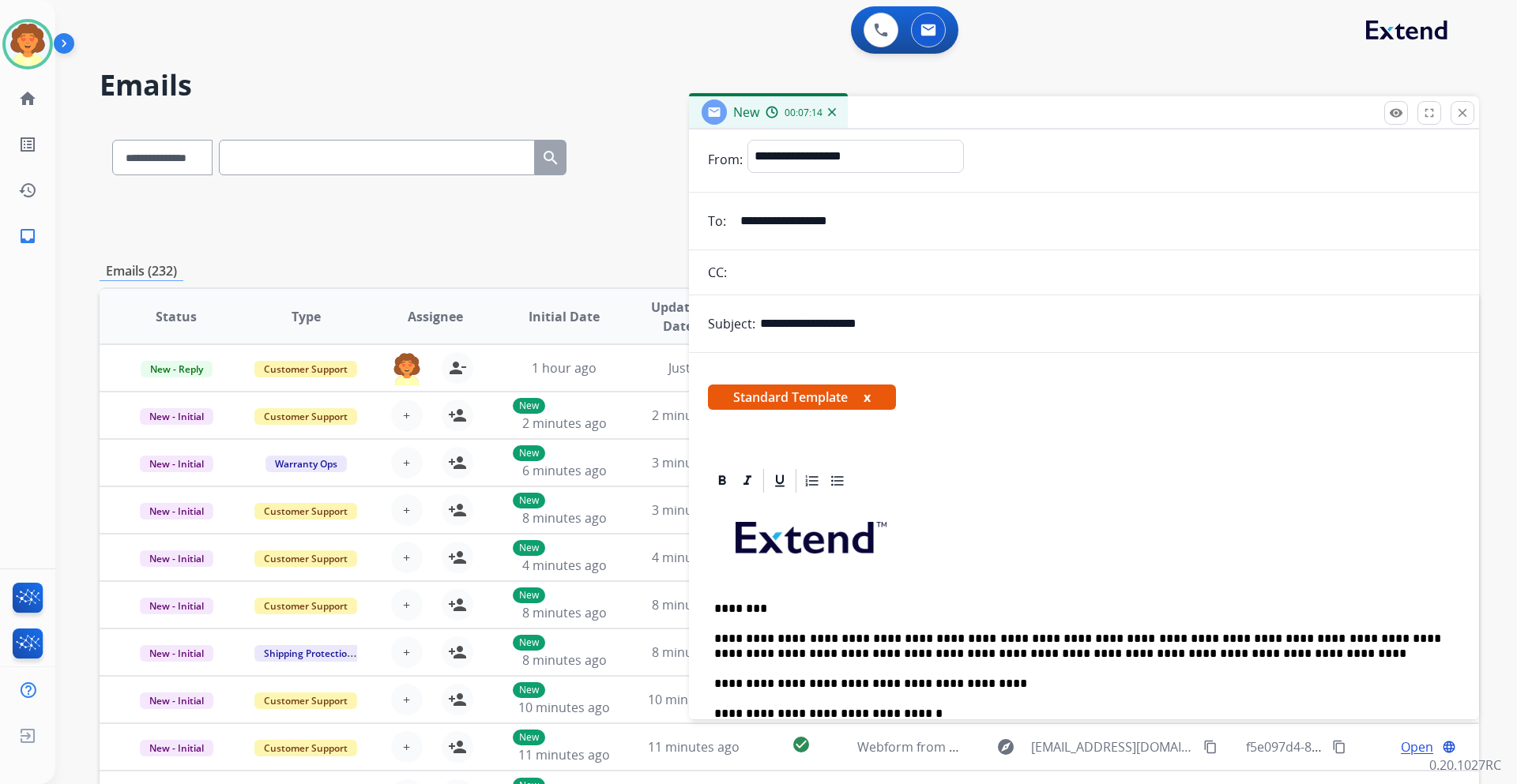
scroll to position [0, 0]
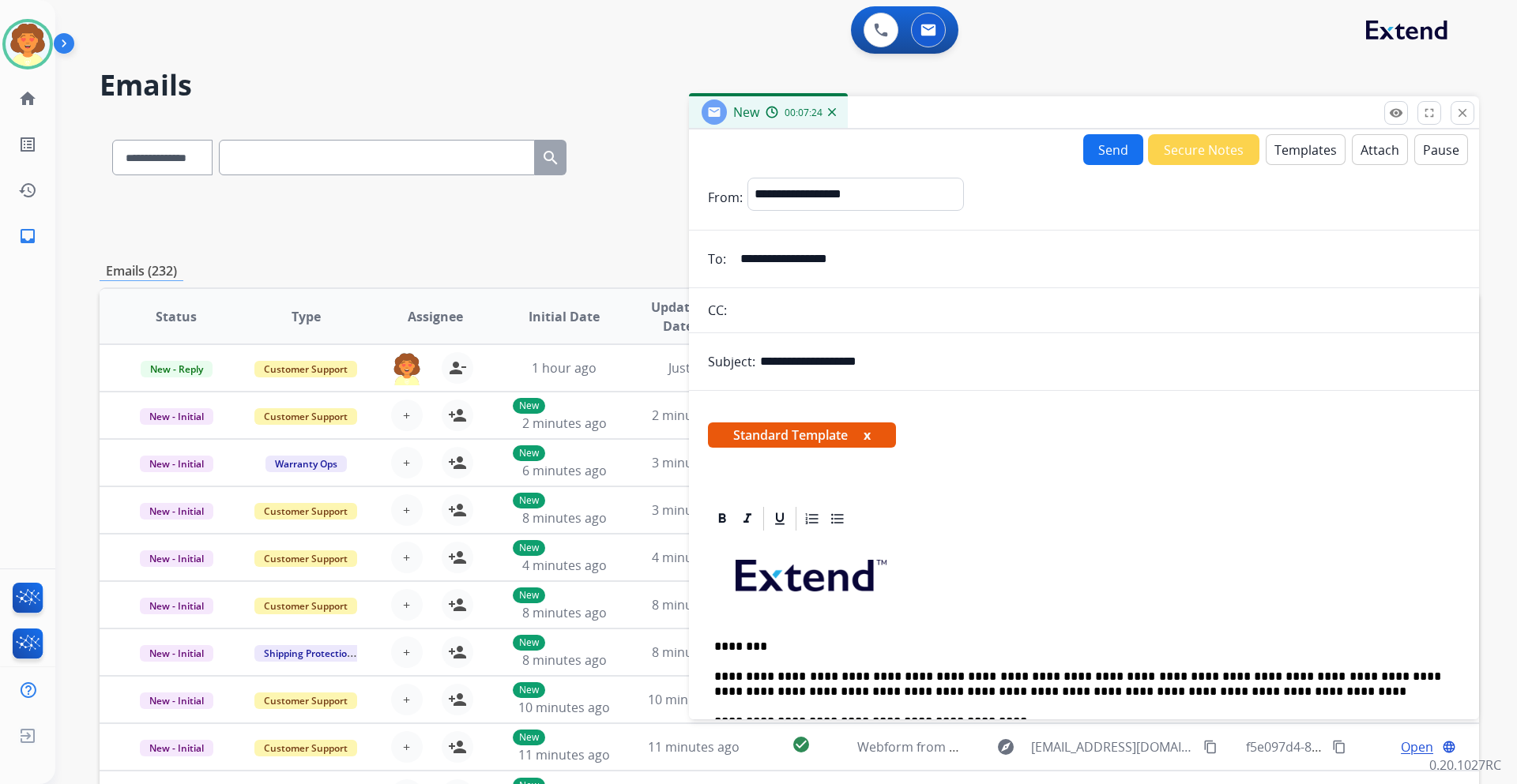
click at [1096, 156] on button "Send" at bounding box center [1113, 150] width 60 height 31
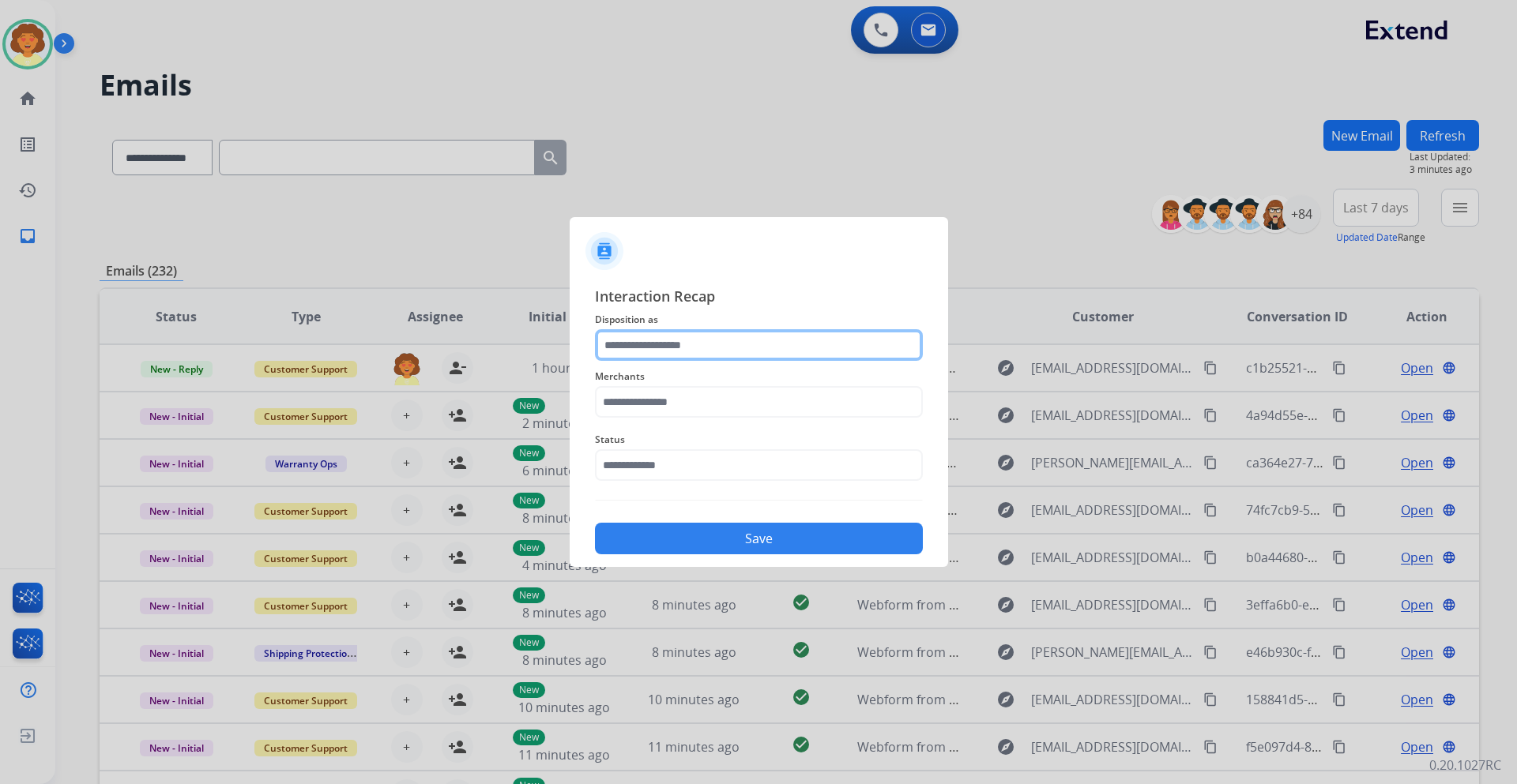
click at [642, 349] on input "text" at bounding box center [758, 344] width 328 height 32
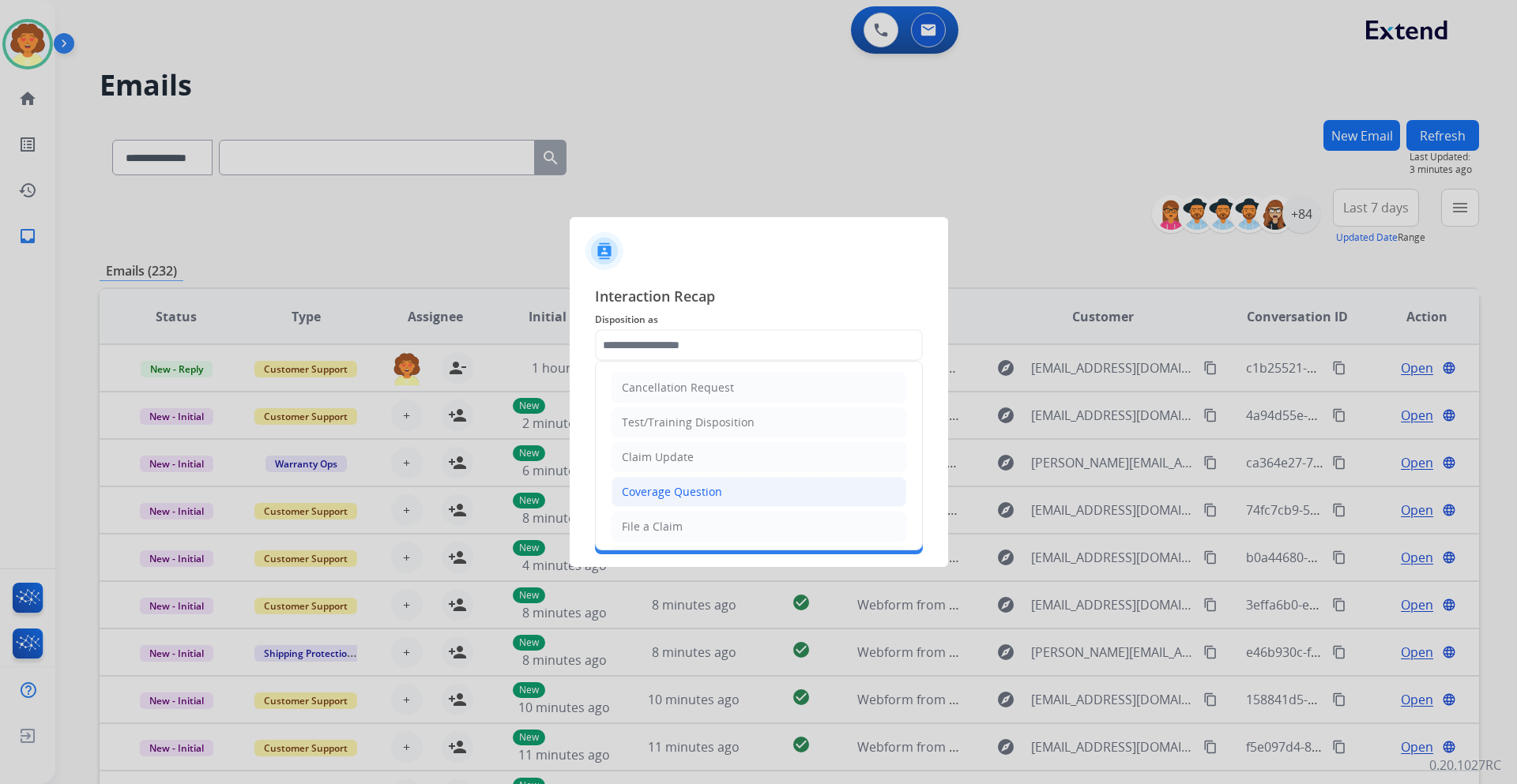
click at [703, 494] on div "Coverage Question" at bounding box center [672, 491] width 100 height 15
type input "**********"
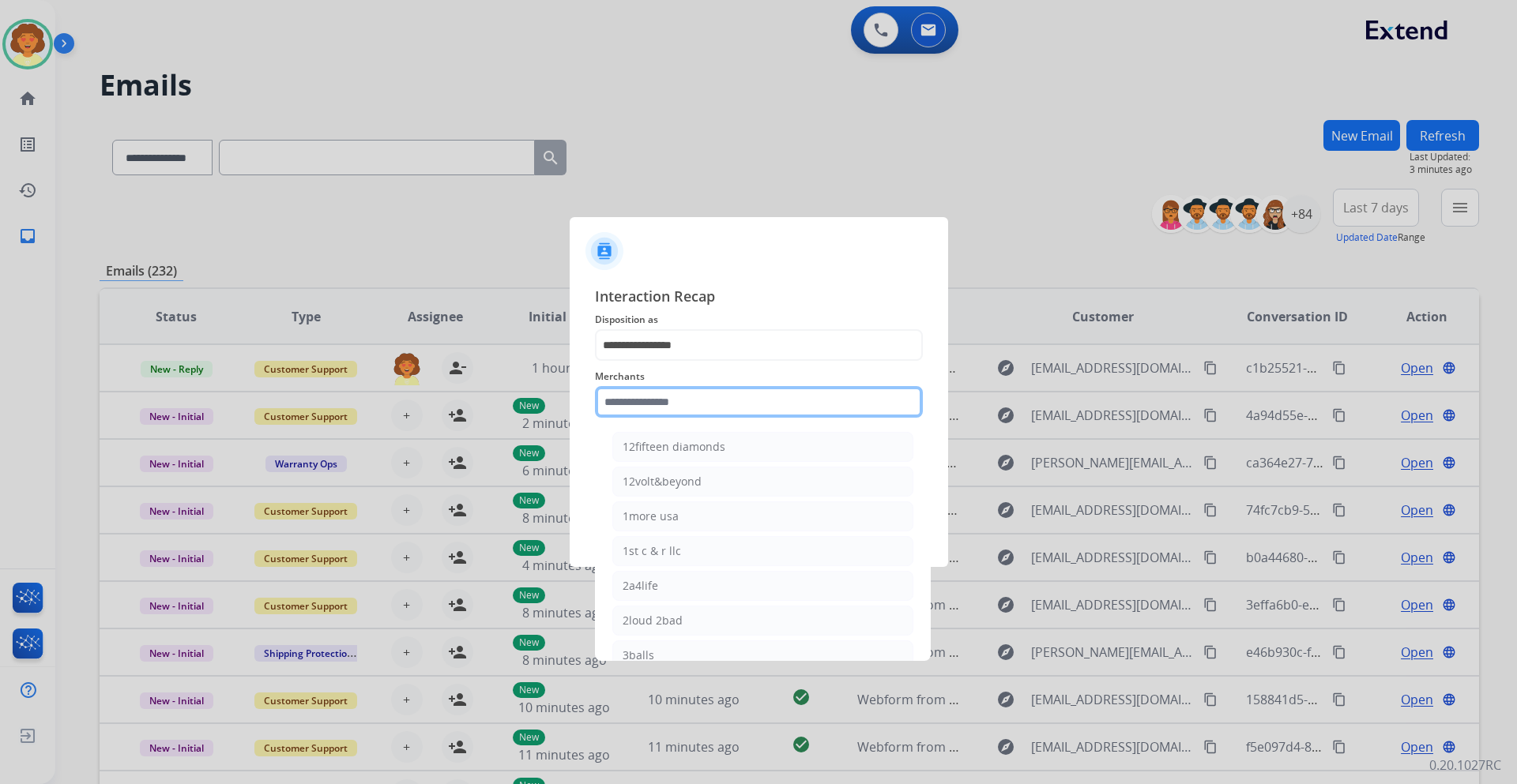
click at [651, 395] on input "text" at bounding box center [758, 402] width 328 height 32
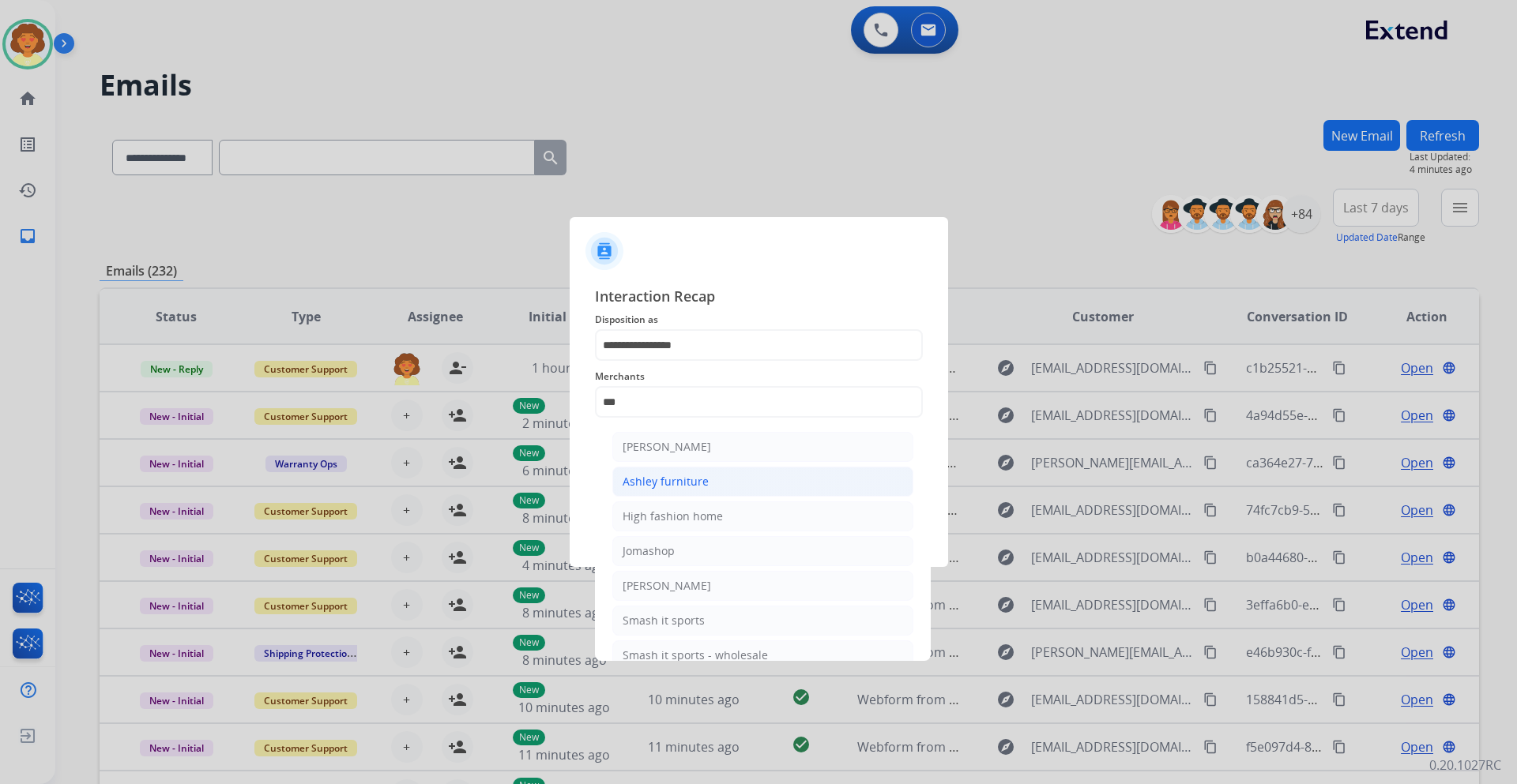
click at [704, 482] on div "Ashley furniture" at bounding box center [665, 481] width 86 height 15
type input "**********"
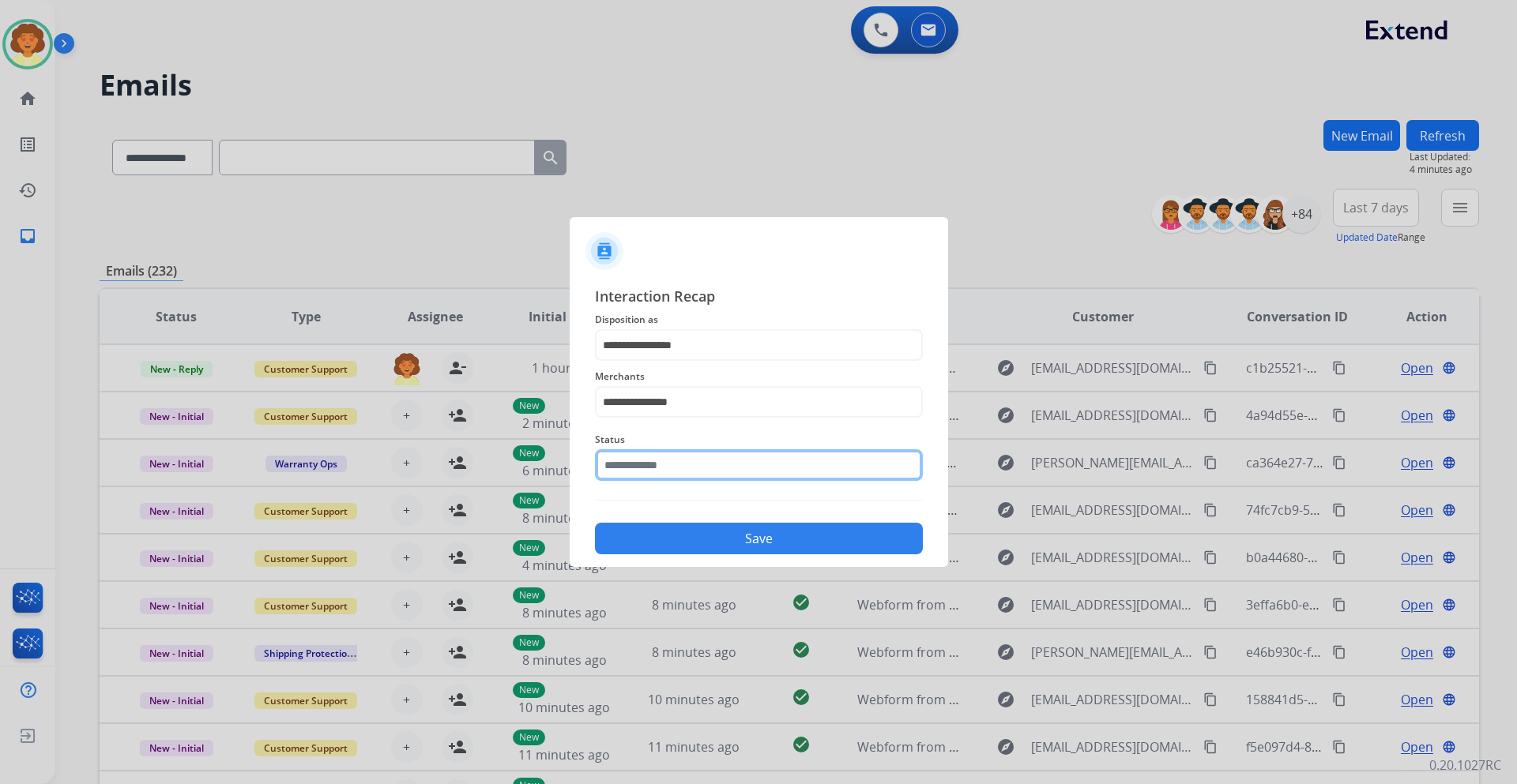
click at [675, 467] on input "text" at bounding box center [758, 464] width 328 height 32
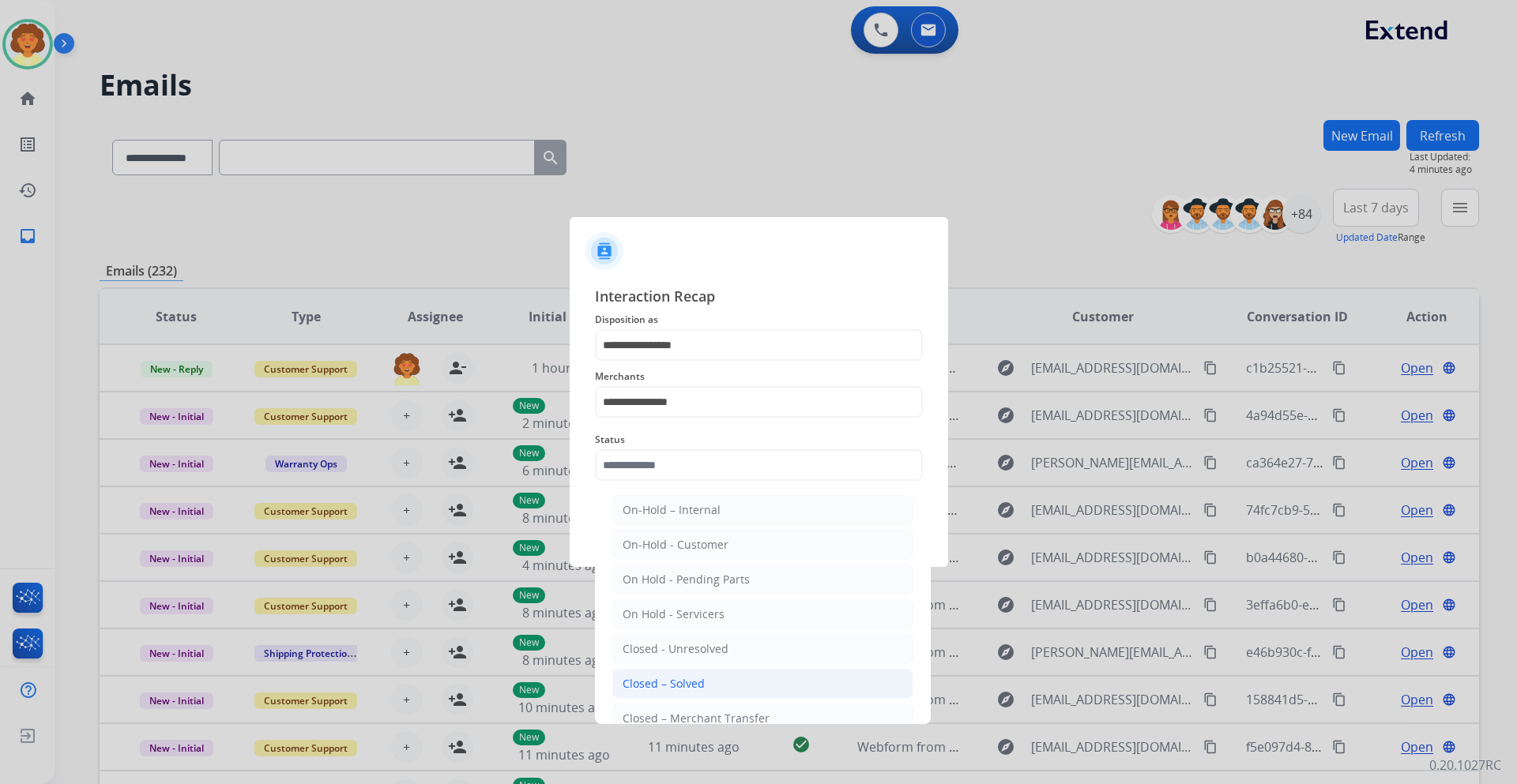
click at [707, 680] on li "Closed – Solved" at bounding box center [763, 683] width 301 height 30
type input "**********"
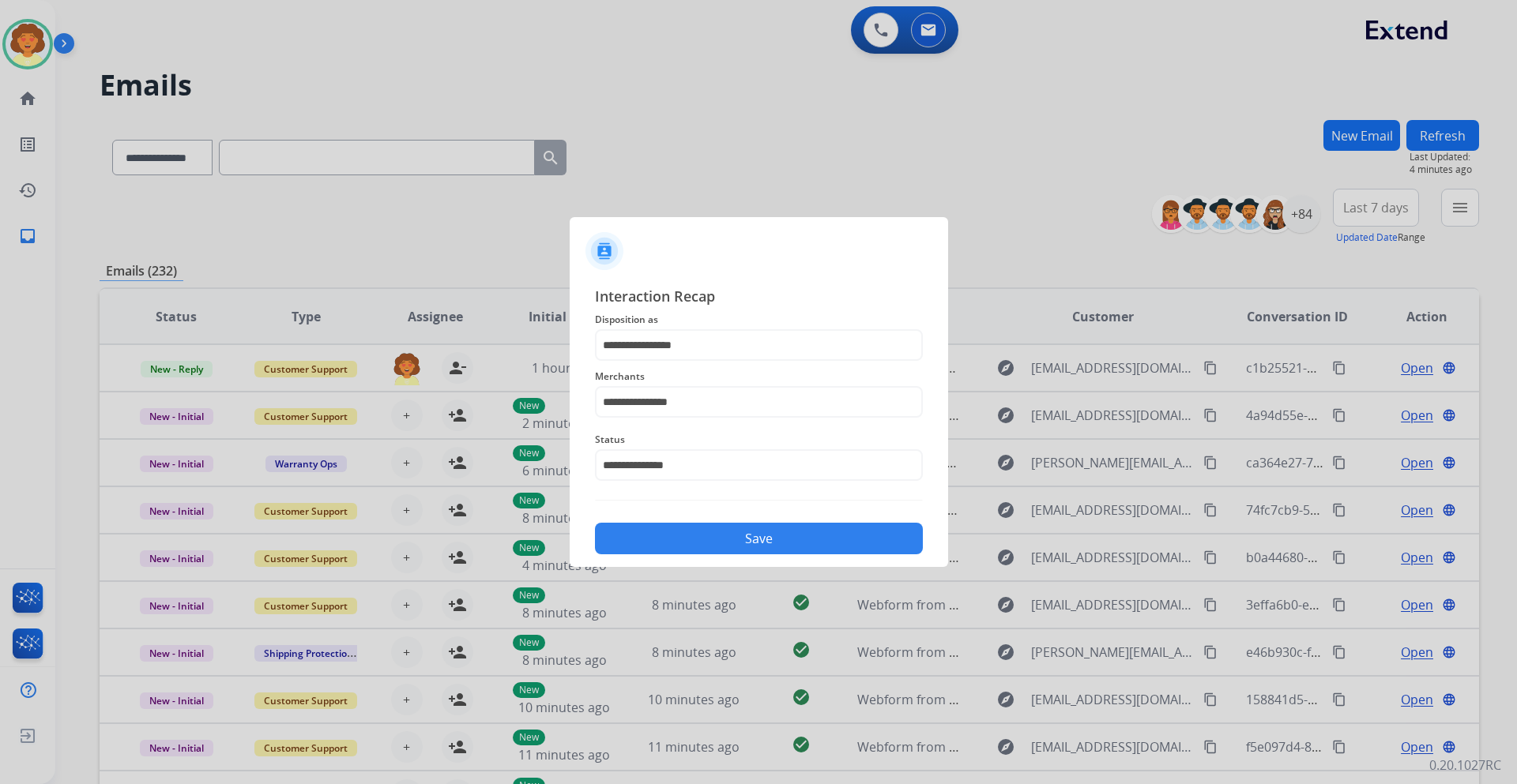
click at [781, 542] on button "Save" at bounding box center [758, 538] width 328 height 32
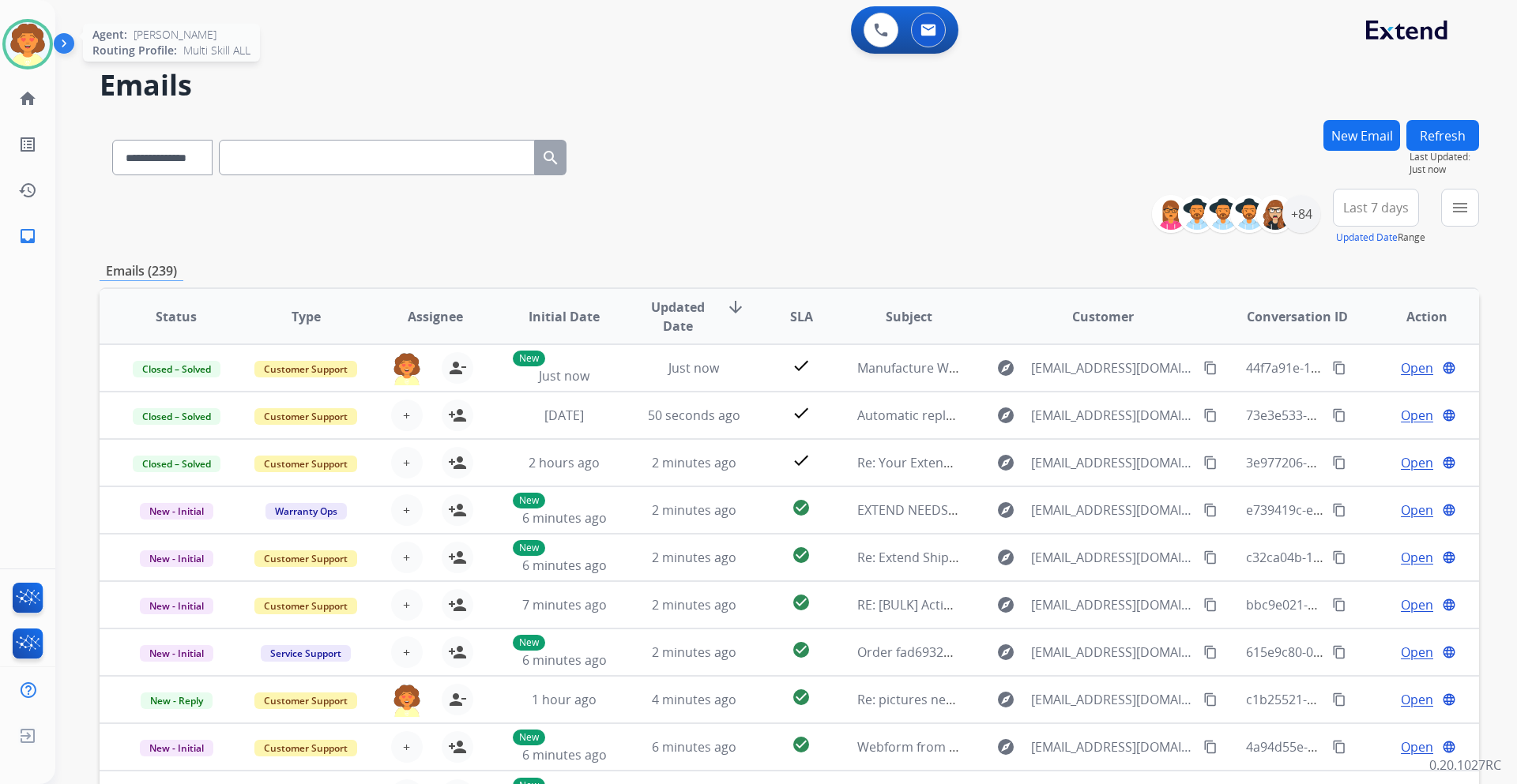
drag, startPoint x: 21, startPoint y: 45, endPoint x: 39, endPoint y: 49, distance: 18.4
click at [21, 45] on img at bounding box center [27, 44] width 45 height 45
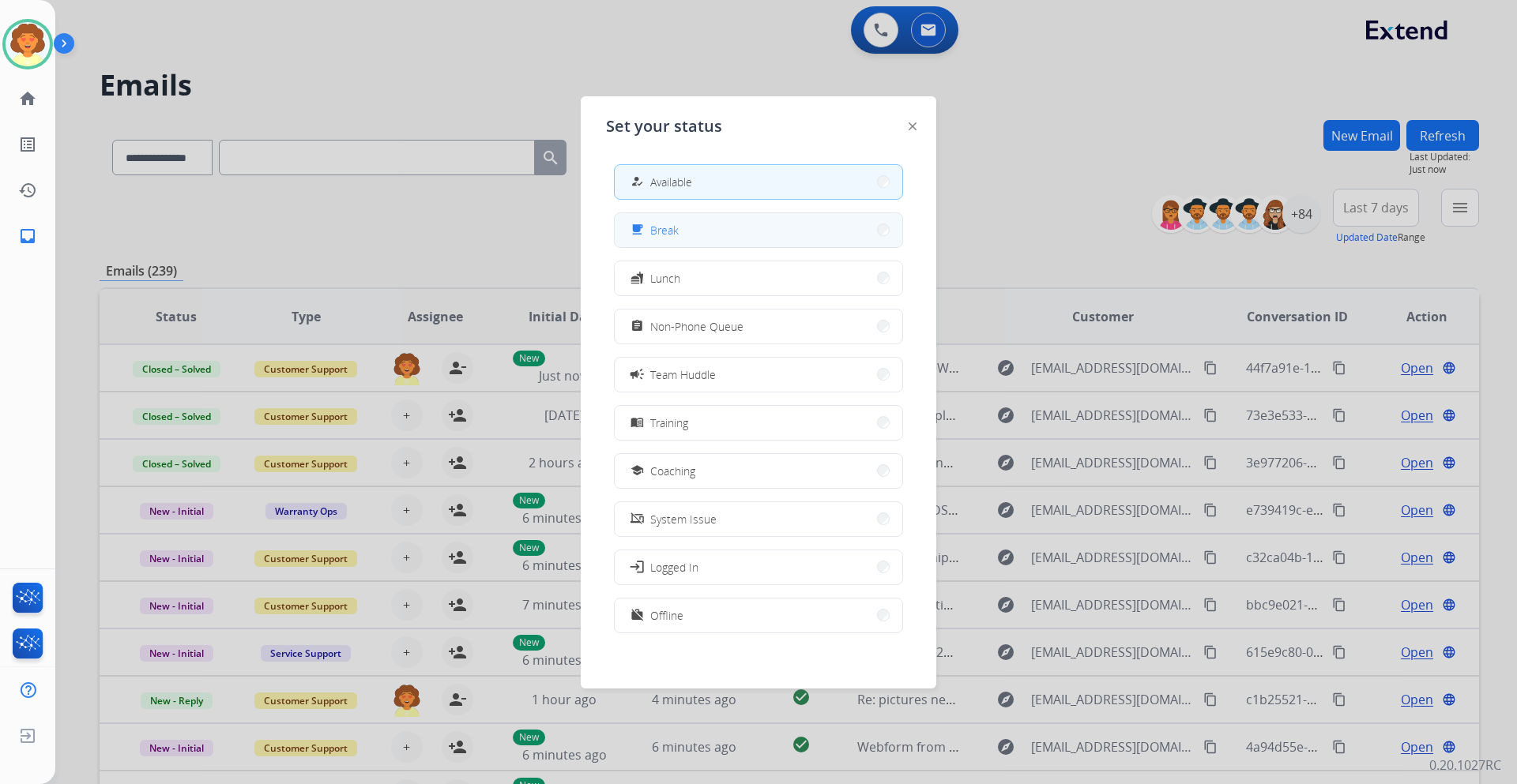
click at [635, 222] on div "free_breakfast" at bounding box center [638, 229] width 23 height 19
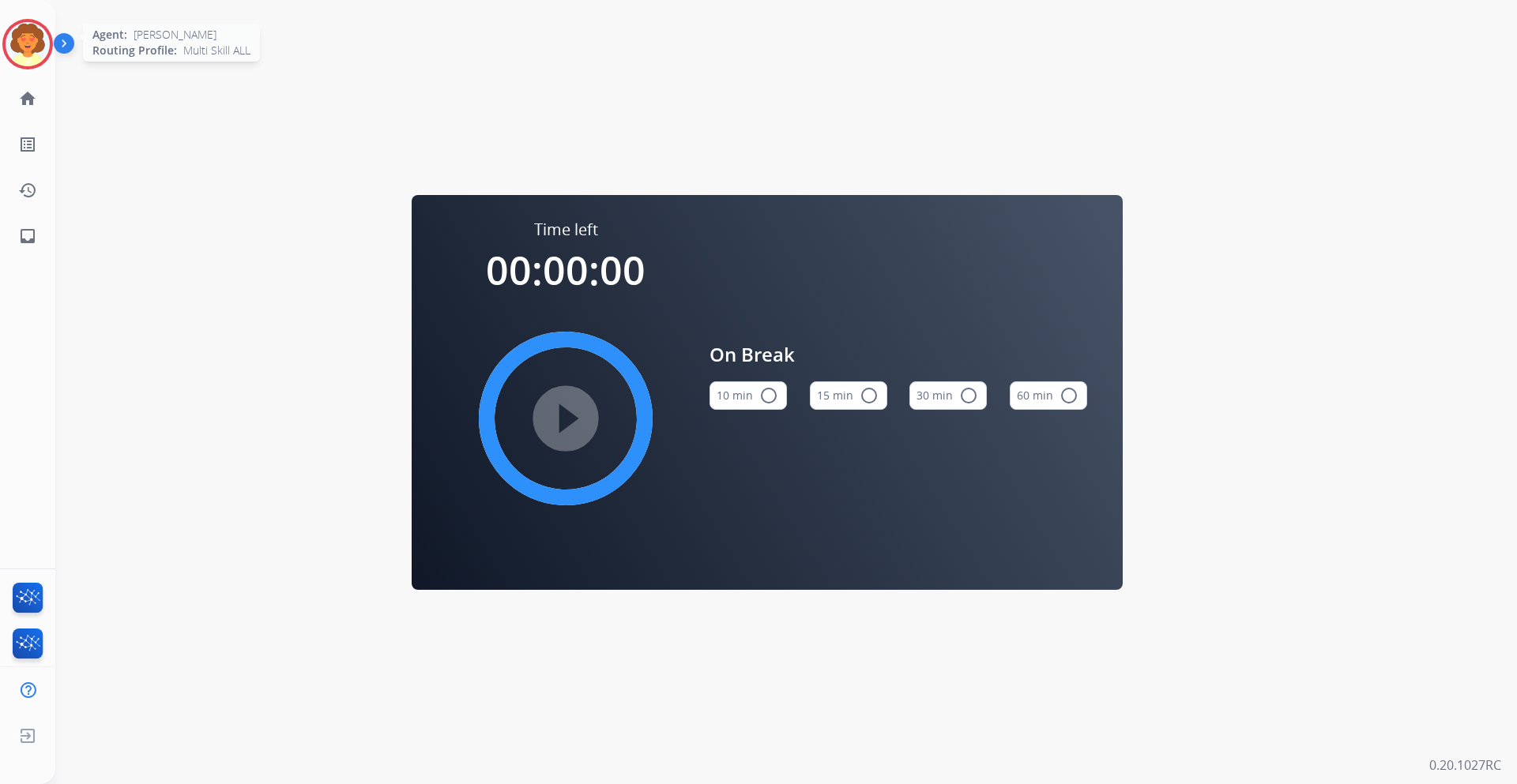
click at [34, 52] on img at bounding box center [27, 44] width 45 height 45
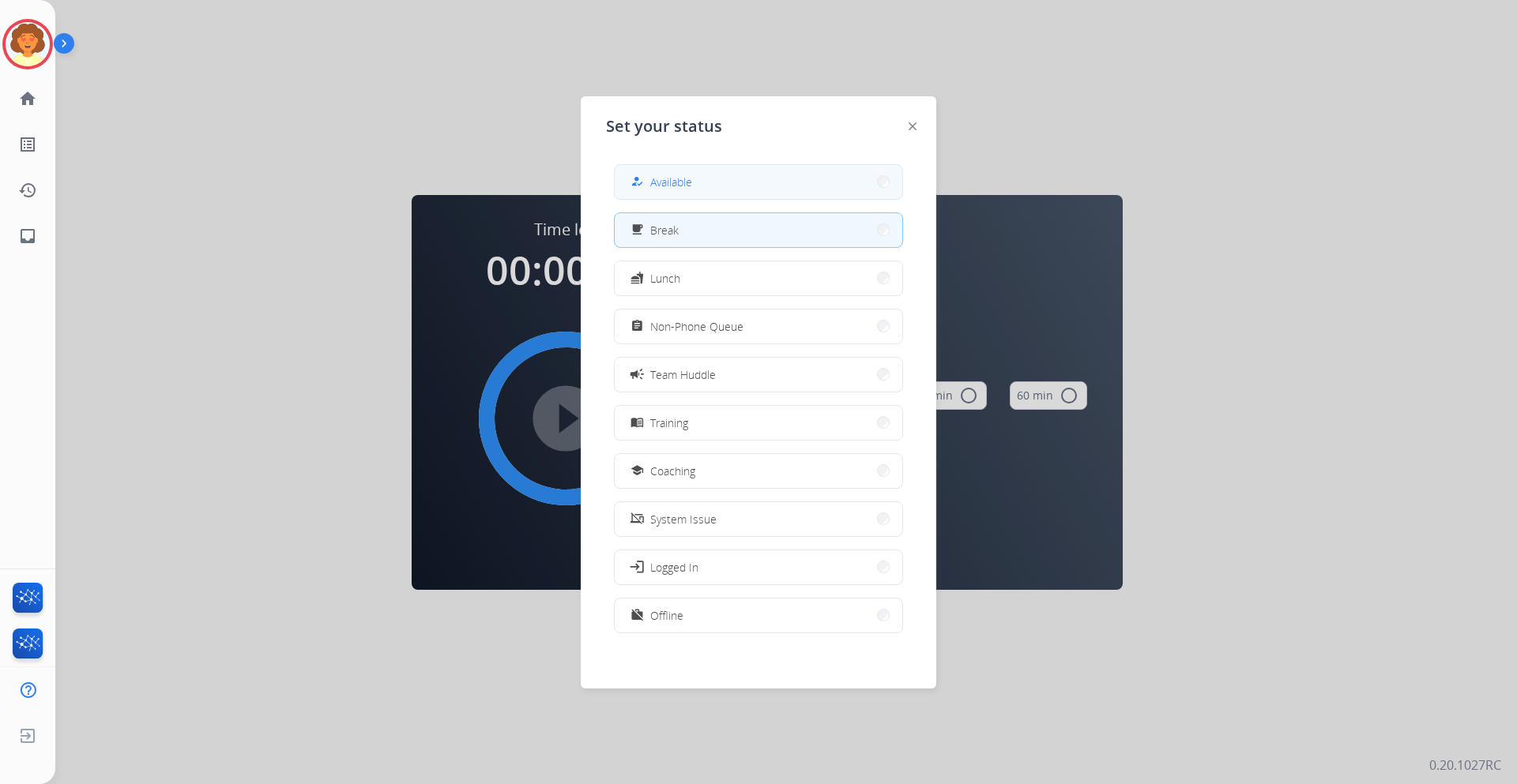
click at [739, 170] on button "how_to_reg Available" at bounding box center [758, 182] width 287 height 34
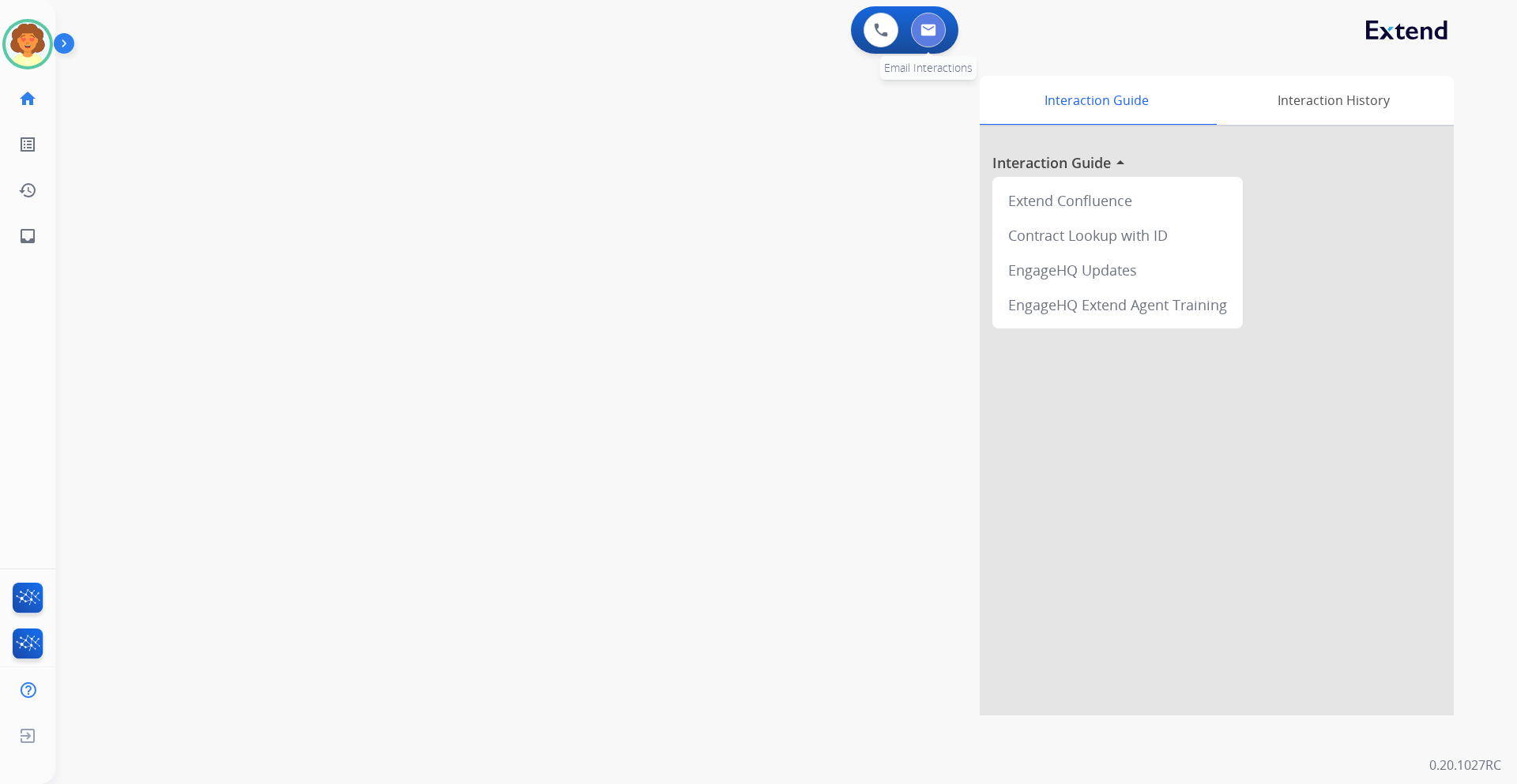
click at [936, 33] on button at bounding box center [928, 30] width 35 height 35
select select "**********"
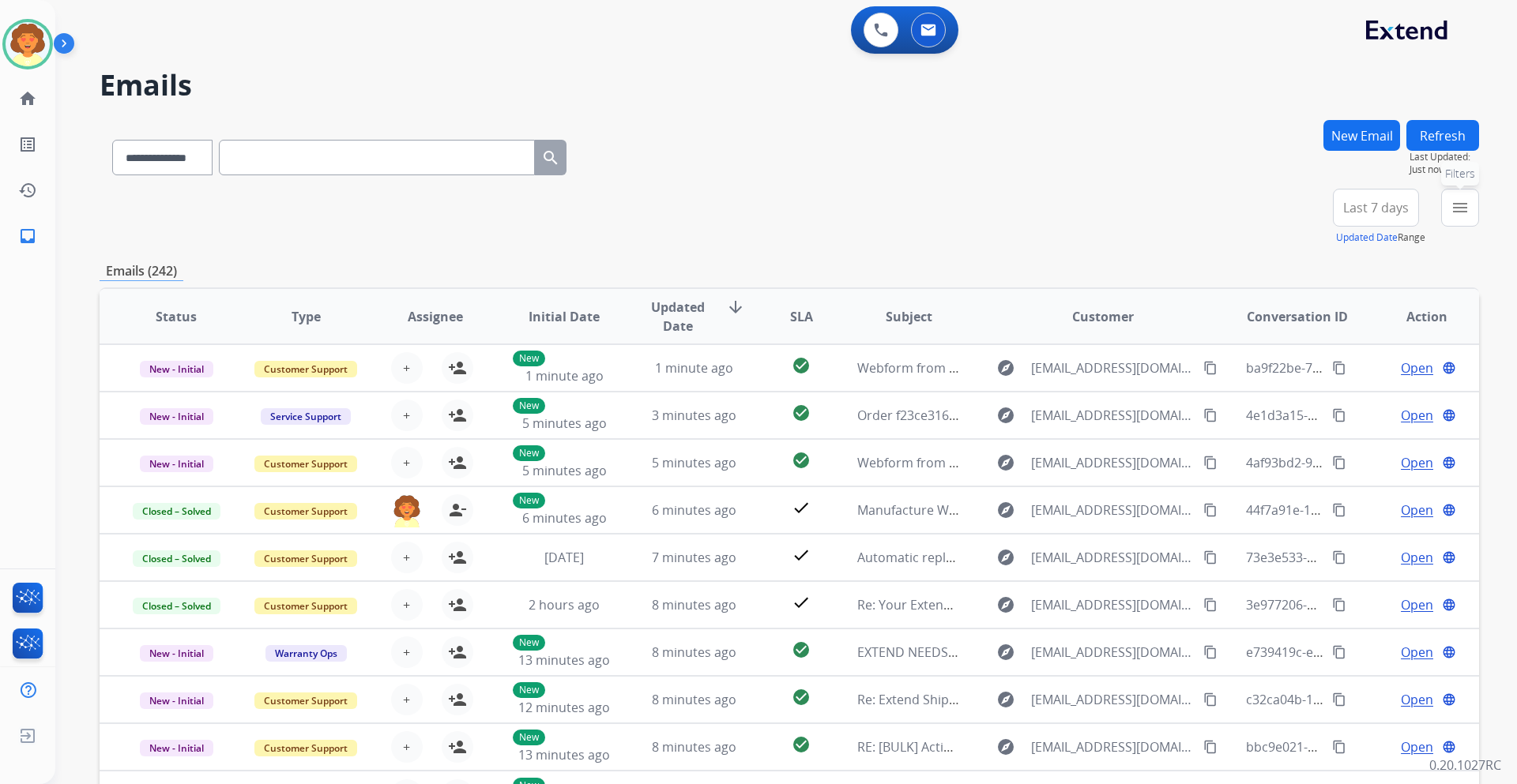
click at [1460, 215] on mat-icon "menu" at bounding box center [1460, 207] width 19 height 19
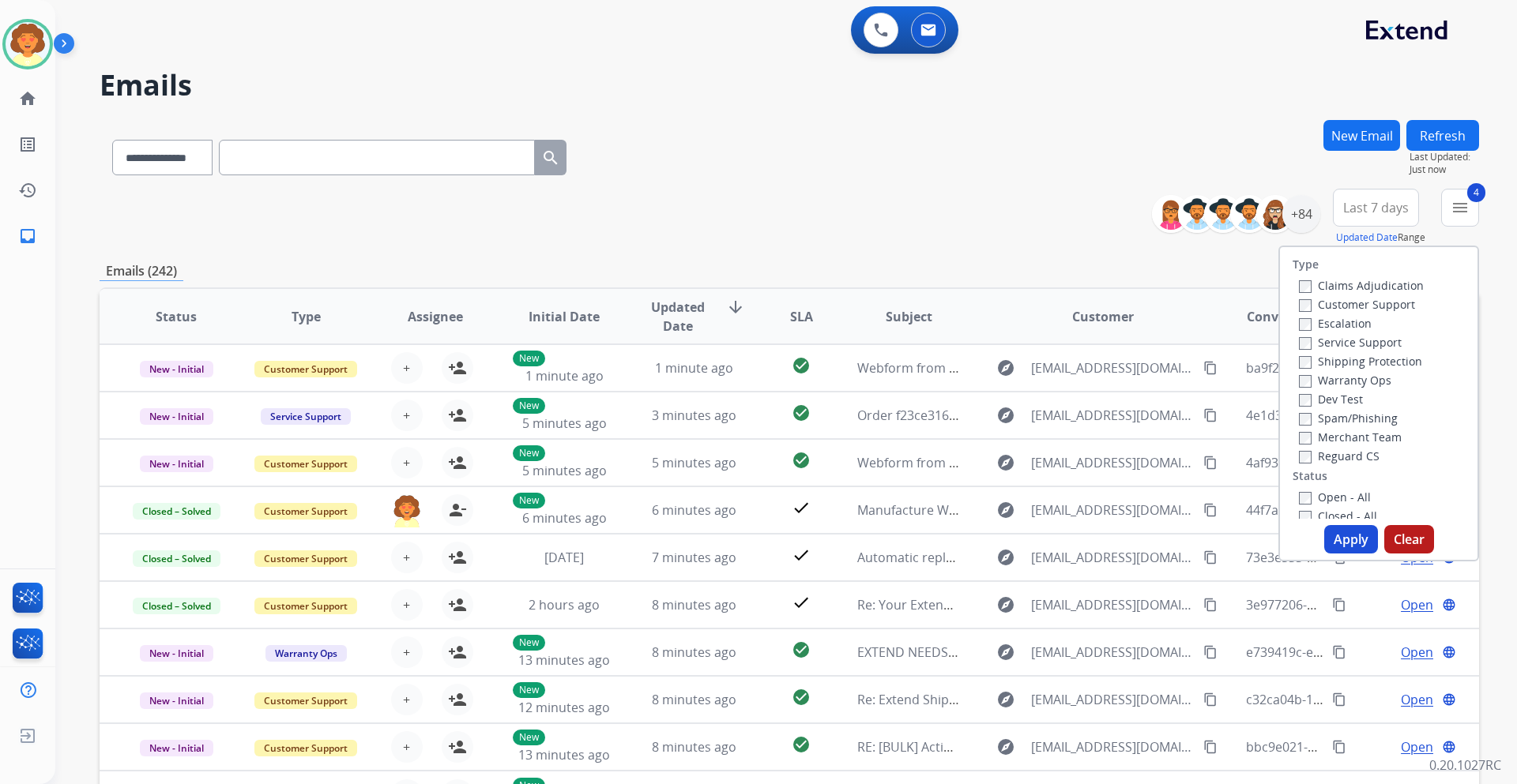
click at [1338, 538] on button "Apply" at bounding box center [1351, 539] width 54 height 28
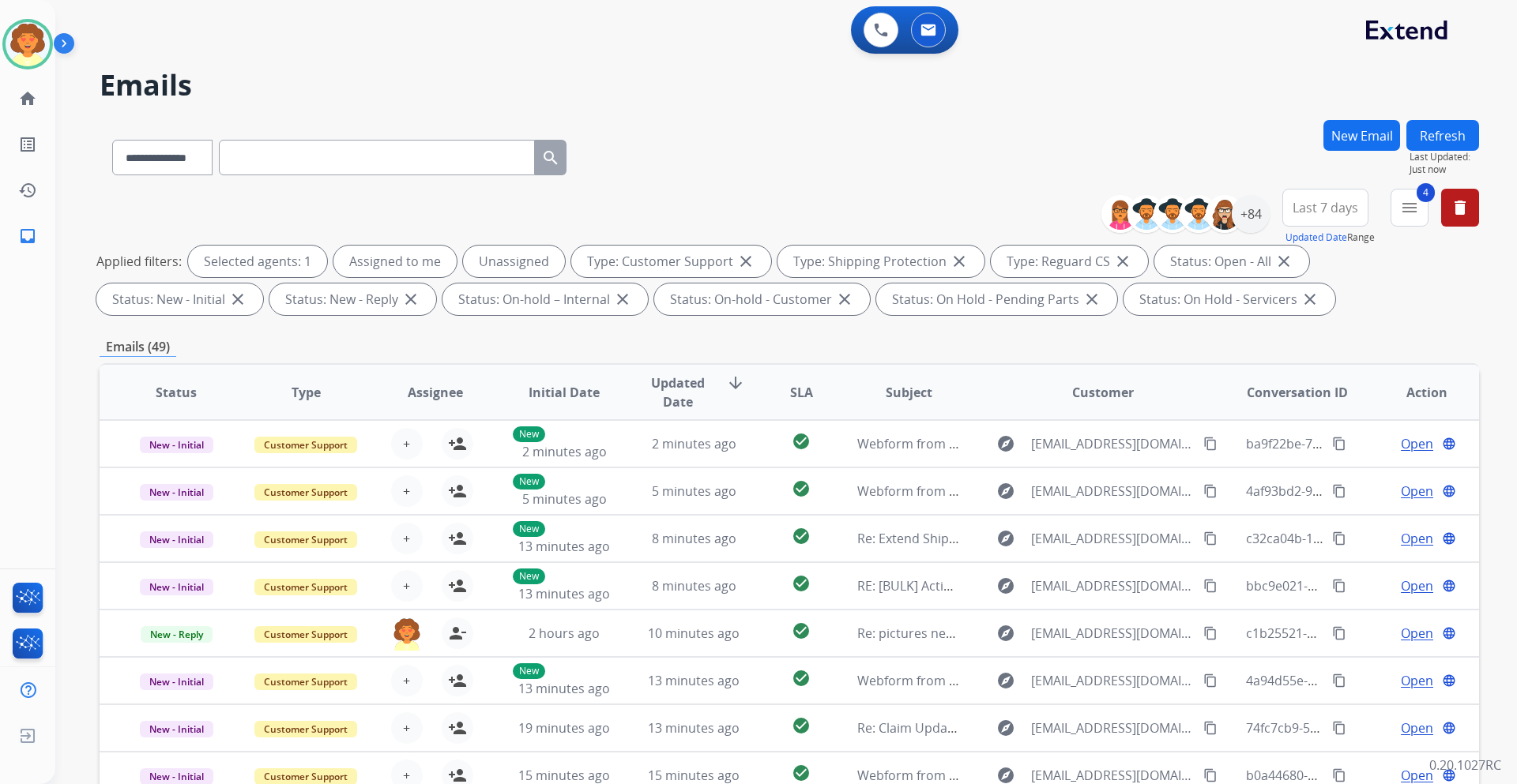
click at [1312, 204] on span "Last 7 days" at bounding box center [1325, 207] width 65 height 6
click at [1288, 400] on div "Last 90 days" at bounding box center [1320, 400] width 87 height 24
click at [1242, 212] on div "+137" at bounding box center [1251, 214] width 38 height 38
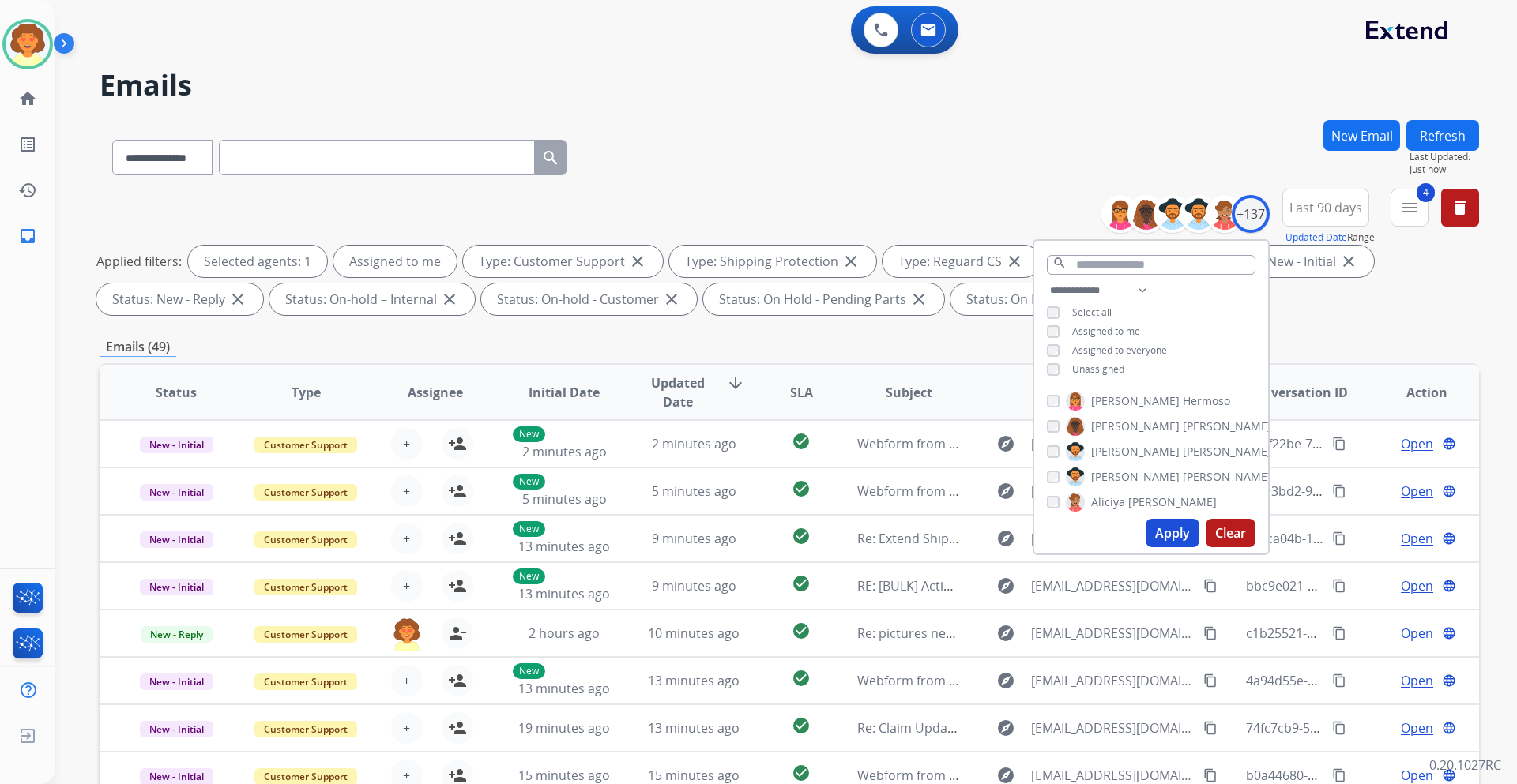
click at [1163, 533] on button "Apply" at bounding box center [1172, 532] width 54 height 28
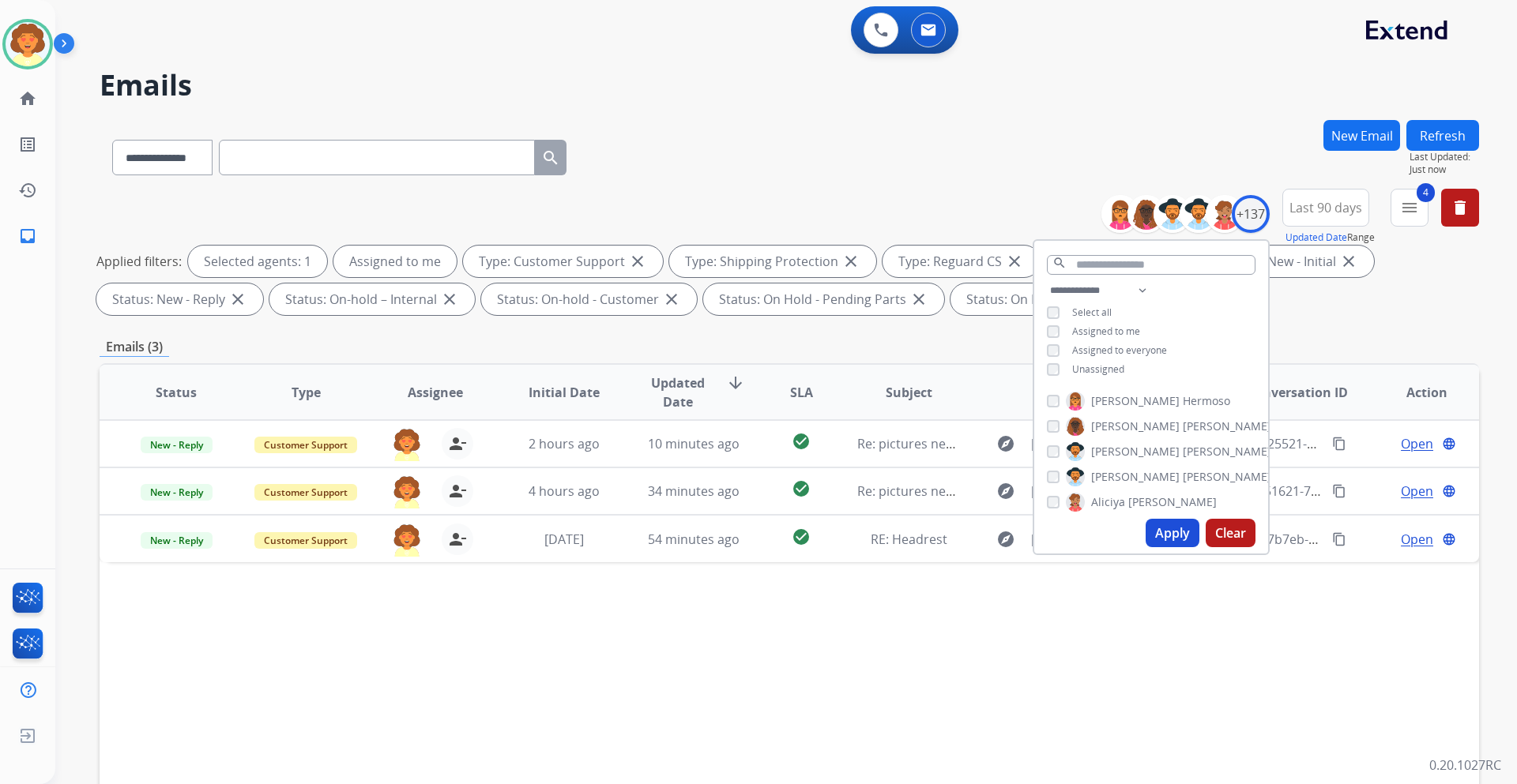
click at [883, 716] on div "Status Type Assignee Initial Date Updated Date arrow_downward SLA Subject Custo…" at bounding box center [788, 628] width 1379 height 529
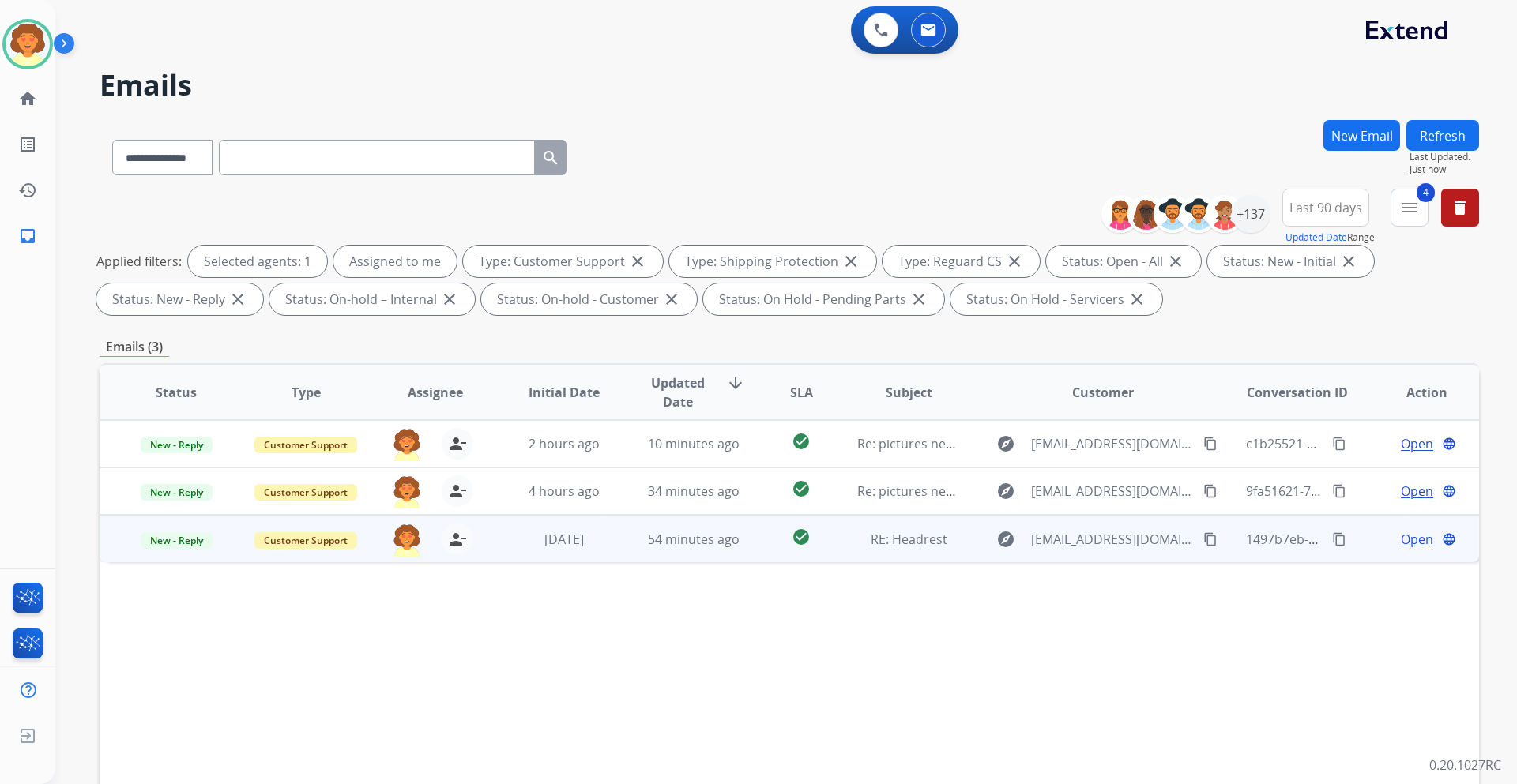
click at [1402, 540] on span "Open" at bounding box center [1417, 539] width 33 height 19
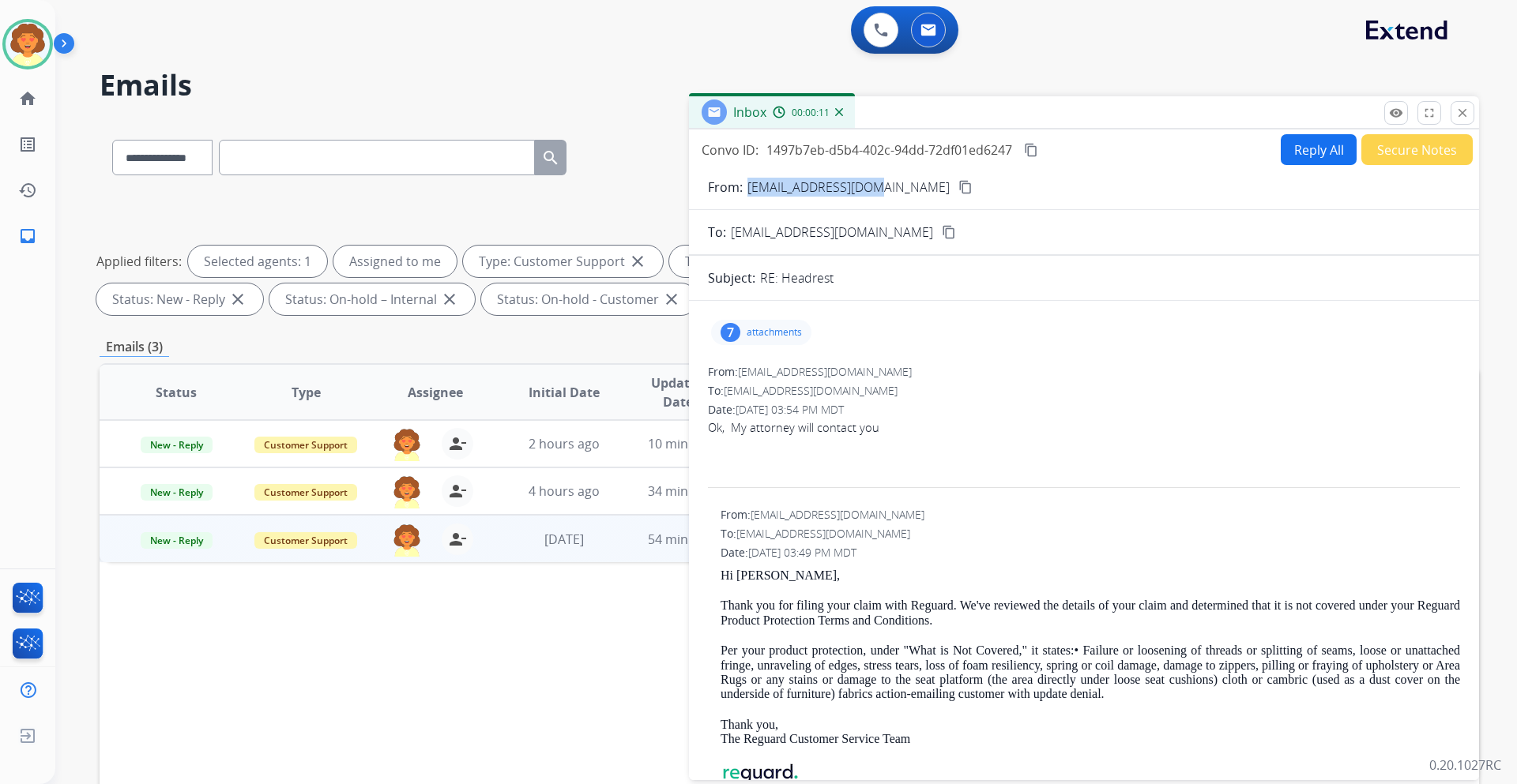
drag, startPoint x: 751, startPoint y: 190, endPoint x: 870, endPoint y: 188, distance: 119.0
click at [870, 188] on p "[EMAIL_ADDRESS][DOMAIN_NAME]" at bounding box center [848, 187] width 202 height 19
copy p "[EMAIL_ADDRESS][DOMAIN_NAME]"
drag, startPoint x: 710, startPoint y: 427, endPoint x: 877, endPoint y: 432, distance: 167.1
click at [877, 432] on p "Ok, My attorney will contact you" at bounding box center [1083, 427] width 752 height 19
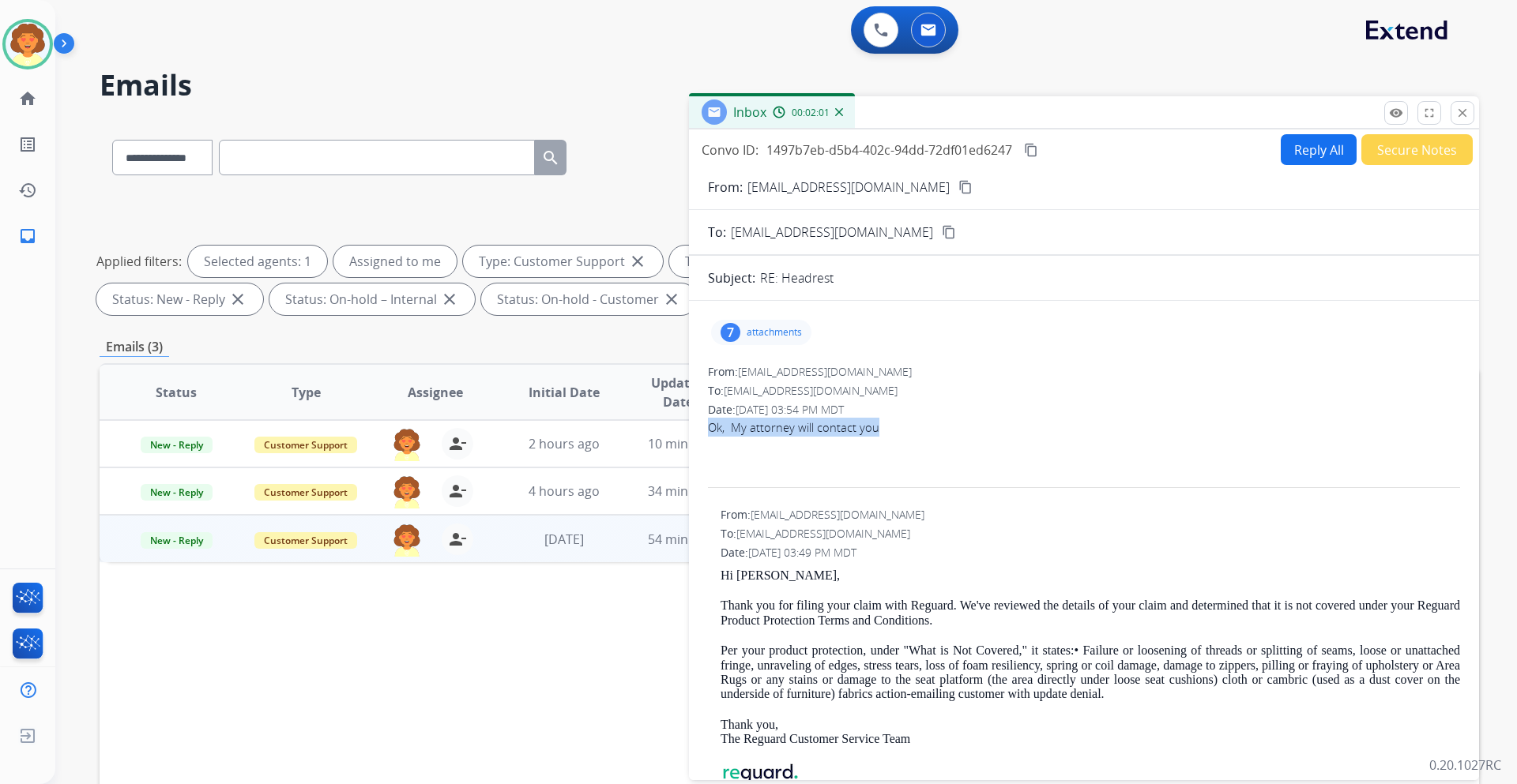
copy span "Ok, My attorney will contact you"
drag, startPoint x: 703, startPoint y: 153, endPoint x: 1014, endPoint y: 152, distance: 311.0
click at [1014, 152] on div "Convo ID: 1497b7eb-d5b4-402c-94dd-72df01ed6247 content_copy" at bounding box center [871, 150] width 339 height 19
copy div "Convo ID: 1497b7eb-d5b4-402c-94dd-72df01ed6247"
drag, startPoint x: 743, startPoint y: 371, endPoint x: 853, endPoint y: 371, distance: 110.0
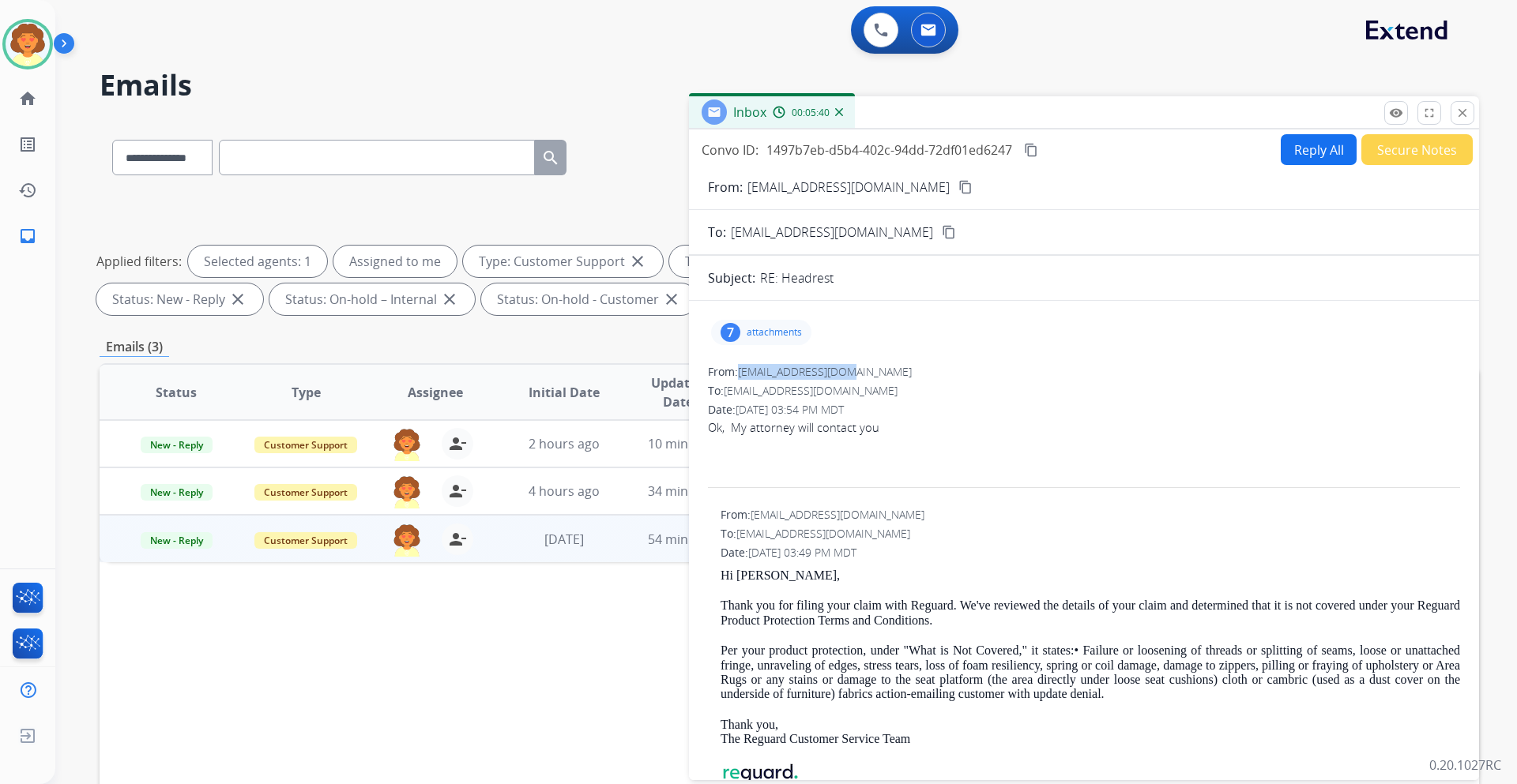
click at [853, 371] on div "From: [EMAIL_ADDRESS][DOMAIN_NAME]" at bounding box center [1083, 372] width 752 height 15
copy span "[EMAIL_ADDRESS][DOMAIN_NAME]"
drag, startPoint x: 707, startPoint y: 428, endPoint x: 880, endPoint y: 435, distance: 173.1
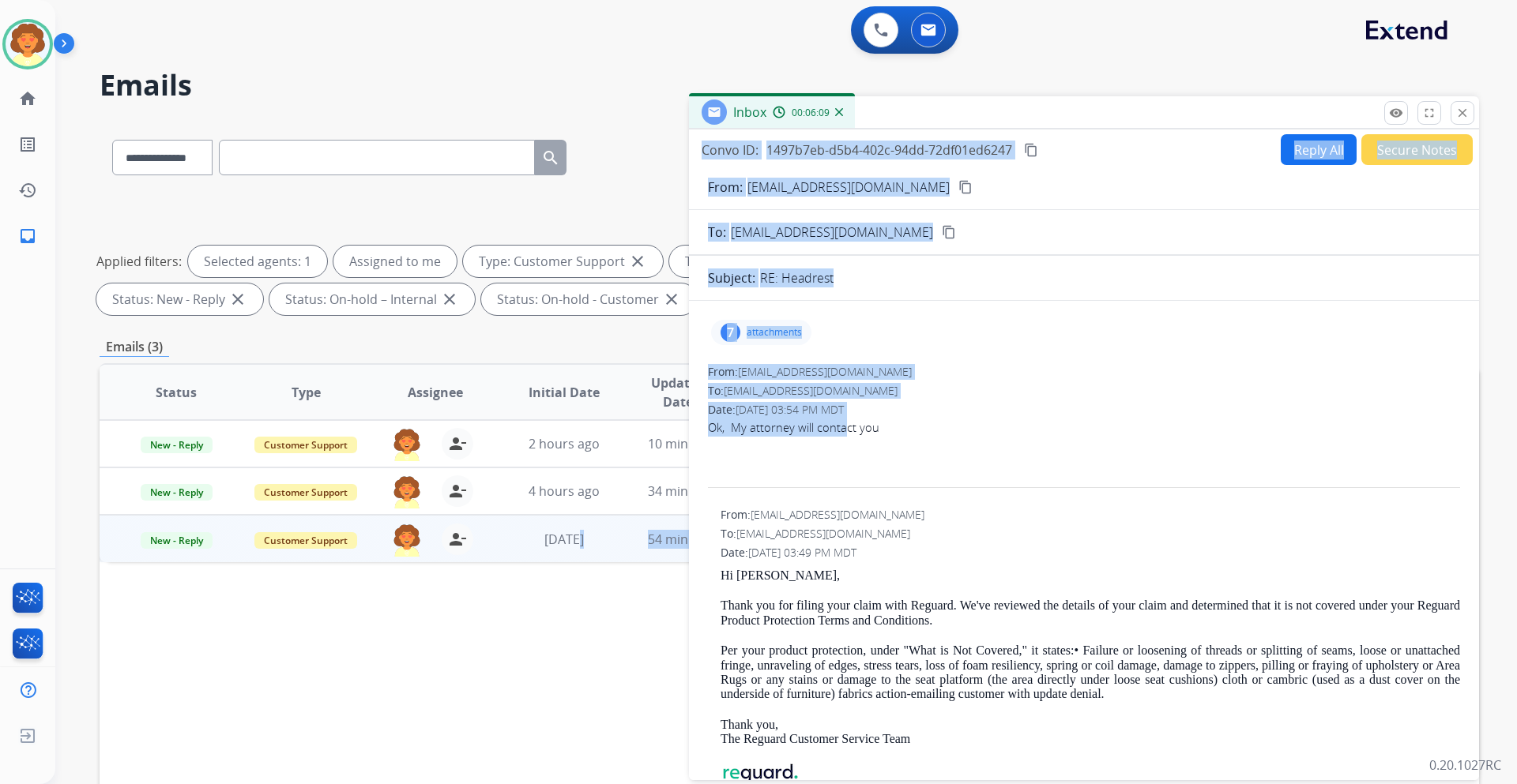
drag, startPoint x: 1, startPoint y: 711, endPoint x: 843, endPoint y: 427, distance: 888.6
click at [843, 427] on div "**********" at bounding box center [788, 547] width 1379 height 854
click at [806, 421] on span "Ok, My attorney will contact you" at bounding box center [793, 426] width 172 height 15
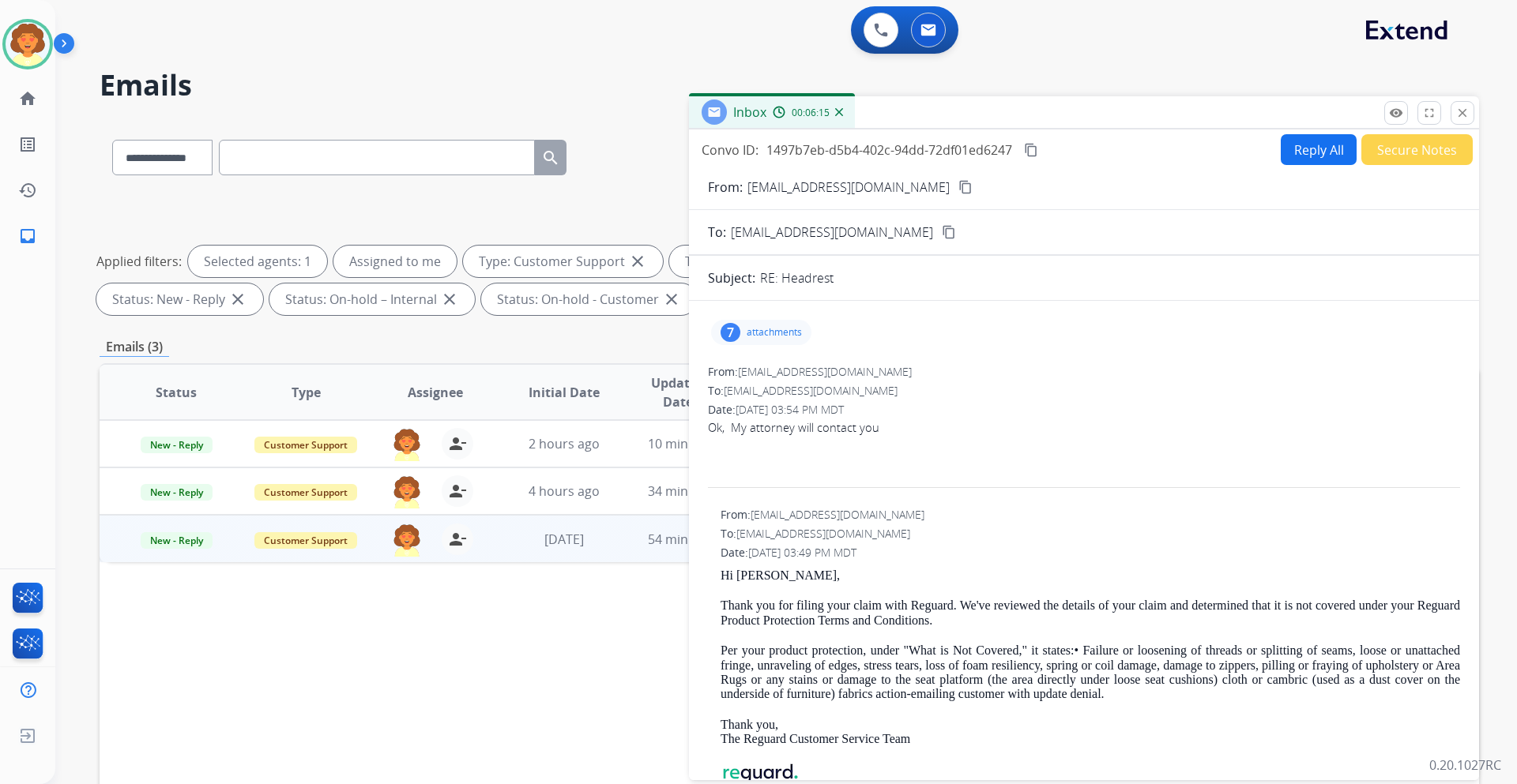
drag, startPoint x: 701, startPoint y: 145, endPoint x: 1013, endPoint y: 144, distance: 312.0
click at [1013, 144] on div "Convo ID: 1497b7eb-d5b4-402c-94dd-72df01ed6247 content_copy Reply All Secure No…" at bounding box center [1083, 150] width 790 height 31
drag, startPoint x: 707, startPoint y: 427, endPoint x: 878, endPoint y: 435, distance: 171.2
click at [1298, 148] on button "Reply All" at bounding box center [1318, 150] width 75 height 31
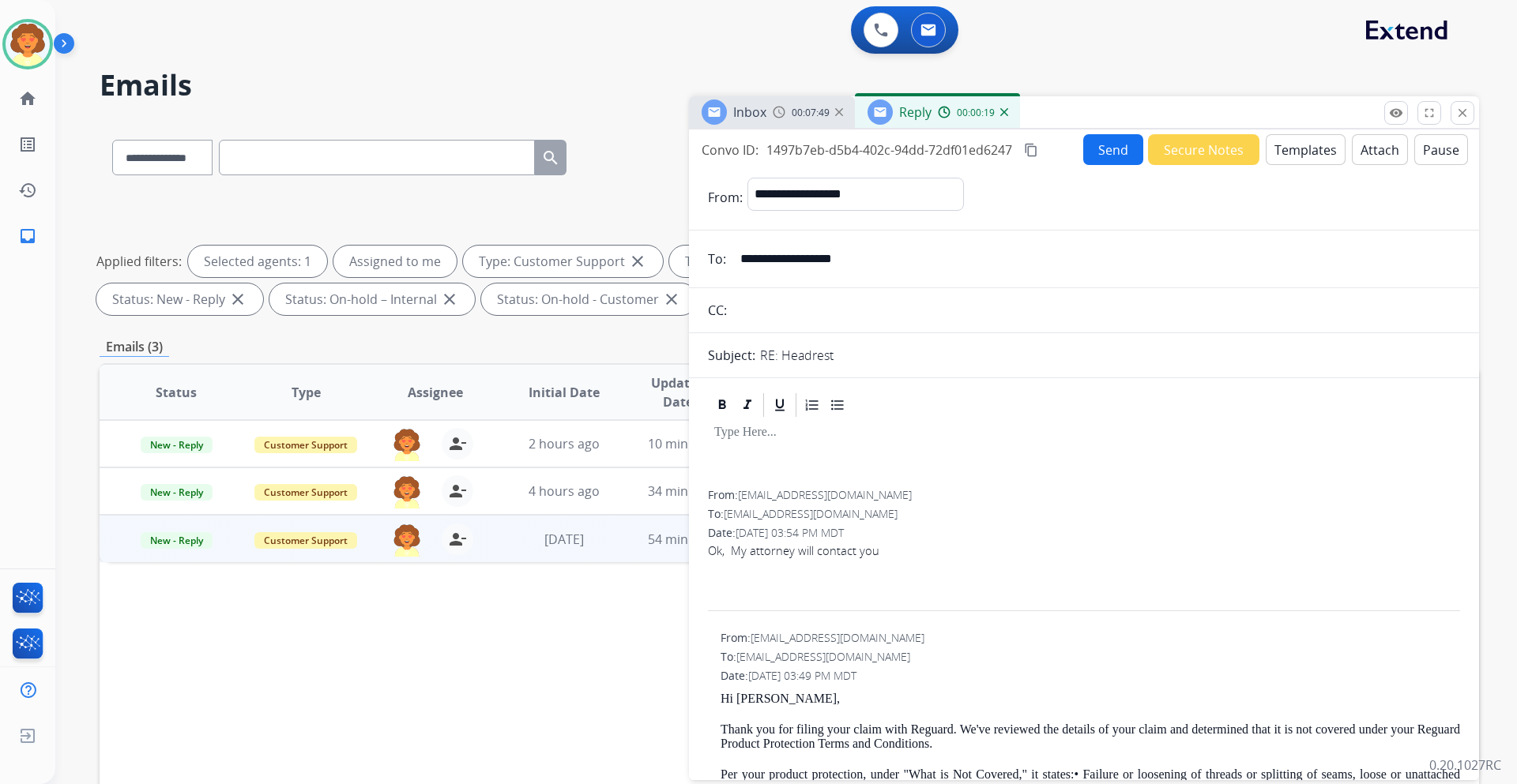
click at [1286, 145] on button "Templates" at bounding box center [1305, 150] width 80 height 31
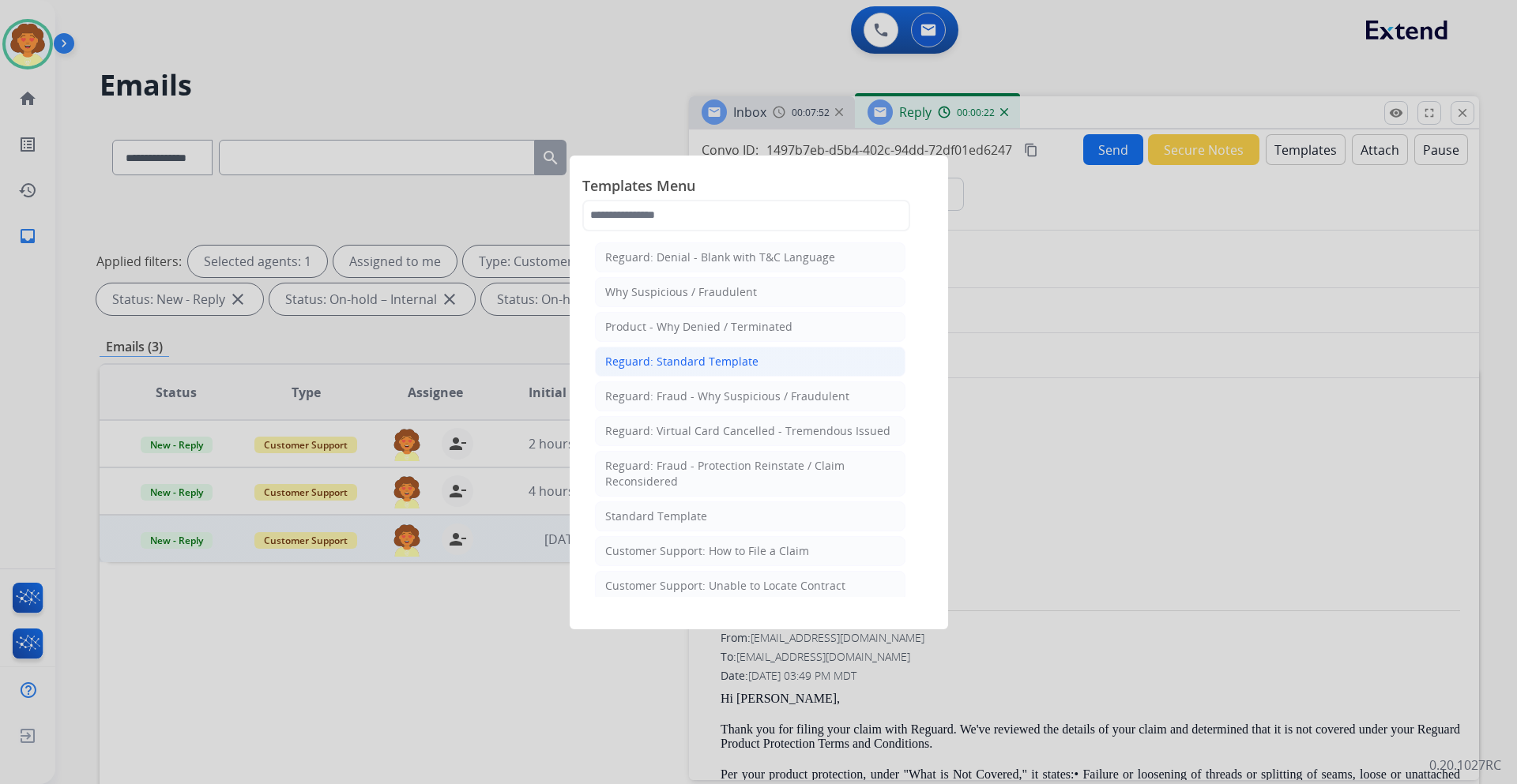
click at [727, 364] on div "Reguard: Standard Template" at bounding box center [682, 361] width 154 height 15
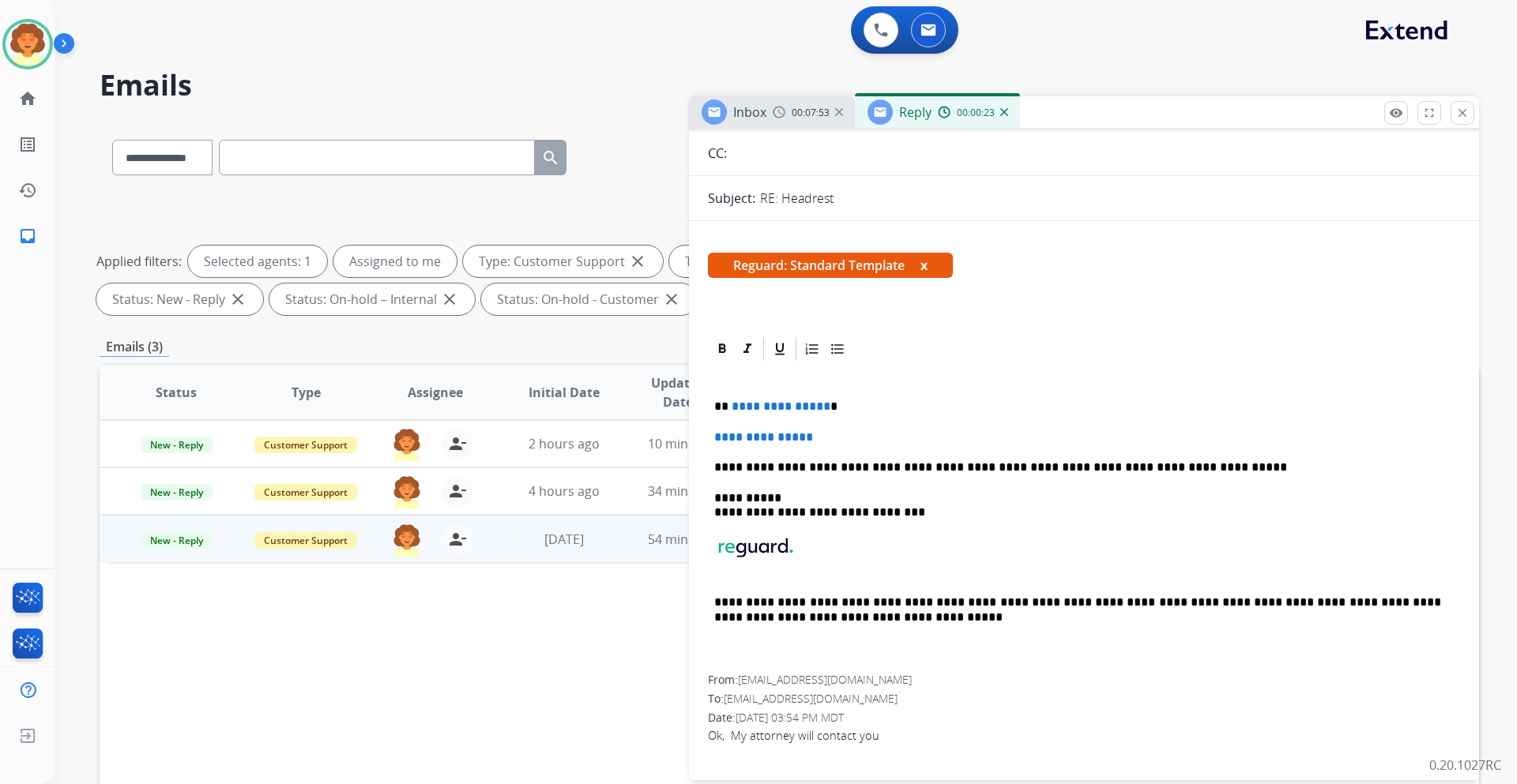
scroll to position [237, 0]
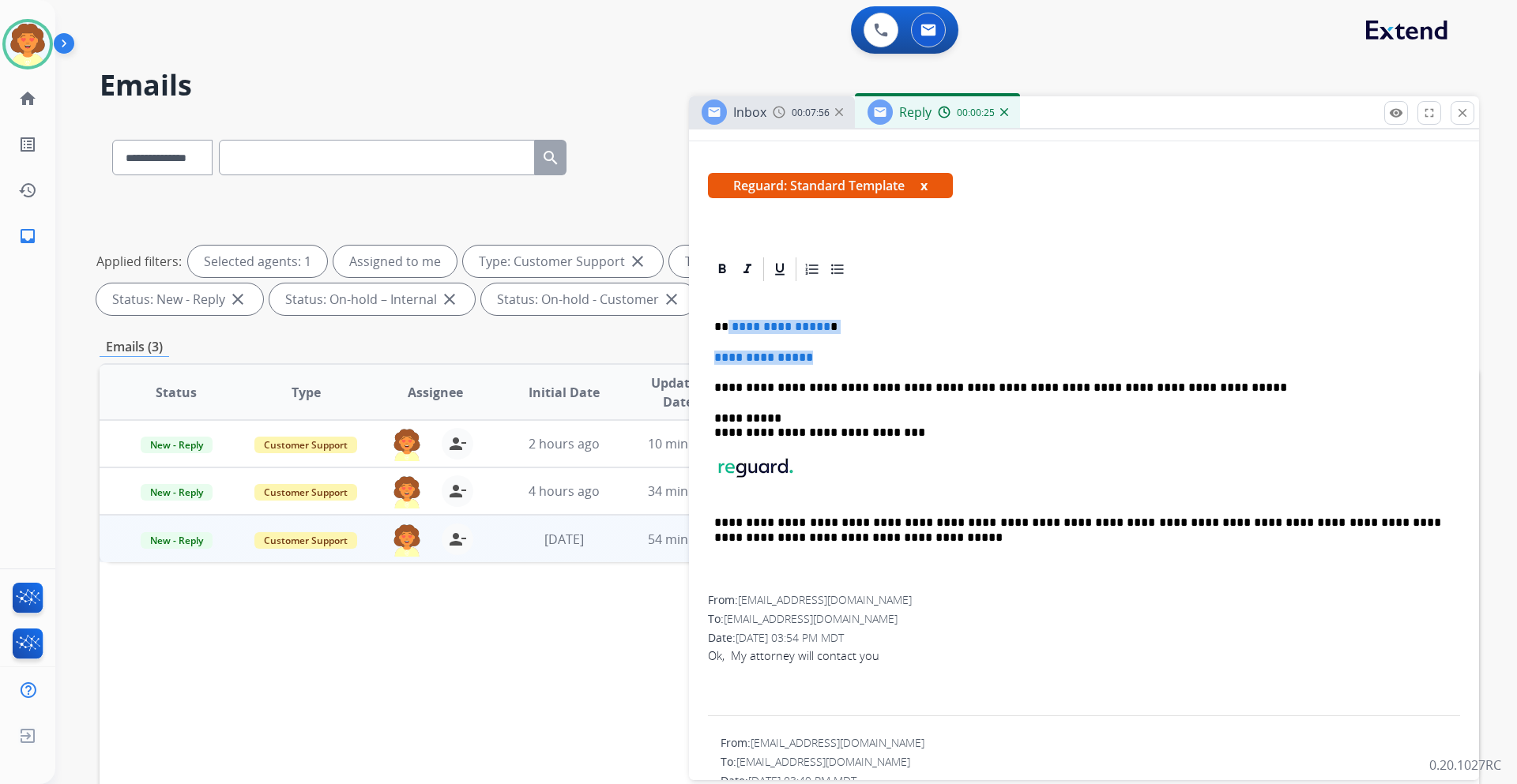
drag, startPoint x: 733, startPoint y: 327, endPoint x: 855, endPoint y: 347, distance: 123.6
click at [855, 347] on div "**********" at bounding box center [1083, 439] width 752 height 312
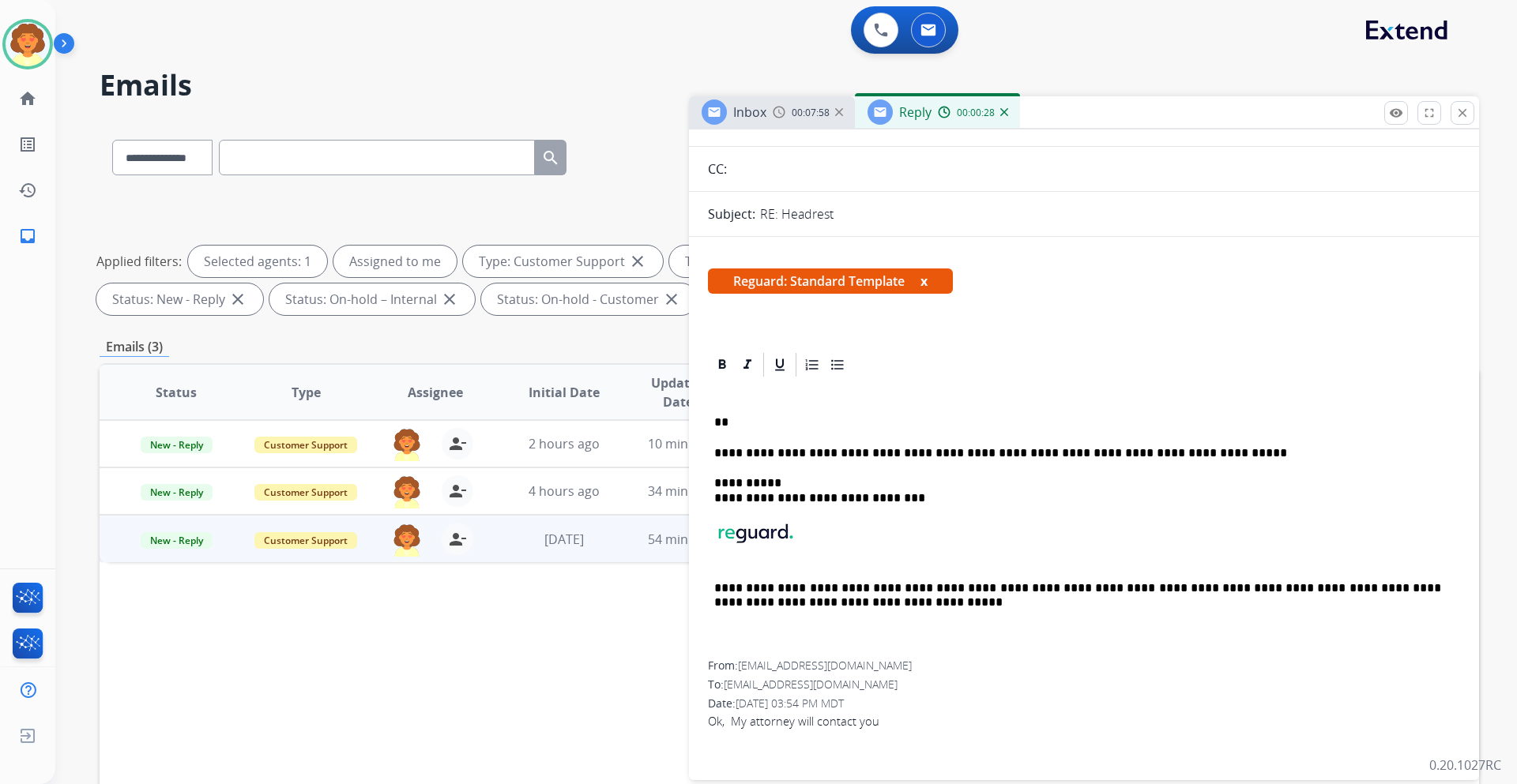
scroll to position [0, 0]
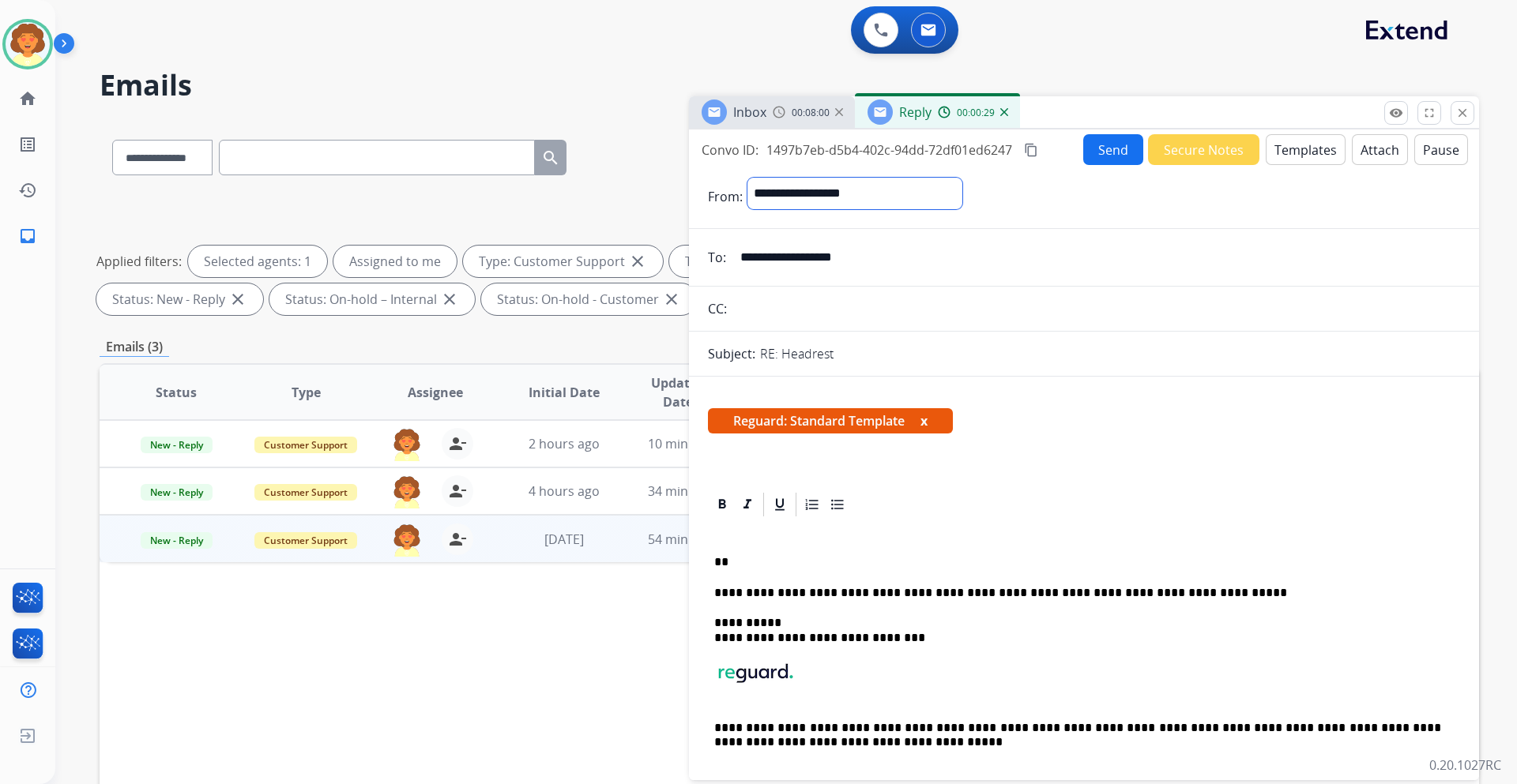
click at [890, 194] on select "**********" at bounding box center [854, 194] width 215 height 32
select select "**********"
click at [747, 178] on select "**********" at bounding box center [854, 194] width 215 height 32
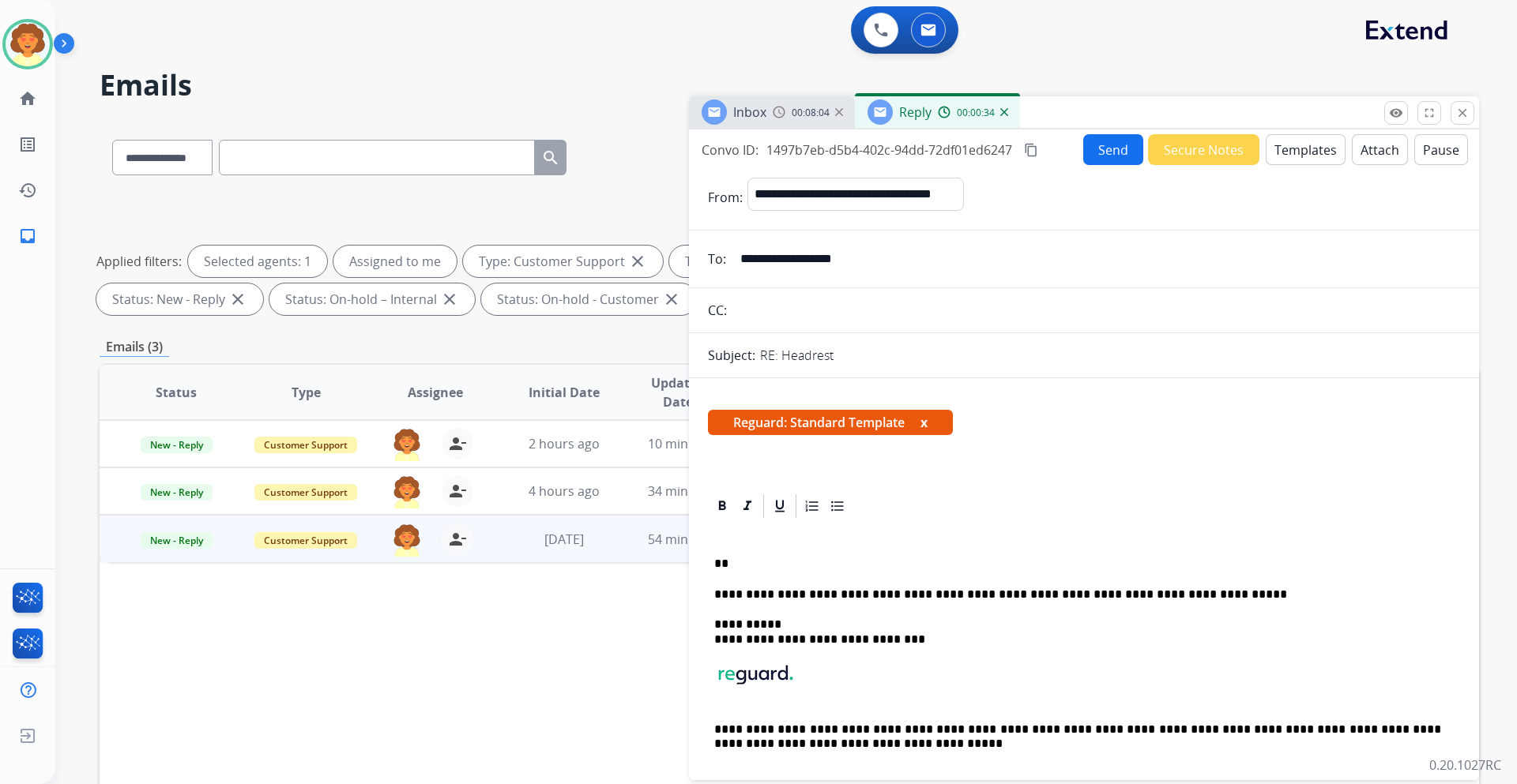
click at [741, 559] on p "**" at bounding box center [1078, 564] width 727 height 15
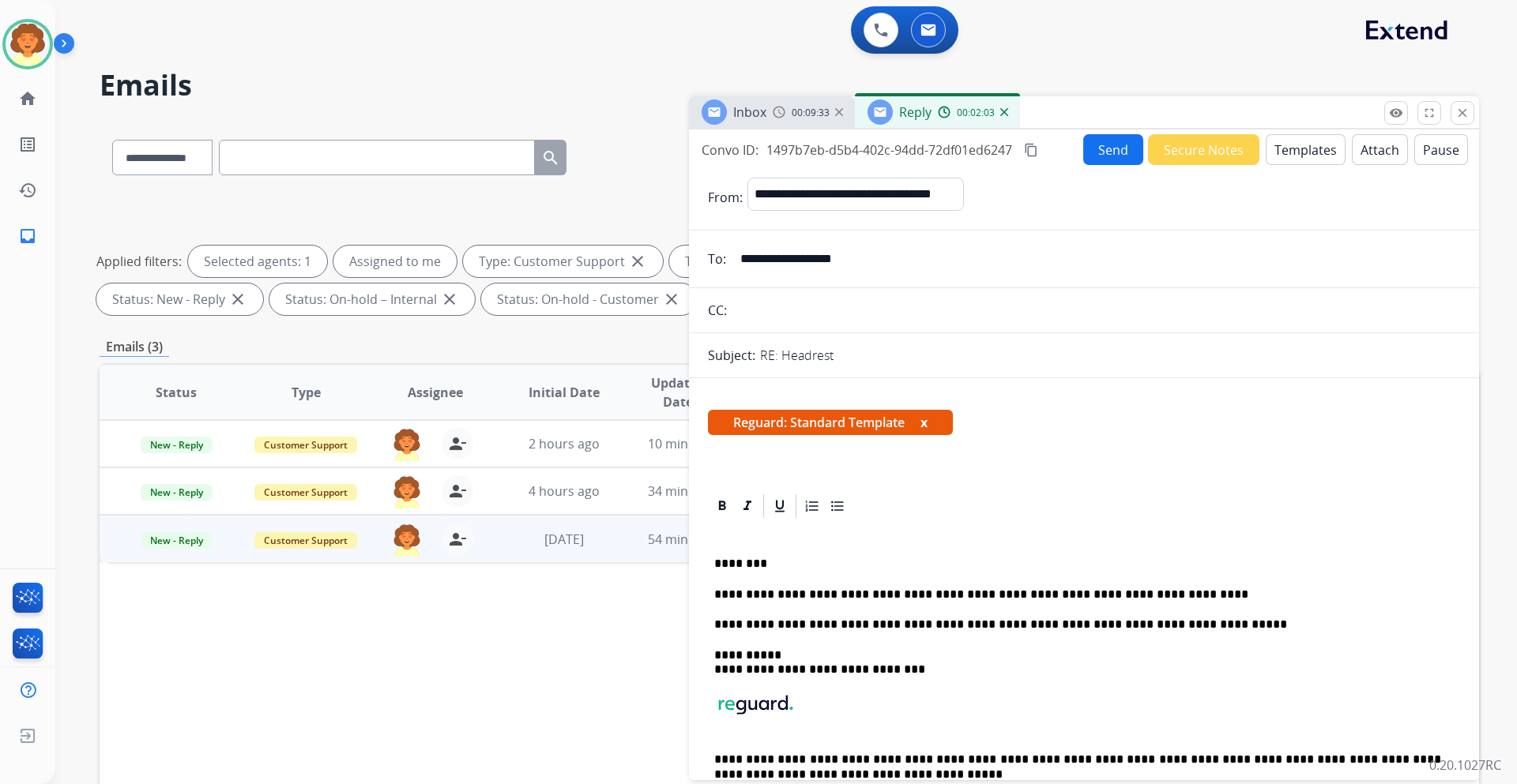
click at [1101, 157] on button "Send" at bounding box center [1113, 150] width 60 height 31
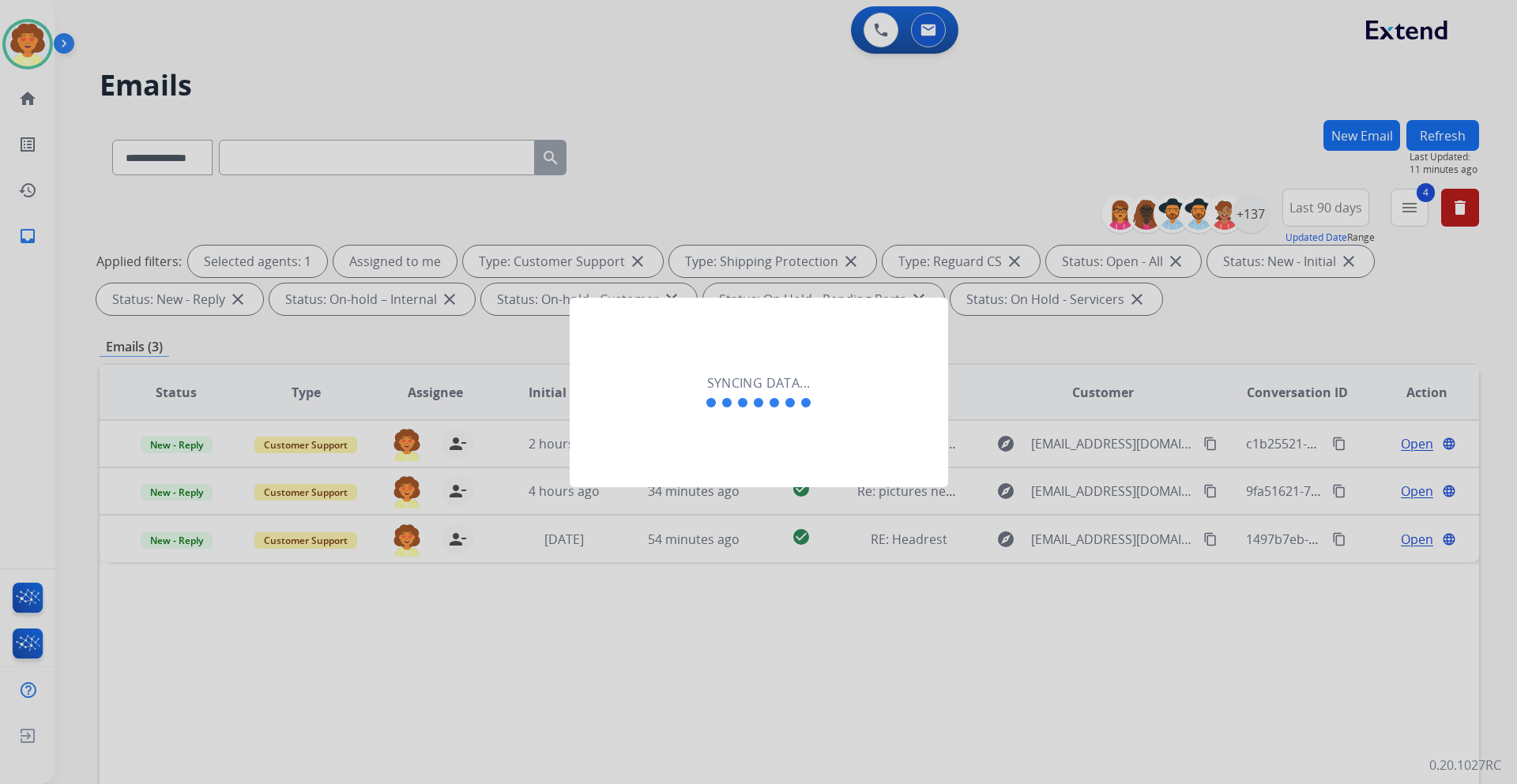
click at [744, 230] on div at bounding box center [758, 392] width 1517 height 784
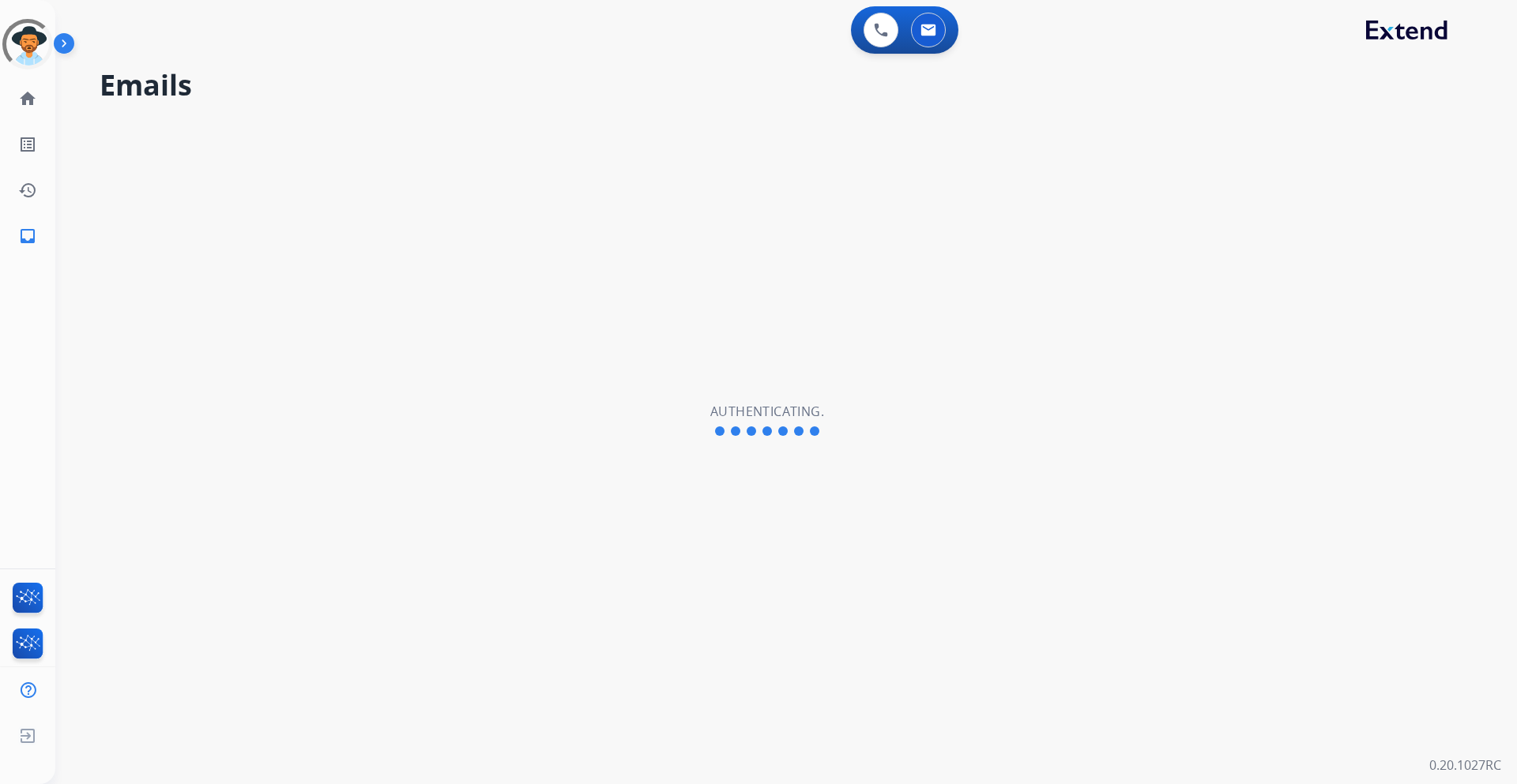
select select "**********"
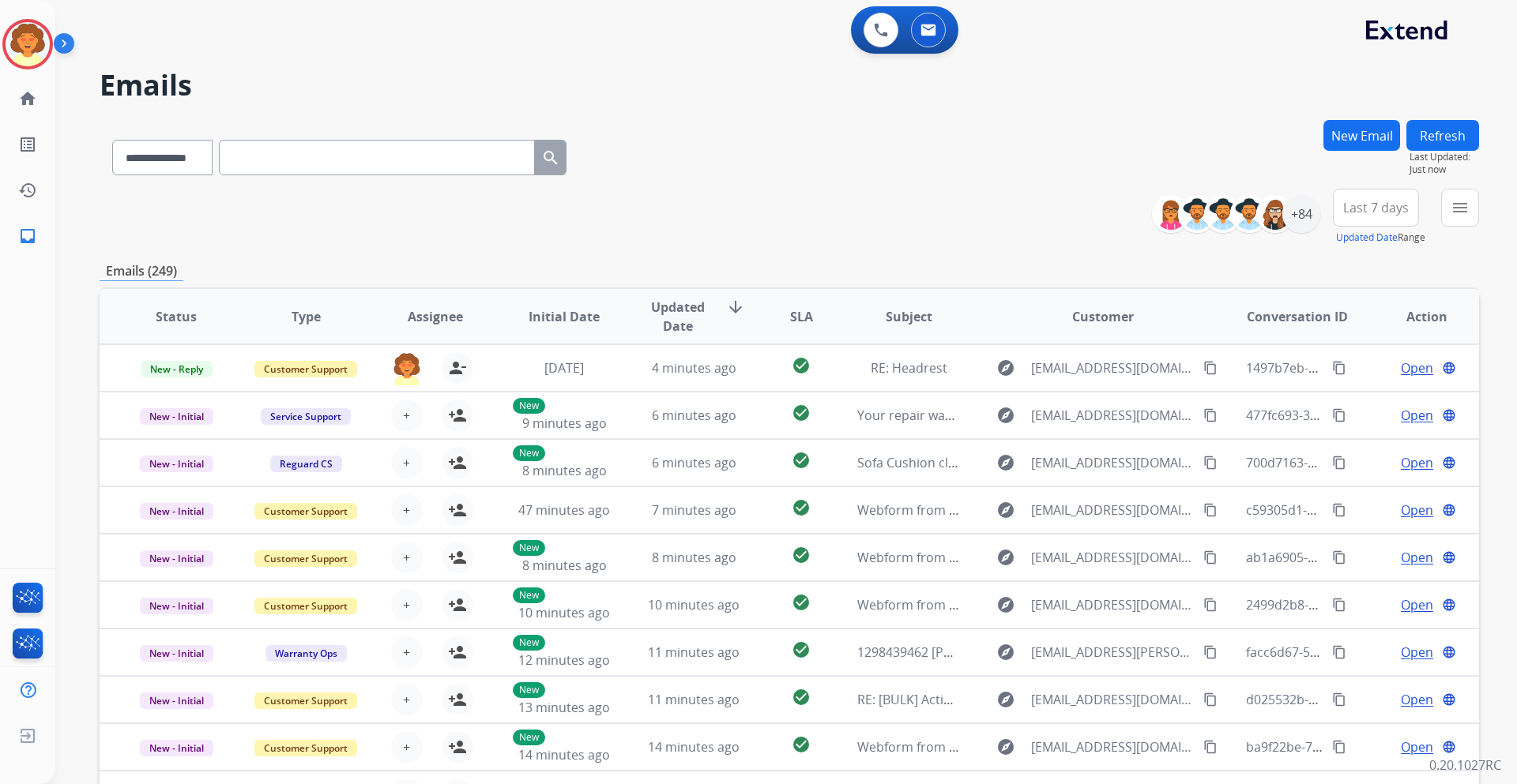
click at [262, 150] on input "text" at bounding box center [377, 157] width 316 height 35
drag, startPoint x: 332, startPoint y: 137, endPoint x: 327, endPoint y: 154, distance: 17.7
click at [328, 153] on div "**********" at bounding box center [339, 154] width 480 height 55
click at [327, 154] on input "text" at bounding box center [377, 157] width 316 height 35
paste input "**********"
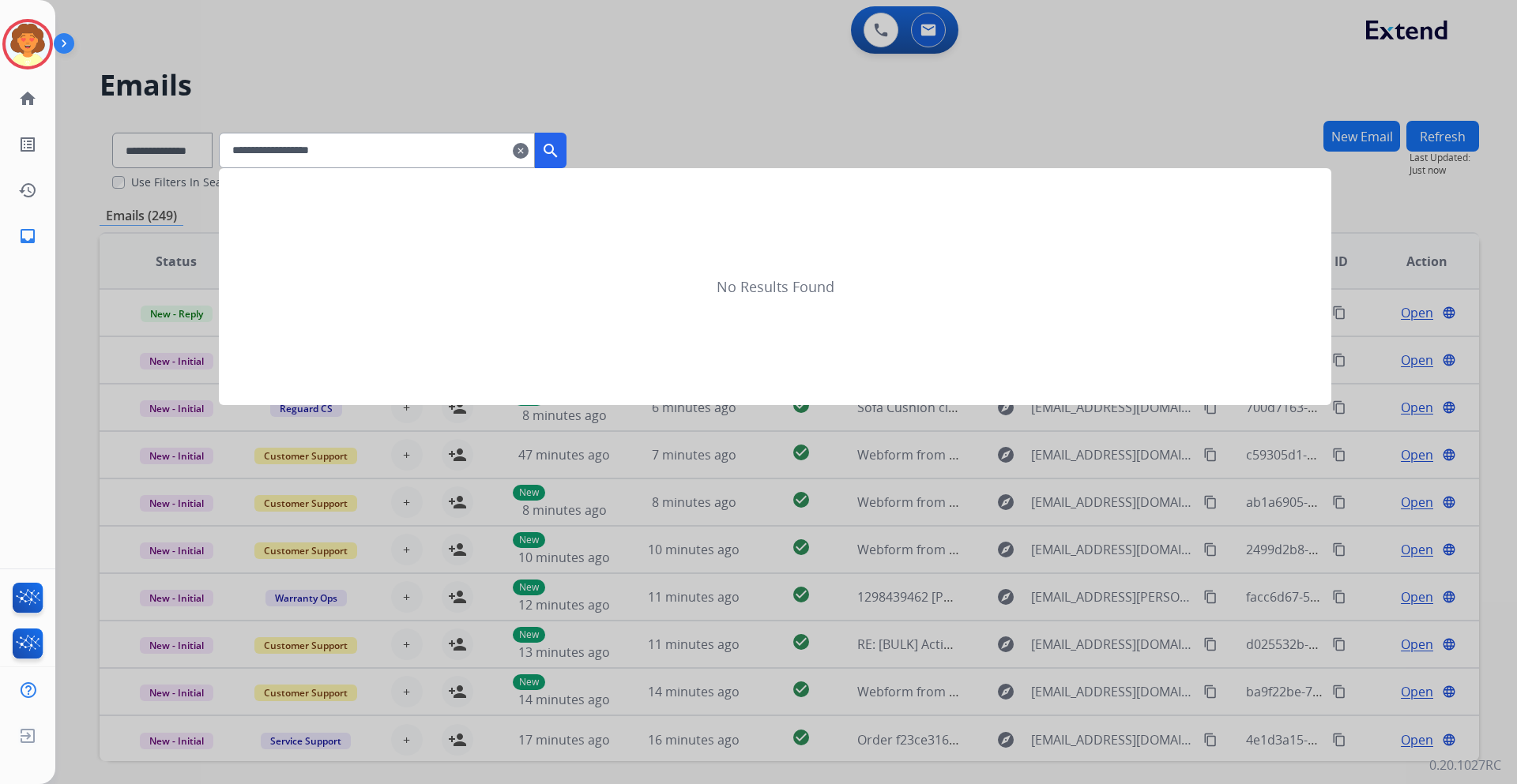
type input "**********"
click at [560, 148] on mat-icon "search" at bounding box center [550, 151] width 19 height 19
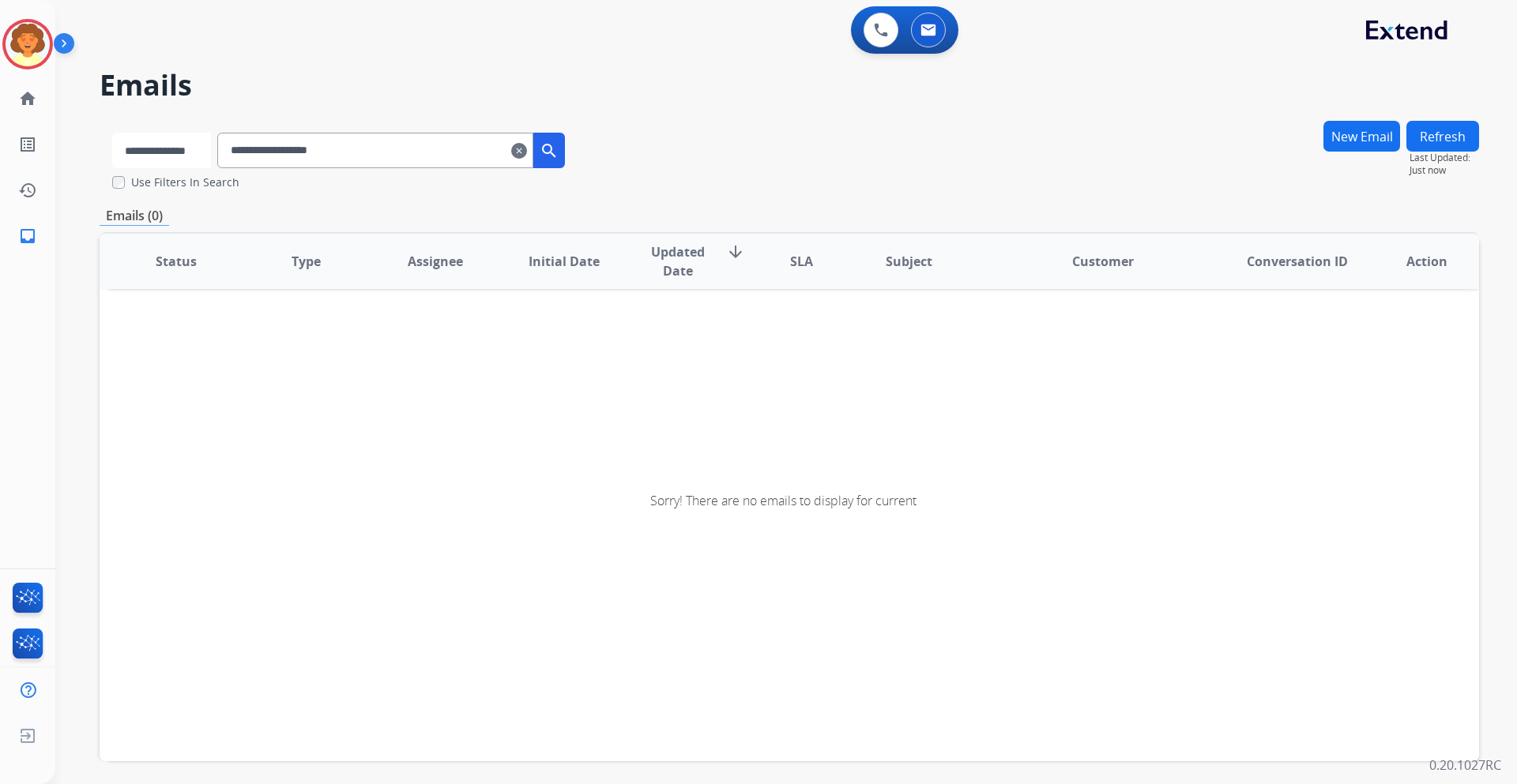
click at [211, 142] on select "**********" at bounding box center [161, 150] width 99 height 35
select select "**********"
click at [112, 133] on select "**********" at bounding box center [161, 150] width 99 height 35
click at [560, 149] on mat-icon "search" at bounding box center [550, 151] width 19 height 19
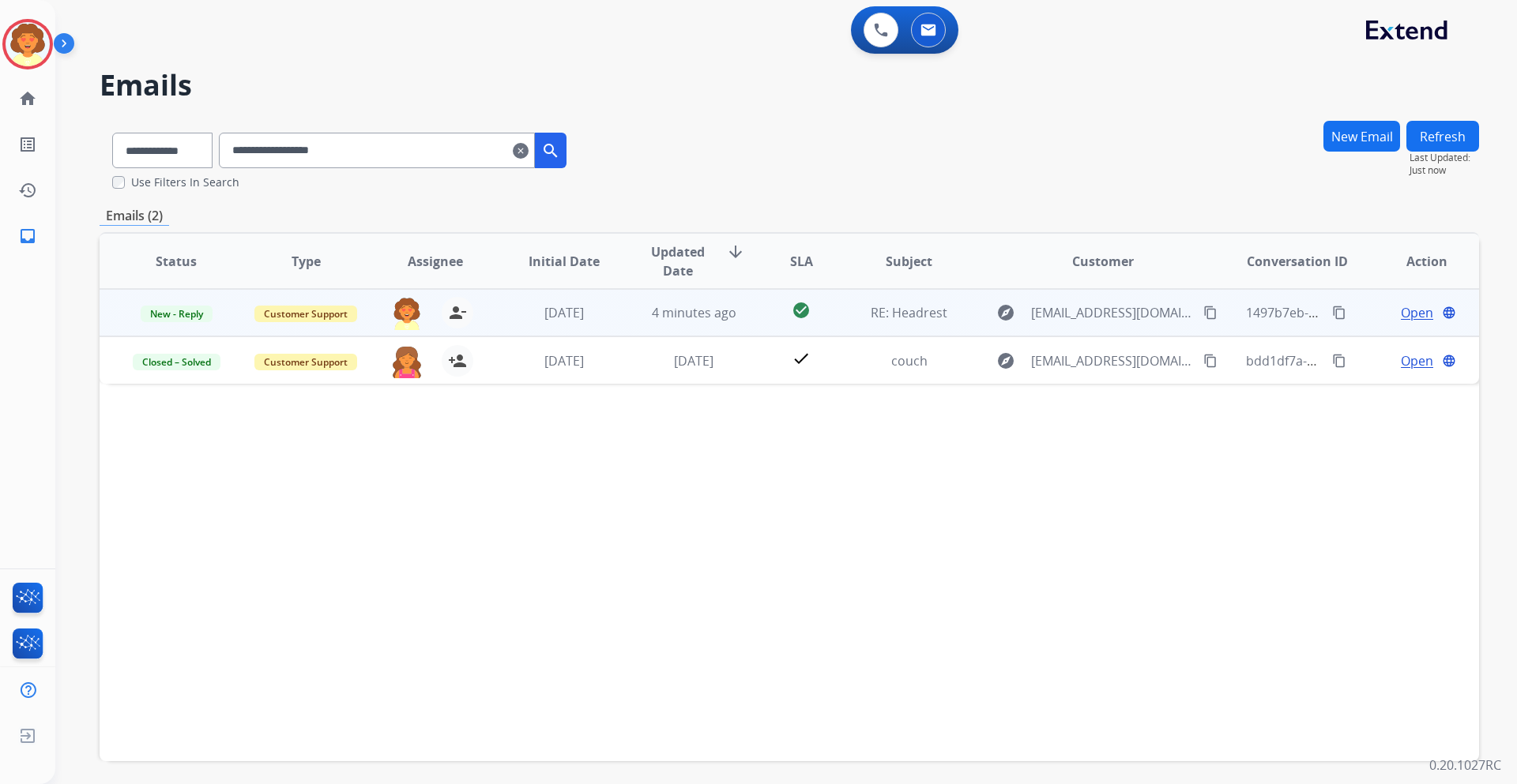
click at [1401, 313] on span "Open" at bounding box center [1417, 313] width 33 height 19
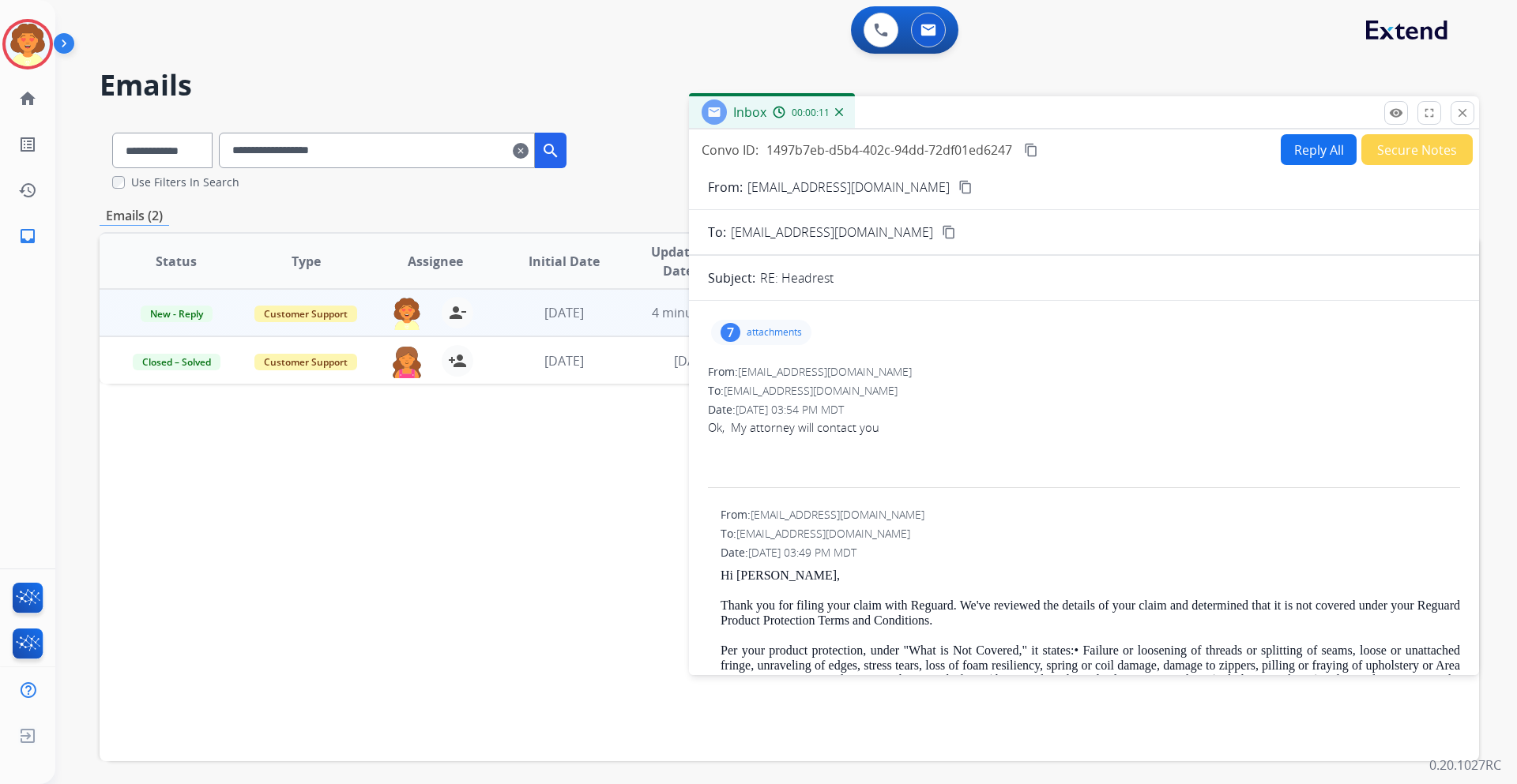
click at [1296, 145] on button "Reply All" at bounding box center [1318, 150] width 75 height 31
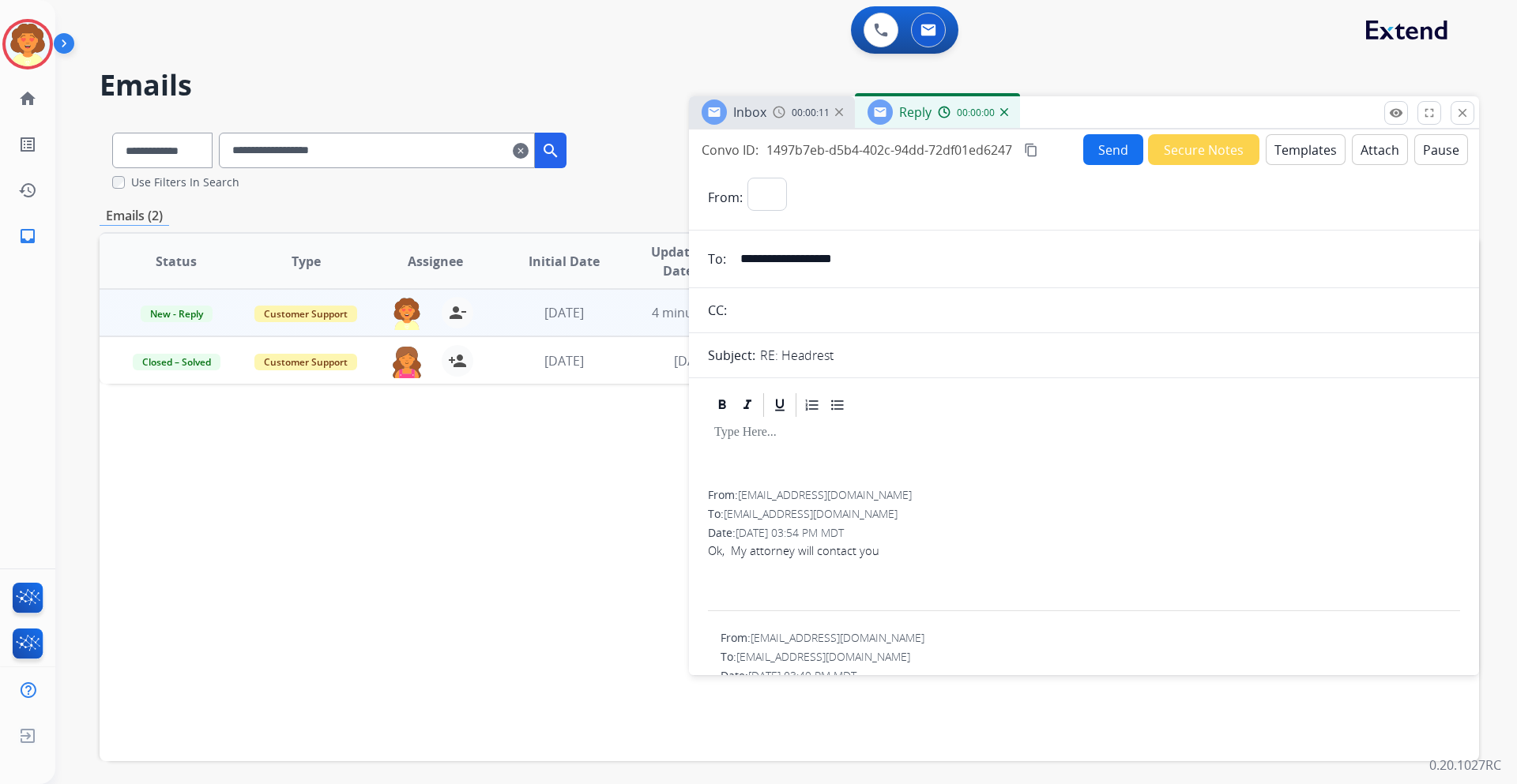
select select "**********"
click at [1296, 145] on button "Templates" at bounding box center [1305, 150] width 80 height 31
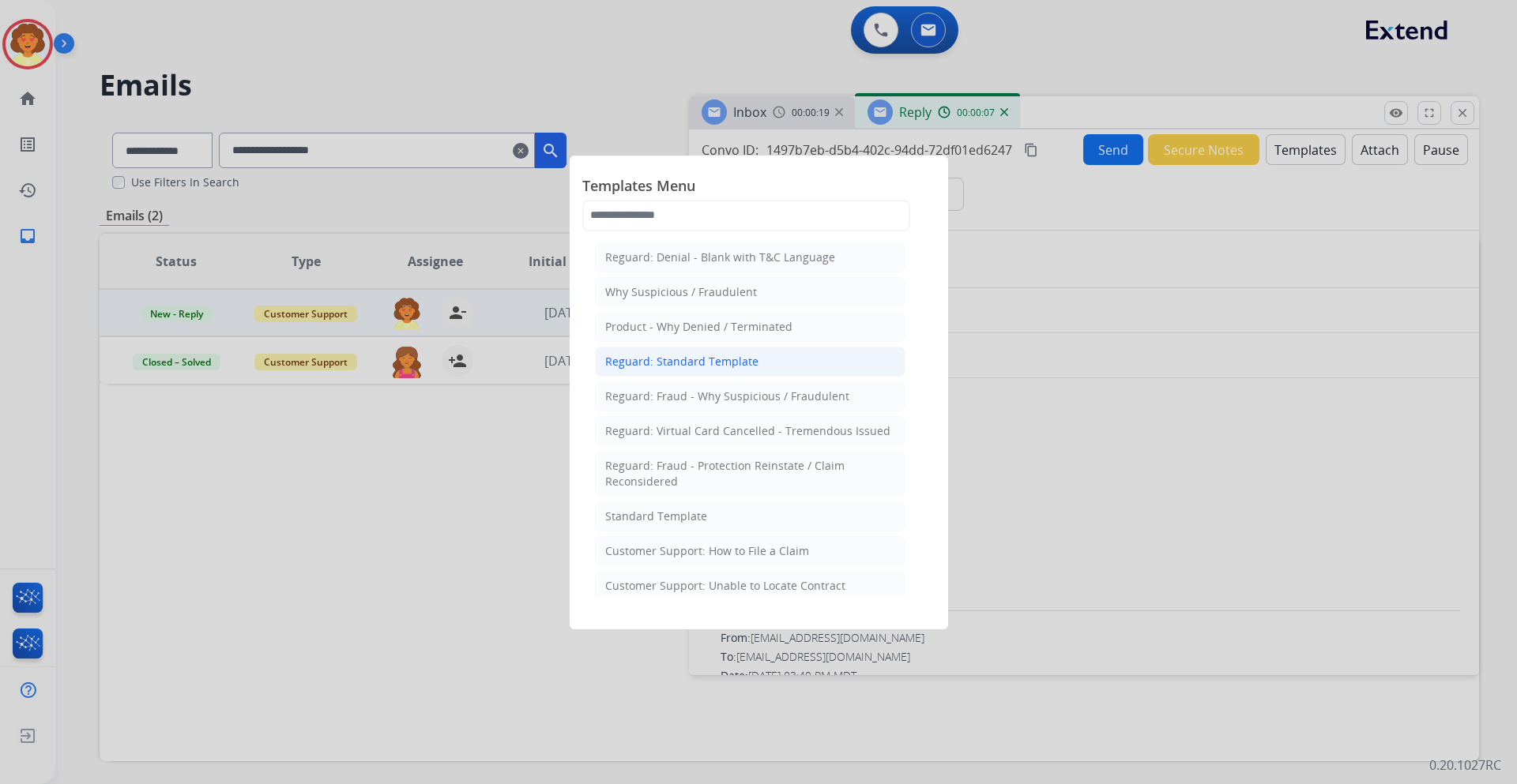
click at [754, 361] on li "Reguard: Standard Template" at bounding box center [750, 362] width 311 height 30
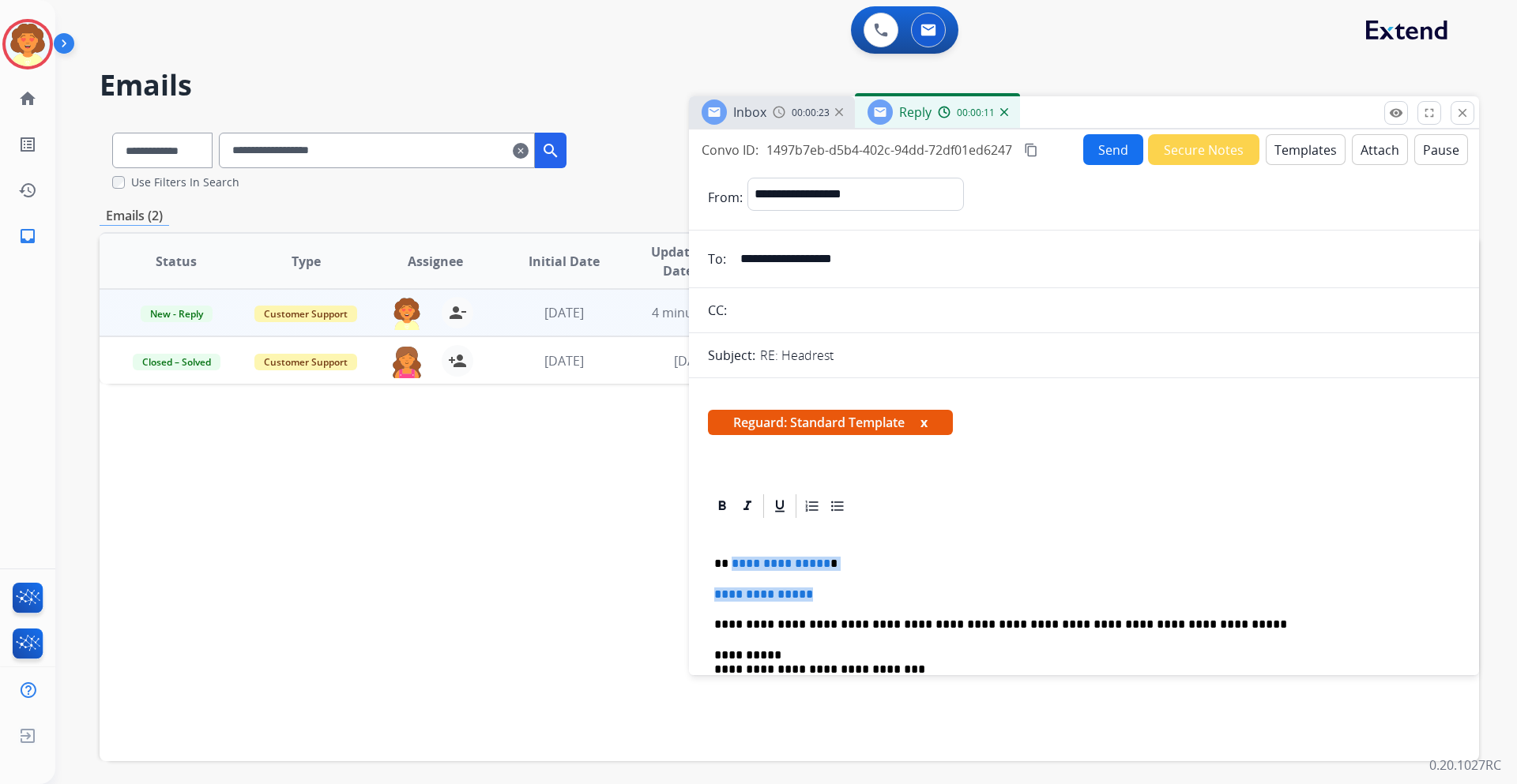
drag, startPoint x: 729, startPoint y: 563, endPoint x: 870, endPoint y: 596, distance: 144.8
click at [870, 596] on div "**********" at bounding box center [1083, 676] width 752 height 312
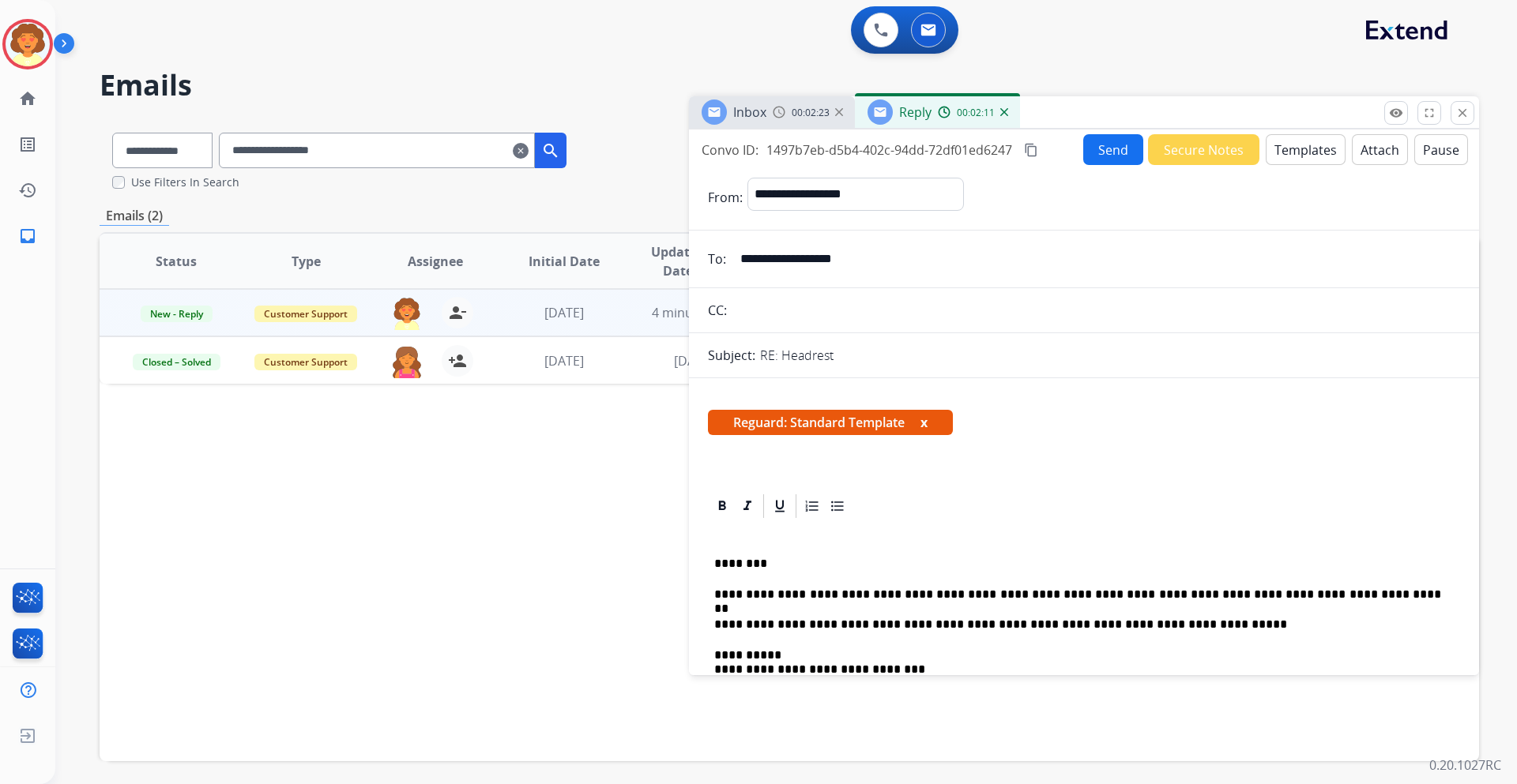
click at [1109, 148] on button "Send" at bounding box center [1113, 150] width 60 height 31
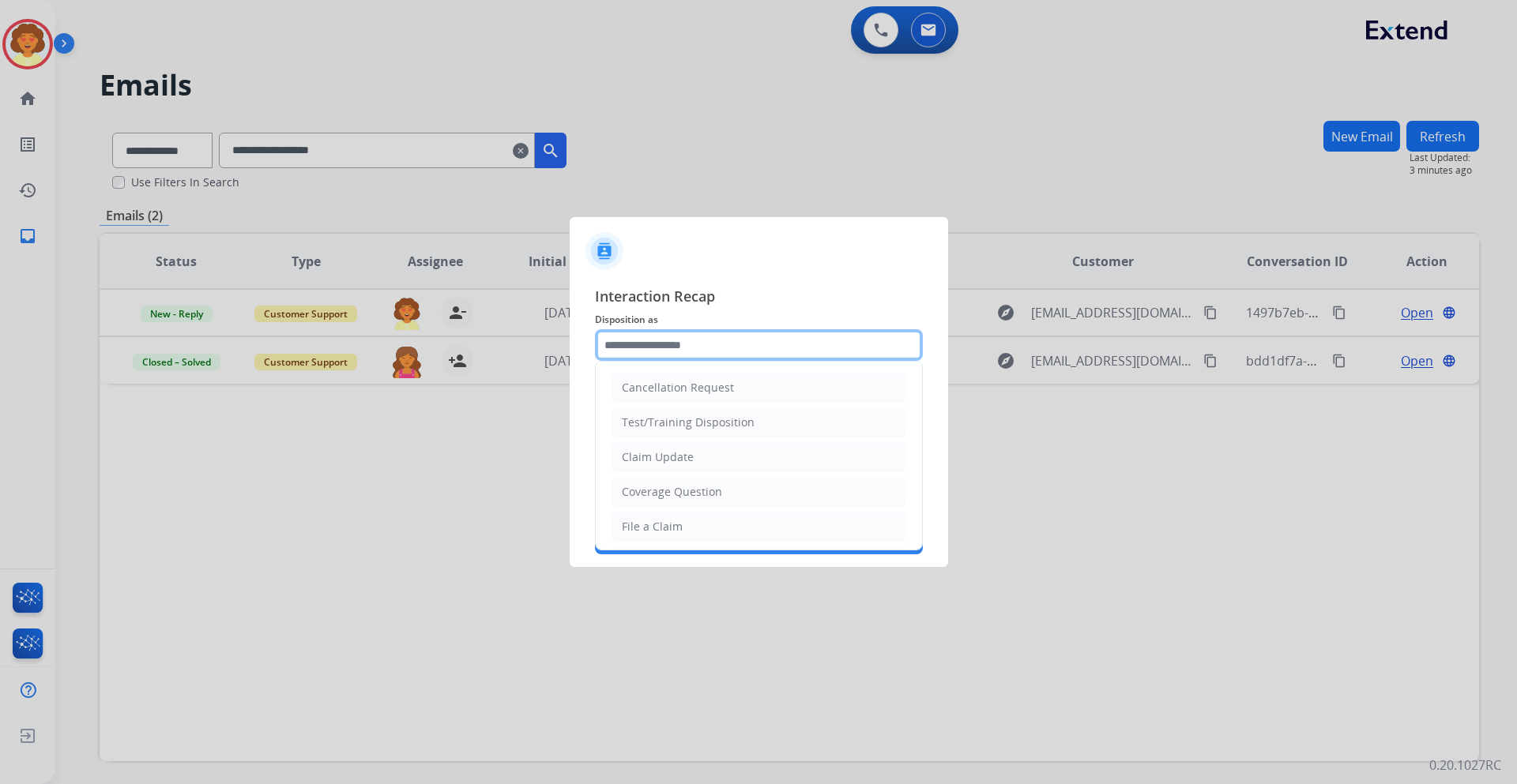
click at [676, 351] on input "text" at bounding box center [758, 344] width 328 height 32
click at [713, 457] on li "Claim Update" at bounding box center [759, 457] width 294 height 30
type input "**********"
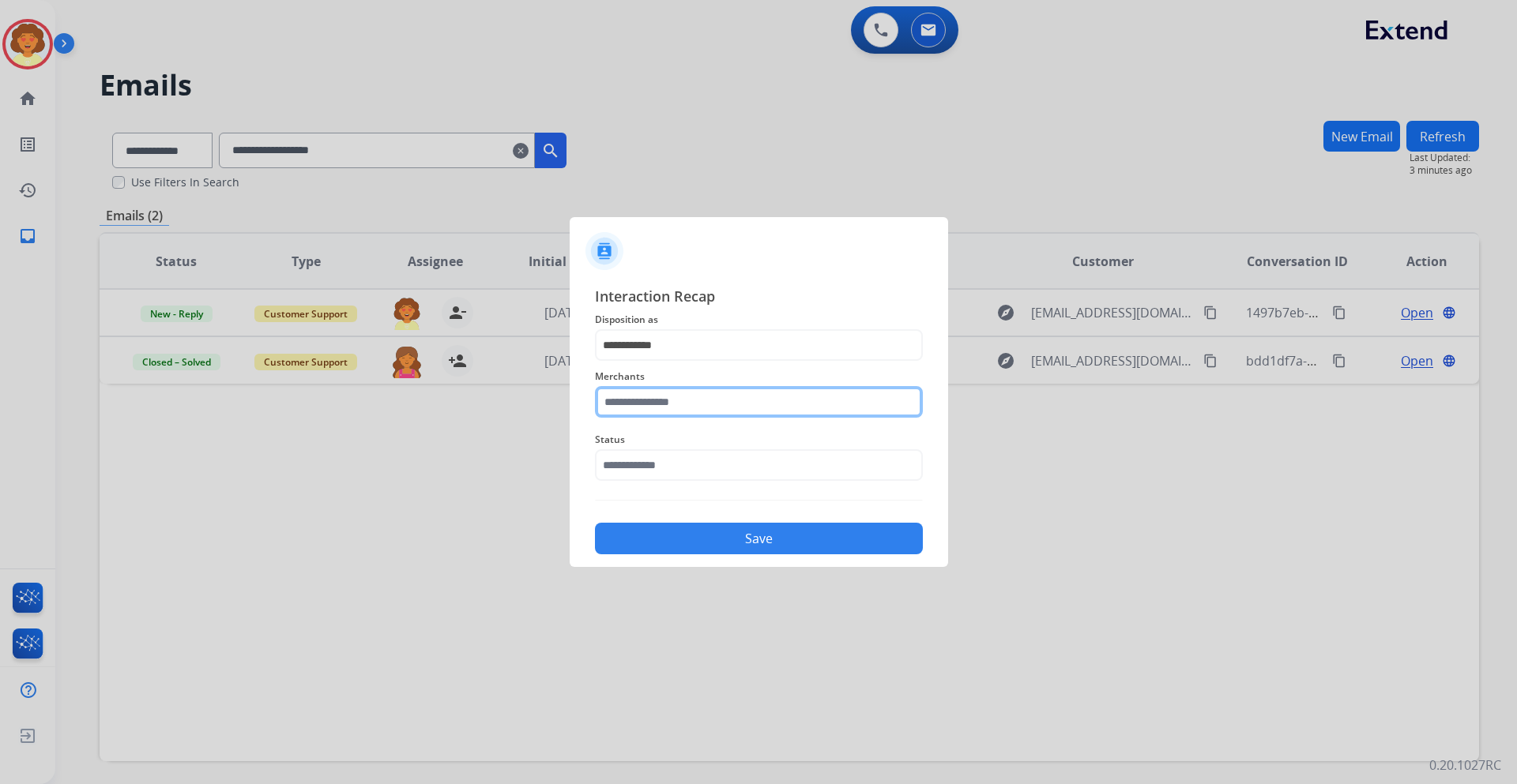
click at [662, 403] on input "text" at bounding box center [758, 402] width 328 height 32
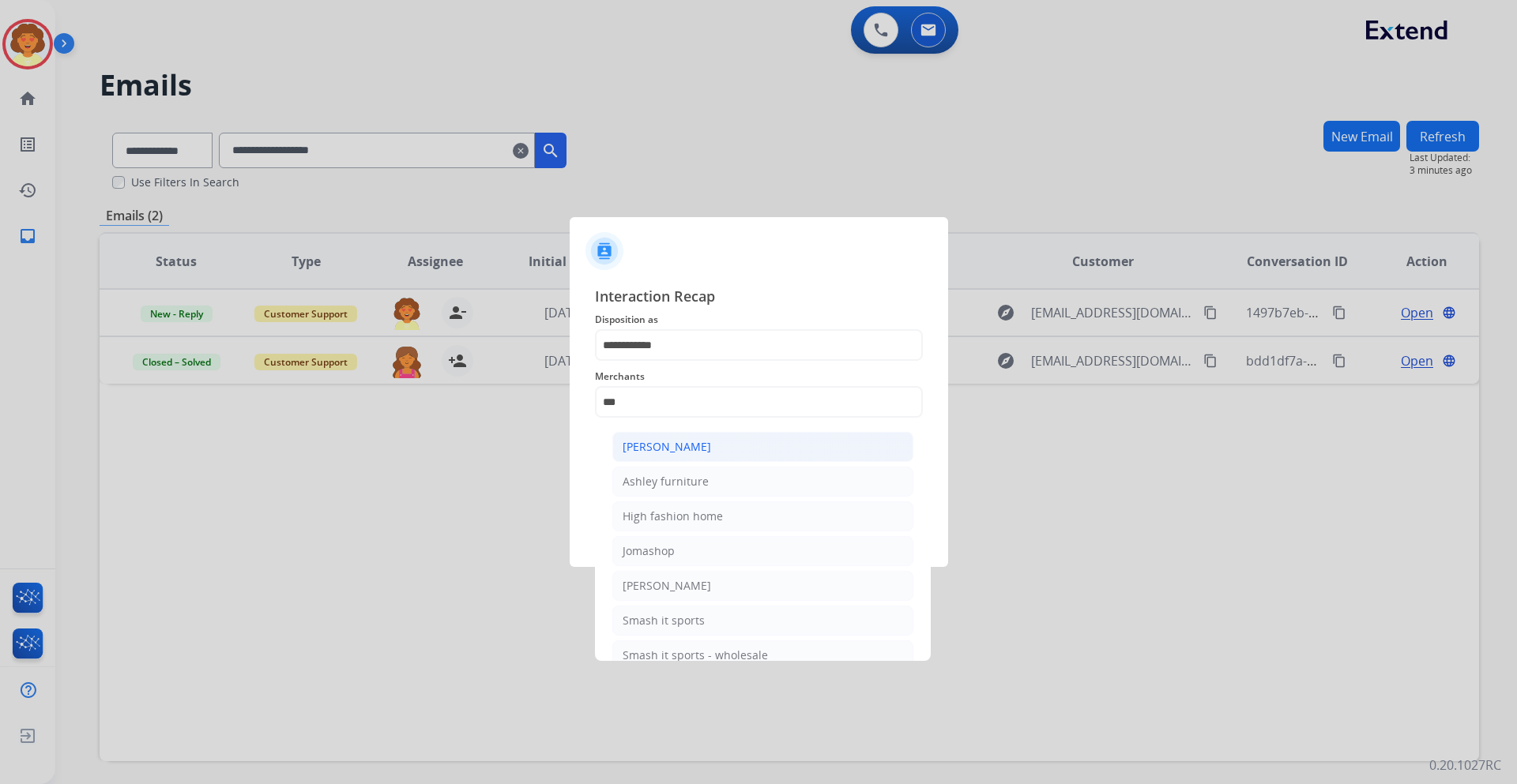
click at [684, 447] on div "[PERSON_NAME]" at bounding box center [666, 446] width 88 height 15
type input "**********"
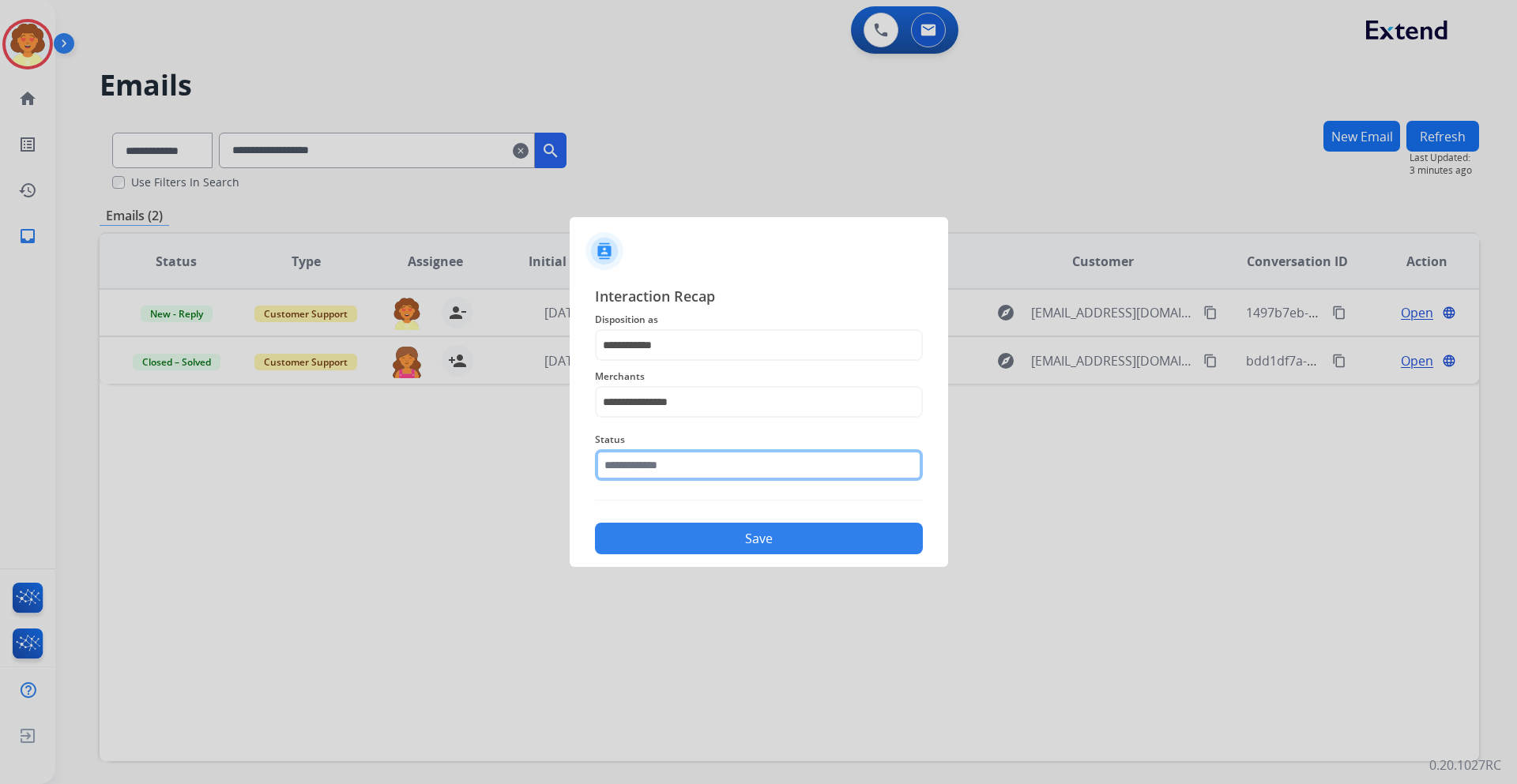
click at [622, 468] on input "text" at bounding box center [758, 464] width 328 height 32
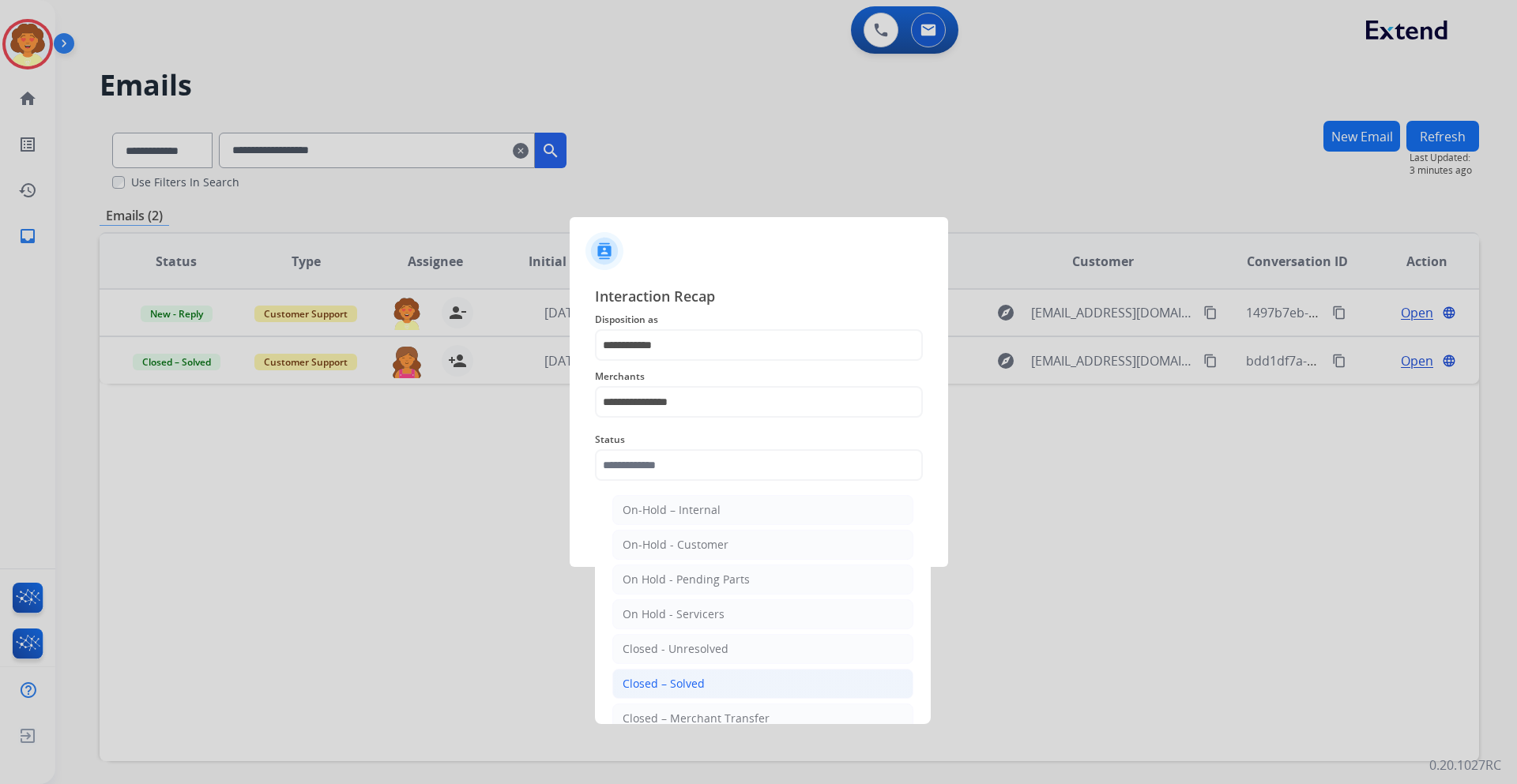
click at [704, 691] on li "Closed – Solved" at bounding box center [763, 683] width 301 height 30
type input "**********"
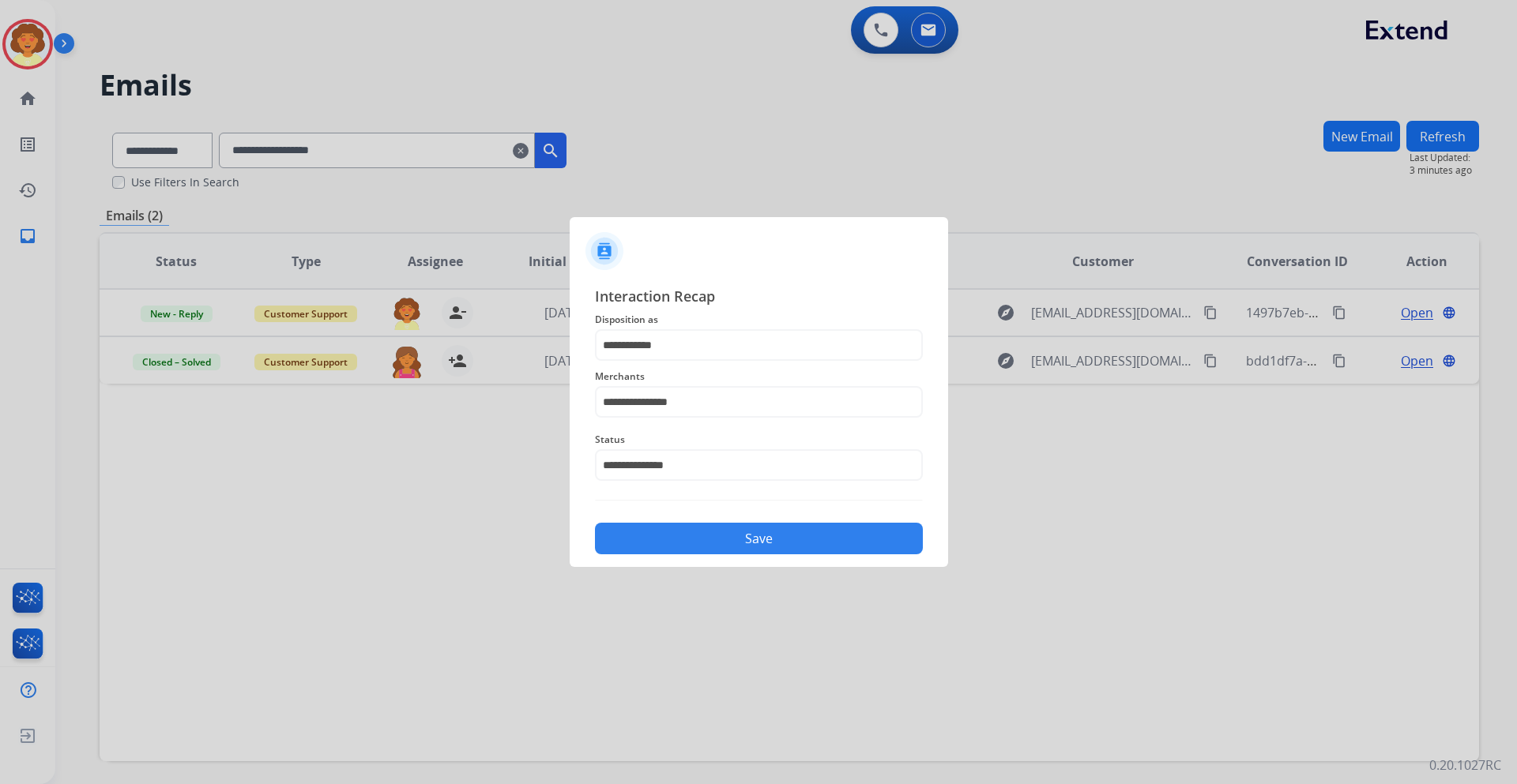
click at [733, 524] on button "Save" at bounding box center [758, 538] width 328 height 32
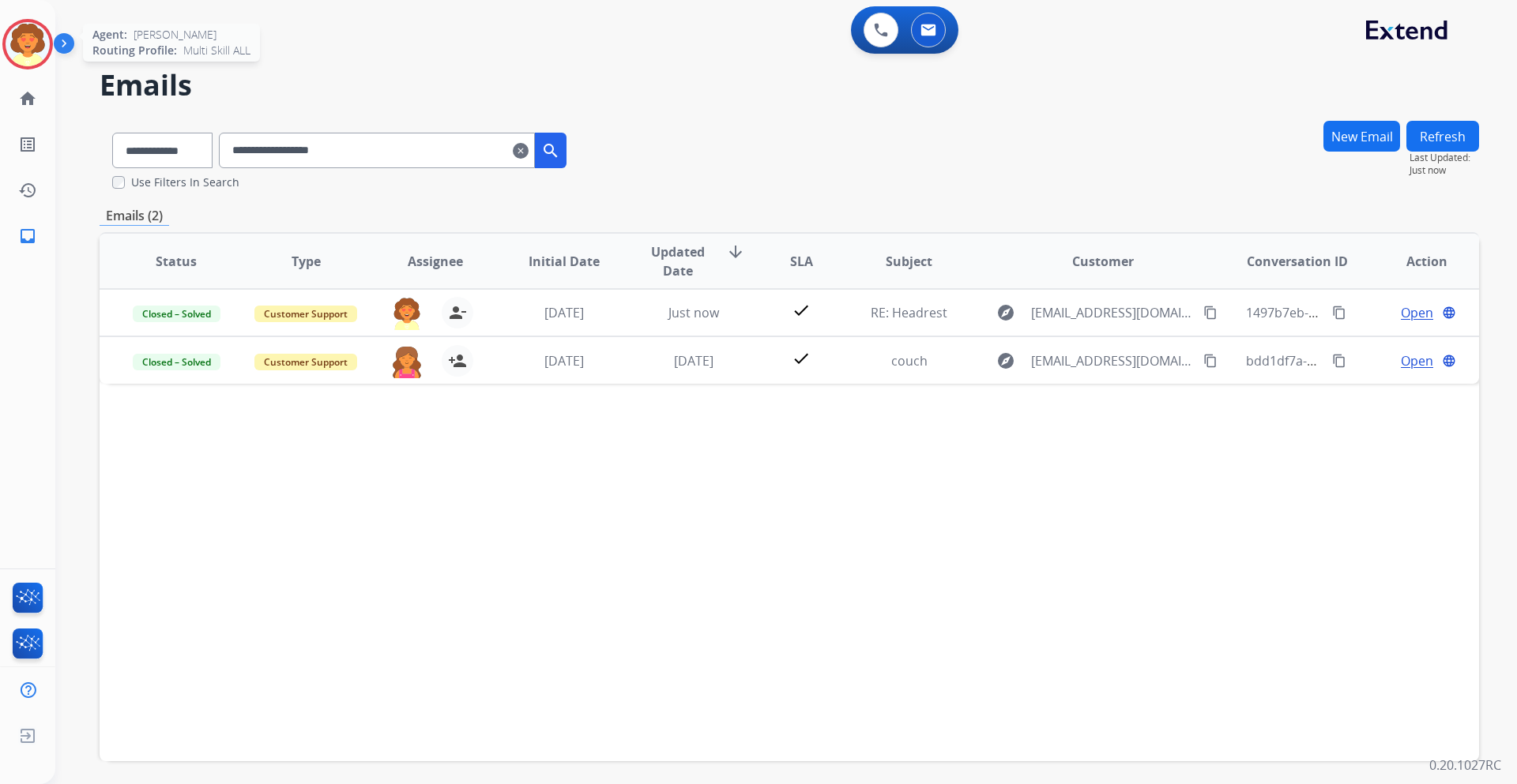
click at [30, 54] on img at bounding box center [27, 44] width 45 height 45
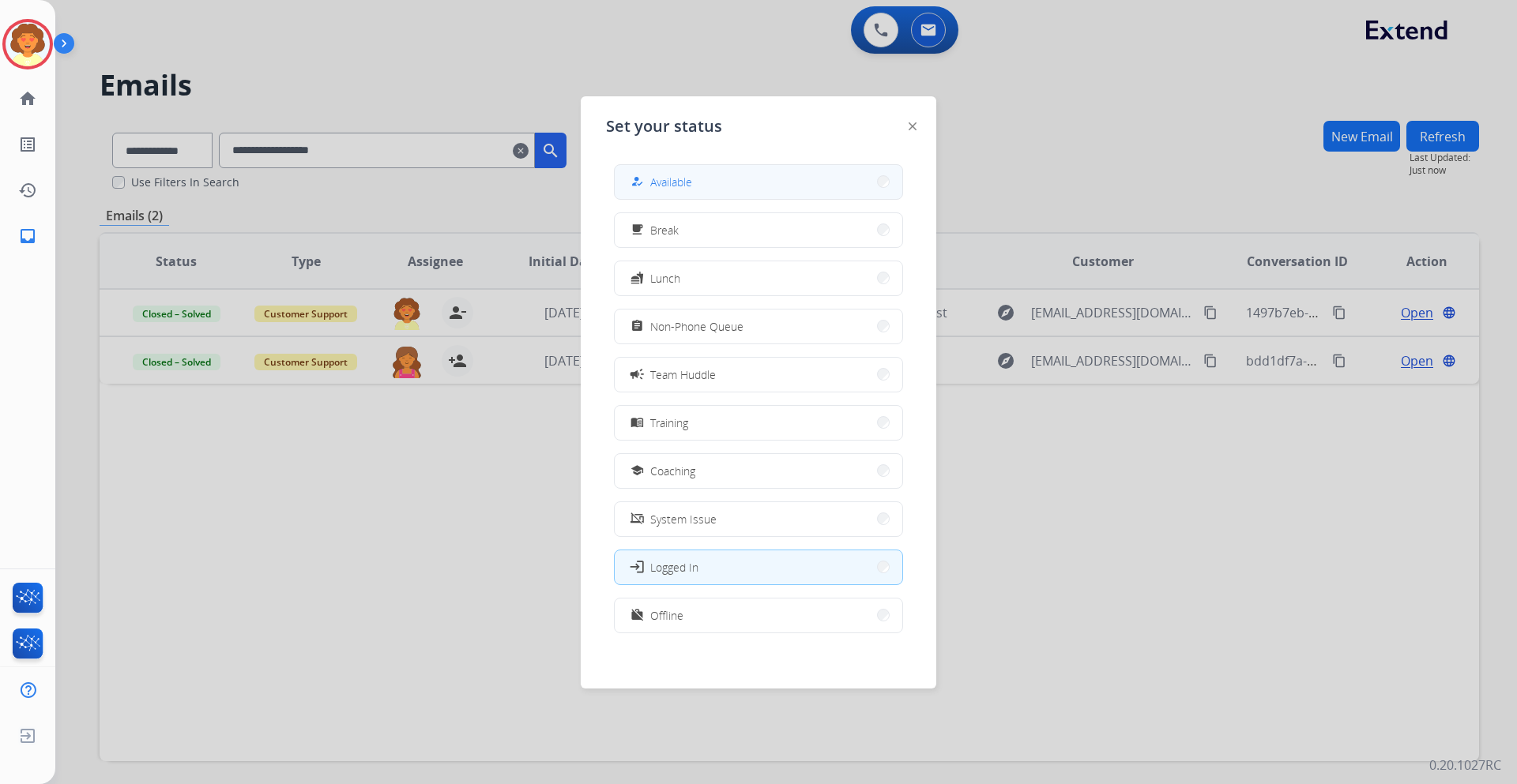
click at [691, 179] on span "Available" at bounding box center [671, 182] width 42 height 16
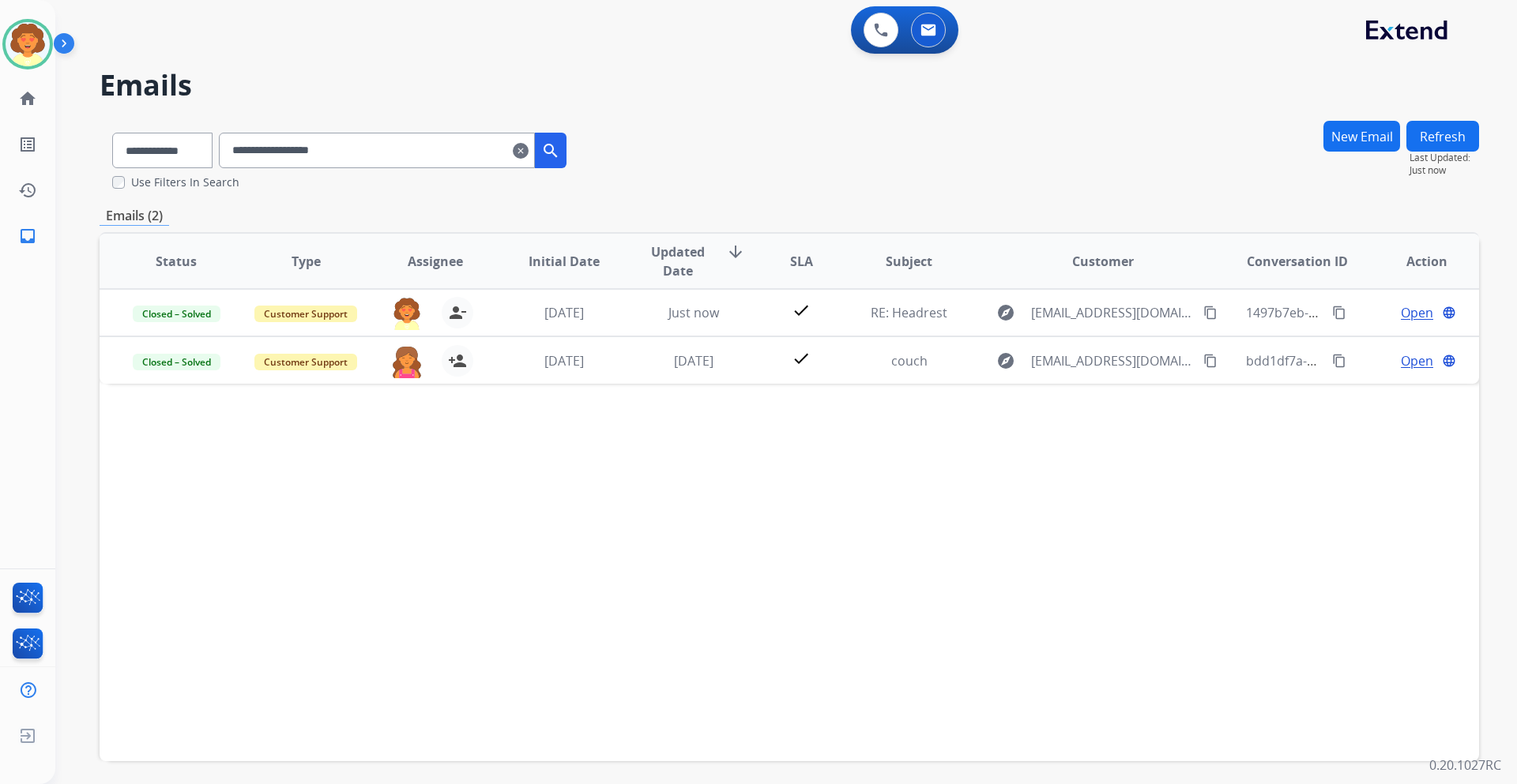
click at [528, 147] on mat-icon "clear" at bounding box center [520, 151] width 15 height 19
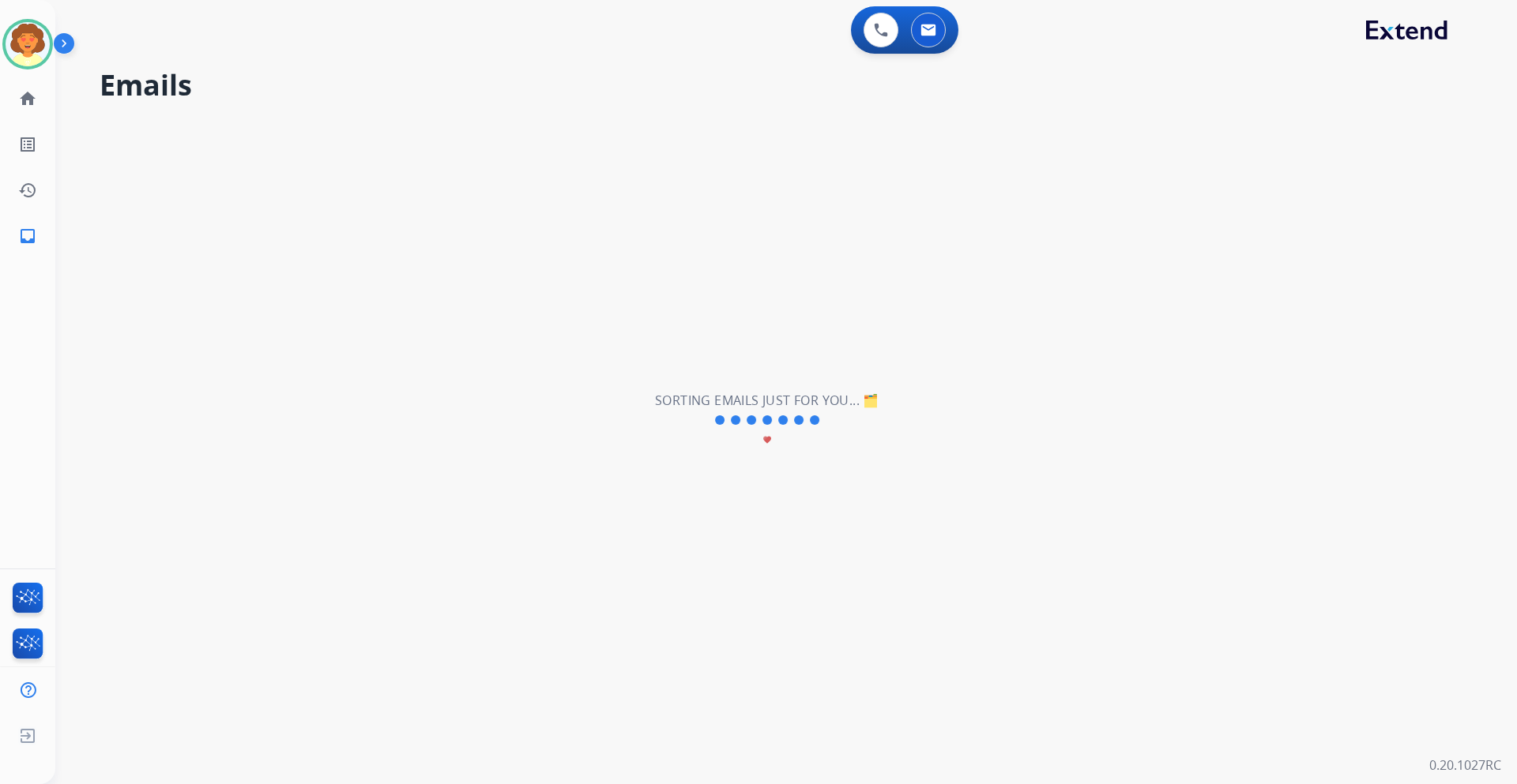
select select "**********"
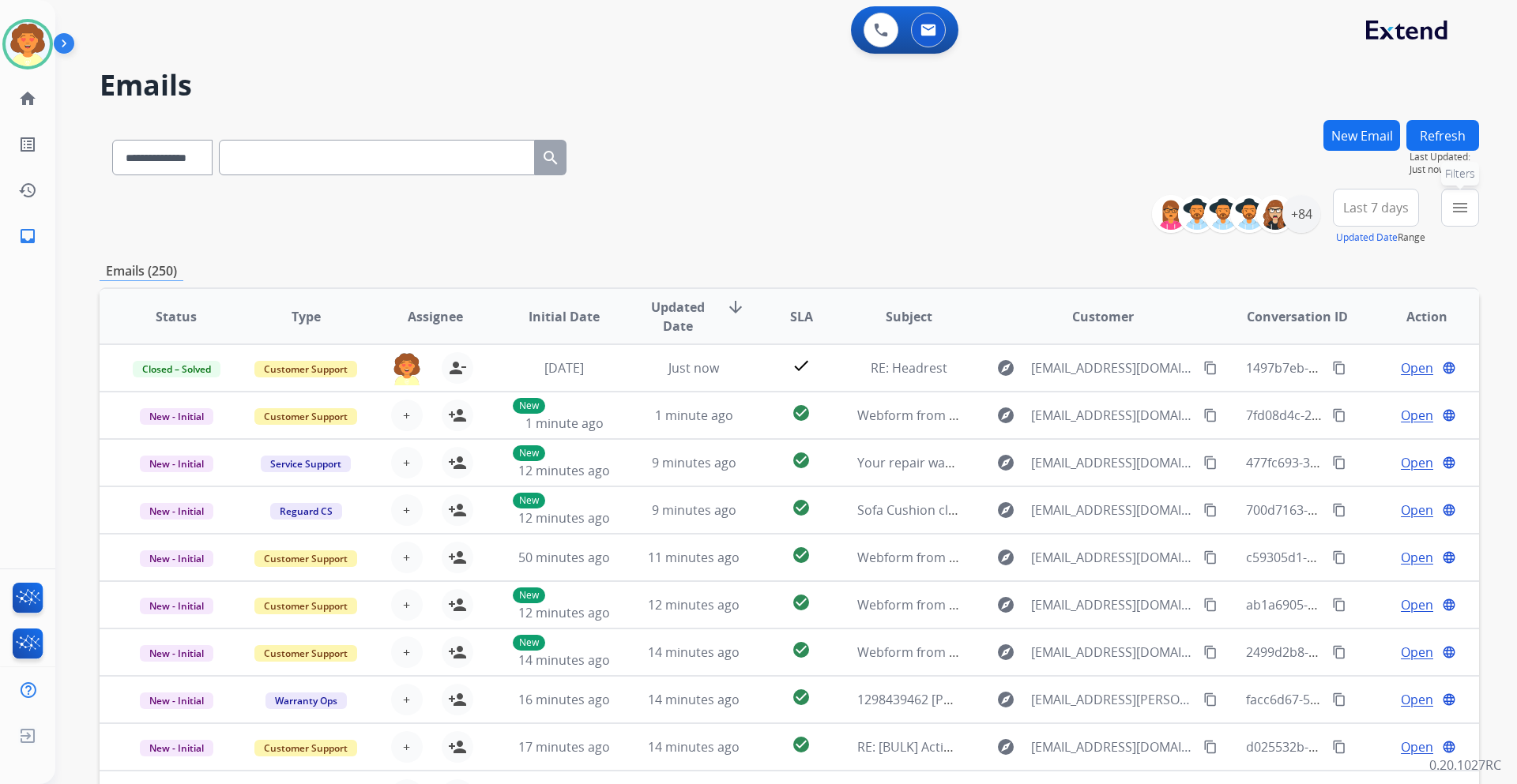
click at [1457, 203] on mat-icon "menu" at bounding box center [1460, 207] width 19 height 19
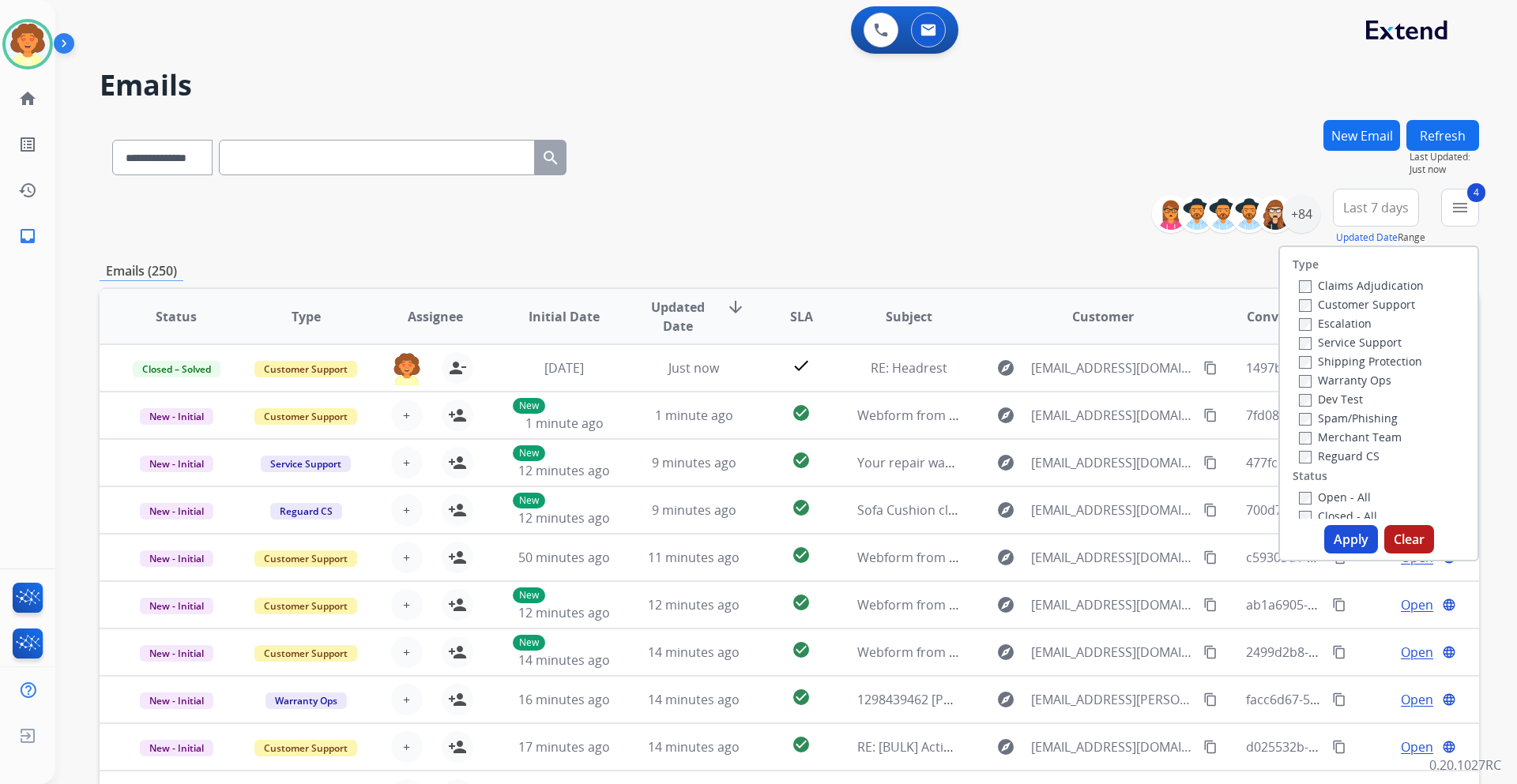
click at [1347, 533] on button "Apply" at bounding box center [1351, 539] width 54 height 28
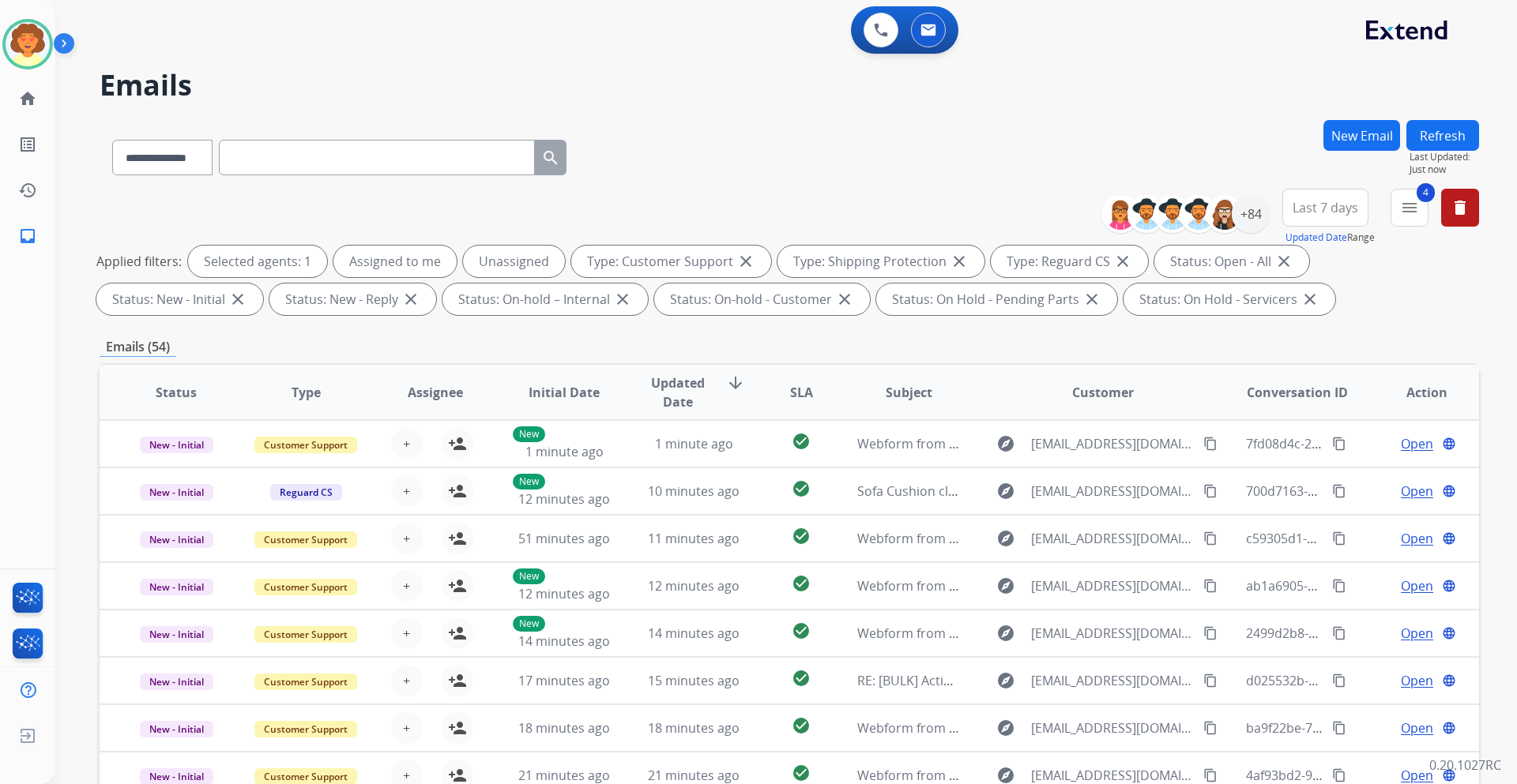
click at [1333, 204] on span "Last 7 days" at bounding box center [1325, 207] width 65 height 6
click at [1302, 405] on div "Last 90 days" at bounding box center [1320, 400] width 87 height 24
click at [1246, 212] on div "+137" at bounding box center [1251, 214] width 38 height 38
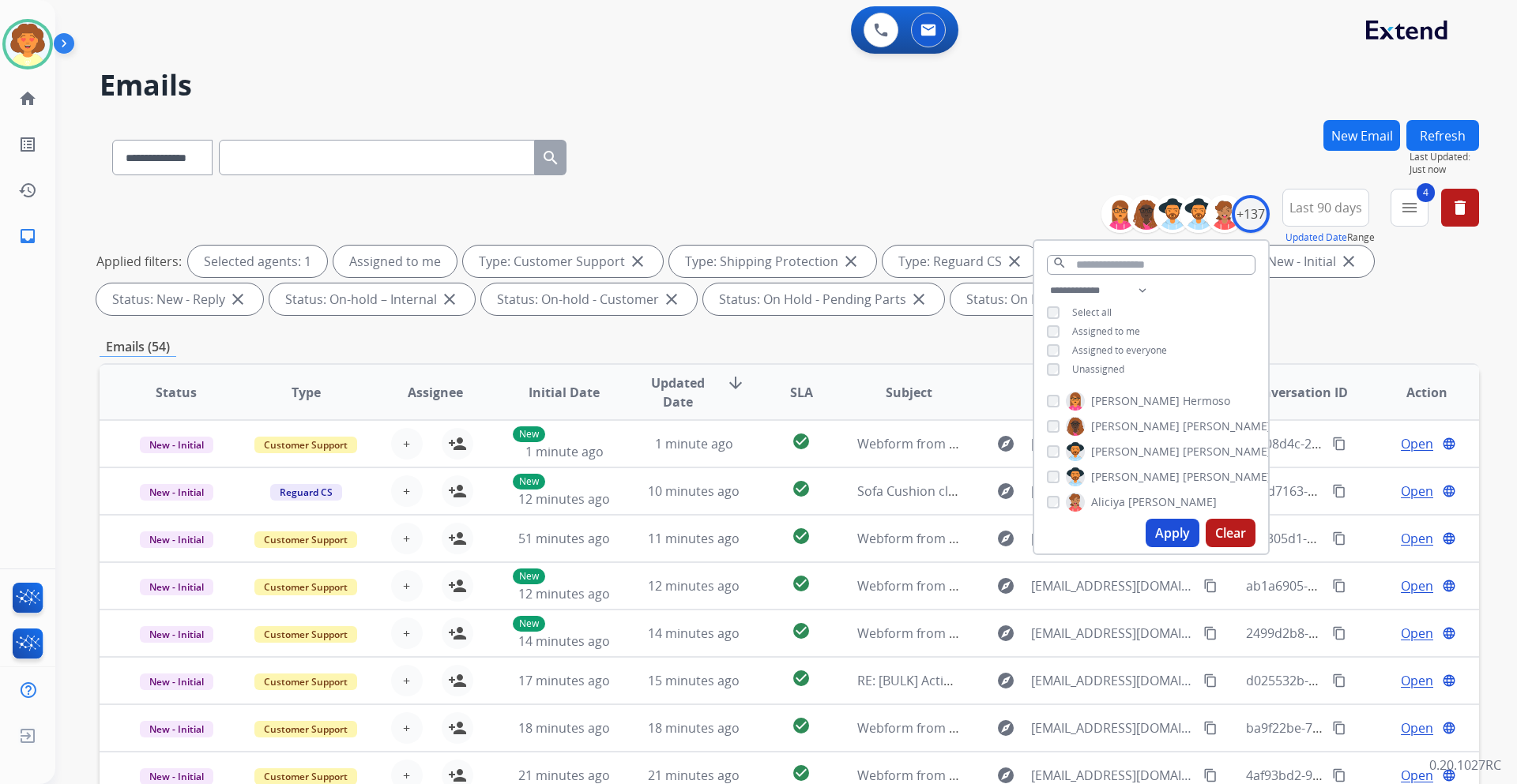
click at [1157, 530] on button "Apply" at bounding box center [1172, 532] width 54 height 28
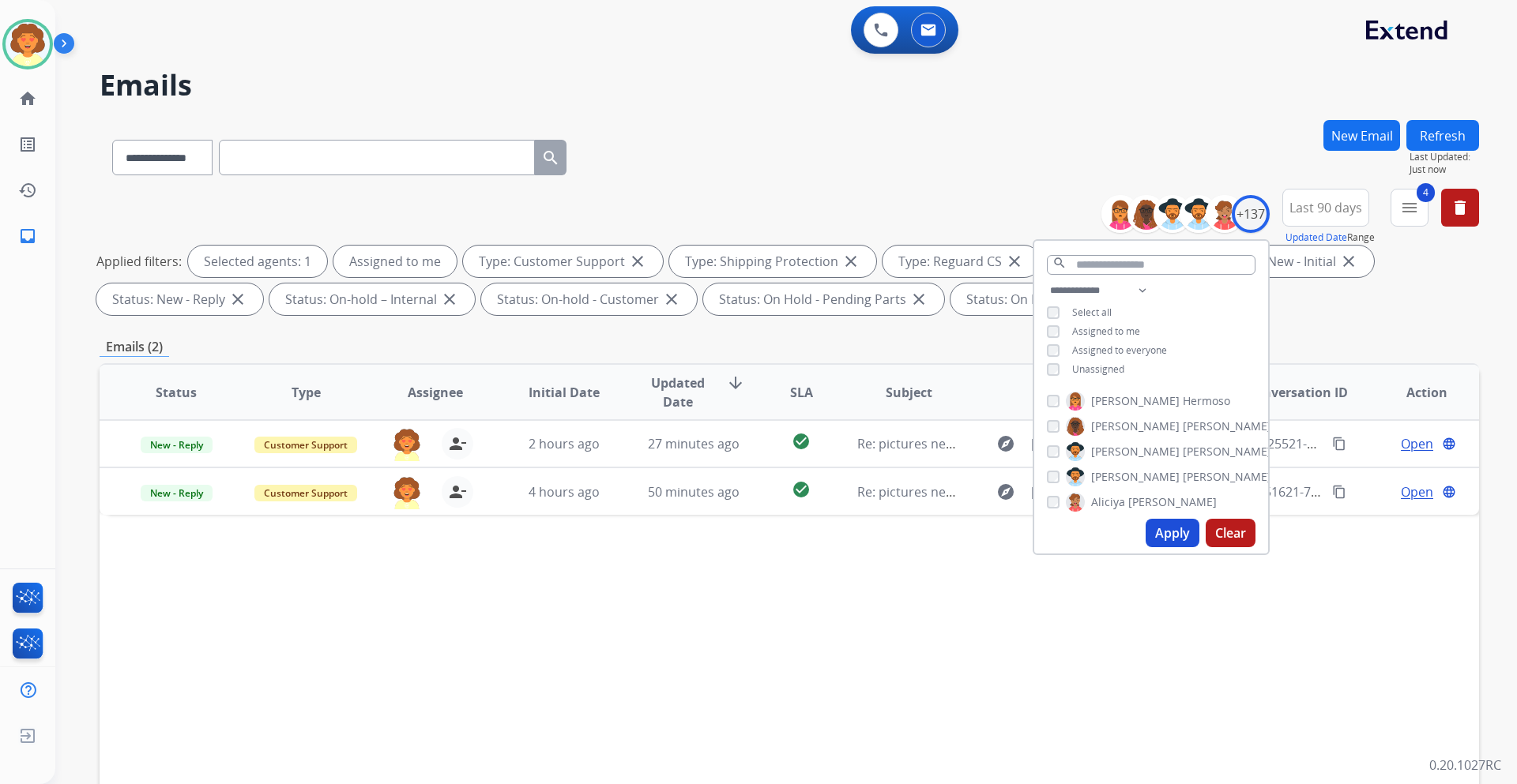
click at [1129, 645] on div "Status Type Assignee Initial Date Updated Date arrow_downward SLA Subject Custo…" at bounding box center [788, 628] width 1379 height 529
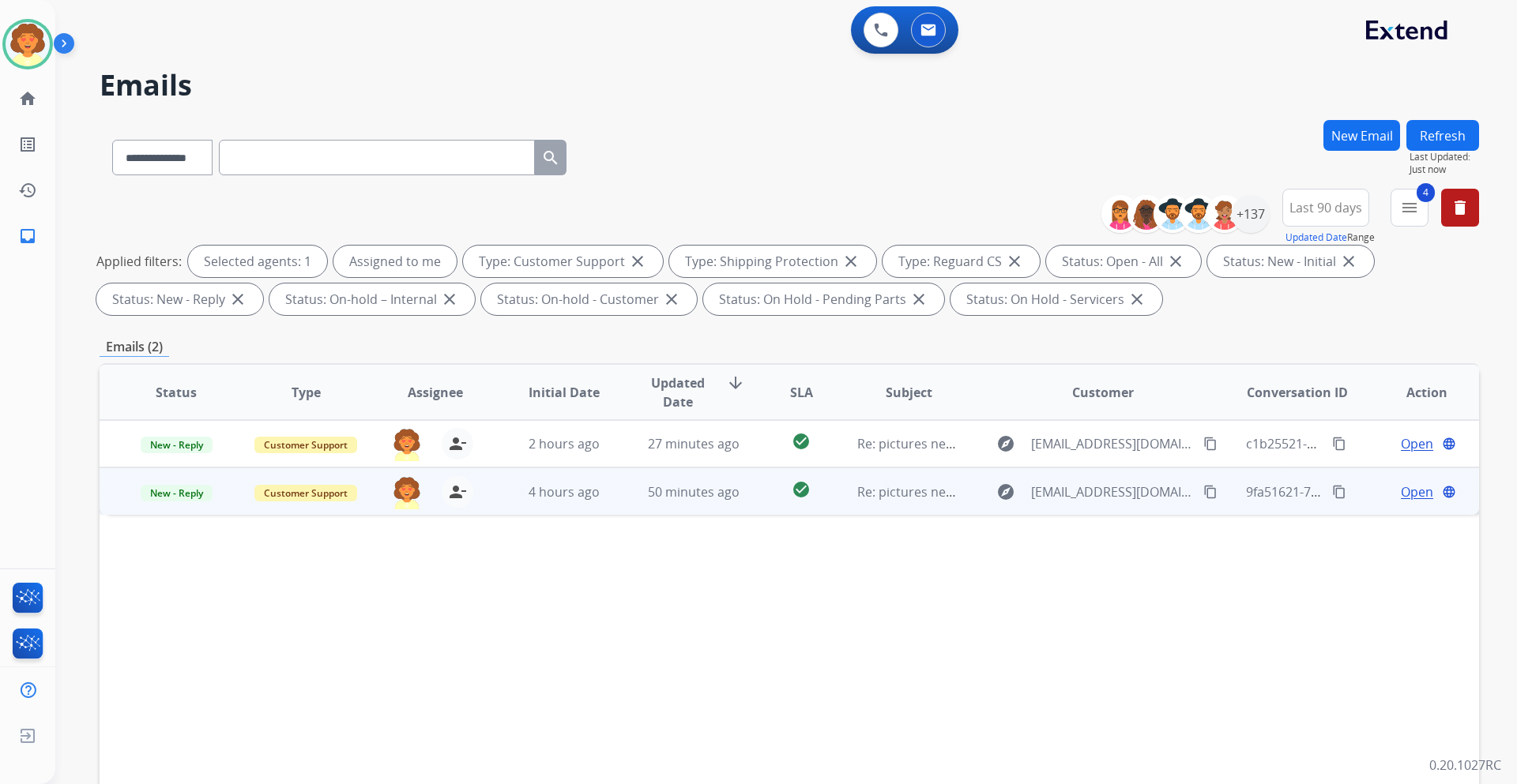
click at [1401, 496] on span "Open" at bounding box center [1417, 491] width 33 height 19
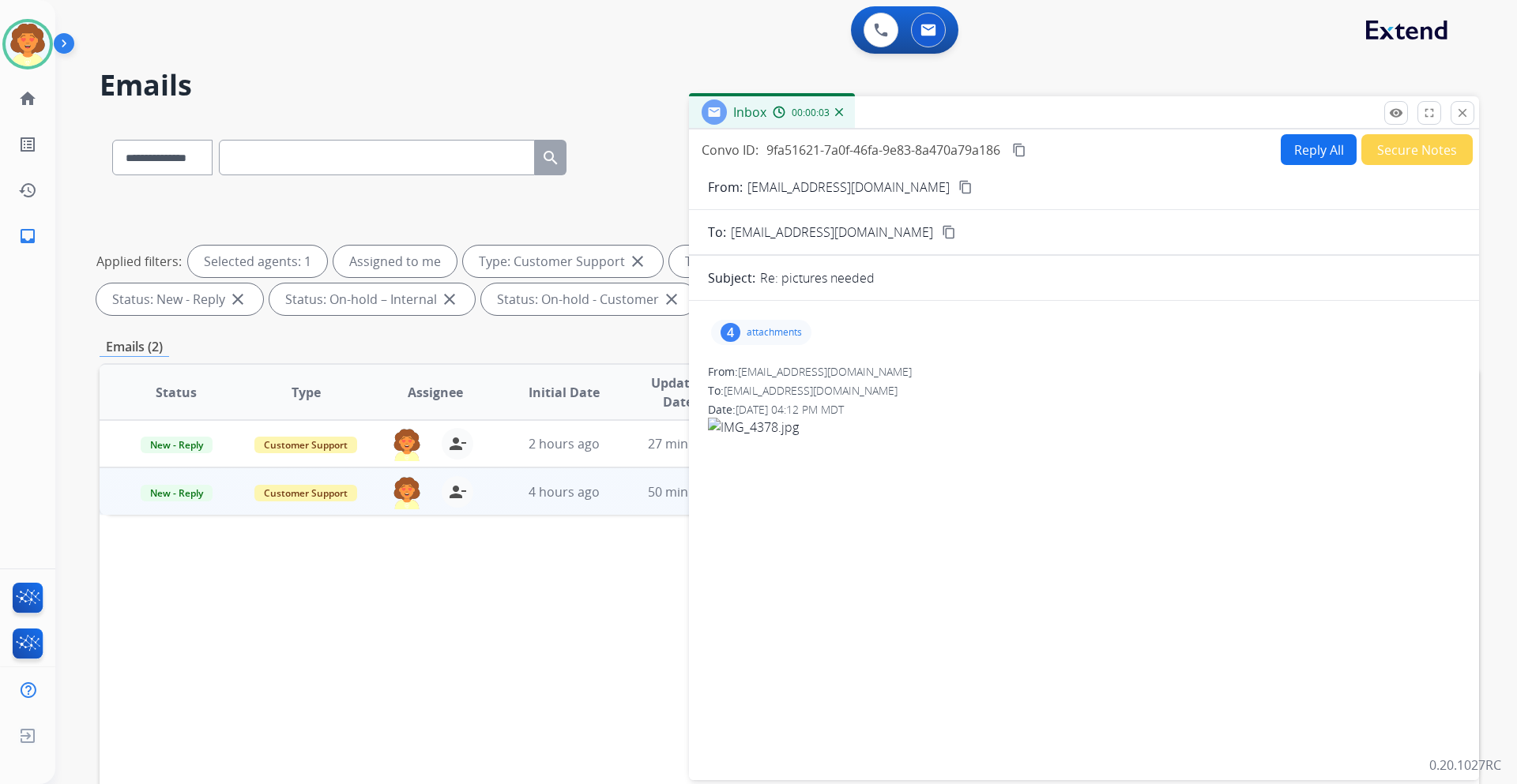
click at [728, 338] on div "4" at bounding box center [731, 332] width 20 height 19
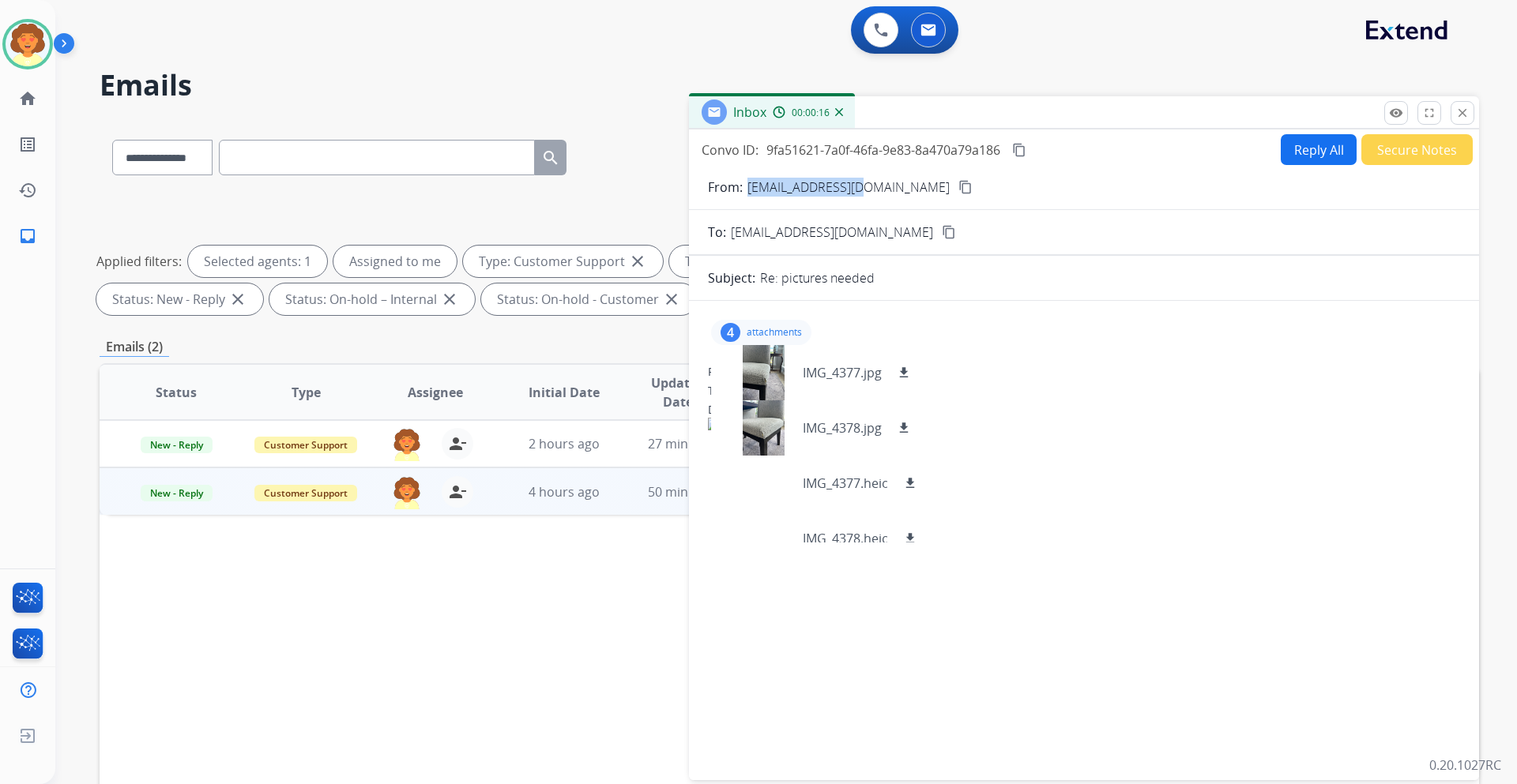
drag, startPoint x: 745, startPoint y: 184, endPoint x: 860, endPoint y: 196, distance: 115.6
click at [860, 196] on div "From: [EMAIL_ADDRESS][DOMAIN_NAME] content_copy" at bounding box center [1083, 187] width 790 height 19
copy p "[EMAIL_ADDRESS][DOMAIN_NAME]"
drag, startPoint x: 902, startPoint y: 371, endPoint x: 925, endPoint y: 371, distance: 23.0
click at [902, 371] on mat-icon "download" at bounding box center [903, 372] width 15 height 15
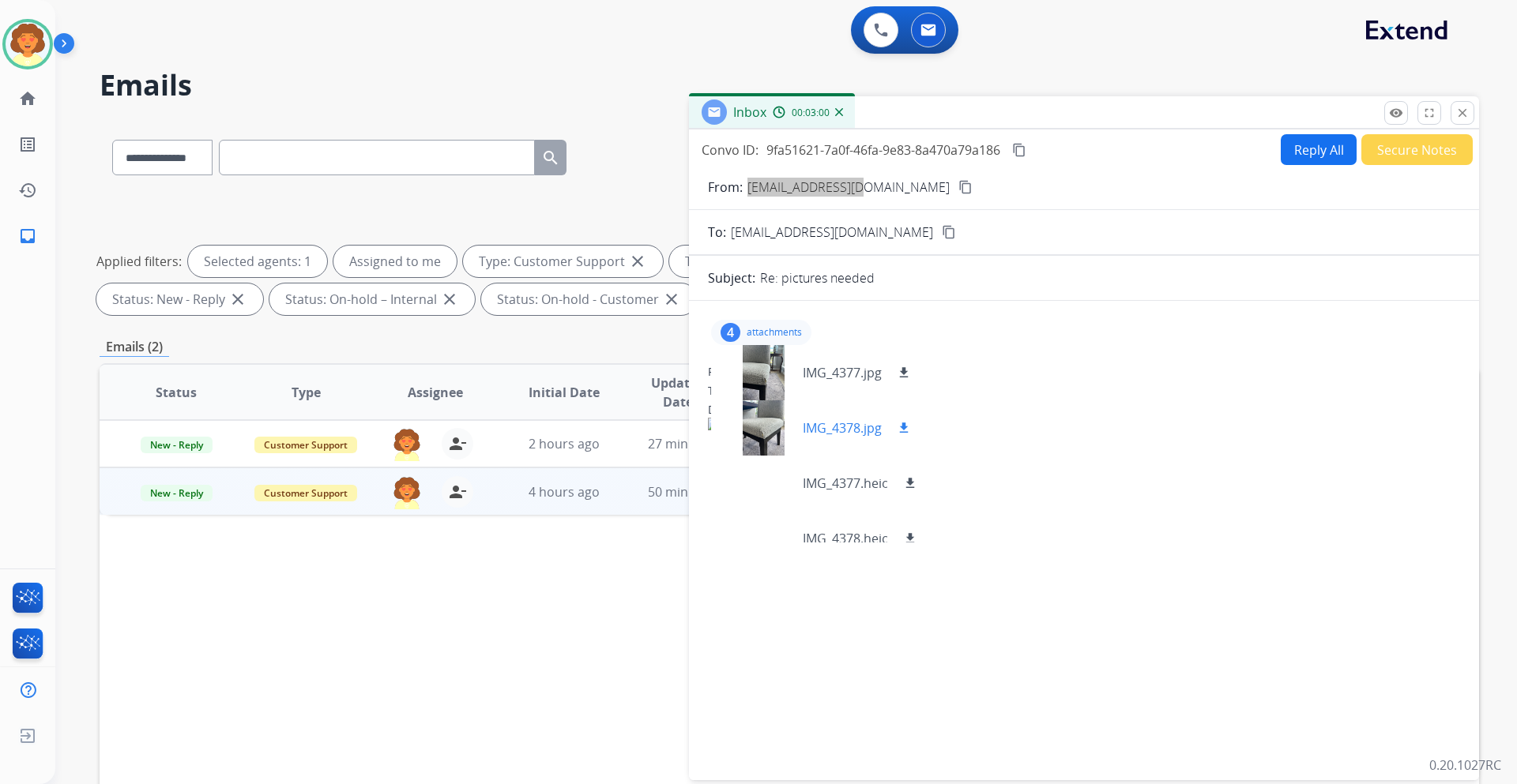
click at [905, 425] on mat-icon "download" at bounding box center [903, 428] width 15 height 15
drag, startPoint x: 1064, startPoint y: 396, endPoint x: 1071, endPoint y: 365, distance: 31.8
click at [1064, 396] on div "To: support@extend.com" at bounding box center [1083, 390] width 752 height 15
click at [1306, 154] on button "Reply All" at bounding box center [1318, 150] width 75 height 31
select select "**********"
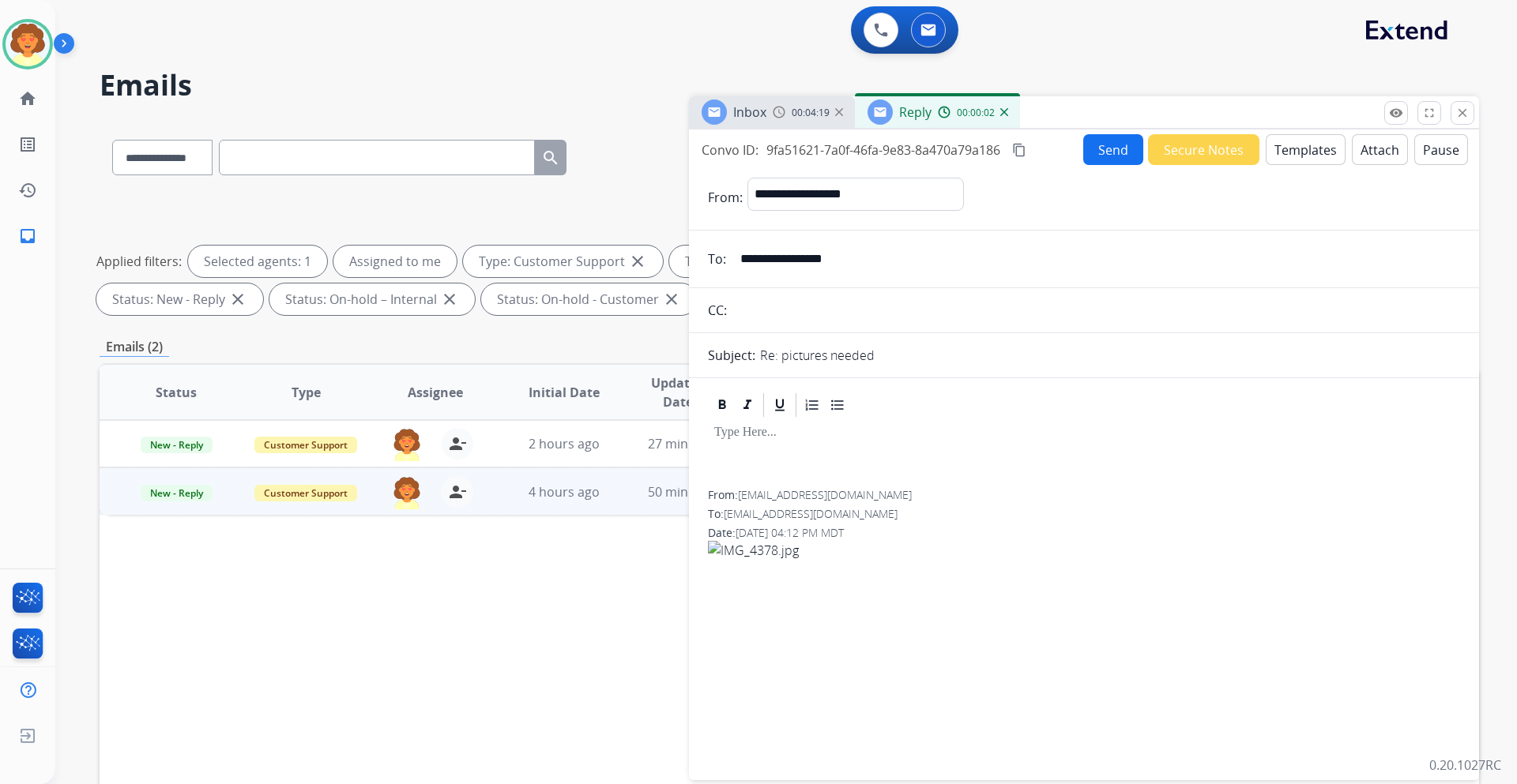
click at [1304, 145] on button "Templates" at bounding box center [1305, 150] width 80 height 31
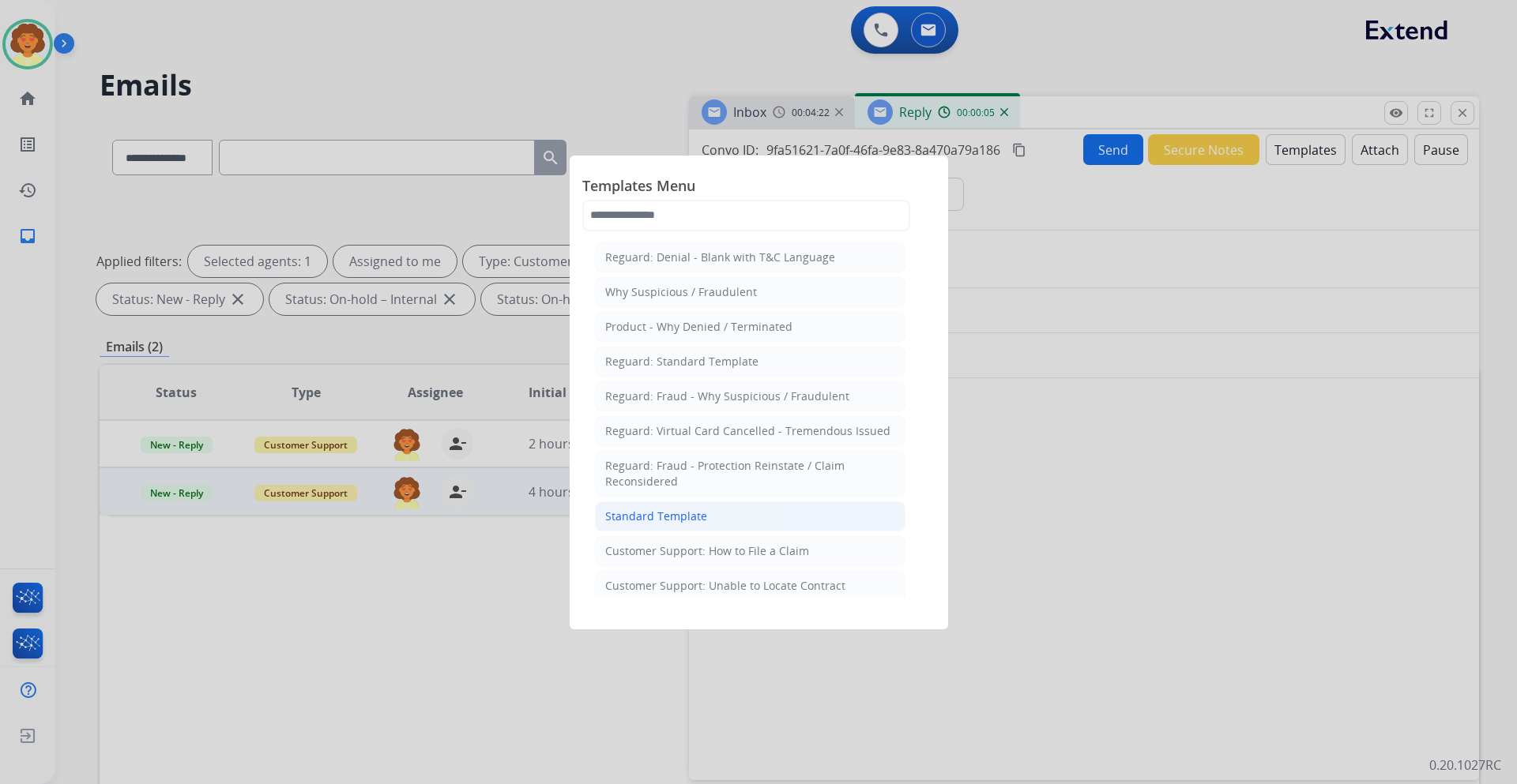
click at [682, 521] on div "Standard Template" at bounding box center [656, 516] width 102 height 15
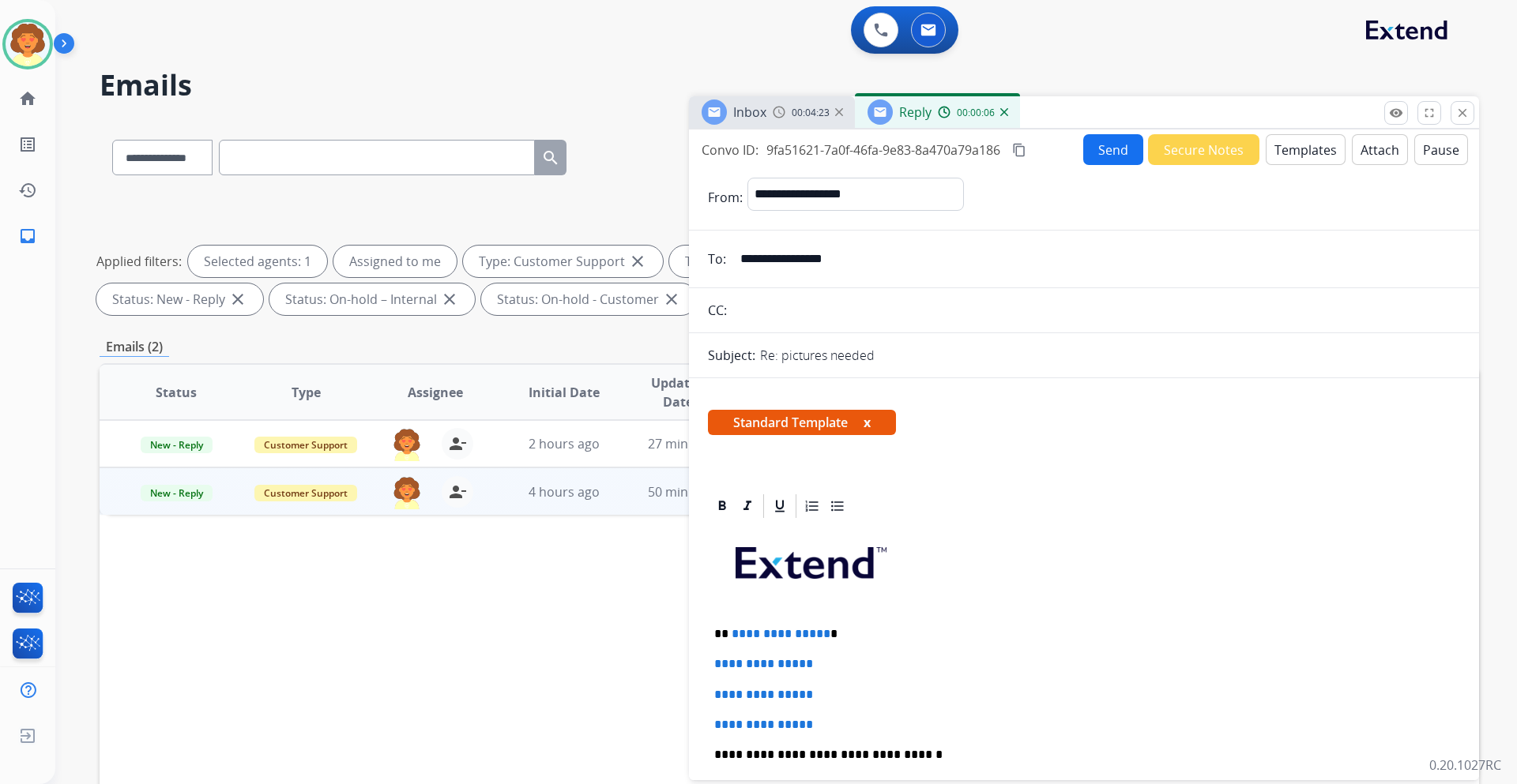
scroll to position [158, 0]
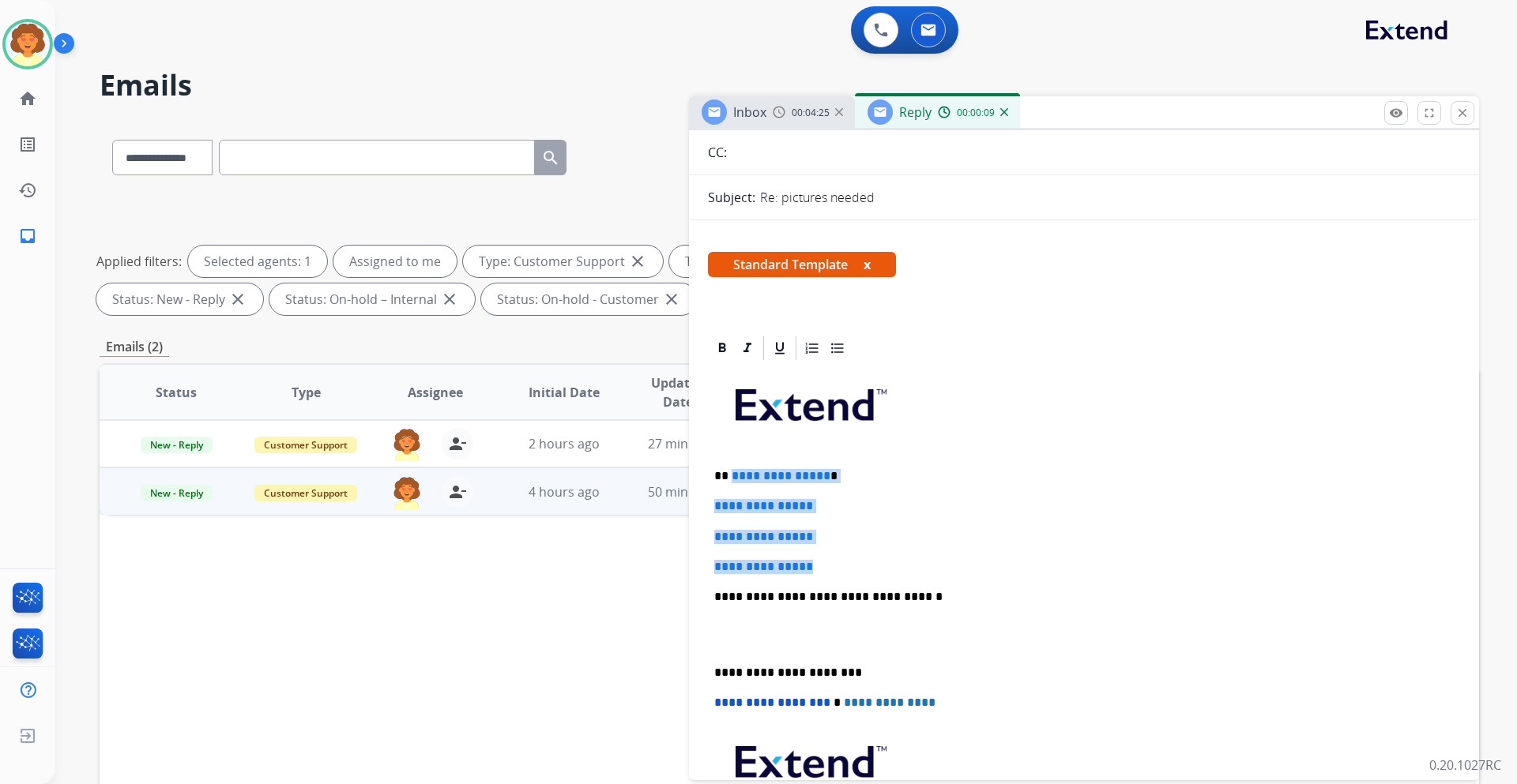
drag, startPoint x: 732, startPoint y: 475, endPoint x: 827, endPoint y: 564, distance: 130.2
click at [827, 564] on div "**********" at bounding box center [1083, 634] width 752 height 543
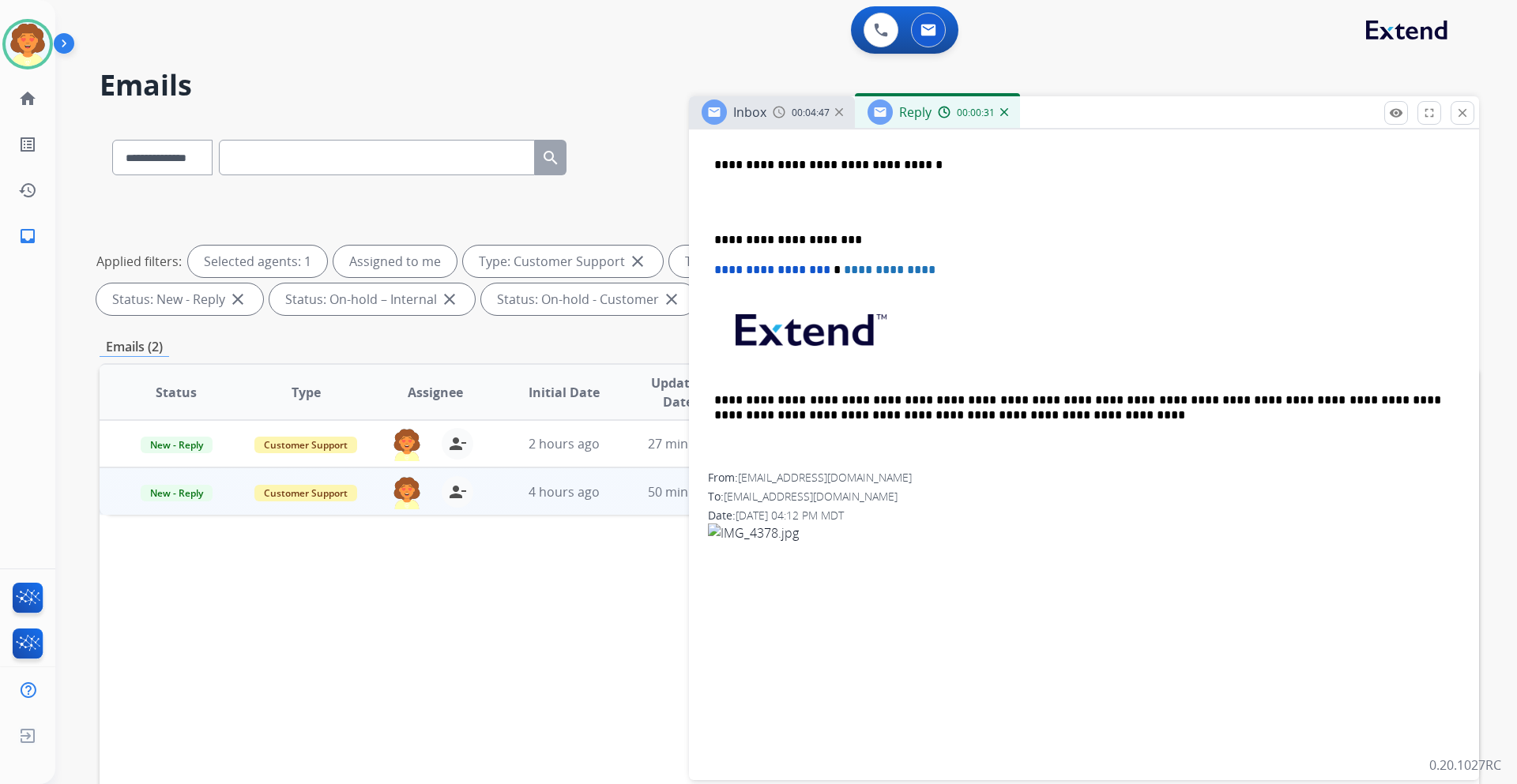
scroll to position [395, 0]
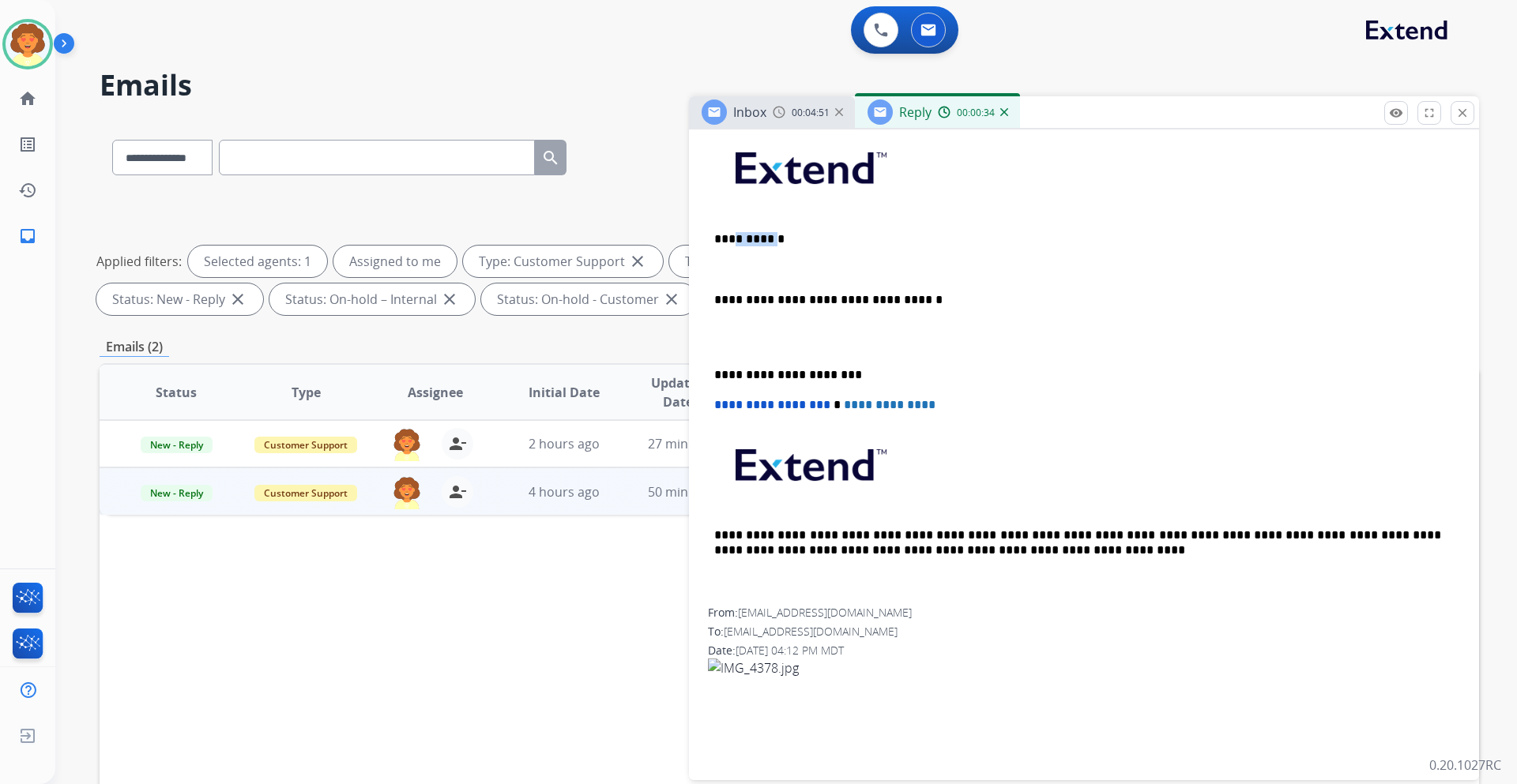
drag, startPoint x: 767, startPoint y: 233, endPoint x: 733, endPoint y: 243, distance: 35.4
click at [733, 243] on p "**********" at bounding box center [1078, 239] width 727 height 15
click at [794, 237] on p "*********" at bounding box center [1078, 239] width 727 height 15
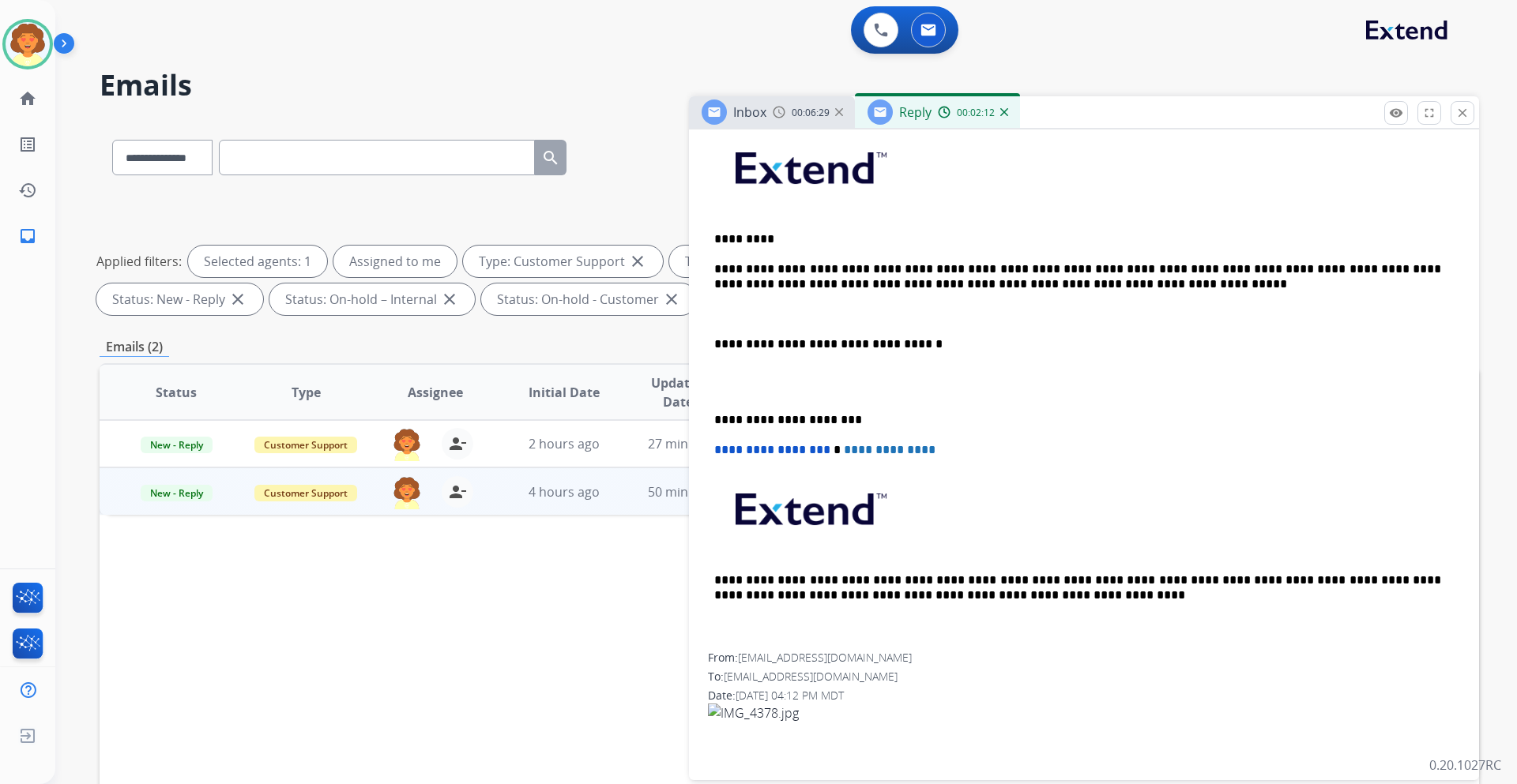
click at [713, 314] on div "**********" at bounding box center [1083, 389] width 752 height 528
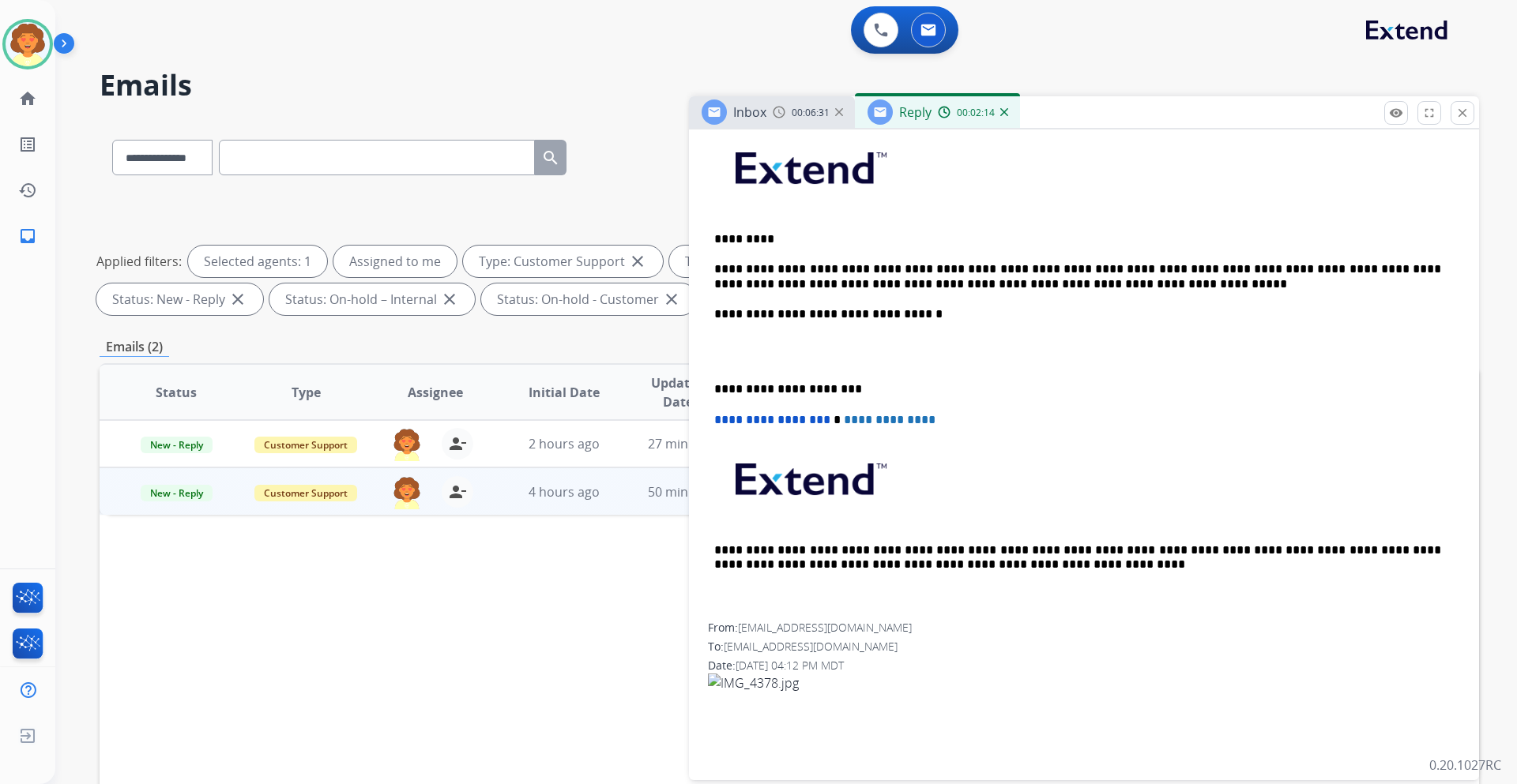
drag, startPoint x: 700, startPoint y: 333, endPoint x: 732, endPoint y: 333, distance: 32.0
click at [738, 341] on p at bounding box center [1083, 352] width 739 height 29
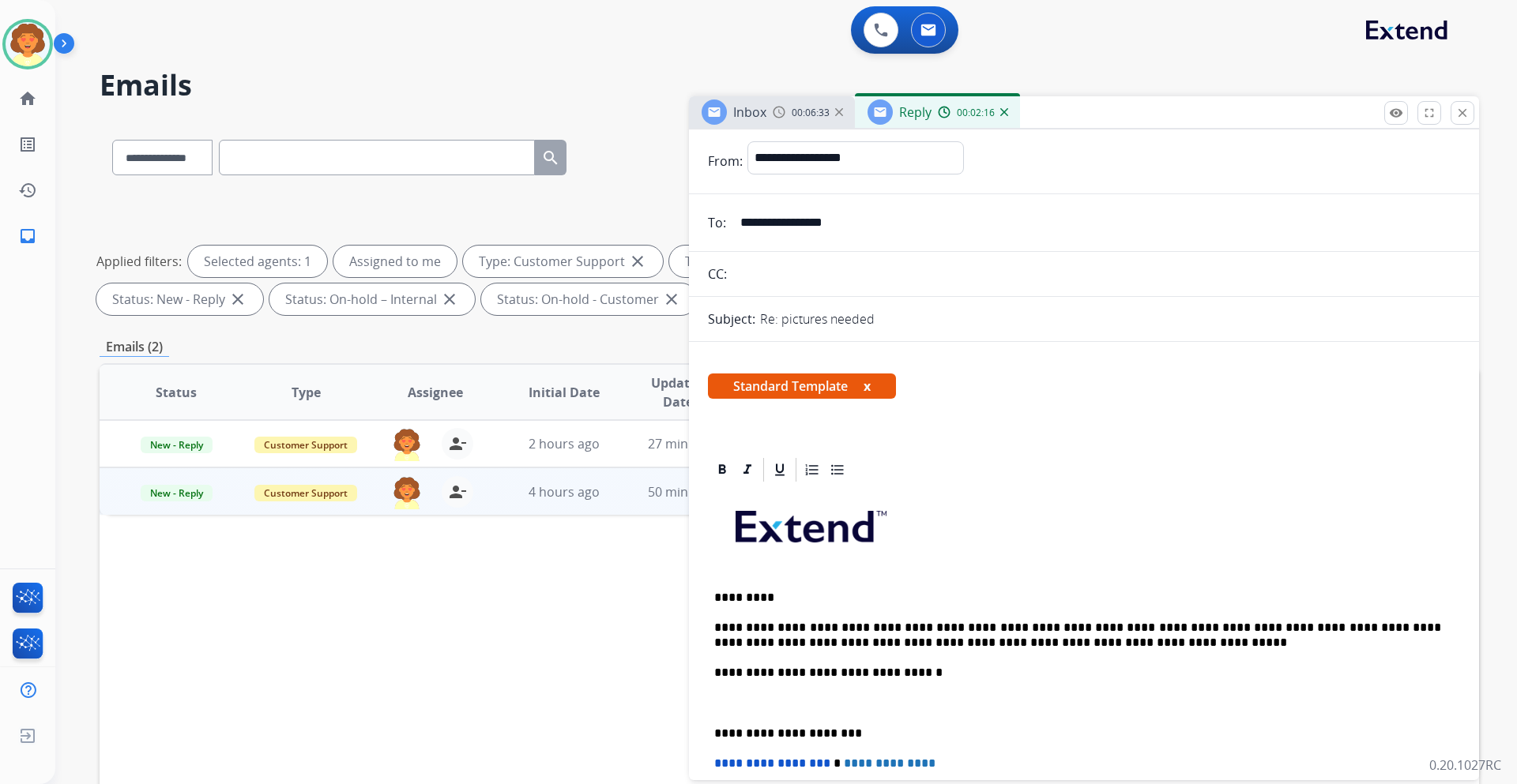
scroll to position [0, 0]
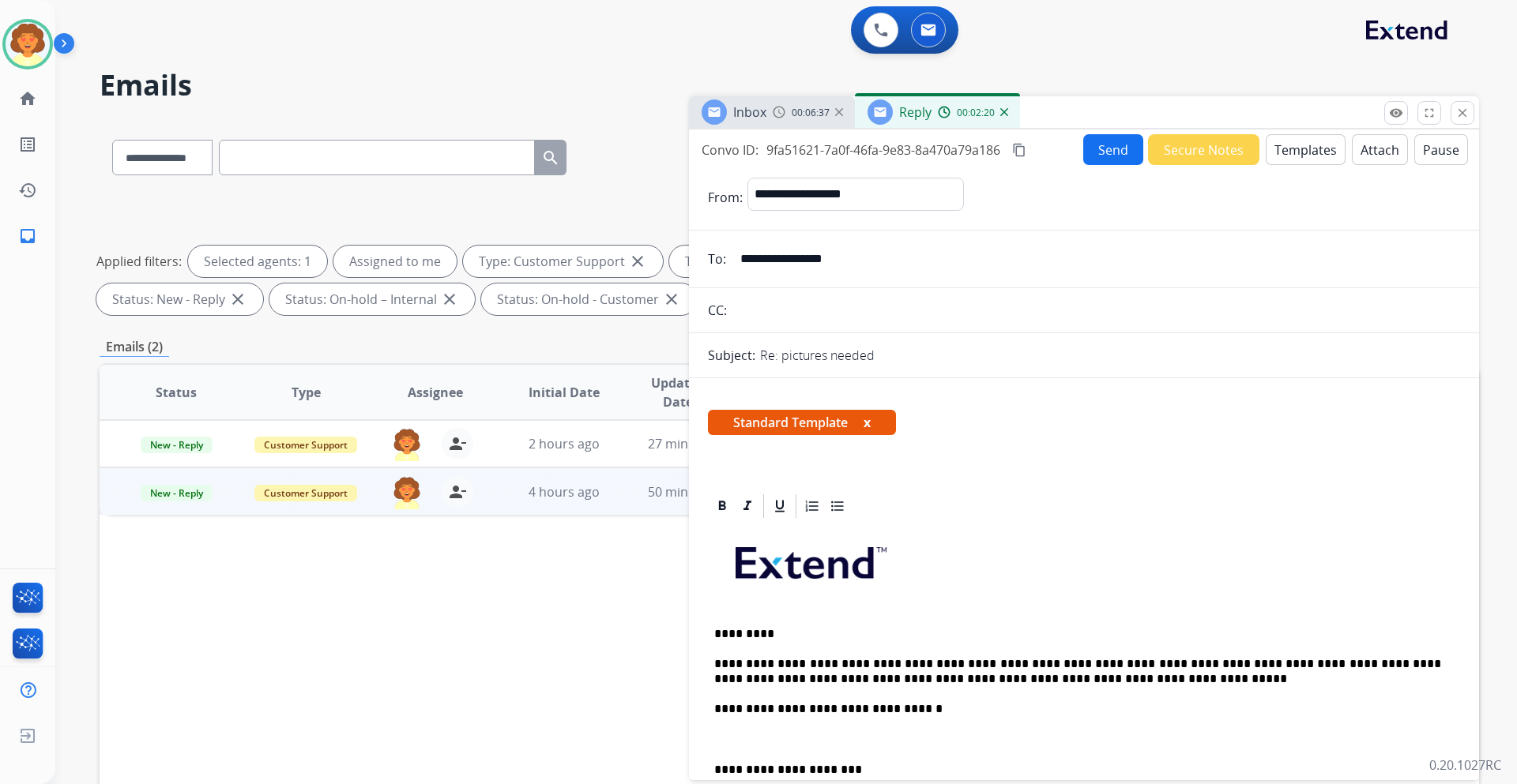
click at [1098, 154] on button "Send" at bounding box center [1113, 150] width 60 height 31
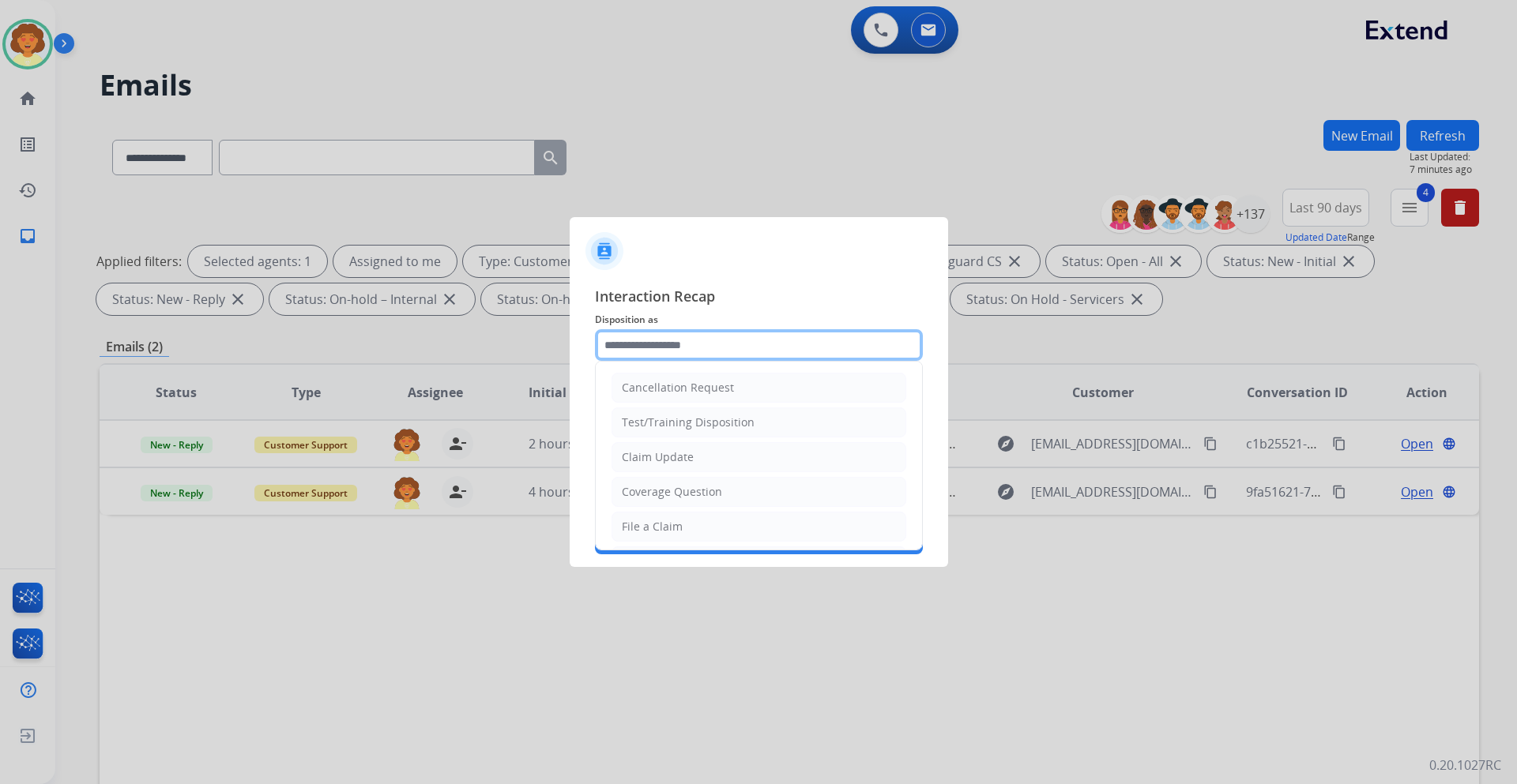
click at [679, 342] on input "text" at bounding box center [758, 344] width 328 height 32
click at [665, 458] on div "Claim Update" at bounding box center [657, 456] width 72 height 15
type input "**********"
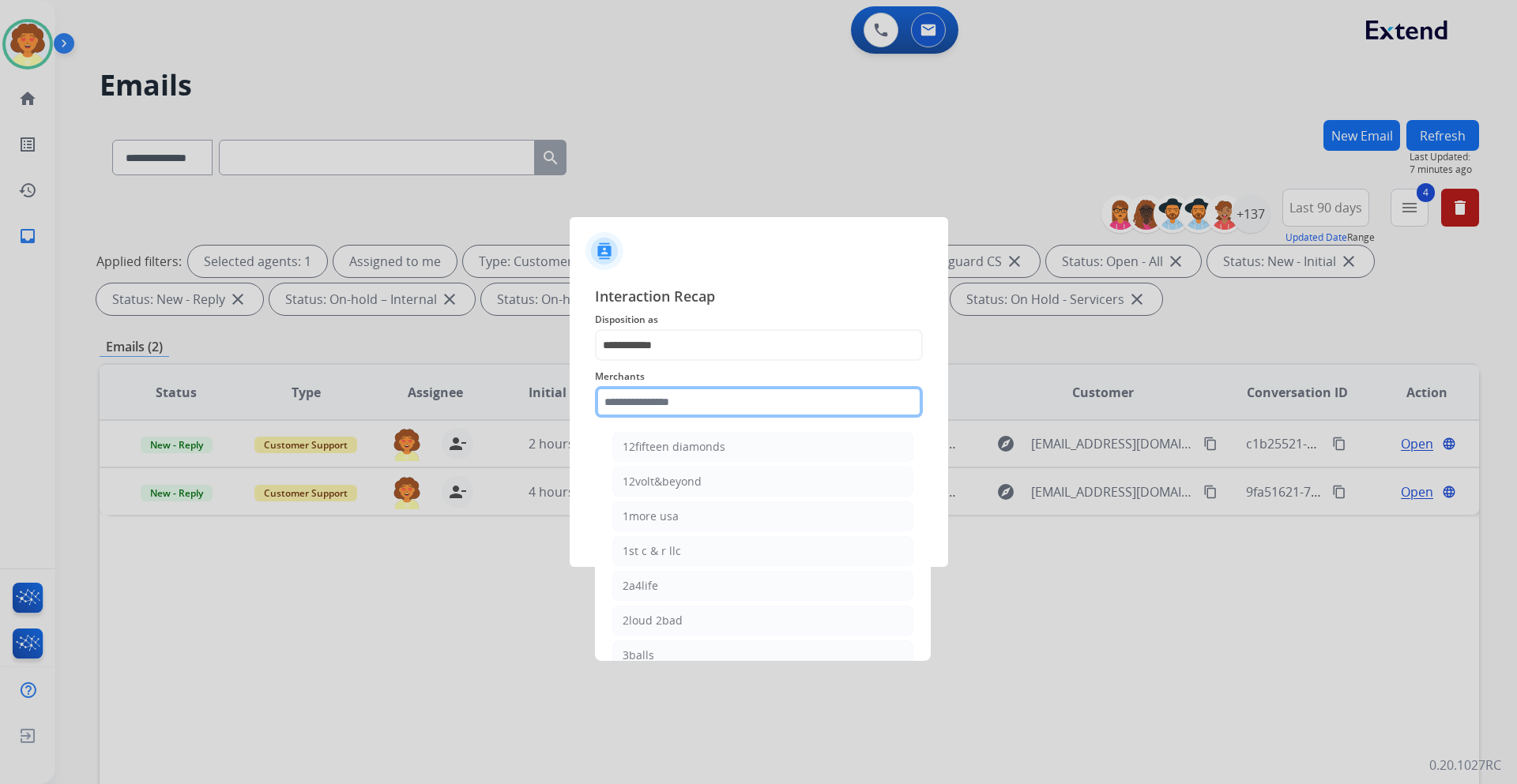
click at [675, 394] on input "text" at bounding box center [758, 402] width 328 height 32
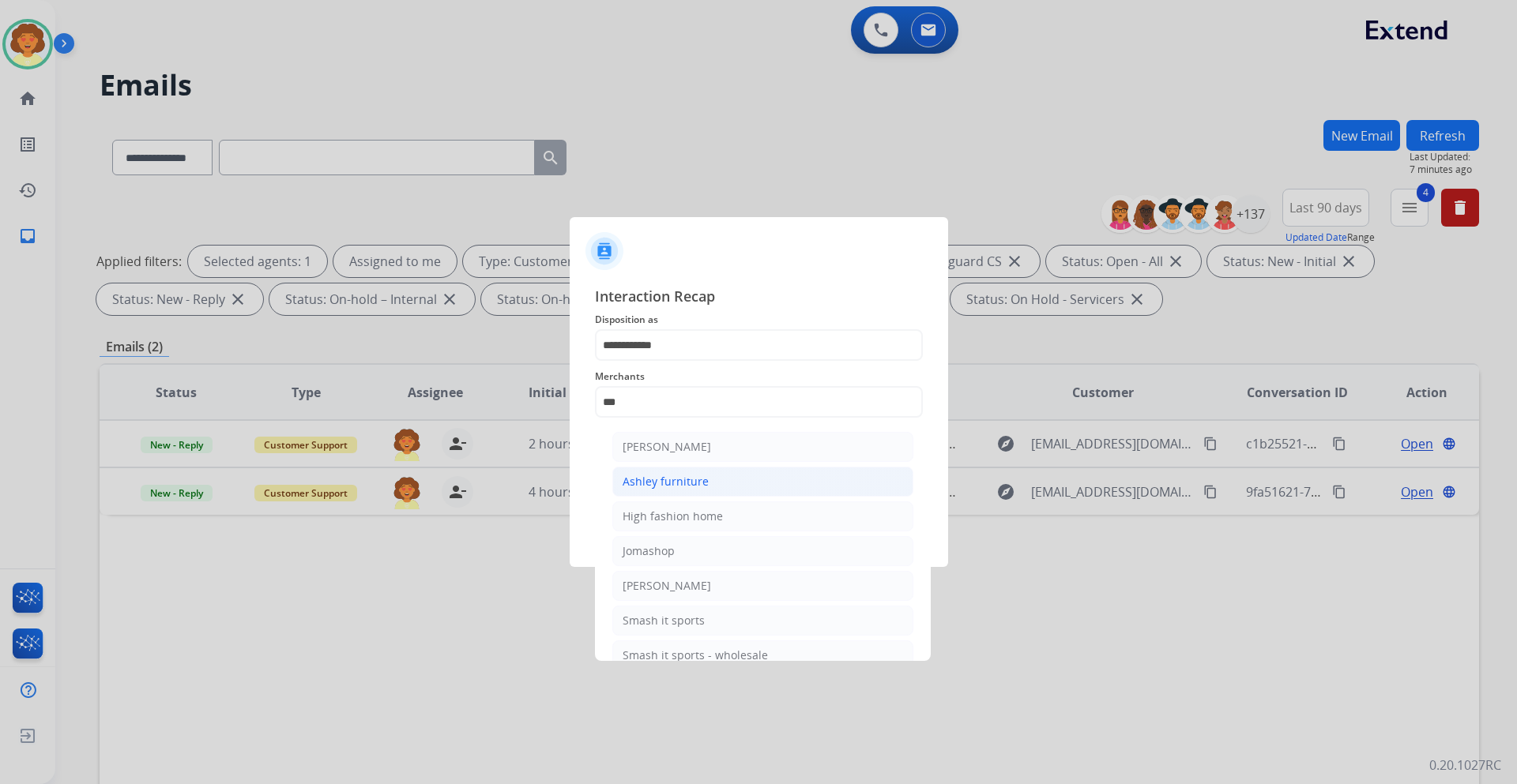
click at [704, 481] on div "Ashley furniture" at bounding box center [665, 481] width 86 height 15
type input "**********"
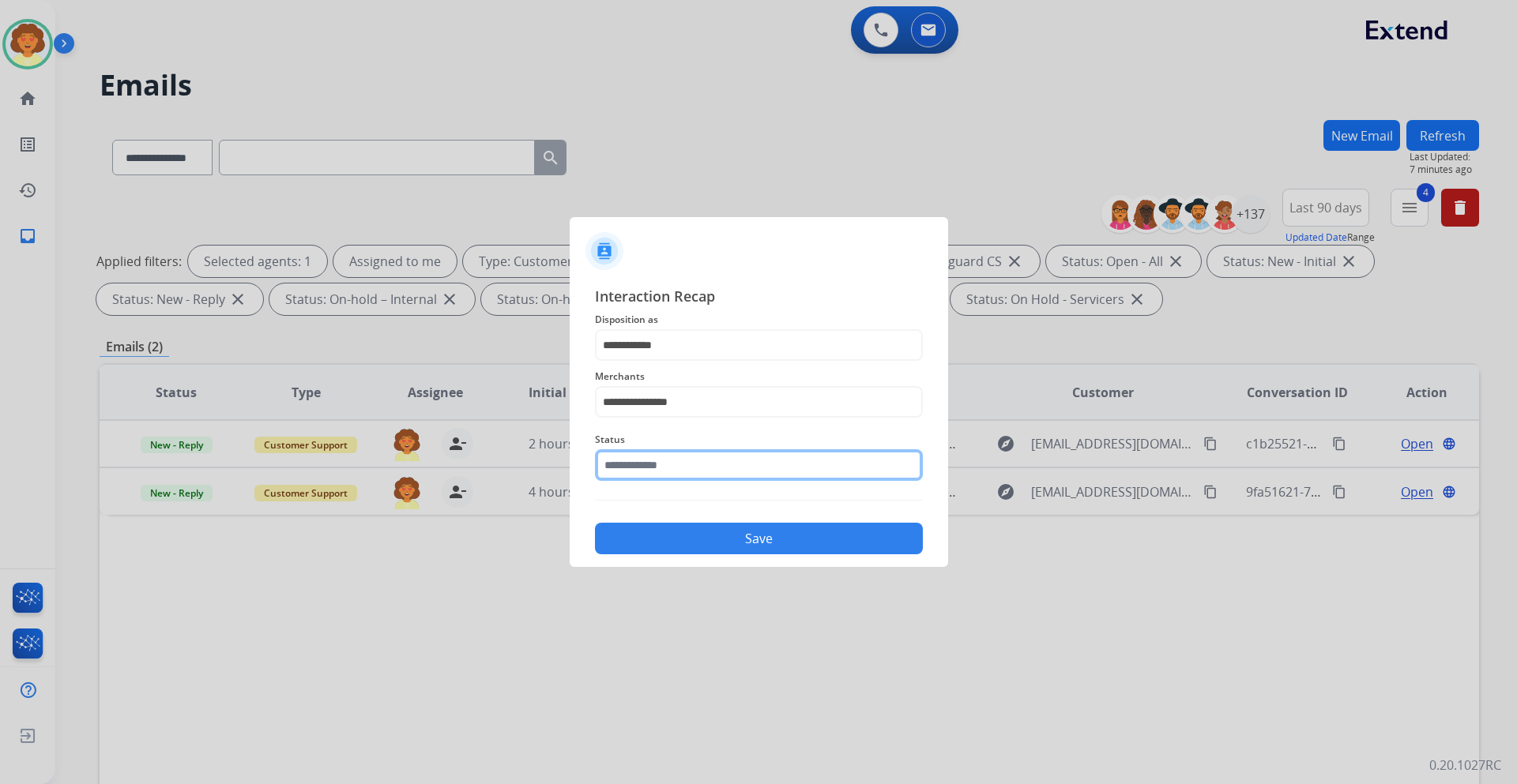
click at [638, 466] on input "text" at bounding box center [758, 464] width 328 height 32
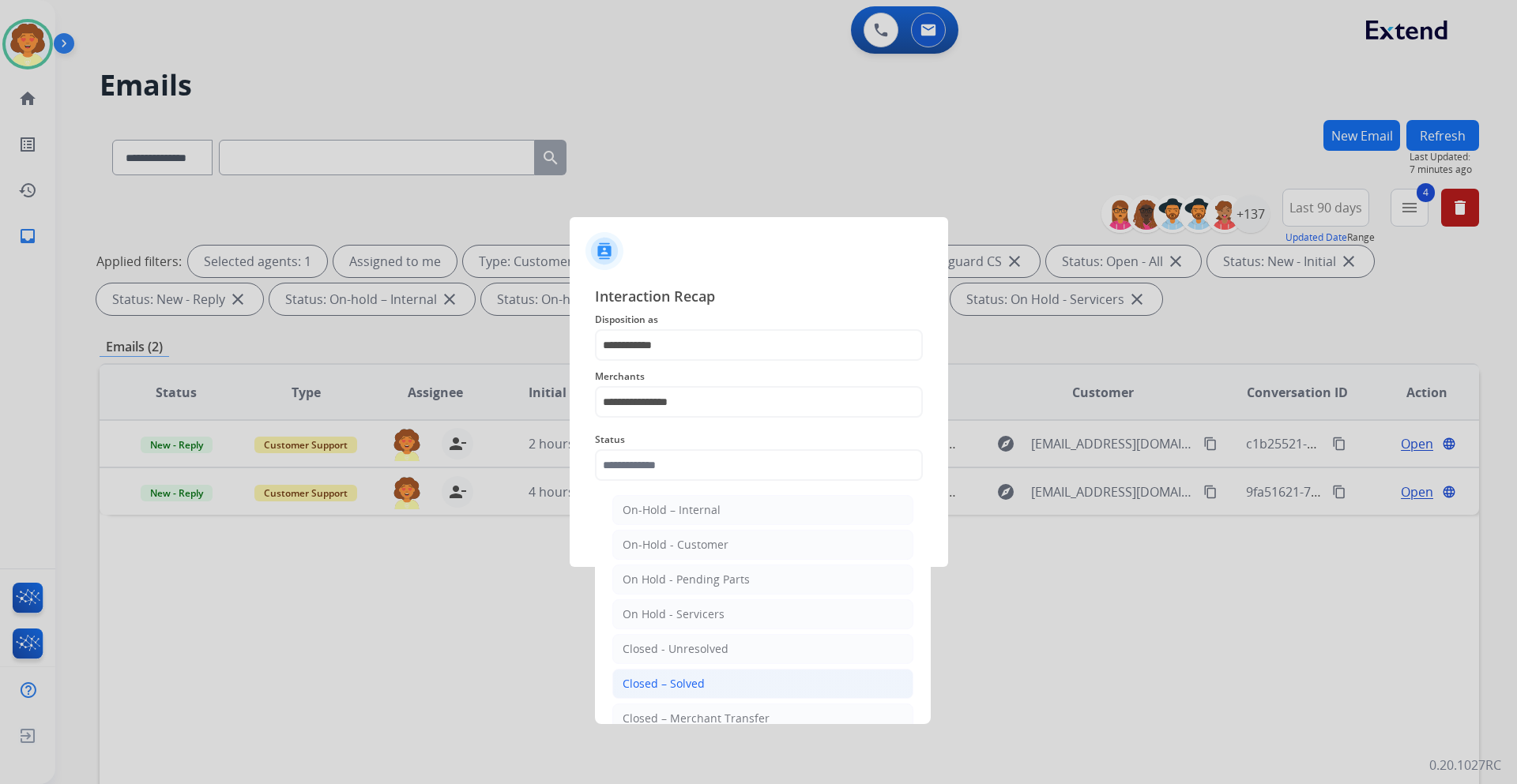
click at [719, 679] on li "Closed – Solved" at bounding box center [763, 683] width 301 height 30
type input "**********"
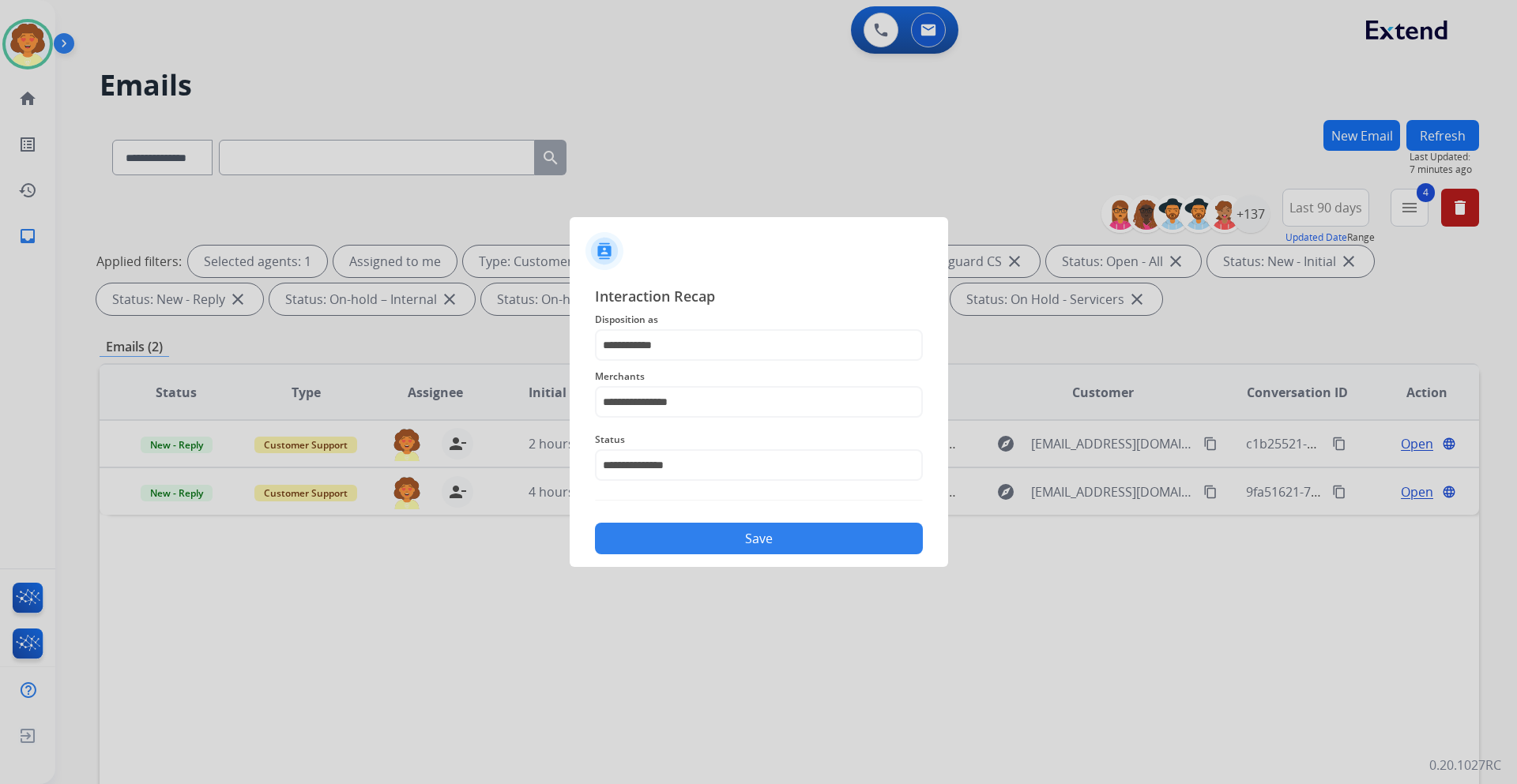
click at [775, 543] on button "Save" at bounding box center [758, 538] width 328 height 32
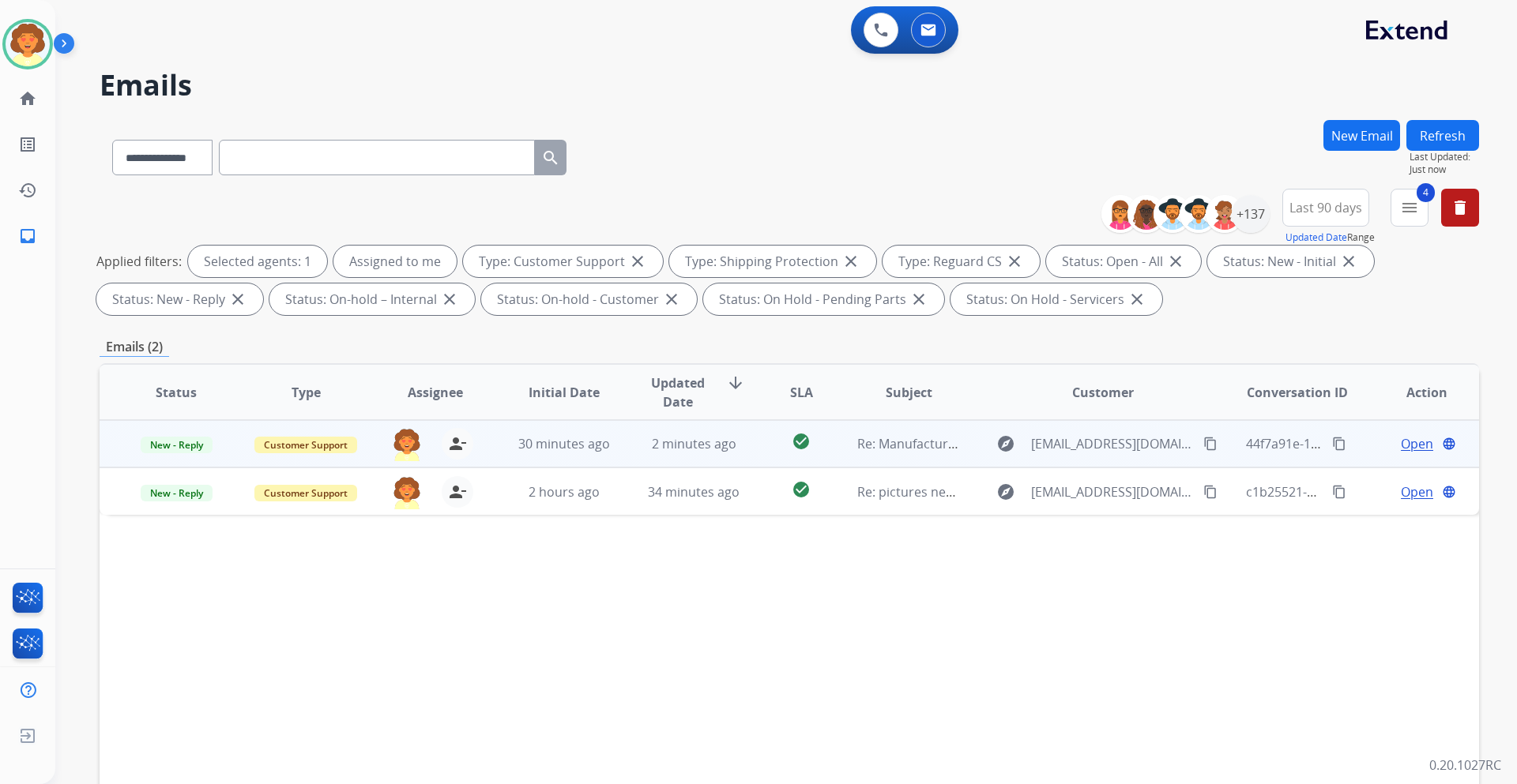
click at [1402, 443] on span "Open" at bounding box center [1417, 443] width 33 height 19
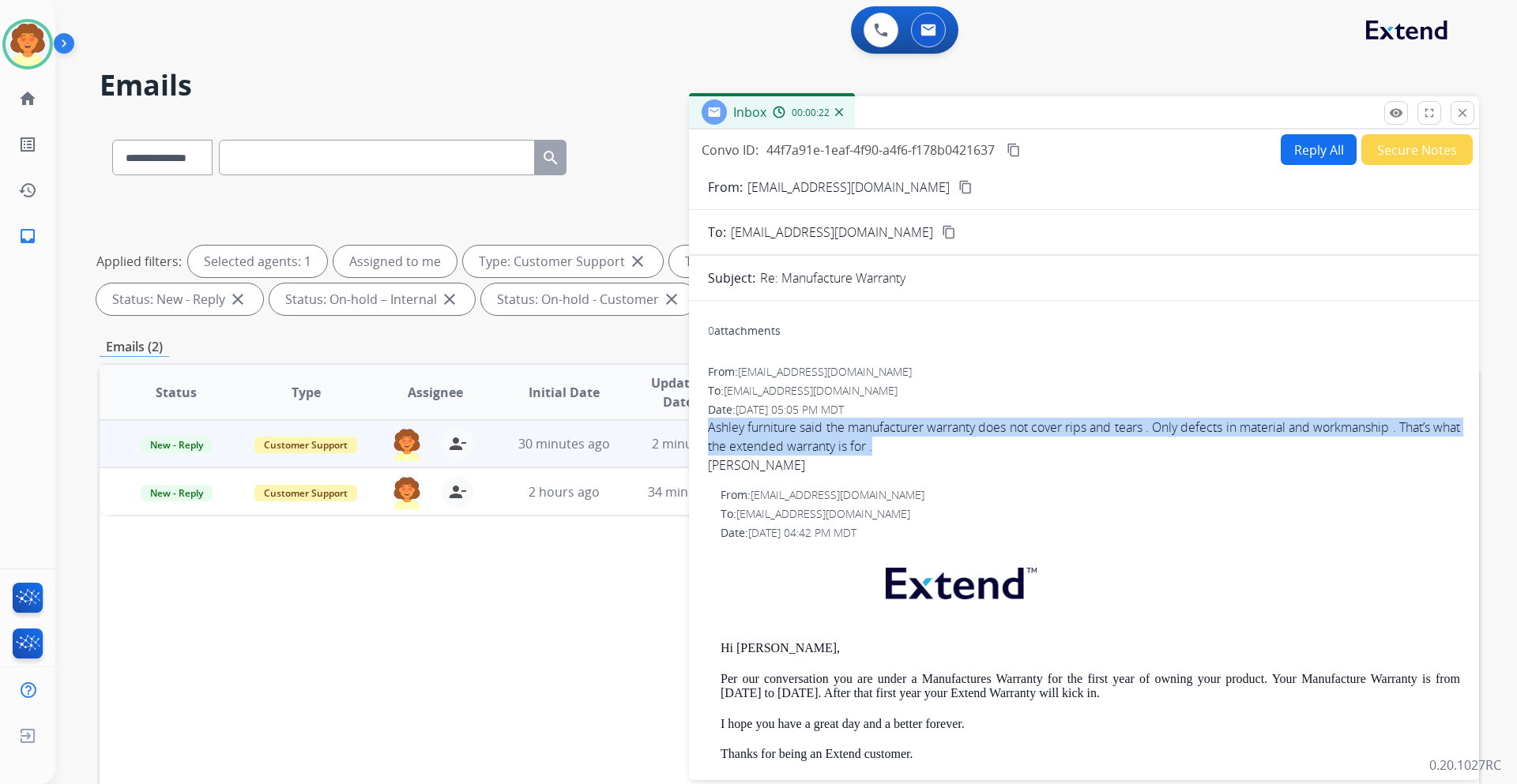
drag, startPoint x: 708, startPoint y: 423, endPoint x: 906, endPoint y: 449, distance: 199.7
click at [906, 449] on span "Ashley furniture said the manufacturer warranty does not cover rips and tears .…" at bounding box center [1083, 446] width 752 height 57
copy span "Ashley furniture said the manufacturer warranty does not cover rips and tears .…"
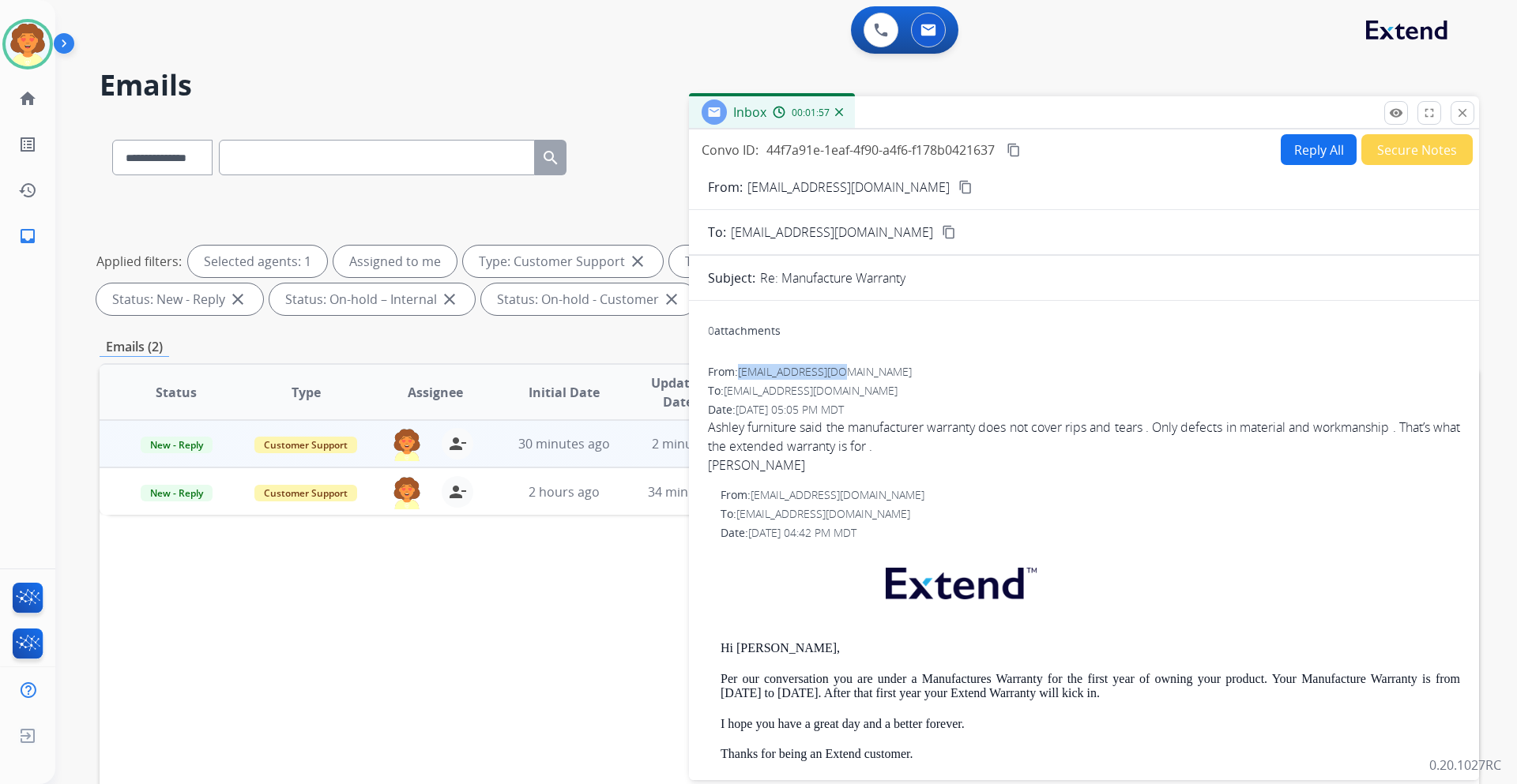
drag, startPoint x: 741, startPoint y: 372, endPoint x: 846, endPoint y: 367, distance: 105.1
click at [846, 367] on div "From: tsjs0412@gmail.com" at bounding box center [1083, 372] width 752 height 15
copy span "[EMAIL_ADDRESS][DOMAIN_NAME]"
click at [809, 370] on span "[EMAIL_ADDRESS][DOMAIN_NAME]" at bounding box center [824, 372] width 174 height 15
drag, startPoint x: 741, startPoint y: 371, endPoint x: 852, endPoint y: 372, distance: 111.0
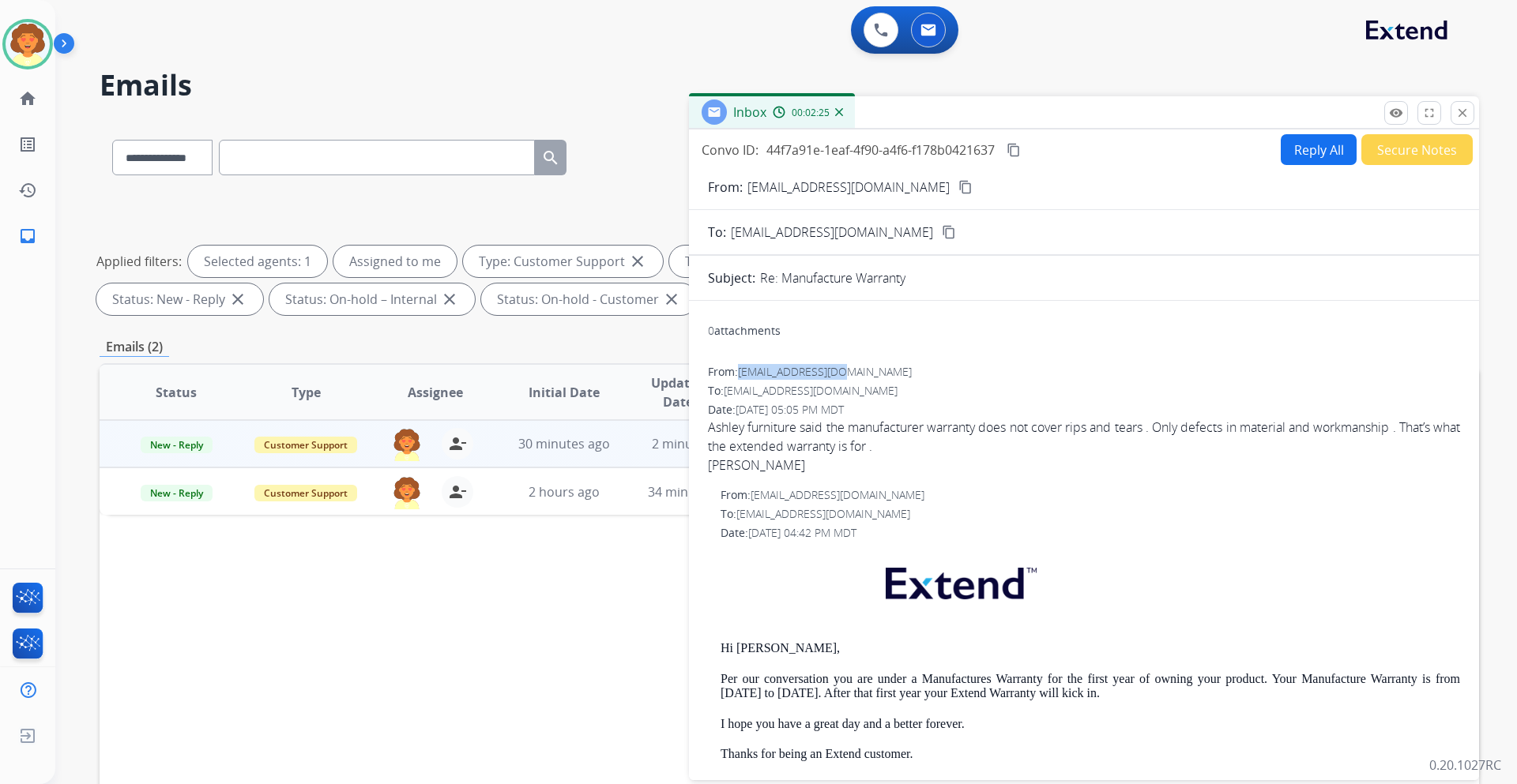
click at [852, 372] on div "From: tsjs0412@gmail.com" at bounding box center [1083, 372] width 752 height 15
copy span "[EMAIL_ADDRESS][DOMAIN_NAME]"
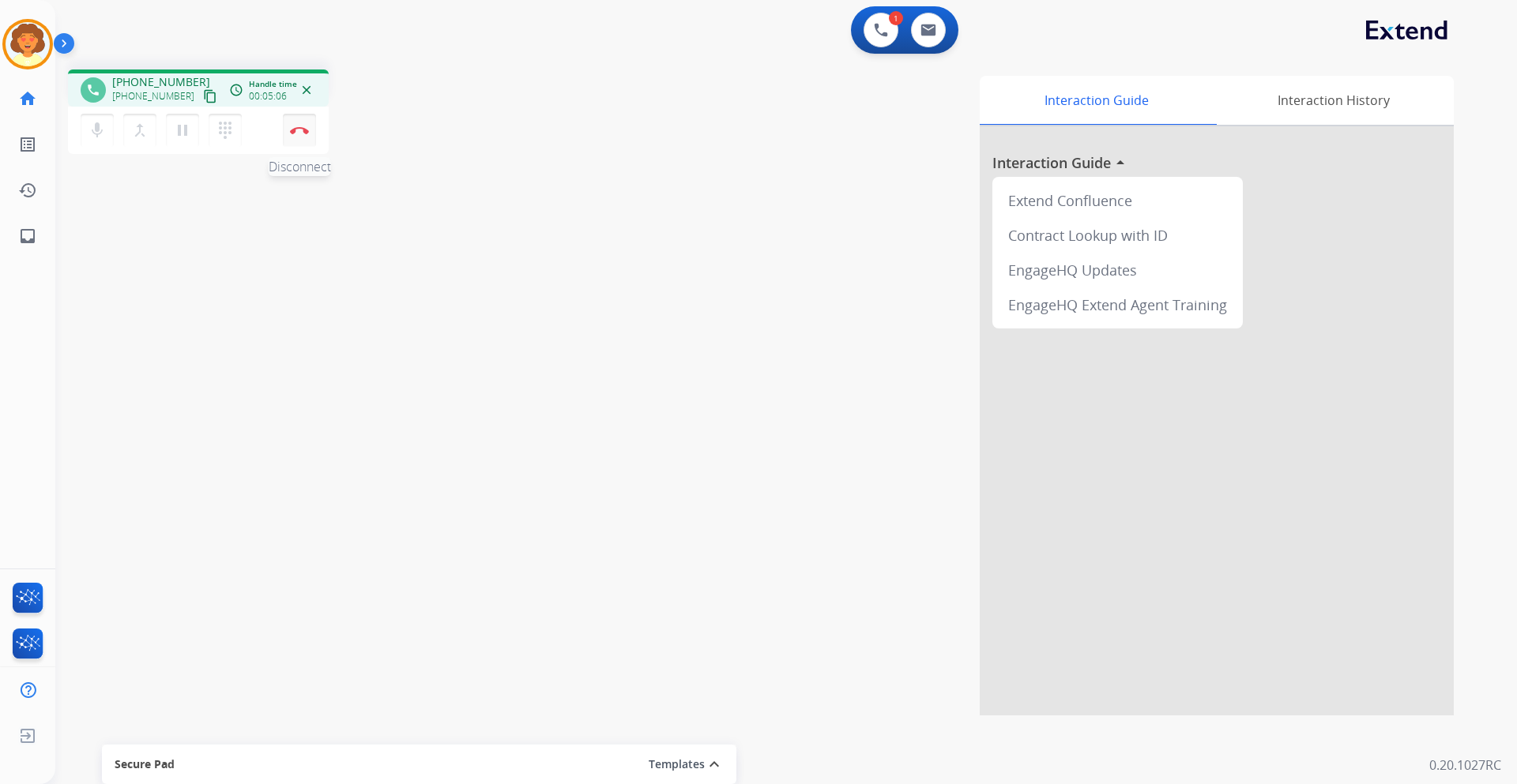
click at [299, 130] on img at bounding box center [299, 130] width 19 height 8
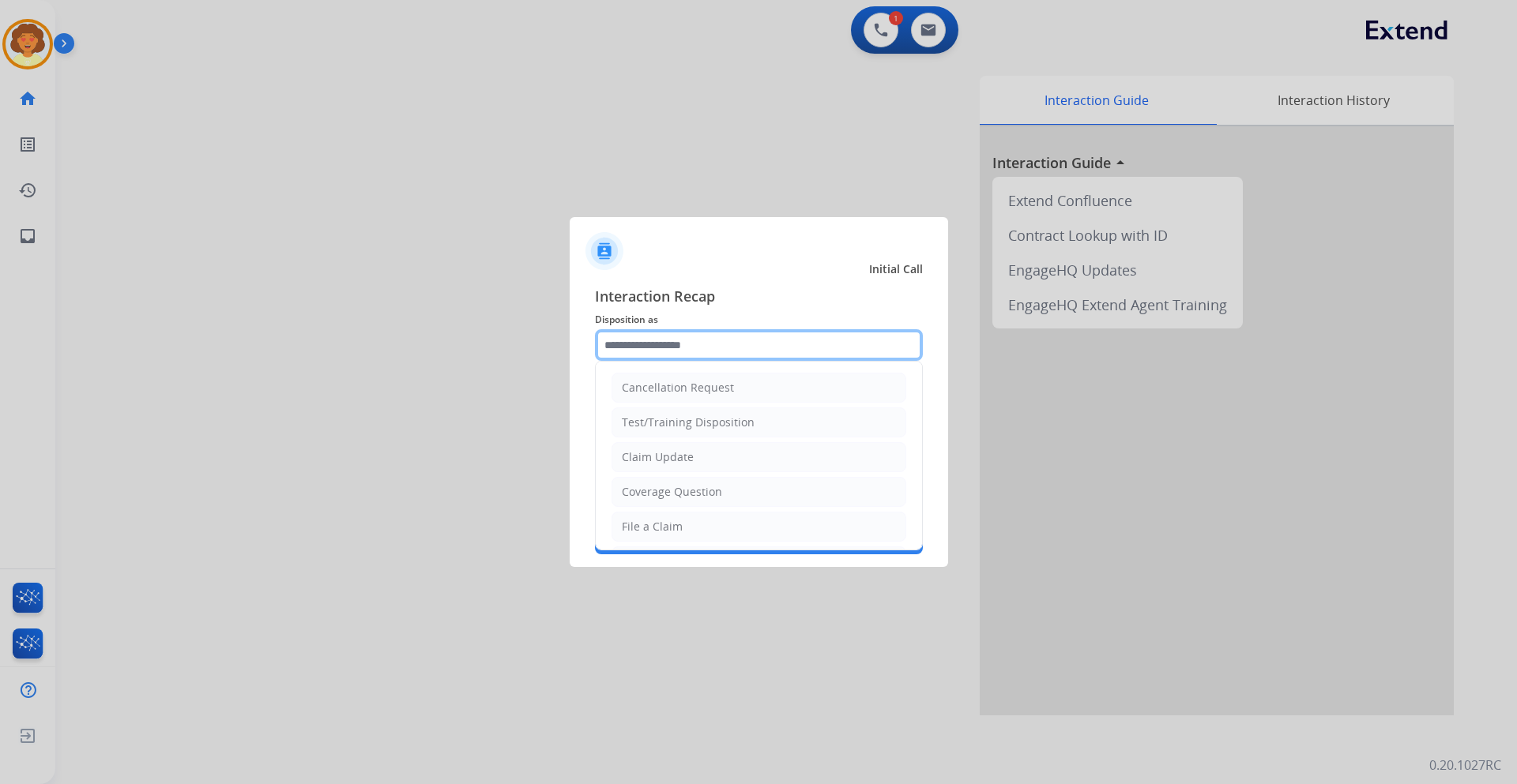
click at [648, 352] on input "text" at bounding box center [758, 344] width 328 height 32
click at [736, 455] on li "Claim Update" at bounding box center [759, 457] width 294 height 30
type input "**********"
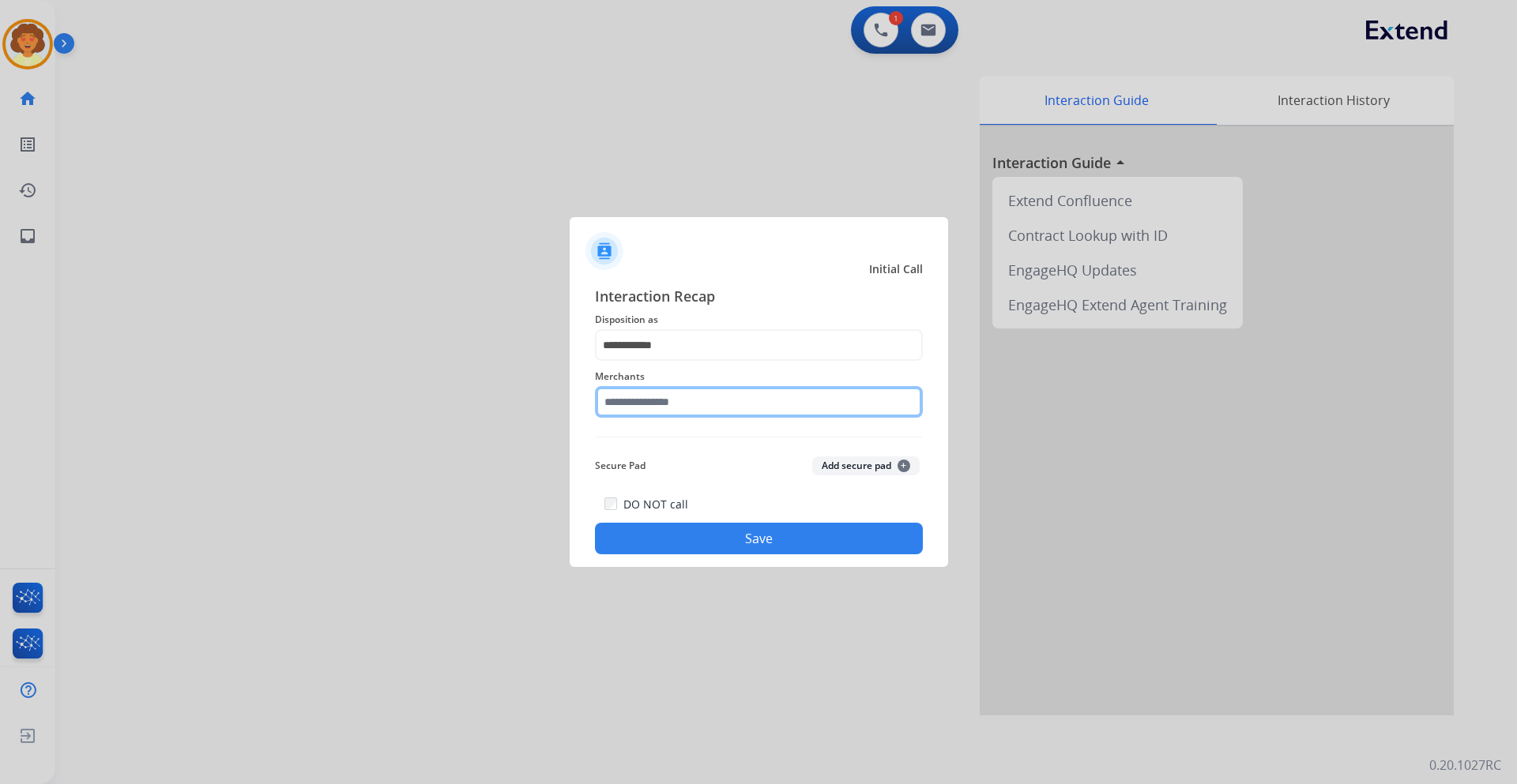
click at [683, 401] on input "text" at bounding box center [758, 402] width 328 height 32
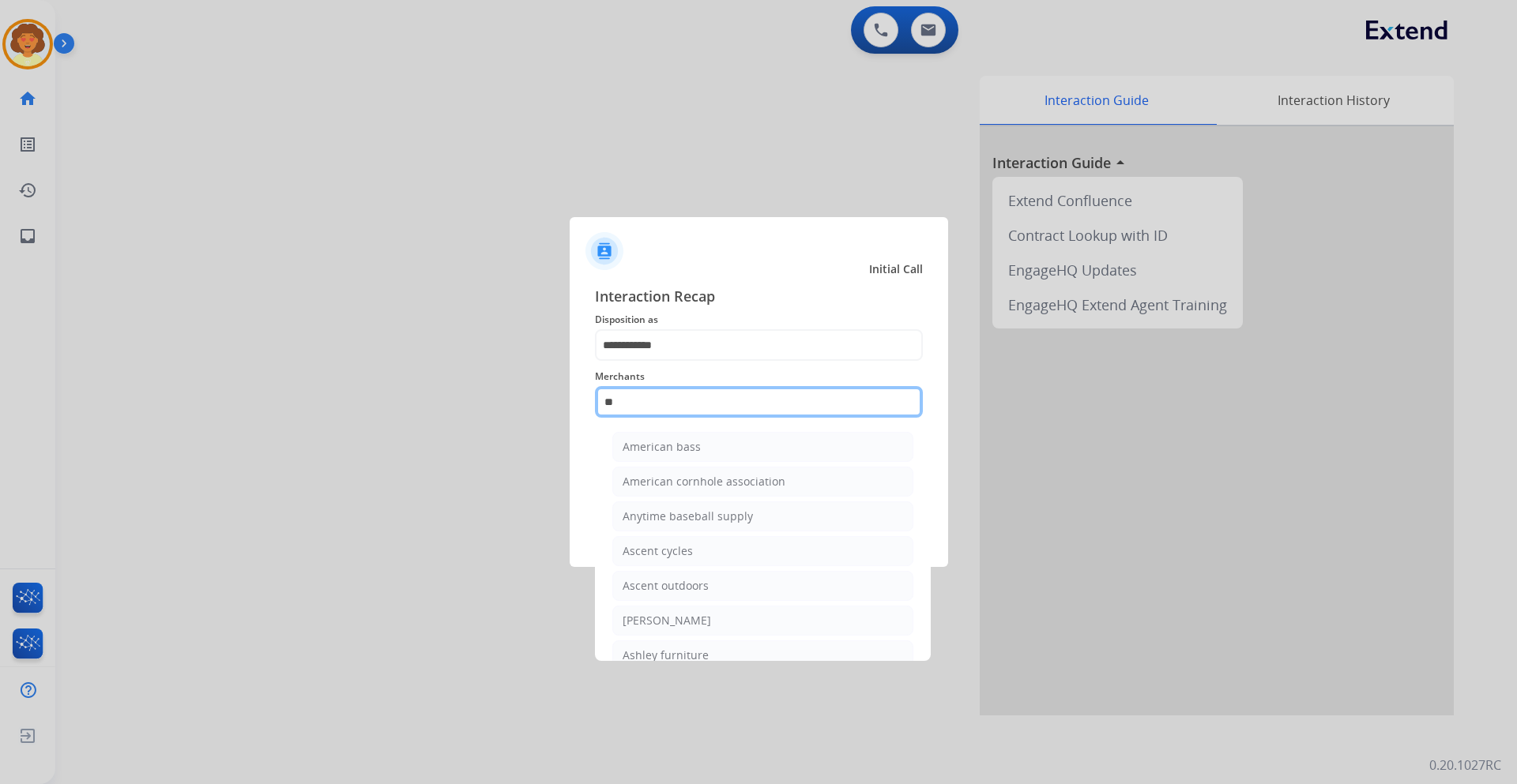
type input "*"
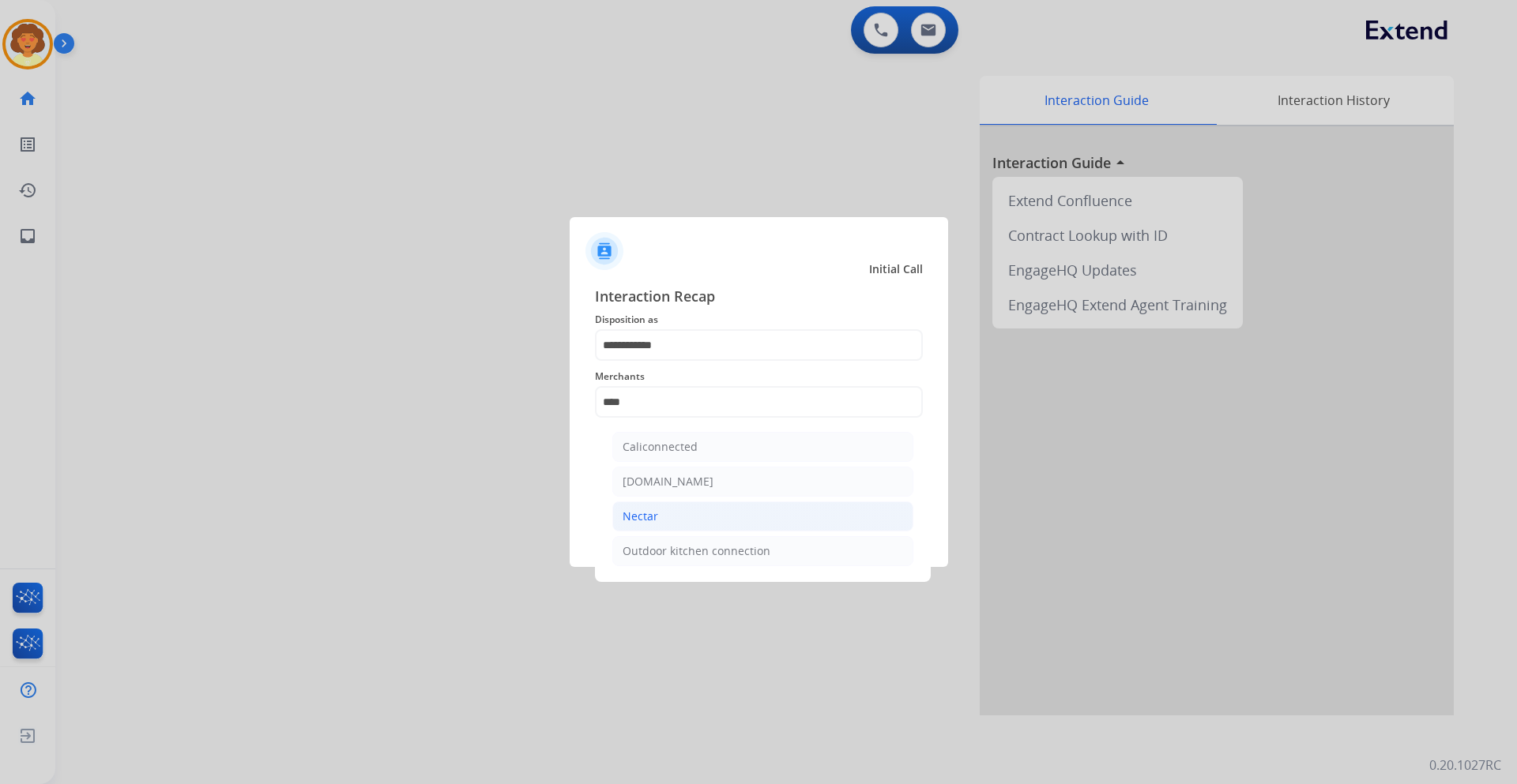
click at [690, 516] on li "Nectar" at bounding box center [763, 516] width 301 height 30
type input "******"
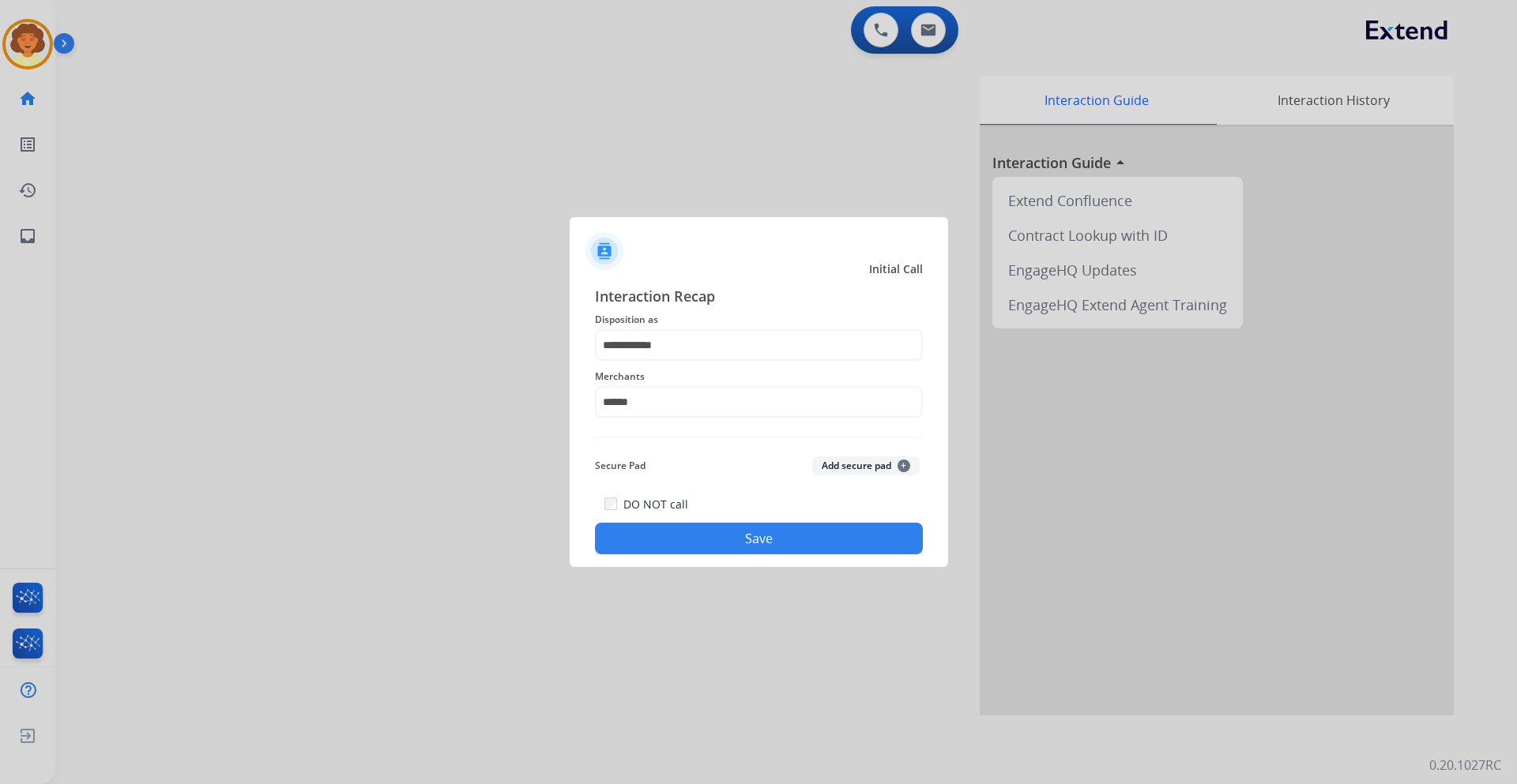
click at [734, 541] on button "Save" at bounding box center [758, 538] width 328 height 32
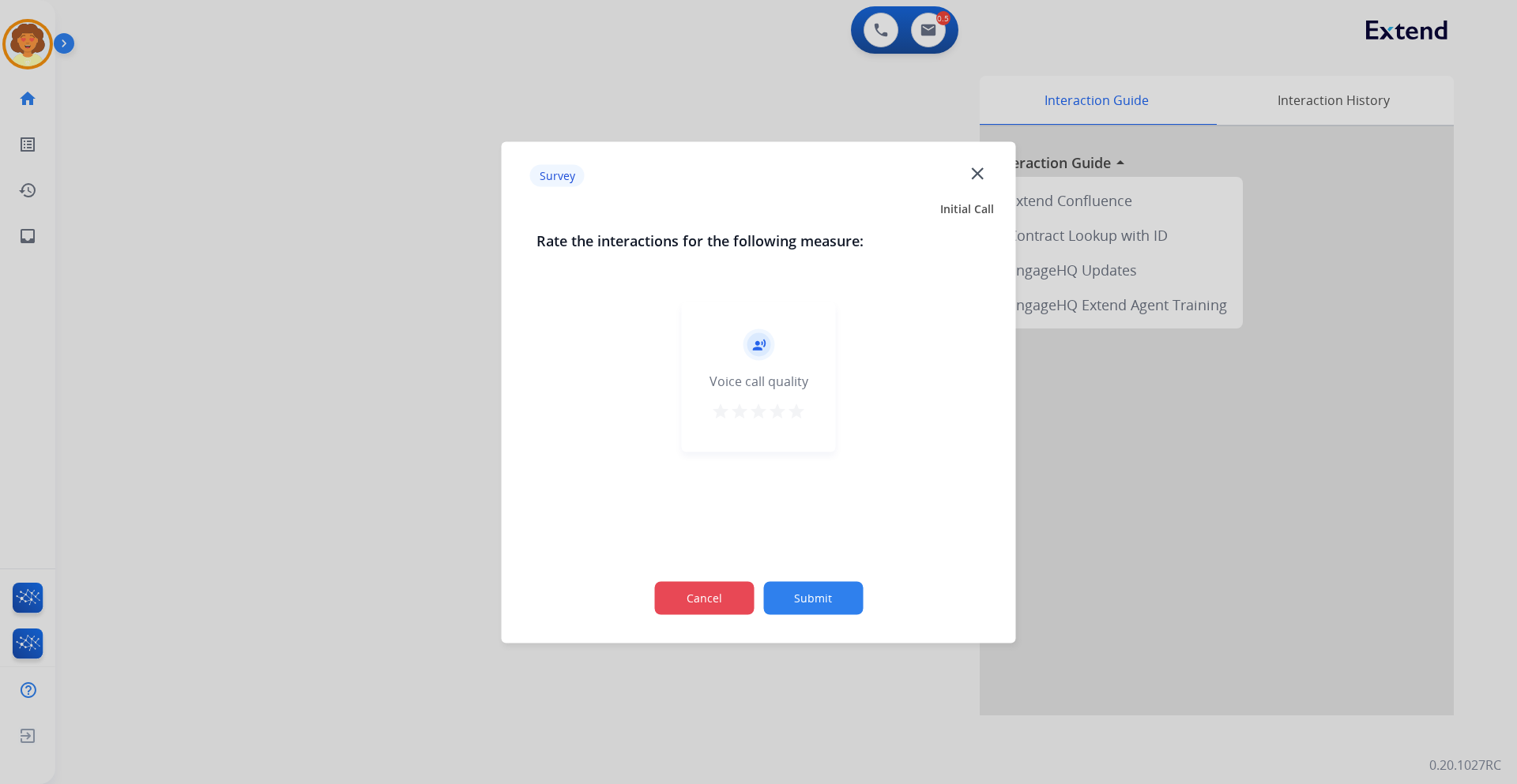
click at [703, 593] on button "Cancel" at bounding box center [704, 598] width 99 height 33
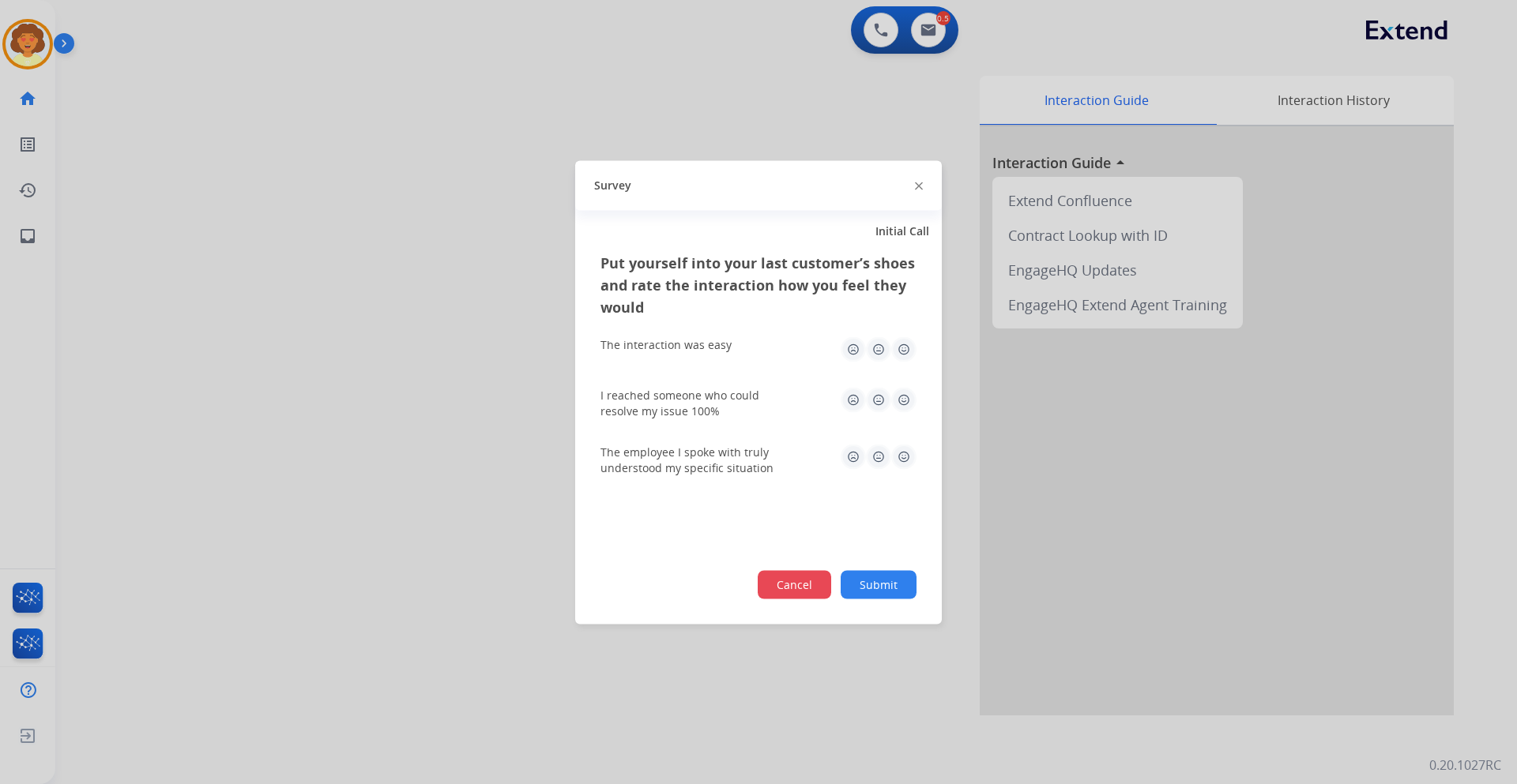
click at [795, 588] on button "Cancel" at bounding box center [793, 583] width 74 height 28
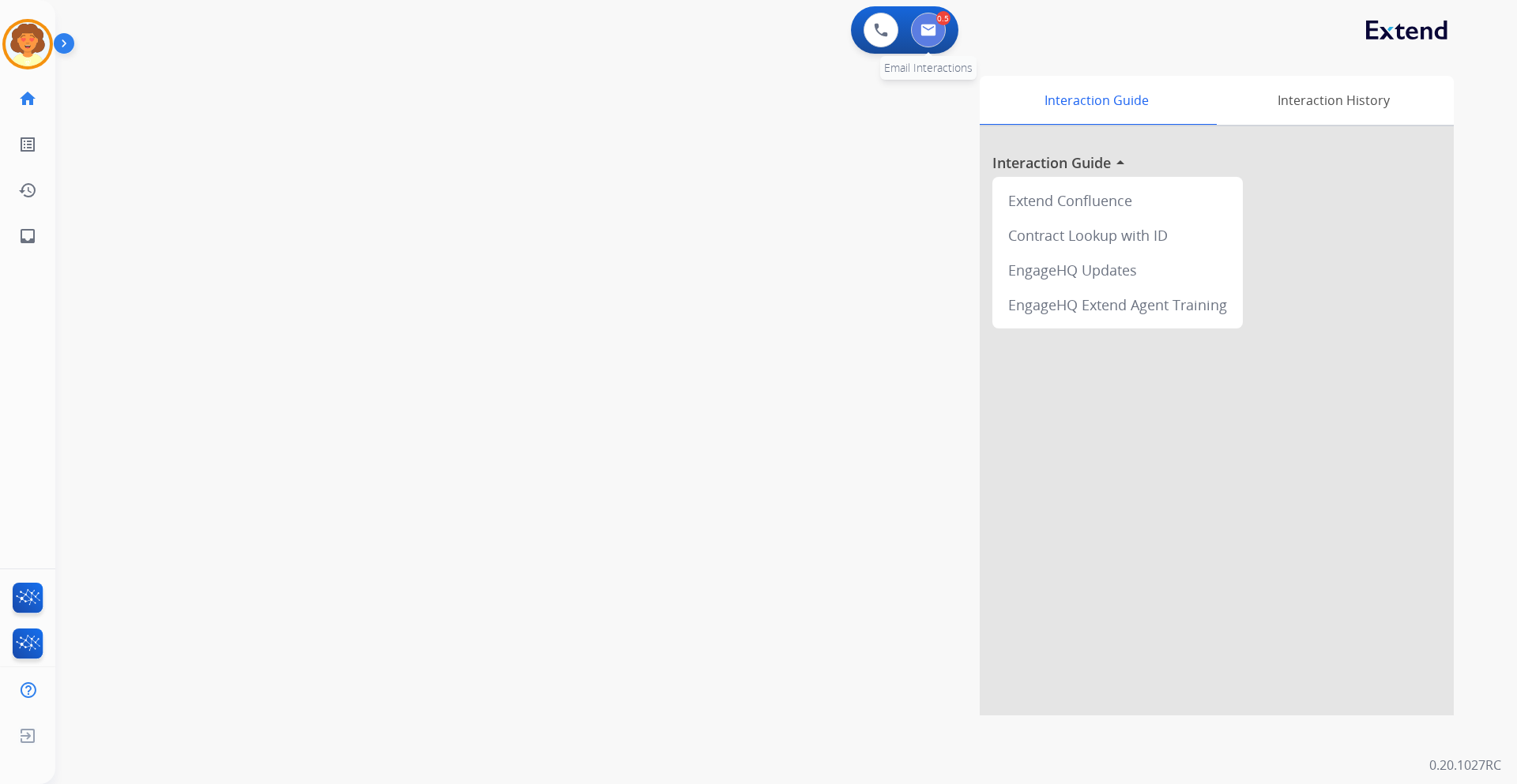
click at [919, 26] on button at bounding box center [928, 30] width 35 height 35
select select "**********"
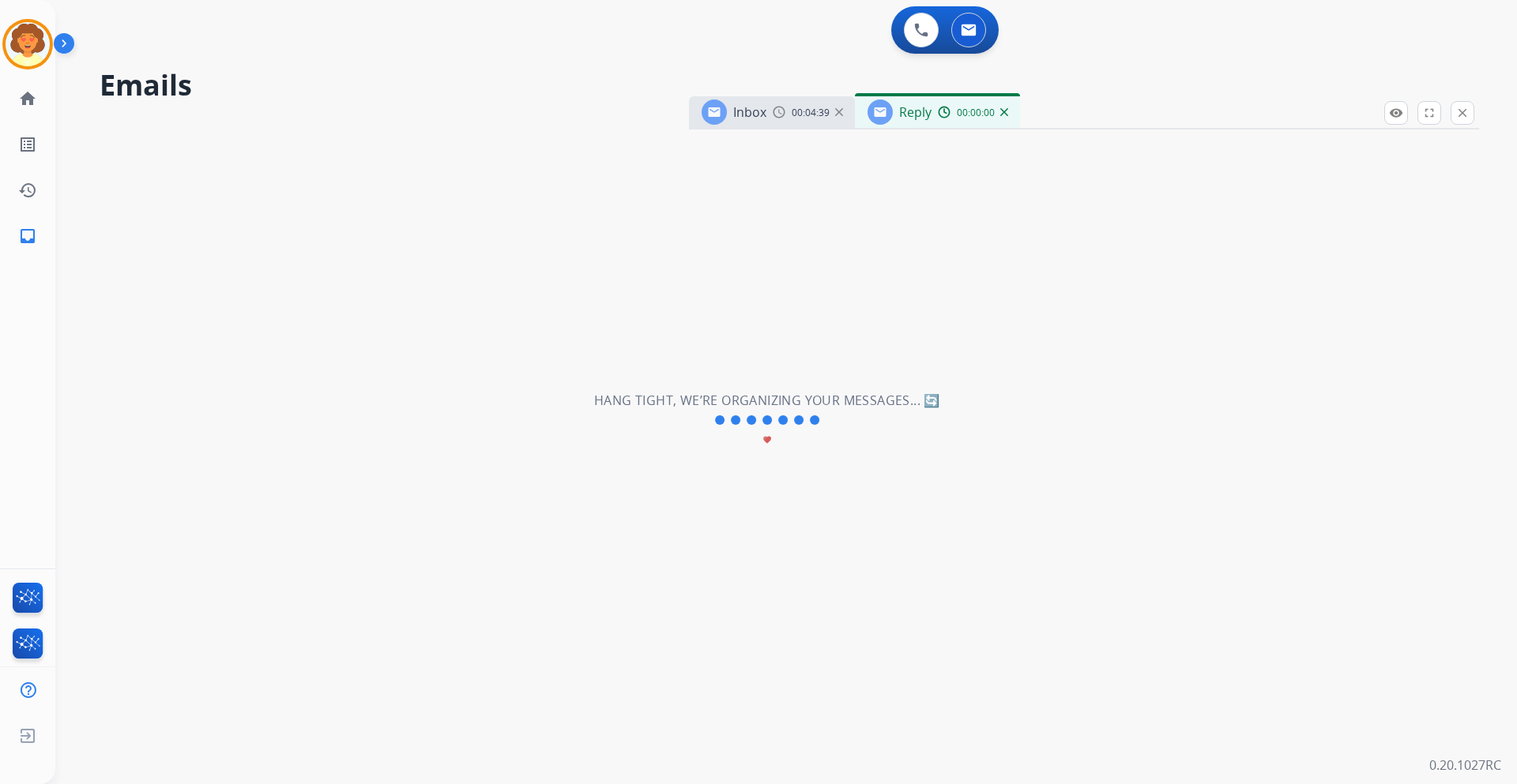
select select "**********"
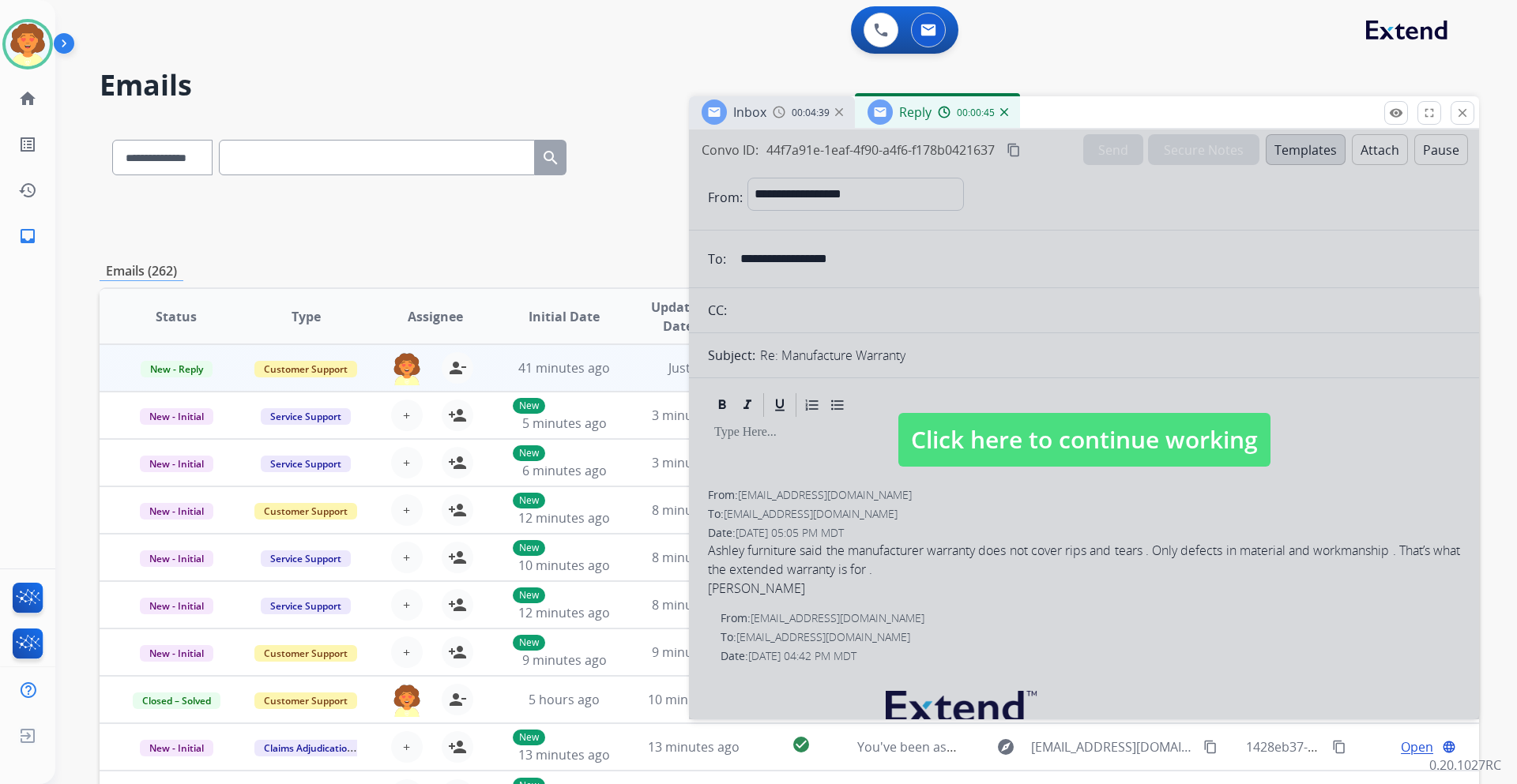
click at [1108, 594] on div at bounding box center [1083, 424] width 790 height 590
select select
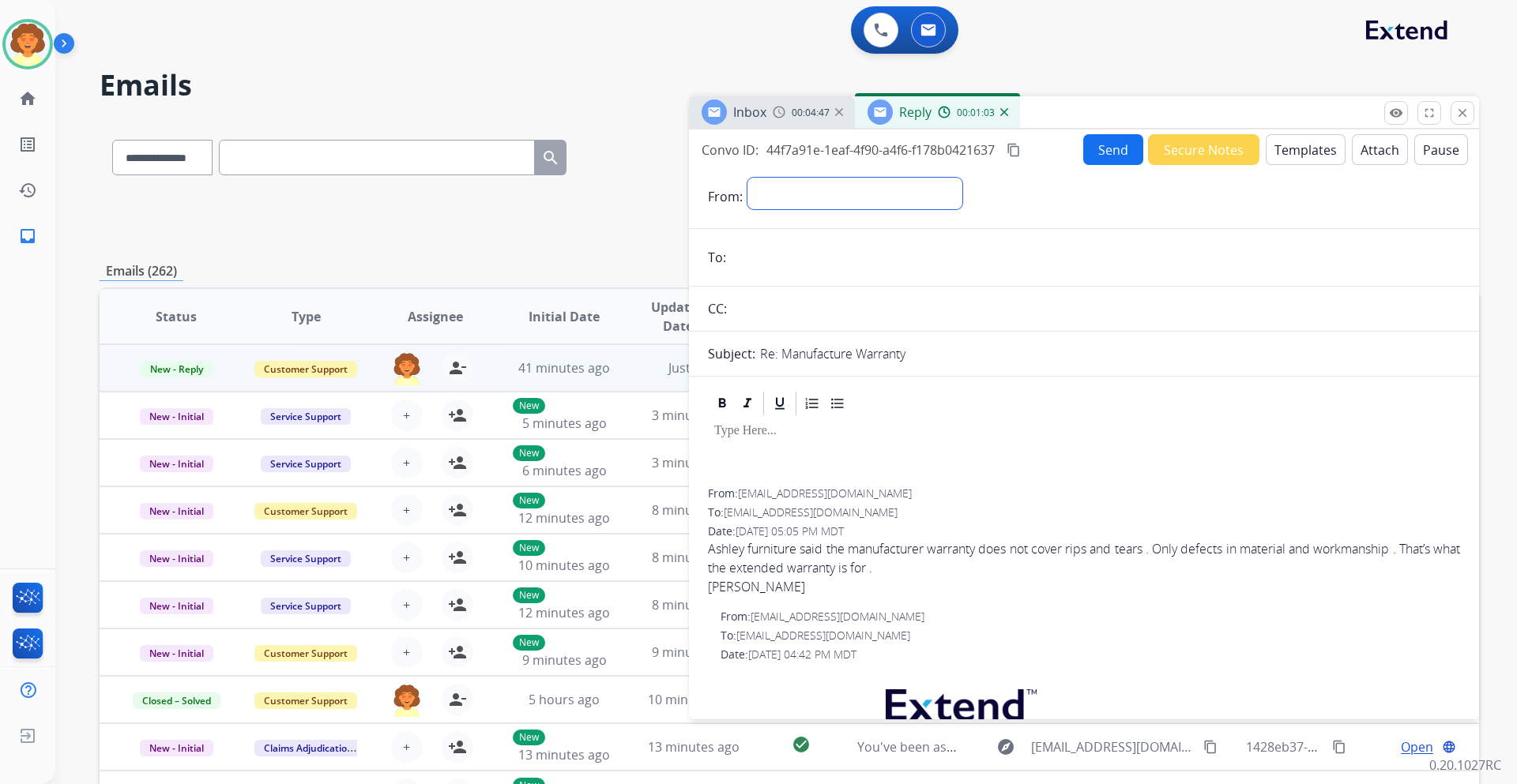
click at [835, 188] on select "**********" at bounding box center [854, 194] width 215 height 32
drag, startPoint x: 739, startPoint y: 493, endPoint x: 825, endPoint y: 490, distance: 86.1
click at [852, 489] on div "From: tsjs0412@gmail.com To: support@extend.com Date: 08/26/2025 - 05:05 PM MDT…" at bounding box center [1083, 770] width 790 height 760
drag, startPoint x: 742, startPoint y: 495, endPoint x: 843, endPoint y: 495, distance: 101.0
click at [843, 495] on div "From: tsjs0412@gmail.com" at bounding box center [1083, 494] width 752 height 15
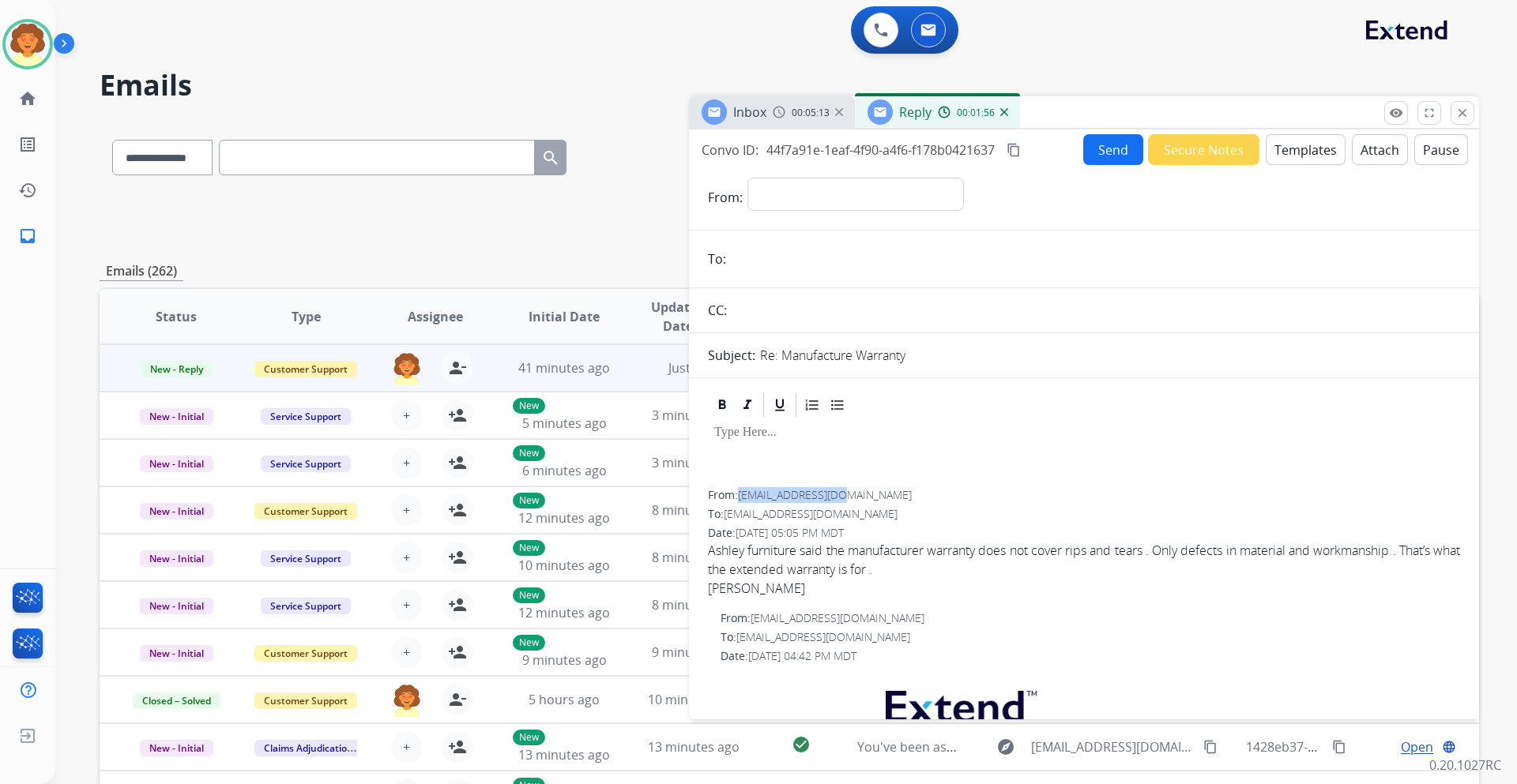
copy span "[EMAIL_ADDRESS][DOMAIN_NAME]"
click at [768, 193] on select "**********" at bounding box center [854, 194] width 215 height 32
click at [878, 38] on button at bounding box center [881, 30] width 35 height 35
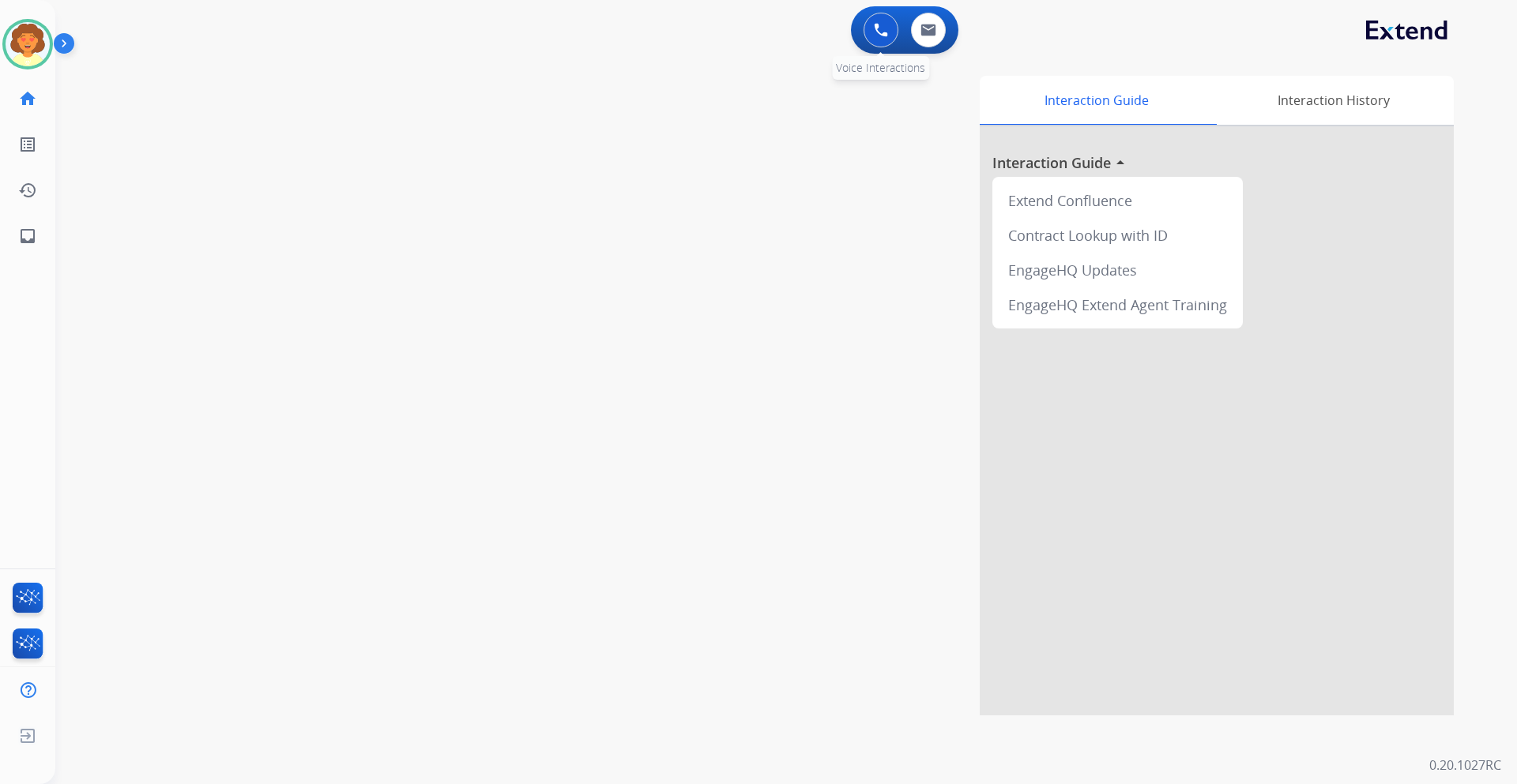
click at [880, 35] on img at bounding box center [881, 30] width 15 height 15
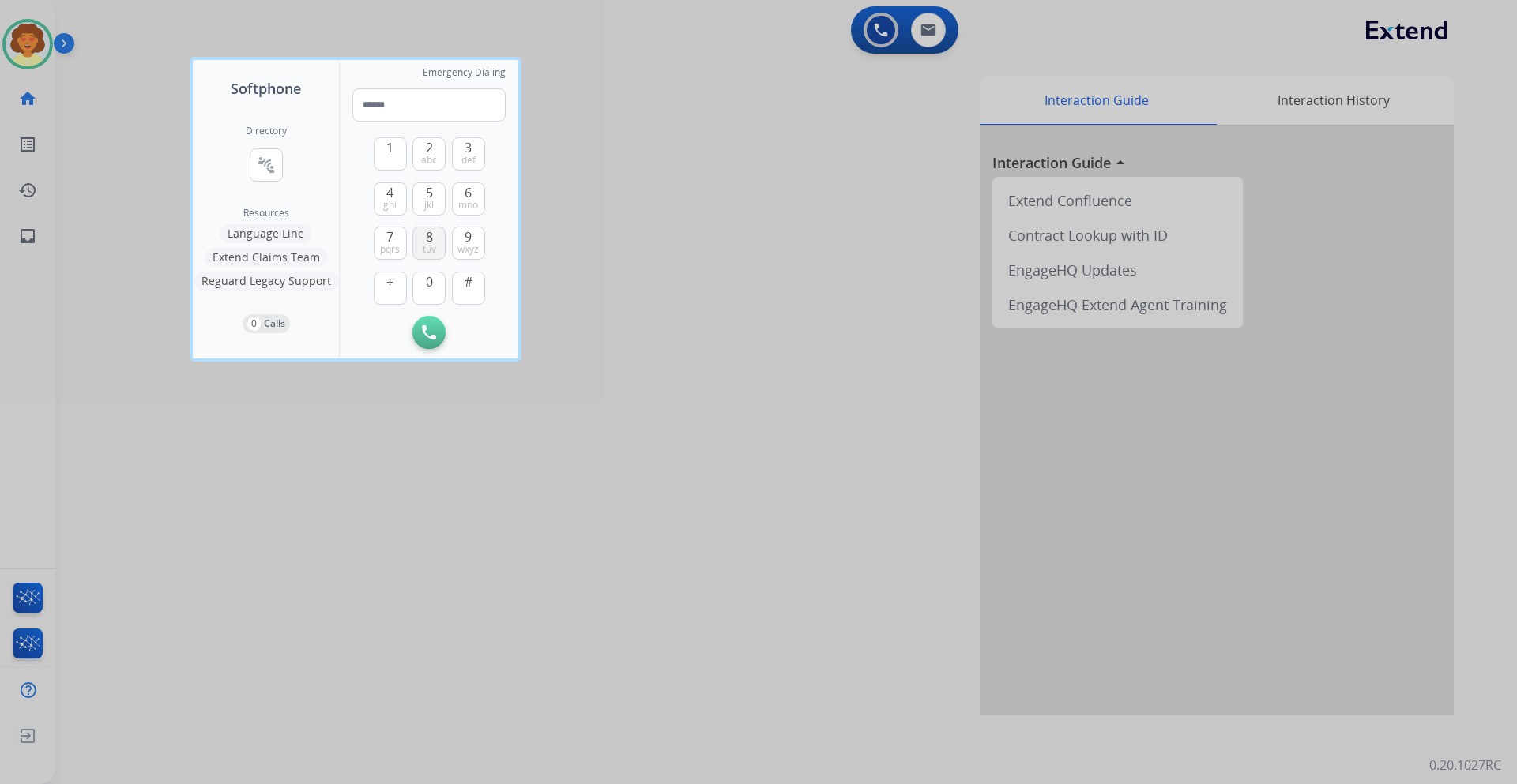
click at [429, 244] on span "tuv" at bounding box center [429, 250] width 14 height 13
click at [422, 291] on button "0" at bounding box center [429, 288] width 33 height 33
click at [389, 196] on span "4" at bounding box center [390, 193] width 7 height 19
click at [385, 248] on span "pqrs" at bounding box center [390, 250] width 20 height 13
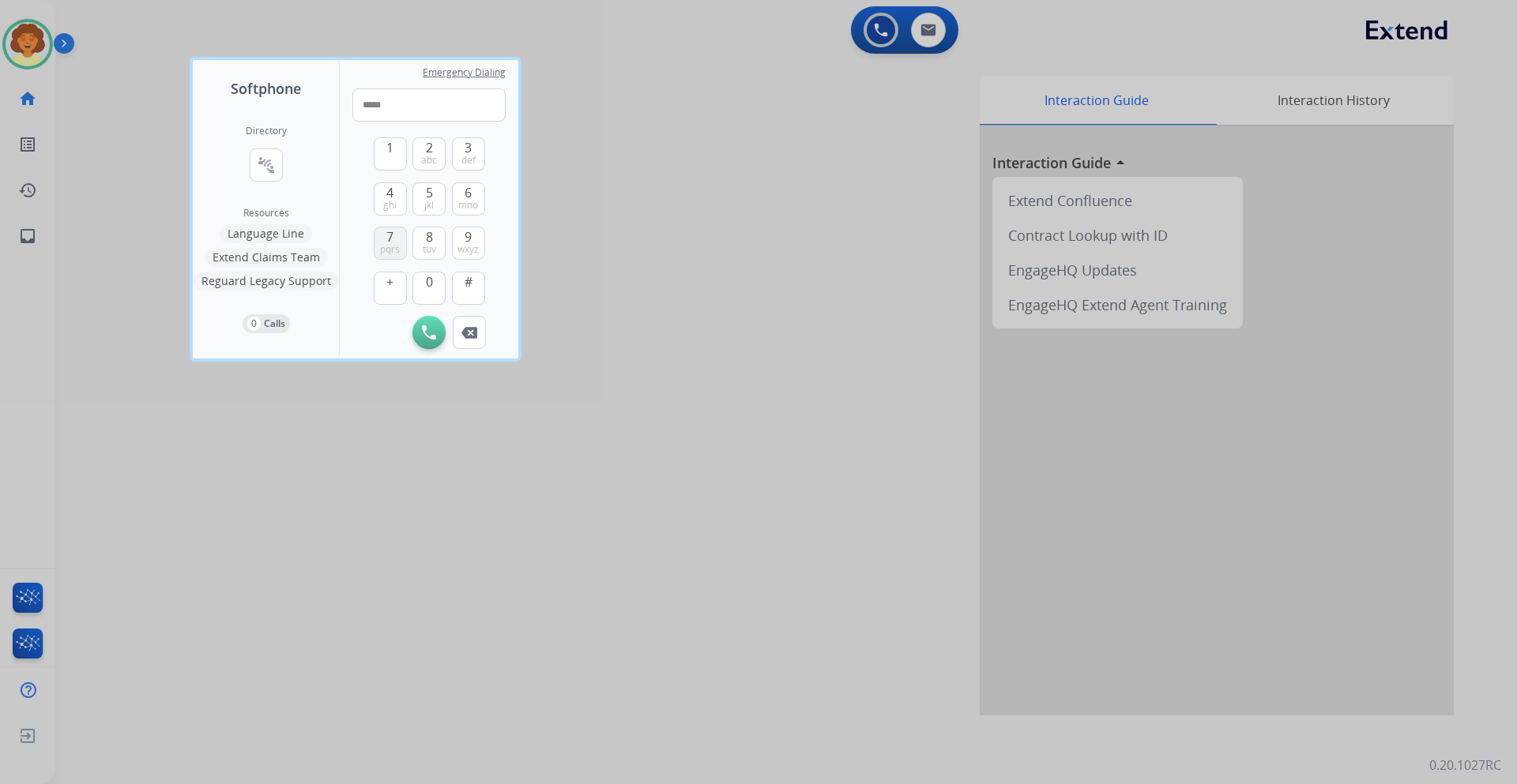
click at [385, 246] on span "pqrs" at bounding box center [390, 250] width 20 height 13
click at [434, 287] on button "0" at bounding box center [429, 288] width 33 height 33
click at [473, 242] on button "9 wxyz" at bounding box center [468, 243] width 33 height 33
click at [394, 248] on span "pqrs" at bounding box center [390, 250] width 20 height 13
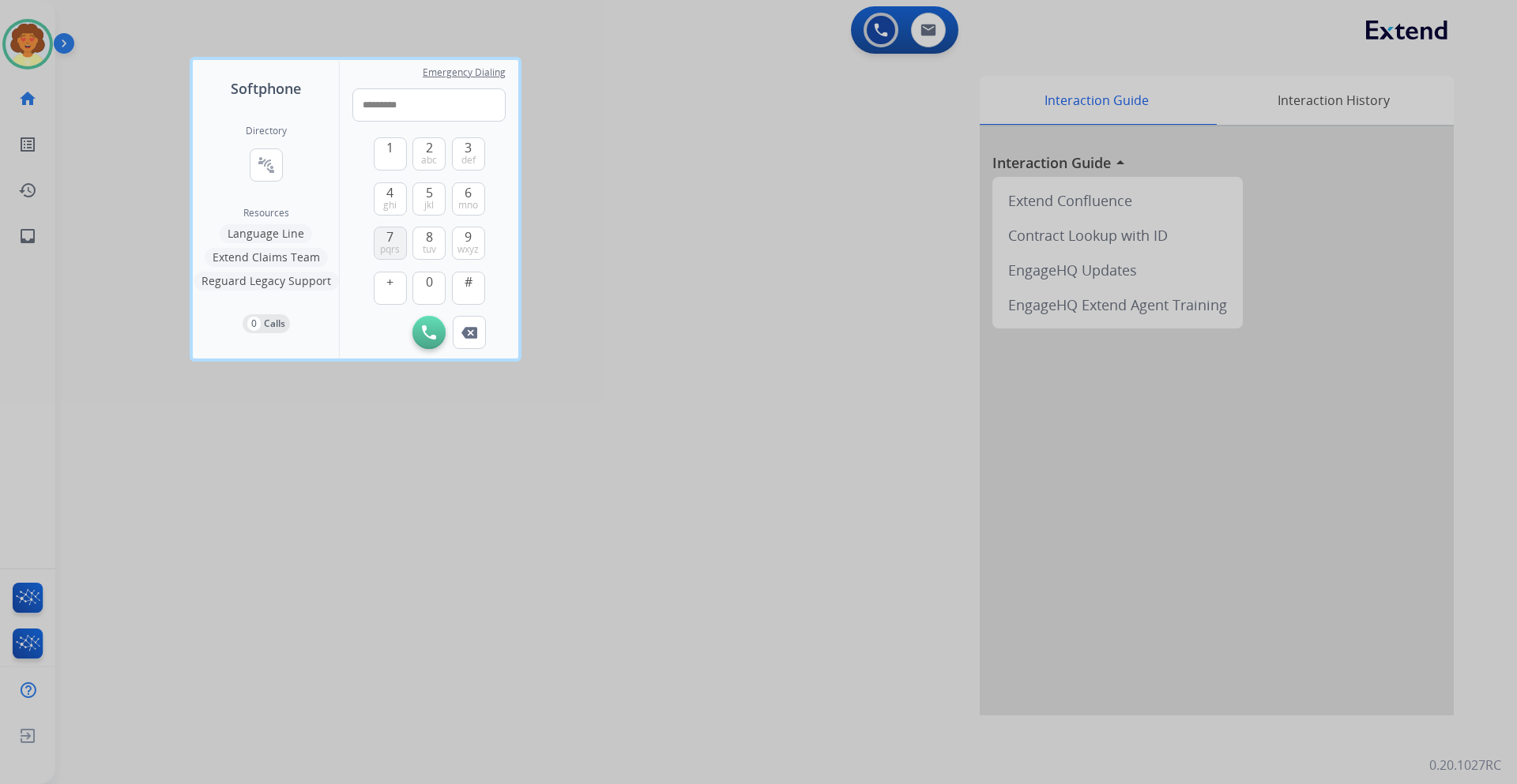
type input "**********"
click at [426, 331] on img at bounding box center [429, 332] width 15 height 15
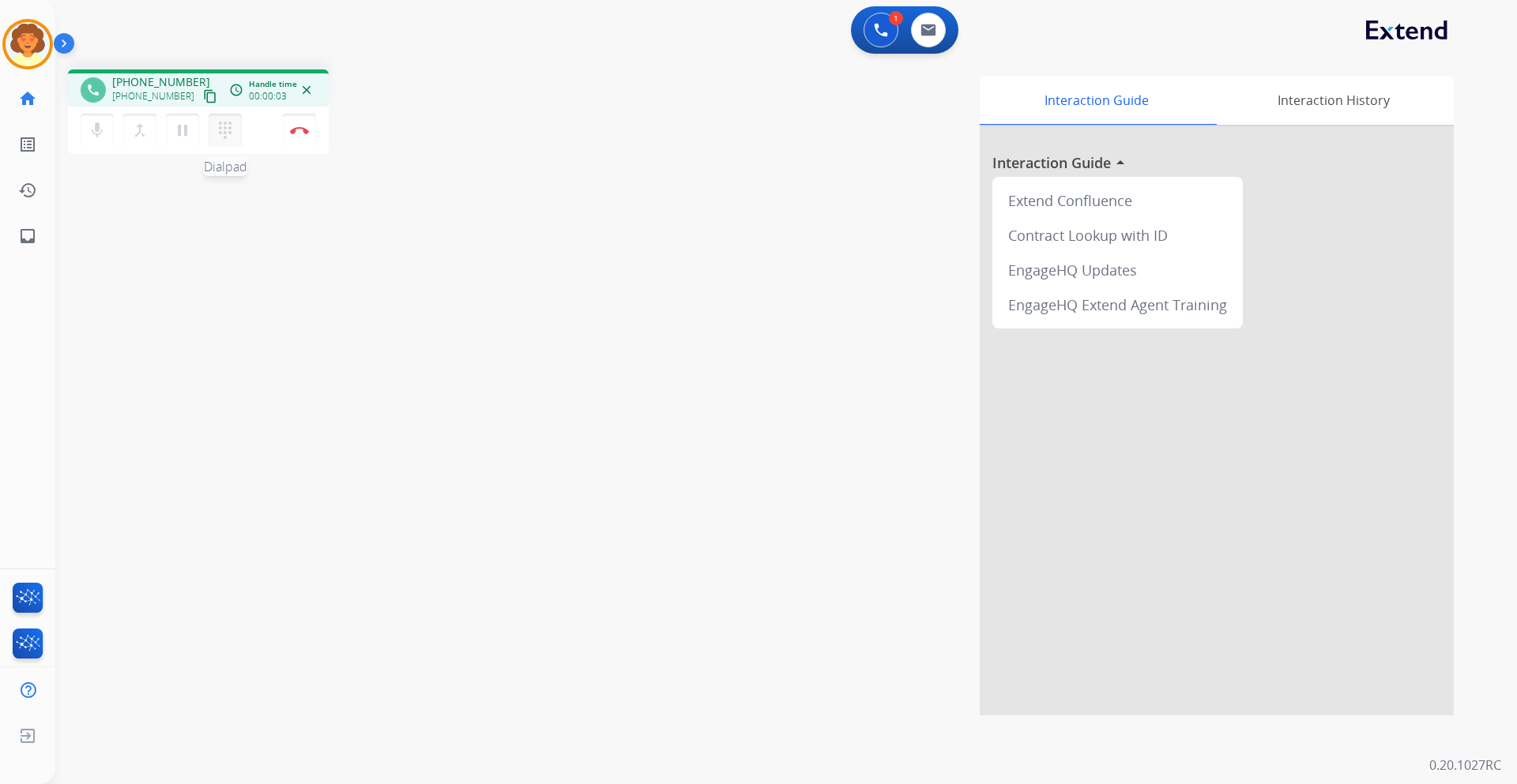
click at [224, 131] on mat-icon "dialpad" at bounding box center [225, 130] width 19 height 19
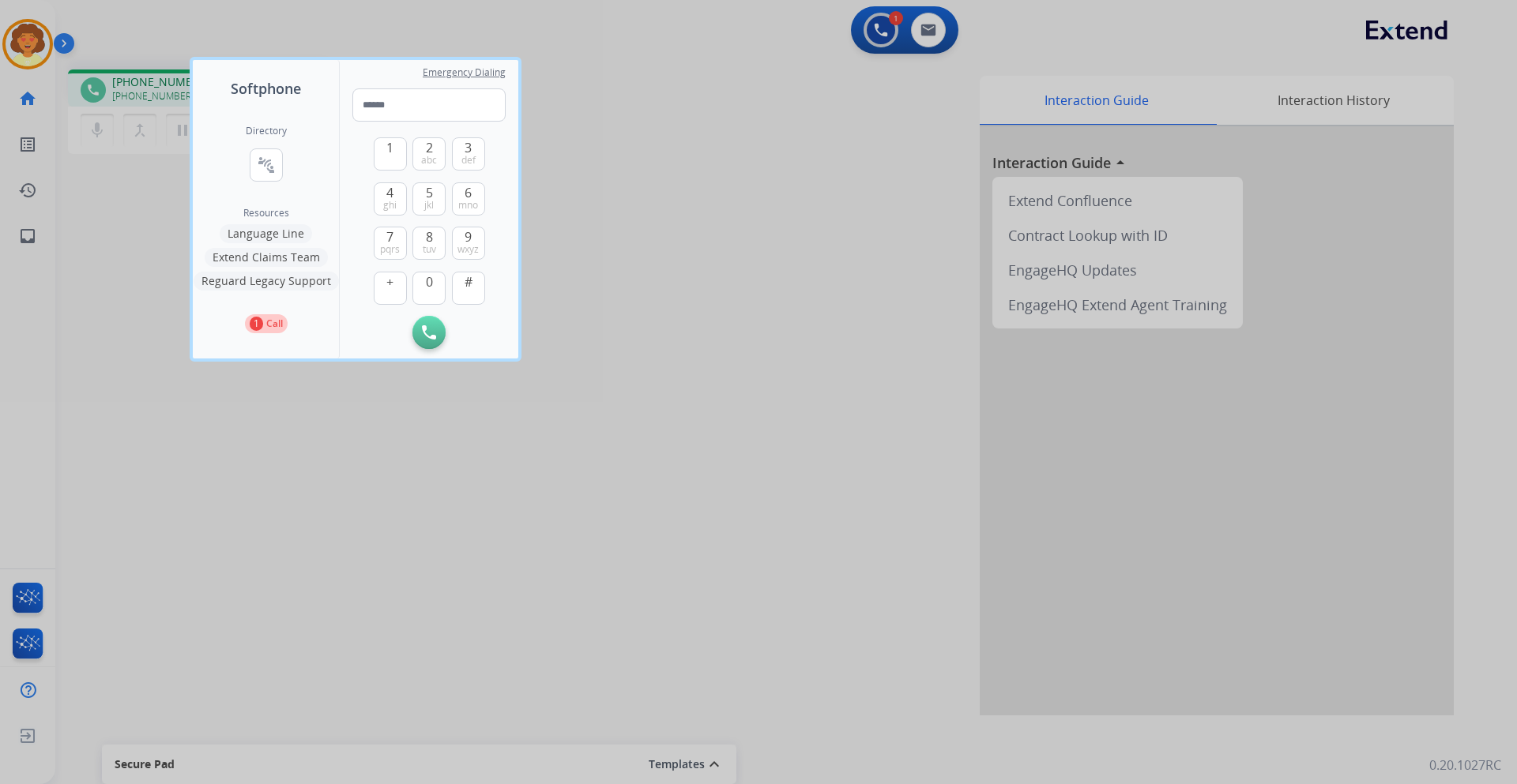
click at [748, 562] on div at bounding box center [758, 392] width 1517 height 784
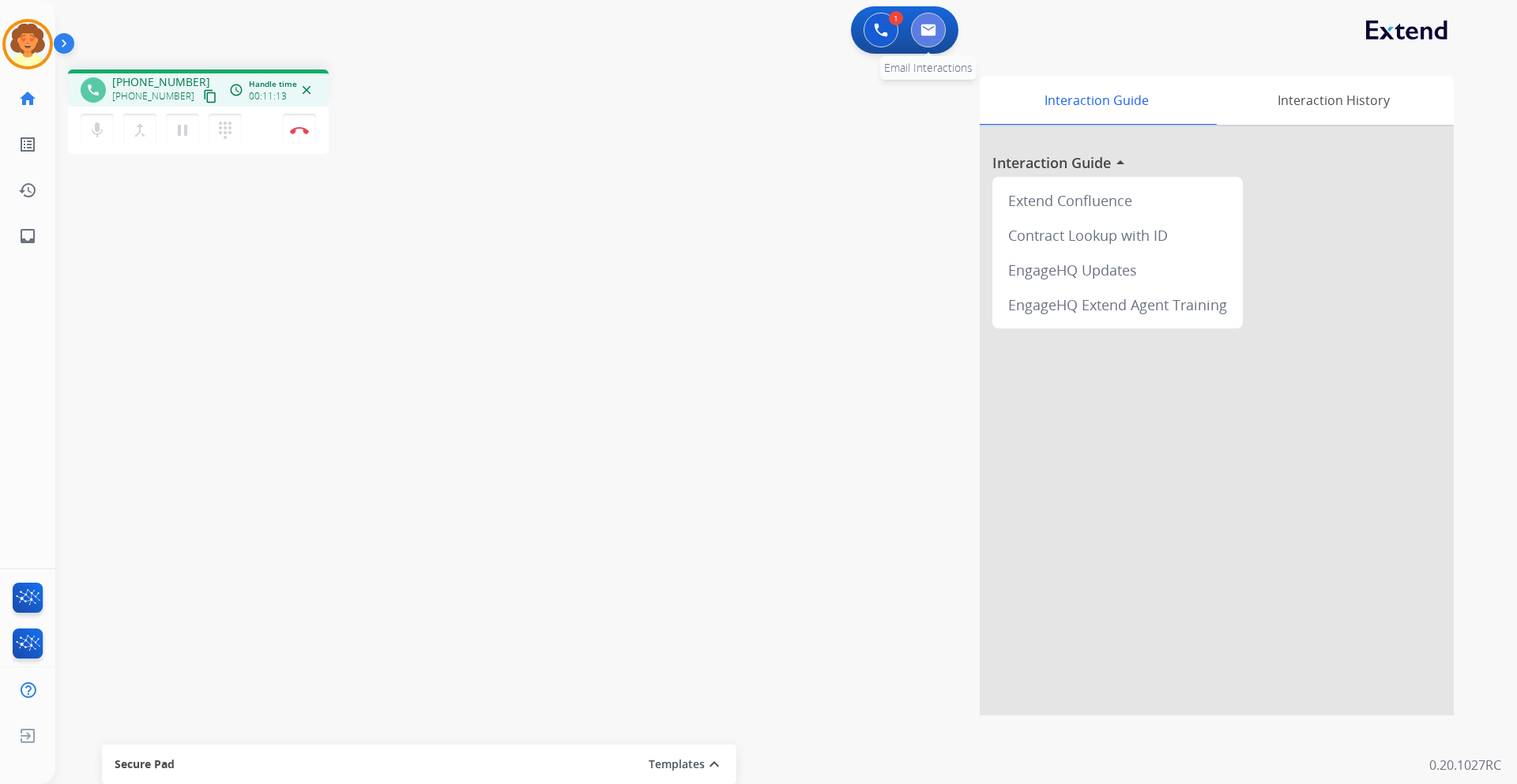
click at [929, 26] on img at bounding box center [927, 30] width 15 height 13
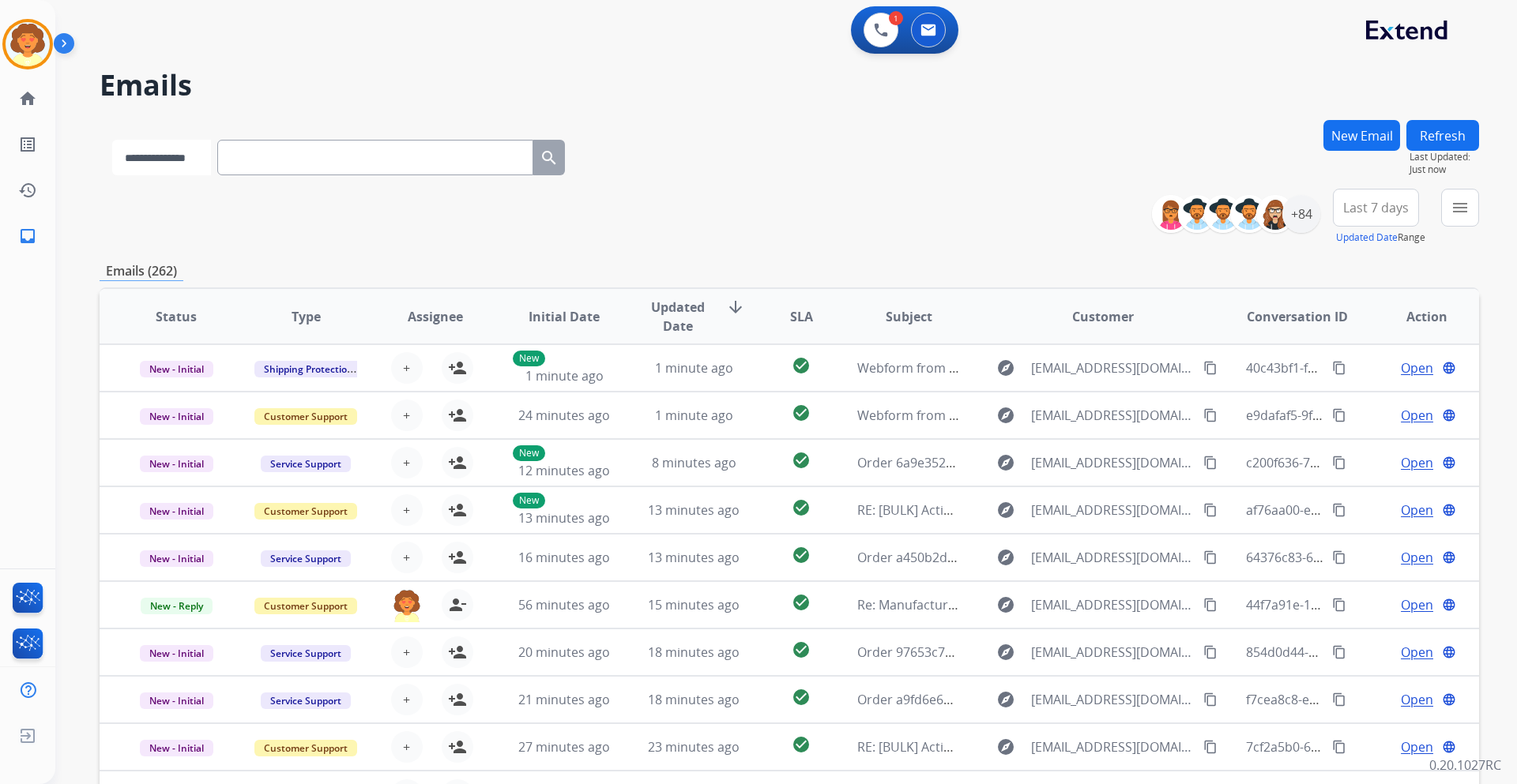
click at [172, 170] on select "**********" at bounding box center [161, 157] width 99 height 35
select select "**********"
click at [112, 140] on select "**********" at bounding box center [161, 157] width 99 height 35
click at [277, 156] on input "text" at bounding box center [377, 157] width 316 height 35
paste input "**********"
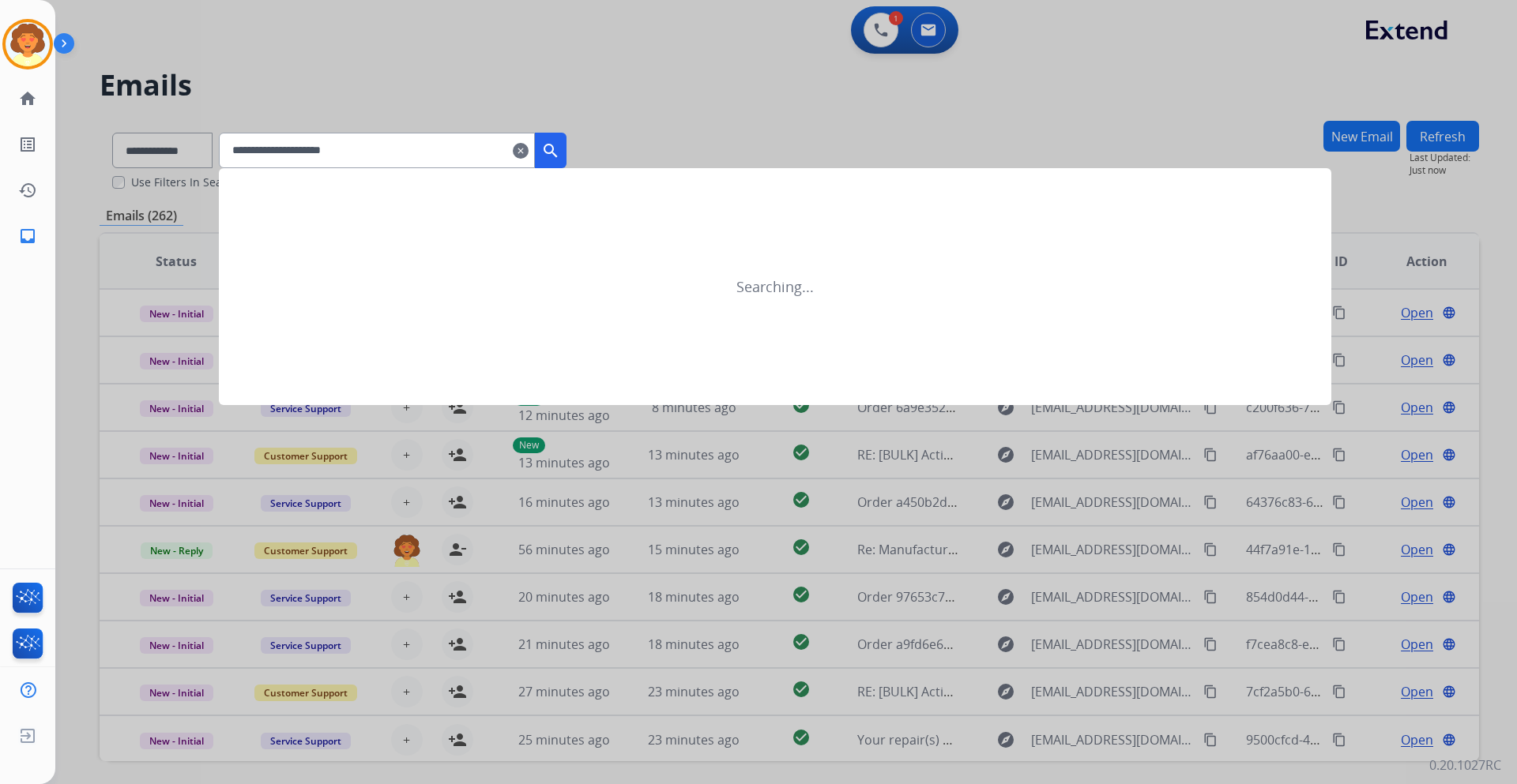
type input "**********"
click at [560, 146] on mat-icon "search" at bounding box center [550, 151] width 19 height 19
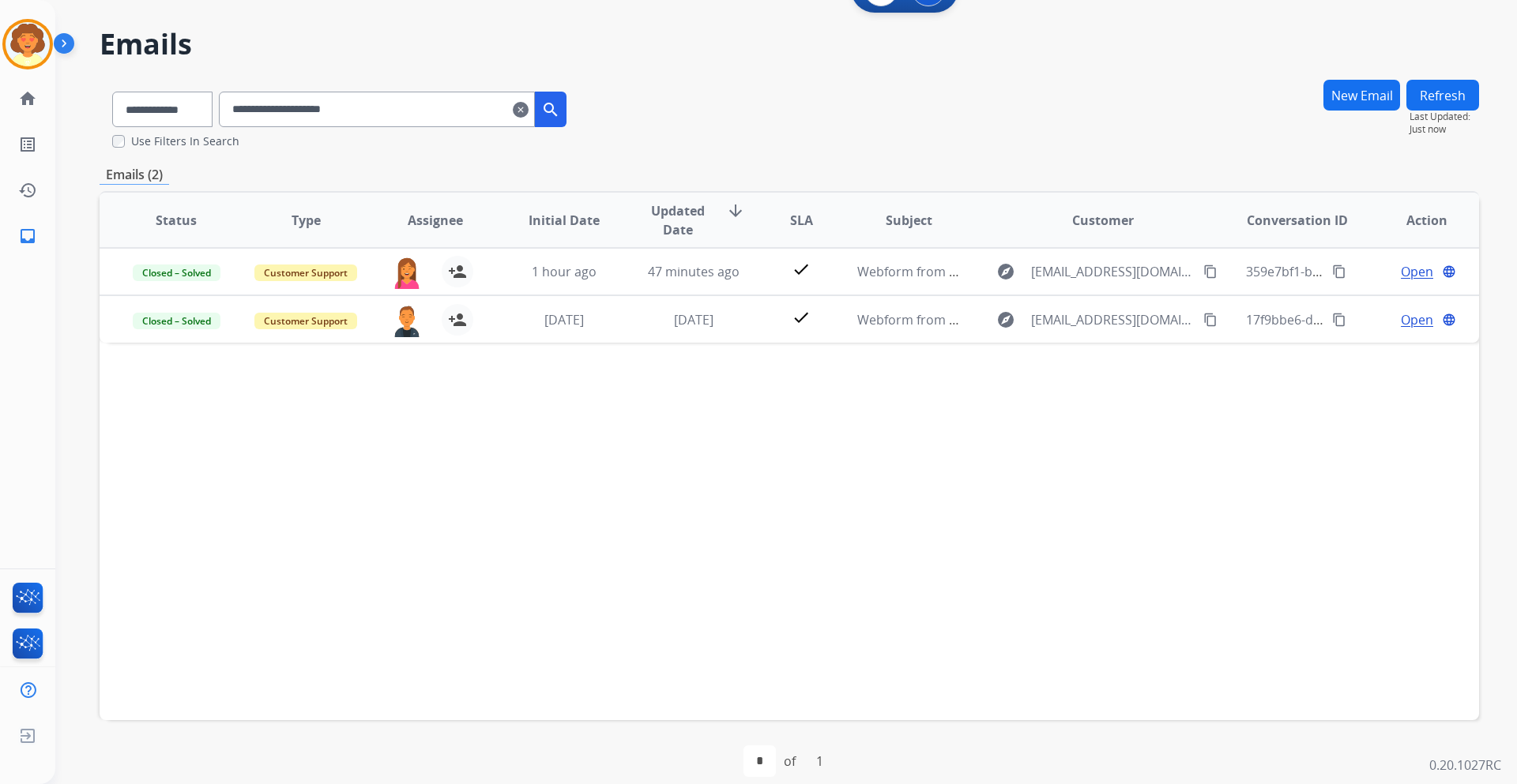
scroll to position [59, 0]
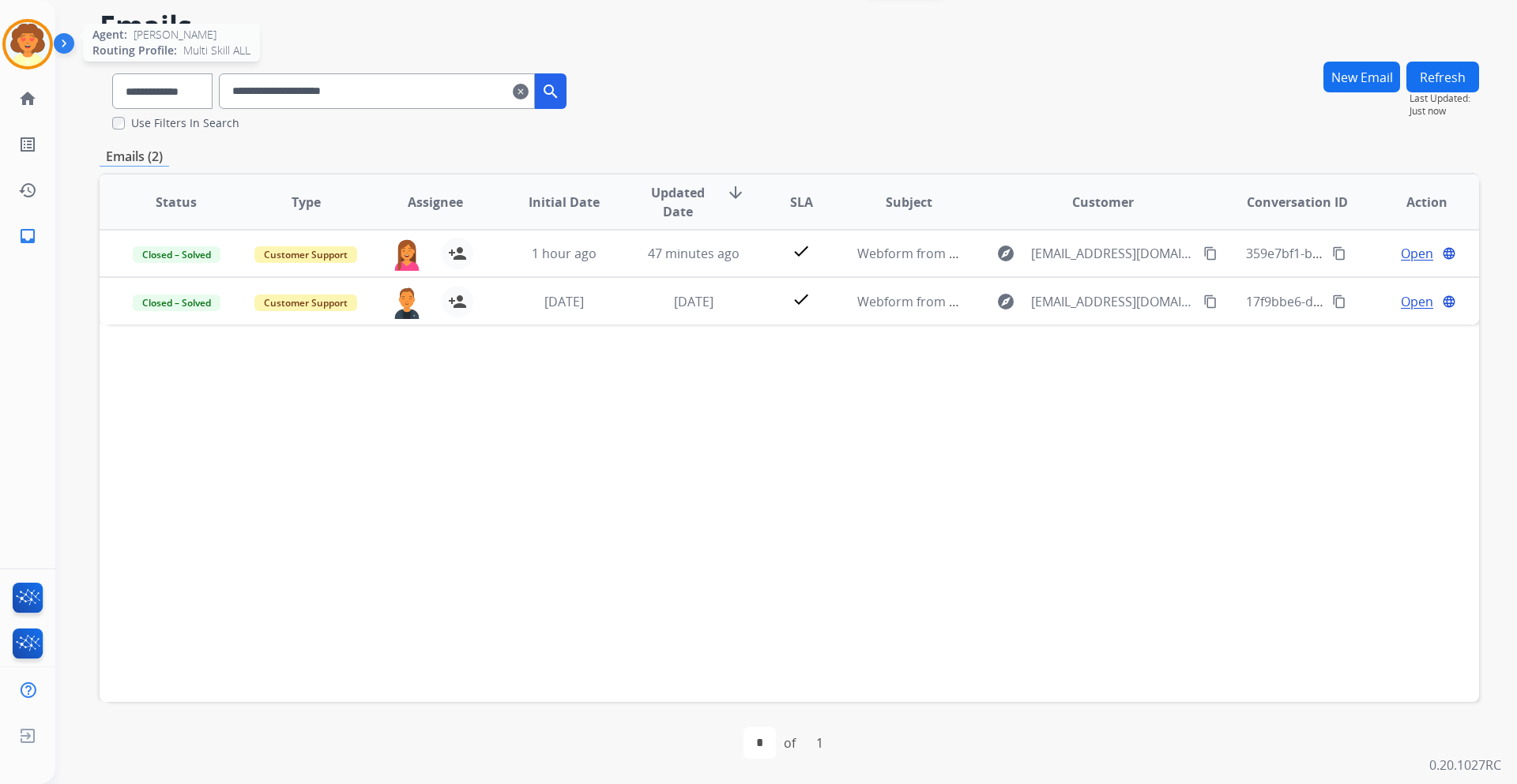
click at [27, 37] on img at bounding box center [27, 44] width 45 height 45
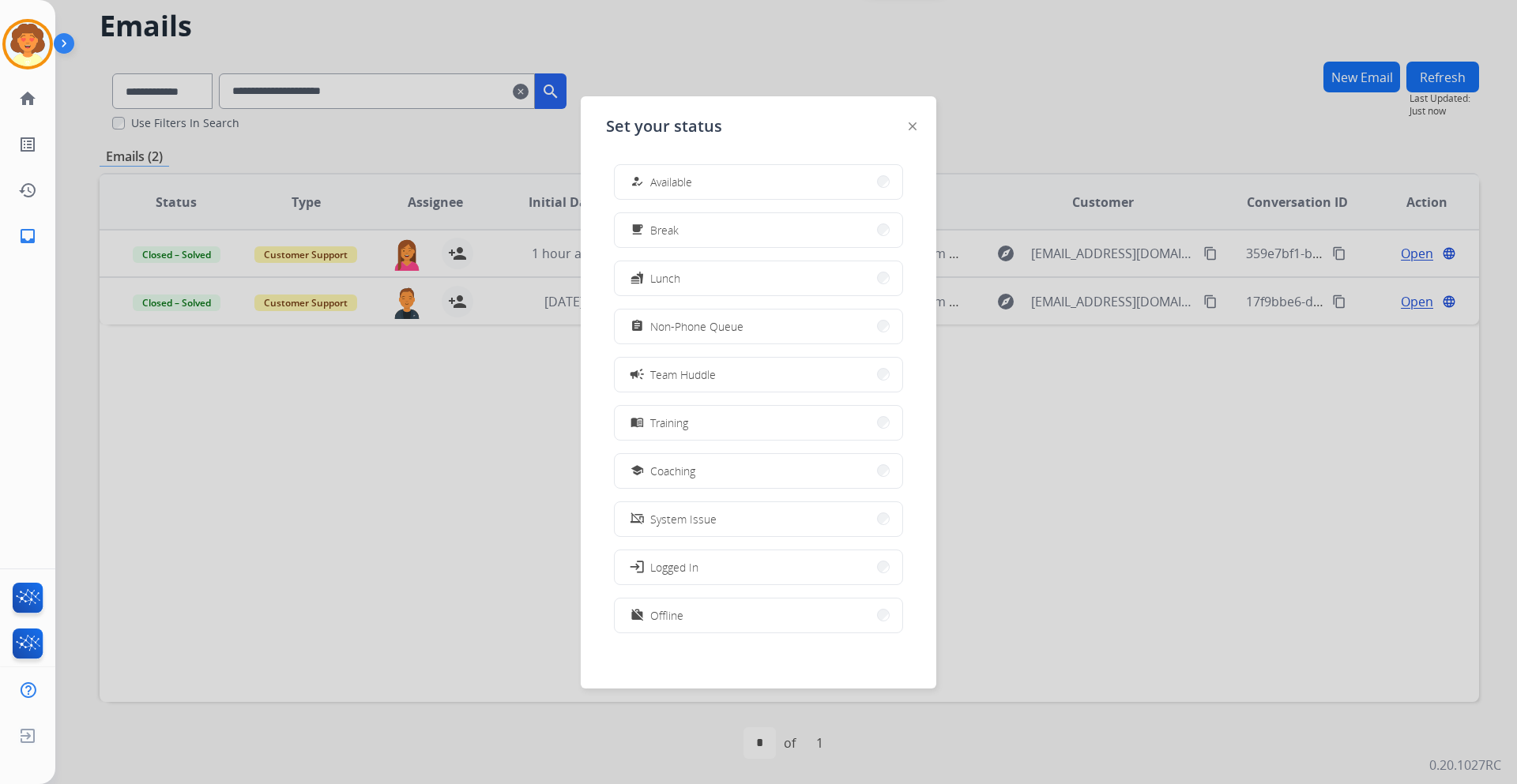
click at [772, 53] on div at bounding box center [758, 392] width 1517 height 784
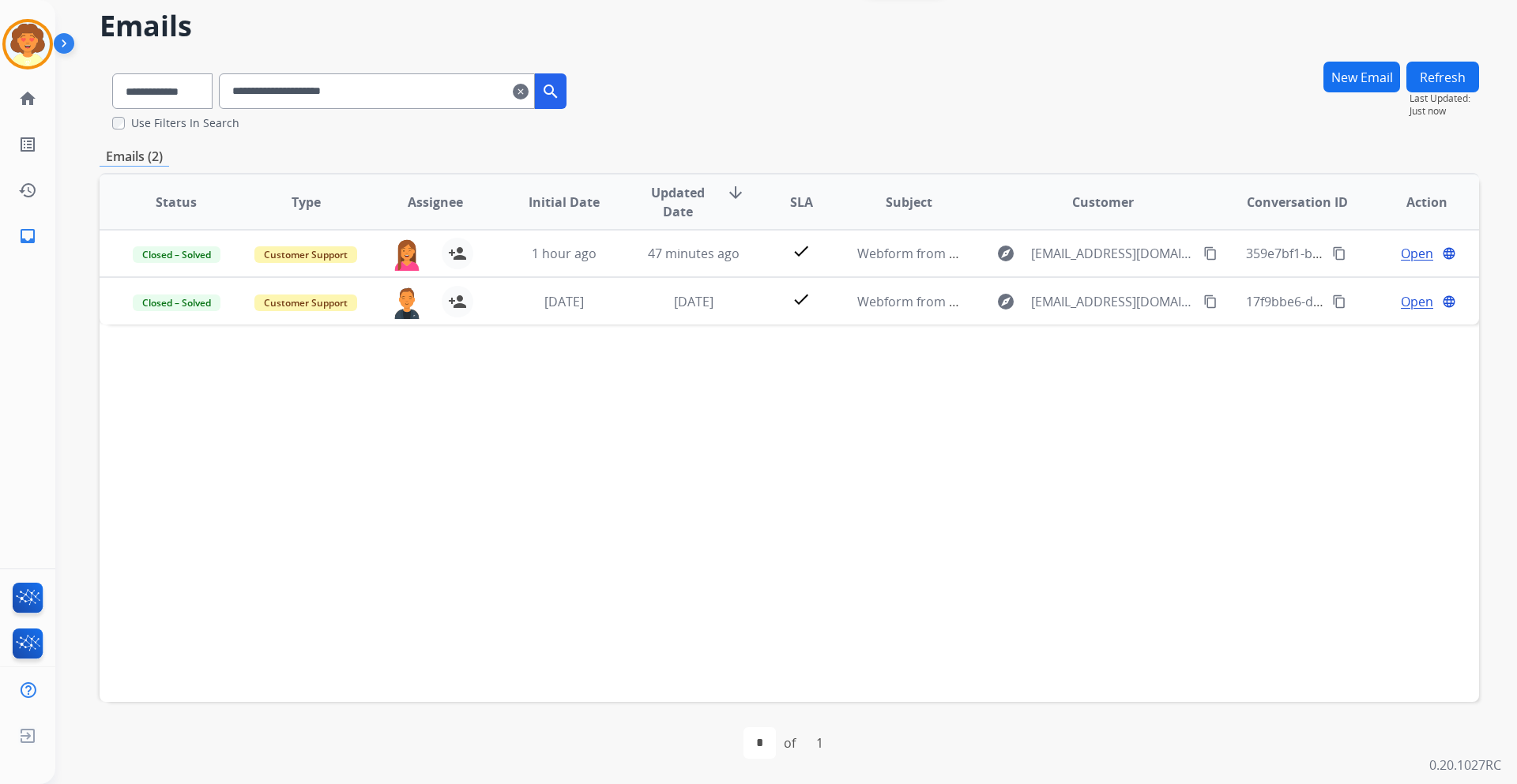
click at [528, 89] on mat-icon "clear" at bounding box center [520, 91] width 15 height 19
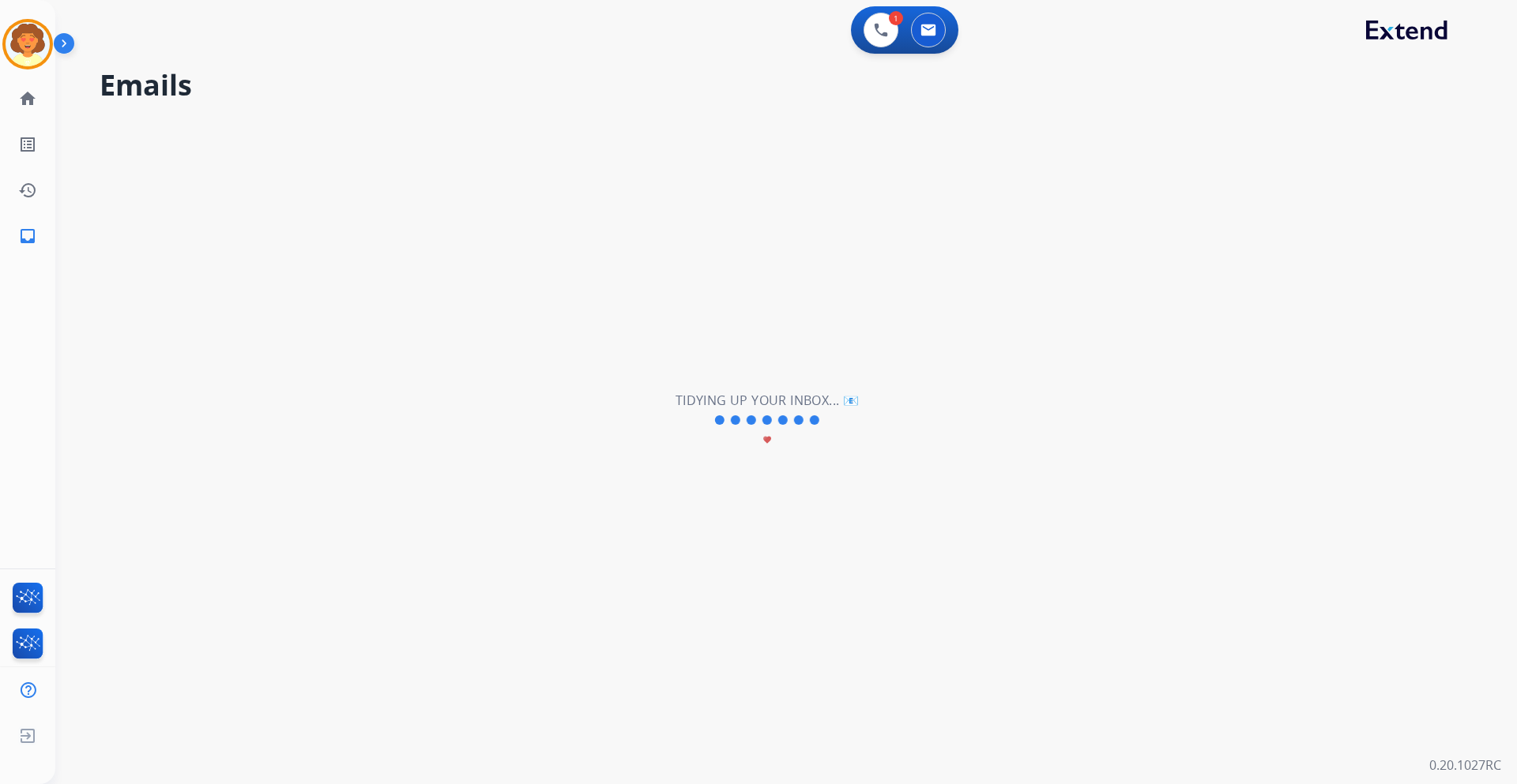
select select "**********"
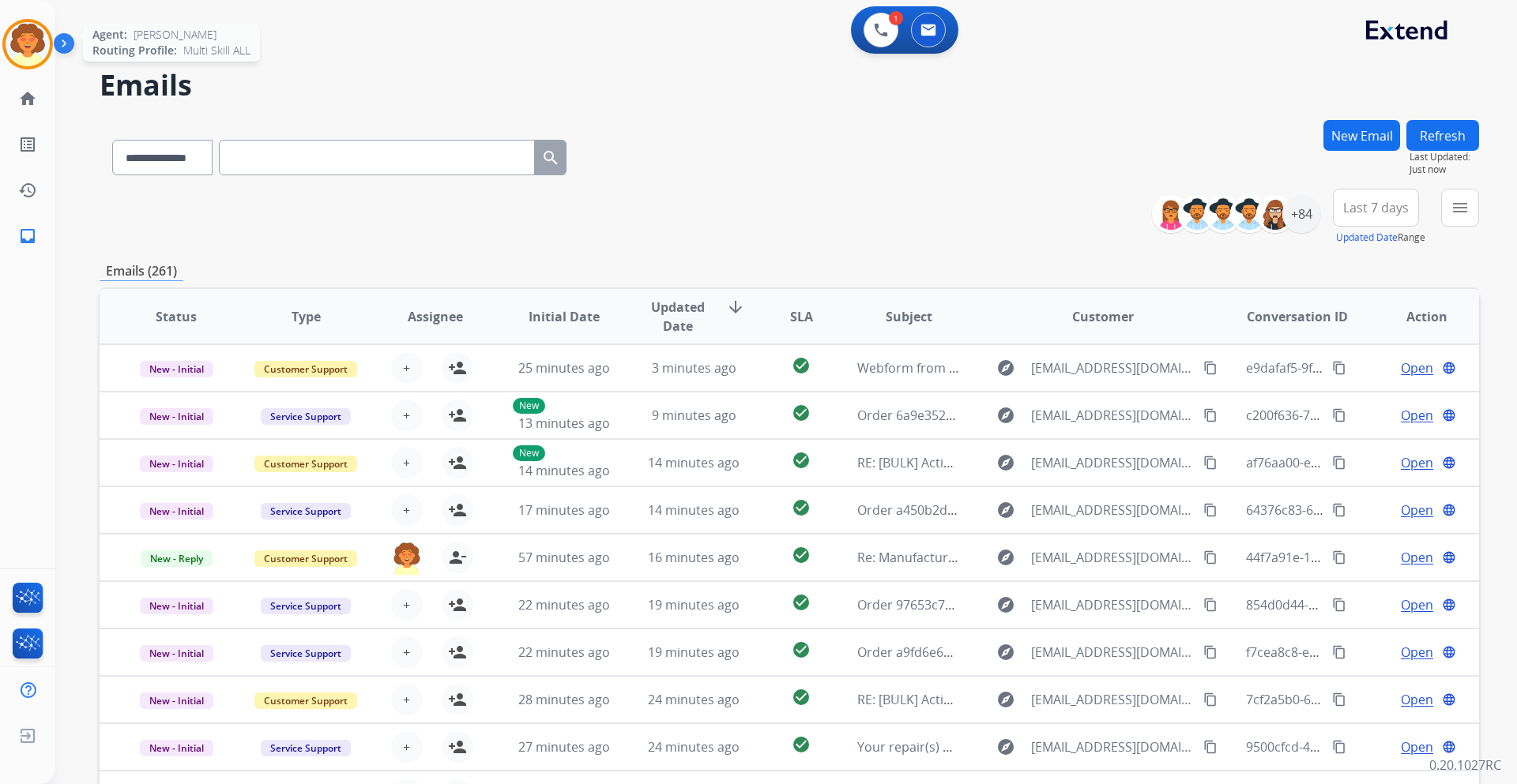
click at [33, 32] on img at bounding box center [27, 44] width 45 height 45
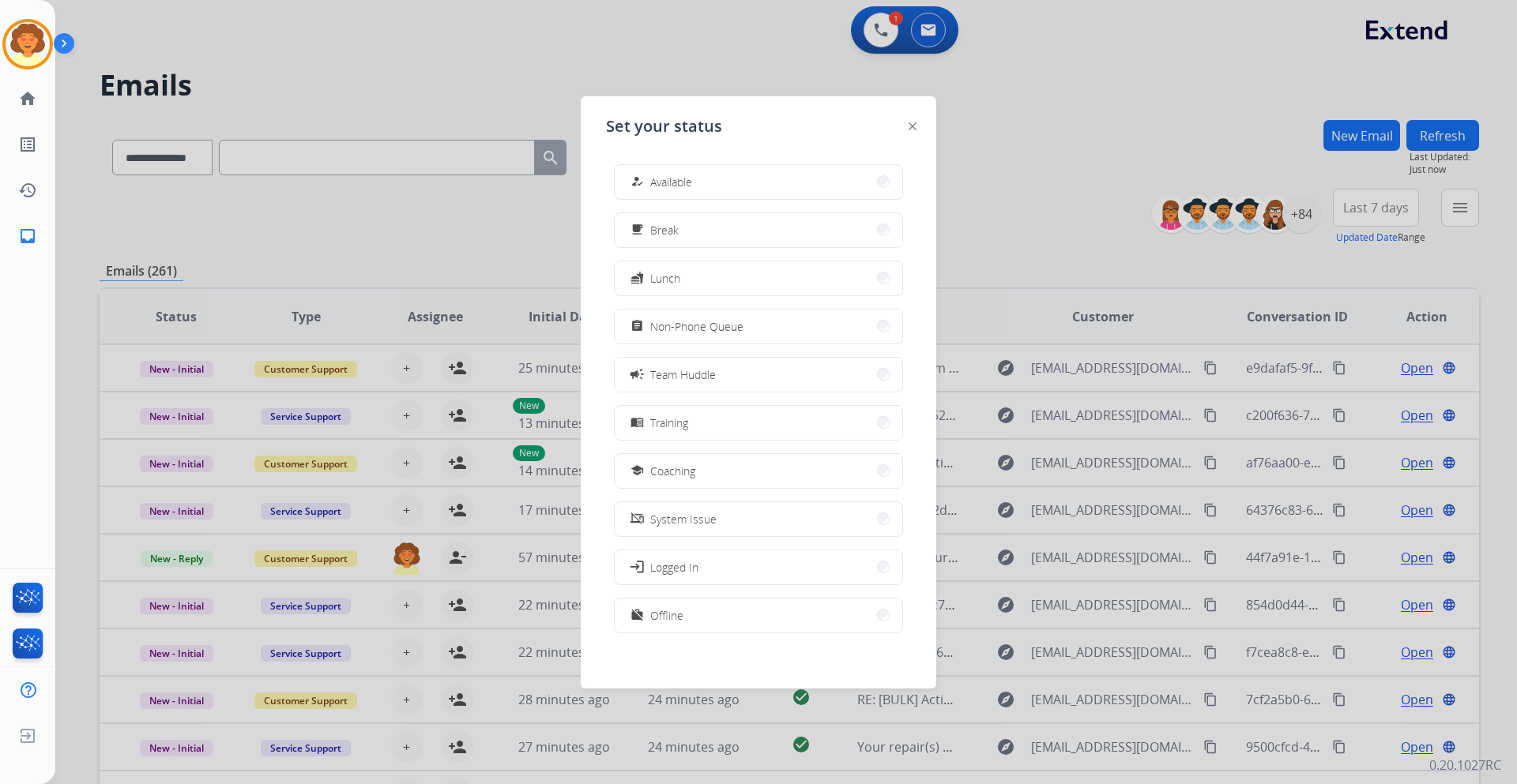
click at [424, 51] on div at bounding box center [758, 392] width 1517 height 784
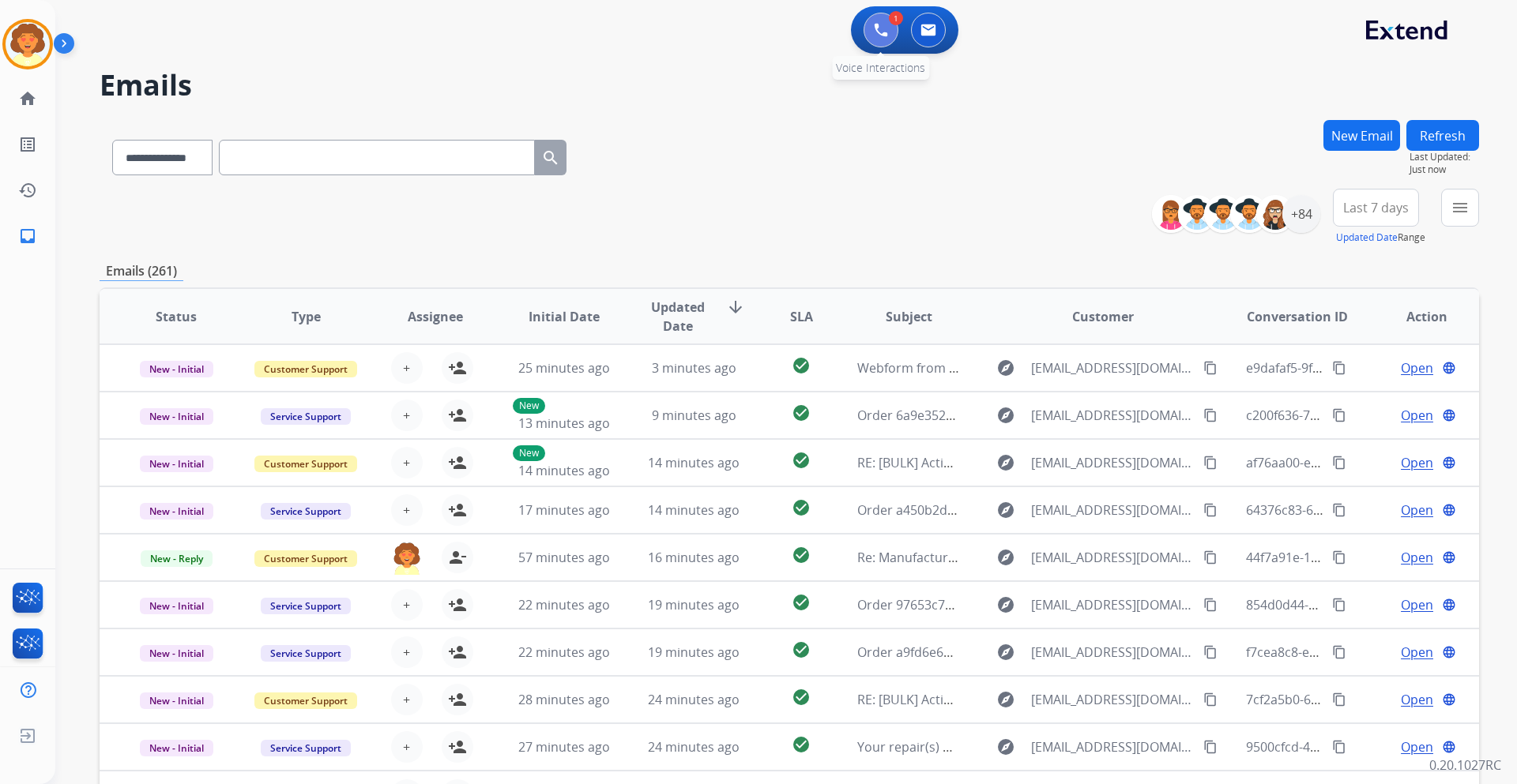
click at [871, 35] on button at bounding box center [881, 30] width 35 height 35
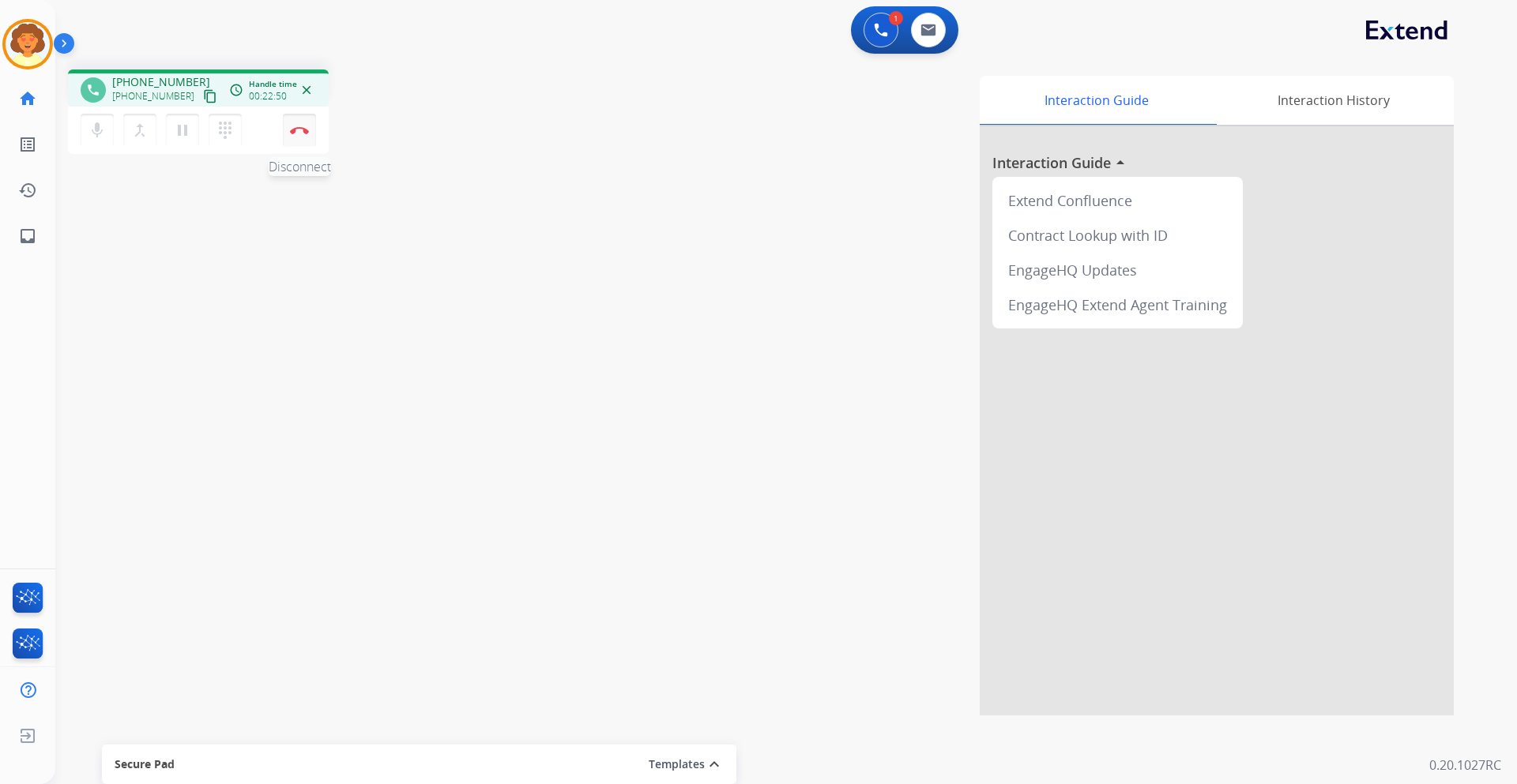
click at [304, 140] on button "Disconnect" at bounding box center [299, 130] width 33 height 33
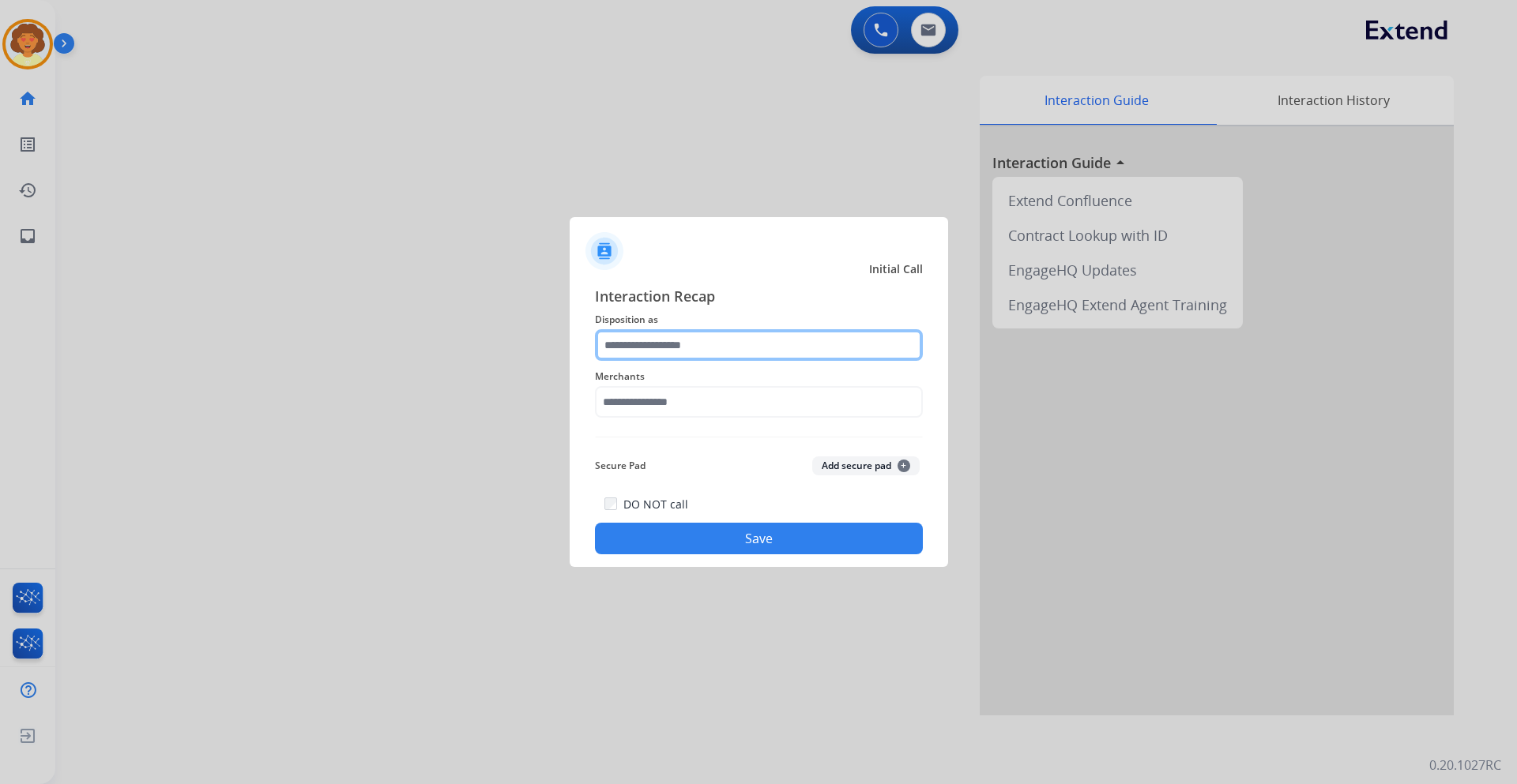
click at [674, 341] on input "text" at bounding box center [758, 344] width 328 height 32
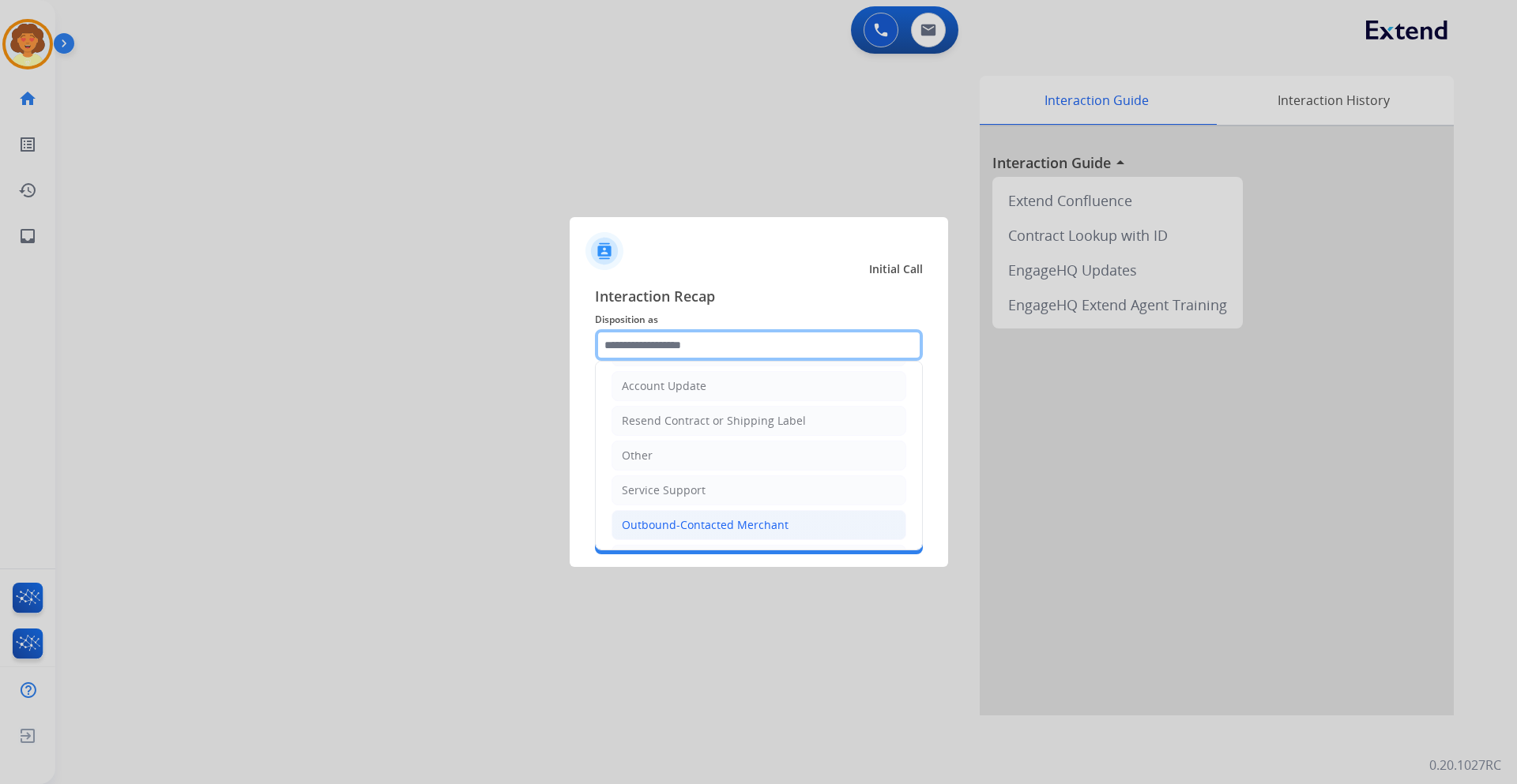
scroll to position [316, 0]
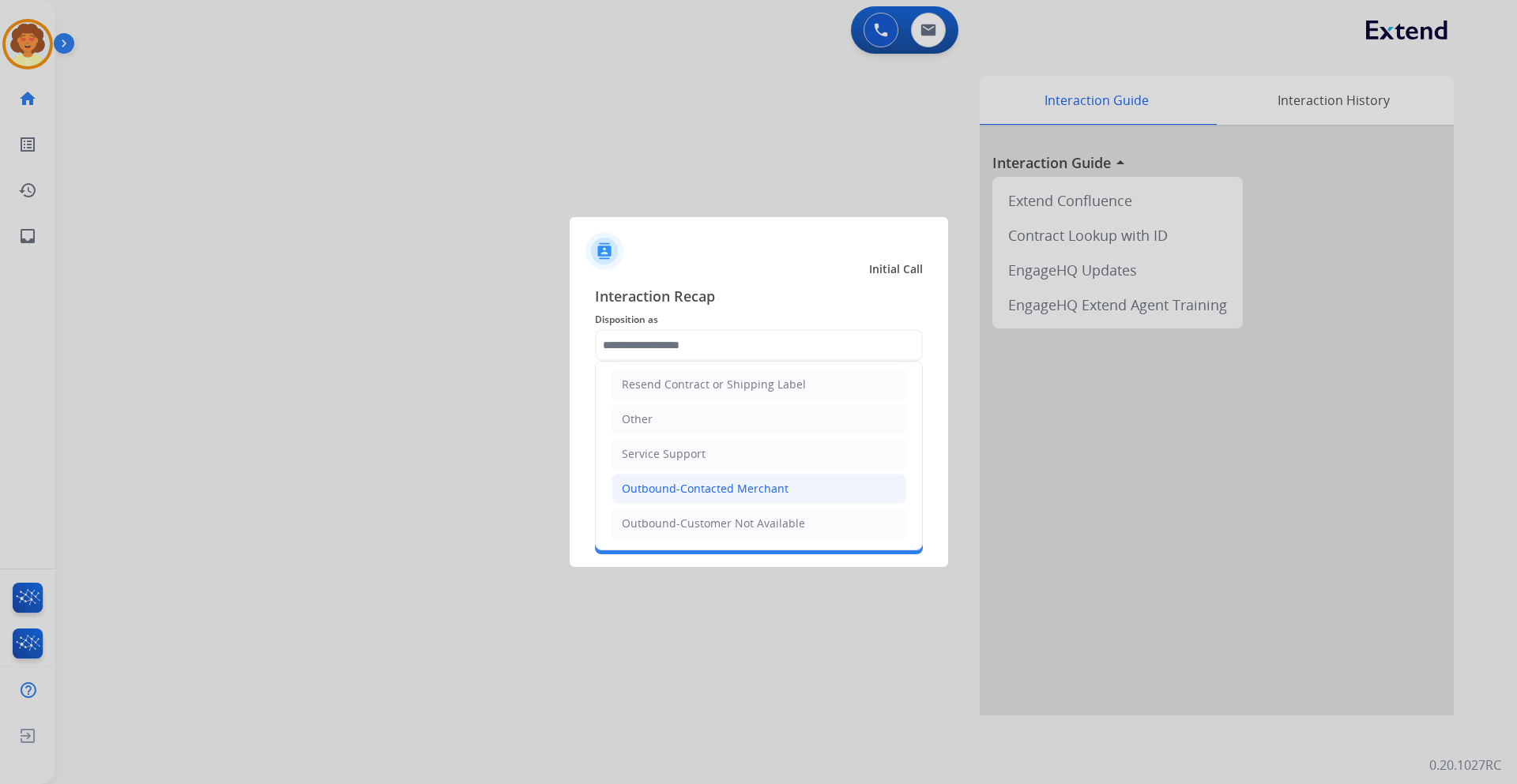
click at [676, 489] on div "Outbound-Contacted Merchant" at bounding box center [704, 488] width 166 height 15
type input "**********"
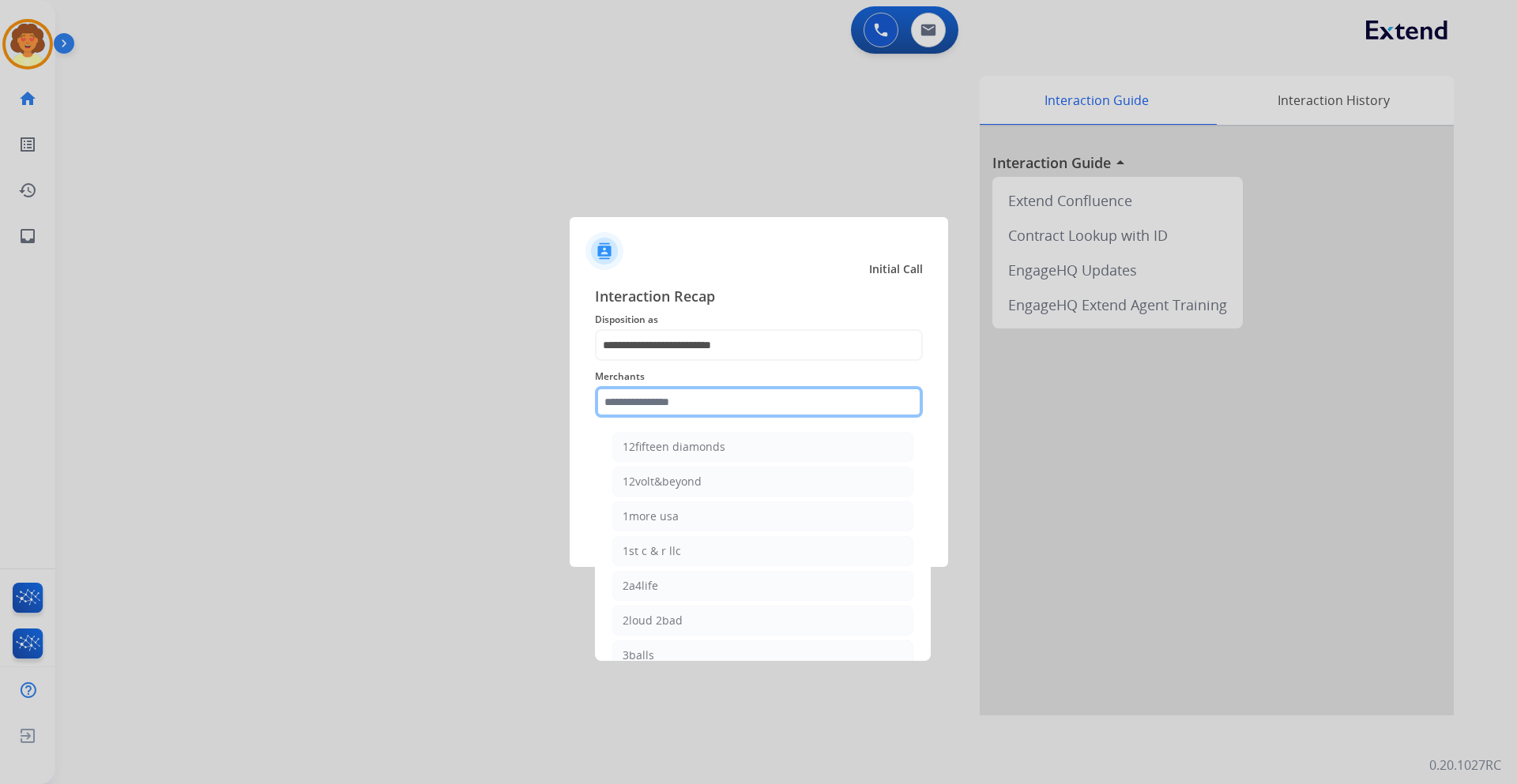
click at [636, 401] on input "text" at bounding box center [758, 402] width 328 height 32
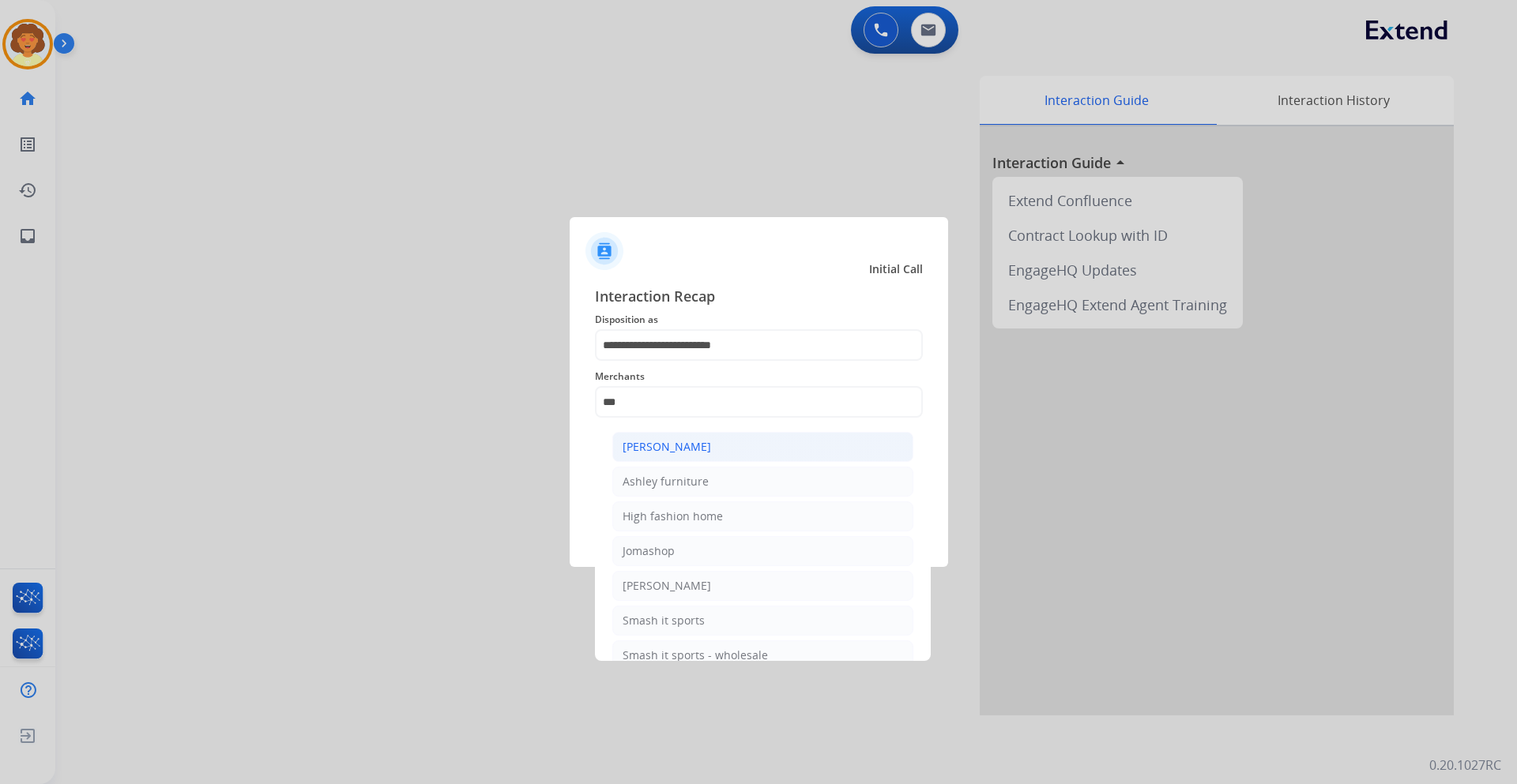
click at [716, 454] on li "[PERSON_NAME]" at bounding box center [763, 446] width 301 height 30
type input "**********"
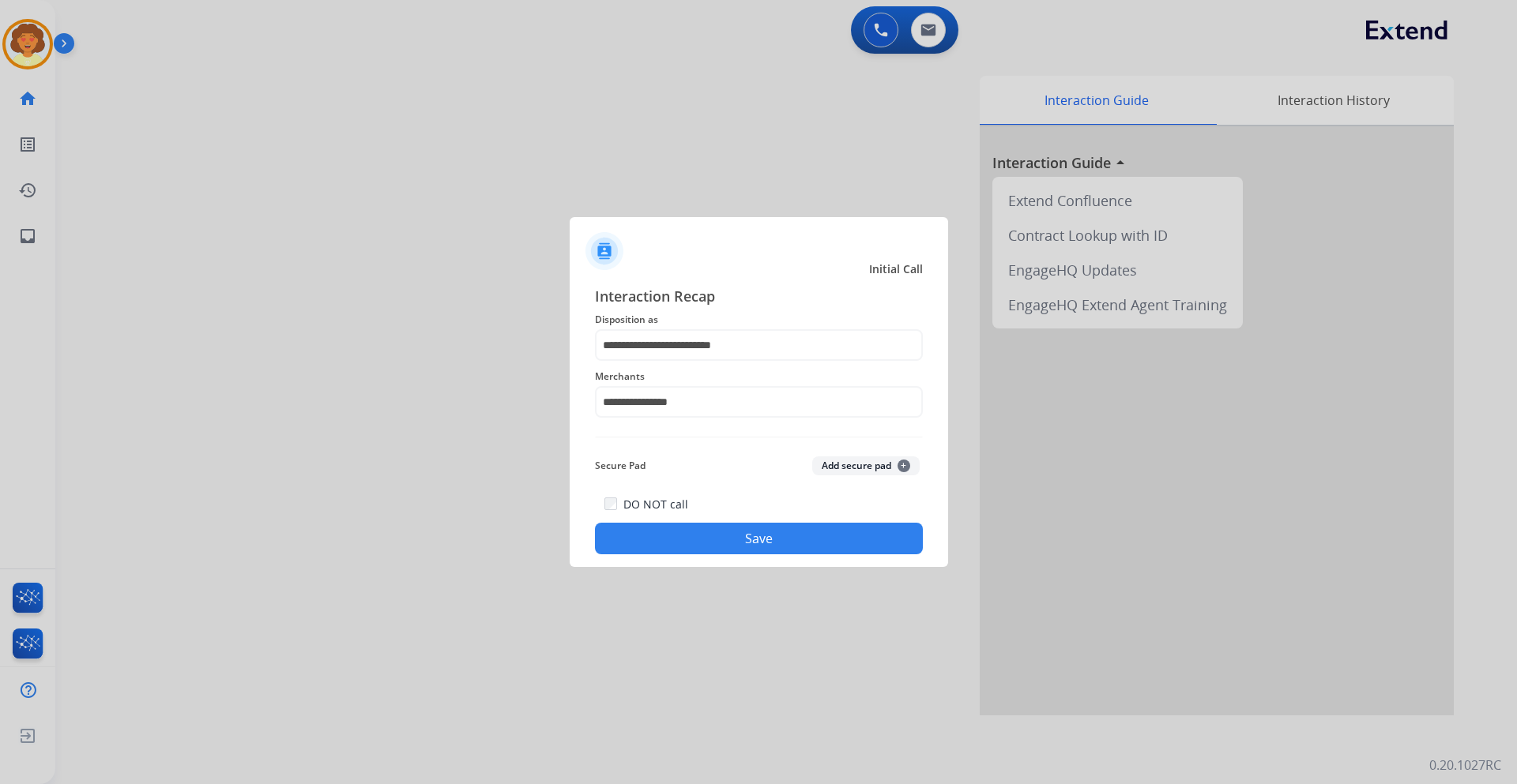
drag, startPoint x: 724, startPoint y: 540, endPoint x: 732, endPoint y: 539, distance: 8.1
click at [732, 539] on button "Save" at bounding box center [758, 538] width 328 height 32
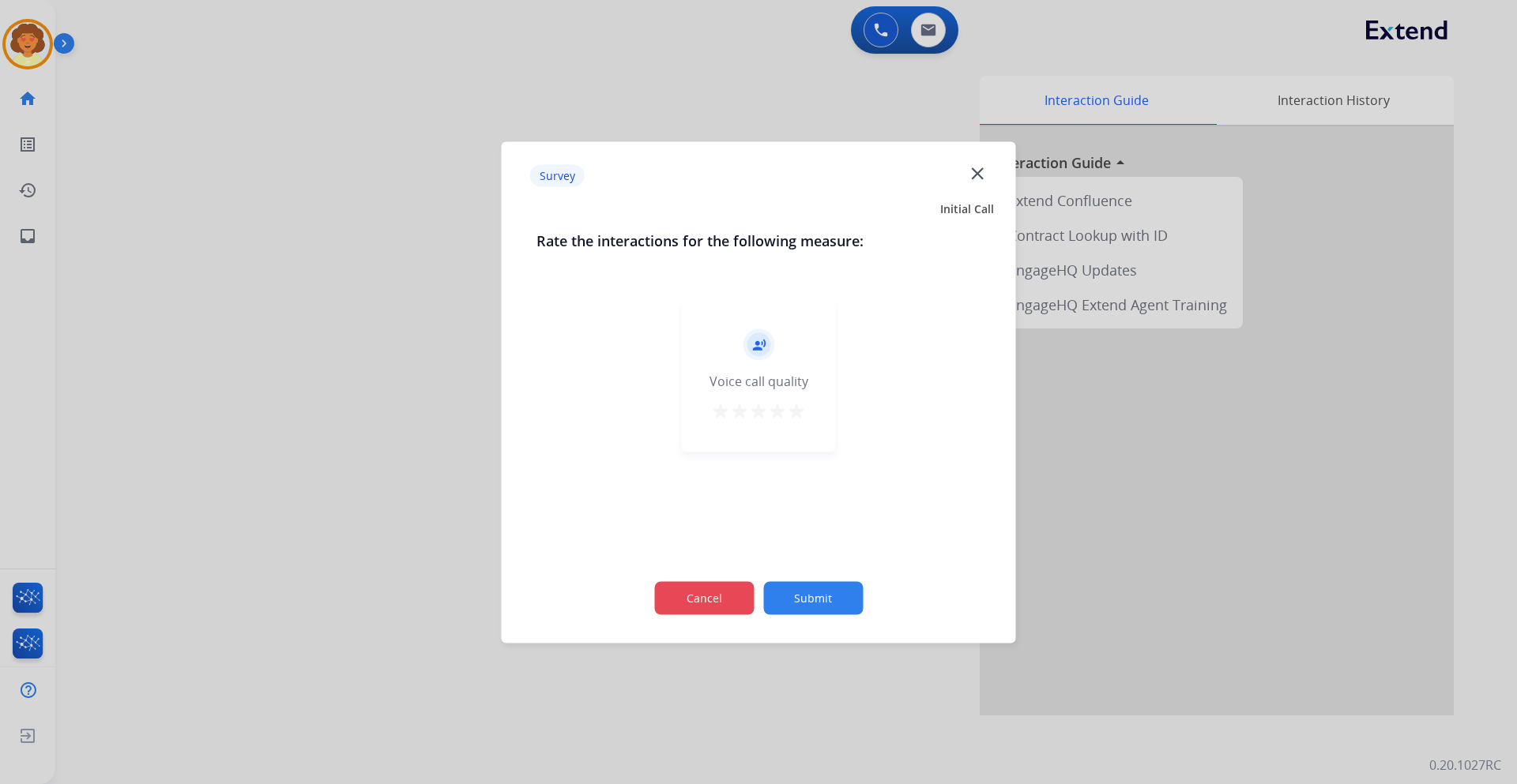
click at [701, 596] on button "Cancel" at bounding box center [704, 598] width 99 height 33
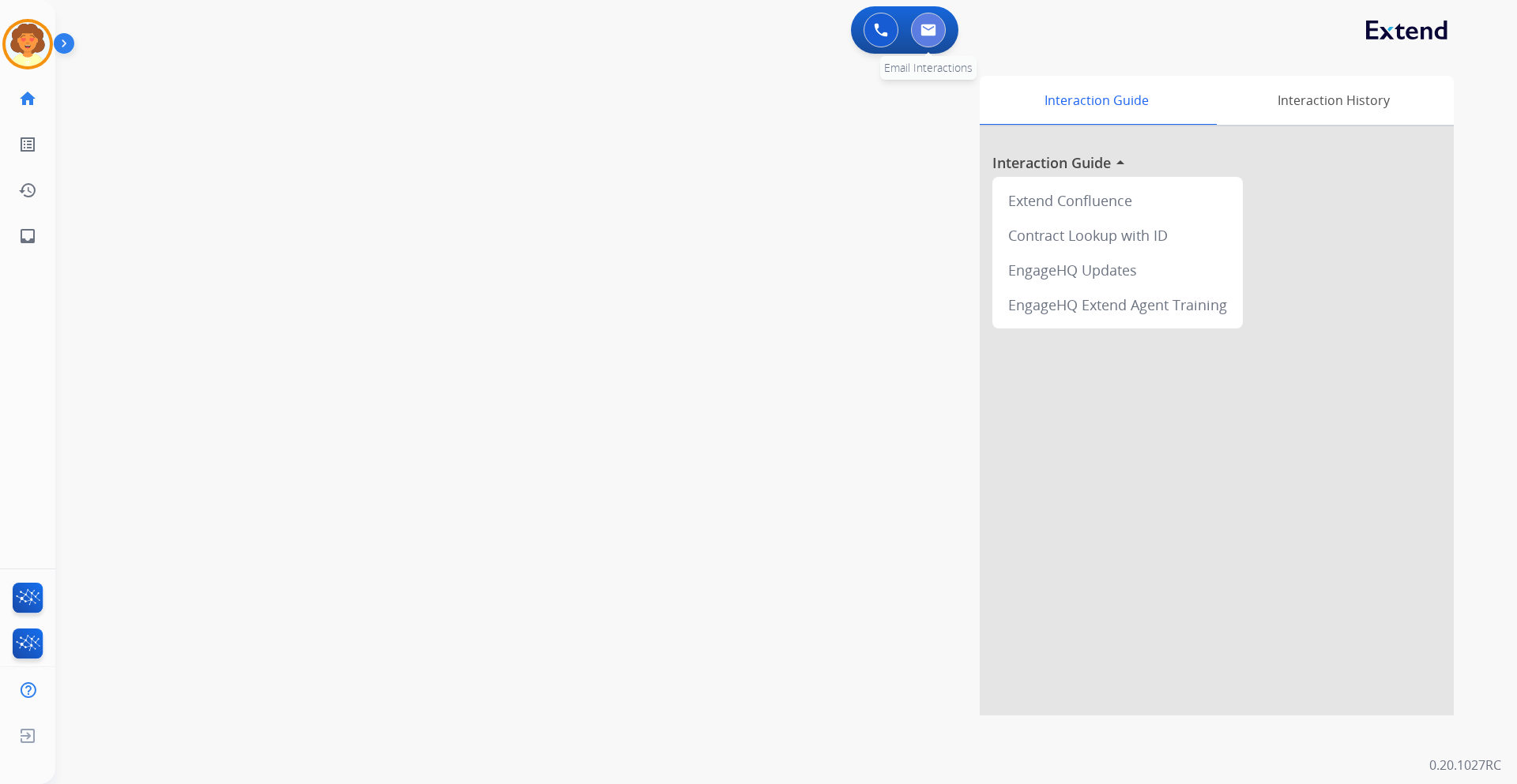
click at [932, 34] on img at bounding box center [927, 30] width 15 height 13
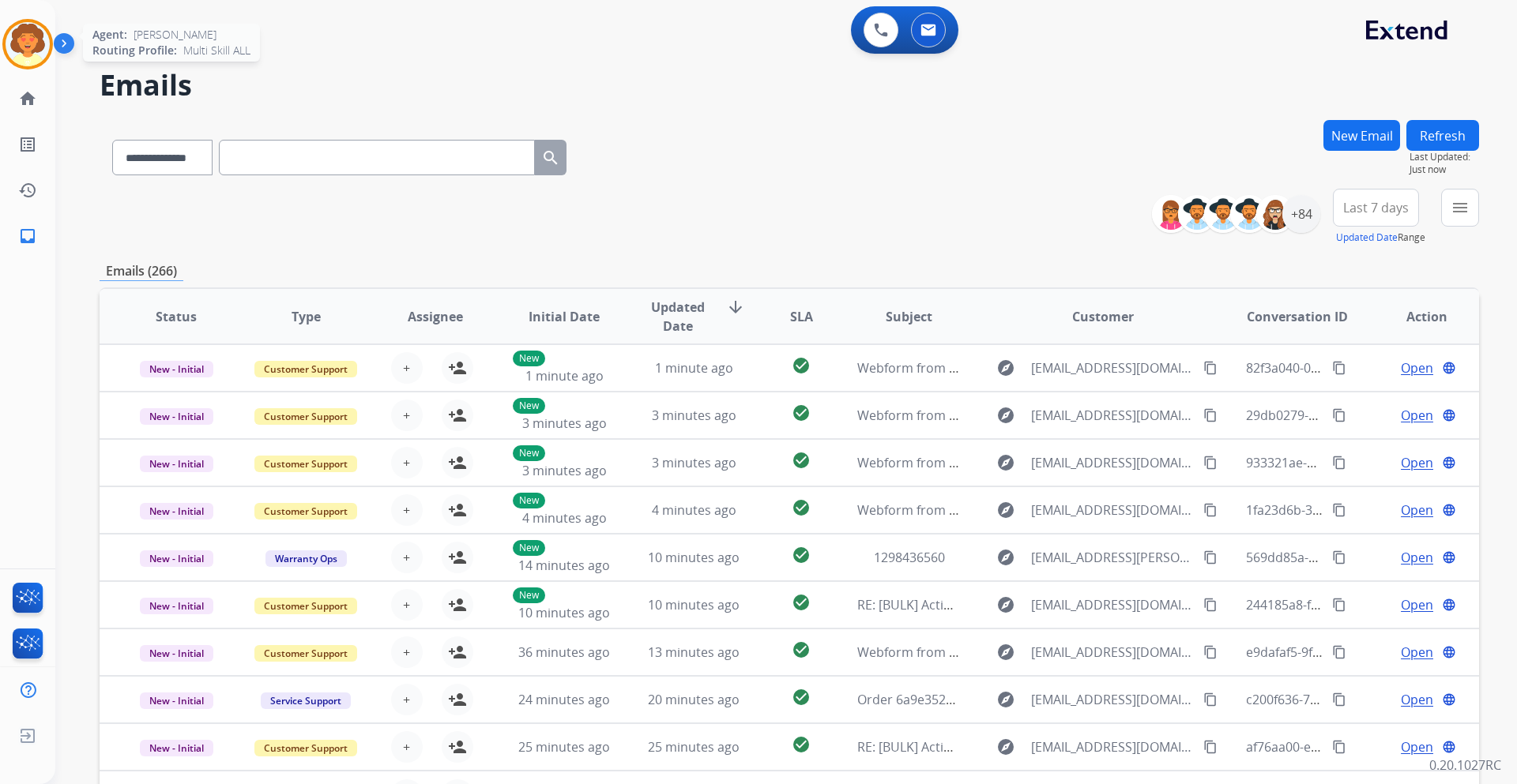
click at [22, 45] on img at bounding box center [27, 44] width 45 height 45
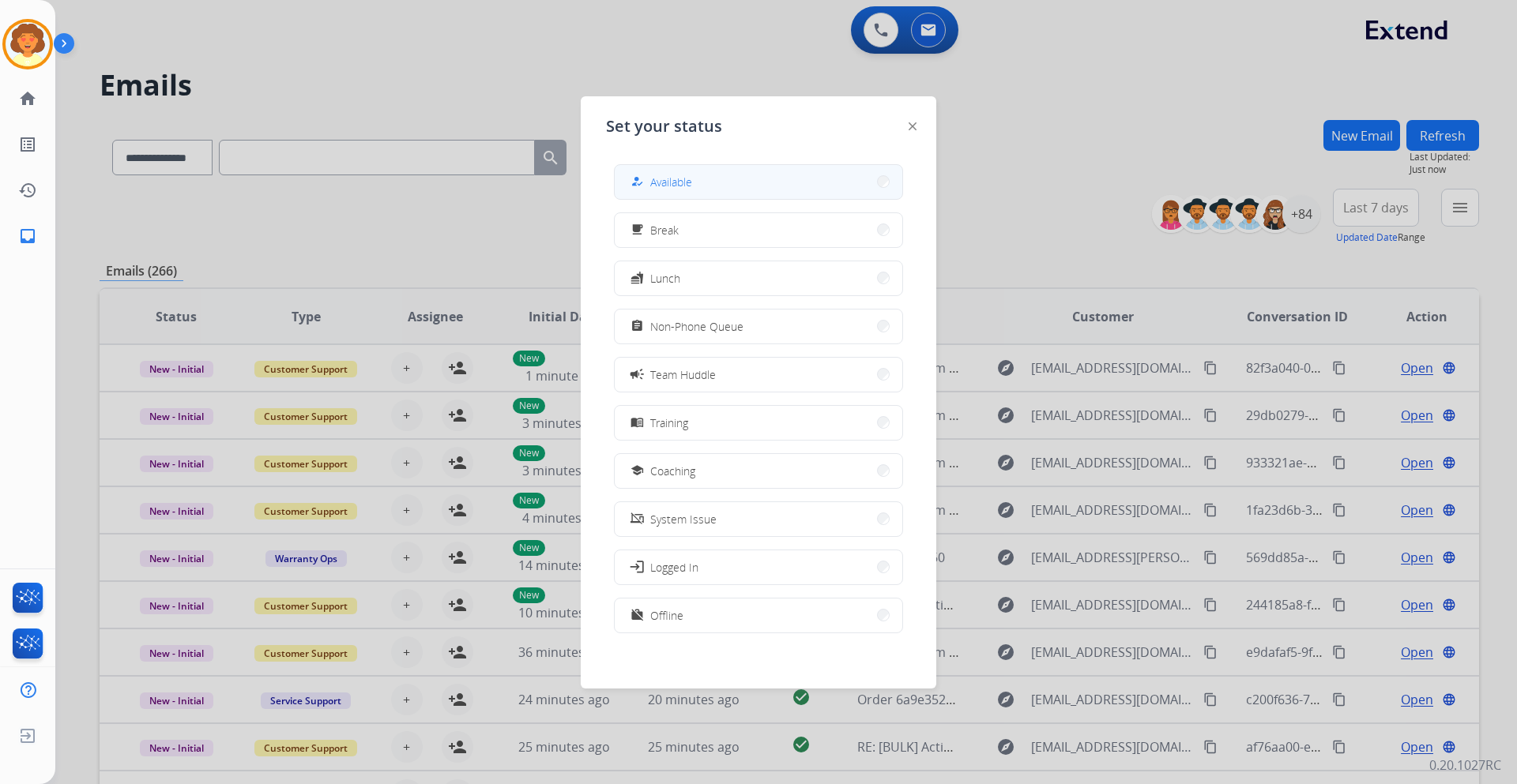
click at [776, 174] on button "how_to_reg Available" at bounding box center [758, 182] width 287 height 34
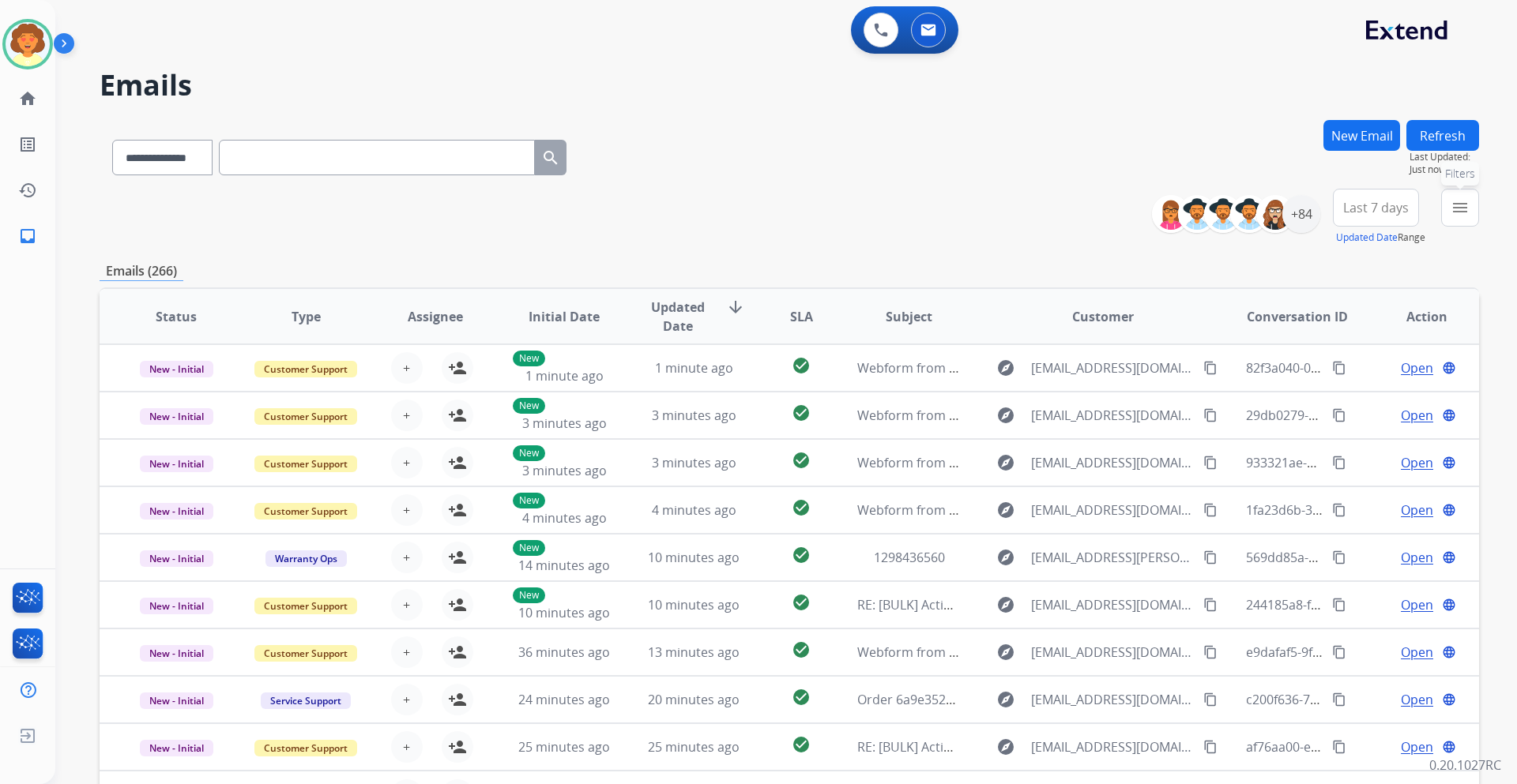
click at [1467, 203] on mat-icon "menu" at bounding box center [1460, 207] width 19 height 19
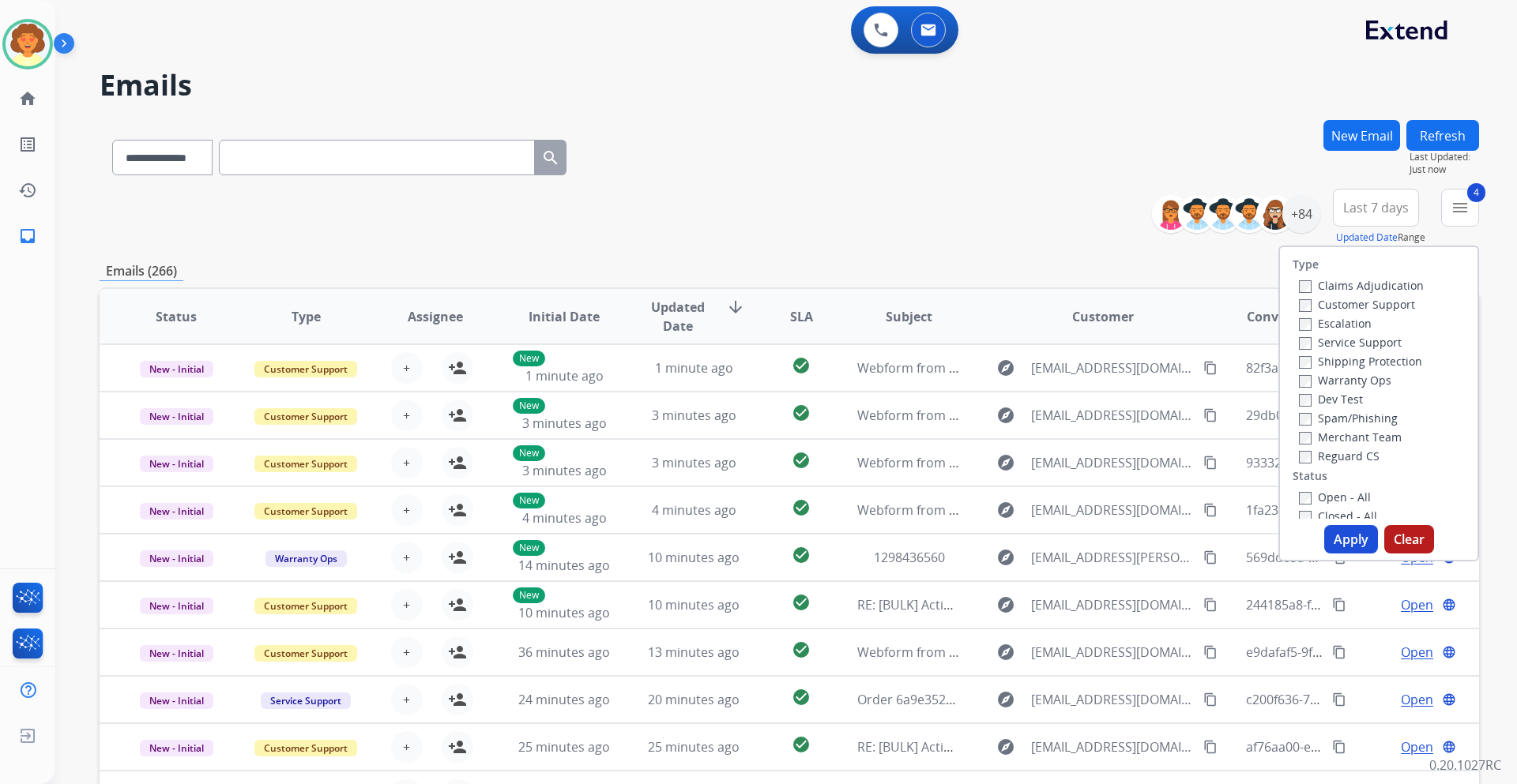
click at [1334, 542] on button "Apply" at bounding box center [1351, 539] width 54 height 28
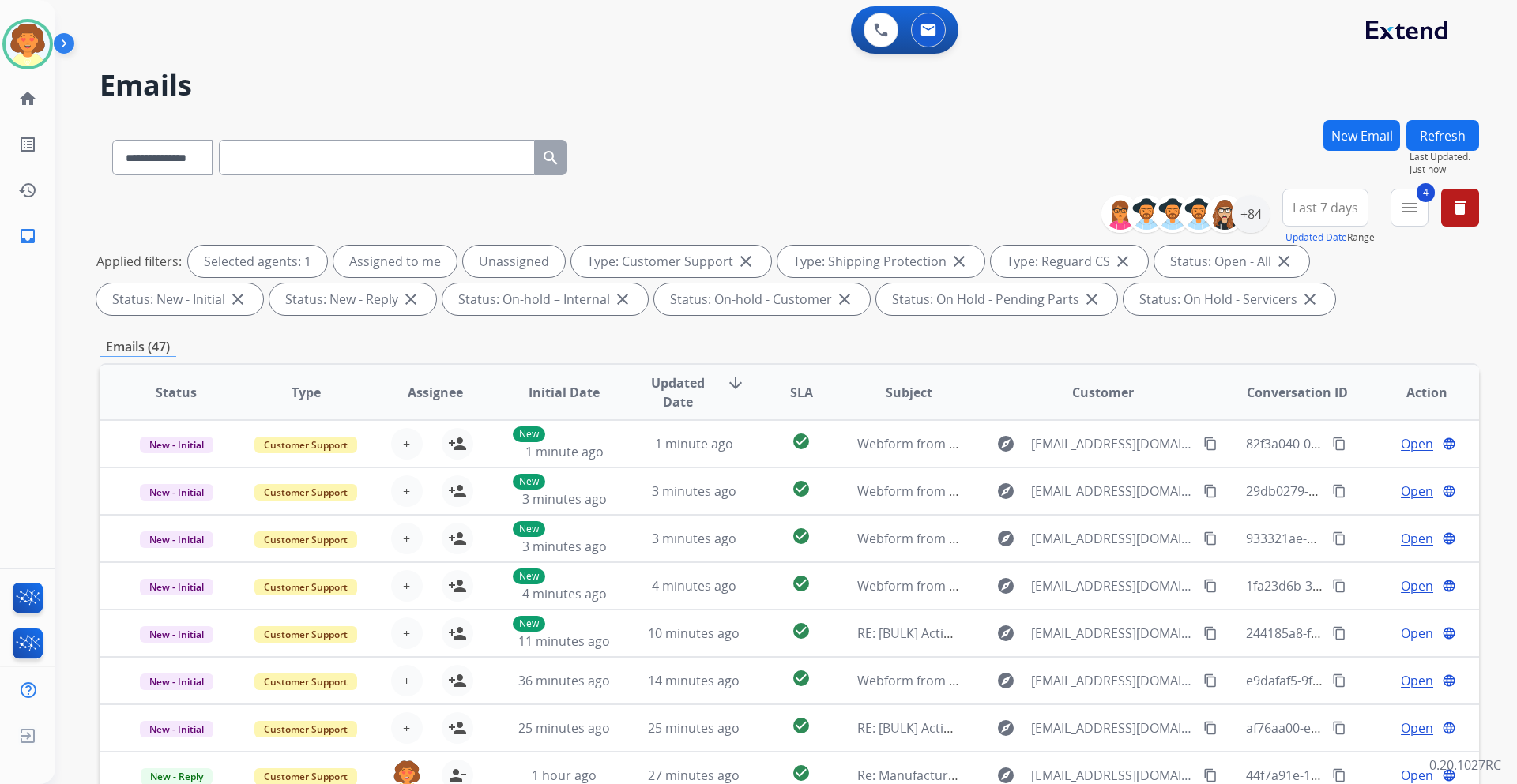
click at [1346, 228] on div "Last 7 days Updated Date Range Custom Recent Last 7 days Last 14 days Last 30 d…" at bounding box center [1329, 217] width 95 height 57
click at [1346, 221] on button "Last 7 days" at bounding box center [1324, 208] width 86 height 38
drag, startPoint x: 1327, startPoint y: 401, endPoint x: 1324, endPoint y: 375, distance: 26.2
click at [1327, 399] on div "Last 90 days" at bounding box center [1320, 400] width 87 height 24
click at [1249, 214] on div "+137" at bounding box center [1251, 214] width 38 height 38
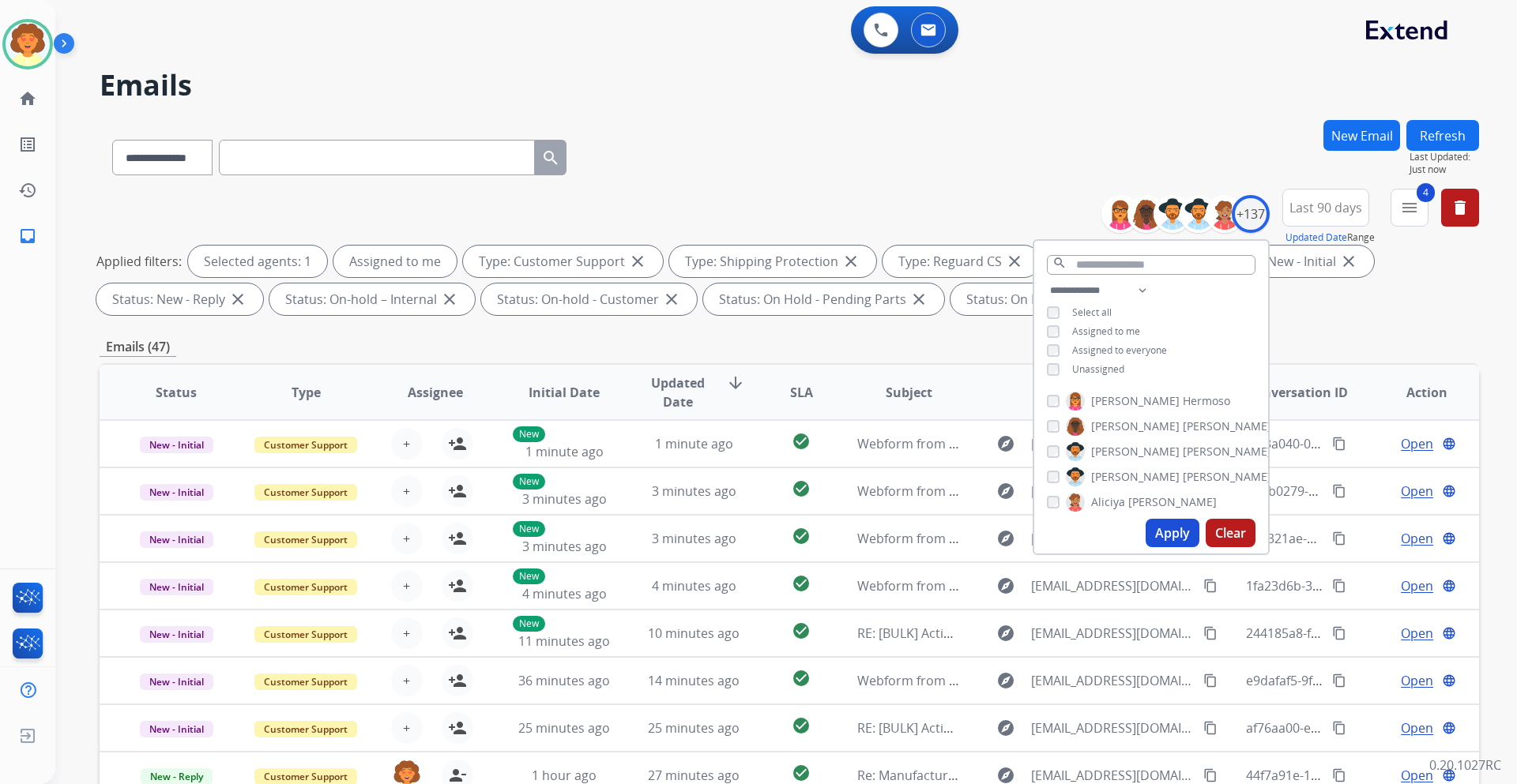
click at [1165, 530] on button "Apply" at bounding box center [1172, 532] width 54 height 28
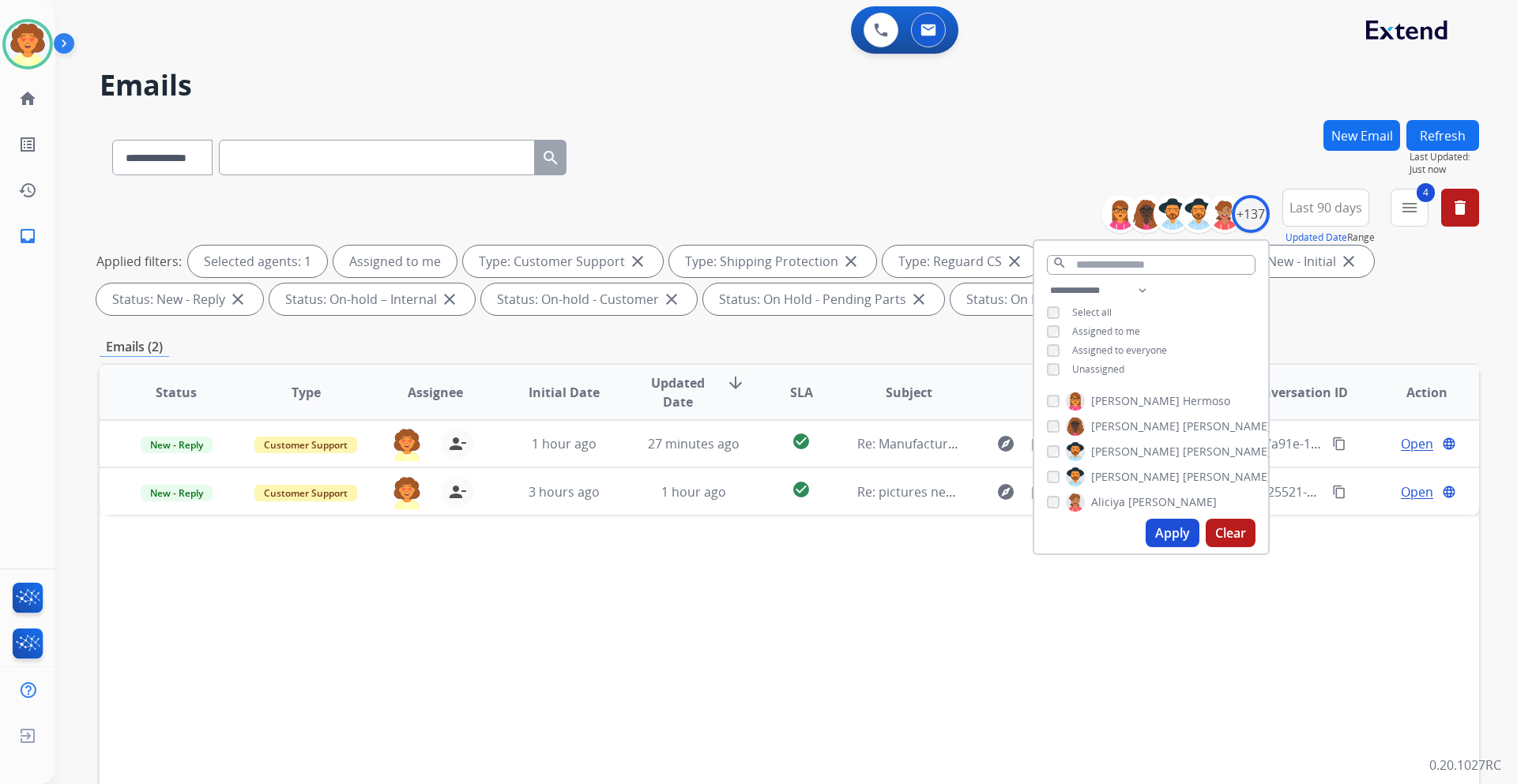
click at [1033, 174] on div "**********" at bounding box center [788, 154] width 1379 height 69
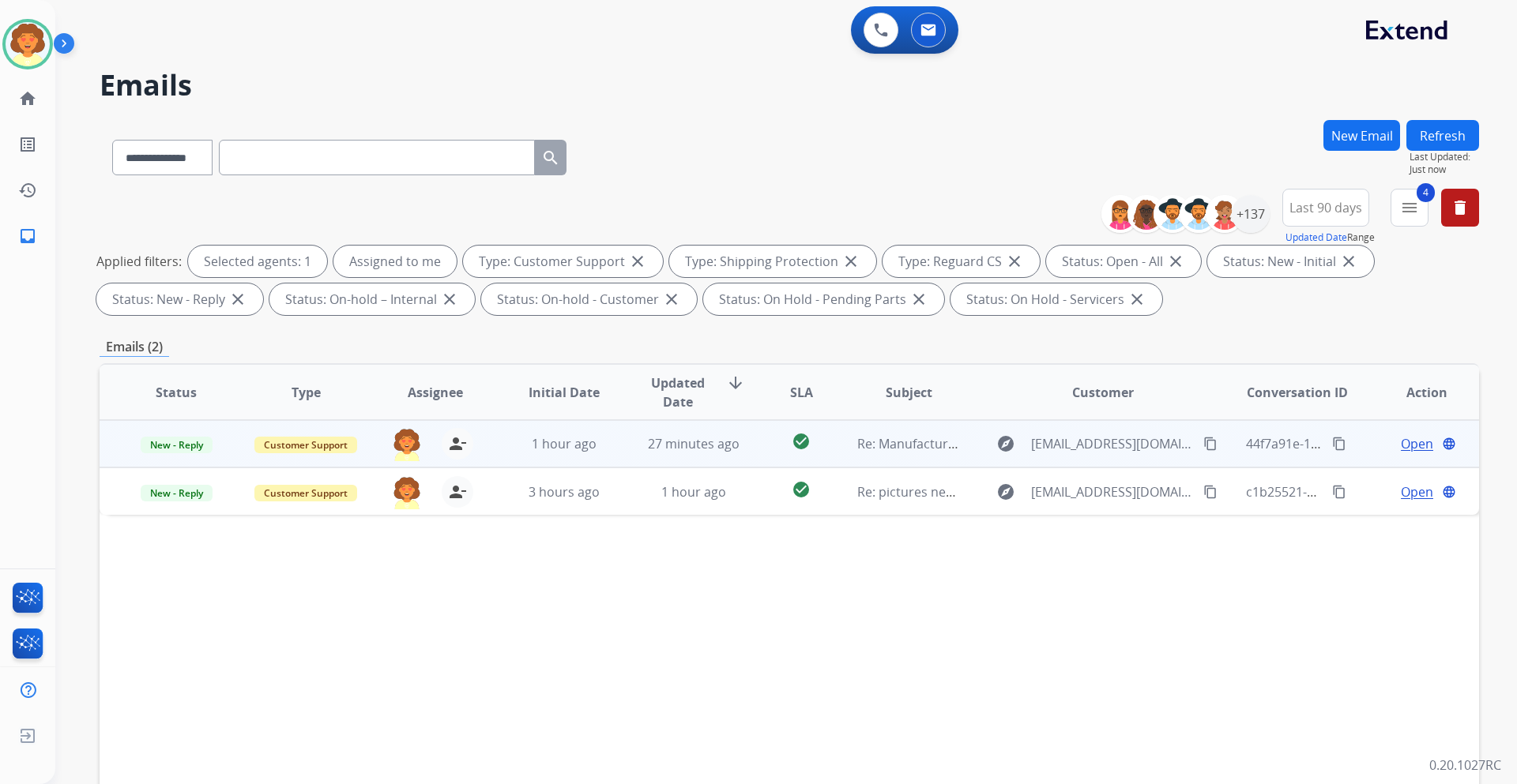
click at [1401, 443] on span "Open" at bounding box center [1417, 443] width 33 height 19
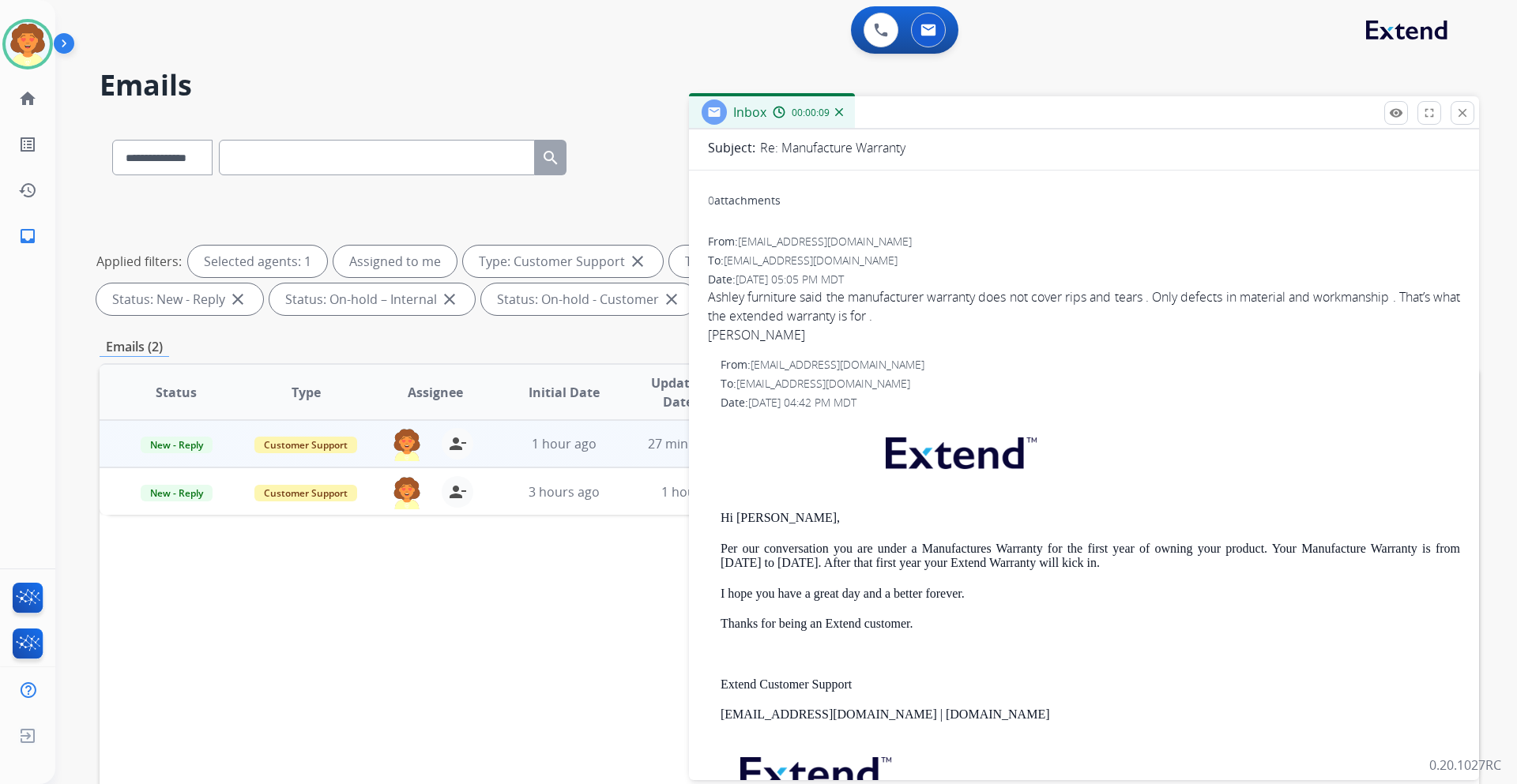
scroll to position [158, 0]
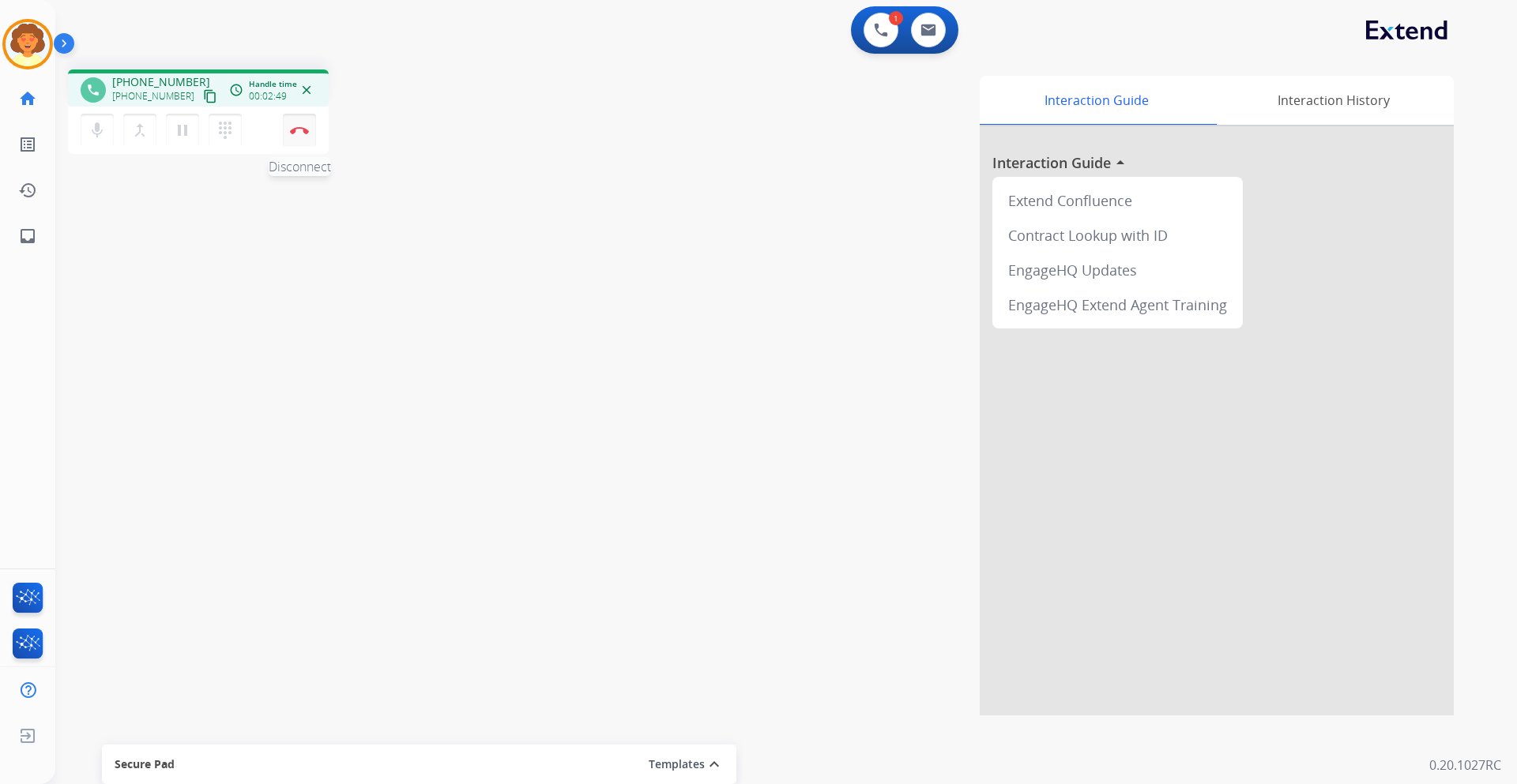
drag, startPoint x: 293, startPoint y: 129, endPoint x: 305, endPoint y: 130, distance: 12.0
click at [293, 129] on img at bounding box center [299, 130] width 19 height 8
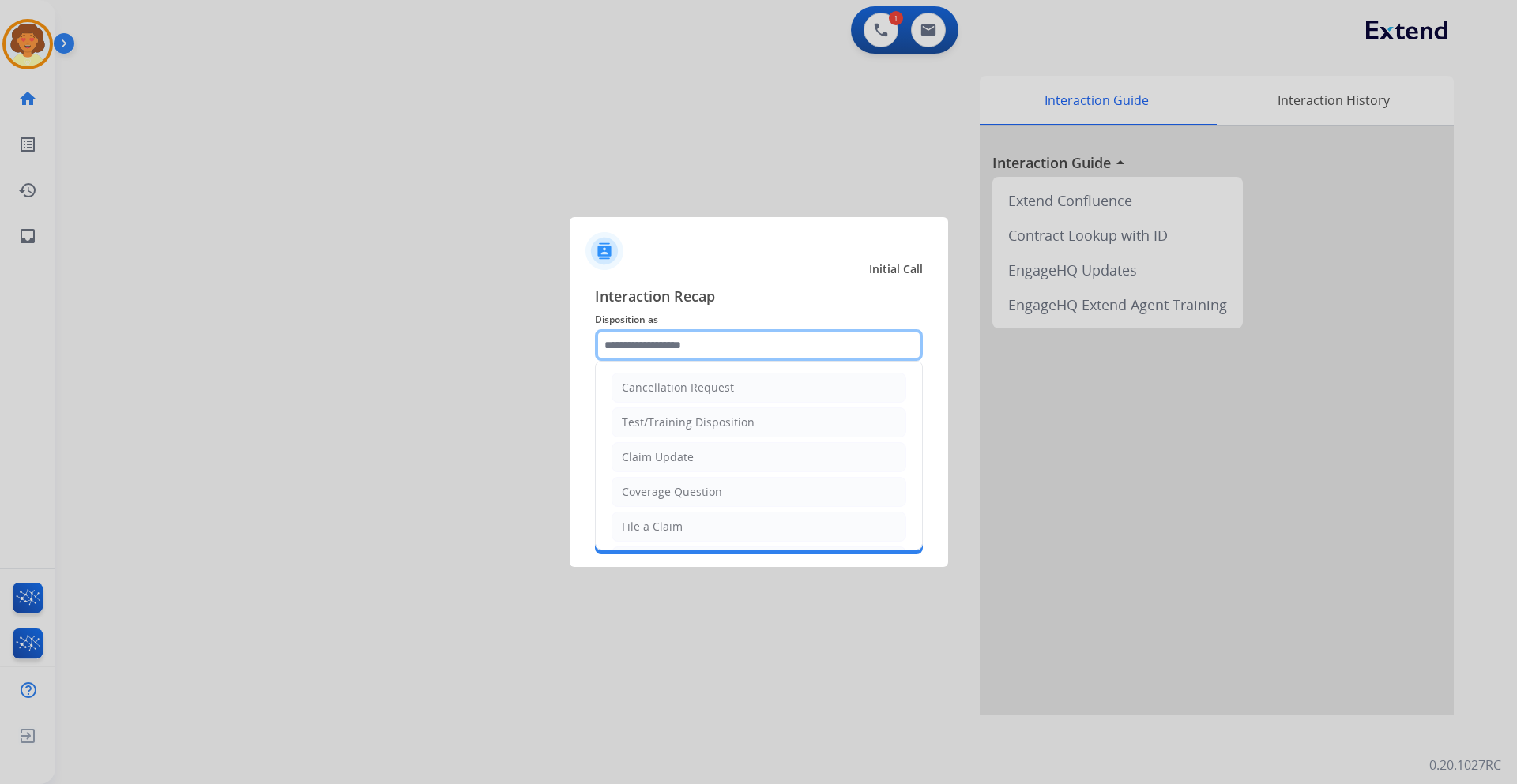
click at [634, 341] on input "text" at bounding box center [758, 344] width 328 height 32
click at [674, 460] on div "Claim Update" at bounding box center [657, 456] width 72 height 15
type input "**********"
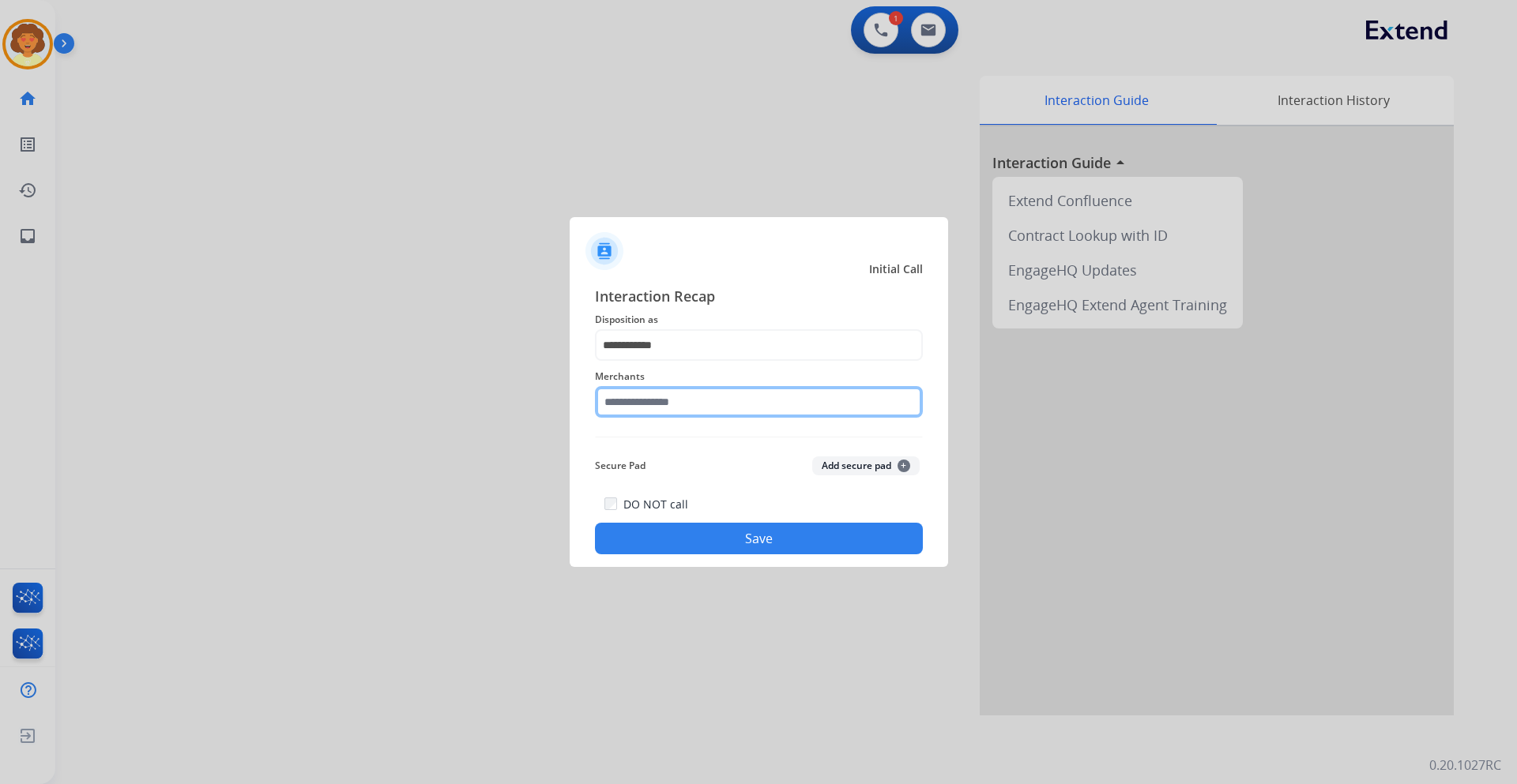
click at [648, 396] on input "text" at bounding box center [758, 402] width 328 height 32
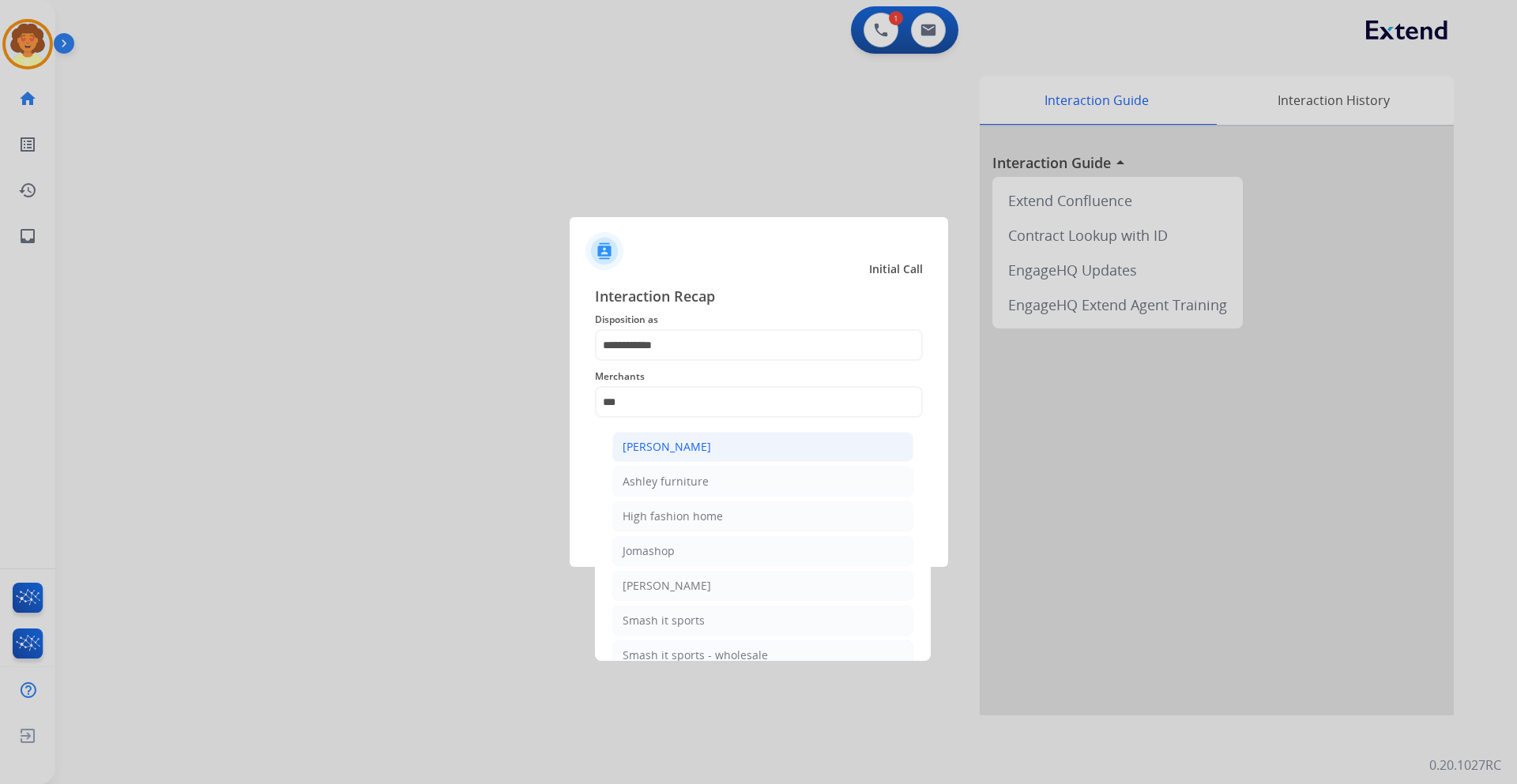
click at [684, 446] on div "[PERSON_NAME]" at bounding box center [666, 446] width 88 height 15
type input "**********"
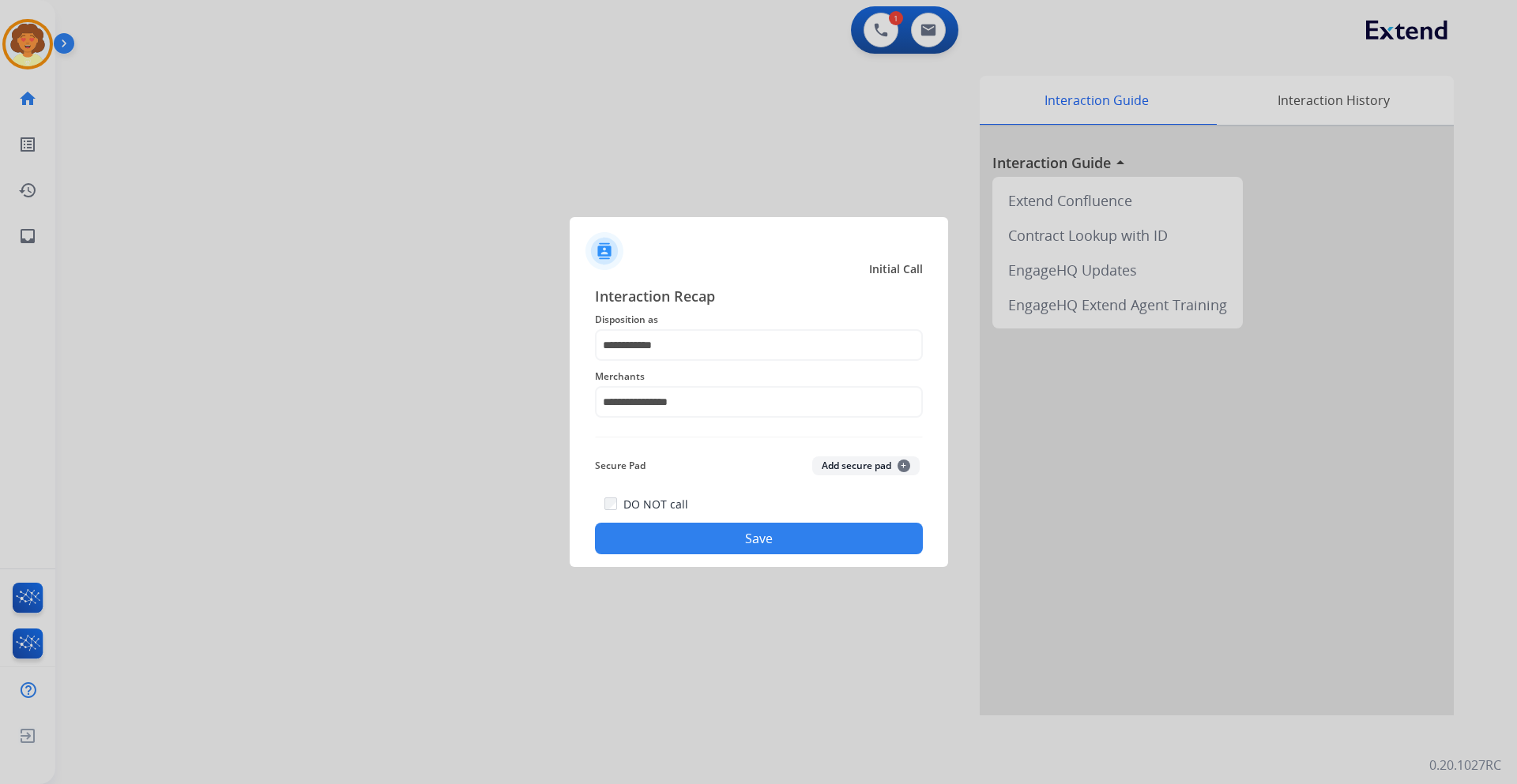
click at [760, 532] on button "Save" at bounding box center [758, 538] width 328 height 32
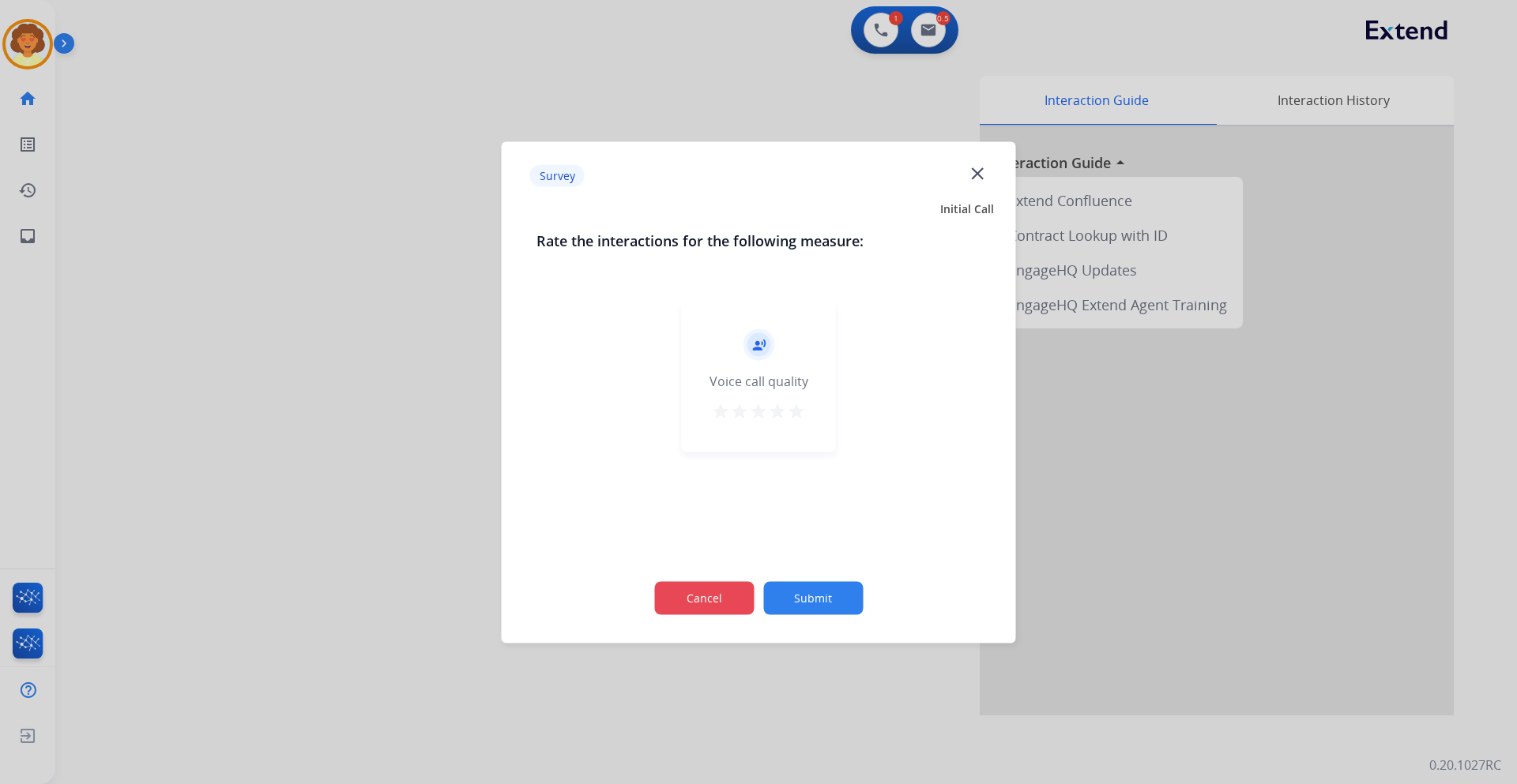
click at [717, 590] on button "Cancel" at bounding box center [704, 598] width 99 height 33
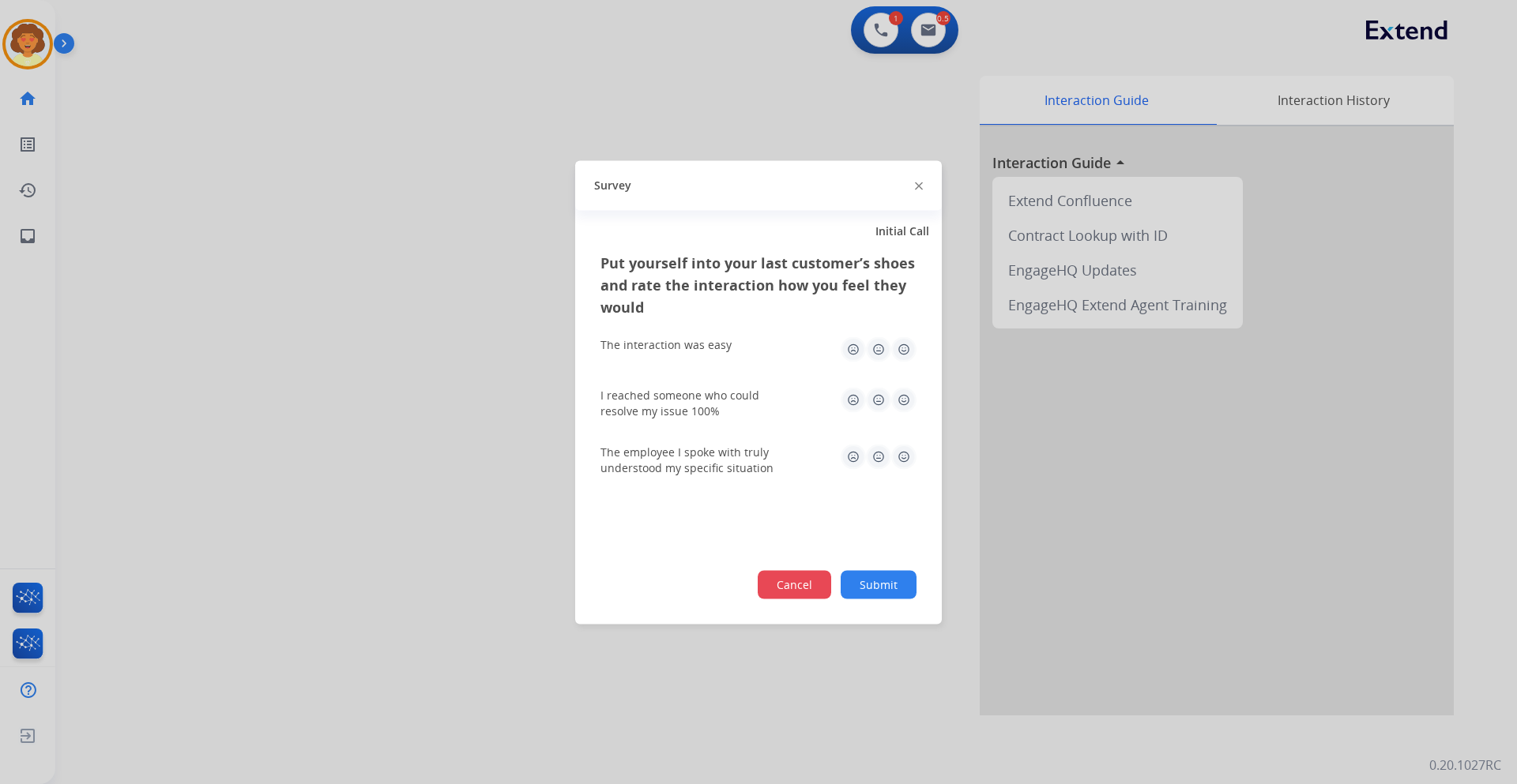
click at [813, 582] on button "Cancel" at bounding box center [793, 583] width 74 height 28
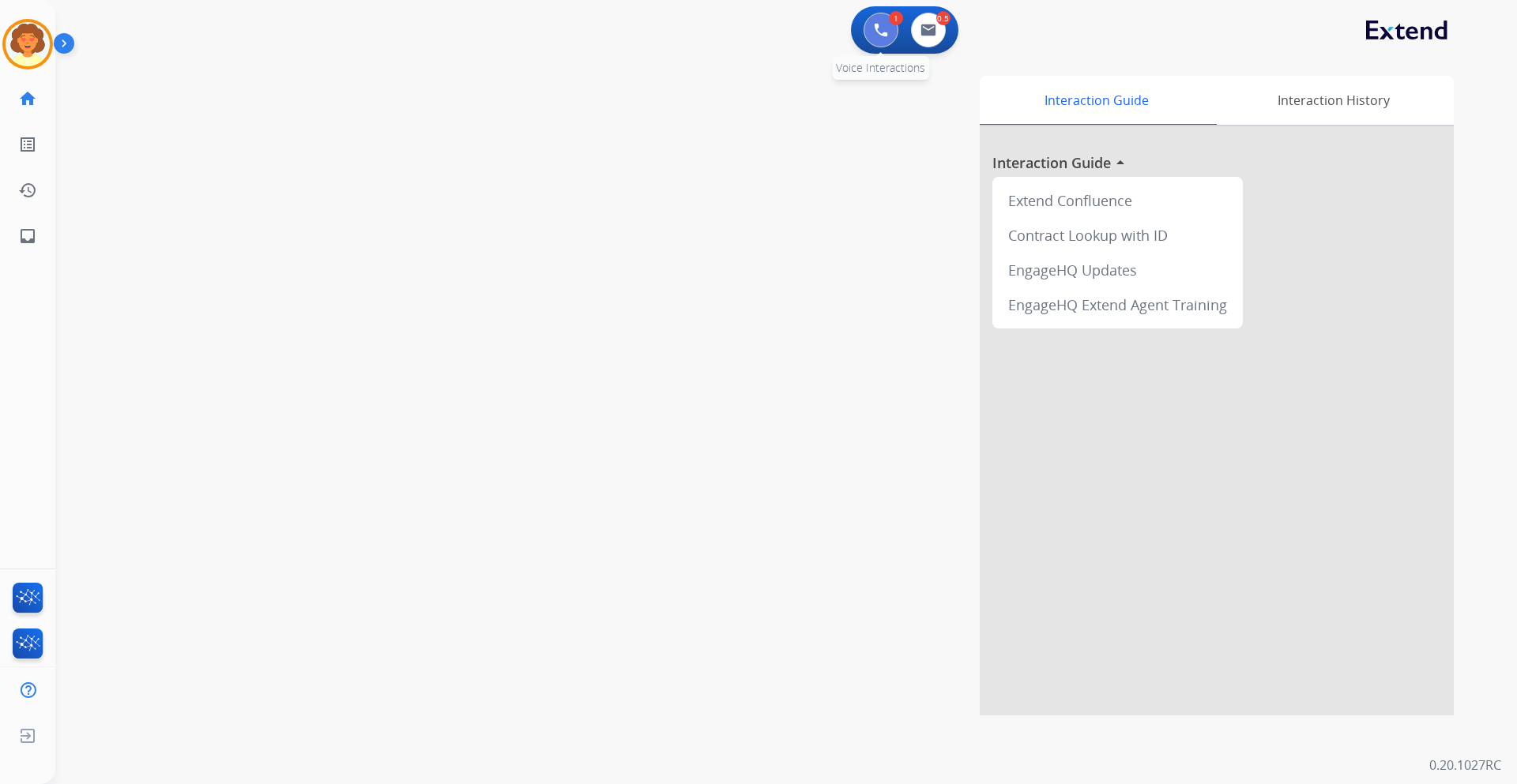
click at [880, 23] on img at bounding box center [881, 30] width 15 height 15
click at [877, 35] on img at bounding box center [881, 30] width 15 height 15
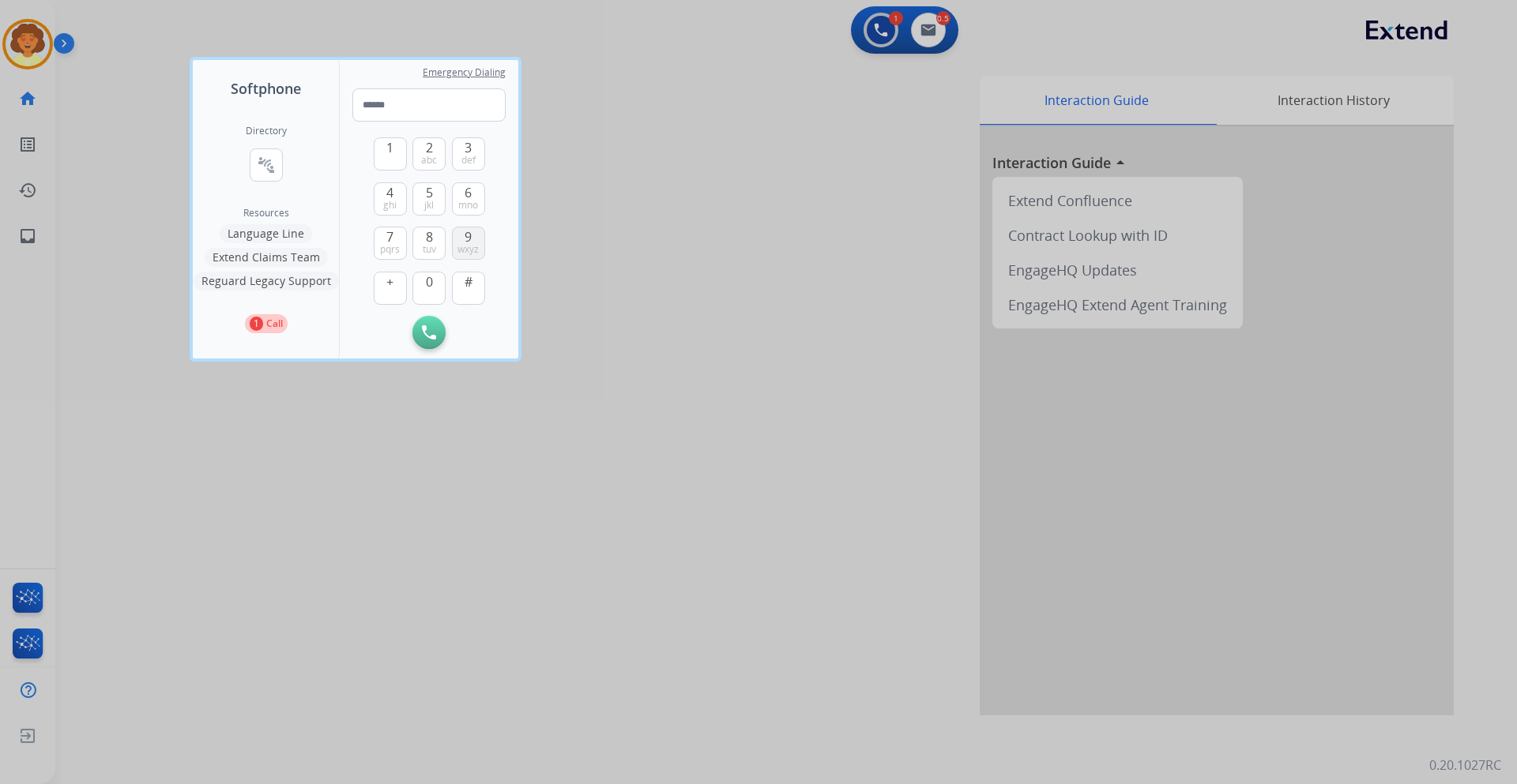
click at [469, 240] on span "9" at bounding box center [468, 236] width 7 height 19
click at [381, 144] on button "1" at bounding box center [390, 154] width 33 height 33
click at [469, 201] on span "mno" at bounding box center [468, 205] width 20 height 13
click at [389, 194] on span "4" at bounding box center [390, 193] width 7 height 19
click at [434, 157] on span "abc" at bounding box center [428, 160] width 15 height 13
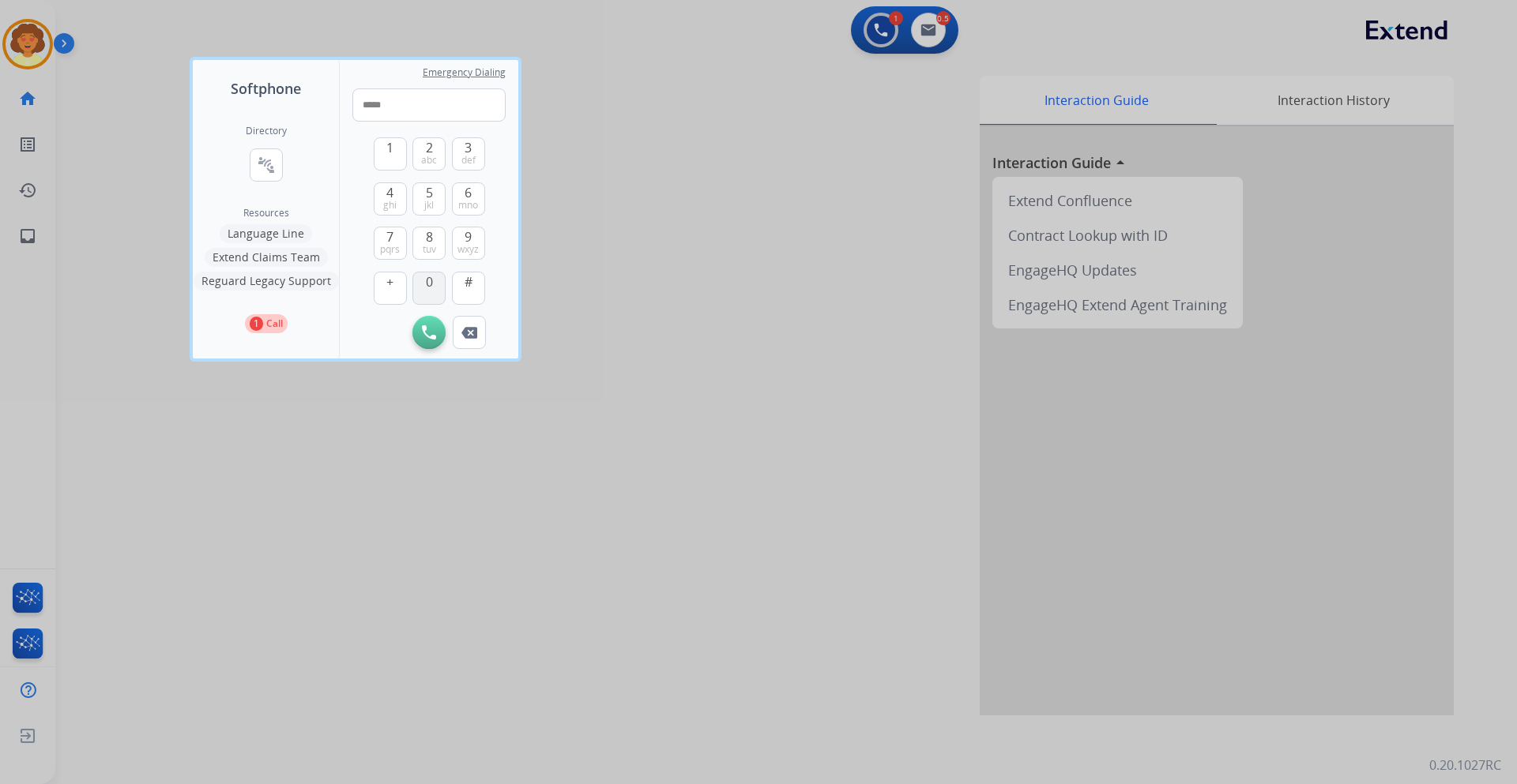
click at [434, 289] on button "0" at bounding box center [429, 288] width 33 height 33
click at [434, 288] on button "0" at bounding box center [429, 288] width 33 height 33
click at [425, 191] on span "5" at bounding box center [429, 193] width 7 height 19
click at [386, 237] on span "7" at bounding box center [390, 236] width 7 height 19
drag, startPoint x: 428, startPoint y: 244, endPoint x: 423, endPoint y: 266, distance: 22.6
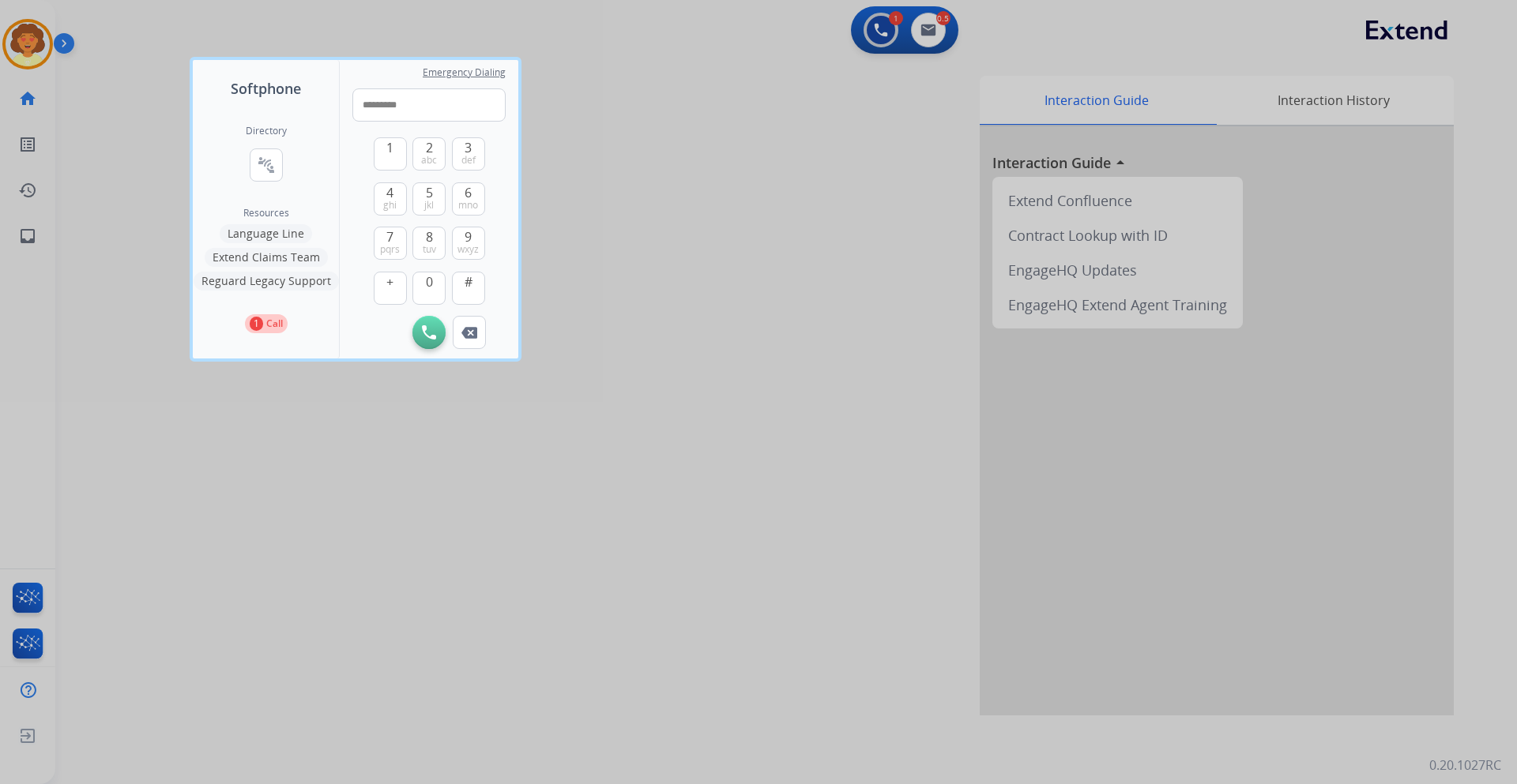
click at [428, 244] on span "tuv" at bounding box center [429, 250] width 14 height 13
type input "**********"
click at [427, 334] on img at bounding box center [429, 332] width 15 height 15
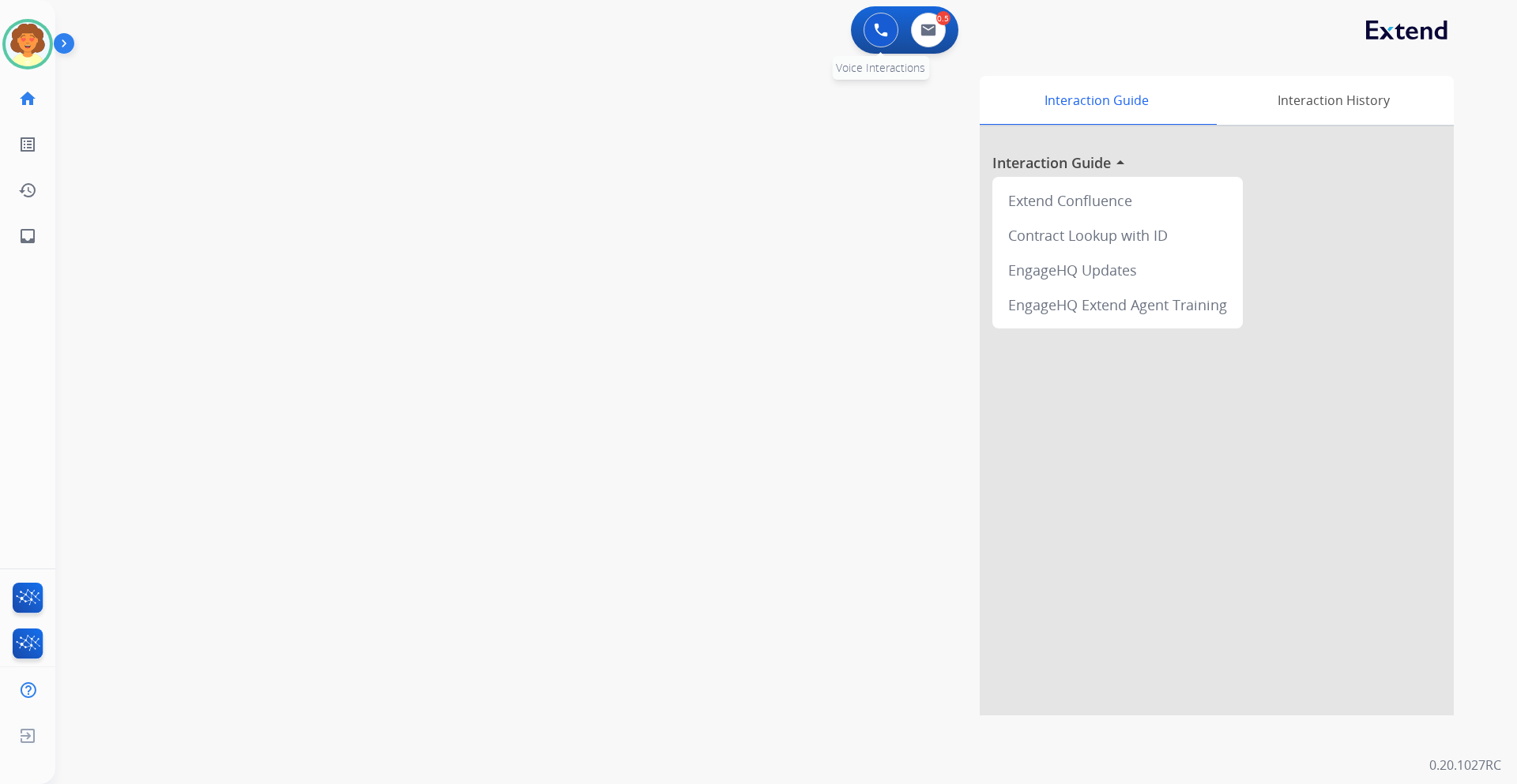
click at [865, 37] on button at bounding box center [881, 30] width 35 height 35
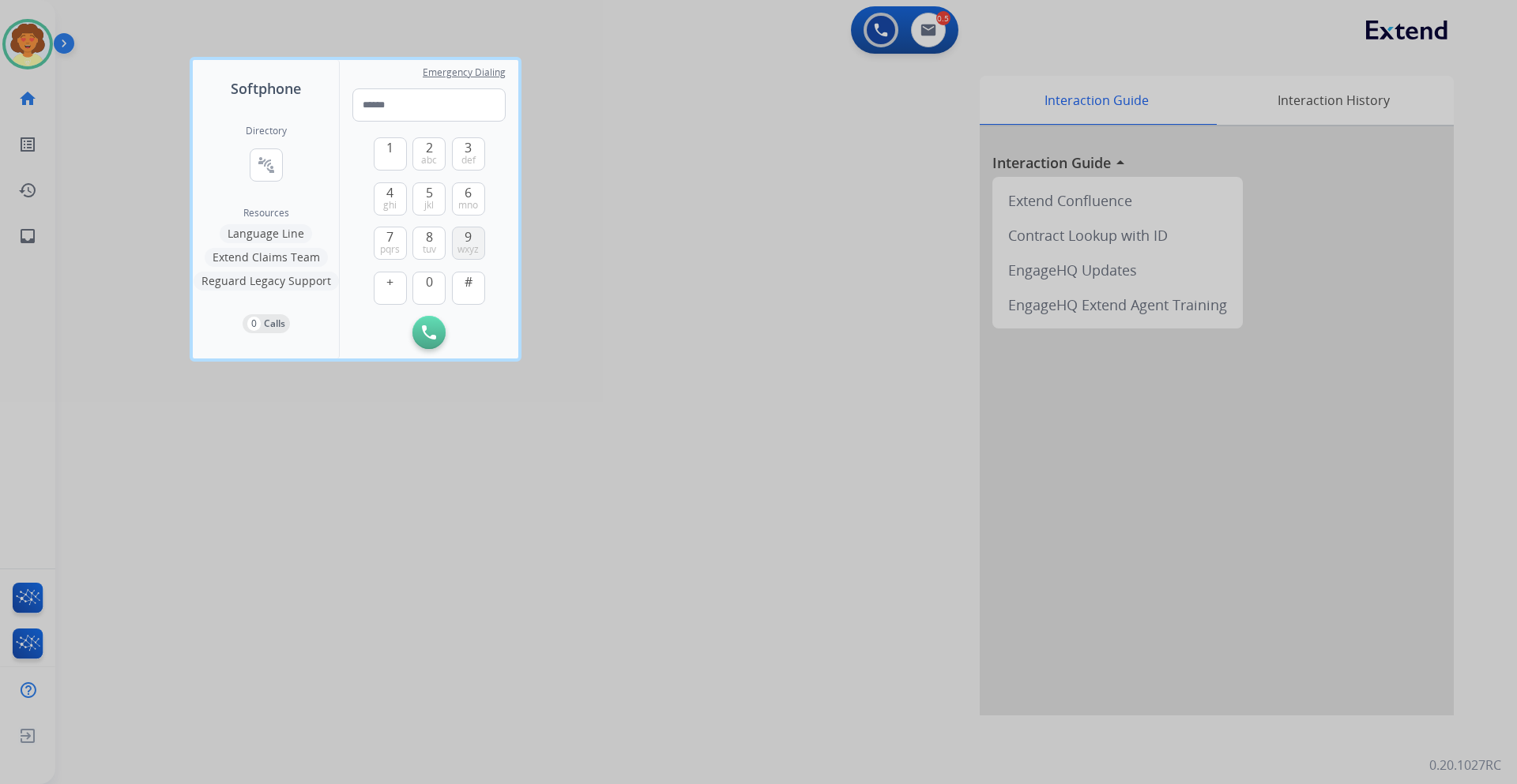
click at [464, 243] on span "wxyz" at bounding box center [467, 250] width 21 height 13
click at [388, 151] on span "1" at bounding box center [390, 147] width 7 height 19
click at [464, 203] on span "mno" at bounding box center [468, 205] width 20 height 13
click at [387, 201] on span "ghi" at bounding box center [389, 205] width 14 height 13
click at [428, 160] on span "abc" at bounding box center [428, 160] width 15 height 13
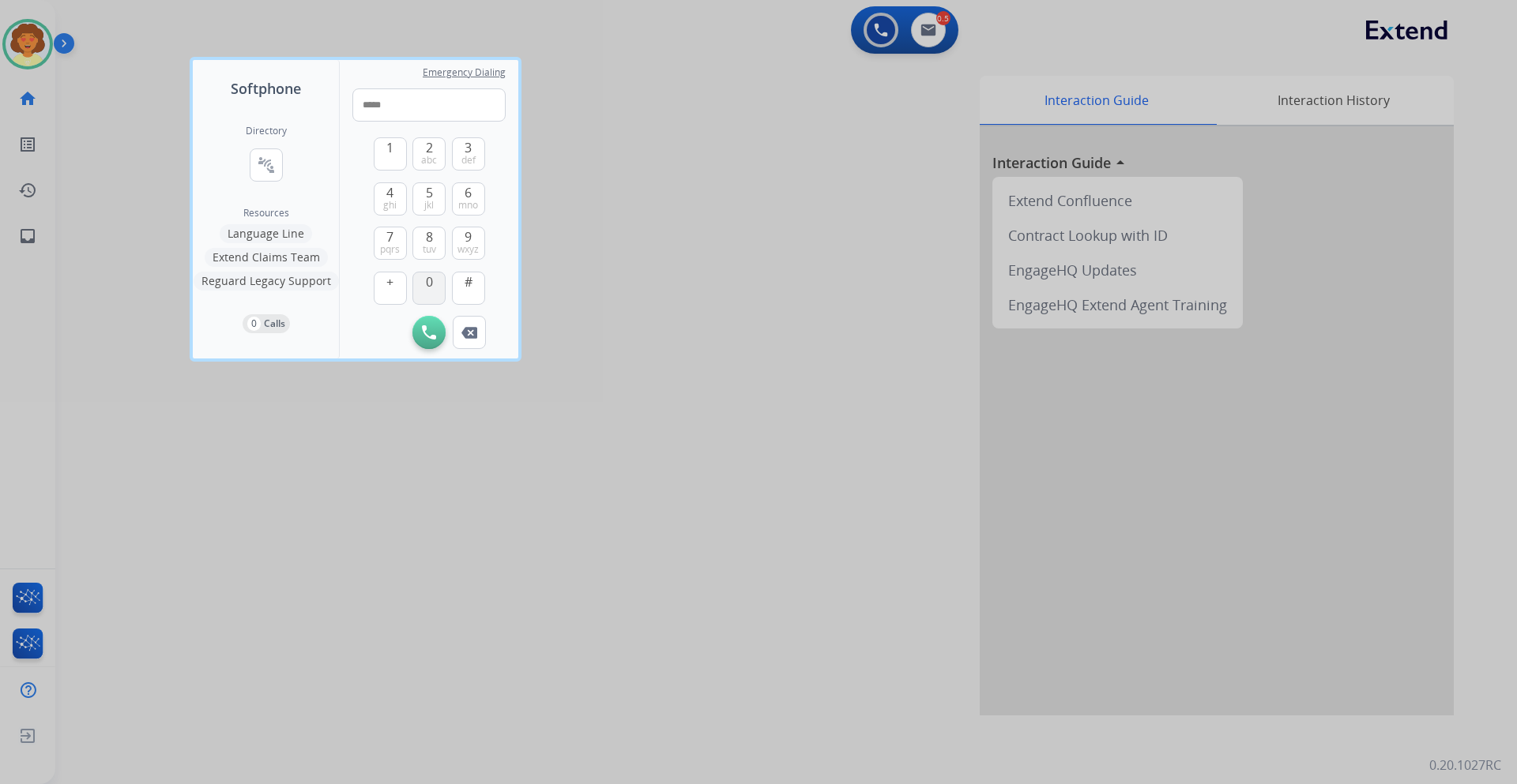
click at [424, 286] on button "0" at bounding box center [429, 288] width 33 height 33
click at [425, 290] on span "0" at bounding box center [429, 282] width 7 height 19
click at [439, 195] on button "5 jkl" at bounding box center [429, 199] width 33 height 33
click at [374, 242] on button "7 pqrs" at bounding box center [390, 243] width 33 height 33
click at [425, 240] on span "8" at bounding box center [429, 236] width 7 height 19
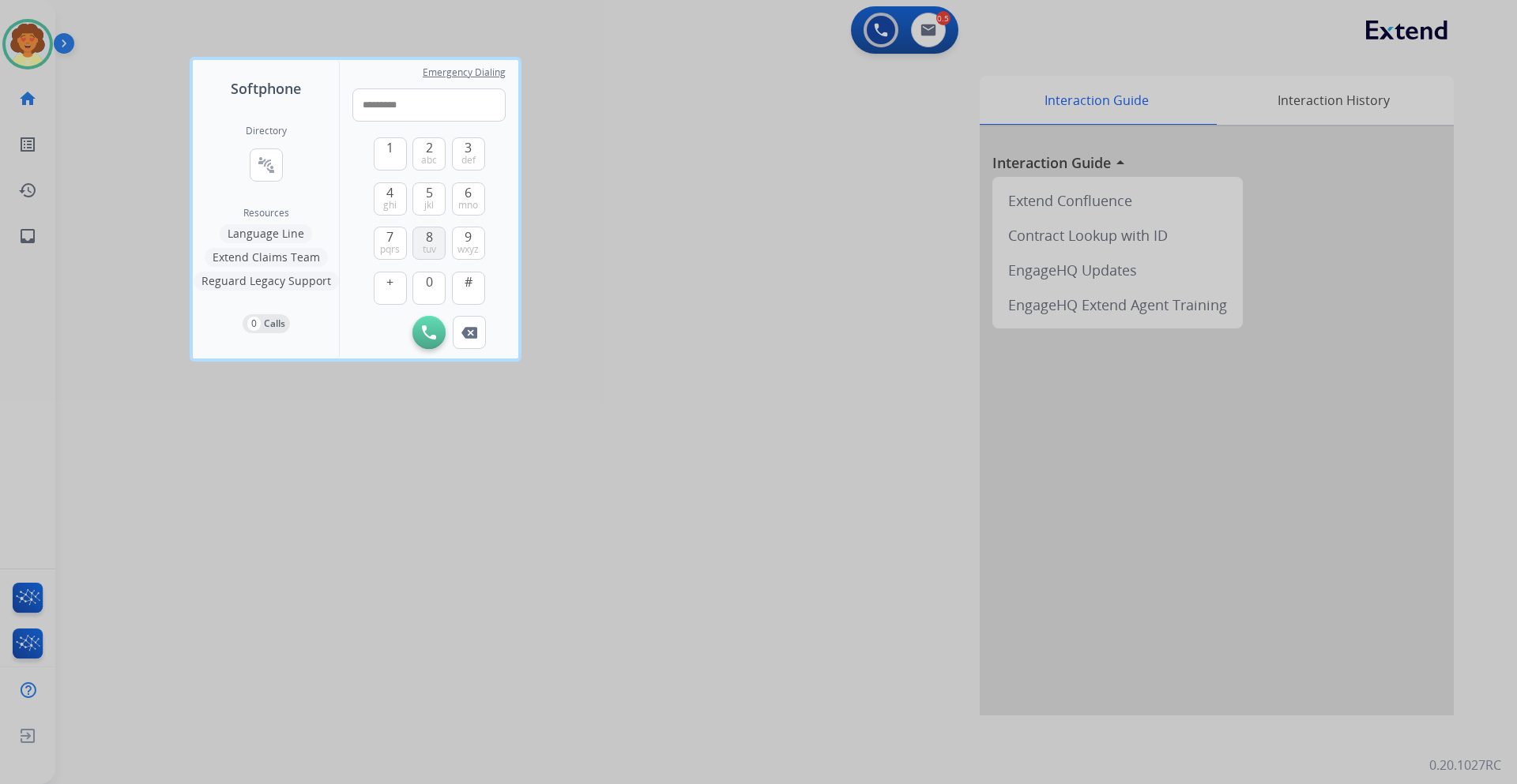
type input "**********"
click at [430, 323] on button "Initiate Call" at bounding box center [429, 332] width 33 height 33
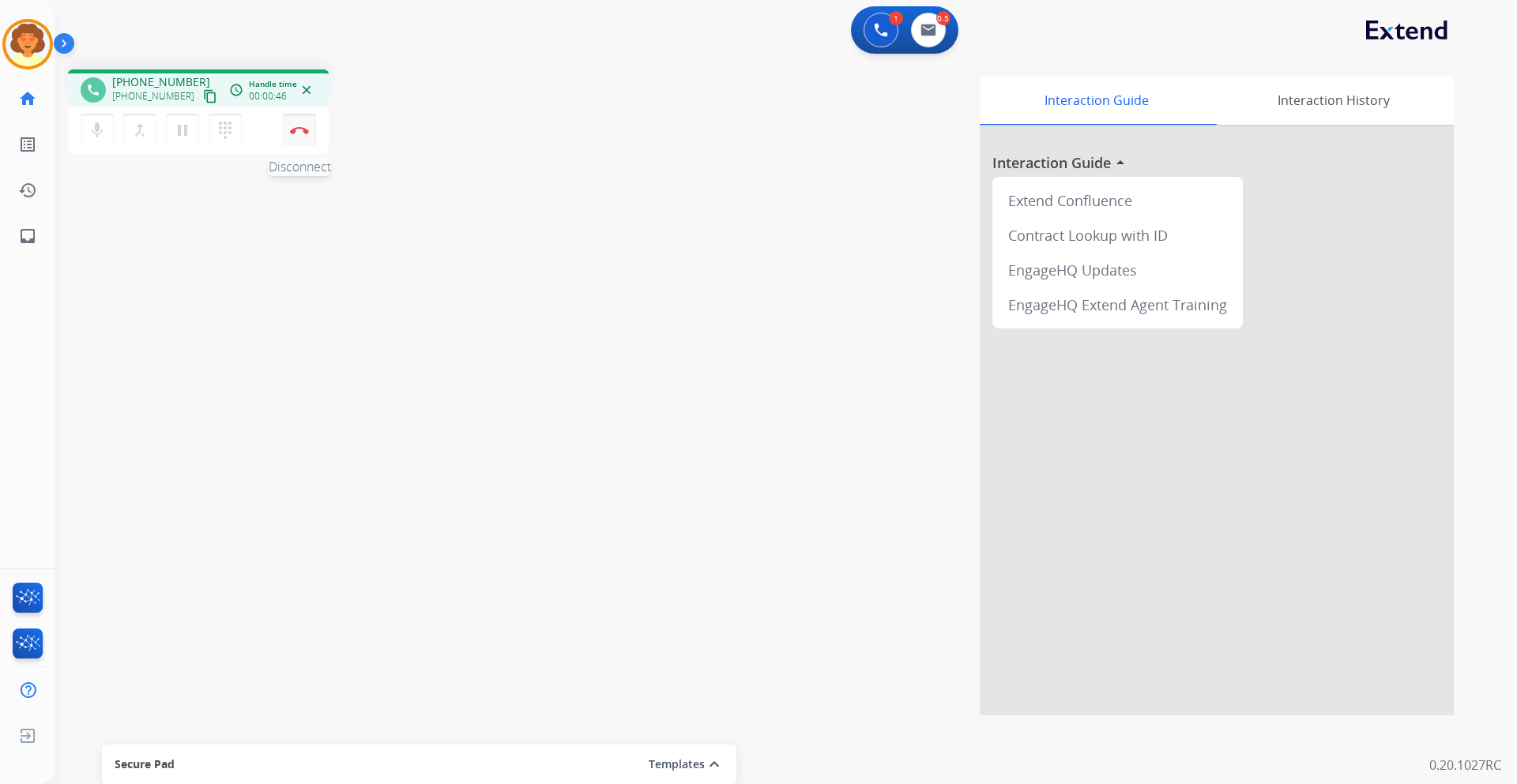
click at [301, 134] on button "Disconnect" at bounding box center [299, 130] width 33 height 33
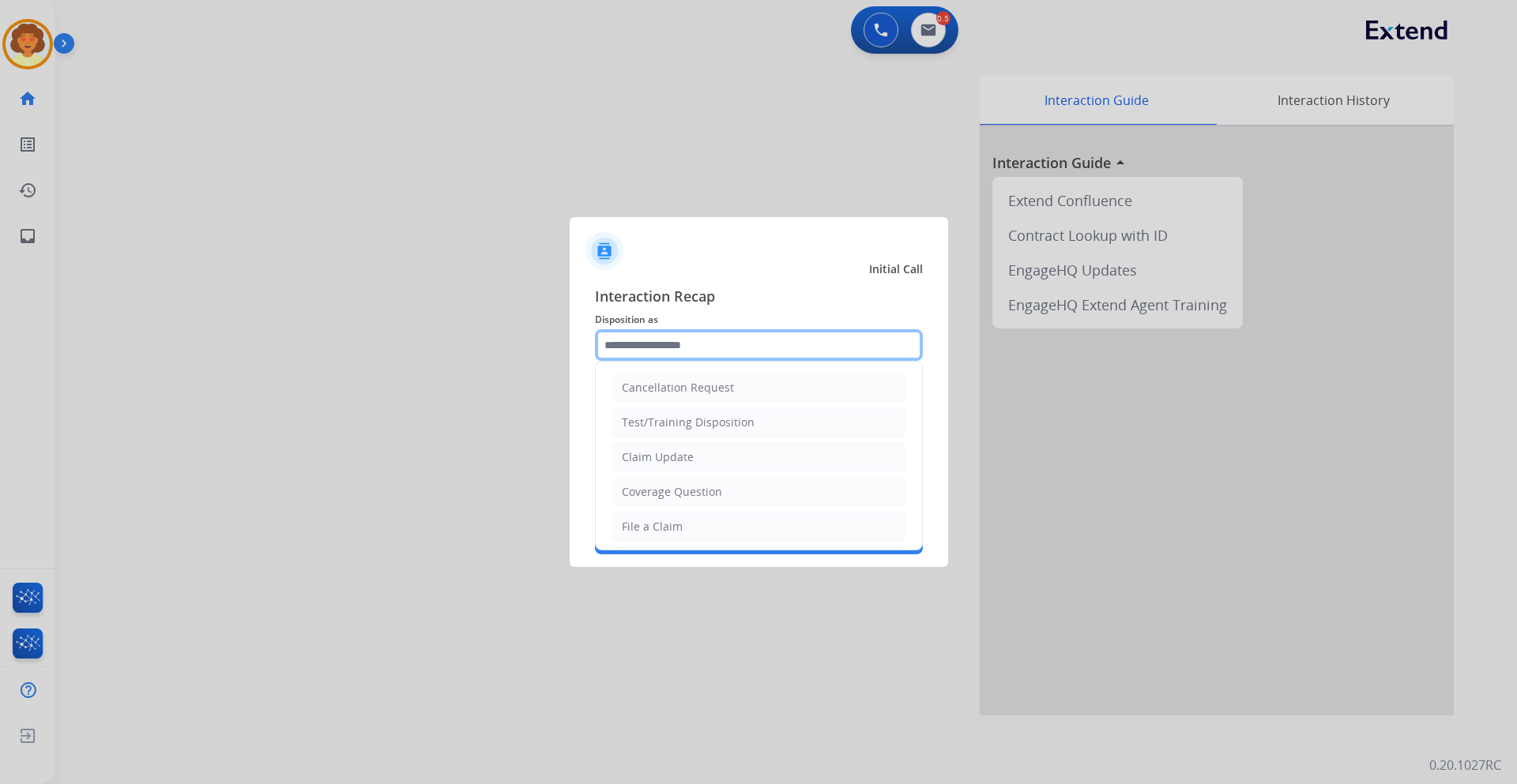
click at [682, 350] on input "text" at bounding box center [758, 344] width 328 height 32
click at [717, 497] on div "Coverage Question" at bounding box center [672, 491] width 100 height 15
type input "**********"
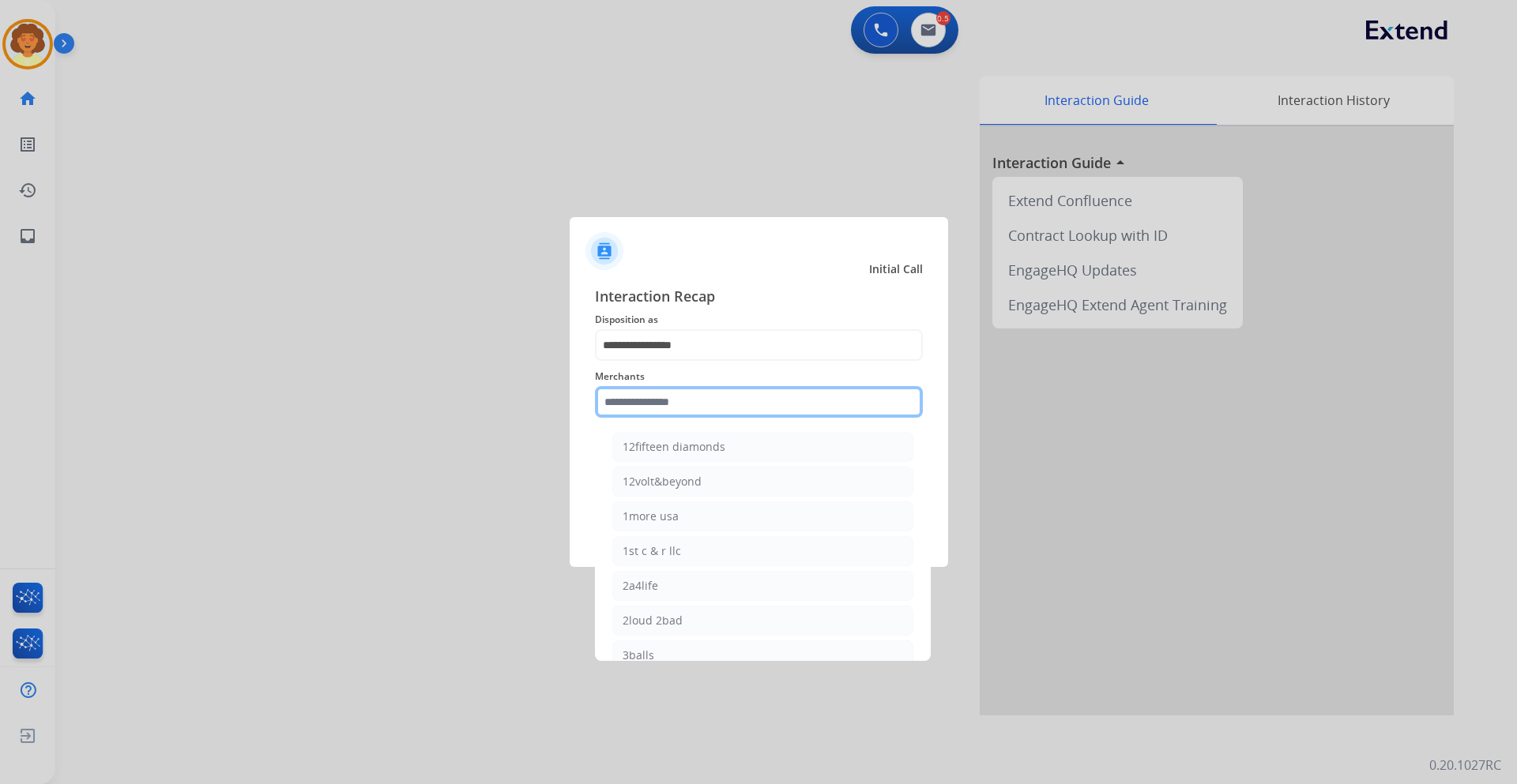
click at [664, 398] on input "text" at bounding box center [758, 402] width 328 height 32
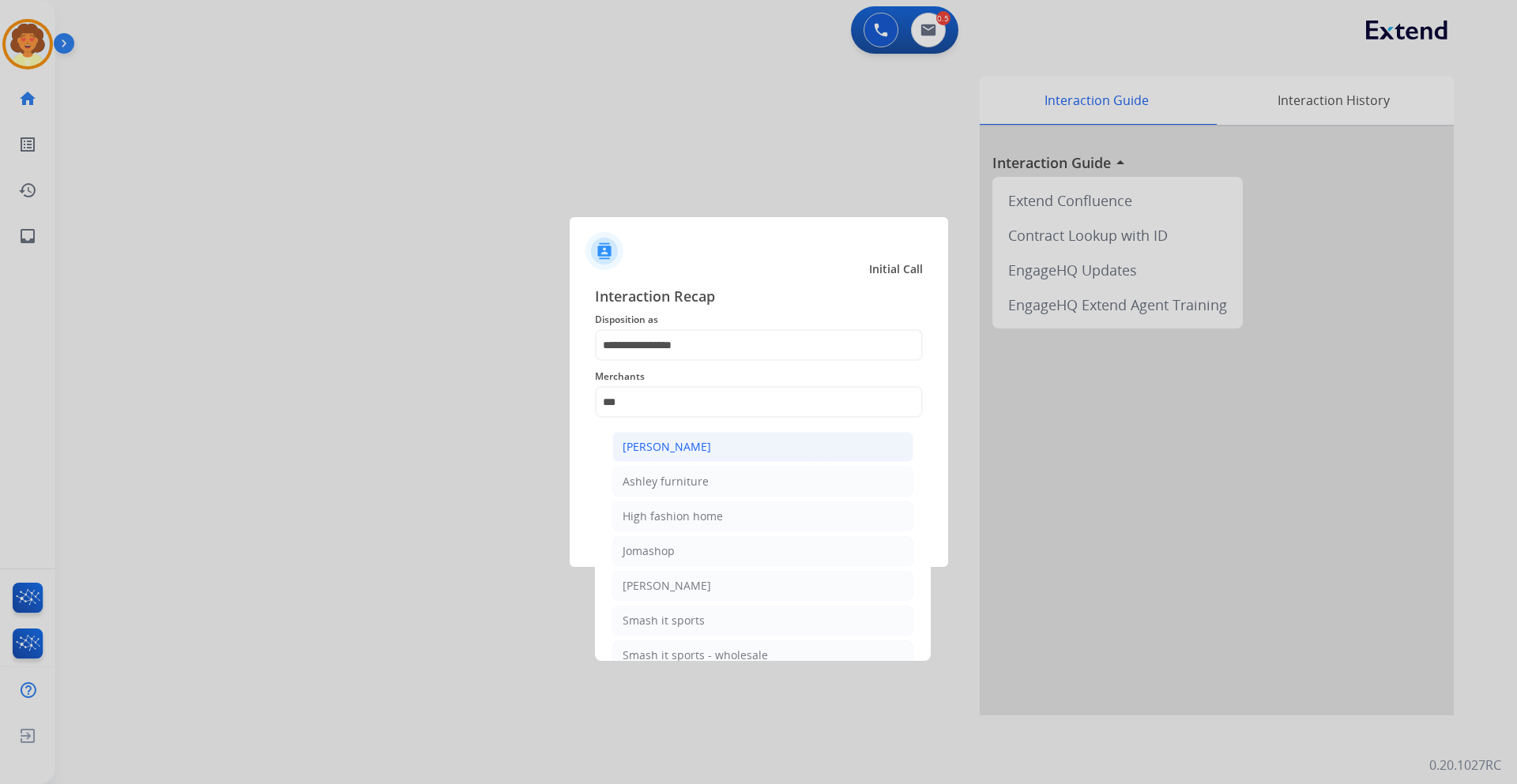
click at [741, 446] on li "[PERSON_NAME]" at bounding box center [763, 446] width 301 height 30
type input "**********"
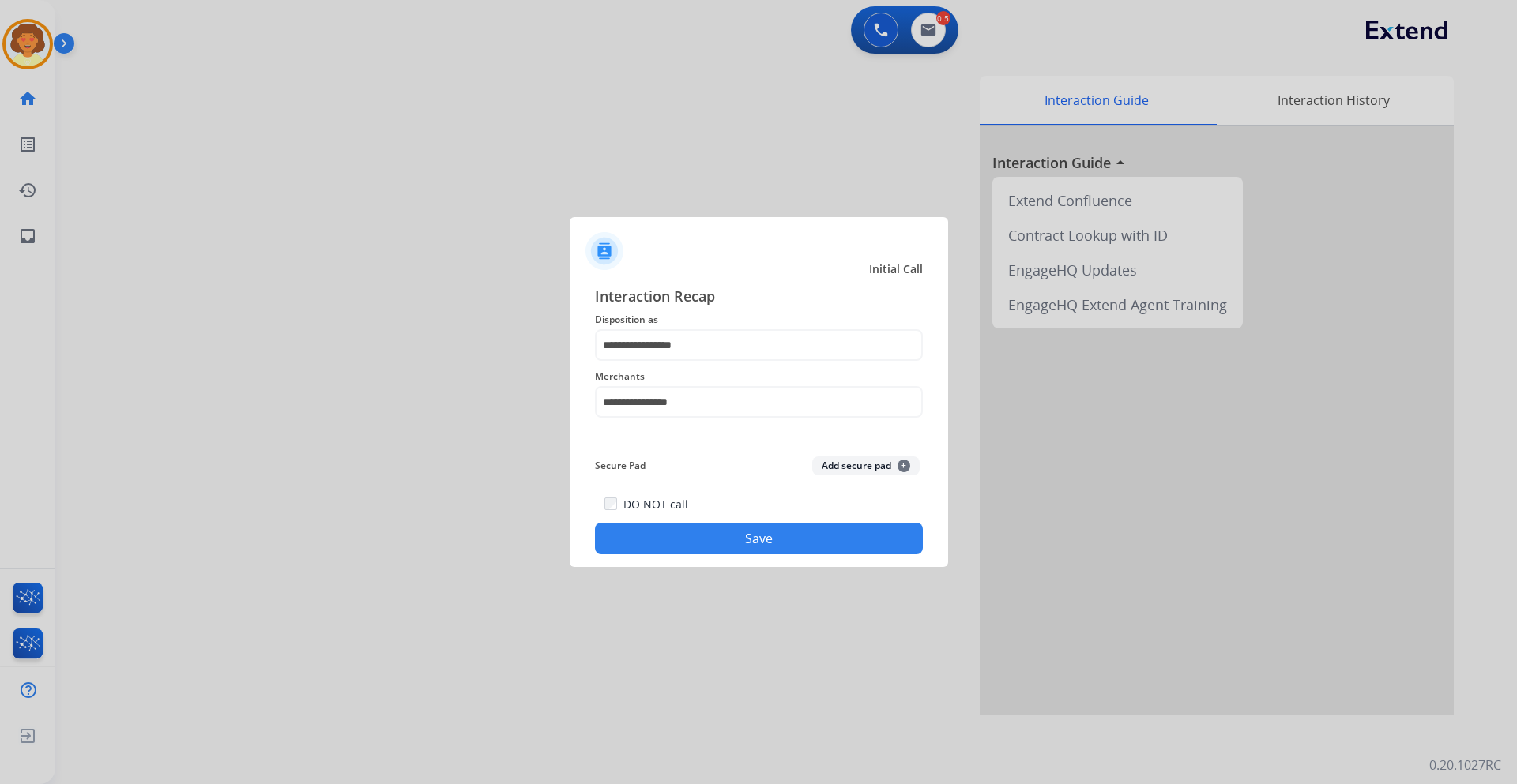
click at [693, 540] on button "Save" at bounding box center [758, 538] width 328 height 32
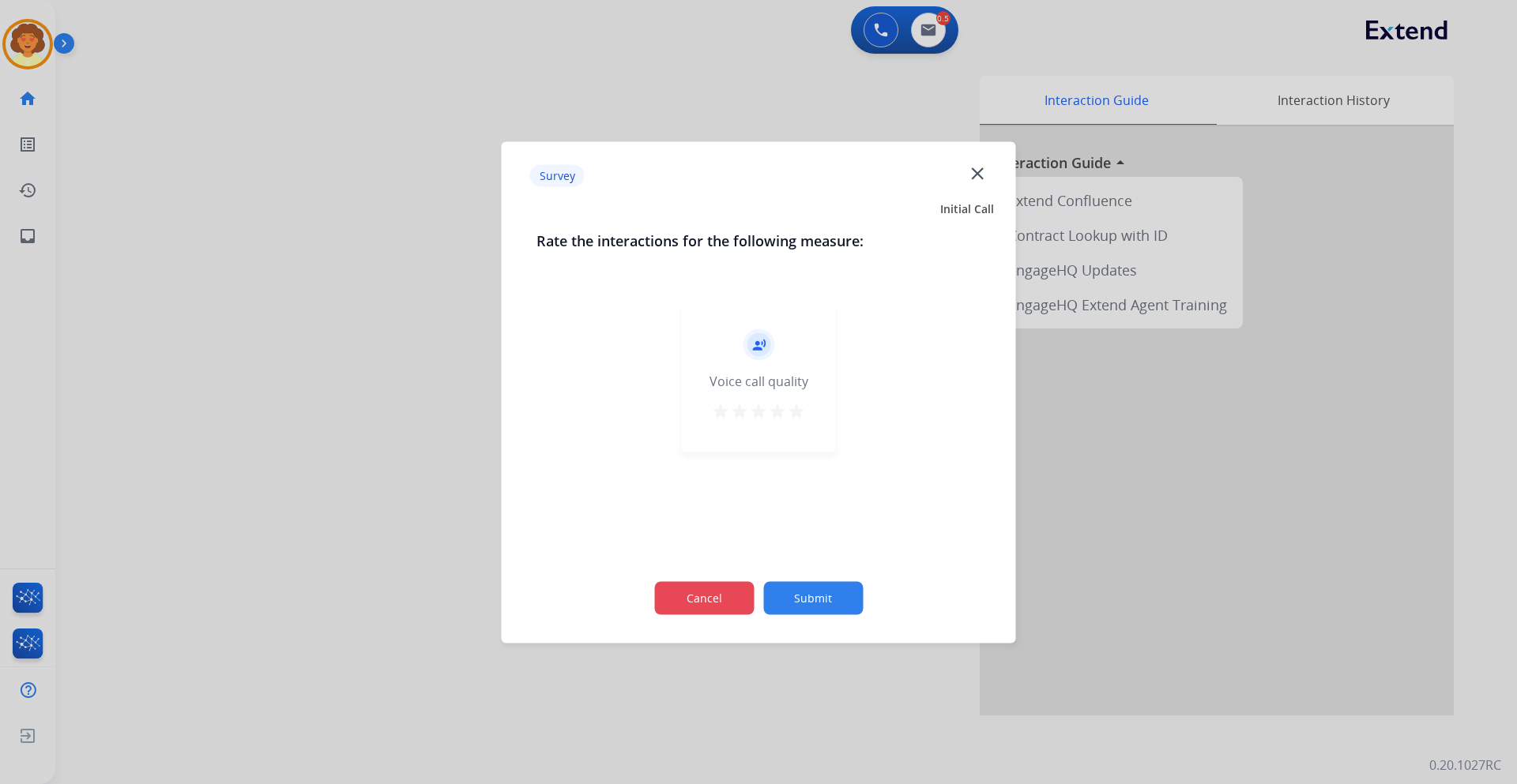
click at [676, 600] on button "Cancel" at bounding box center [704, 598] width 99 height 33
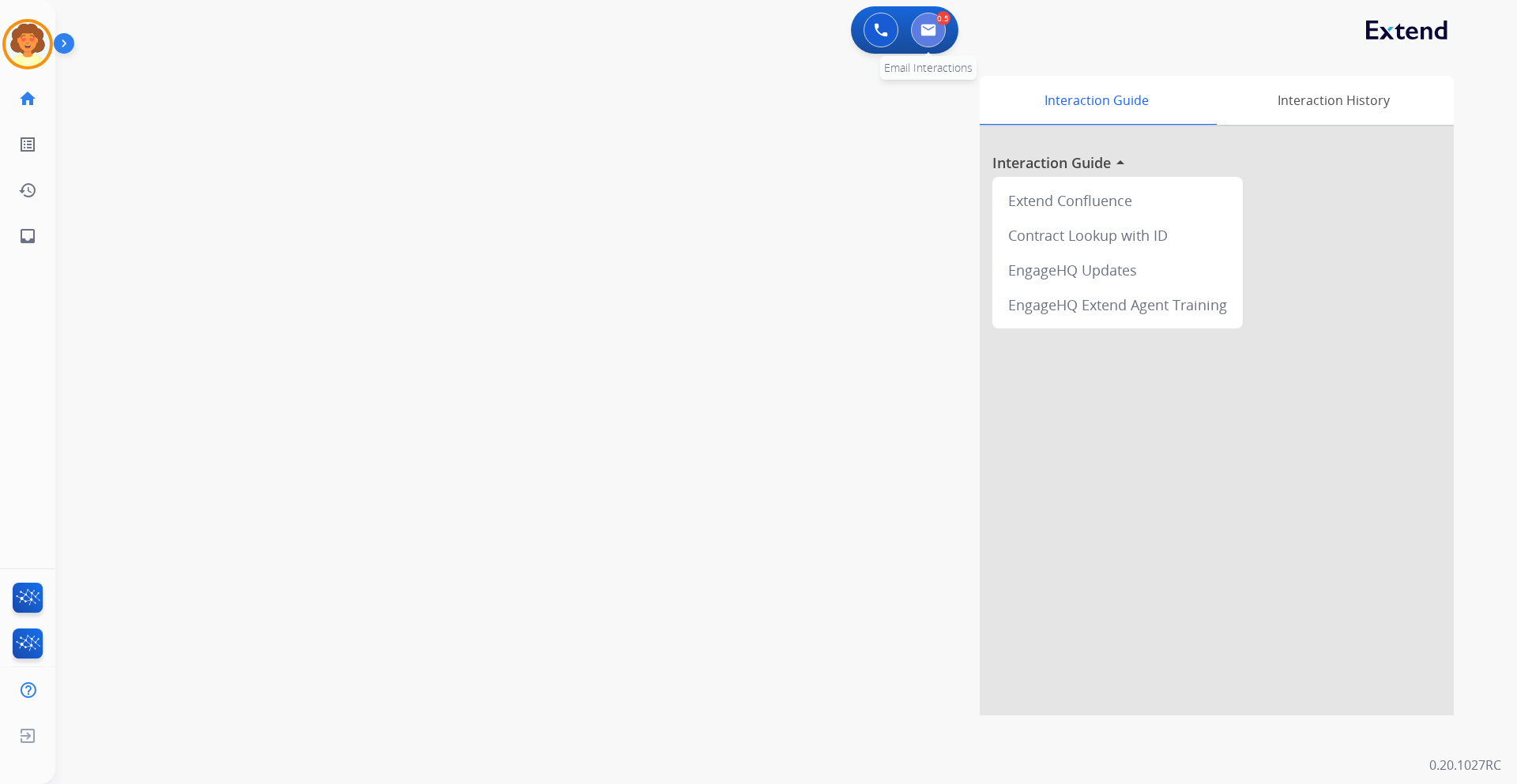
click at [928, 39] on button at bounding box center [928, 30] width 35 height 35
select select "**********"
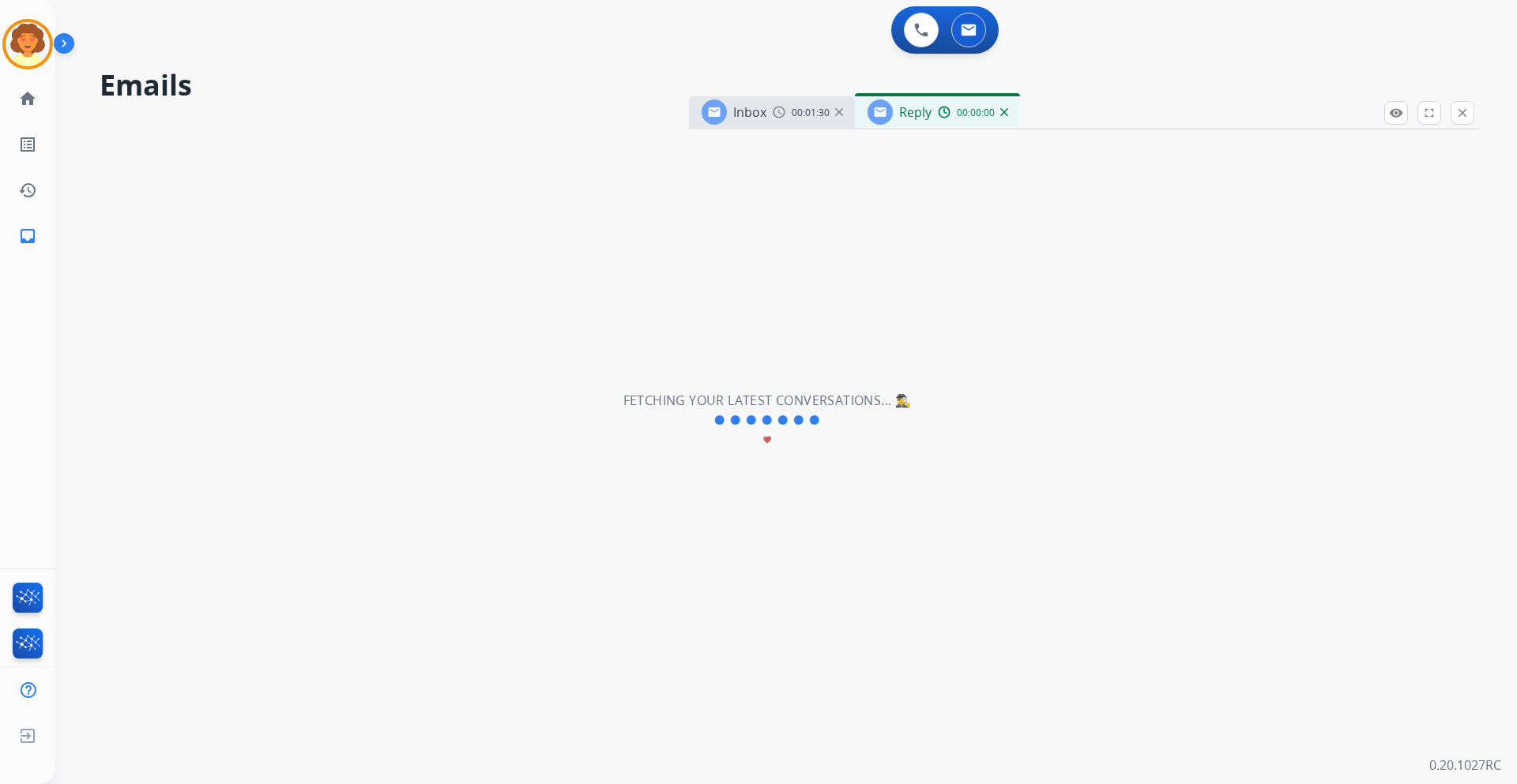
select select "**********"
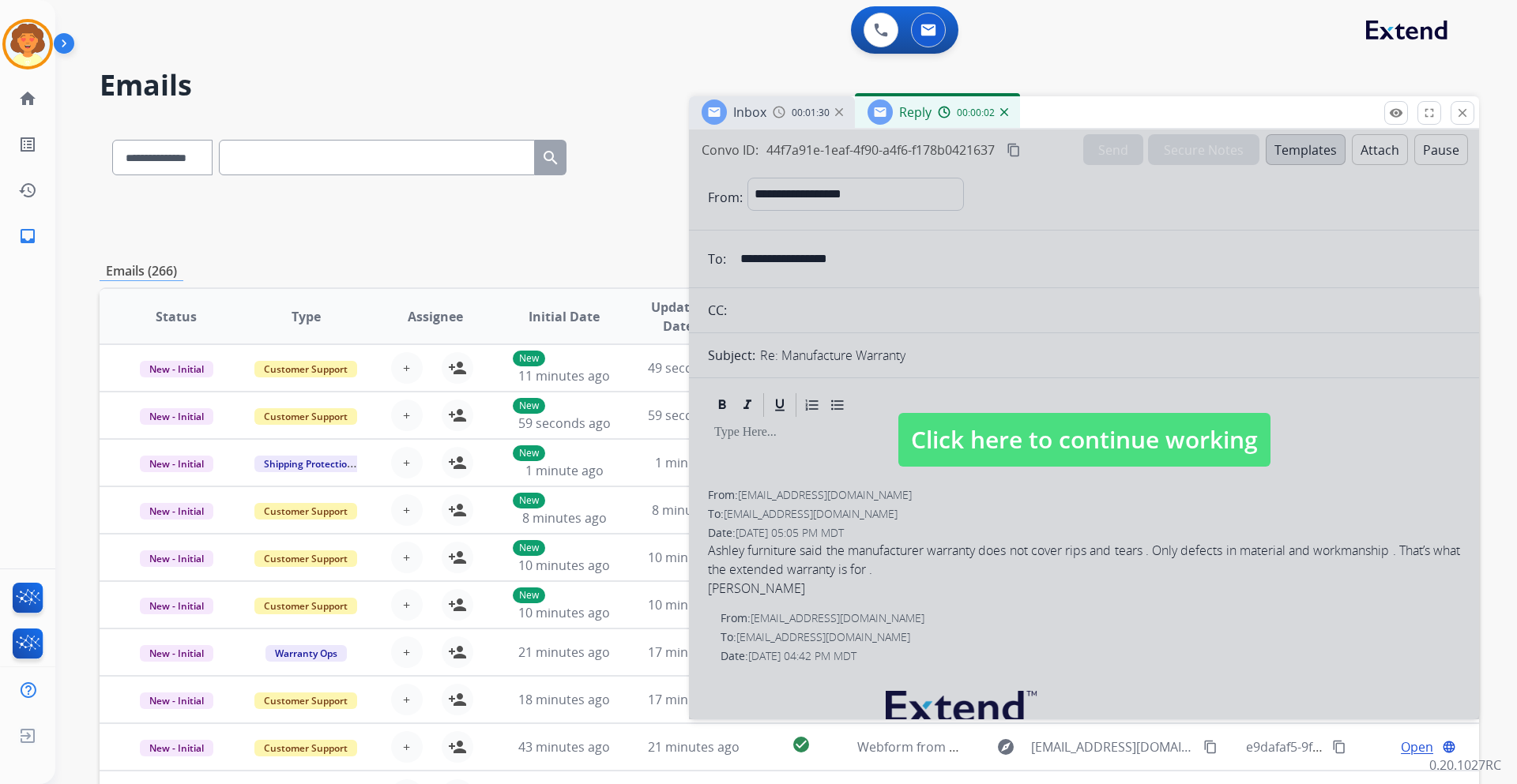
click at [1023, 354] on div at bounding box center [1083, 424] width 790 height 590
select select
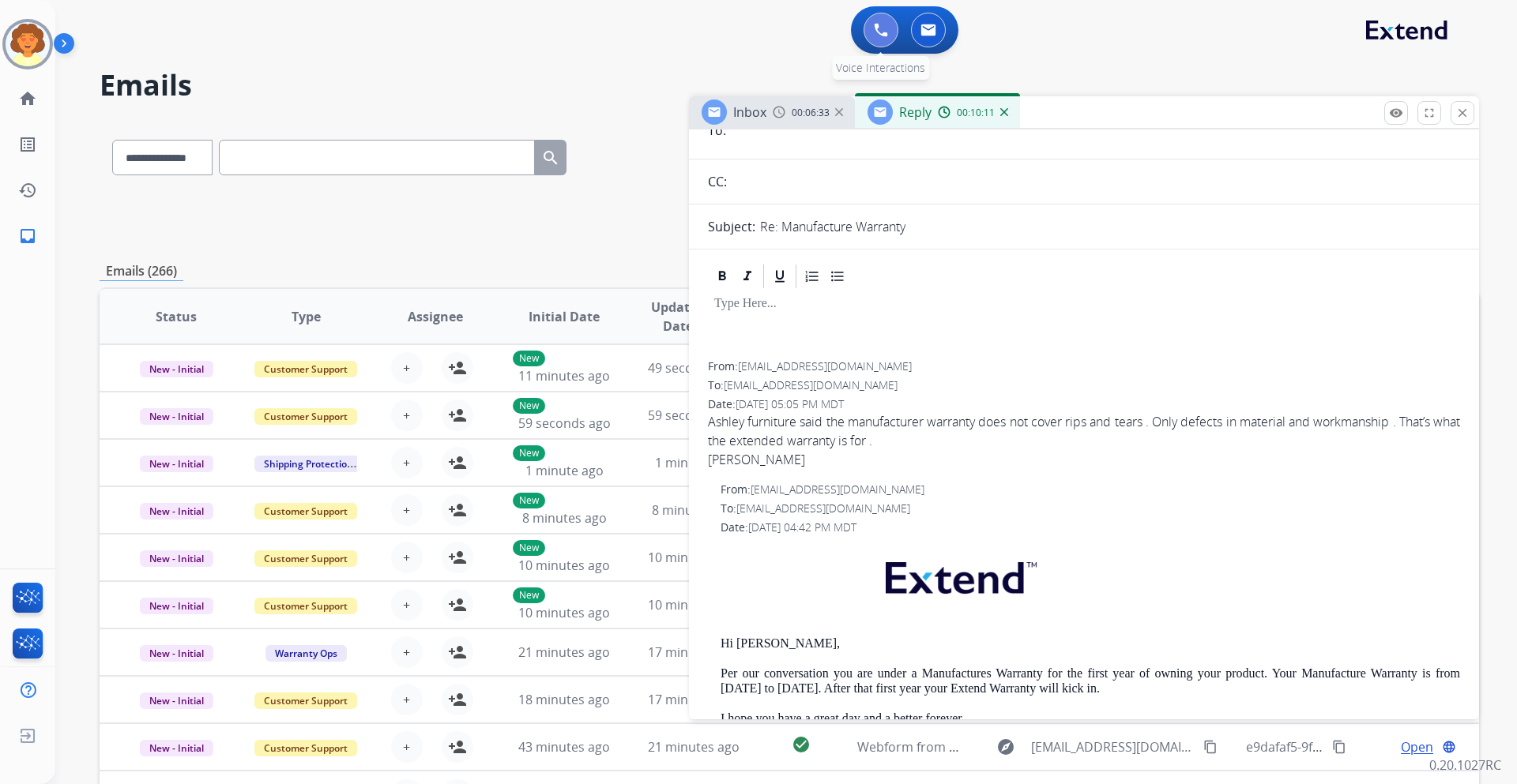
click at [873, 28] on img at bounding box center [881, 30] width 15 height 15
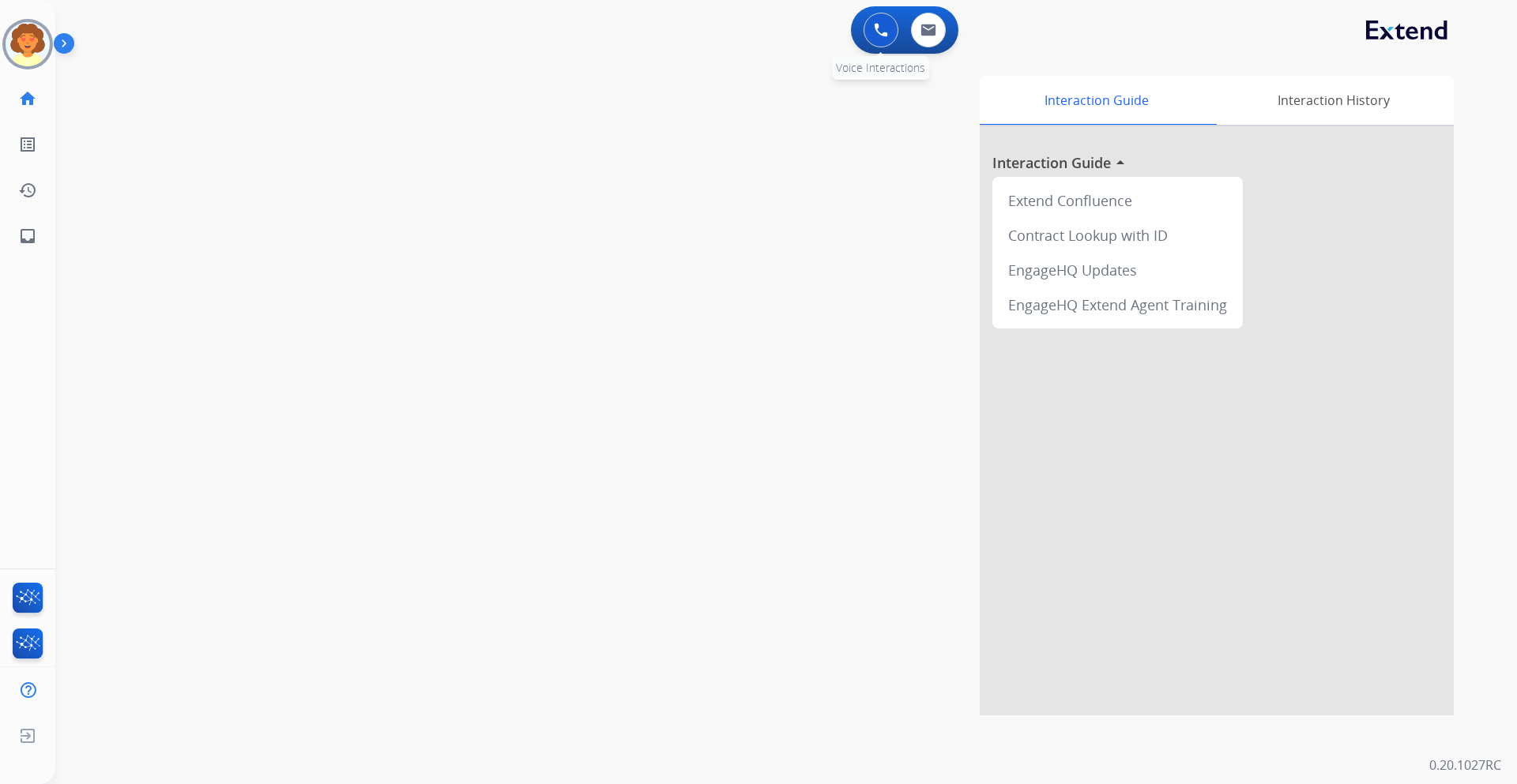
click at [883, 29] on img at bounding box center [881, 30] width 15 height 15
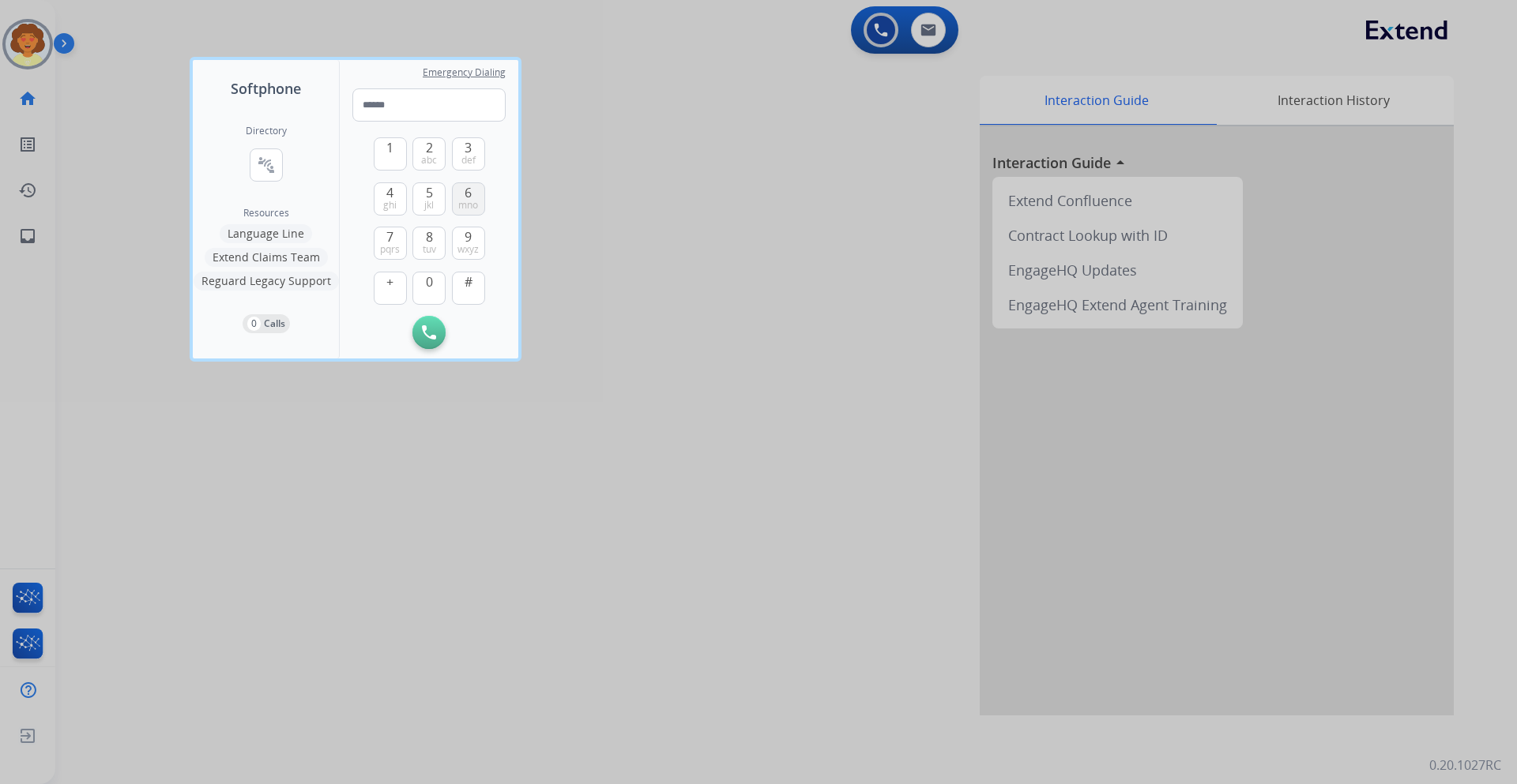
click at [466, 197] on span "6" at bounding box center [468, 193] width 7 height 19
click at [378, 149] on button "1" at bounding box center [390, 154] width 33 height 33
click at [419, 192] on button "5 jkl" at bounding box center [429, 199] width 33 height 33
click at [386, 196] on span "4" at bounding box center [390, 193] width 7 height 19
click at [421, 284] on button "0" at bounding box center [429, 288] width 33 height 33
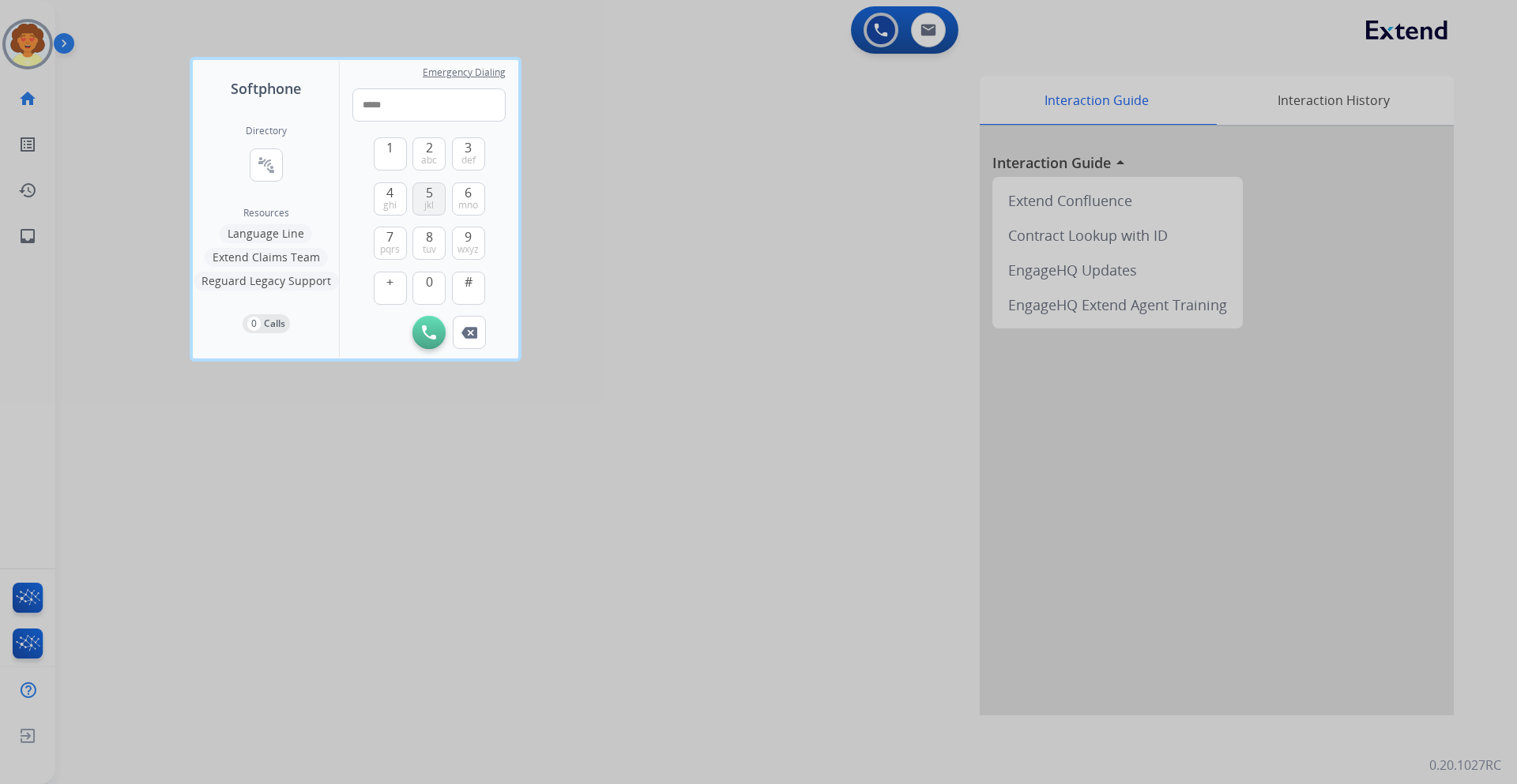
click at [421, 194] on button "5 jkl" at bounding box center [429, 199] width 33 height 33
drag, startPoint x: 391, startPoint y: 246, endPoint x: 459, endPoint y: 173, distance: 99.8
click at [391, 245] on span "pqrs" at bounding box center [390, 250] width 20 height 13
click at [476, 144] on button "3 def" at bounding box center [468, 154] width 33 height 33
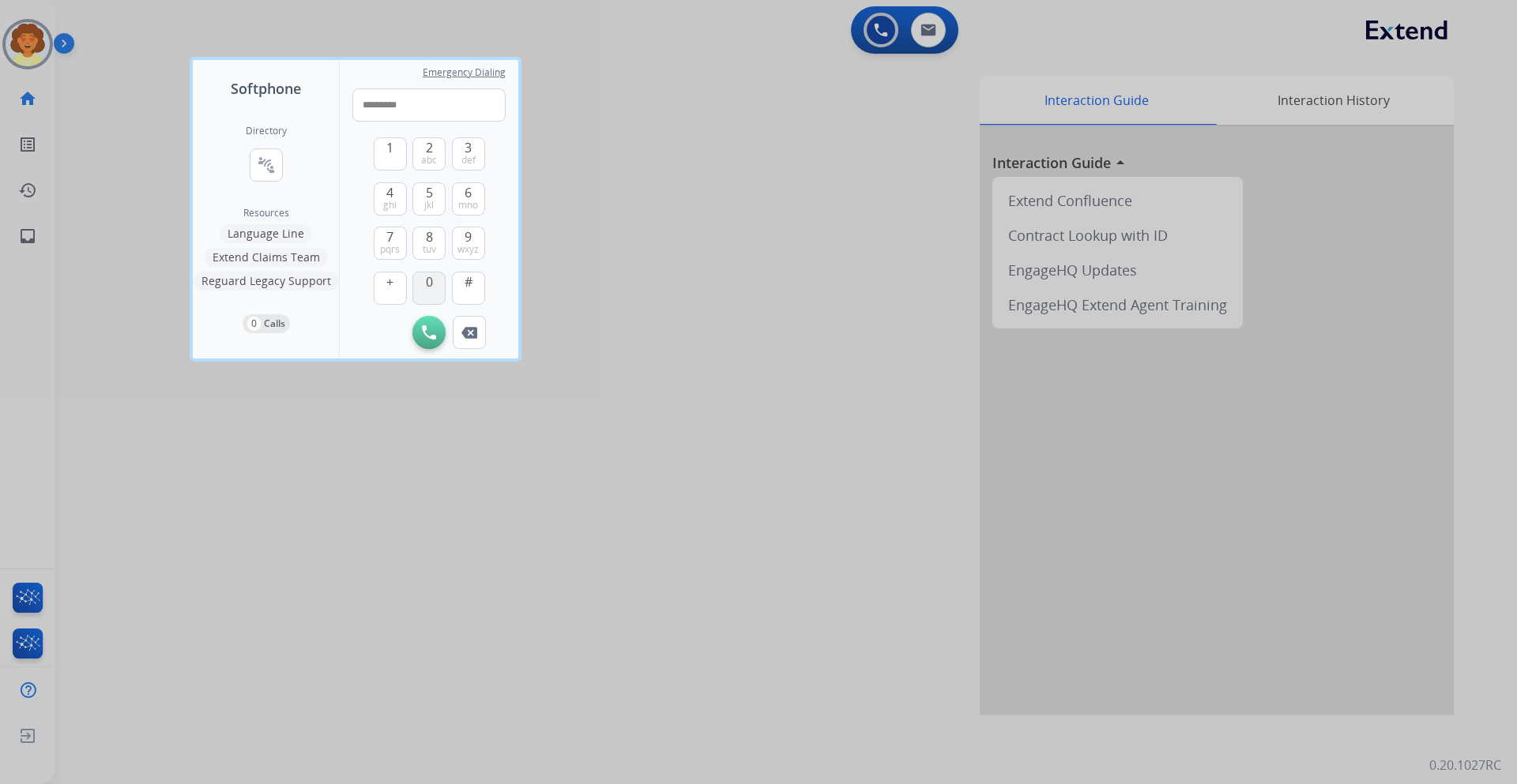
click at [429, 287] on span "0" at bounding box center [429, 282] width 7 height 19
type input "**********"
click at [431, 338] on img at bounding box center [429, 332] width 15 height 15
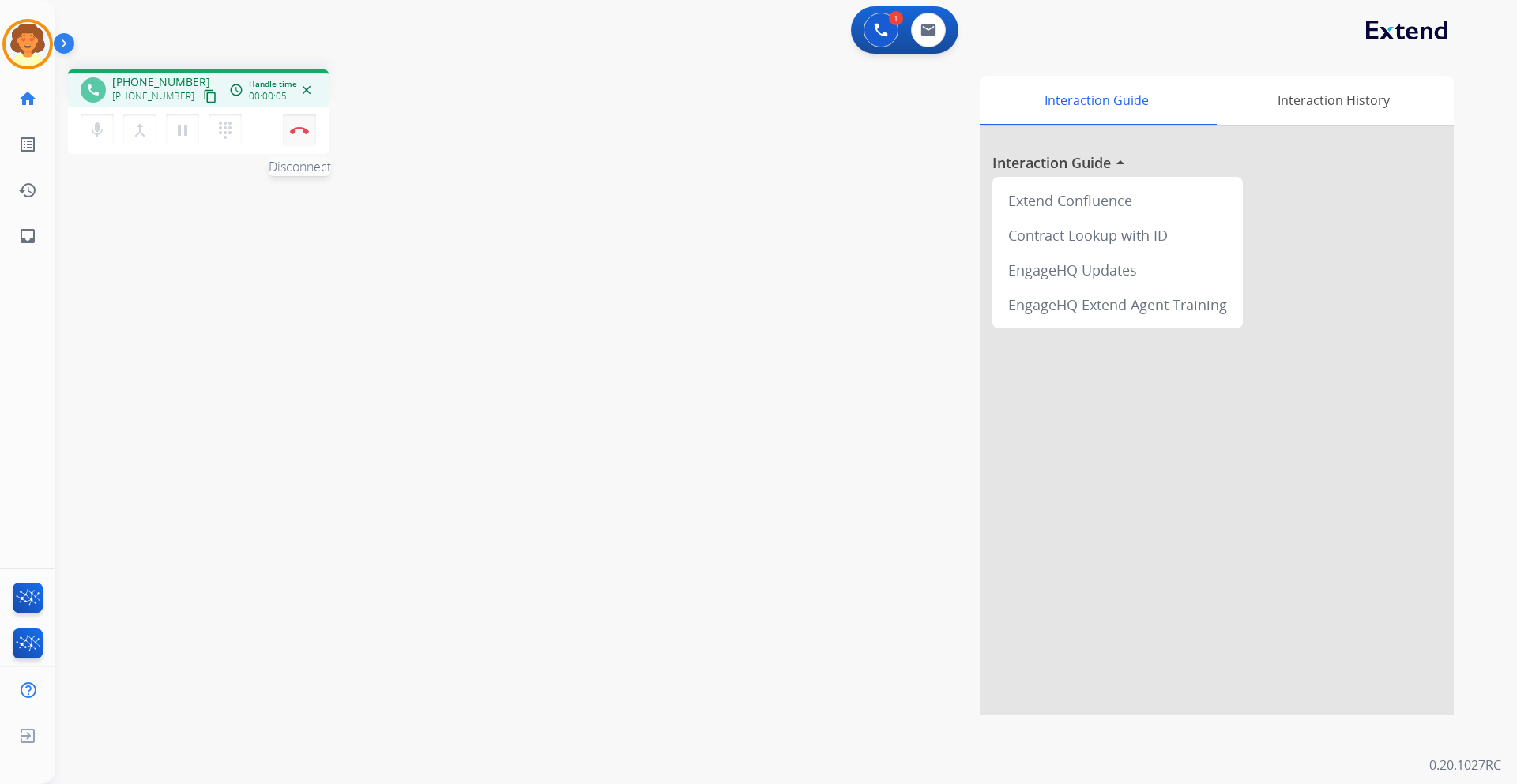
click at [296, 134] on button "Disconnect" at bounding box center [299, 130] width 33 height 33
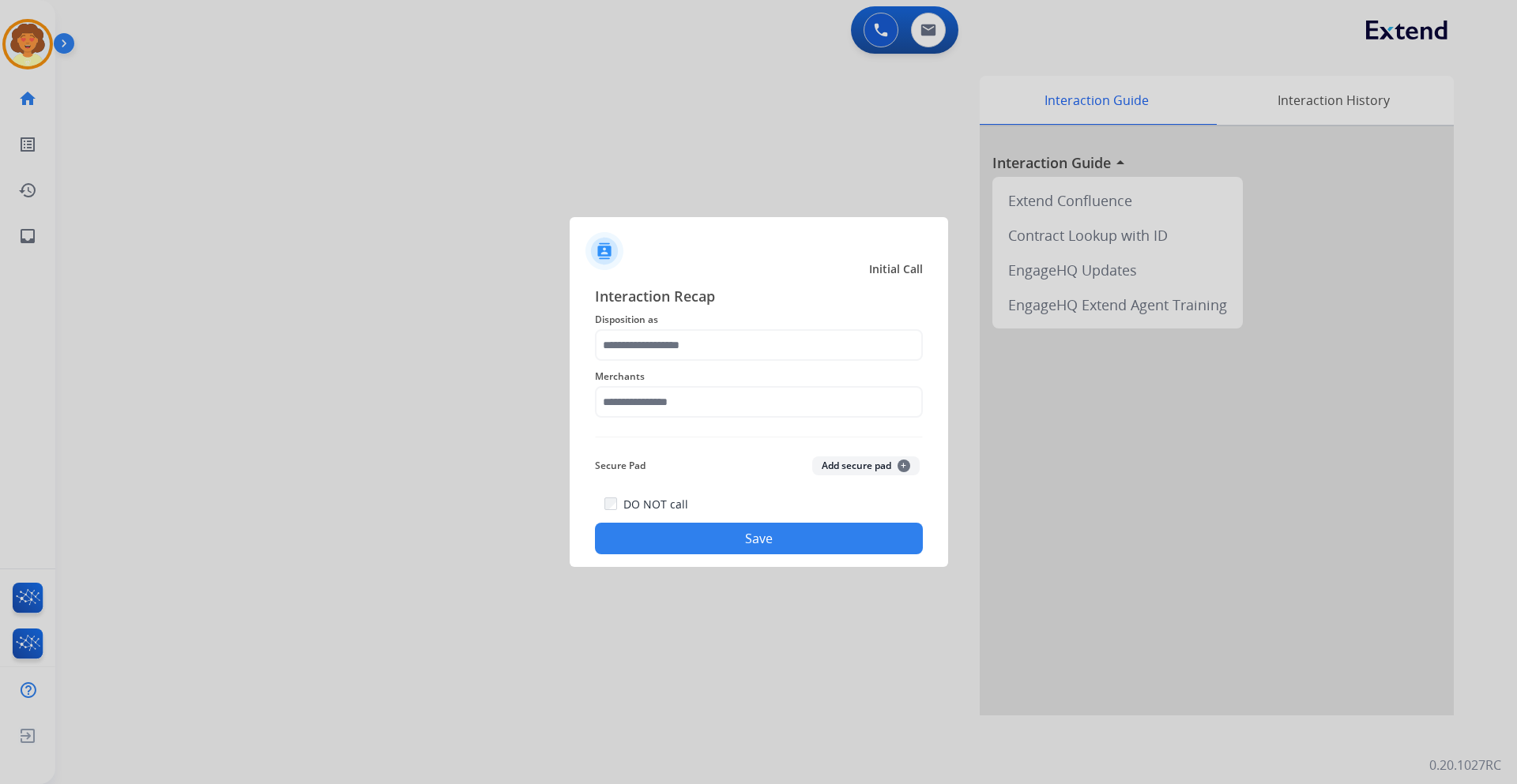
click at [913, 139] on div at bounding box center [758, 392] width 1517 height 784
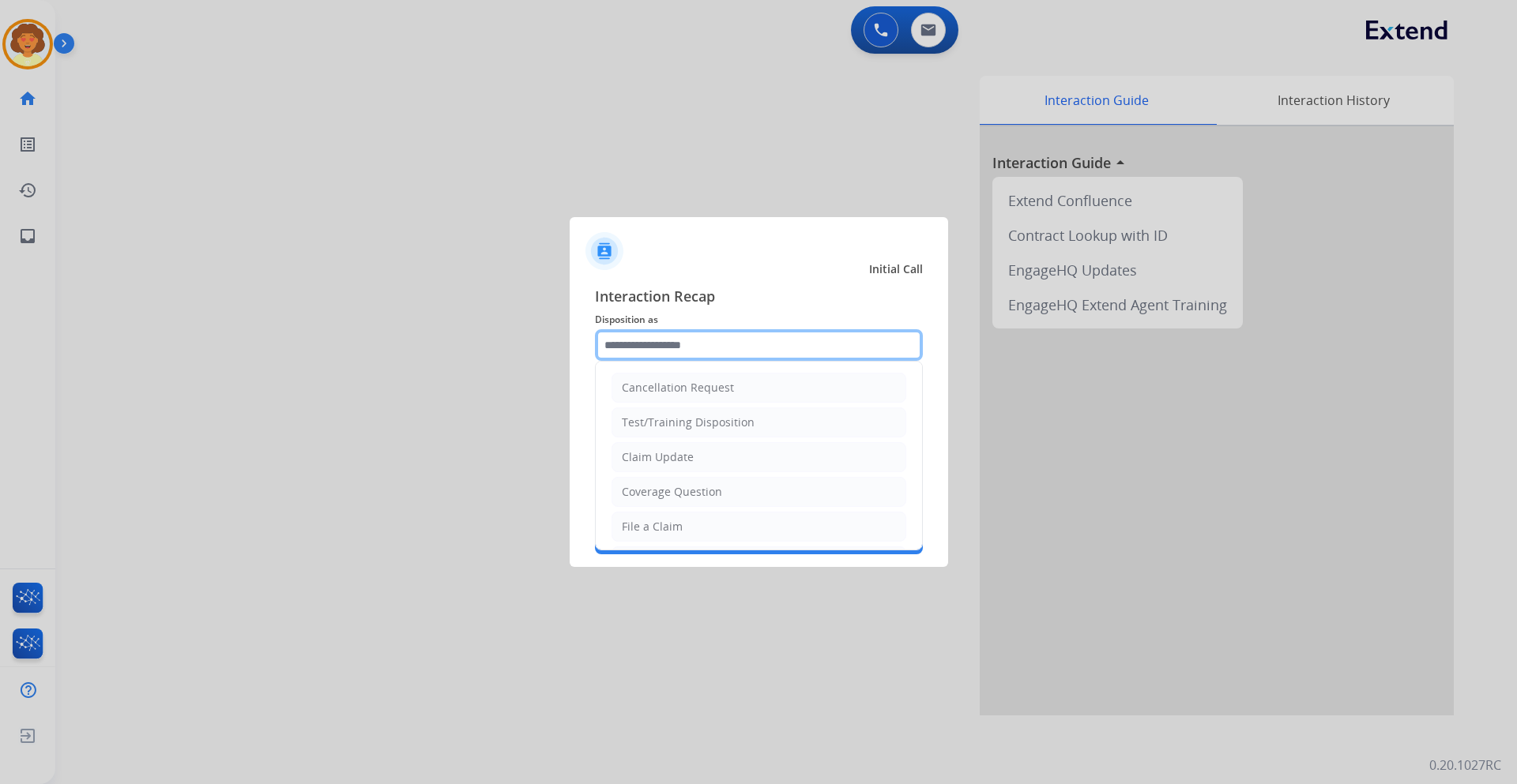
click at [666, 352] on input "text" at bounding box center [758, 344] width 328 height 32
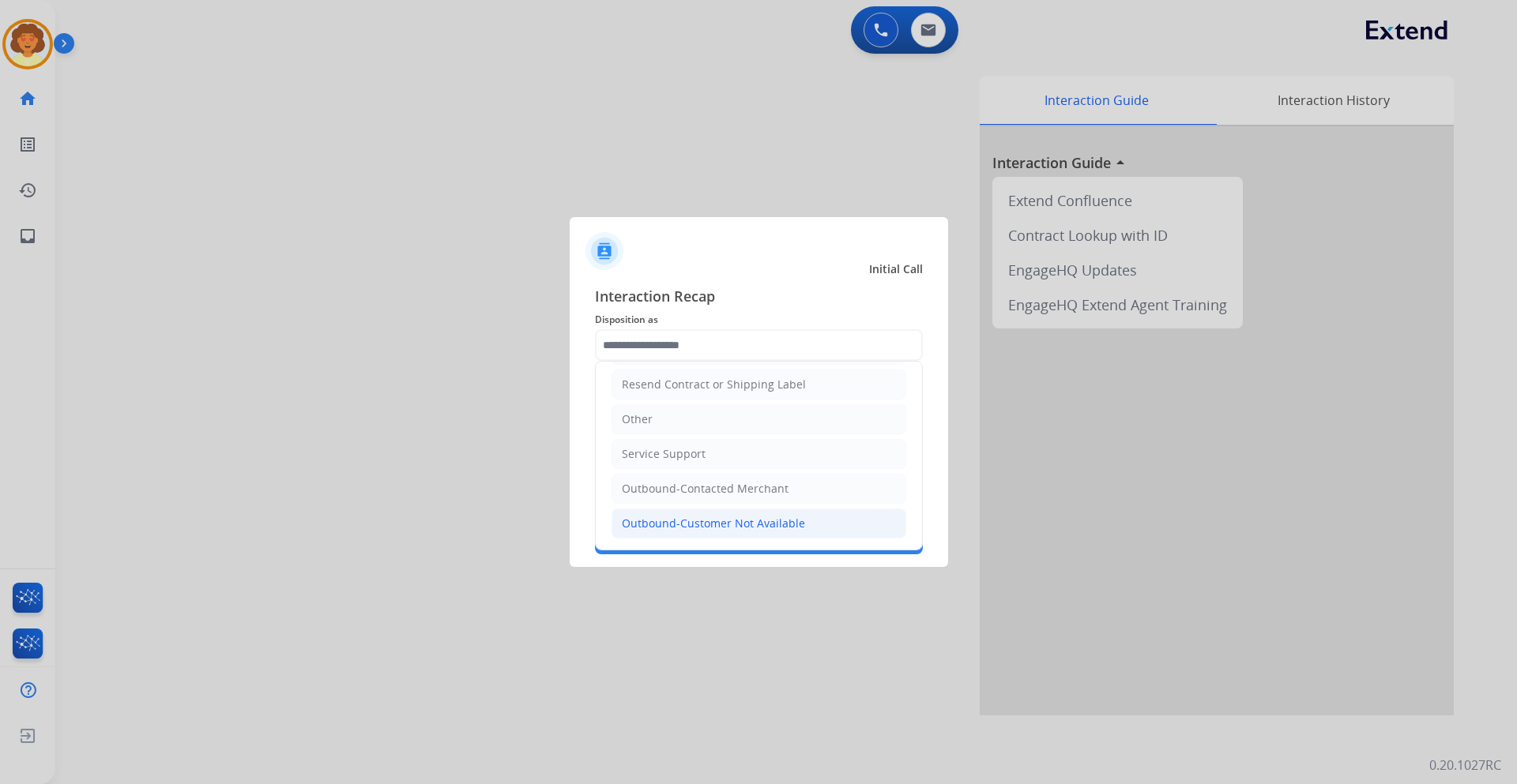
click at [727, 525] on div "Outbound-Customer Not Available" at bounding box center [714, 522] width 184 height 15
type input "**********"
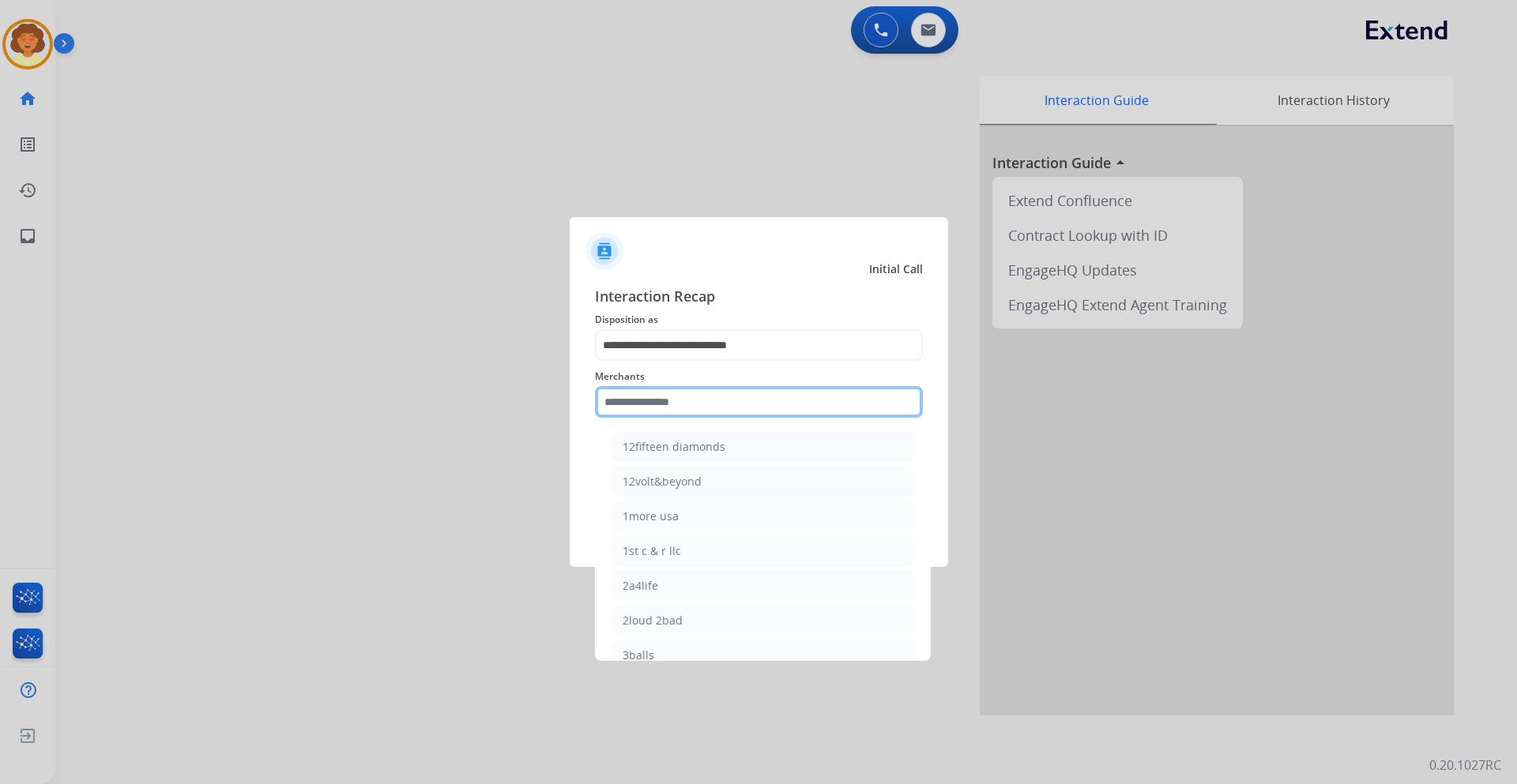
click at [643, 407] on input "text" at bounding box center [758, 402] width 328 height 32
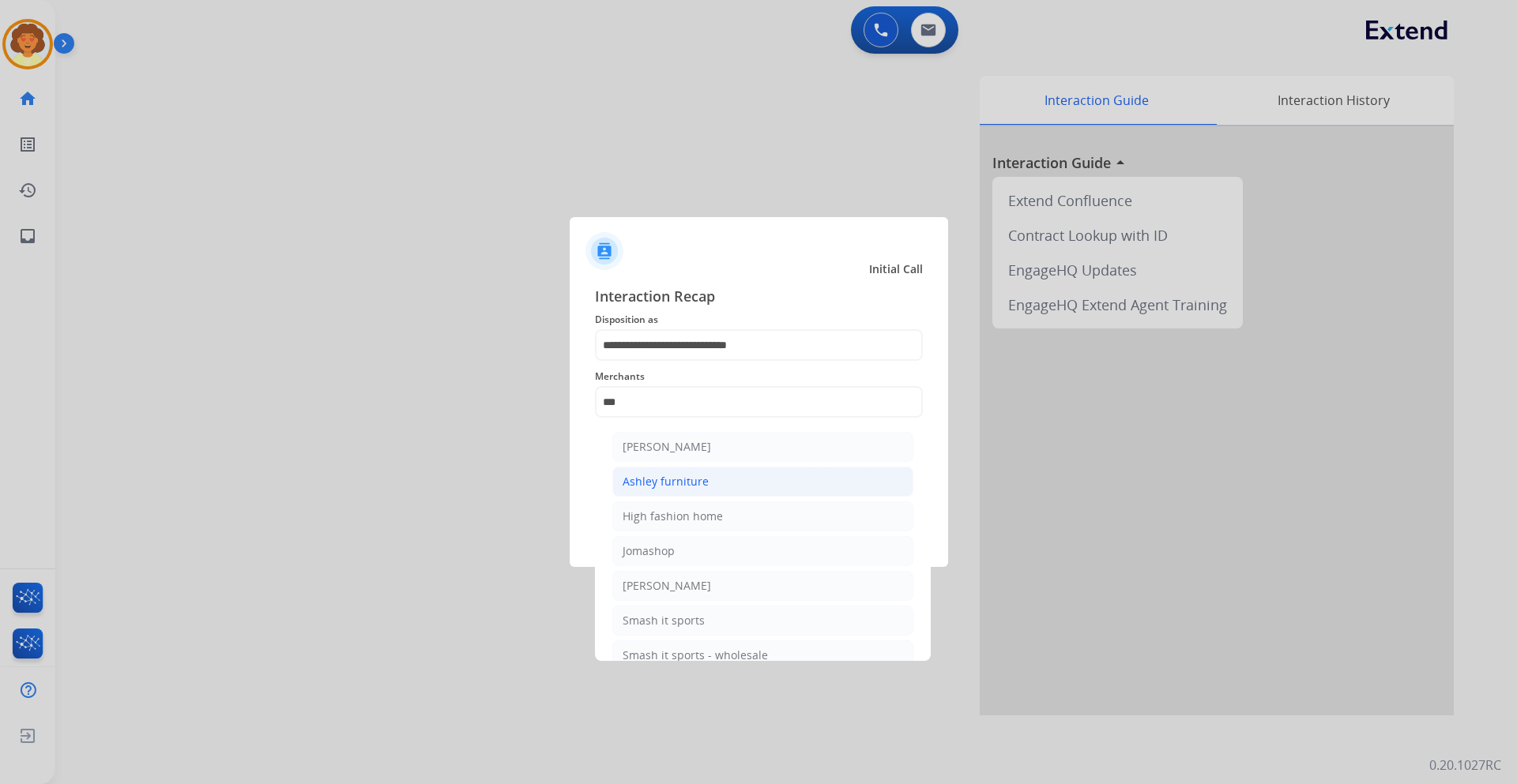
click at [676, 485] on div "Ashley furniture" at bounding box center [665, 481] width 86 height 15
type input "**********"
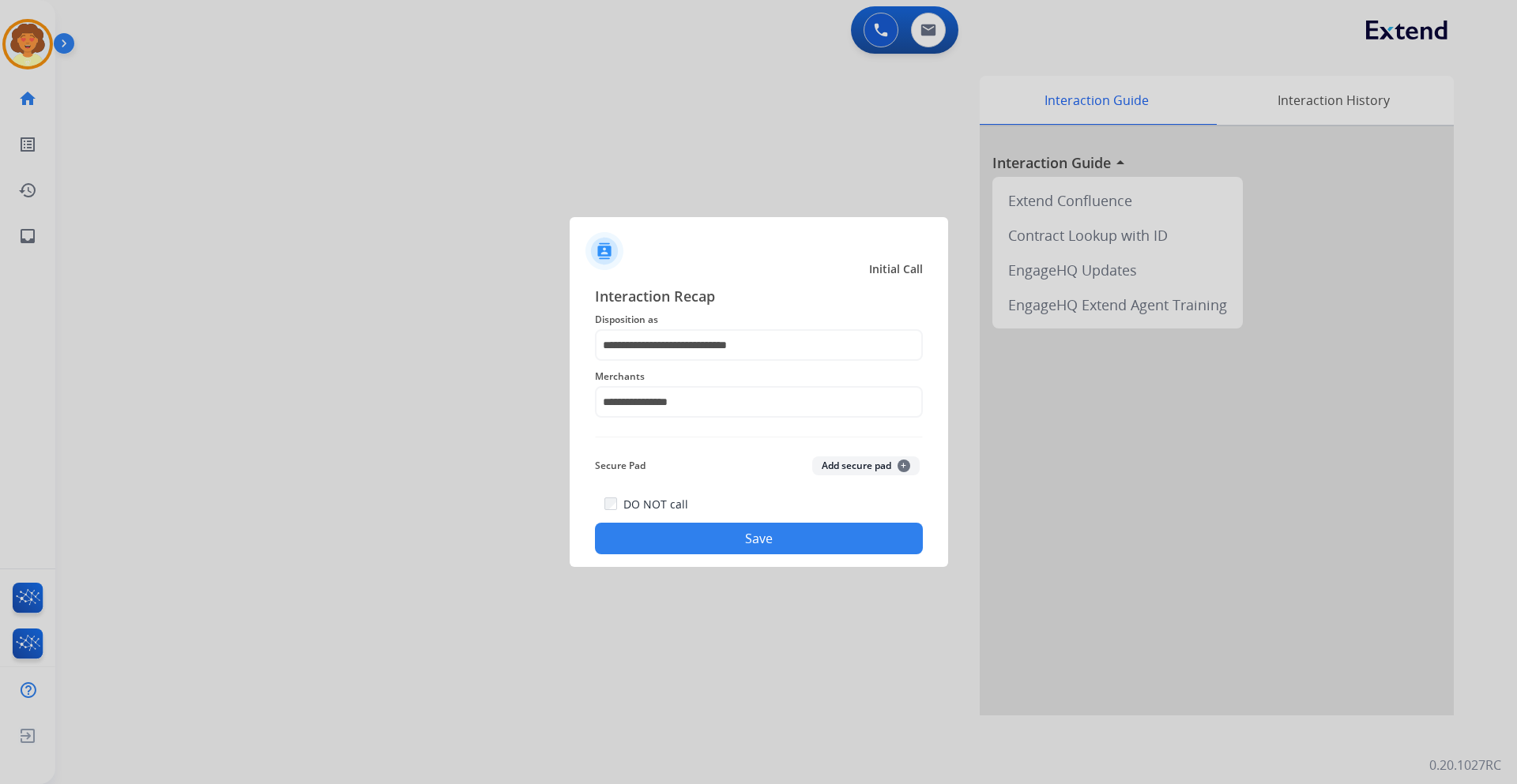
click at [782, 541] on button "Save" at bounding box center [758, 538] width 328 height 32
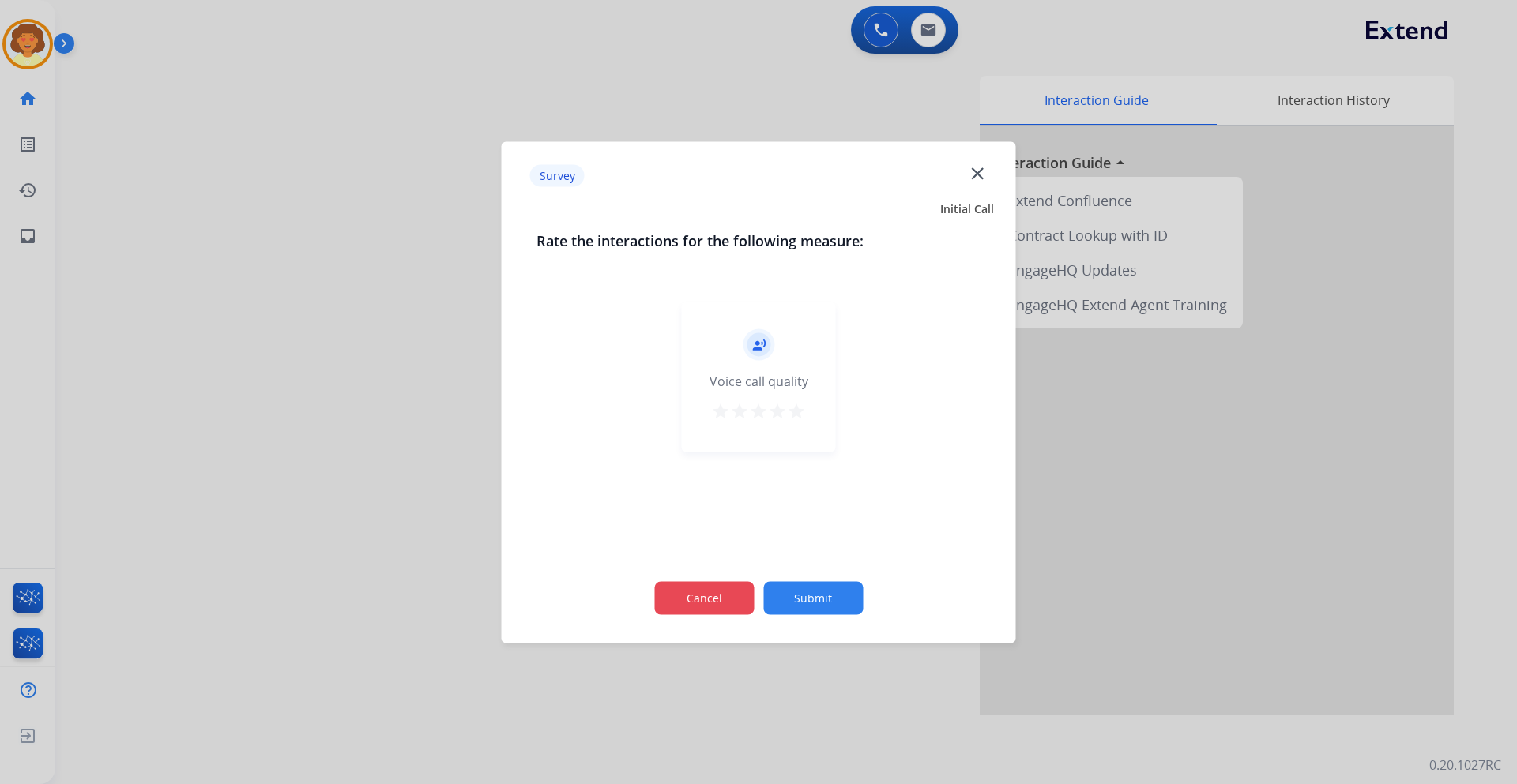
click at [714, 601] on button "Cancel" at bounding box center [704, 598] width 99 height 33
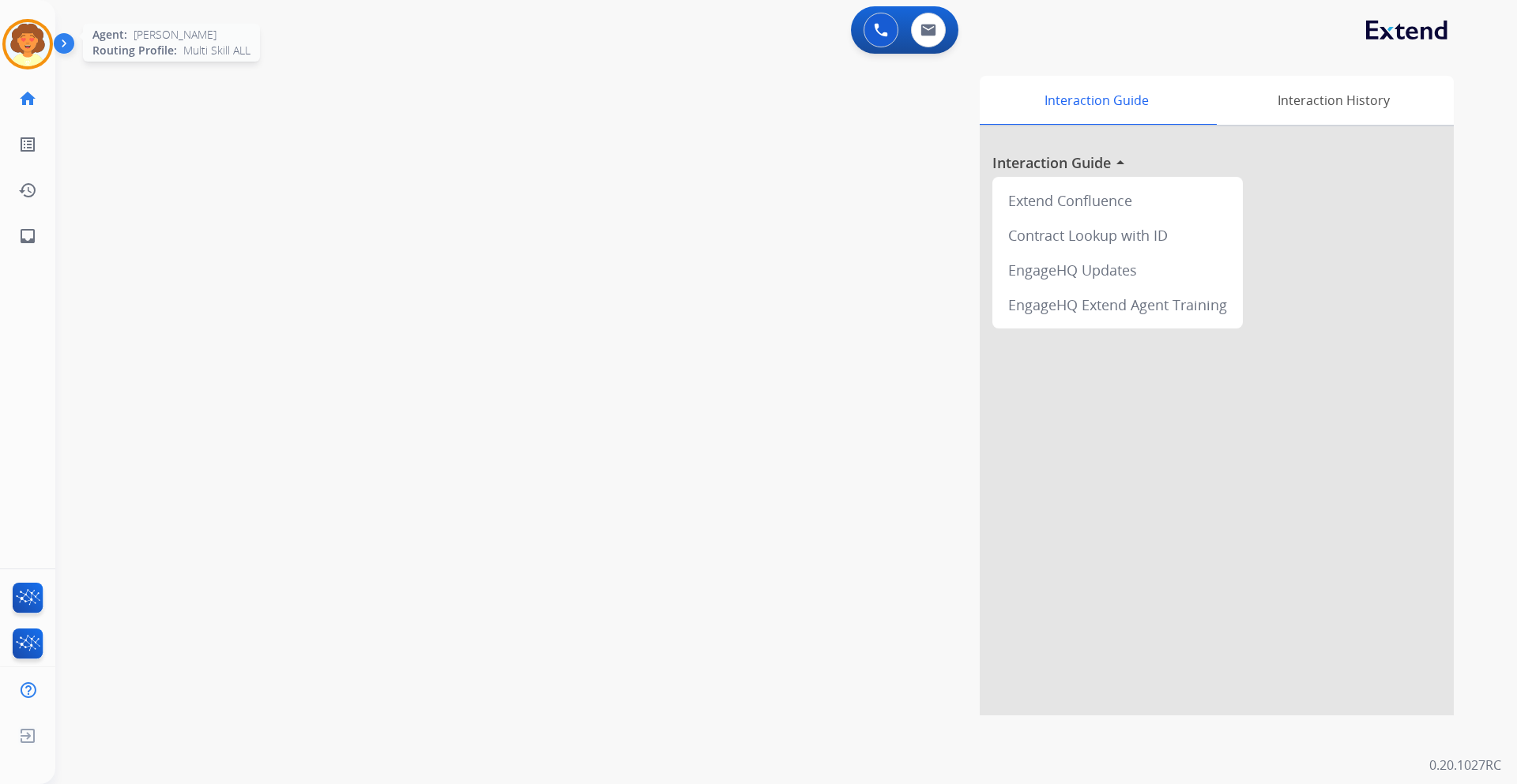
click at [32, 51] on img at bounding box center [27, 44] width 45 height 45
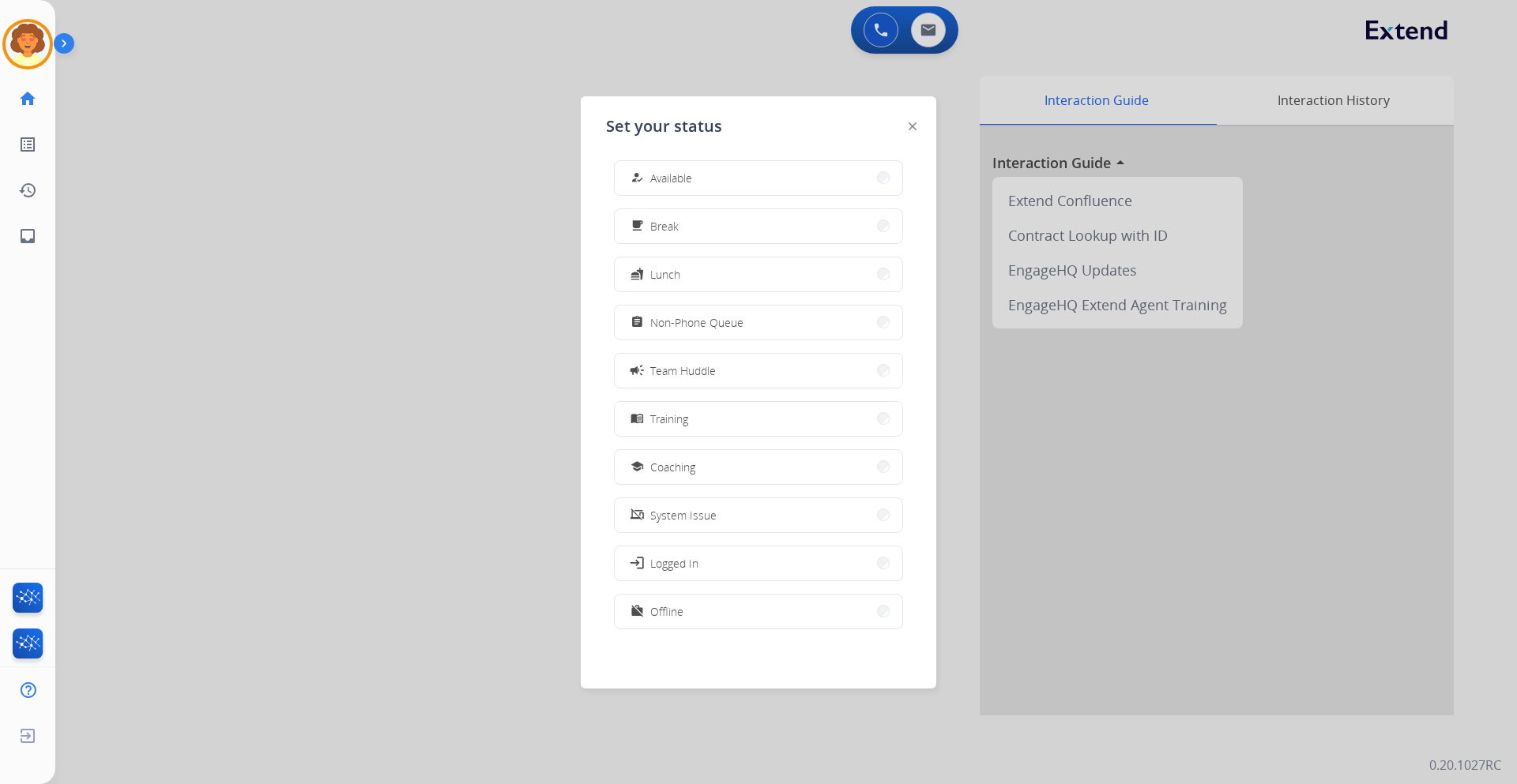
scroll to position [5, 0]
click at [795, 614] on button "work_off Offline" at bounding box center [758, 610] width 287 height 34
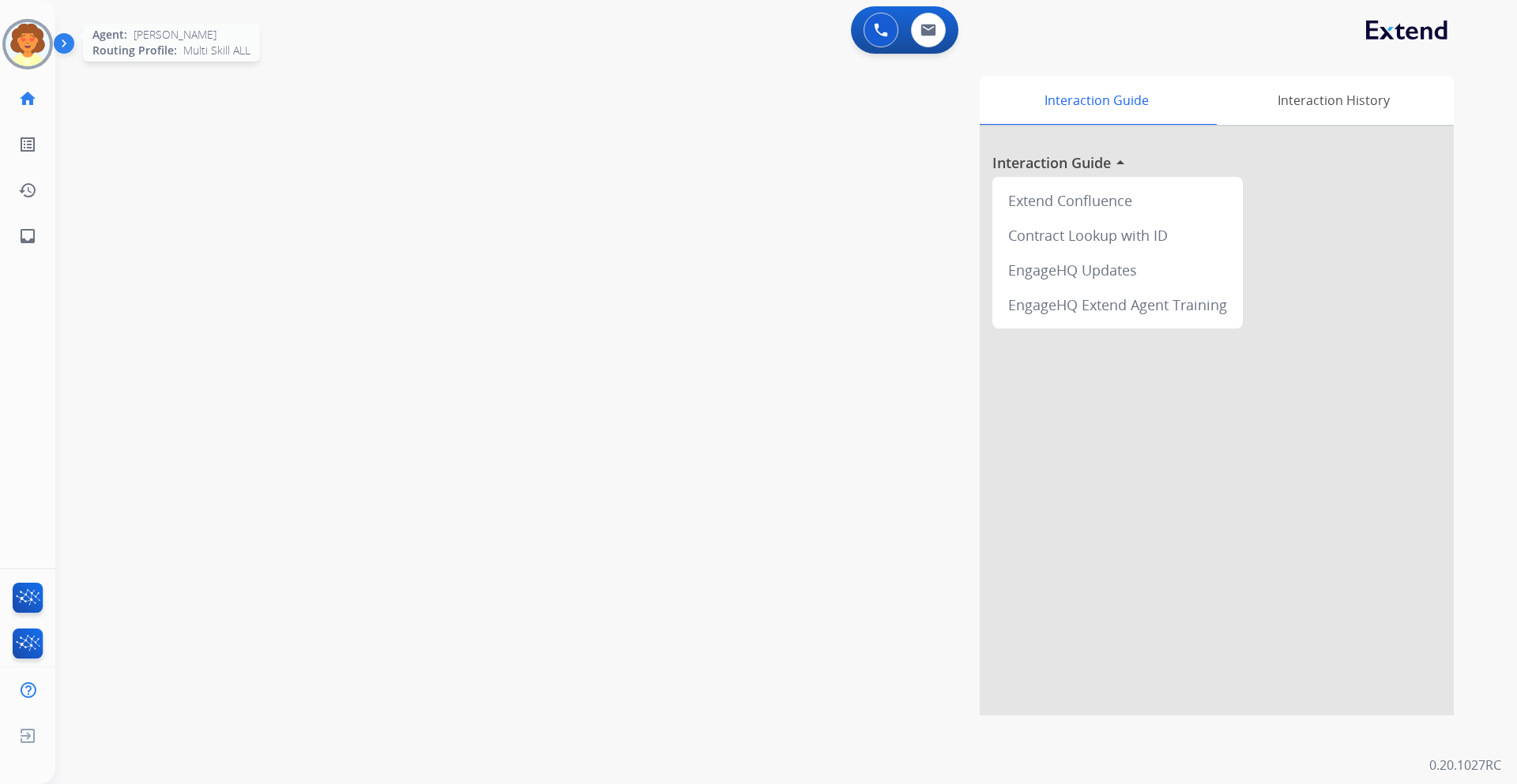
click at [35, 37] on img at bounding box center [27, 44] width 45 height 45
